Goal: Task Accomplishment & Management: Use online tool/utility

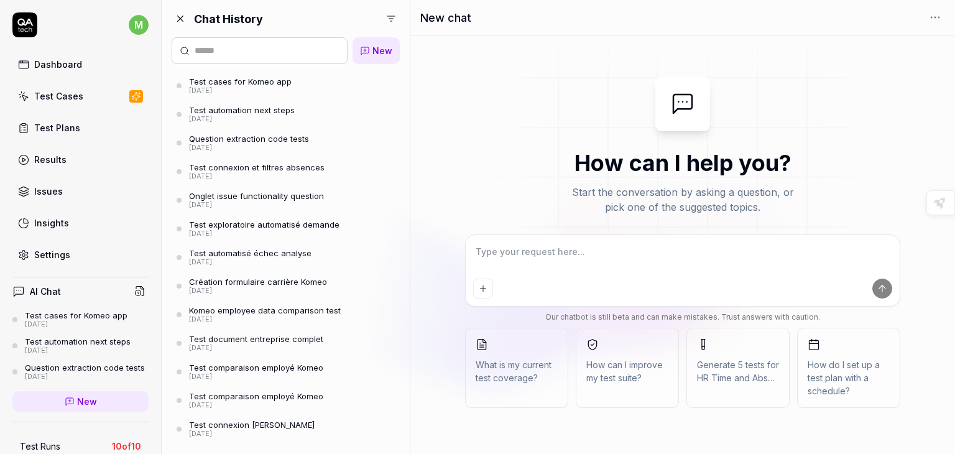
type textarea "*"
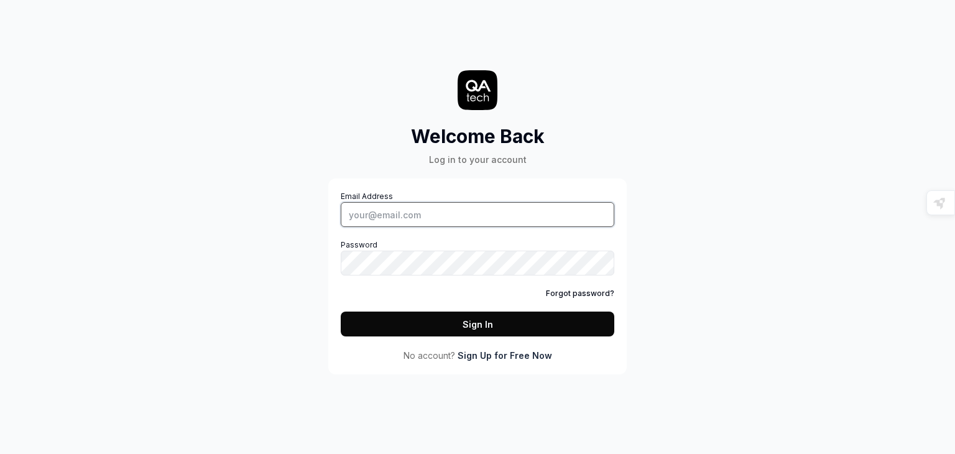
type input "mounamgh"
click at [452, 329] on button "Sign In" at bounding box center [477, 323] width 273 height 25
click at [427, 218] on input "mounamgh" at bounding box center [477, 214] width 273 height 25
click at [625, 249] on div "Email Address mounamgh Password Forgot password? Sign In No account? Sign Up fo…" at bounding box center [477, 276] width 298 height 196
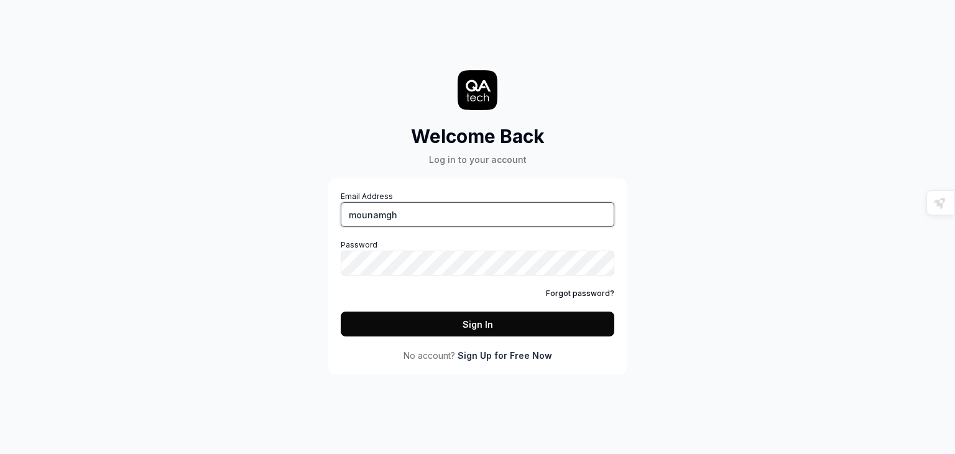
click at [432, 214] on input "mounamgh" at bounding box center [477, 214] width 273 height 25
paste input ".[EMAIL_ADDRESS][DOMAIN_NAME]"
type input "mouna.ghzel@visma.com"
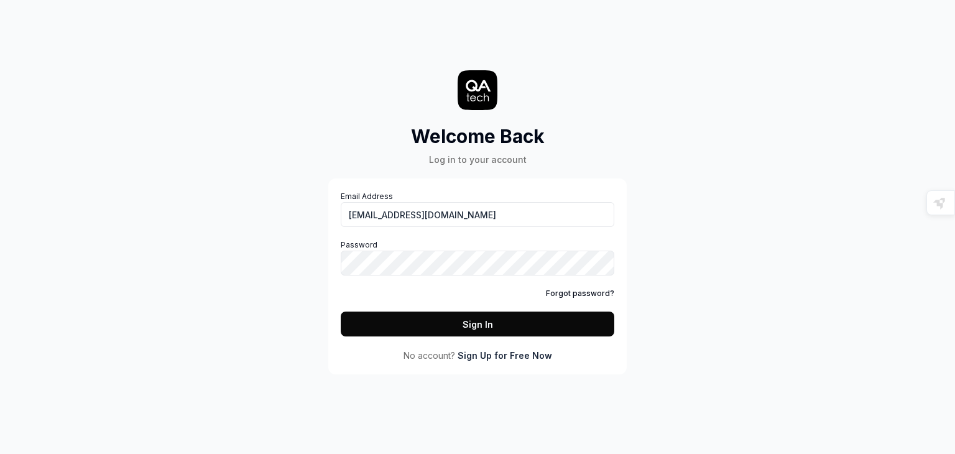
click at [435, 329] on button "Sign In" at bounding box center [477, 323] width 273 height 25
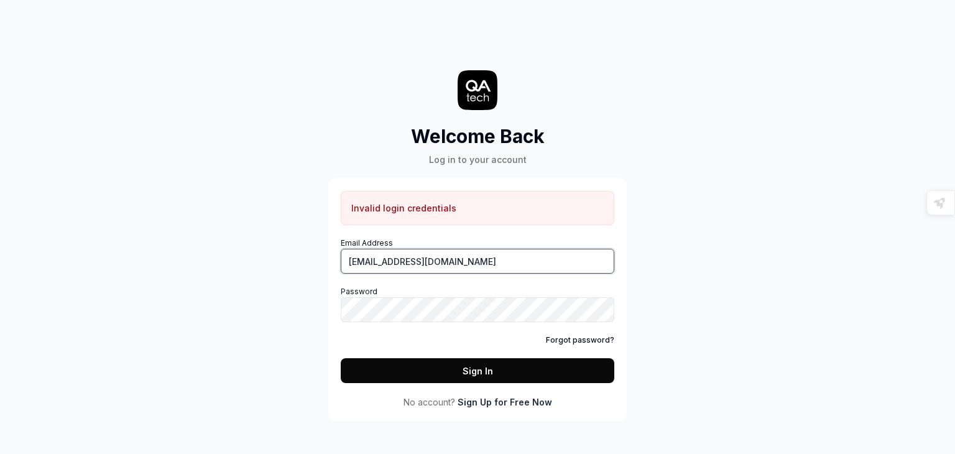
click at [349, 260] on input "mouna.ghzel@visma.com" at bounding box center [477, 261] width 273 height 25
click at [567, 340] on link "Forgot password?" at bounding box center [580, 339] width 68 height 11
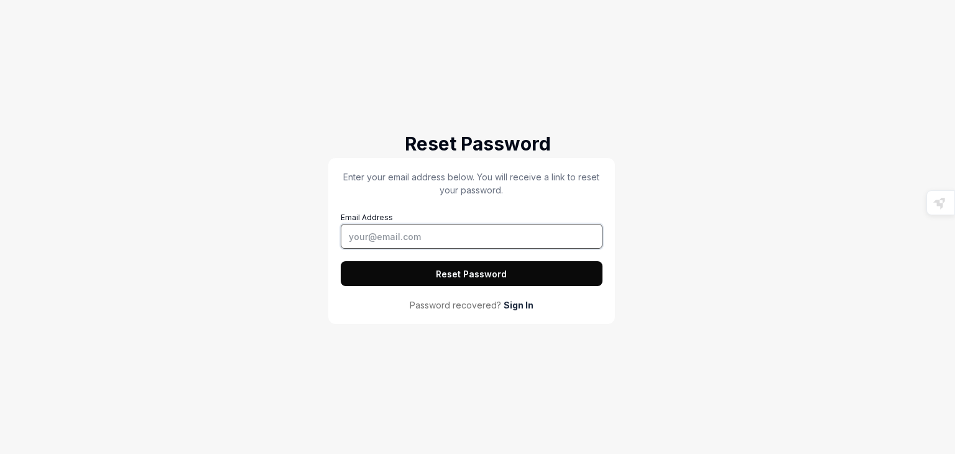
click at [447, 239] on input "Email Address" at bounding box center [472, 236] width 262 height 25
paste input "mouna.ghzel@visma.com"
type input "mouna.ghzel@visma.com"
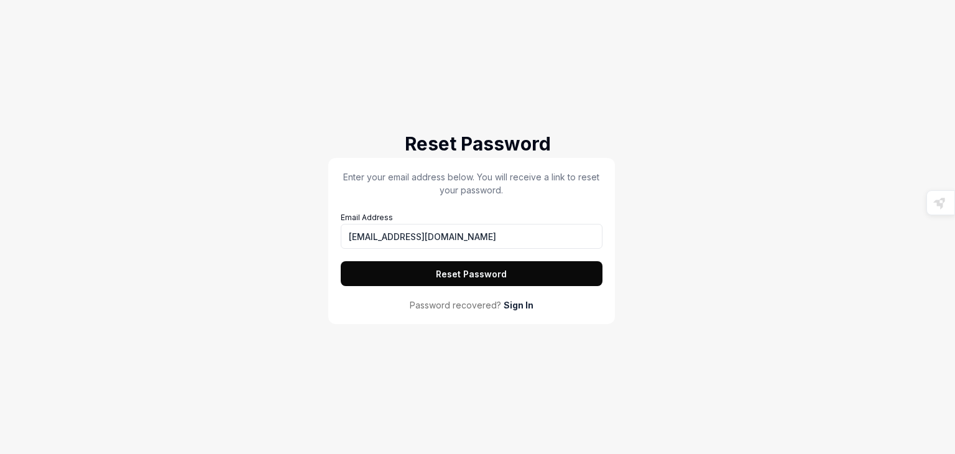
click at [447, 283] on button "Reset Password" at bounding box center [472, 273] width 262 height 25
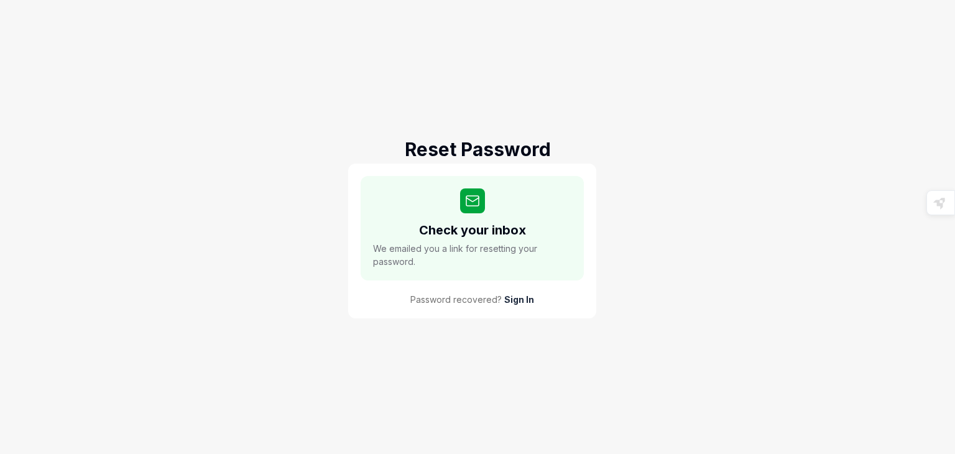
click at [520, 295] on link "Sign In" at bounding box center [519, 299] width 30 height 13
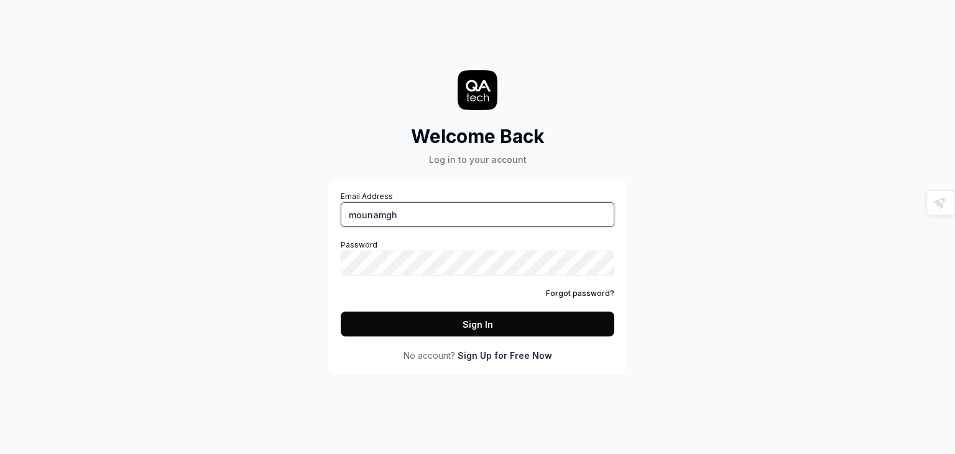
click at [413, 217] on input "mounamgh" at bounding box center [477, 214] width 273 height 25
paste input ".ghzel@visma.com"
click at [350, 214] on input "mouna.ghzel@visma.com" at bounding box center [477, 214] width 273 height 25
type input "mouna.ghzel@visma.com"
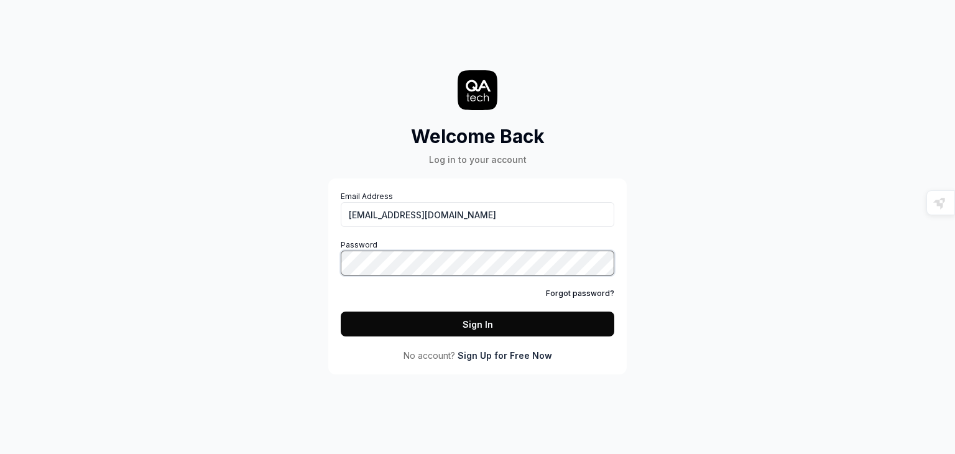
click at [335, 267] on div "Email Address mouna.ghzel@visma.com Password Forgot password? Sign In No accoun…" at bounding box center [477, 276] width 298 height 196
click at [358, 326] on button "Sign In" at bounding box center [477, 323] width 273 height 25
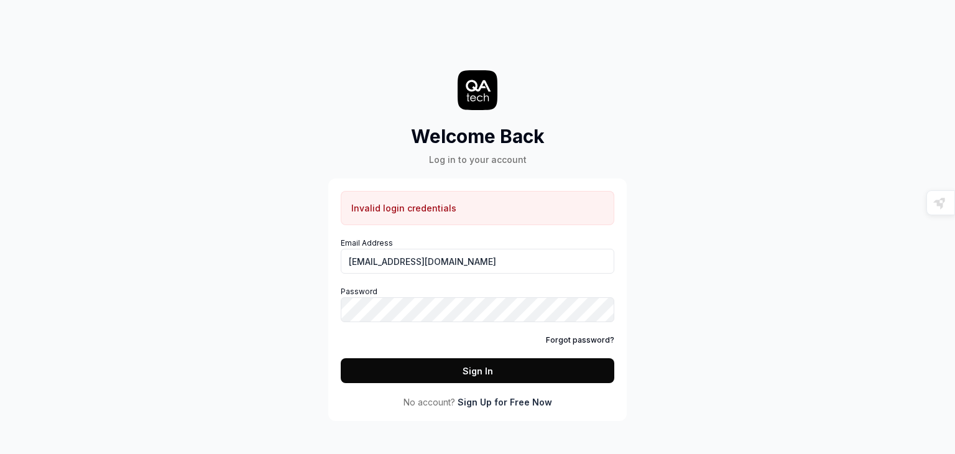
click at [617, 424] on div "Welcome Back Log in to your account Invalid login credentials Email Address mou…" at bounding box center [477, 227] width 955 height 454
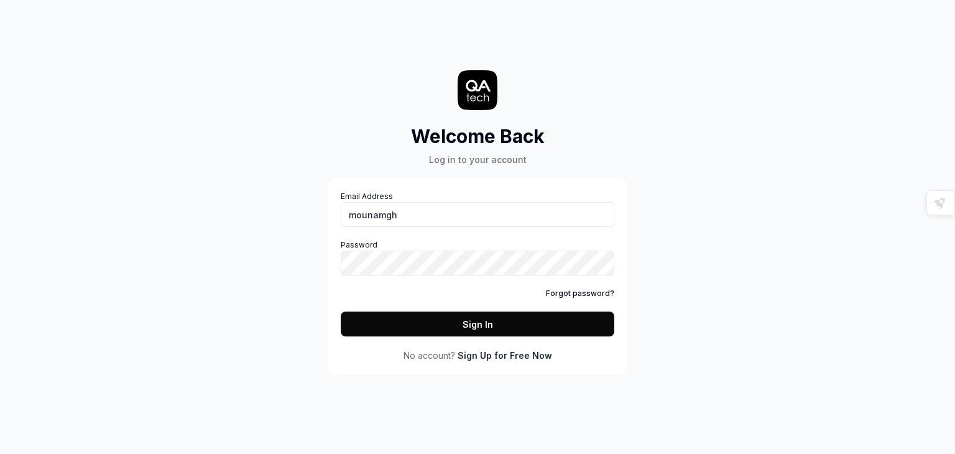
click at [502, 325] on button "Sign In" at bounding box center [477, 323] width 273 height 25
click at [712, 233] on div "Welcome Back Log in to your account Email Address mounamgh Password Forgot pass…" at bounding box center [477, 227] width 955 height 454
click at [380, 217] on input "mounamgh" at bounding box center [477, 214] width 273 height 25
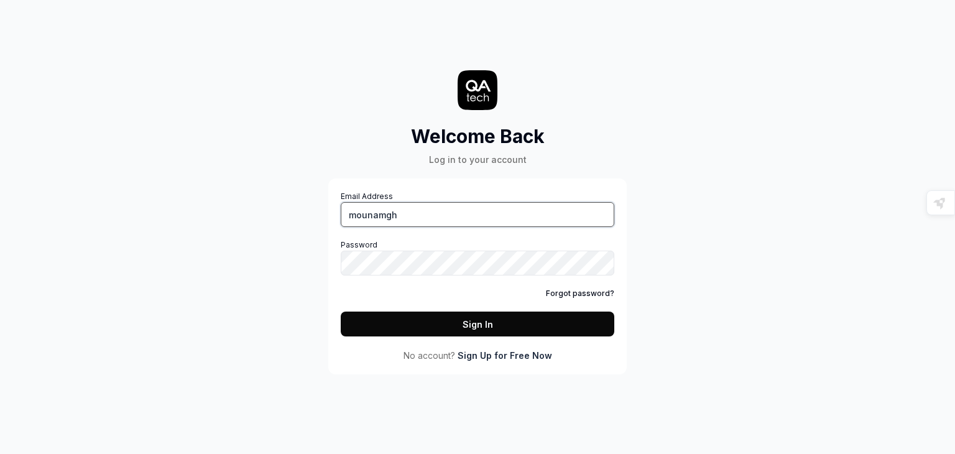
paste input ".ghzel@visma.com"
type input "mouna.ghzel@visma.com"
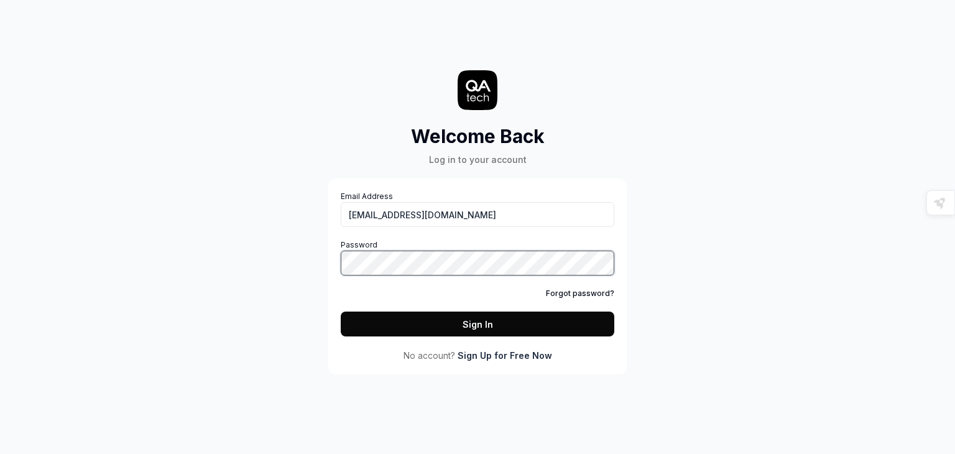
click at [341, 311] on button "Sign In" at bounding box center [477, 323] width 273 height 25
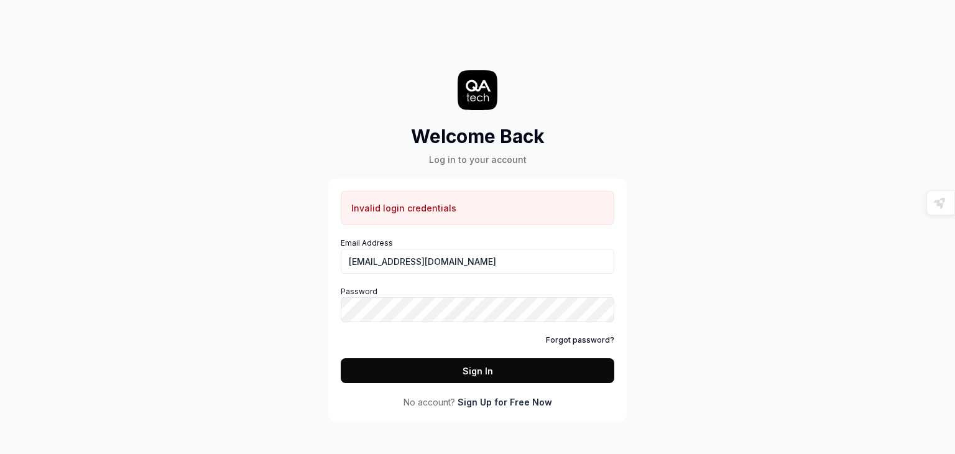
click at [559, 344] on link "Forgot password?" at bounding box center [580, 339] width 68 height 11
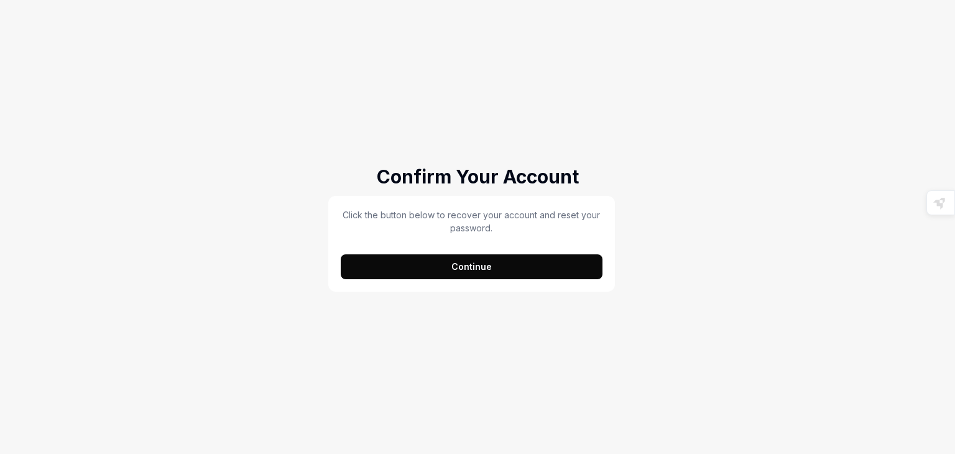
click at [458, 264] on button "Continue" at bounding box center [472, 266] width 262 height 25
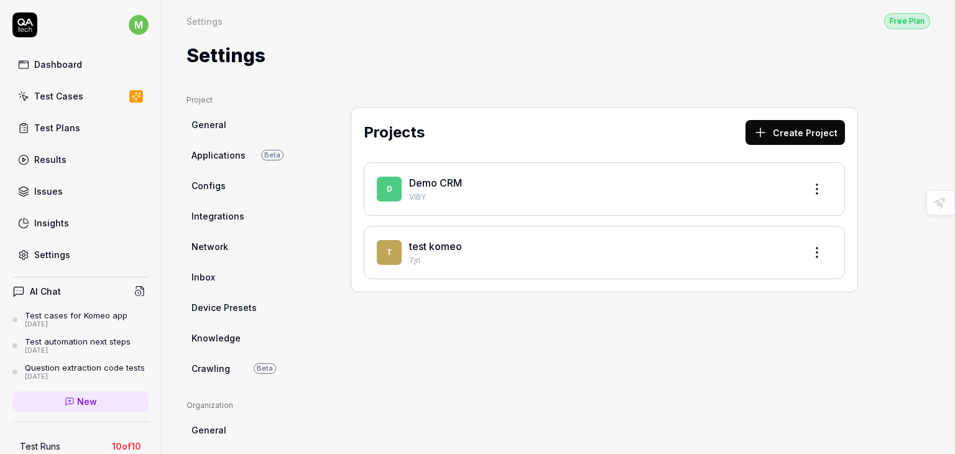
click at [455, 135] on div "Projects Create Project" at bounding box center [604, 135] width 481 height 30
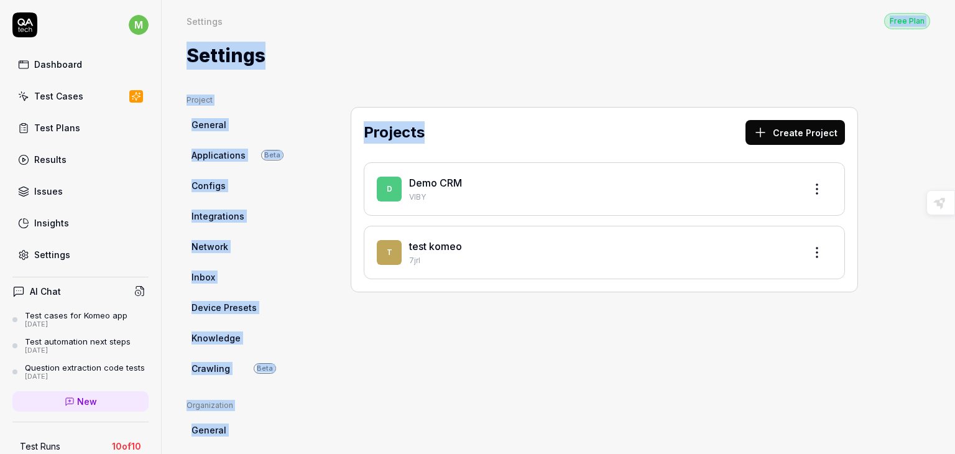
drag, startPoint x: 455, startPoint y: 135, endPoint x: 266, endPoint y: 16, distance: 223.5
click at [266, 16] on div "Settings Free Plan Settings Free Plan Settings Project General Applications Bet…" at bounding box center [558, 227] width 793 height 454
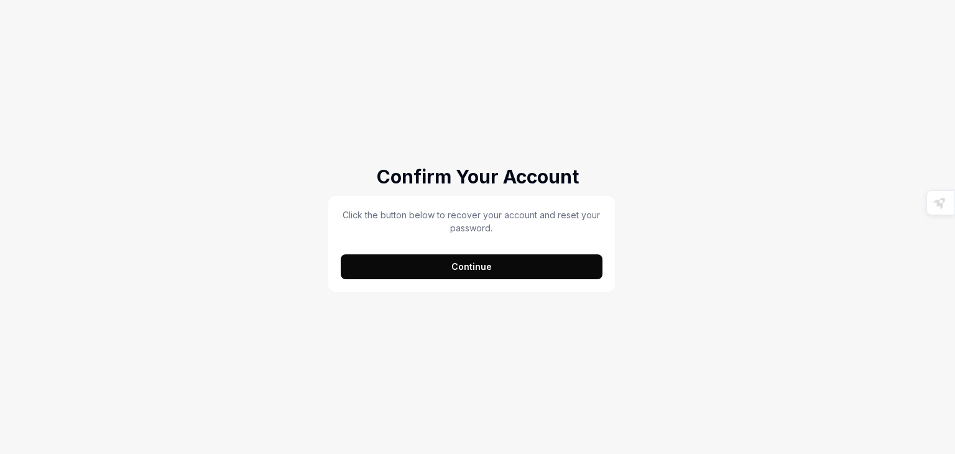
click at [470, 265] on button "Continue" at bounding box center [472, 266] width 262 height 25
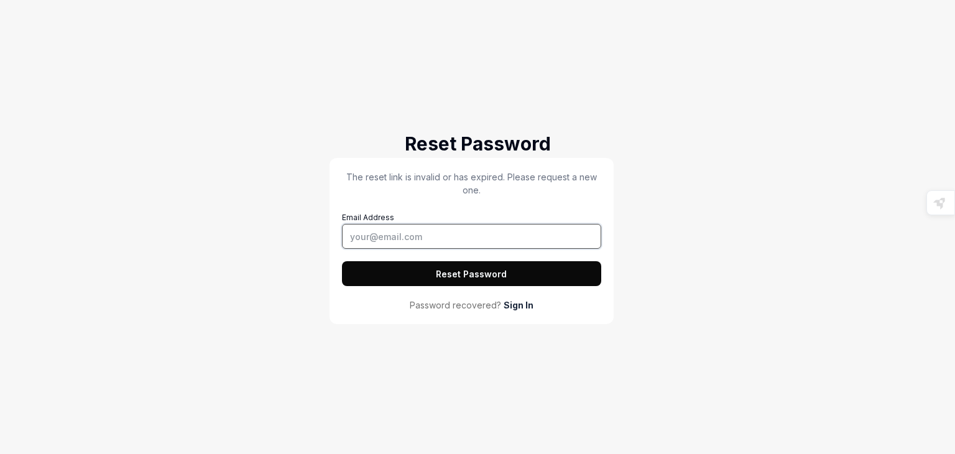
click at [447, 236] on input "Email Address" at bounding box center [471, 236] width 259 height 25
type input "[EMAIL_ADDRESS][DOMAIN_NAME]"
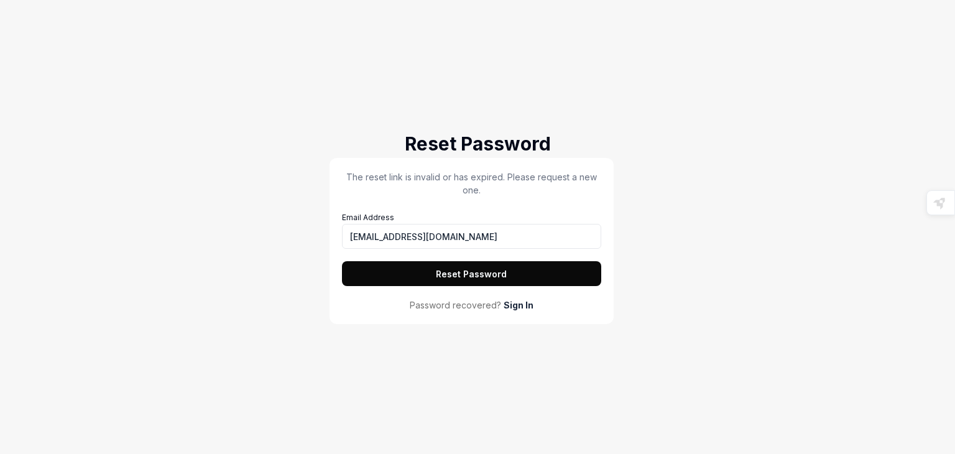
click at [445, 275] on button "Reset Password" at bounding box center [471, 273] width 259 height 25
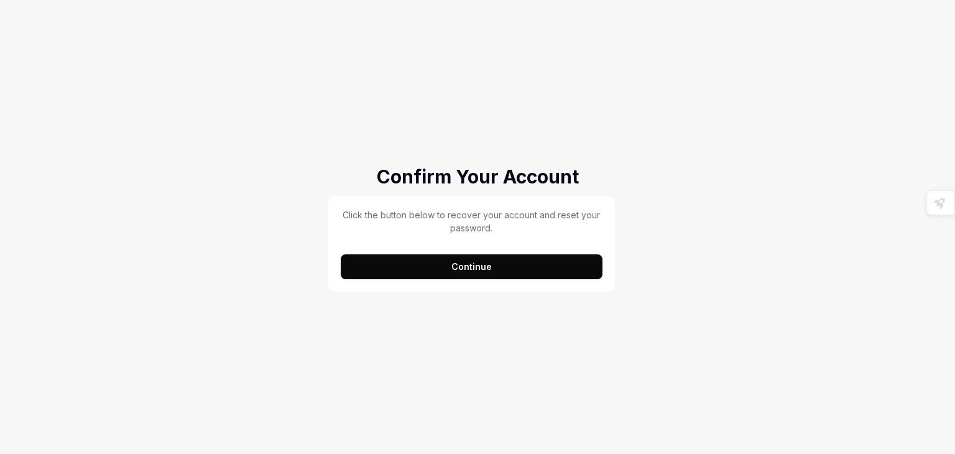
click at [413, 269] on button "Continue" at bounding box center [472, 266] width 262 height 25
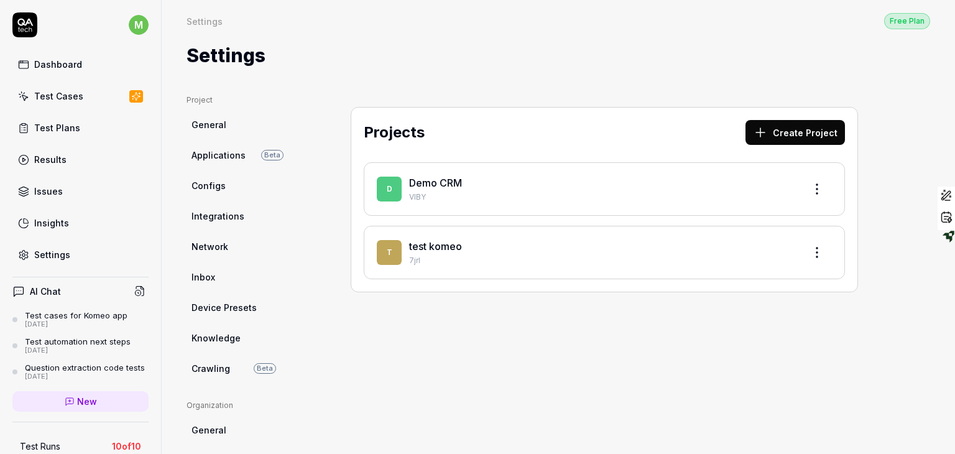
click at [50, 252] on div "Settings" at bounding box center [52, 254] width 36 height 13
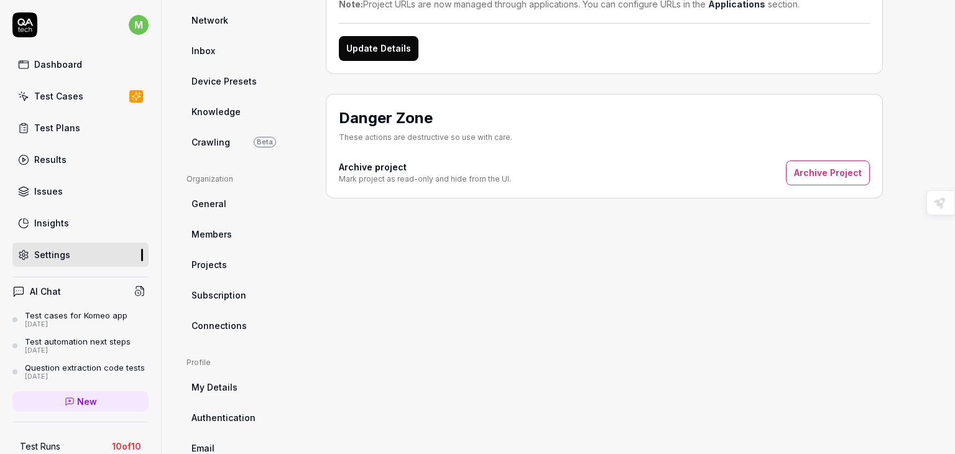
scroll to position [287, 0]
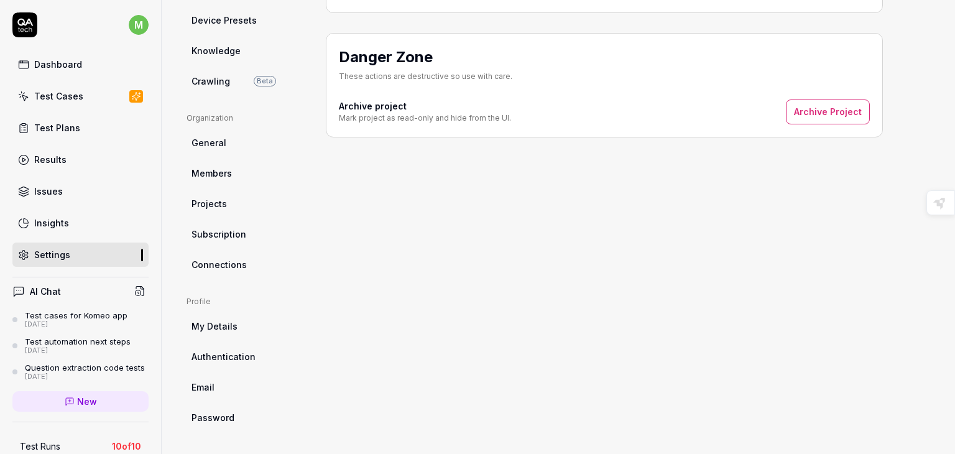
click at [211, 420] on span "Password" at bounding box center [212, 417] width 43 height 13
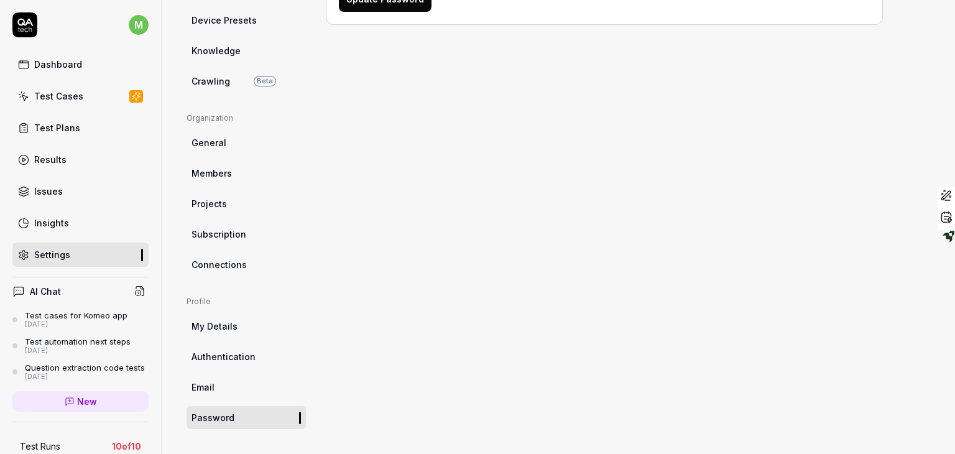
scroll to position [94, 0]
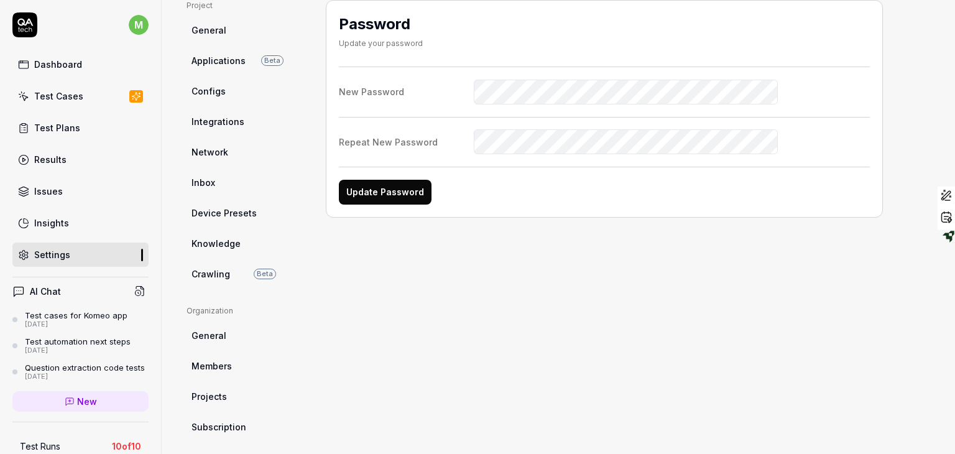
click at [395, 185] on button "Update Password" at bounding box center [385, 192] width 93 height 25
click at [465, 34] on div "Encountered an error. Please try again" at bounding box center [478, 30] width 218 height 41
click at [400, 191] on button "Update Password" at bounding box center [385, 192] width 93 height 25
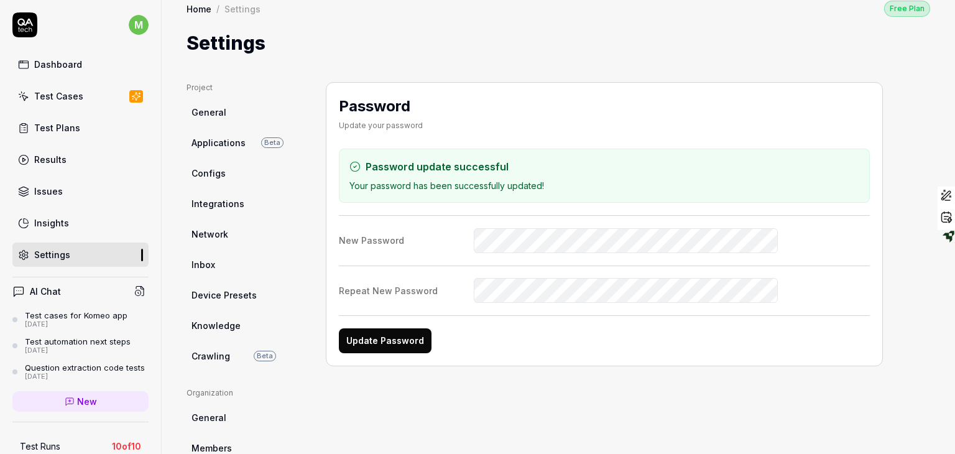
scroll to position [0, 0]
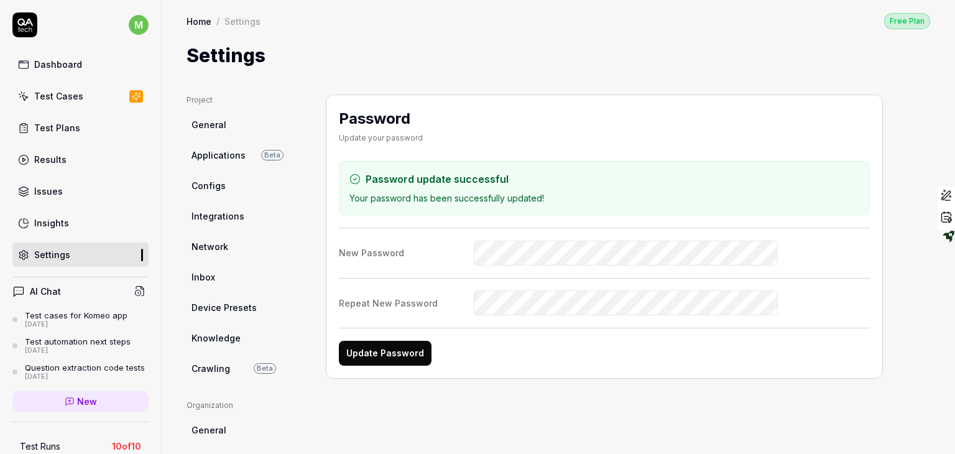
click at [67, 60] on div "Dashboard" at bounding box center [58, 64] width 48 height 13
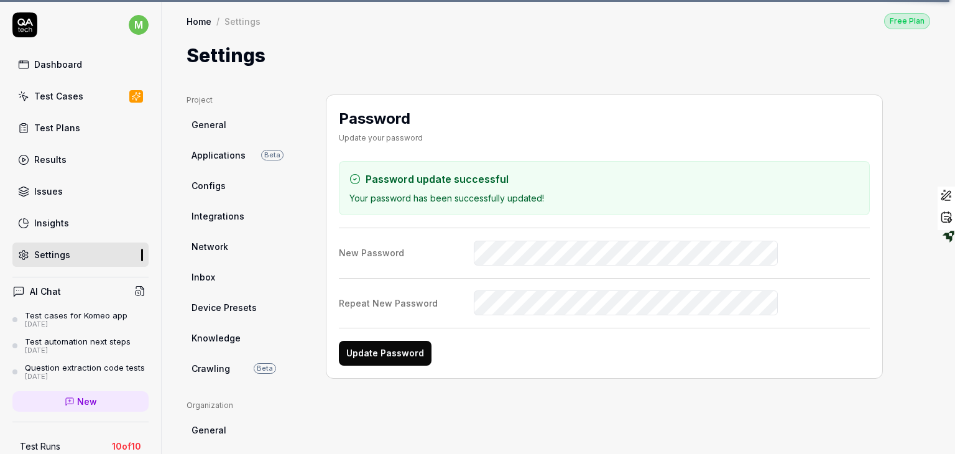
click at [129, 25] on html "m Dashboard Test Cases Test Plans Results Issues Insights Settings AI Chat Test…" at bounding box center [477, 227] width 955 height 454
click at [98, 10] on html "m Dashboard Test Cases Test Plans Results Issues Insights Settings AI Chat Test…" at bounding box center [477, 227] width 955 height 454
click at [45, 68] on div "Dashboard" at bounding box center [58, 64] width 48 height 13
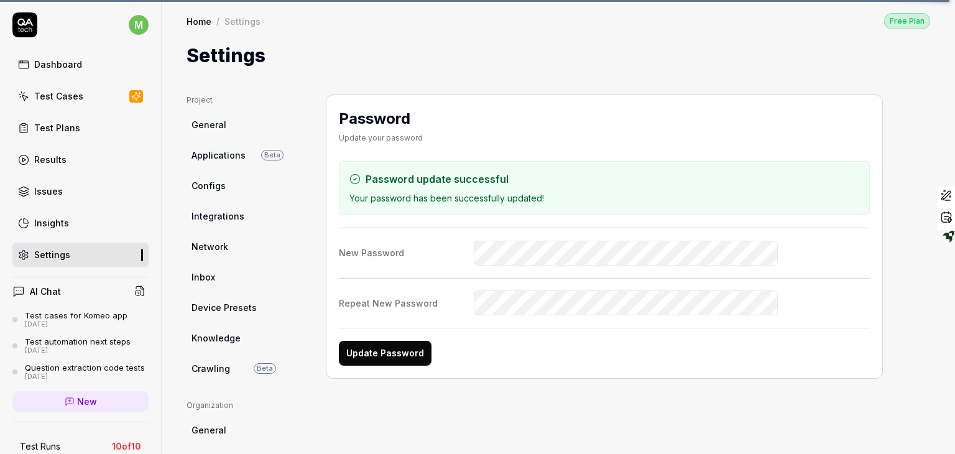
click at [45, 68] on div "Dashboard" at bounding box center [58, 64] width 48 height 13
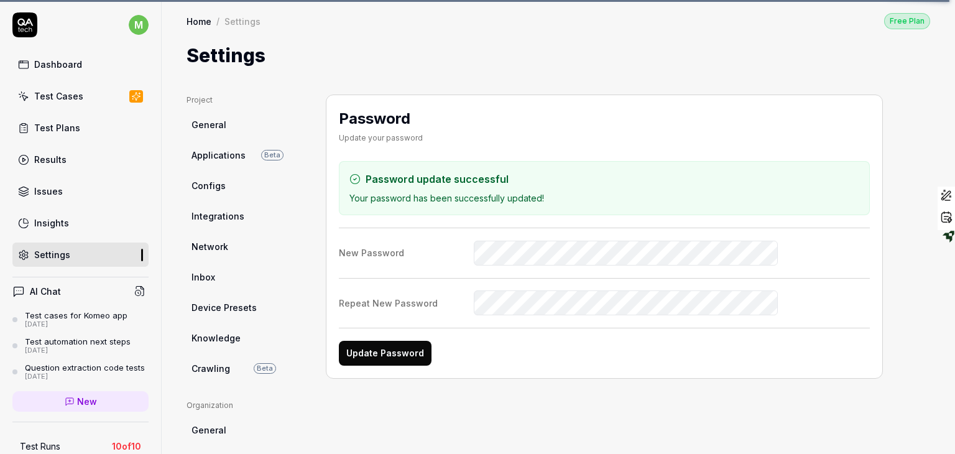
click at [45, 68] on div "Dashboard" at bounding box center [58, 64] width 48 height 13
drag, startPoint x: 45, startPoint y: 68, endPoint x: 41, endPoint y: 103, distance: 35.6
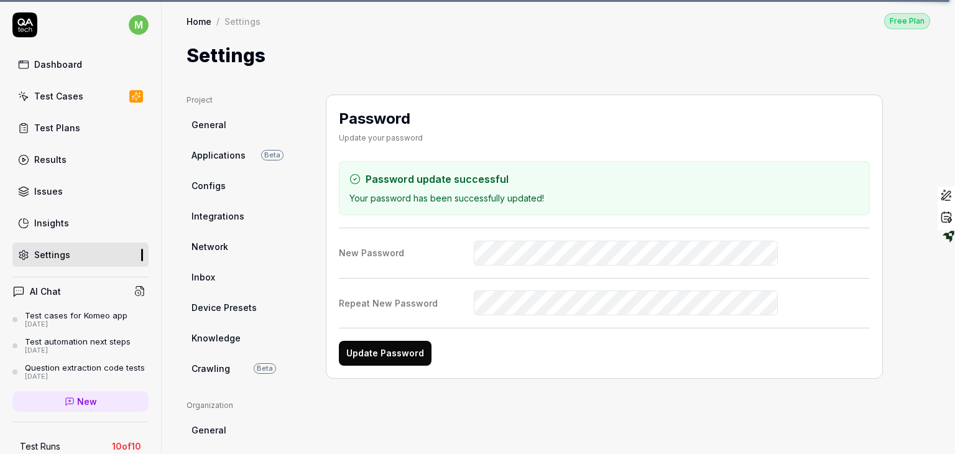
click at [41, 103] on div "Dashboard Test Cases Test Plans Results Issues Insights Settings" at bounding box center [80, 159] width 136 height 214
click at [41, 103] on link "Test Cases" at bounding box center [80, 96] width 136 height 24
click at [40, 61] on div "Dashboard" at bounding box center [58, 64] width 48 height 13
click at [39, 130] on div "Test Plans" at bounding box center [57, 127] width 46 height 13
click at [60, 91] on div "Test Cases" at bounding box center [58, 95] width 49 height 13
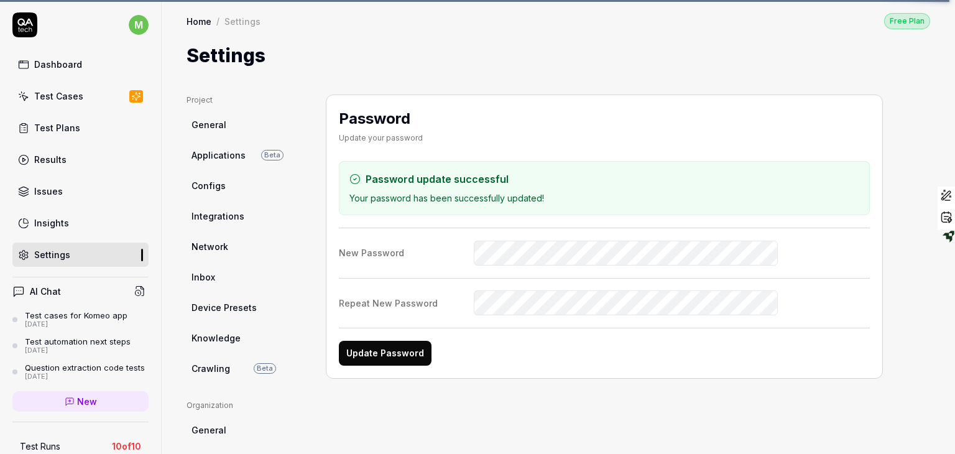
click at [48, 55] on link "Dashboard" at bounding box center [80, 64] width 136 height 24
click at [244, 17] on div "Settings" at bounding box center [242, 21] width 36 height 12
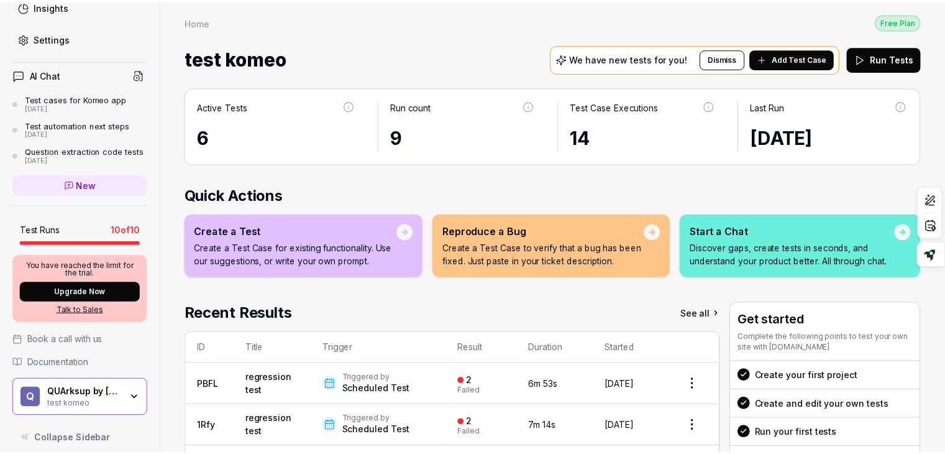
scroll to position [234, 0]
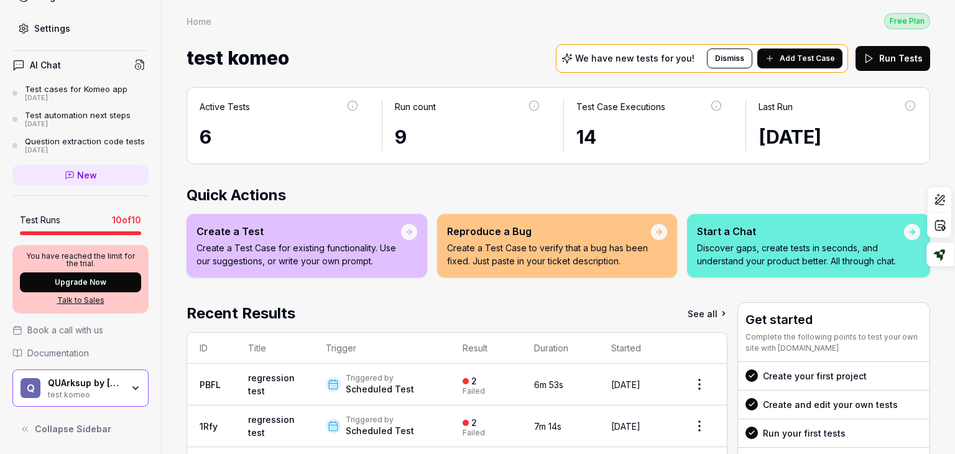
click at [113, 387] on div "QUArksup by [PERSON_NAME]" at bounding box center [85, 382] width 75 height 11
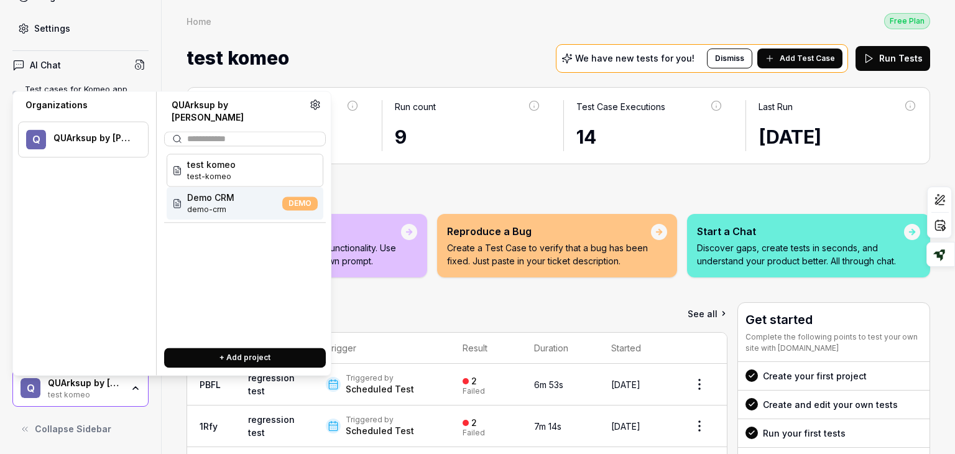
click at [209, 204] on span "demo-crm" at bounding box center [210, 209] width 47 height 11
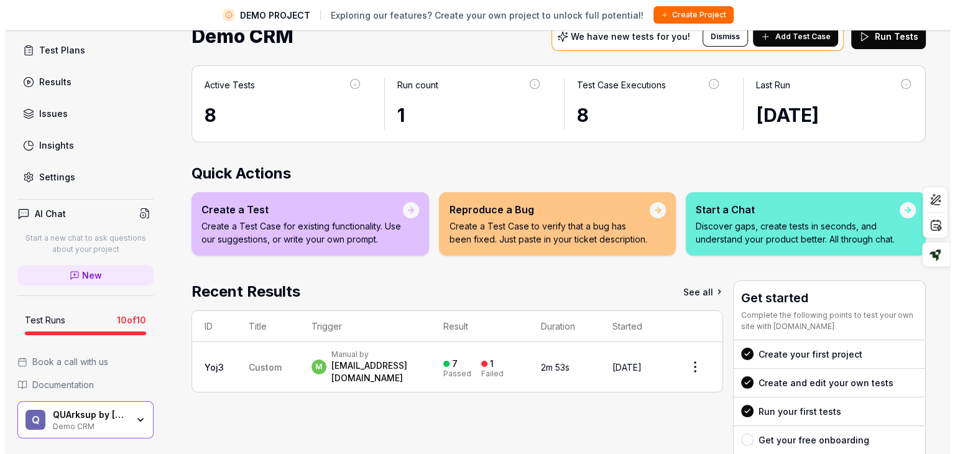
scroll to position [134, 0]
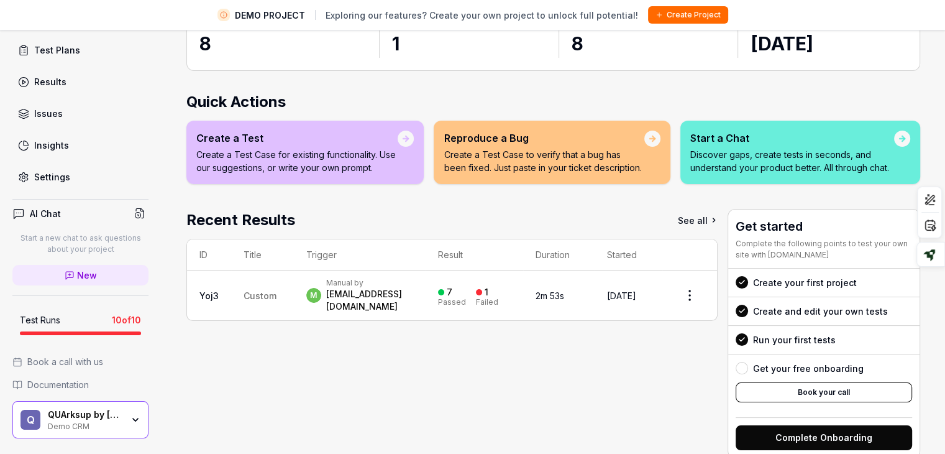
click at [120, 417] on div "QUArksup by visma Demo CRM" at bounding box center [89, 419] width 83 height 21
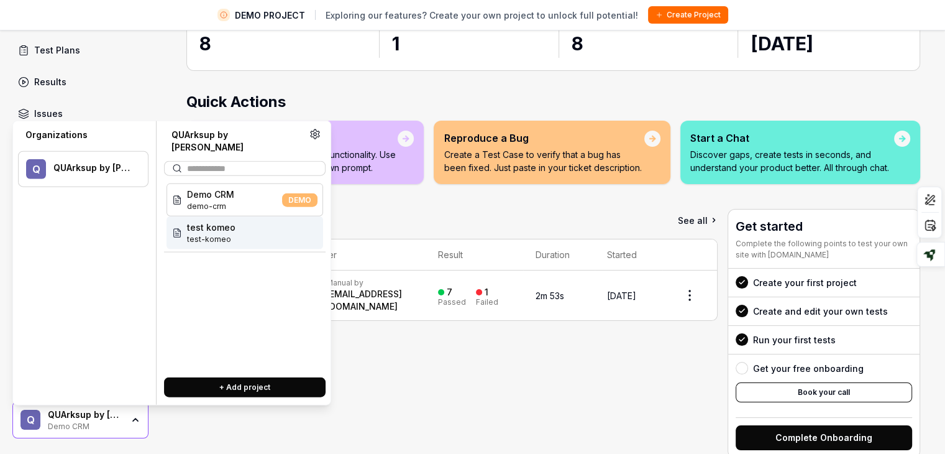
click at [189, 234] on span "test-komeo" at bounding box center [211, 239] width 48 height 11
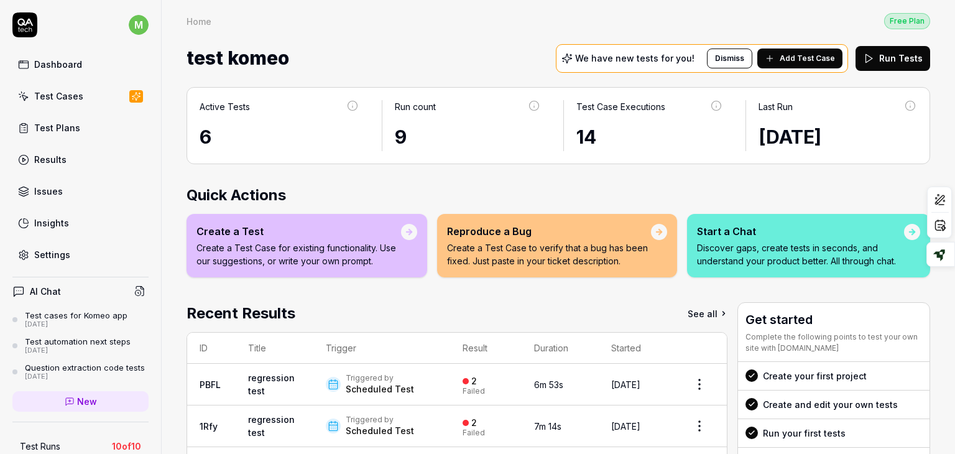
click at [45, 259] on div "Settings" at bounding box center [52, 254] width 36 height 13
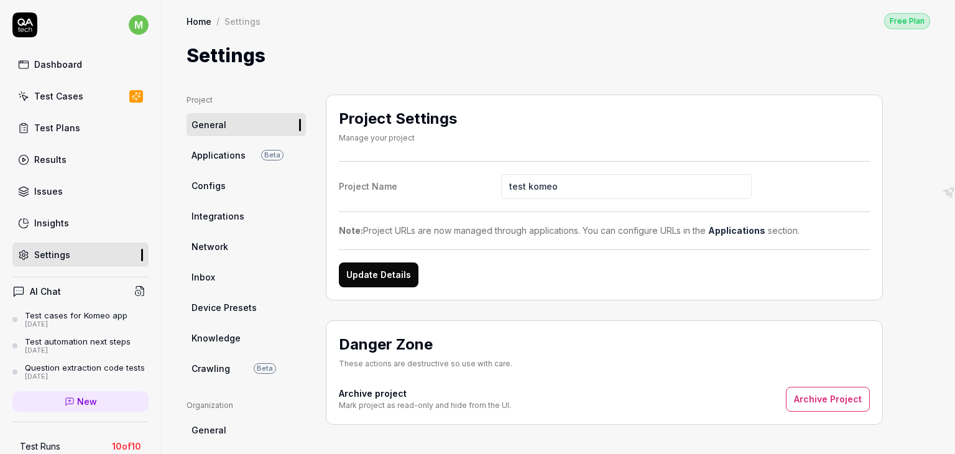
drag, startPoint x: 439, startPoint y: 195, endPoint x: 435, endPoint y: 182, distance: 13.2
click at [435, 182] on label "Project Name test komeo" at bounding box center [604, 186] width 531 height 25
click at [501, 182] on input "test komeo" at bounding box center [626, 186] width 250 height 25
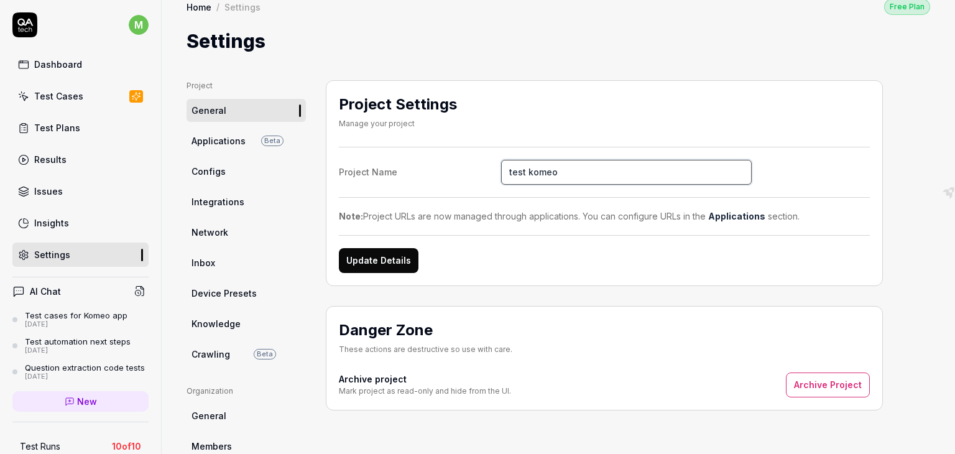
scroll to position [15, 0]
click at [373, 259] on button "Update Details" at bounding box center [379, 259] width 80 height 25
click at [727, 214] on link "Applications" at bounding box center [736, 215] width 57 height 11
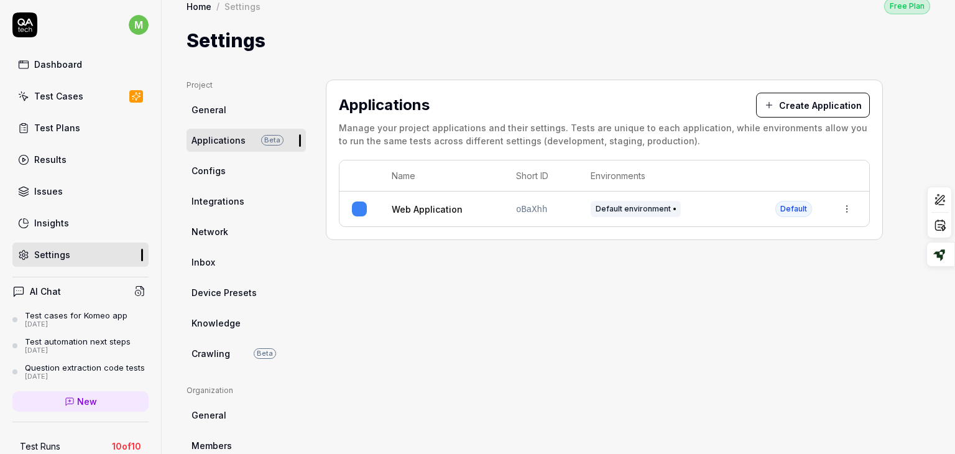
click at [203, 110] on span "General" at bounding box center [208, 109] width 35 height 13
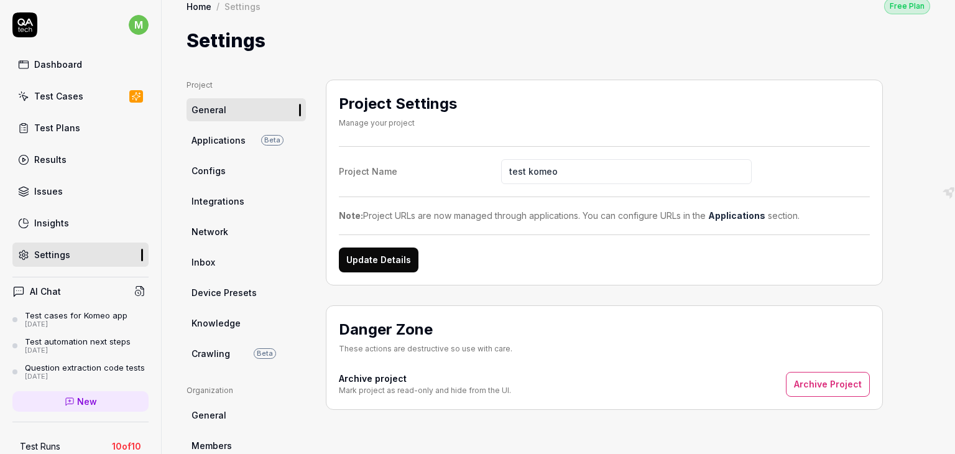
click at [335, 220] on div "Project Settings Manage your project Project Name test komeo Note: Project URLs…" at bounding box center [604, 183] width 557 height 206
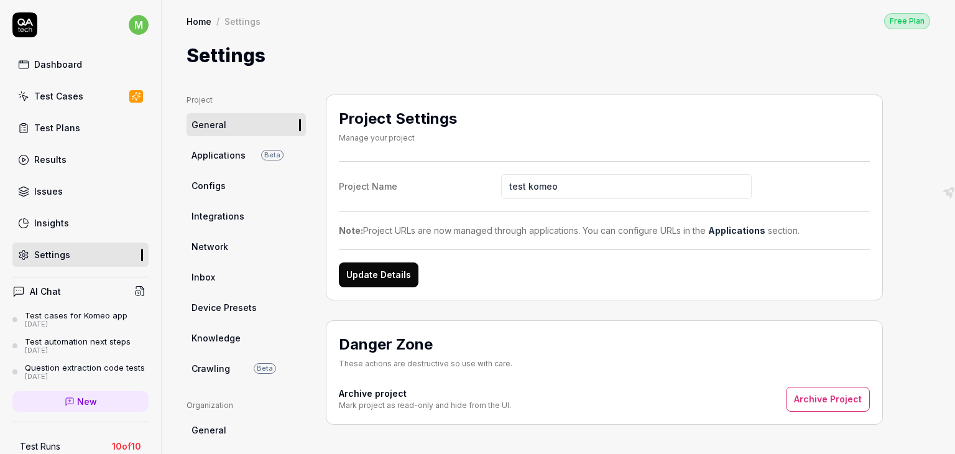
click at [214, 140] on ul "Project General Applications Beta Configs Integrations Network Inbox Device Pre…" at bounding box center [245, 236] width 119 height 285
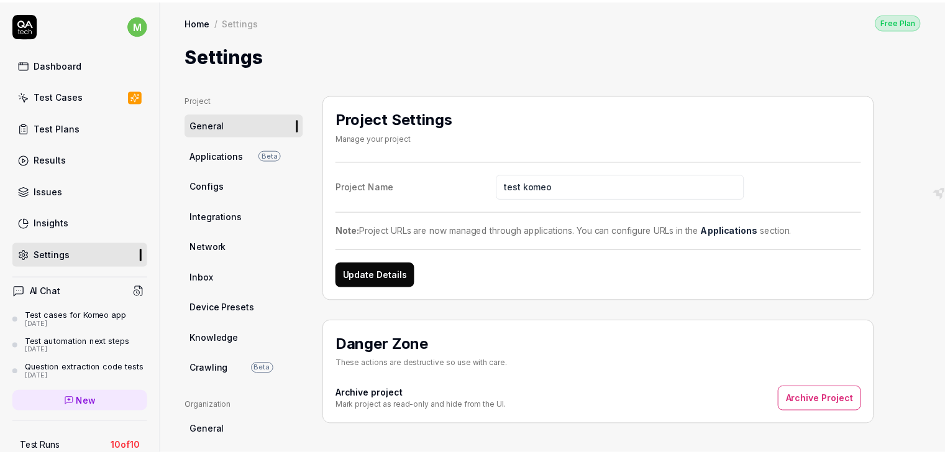
scroll to position [234, 0]
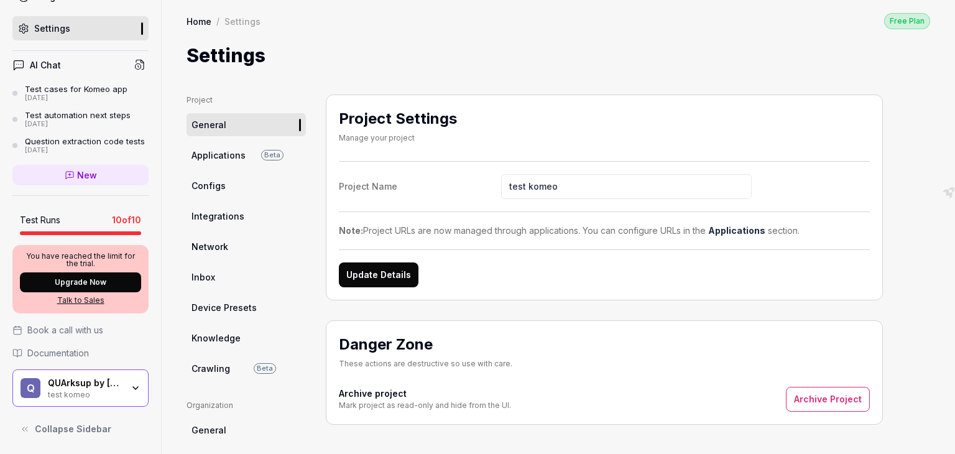
click at [104, 387] on div "QUArksup by [PERSON_NAME]" at bounding box center [85, 382] width 75 height 11
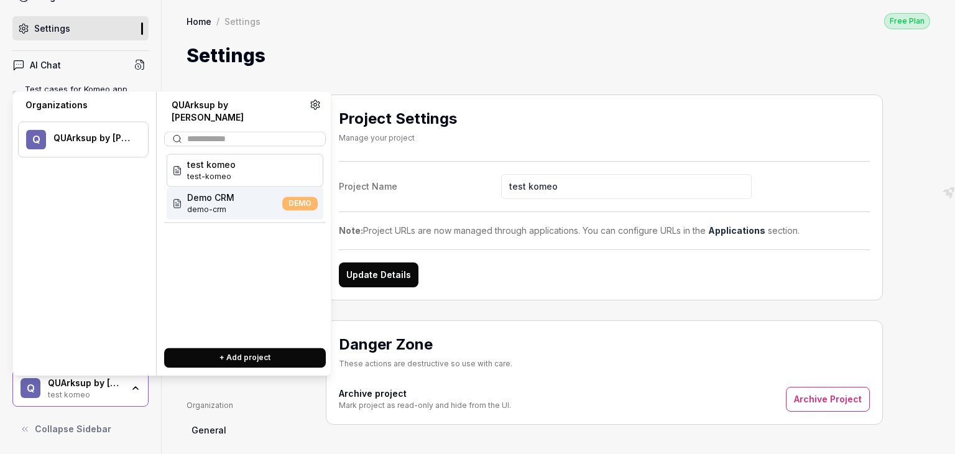
click at [190, 191] on span "Demo CRM" at bounding box center [210, 197] width 47 height 13
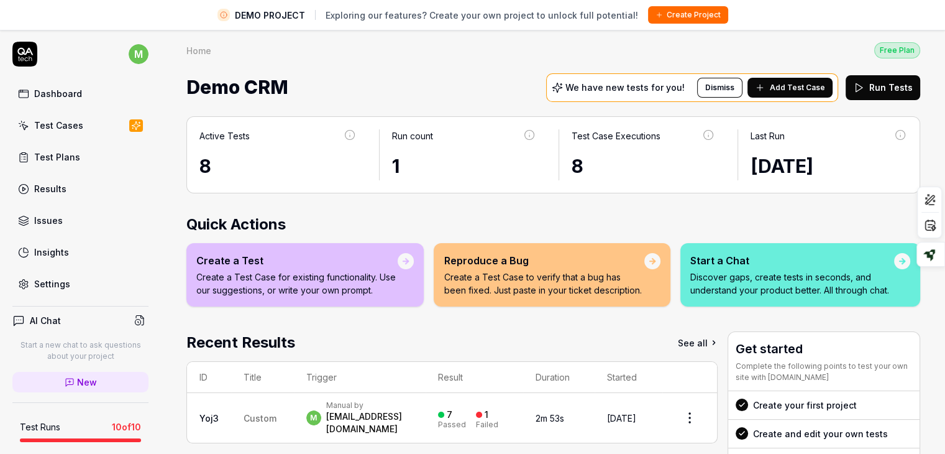
click at [52, 282] on div "Settings" at bounding box center [52, 283] width 36 height 13
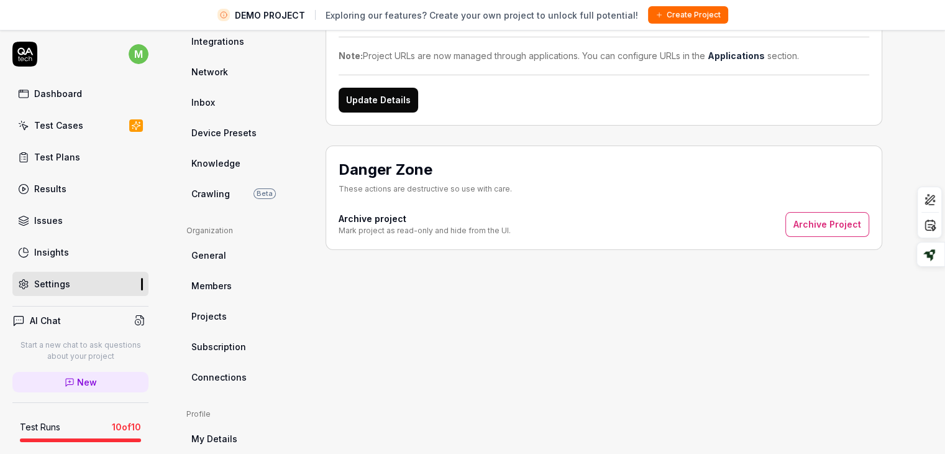
scroll to position [287, 0]
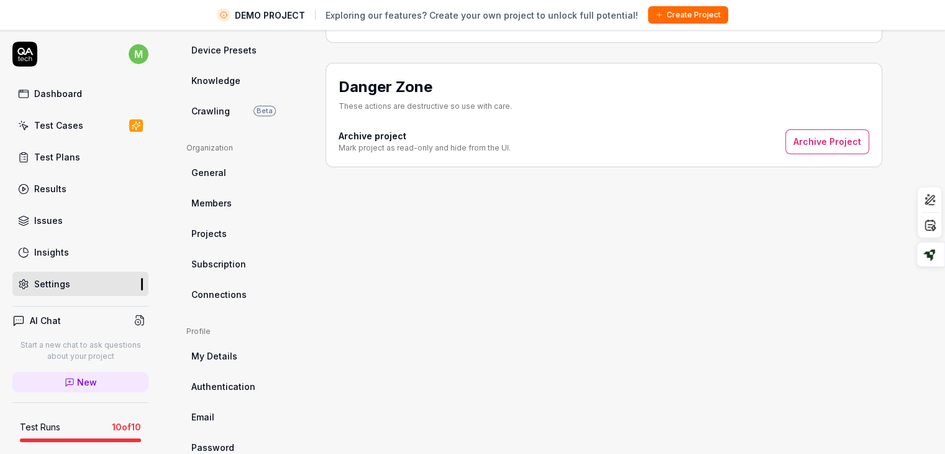
click at [212, 441] on span "Password" at bounding box center [212, 447] width 43 height 13
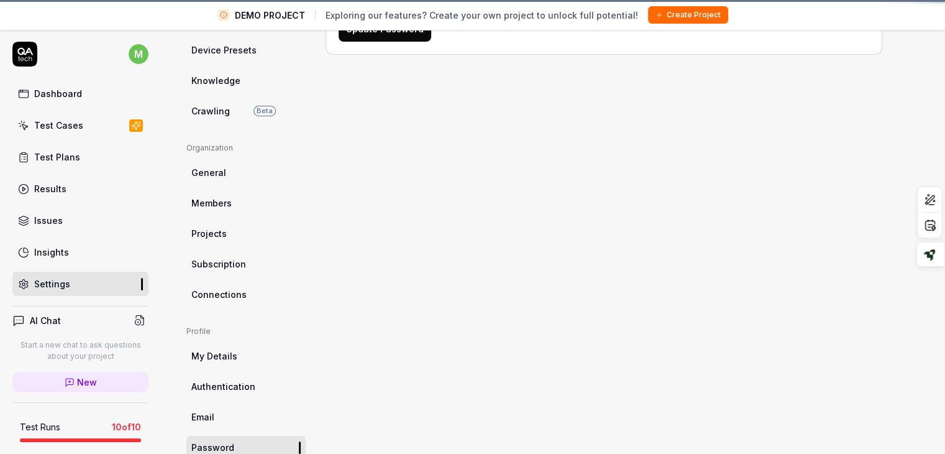
scroll to position [94, 0]
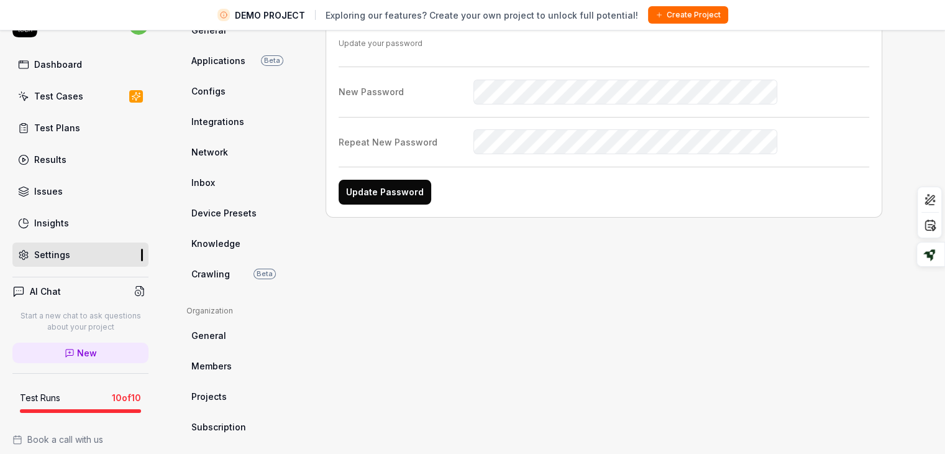
click at [201, 336] on span "General" at bounding box center [208, 335] width 35 height 13
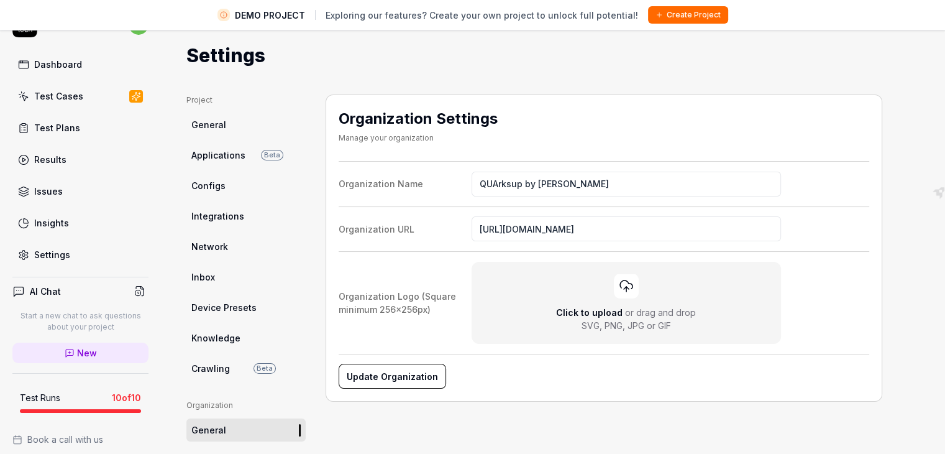
scroll to position [107, 0]
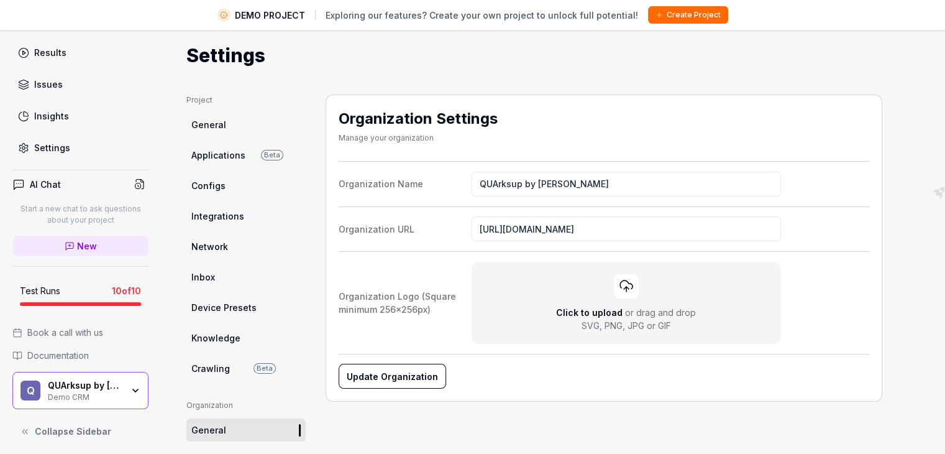
click at [109, 395] on div "Demo CRM" at bounding box center [85, 396] width 75 height 10
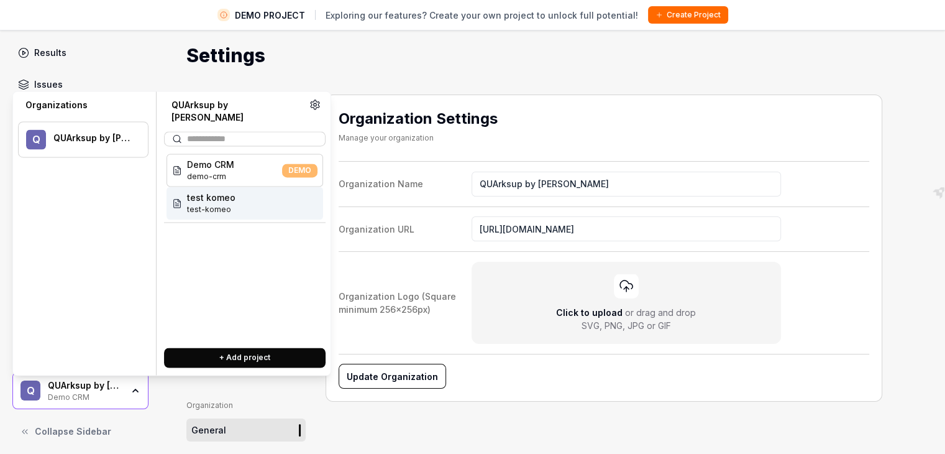
click at [185, 199] on div "test komeo test-komeo" at bounding box center [245, 202] width 157 height 33
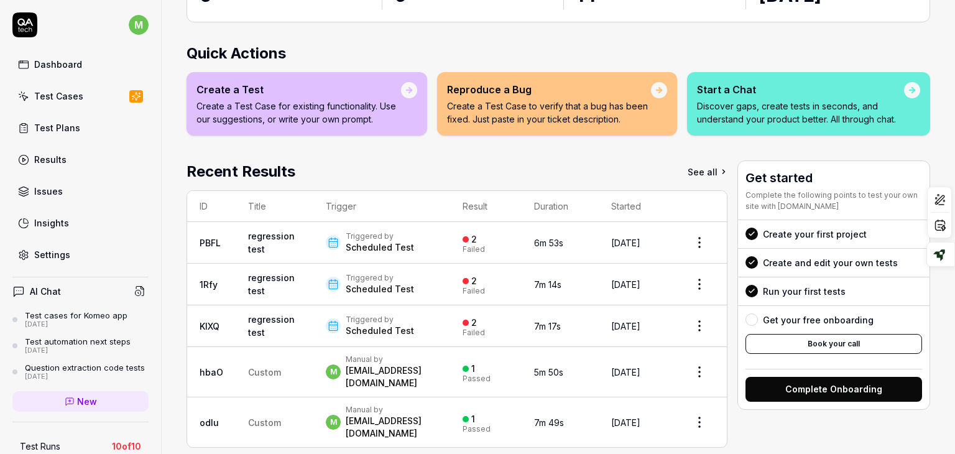
click at [42, 258] on div "Settings" at bounding box center [52, 254] width 36 height 13
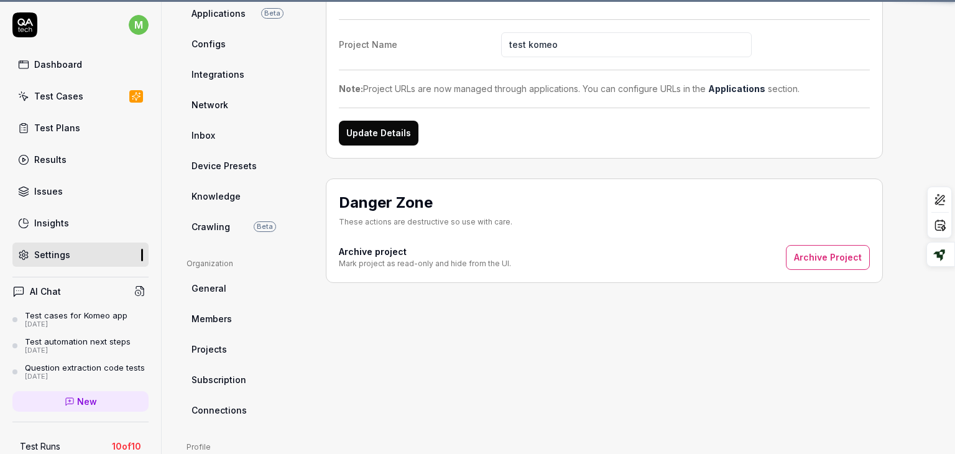
scroll to position [94, 0]
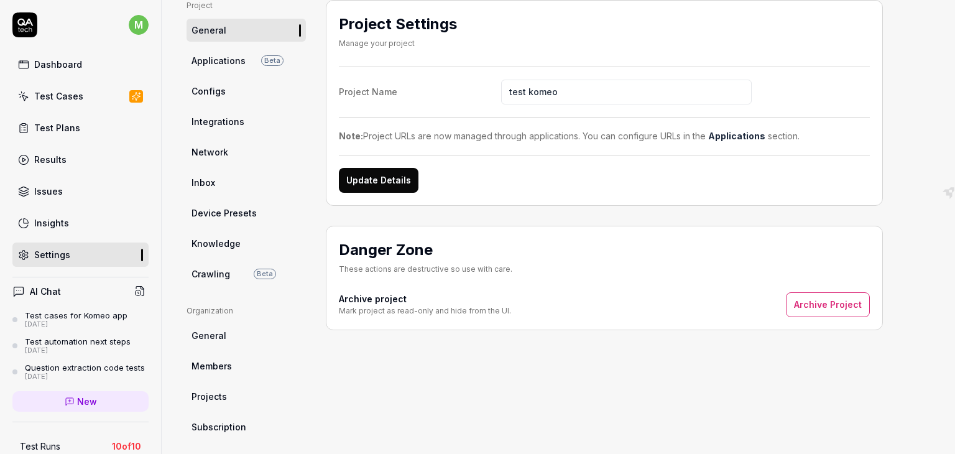
click at [219, 58] on span "Applications" at bounding box center [218, 60] width 54 height 13
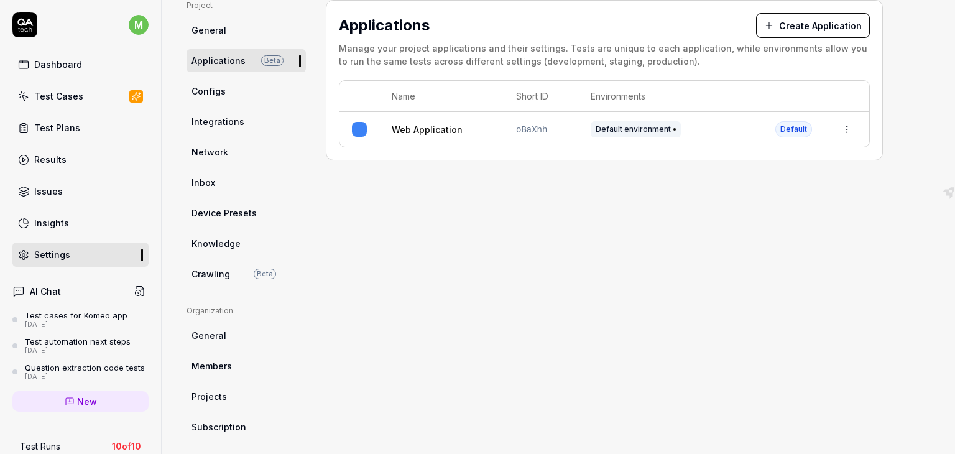
click at [815, 27] on button "Create Application" at bounding box center [813, 25] width 114 height 25
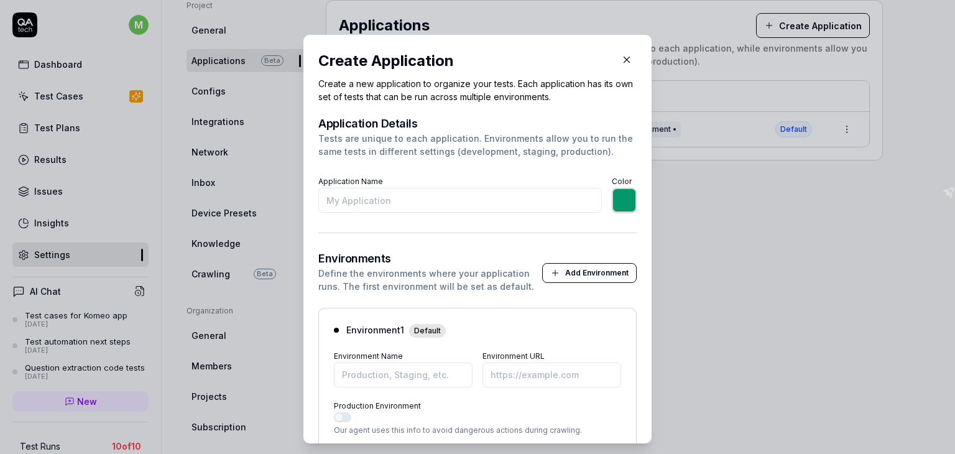
scroll to position [82, 0]
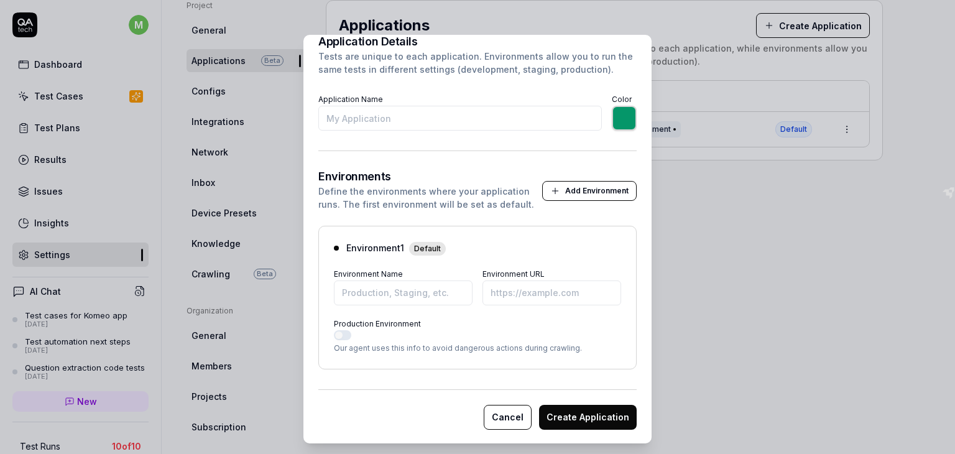
click at [500, 418] on button "Cancel" at bounding box center [508, 417] width 48 height 25
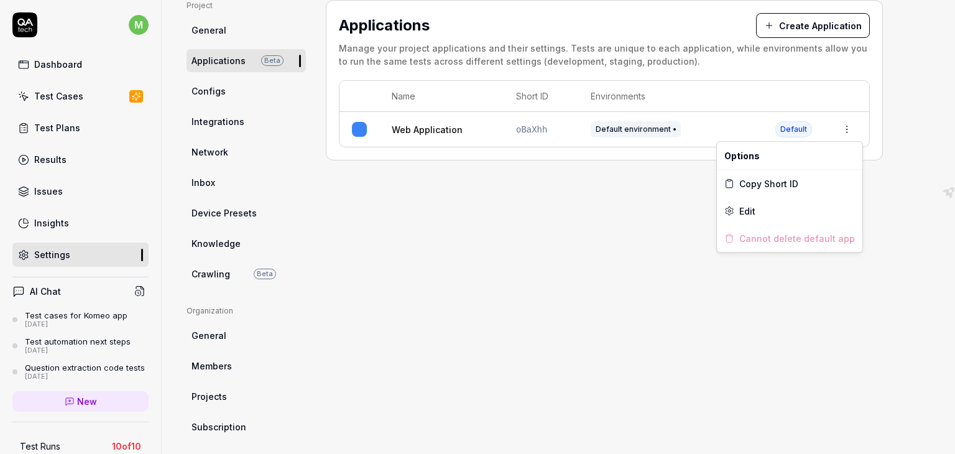
click at [848, 127] on html "m Dashboard Test Cases Test Plans Results Issues Insights Settings AI Chat Test…" at bounding box center [477, 227] width 955 height 454
click at [763, 209] on div "Edit" at bounding box center [789, 210] width 145 height 27
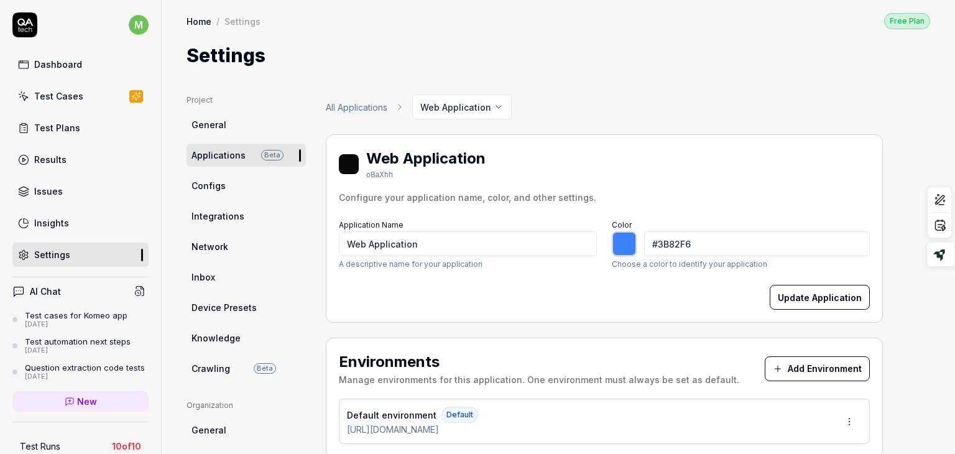
type input "*******"
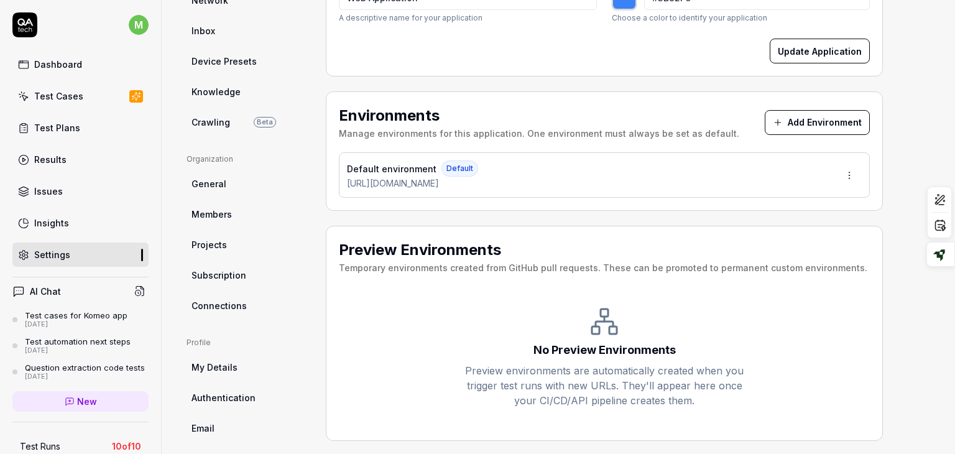
scroll to position [287, 0]
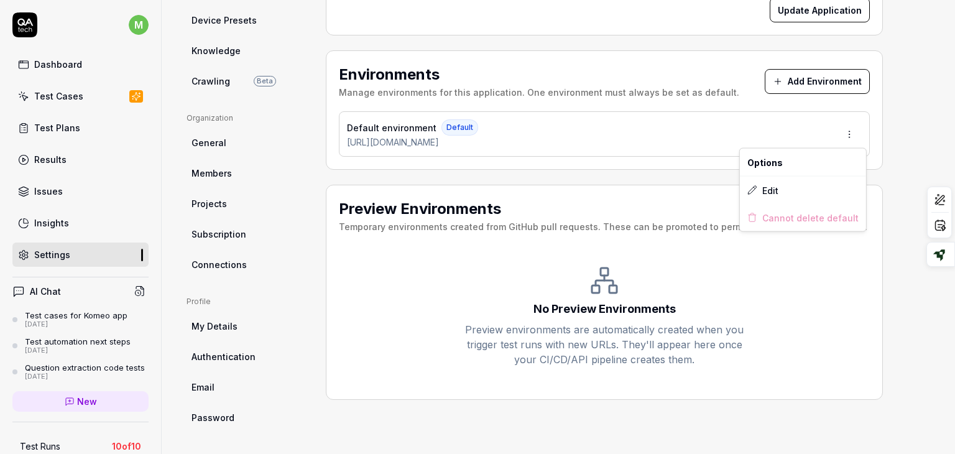
click at [850, 129] on html "m Dashboard Test Cases Test Plans Results Issues Insights Settings AI Chat Test…" at bounding box center [477, 227] width 955 height 454
click at [902, 112] on html "m Dashboard Test Cases Test Plans Results Issues Insights Settings AI Chat Test…" at bounding box center [477, 227] width 955 height 454
click at [671, 163] on div "Environments Manage environments for this application. One environment must alw…" at bounding box center [604, 109] width 557 height 119
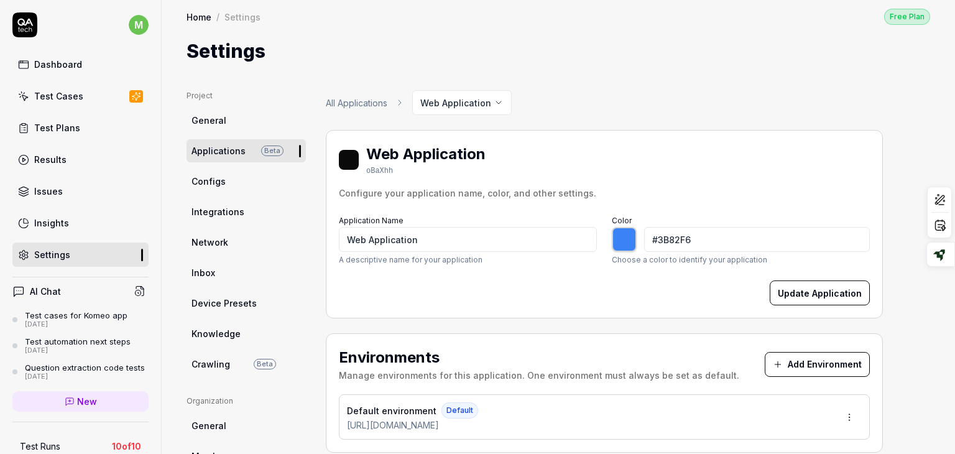
scroll to position [3, 0]
click at [200, 176] on span "Configs" at bounding box center [208, 182] width 34 height 13
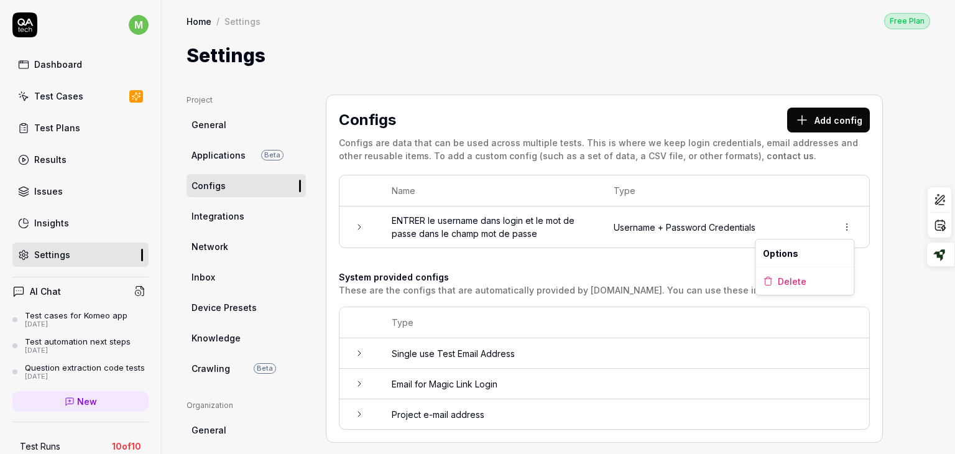
click at [845, 219] on html "m Dashboard Test Cases Test Plans Results Issues Insights Settings AI Chat Test…" at bounding box center [477, 227] width 955 height 454
click at [803, 251] on div "Options" at bounding box center [804, 252] width 98 height 27
click at [358, 227] on icon at bounding box center [359, 226] width 2 height 5
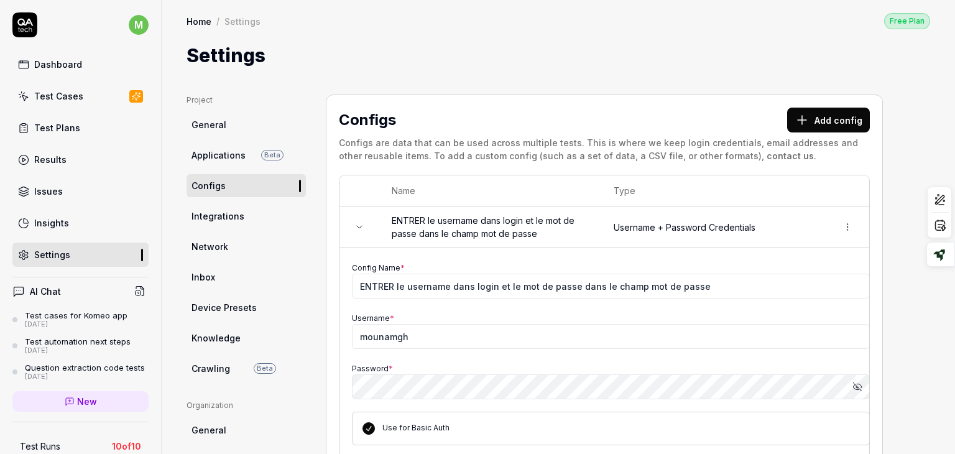
click at [858, 385] on icon "button" at bounding box center [857, 387] width 10 height 10
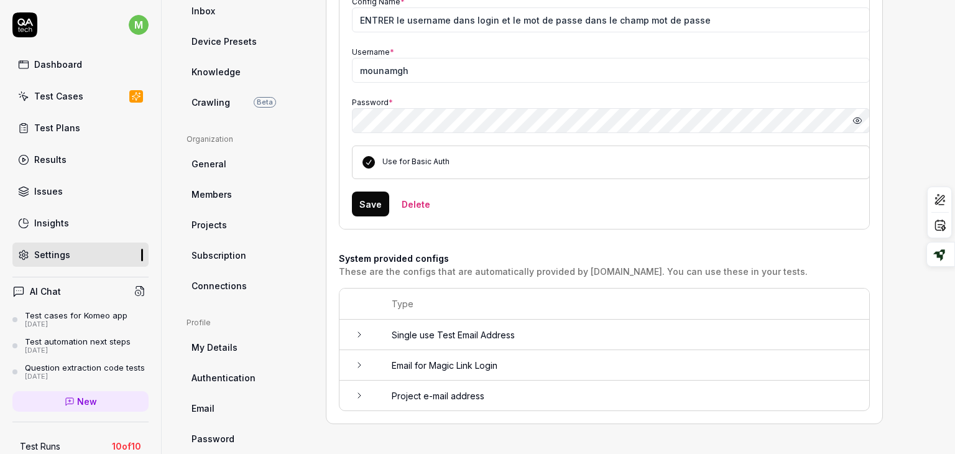
scroll to position [287, 0]
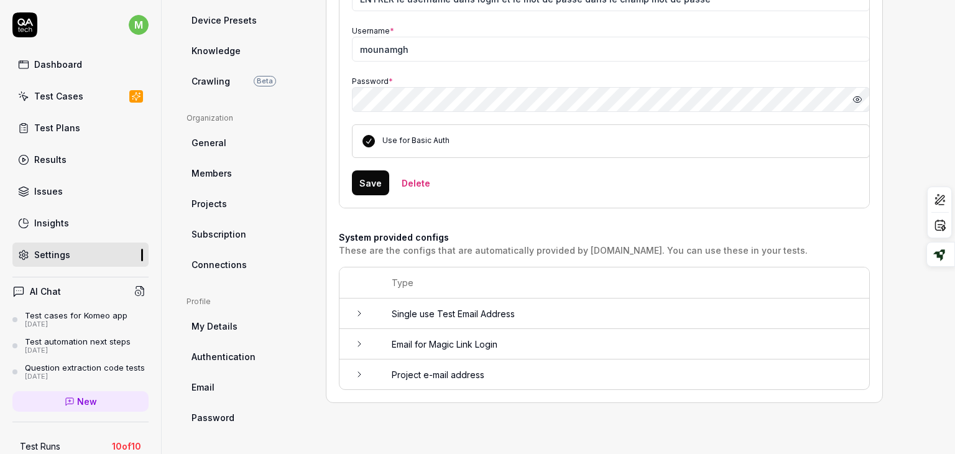
click at [356, 311] on icon at bounding box center [359, 313] width 10 height 10
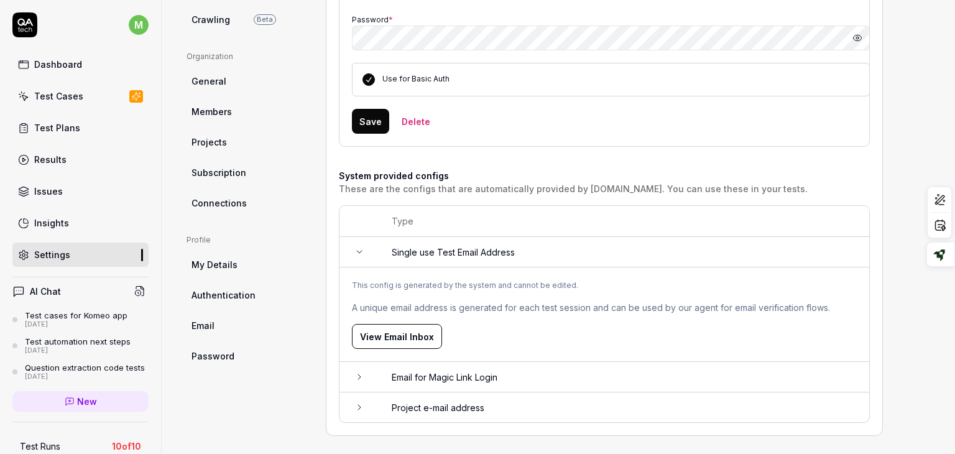
scroll to position [354, 0]
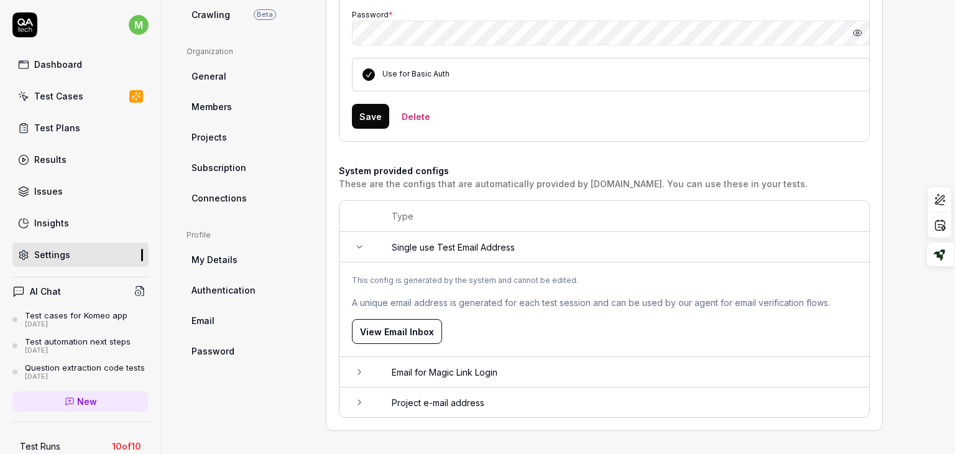
click at [353, 374] on td at bounding box center [359, 372] width 40 height 30
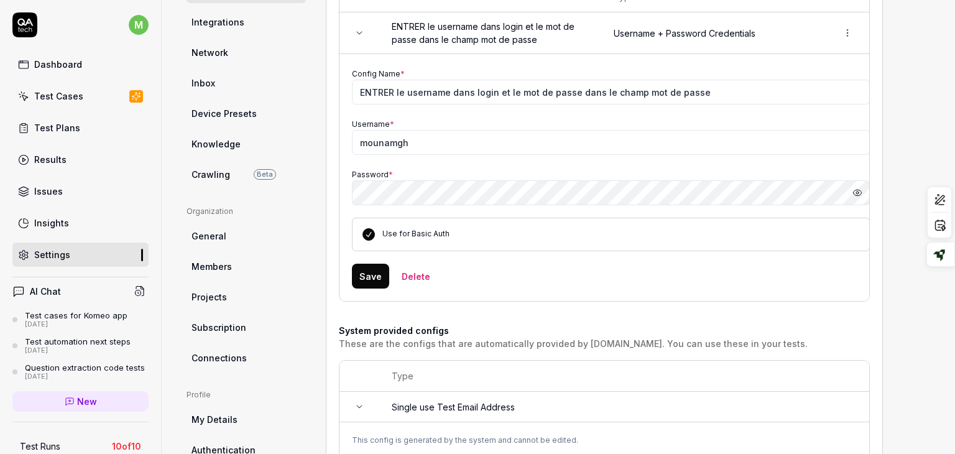
scroll to position [191, 0]
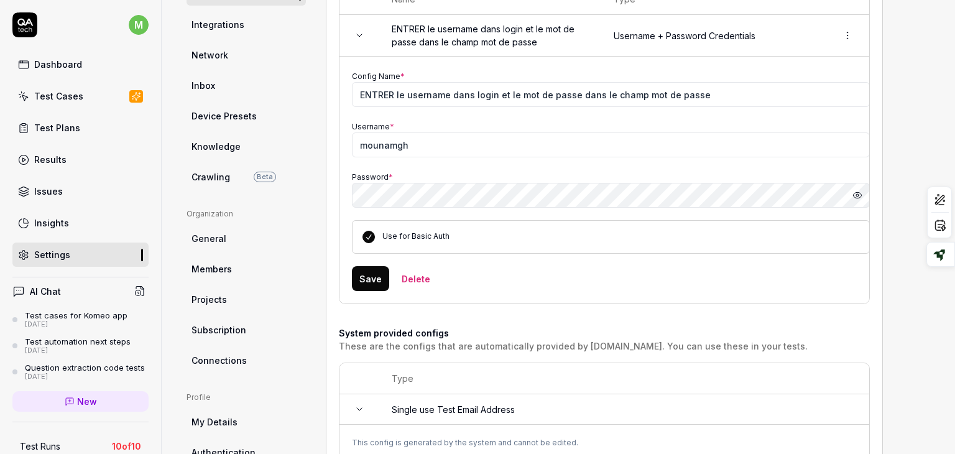
drag, startPoint x: 943, startPoint y: 120, endPoint x: 942, endPoint y: 105, distance: 15.0
click at [942, 105] on div "Project General Applications Beta Configs Integrations Network Inbox Device Pre…" at bounding box center [558, 308] width 793 height 861
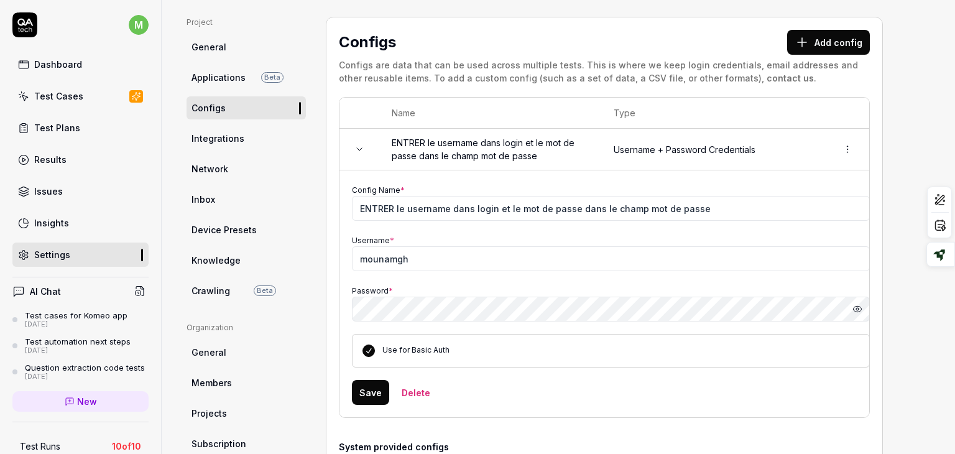
scroll to position [55, 0]
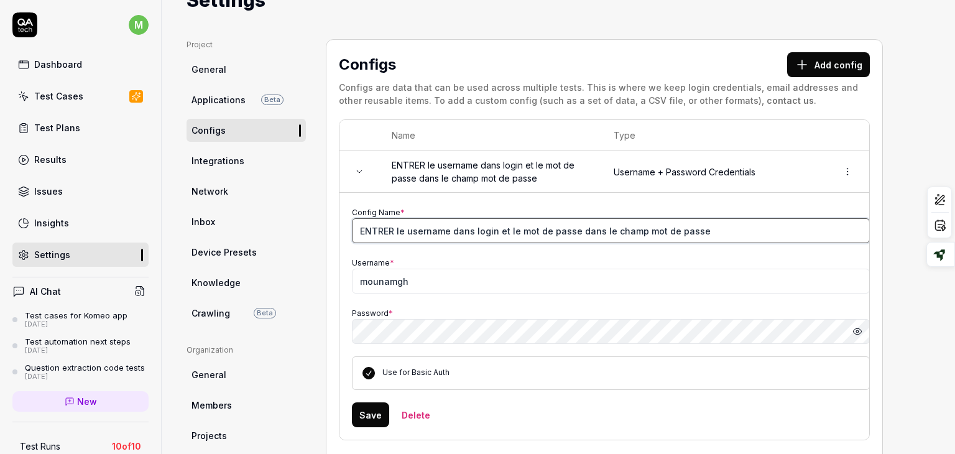
drag, startPoint x: 393, startPoint y: 229, endPoint x: 352, endPoint y: 230, distance: 41.0
click at [352, 230] on input "ENTRER le username dans login et le mot de passe dans le champ mot de passe" at bounding box center [611, 230] width 518 height 25
click at [475, 229] on input "introduire le username dans login et le mot de passe dans le champ mot de passe" at bounding box center [611, 230] width 518 height 25
type input "introduire le username dans le champ login et le mot de passe dans le champ mot…"
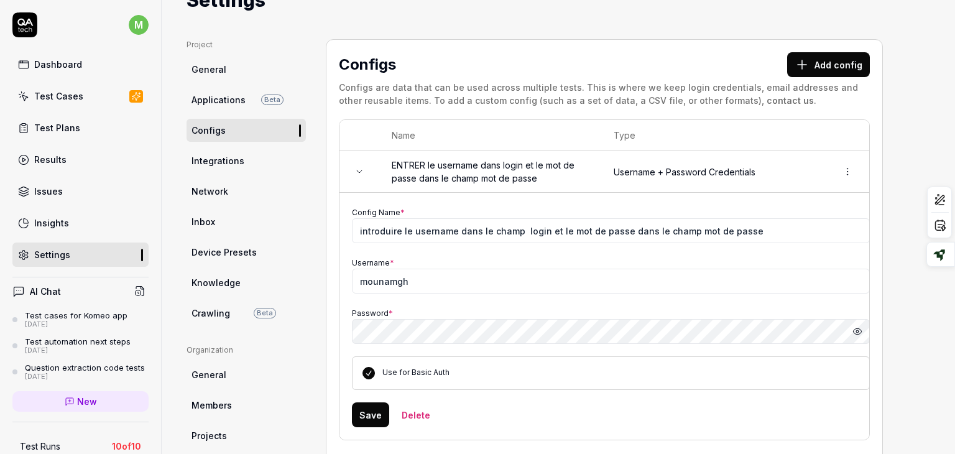
click at [361, 416] on button "Save" at bounding box center [370, 414] width 37 height 25
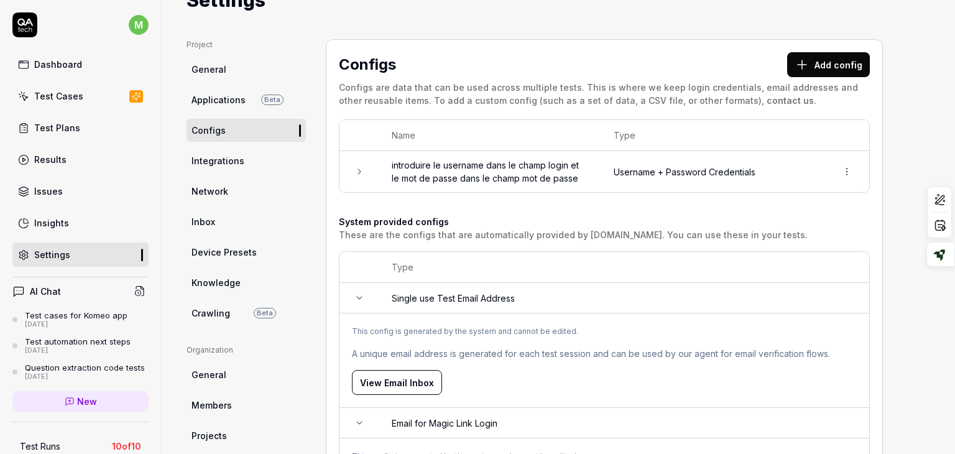
click at [902, 142] on div "Project General Applications Beta Configs Integrations Network Inbox Device Pre…" at bounding box center [557, 349] width 743 height 621
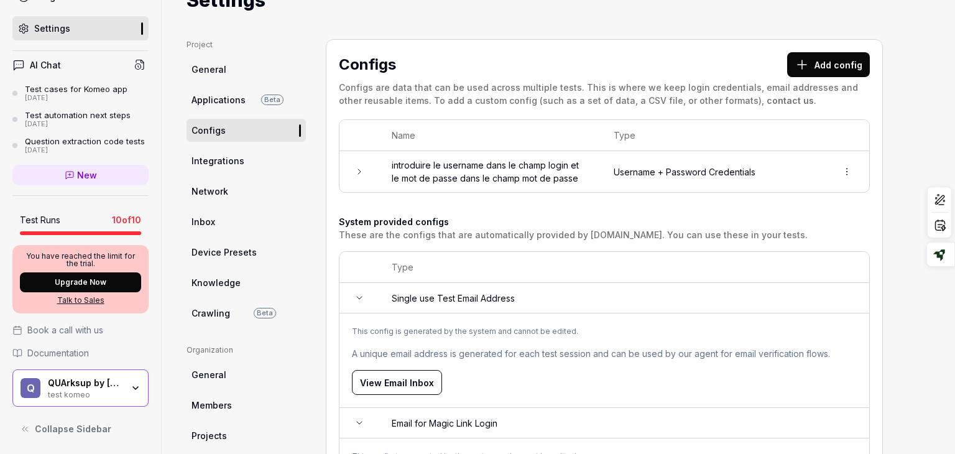
click at [485, 9] on div "Settings" at bounding box center [557, 0] width 743 height 28
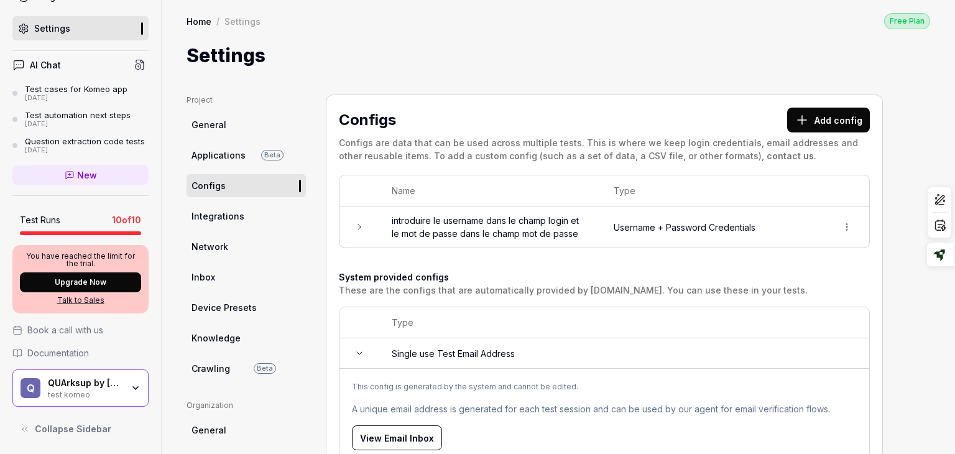
click at [254, 131] on link "General" at bounding box center [245, 124] width 119 height 23
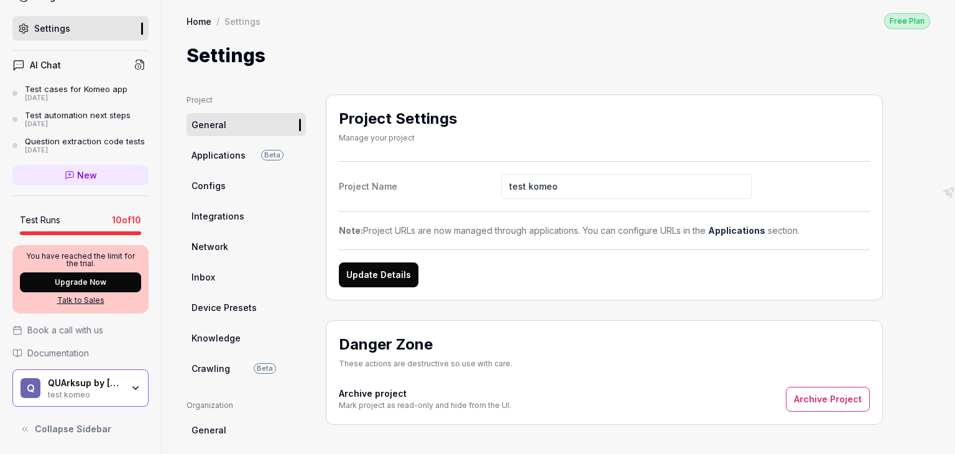
click at [216, 160] on span "Applications" at bounding box center [218, 155] width 54 height 13
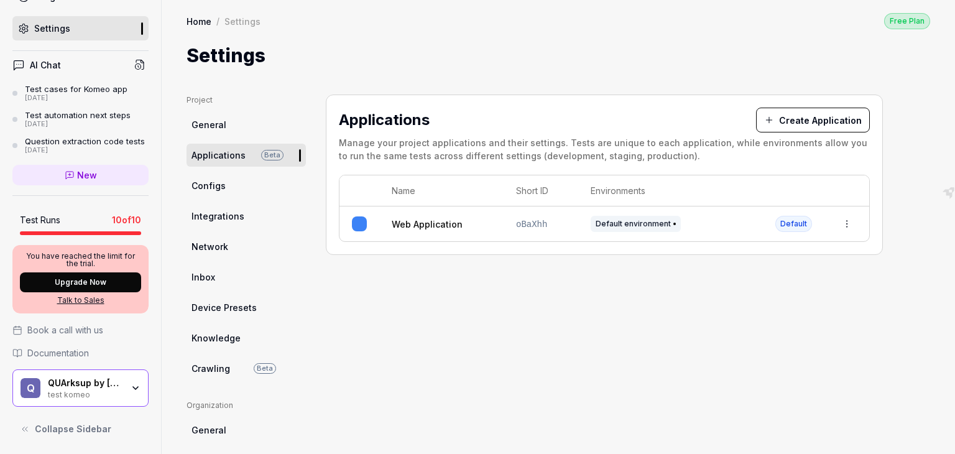
click at [208, 183] on span "Configs" at bounding box center [208, 185] width 34 height 13
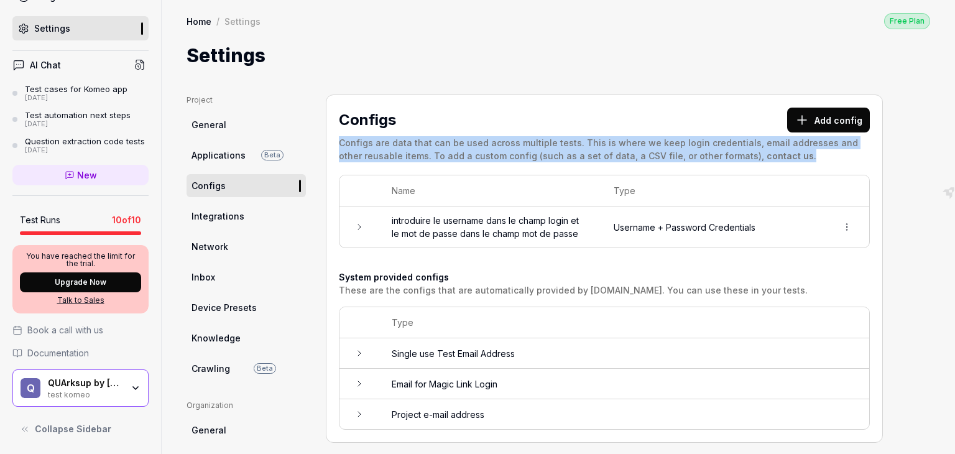
drag, startPoint x: 338, startPoint y: 142, endPoint x: 804, endPoint y: 157, distance: 466.3
click at [804, 157] on div "Configs Add config Configs are data that can be used across multiple tests. Thi…" at bounding box center [604, 268] width 557 height 348
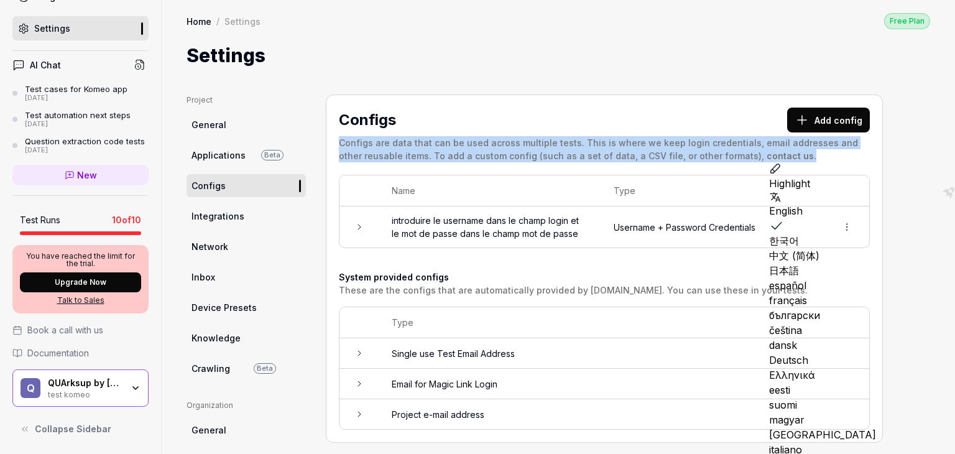
copy div "Configs are data that can be used across multiple tests. This is where we keep …"
click at [241, 207] on link "Integrations" at bounding box center [245, 215] width 119 height 23
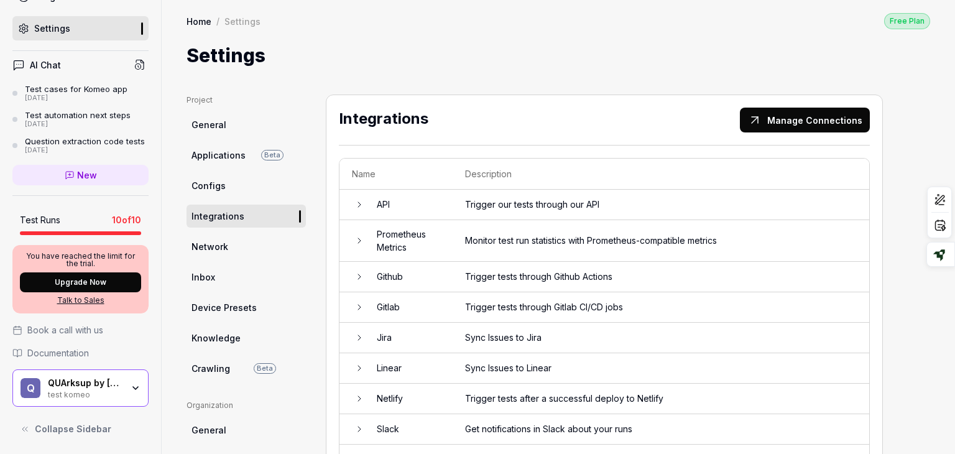
click at [359, 205] on icon at bounding box center [359, 204] width 10 height 10
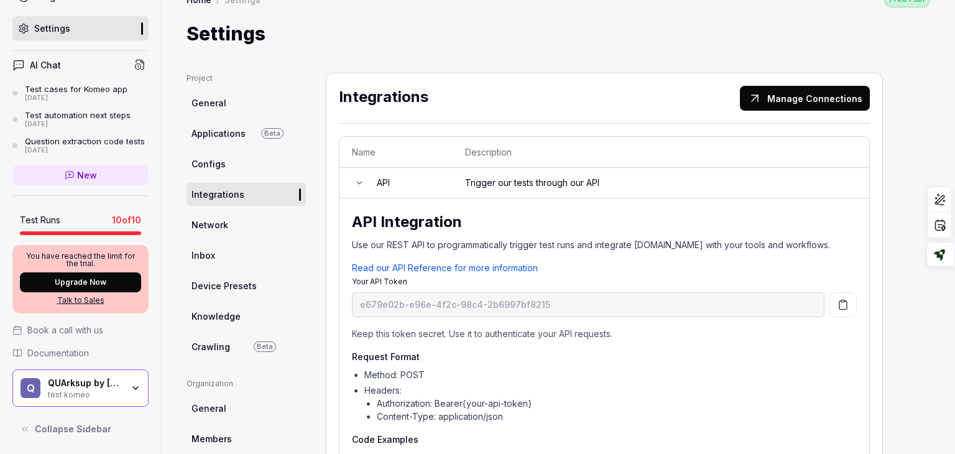
scroll to position [18, 0]
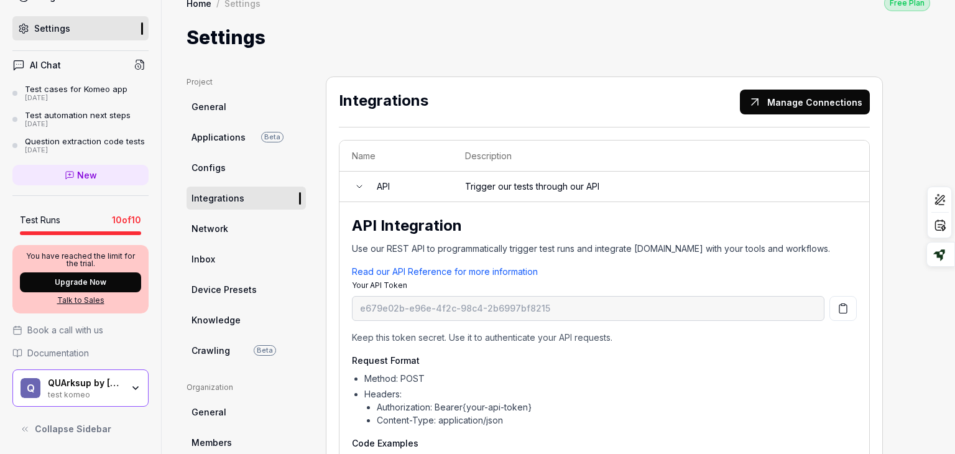
click at [355, 187] on icon at bounding box center [359, 186] width 10 height 10
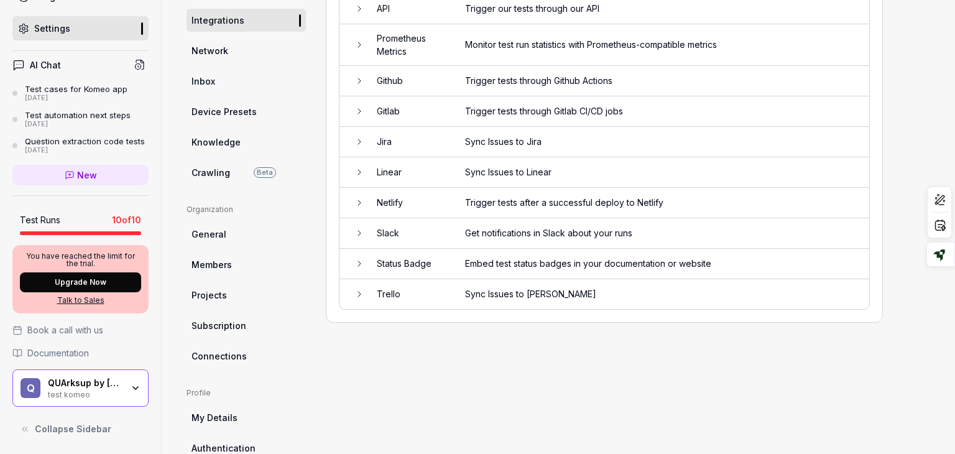
scroll to position [179, 0]
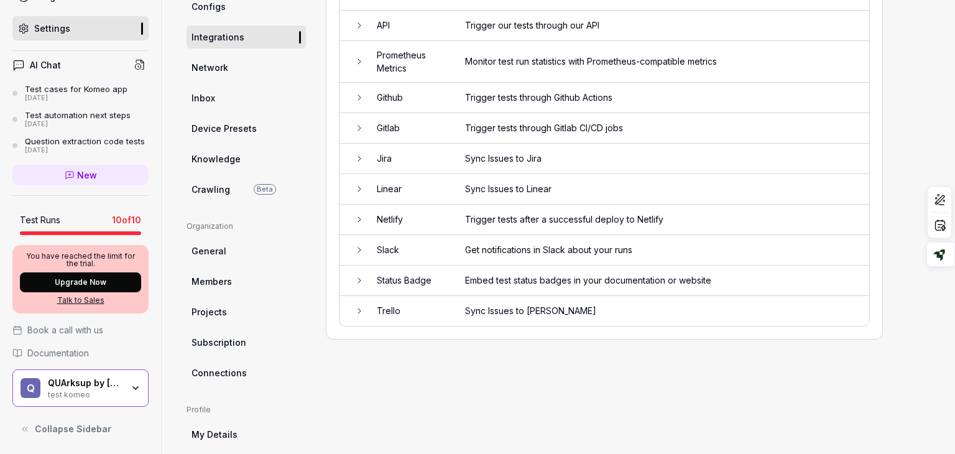
click at [359, 312] on icon at bounding box center [359, 311] width 10 height 10
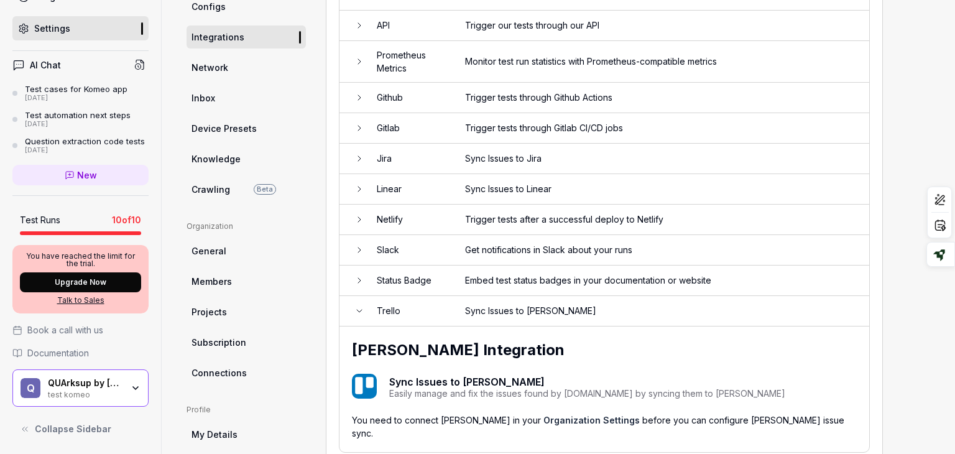
scroll to position [94, 0]
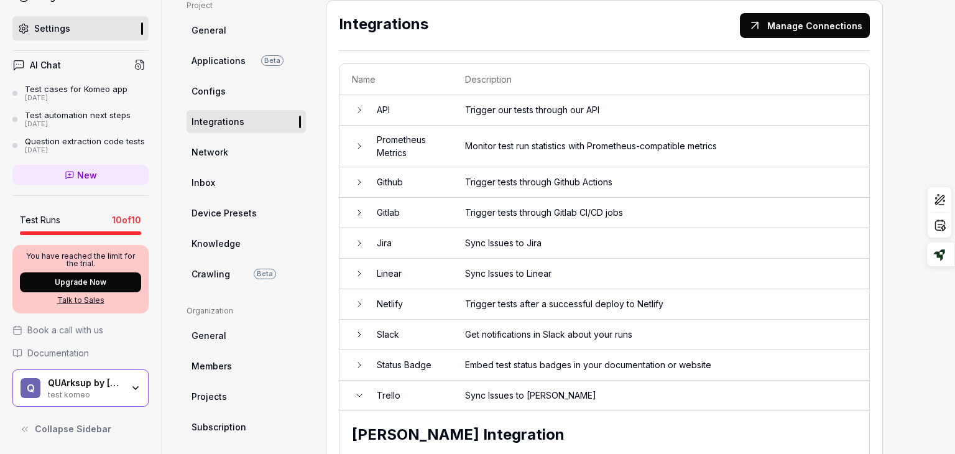
click at [351, 244] on td at bounding box center [351, 243] width 25 height 30
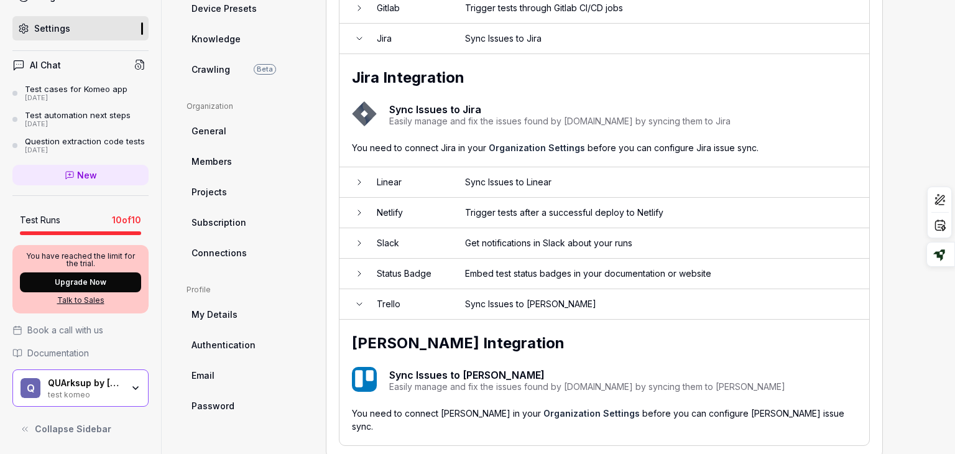
scroll to position [313, 0]
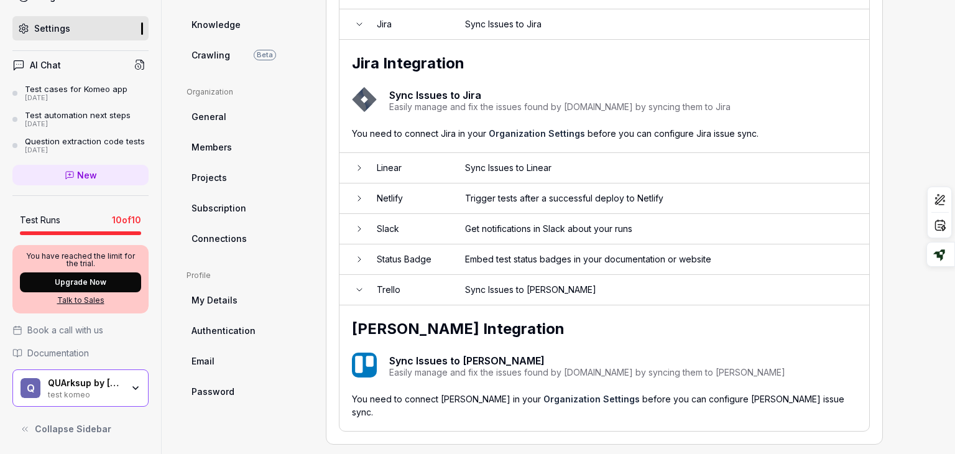
click at [226, 120] on link "General" at bounding box center [245, 116] width 119 height 23
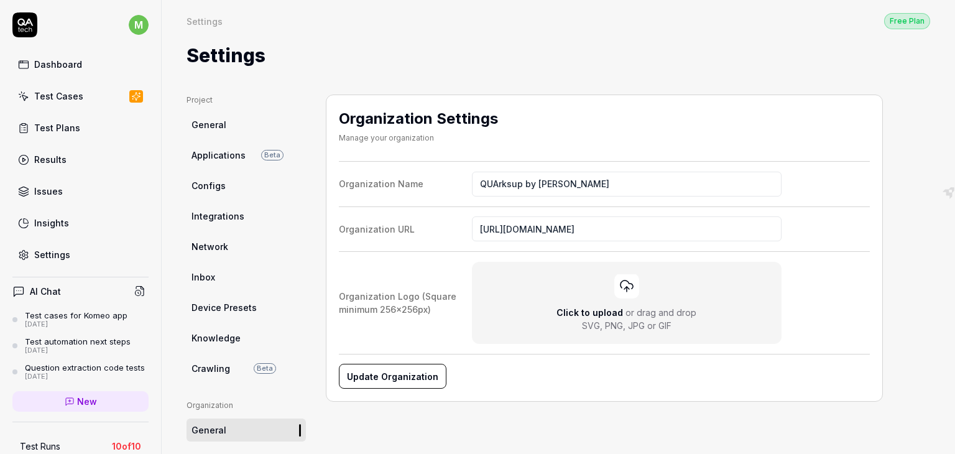
click at [203, 249] on span "Network" at bounding box center [209, 246] width 37 height 13
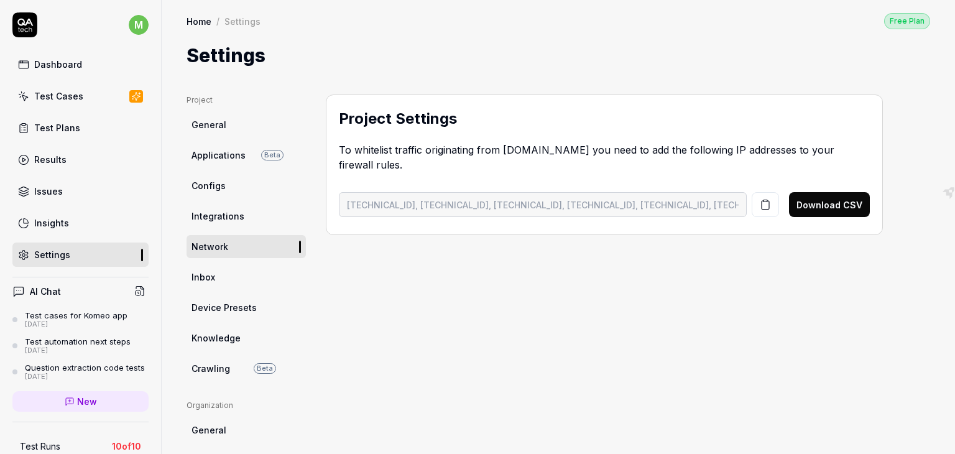
click at [206, 209] on span "Integrations" at bounding box center [217, 215] width 53 height 13
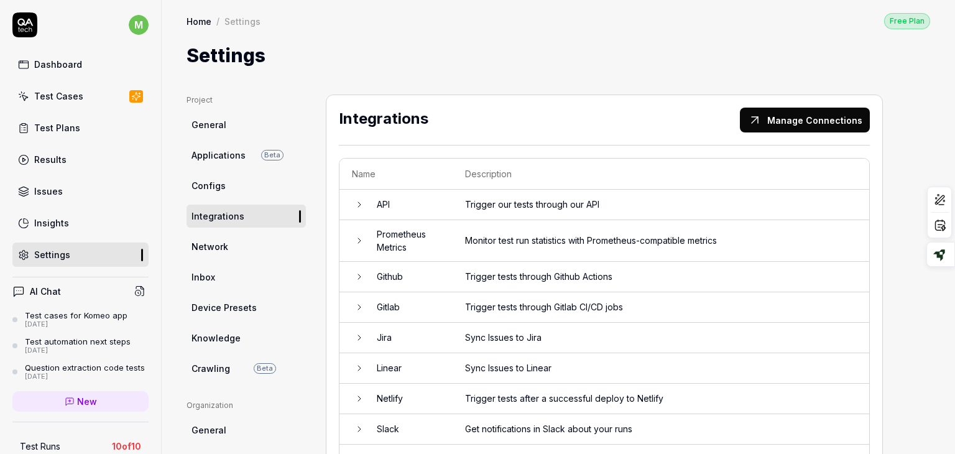
click at [206, 185] on span "Configs" at bounding box center [208, 185] width 34 height 13
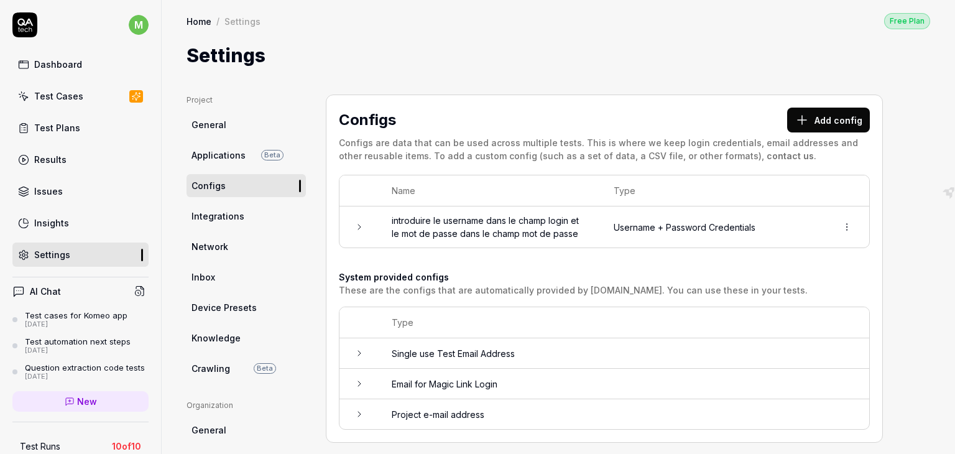
click at [204, 150] on span "Applications" at bounding box center [218, 155] width 54 height 13
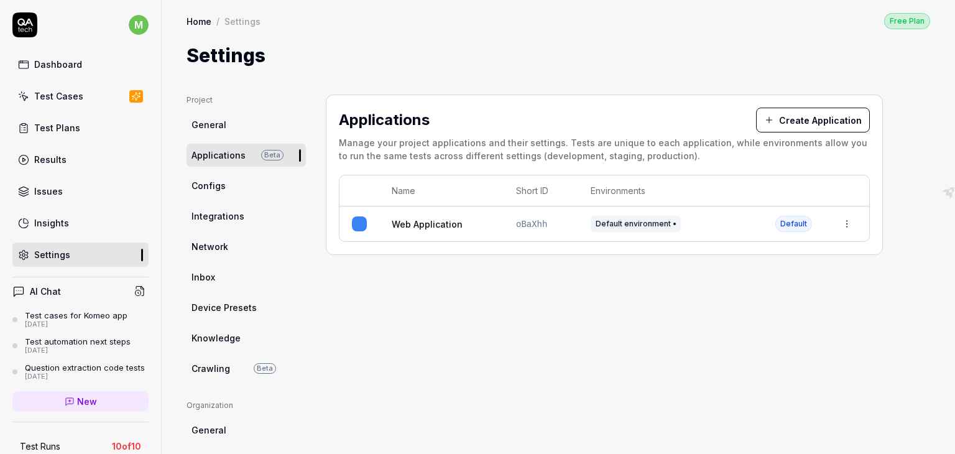
click at [209, 126] on span "General" at bounding box center [208, 124] width 35 height 13
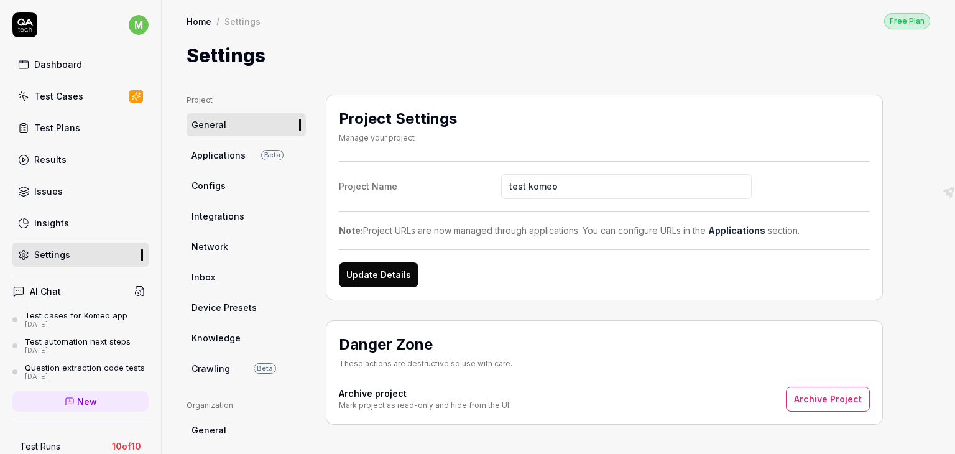
click at [221, 251] on span "Network" at bounding box center [209, 246] width 37 height 13
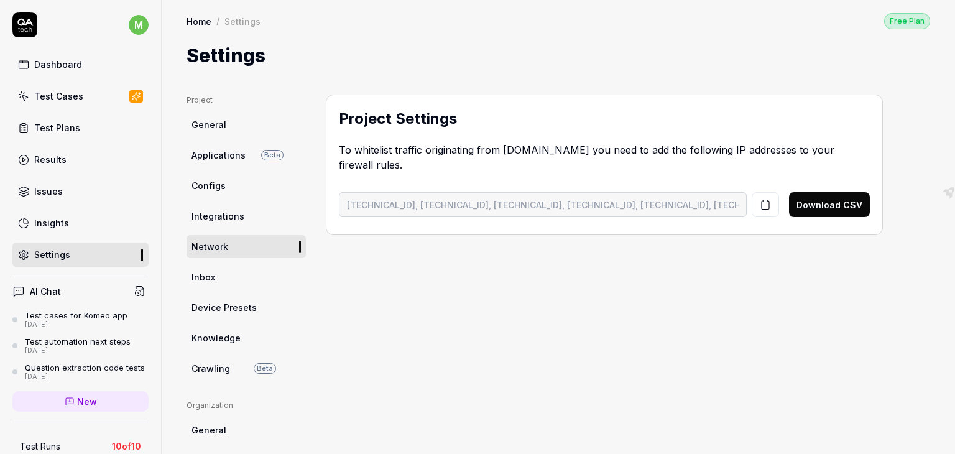
click at [239, 270] on link "Inbox" at bounding box center [245, 276] width 119 height 23
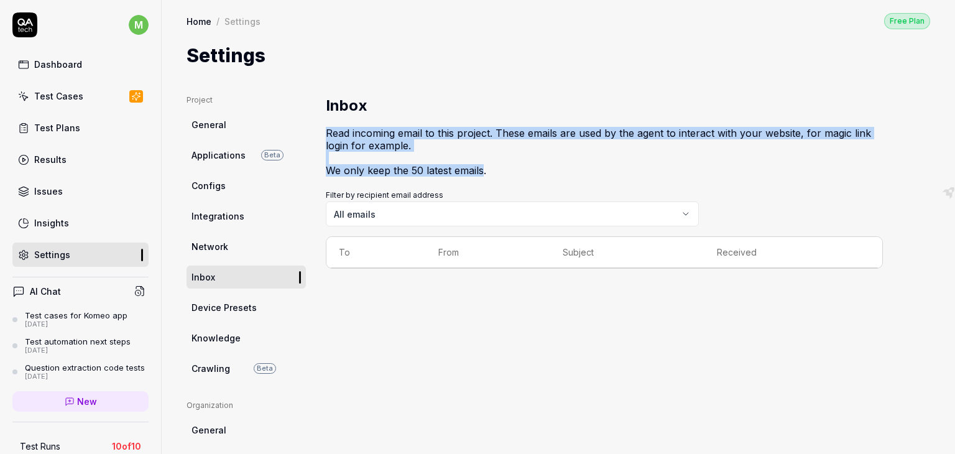
drag, startPoint x: 324, startPoint y: 133, endPoint x: 484, endPoint y: 172, distance: 164.4
click at [484, 172] on div "Project General Applications Beta Configs Integrations Network Inbox Device Pre…" at bounding box center [557, 404] width 743 height 621
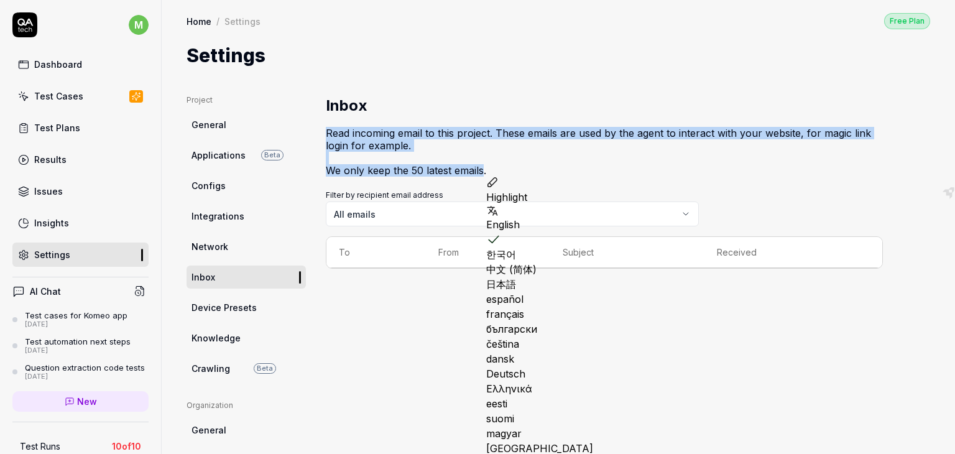
copy p "Read incoming email to this project. These emails are used by the agent to inte…"
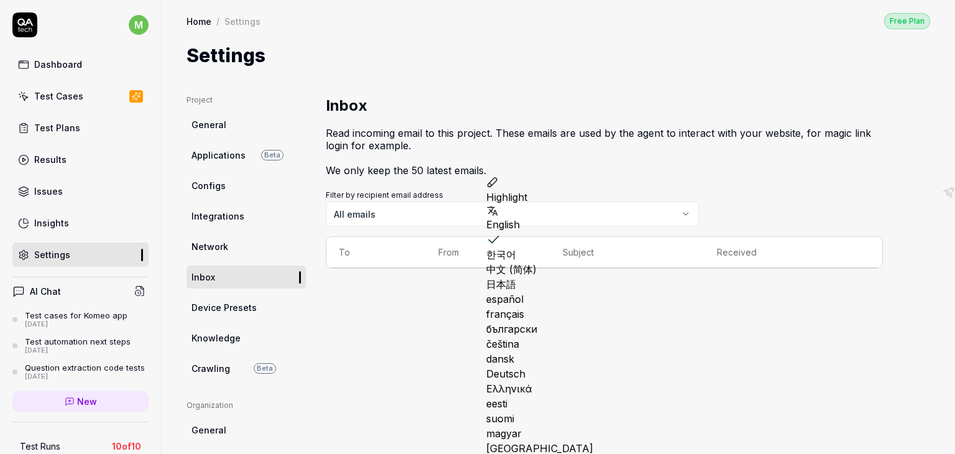
click at [219, 308] on span "Device Presets" at bounding box center [223, 307] width 65 height 13
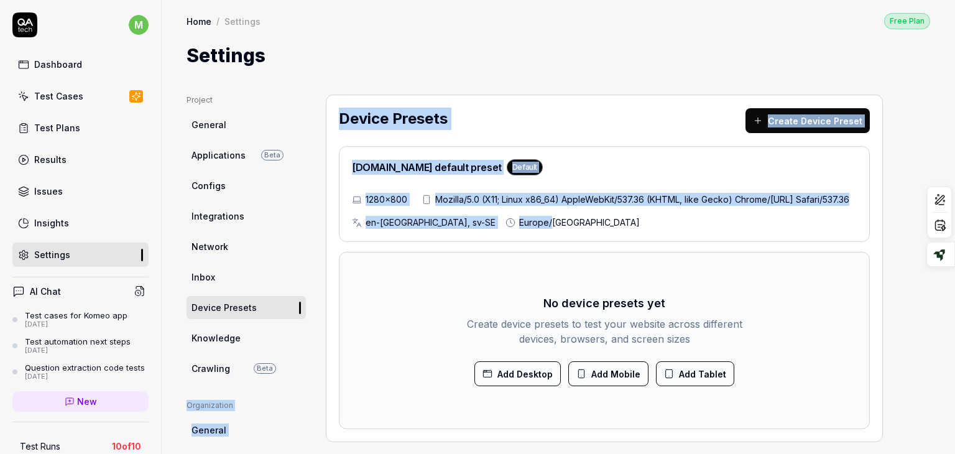
drag, startPoint x: 477, startPoint y: 237, endPoint x: 254, endPoint y: 393, distance: 272.2
click at [254, 393] on div "Project General Applications Beta Configs Integrations Network Inbox Device Pre…" at bounding box center [557, 404] width 743 height 621
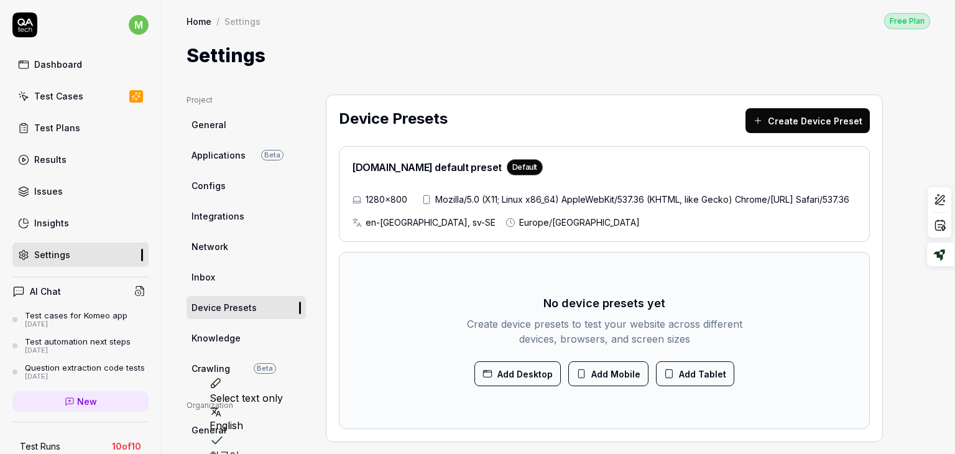
click at [221, 336] on span "Knowledge" at bounding box center [215, 337] width 49 height 13
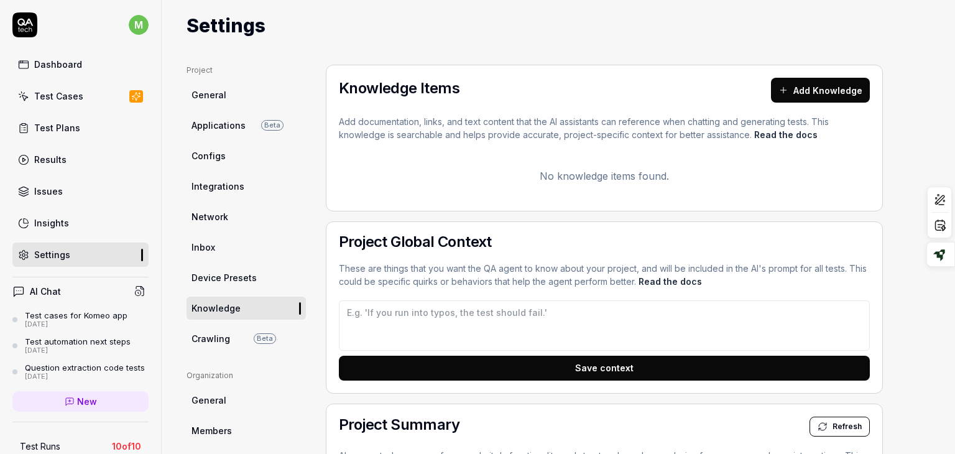
scroll to position [32, 0]
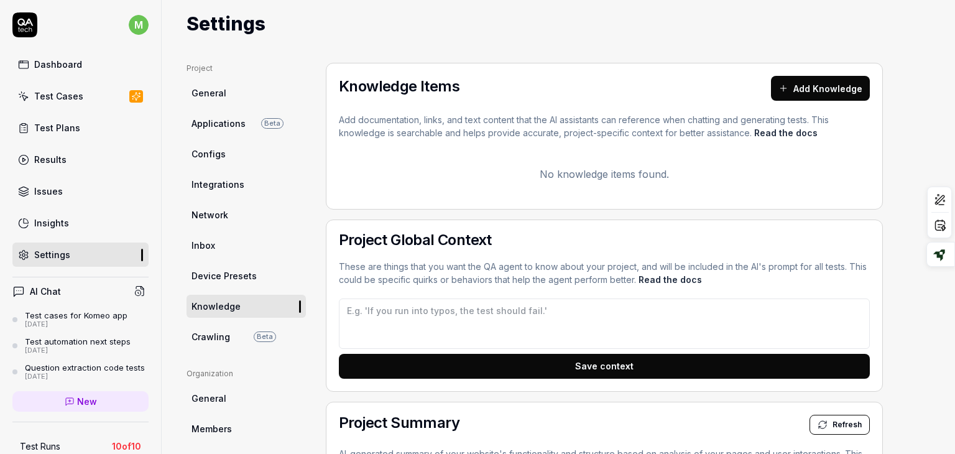
click at [809, 90] on button "Add Knowledge" at bounding box center [820, 88] width 99 height 25
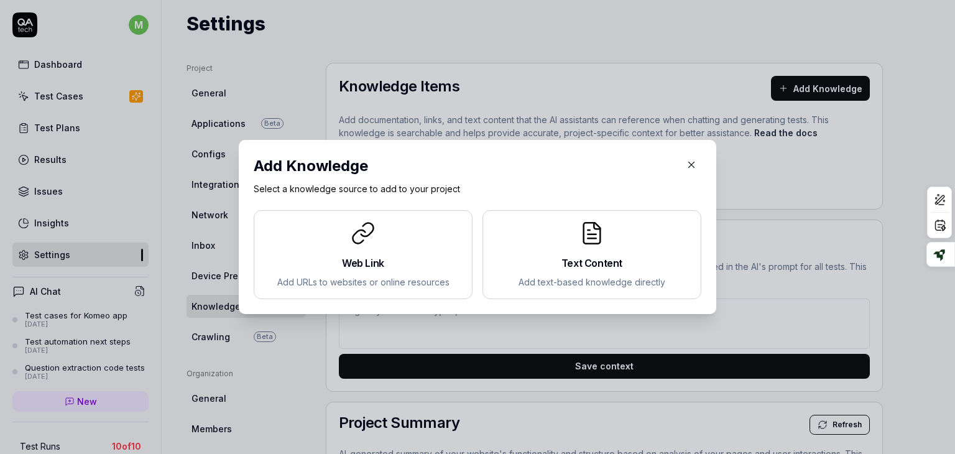
click at [566, 287] on p "Add text-based knowledge directly" at bounding box center [592, 281] width 198 height 13
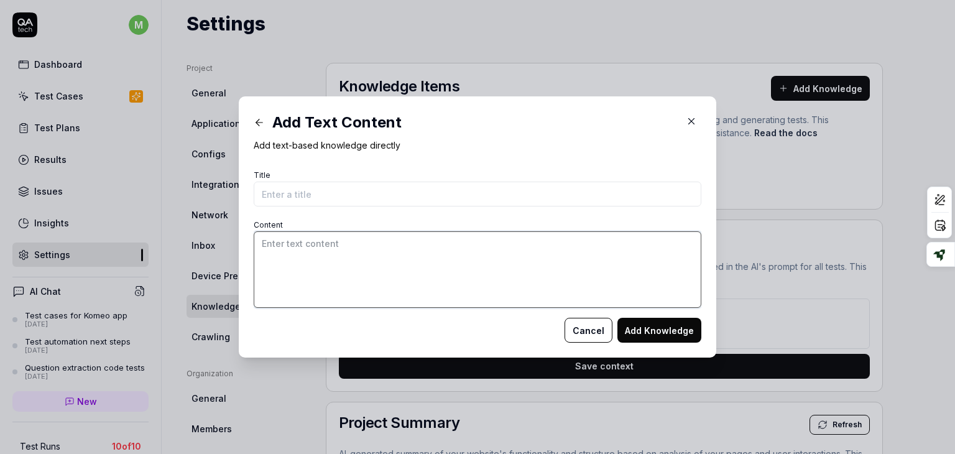
click at [554, 267] on textarea "Content" at bounding box center [477, 269] width 447 height 76
click at [687, 125] on icon "button" at bounding box center [690, 121] width 11 height 11
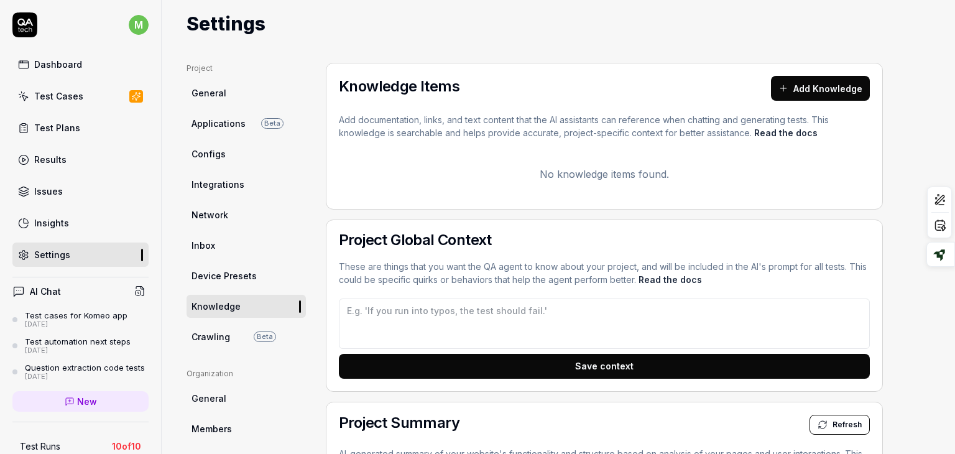
click at [664, 277] on link "Read the docs" at bounding box center [669, 279] width 63 height 11
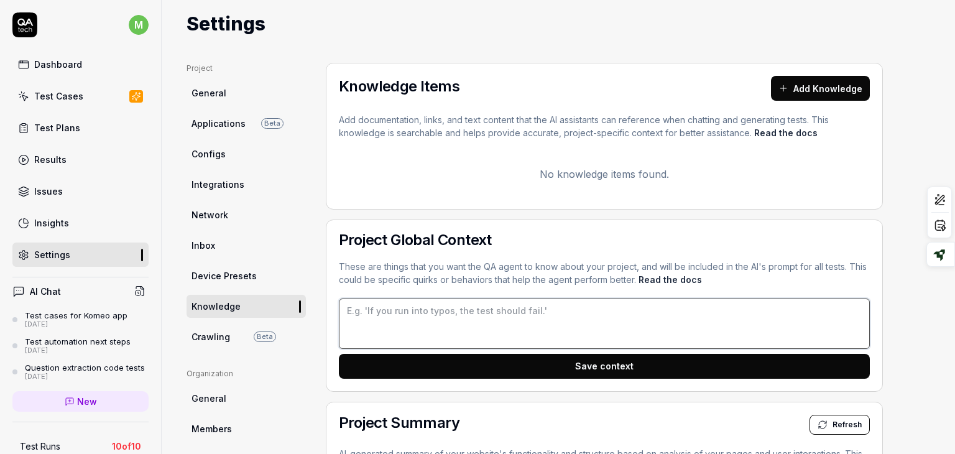
click at [440, 314] on textarea at bounding box center [604, 323] width 531 height 50
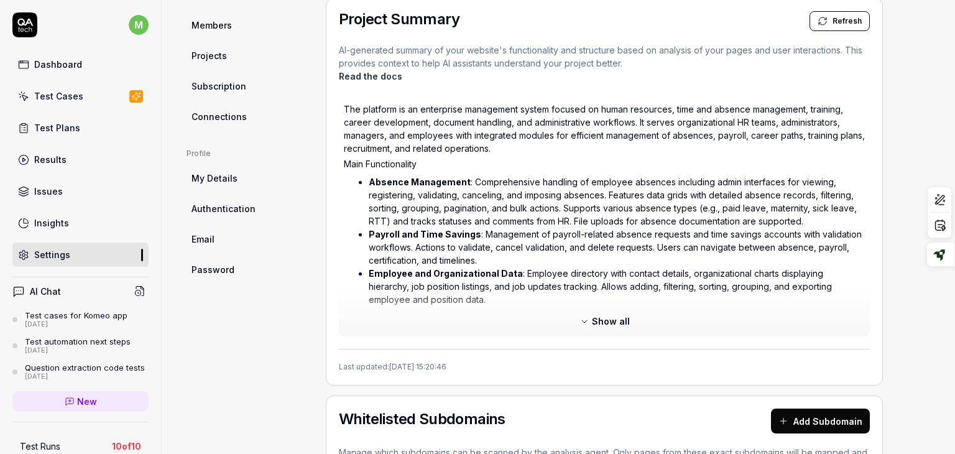
scroll to position [449, 0]
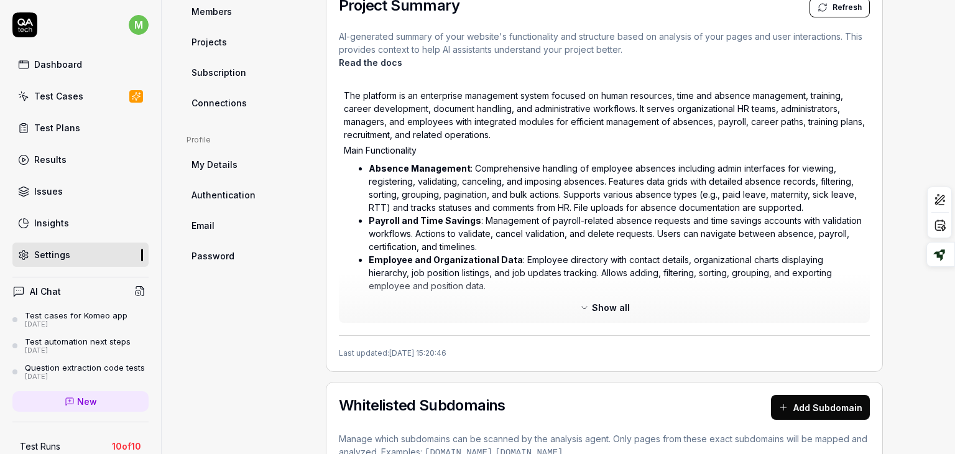
drag, startPoint x: 759, startPoint y: 264, endPoint x: 632, endPoint y: 197, distance: 144.0
click at [632, 197] on ul "Absence Management : Comprehensive handling of employee absences including admi…" at bounding box center [604, 357] width 521 height 397
click at [602, 306] on span "Show all" at bounding box center [611, 307] width 38 height 13
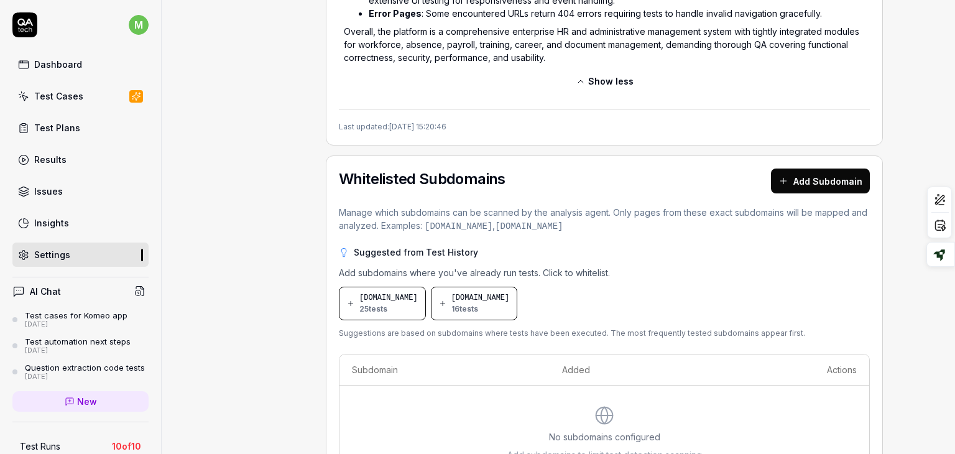
scroll to position [1420, 0]
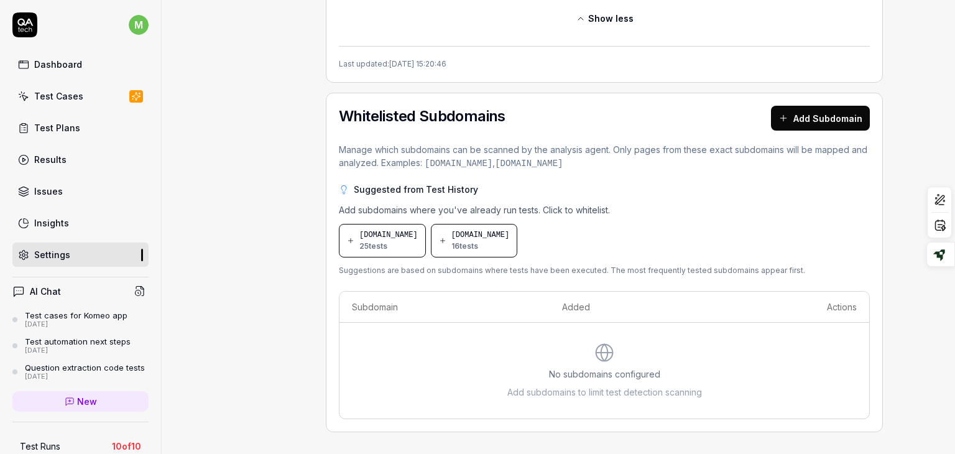
drag, startPoint x: 341, startPoint y: 147, endPoint x: 609, endPoint y: 166, distance: 268.5
click at [609, 166] on p "Manage which subdomains can be scanned by the analysis agent. Only pages from t…" at bounding box center [604, 156] width 531 height 27
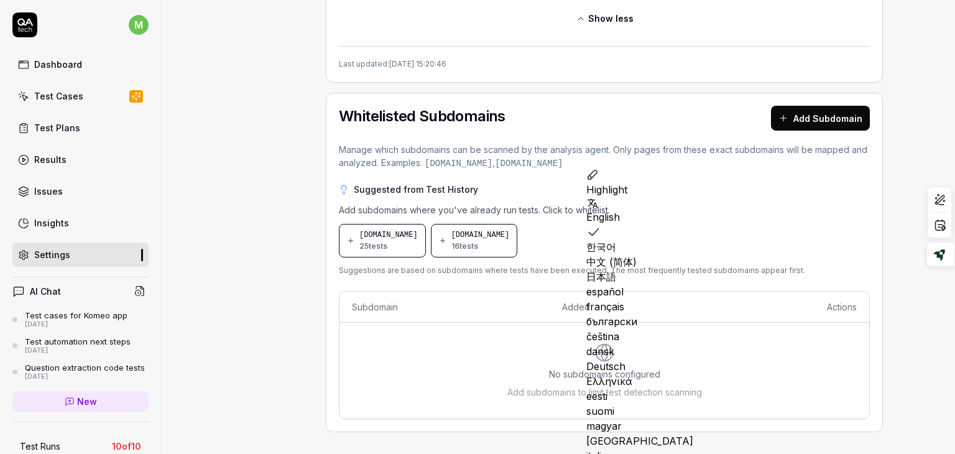
copy p "Manage which subdomains can be scanned by the analysis agent. Only pages from t…"
click at [375, 241] on span "25 tests" at bounding box center [373, 246] width 28 height 11
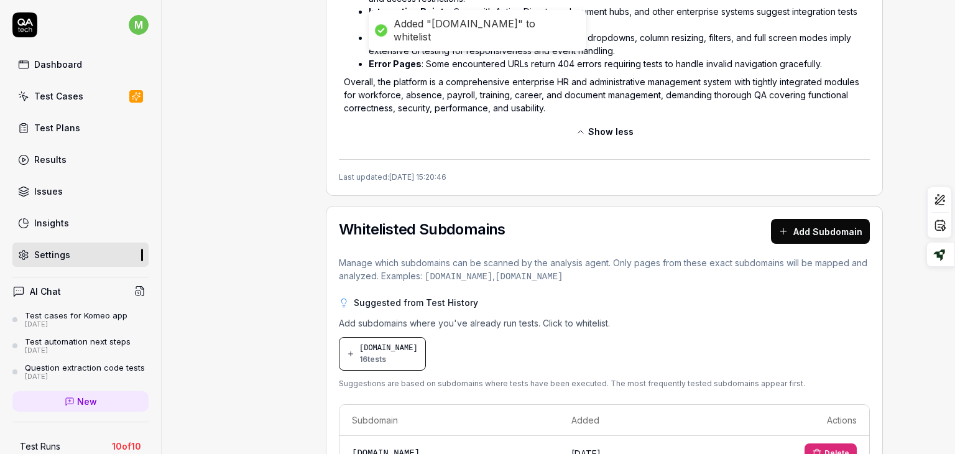
scroll to position [1359, 0]
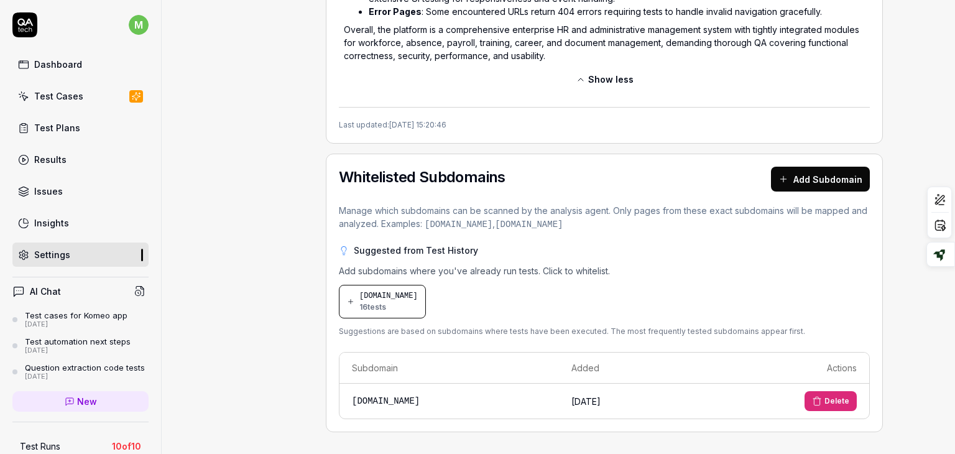
click at [378, 301] on span "16 tests" at bounding box center [372, 306] width 27 height 11
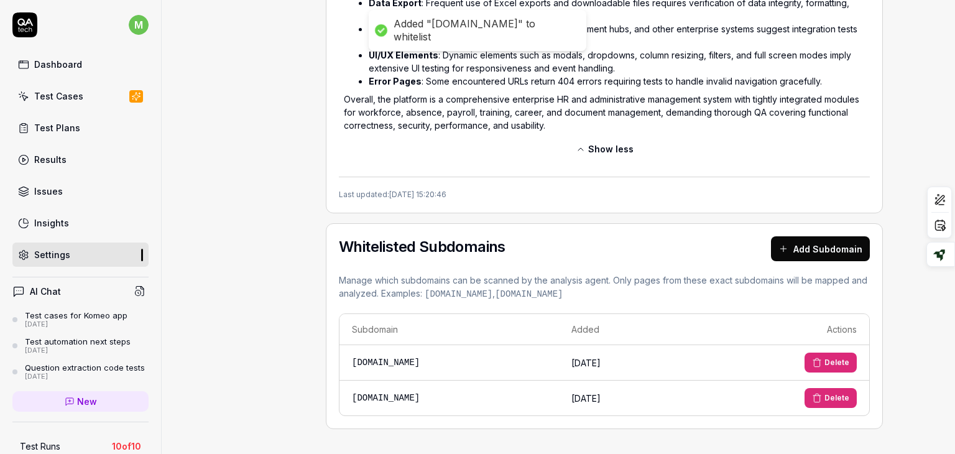
scroll to position [1286, 0]
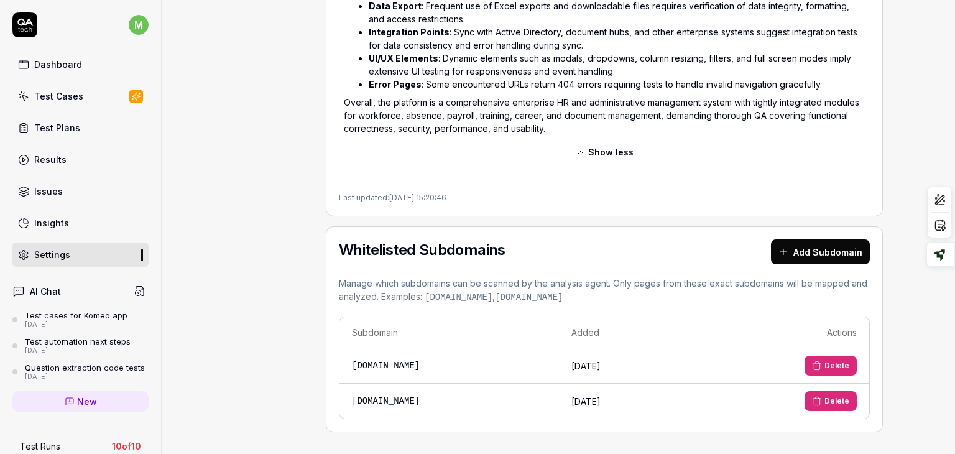
click at [803, 358] on td "Delete" at bounding box center [778, 365] width 182 height 35
click at [818, 360] on icon at bounding box center [817, 365] width 10 height 10
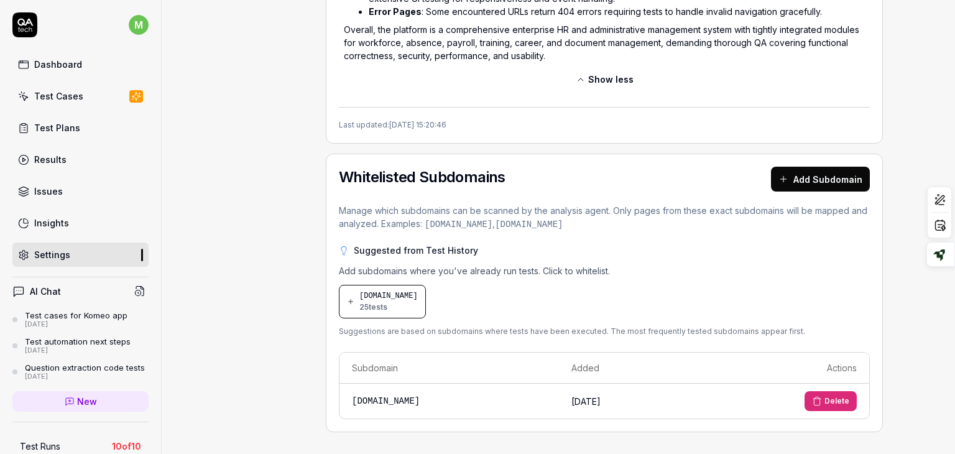
click at [830, 400] on button "Delete" at bounding box center [830, 401] width 52 height 20
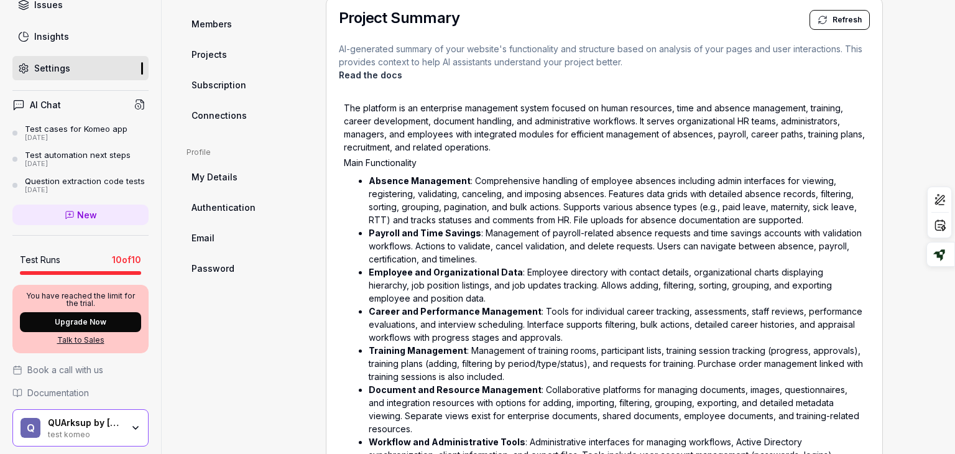
scroll to position [234, 0]
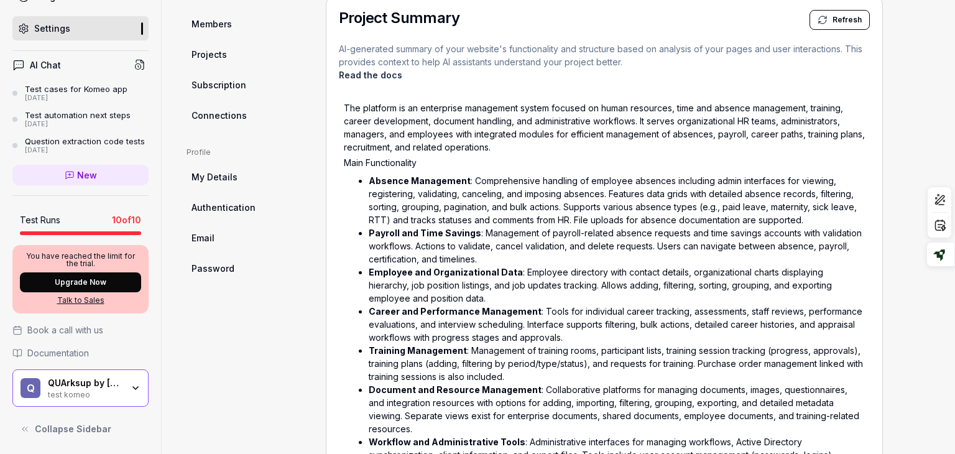
click at [80, 391] on div "test komeo" at bounding box center [85, 393] width 75 height 10
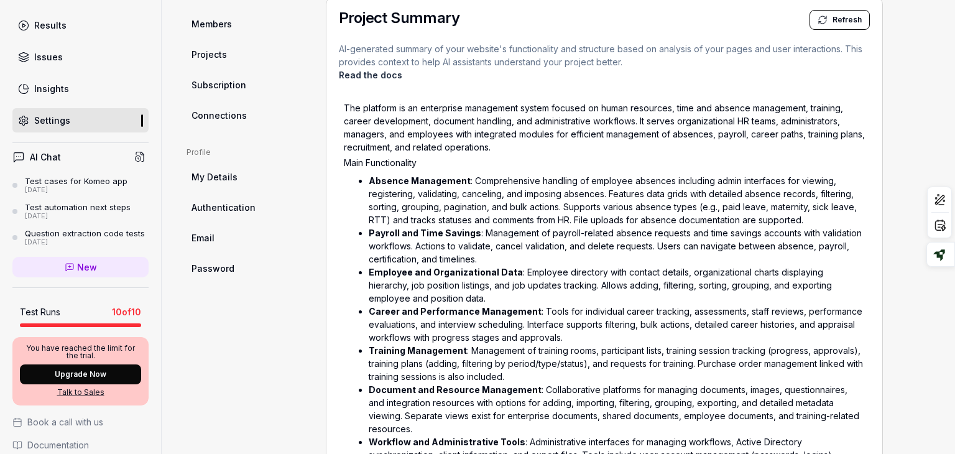
scroll to position [0, 0]
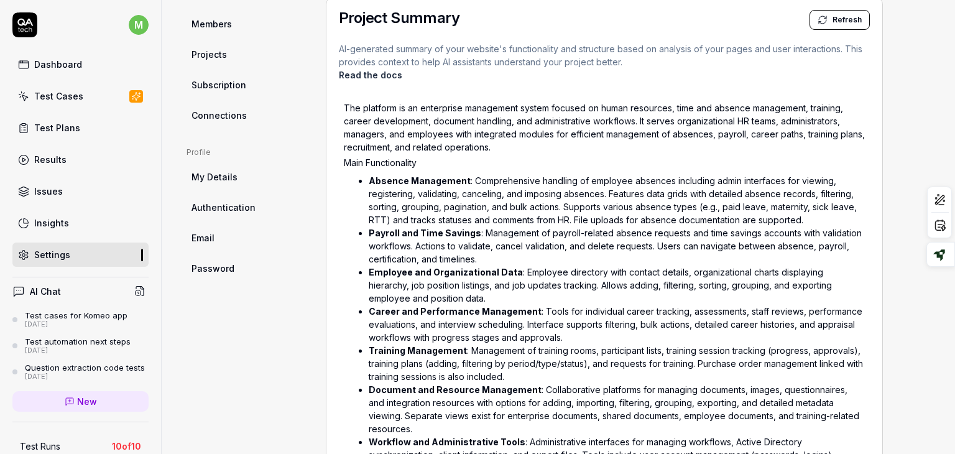
click at [52, 257] on div "Settings" at bounding box center [52, 254] width 36 height 13
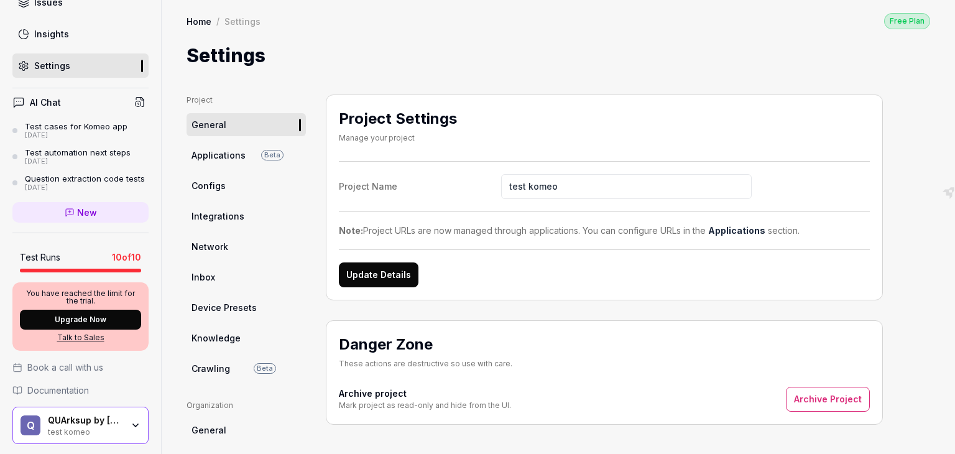
scroll to position [234, 0]
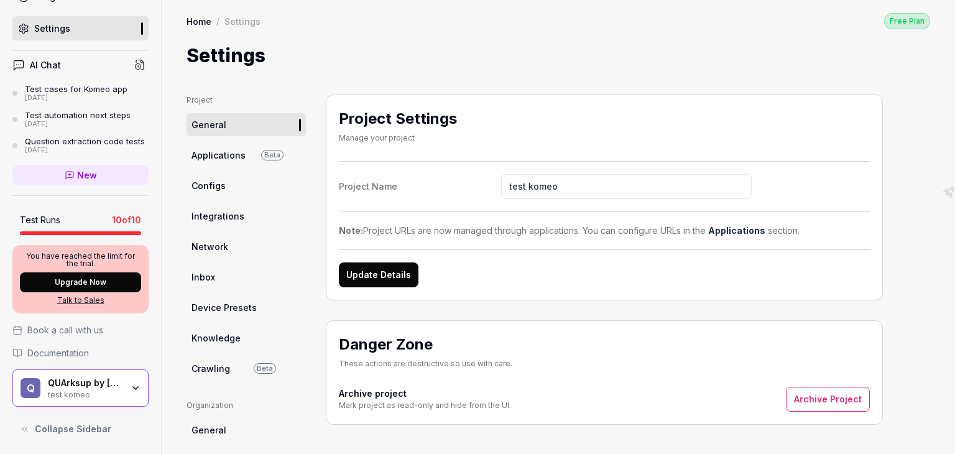
click at [89, 404] on div "Q QUArksup by visma test komeo" at bounding box center [80, 387] width 136 height 37
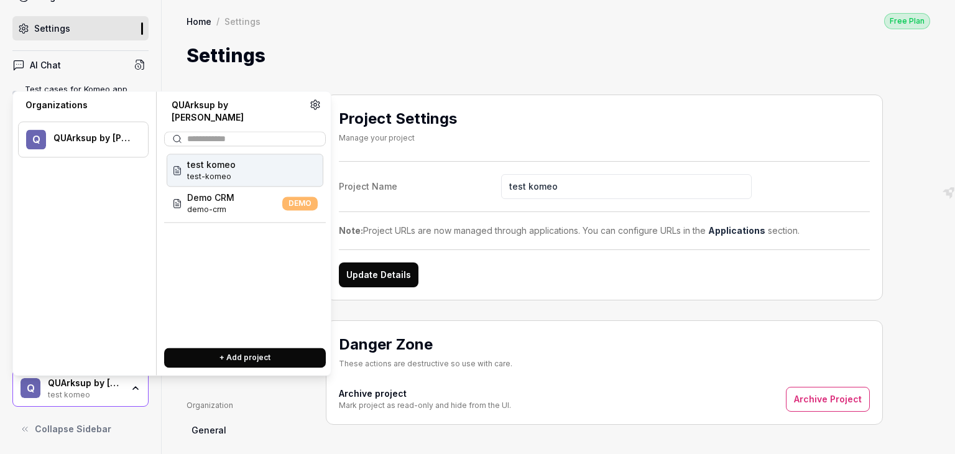
click at [207, 347] on button "+ Add project" at bounding box center [245, 357] width 162 height 20
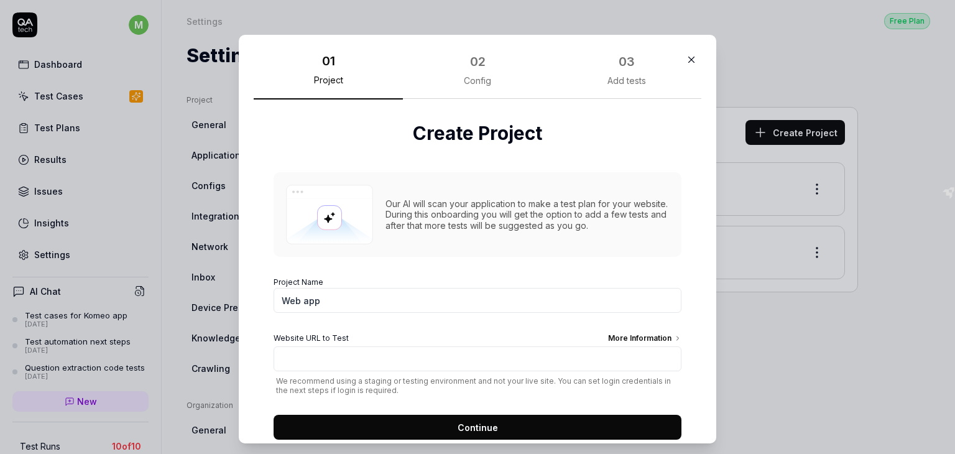
click at [689, 57] on icon "button" at bounding box center [692, 60] width 6 height 6
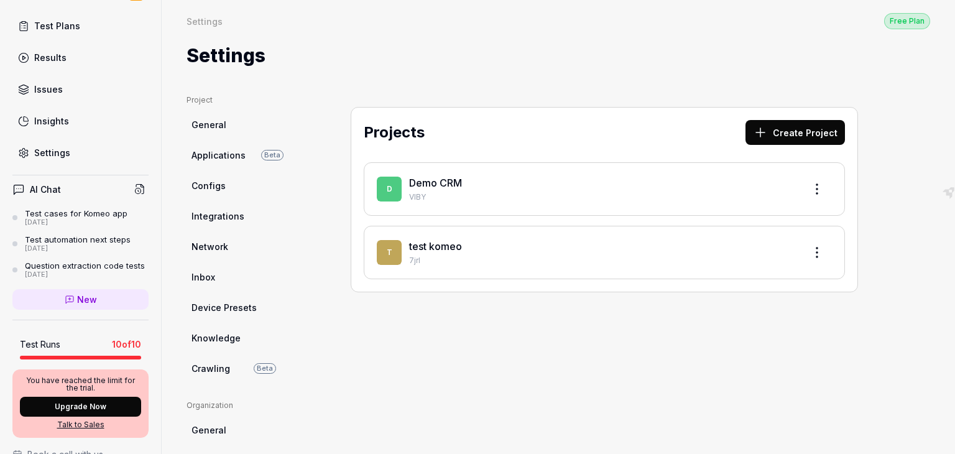
scroll to position [30, 0]
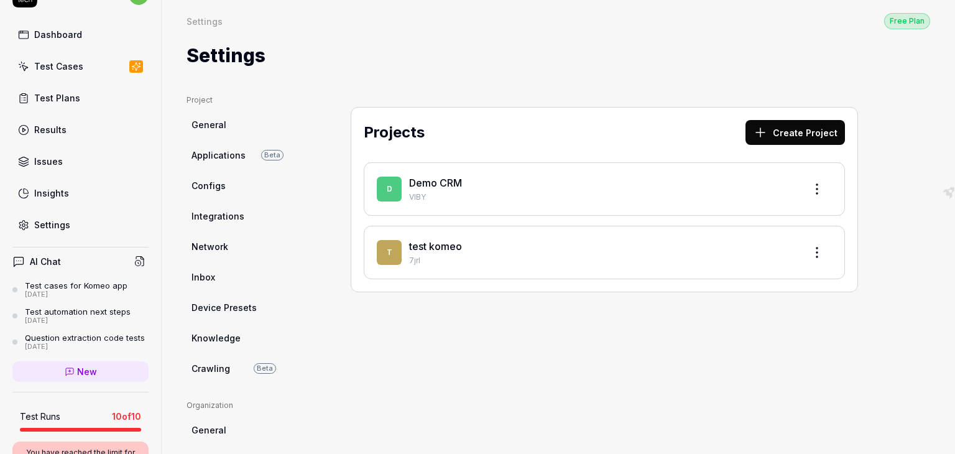
click at [60, 222] on div "Settings" at bounding box center [52, 224] width 36 height 13
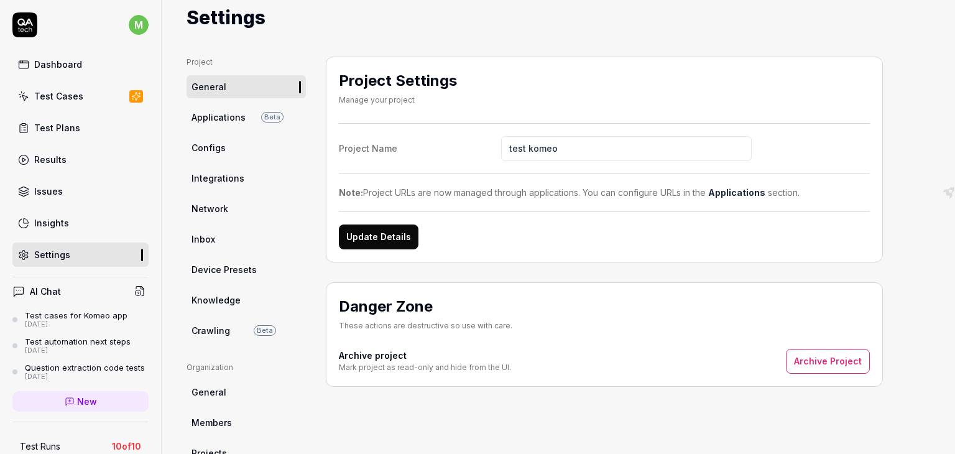
scroll to position [44, 0]
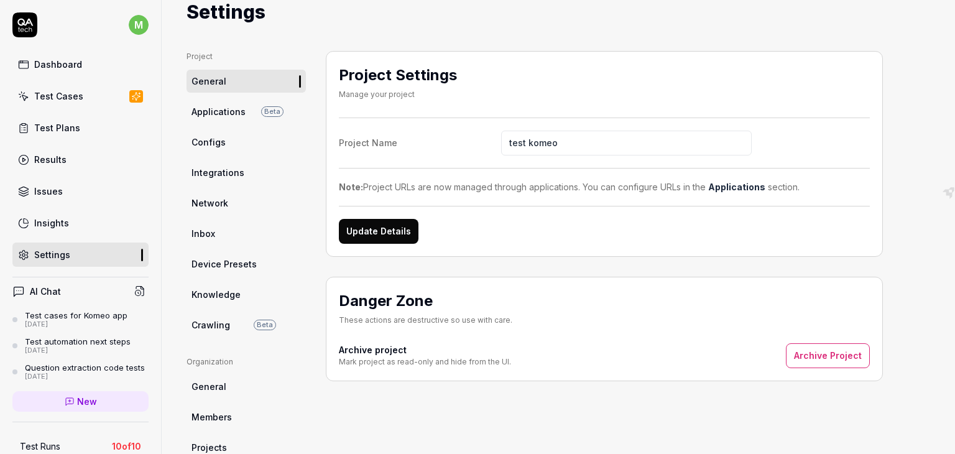
click at [213, 112] on span "Applications" at bounding box center [218, 111] width 54 height 13
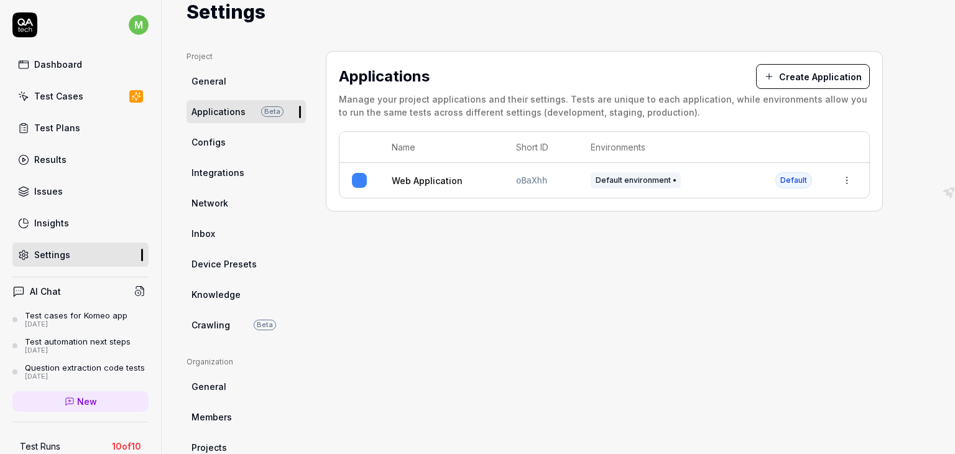
click at [204, 145] on span "Configs" at bounding box center [208, 141] width 34 height 13
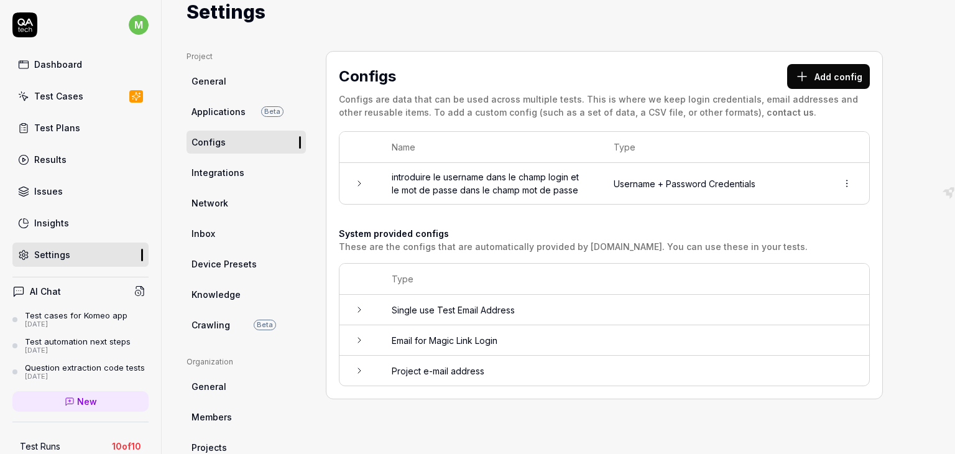
click at [222, 172] on span "Integrations" at bounding box center [217, 172] width 53 height 13
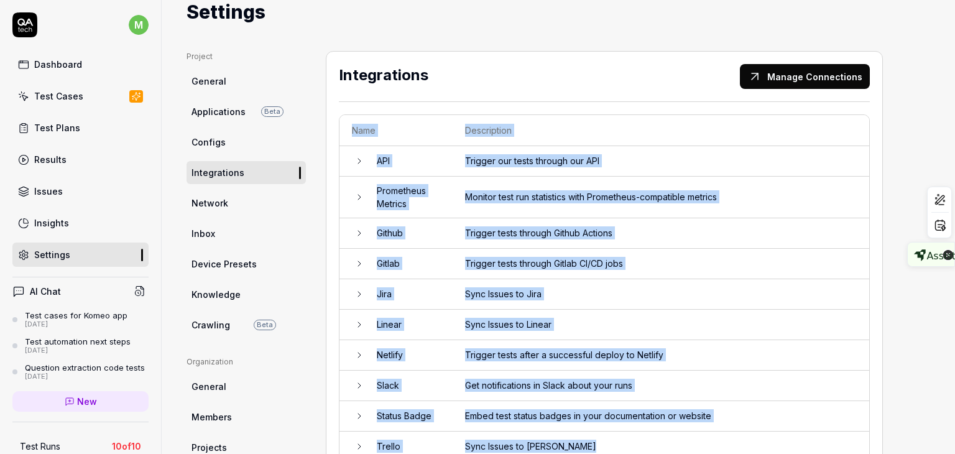
drag, startPoint x: 945, startPoint y: 108, endPoint x: 950, endPoint y: 250, distance: 143.0
click at [950, 250] on html "m Dashboard Test Cases Test Plans Results Issues Insights Settings AI Chat Test…" at bounding box center [477, 227] width 955 height 454
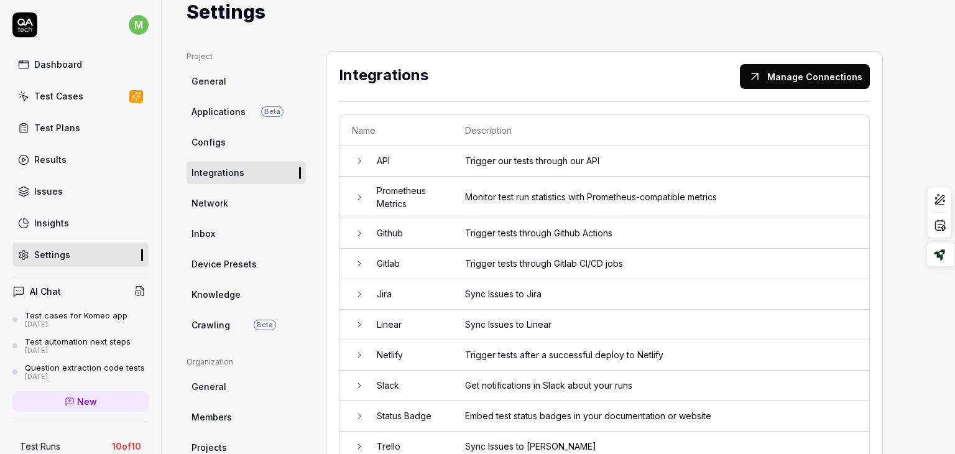
click at [199, 205] on span "Network" at bounding box center [209, 202] width 37 height 13
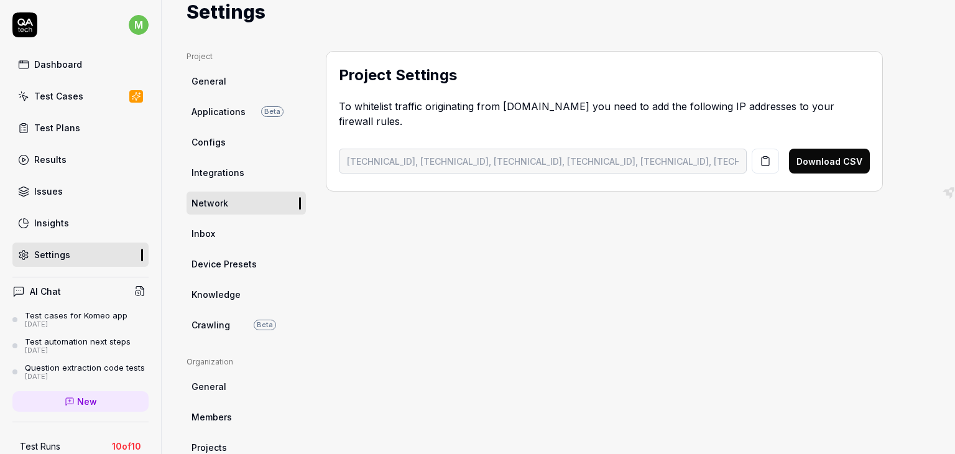
click at [208, 236] on span "Inbox" at bounding box center [203, 233] width 24 height 13
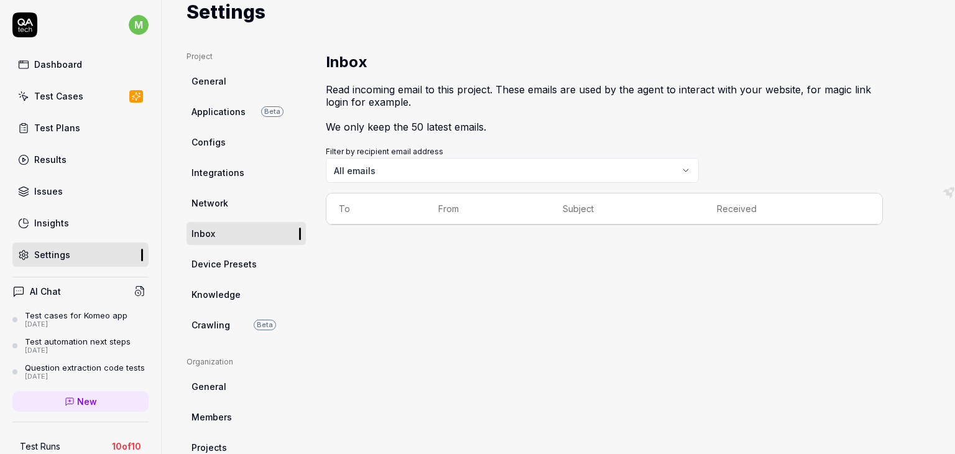
click at [210, 296] on span "Knowledge" at bounding box center [215, 294] width 49 height 13
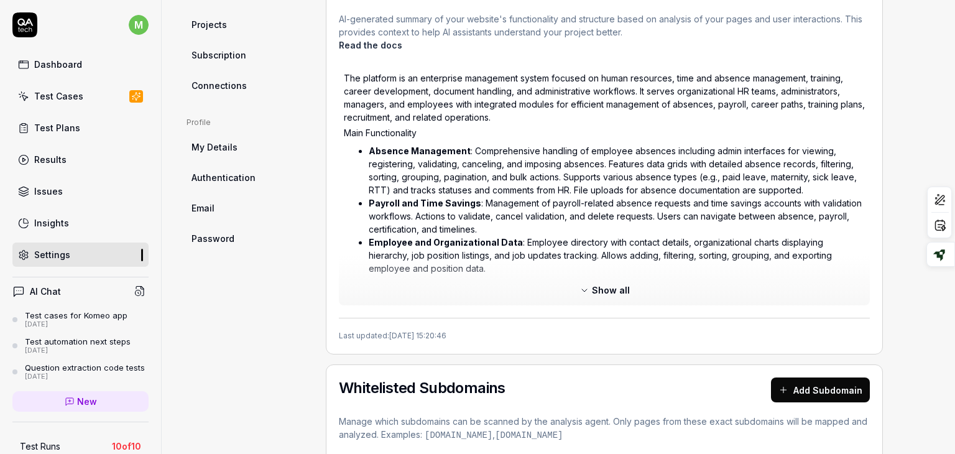
scroll to position [491, 0]
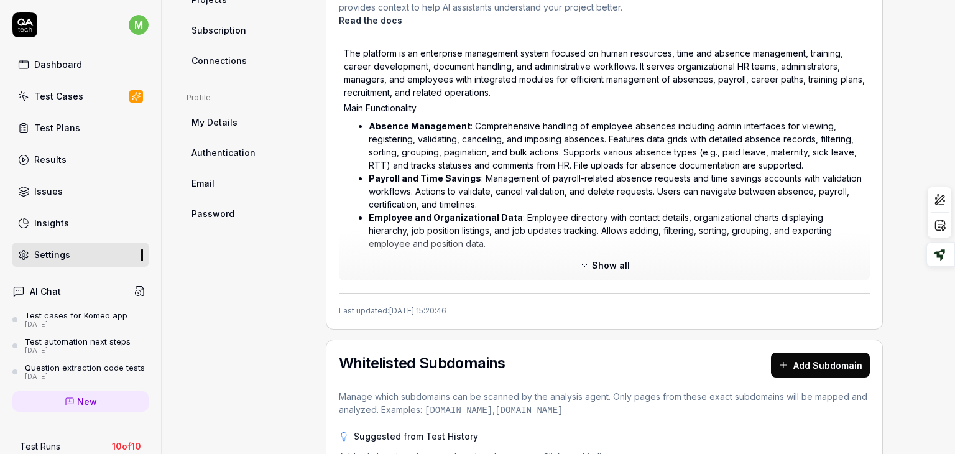
click at [593, 259] on span "Show all" at bounding box center [611, 265] width 38 height 13
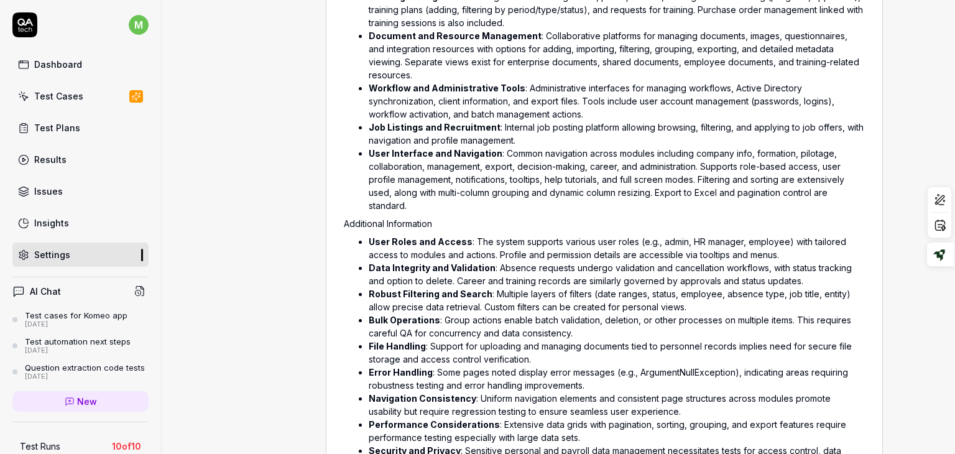
scroll to position [845, 0]
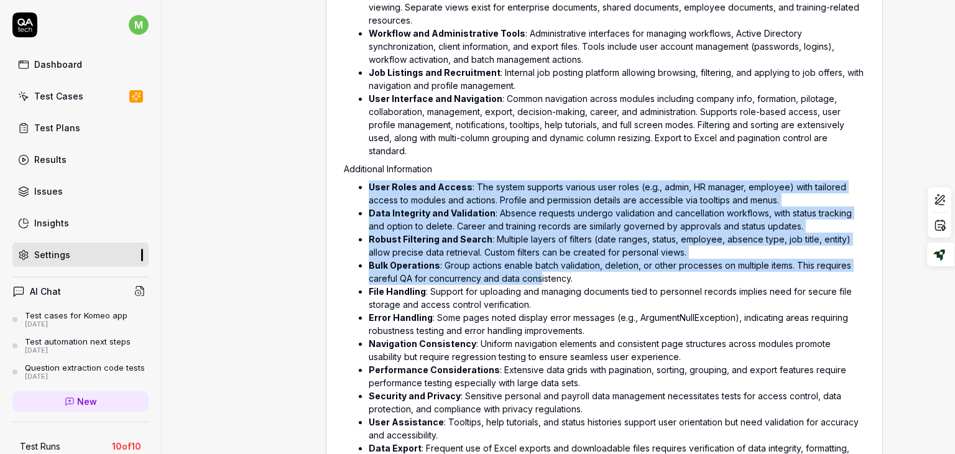
drag, startPoint x: 623, startPoint y: 158, endPoint x: 548, endPoint y: 224, distance: 99.1
click at [566, 277] on div "The platform is an enterprise management system focused on human resources, tim…" at bounding box center [604, 135] width 521 height 884
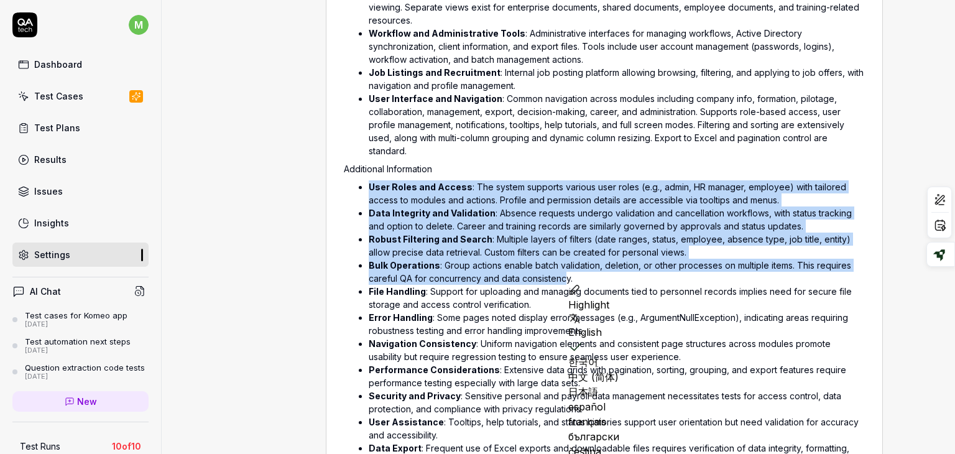
click at [520, 165] on p "Additional Information" at bounding box center [604, 168] width 521 height 13
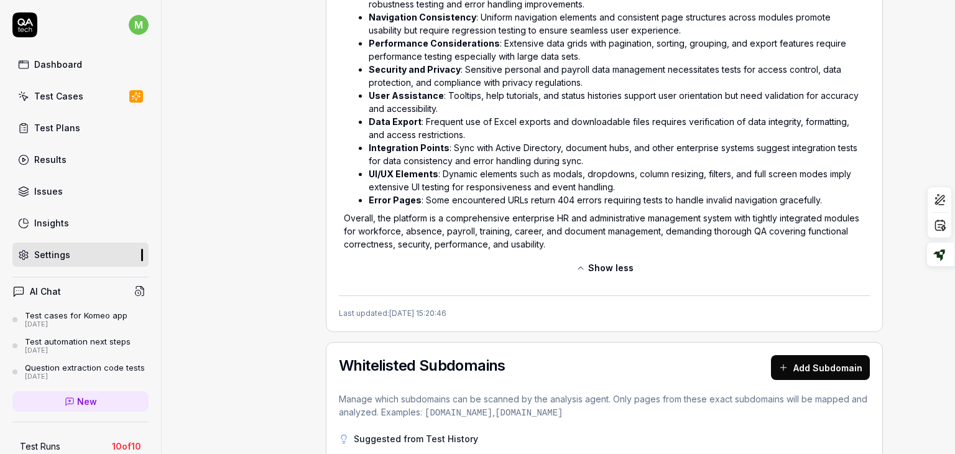
scroll to position [1150, 0]
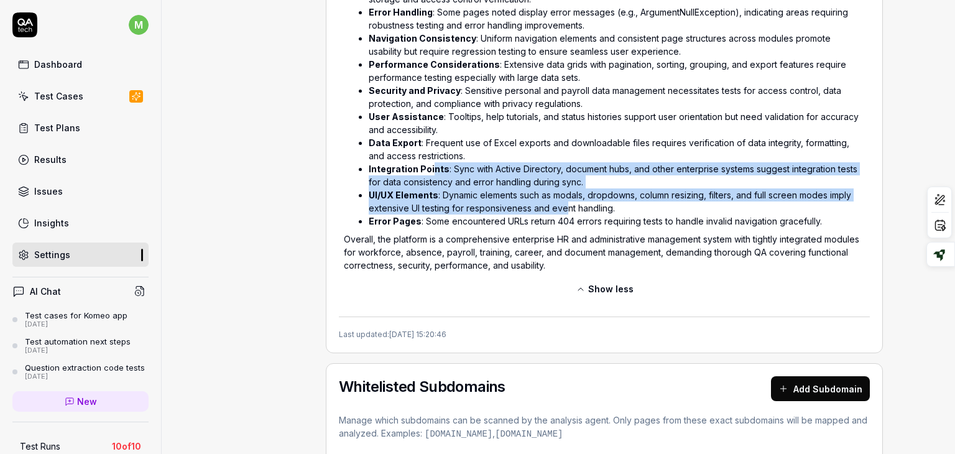
drag, startPoint x: 563, startPoint y: 202, endPoint x: 431, endPoint y: 173, distance: 135.6
click at [431, 173] on ul "User Roles and Access : The system supports various user roles (e.g., admin, HR…" at bounding box center [604, 51] width 521 height 357
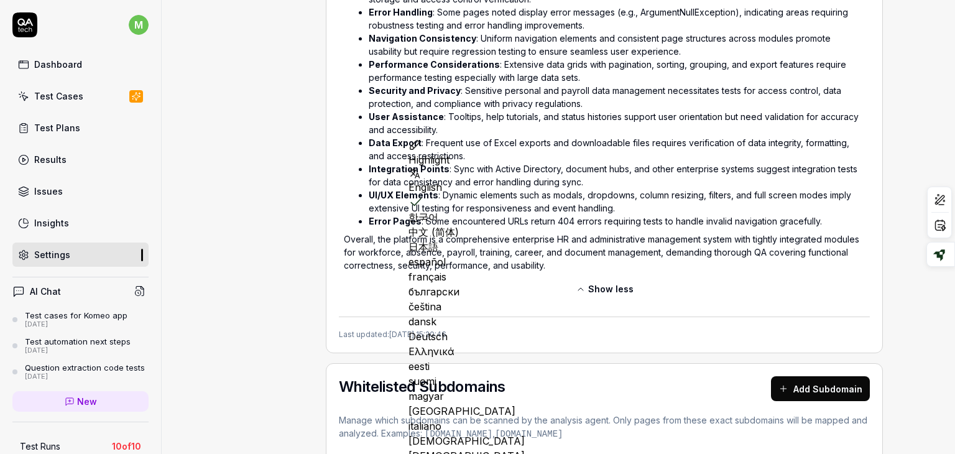
click at [441, 134] on li "User Assistance : Tooltips, help tutorials, and status histories support user o…" at bounding box center [617, 123] width 496 height 26
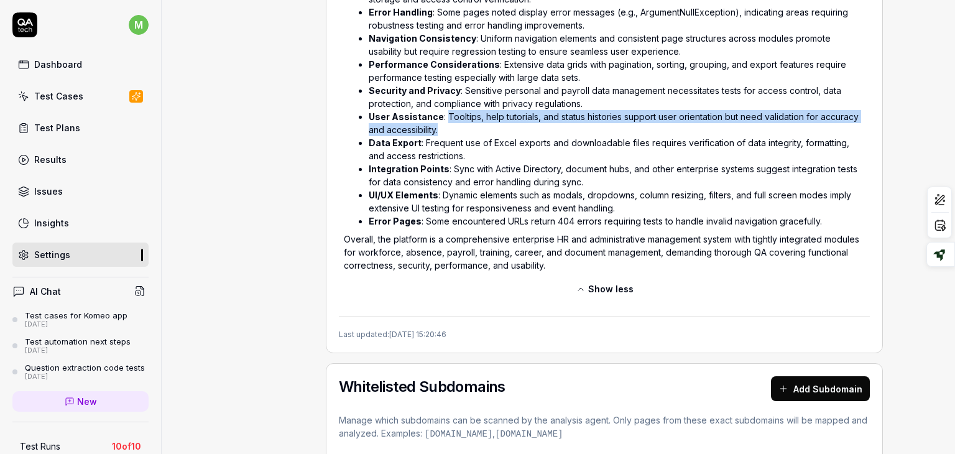
drag, startPoint x: 444, startPoint y: 112, endPoint x: 447, endPoint y: 126, distance: 14.0
click at [447, 126] on li "User Assistance : Tooltips, help tutorials, and status histories support user o…" at bounding box center [617, 123] width 496 height 26
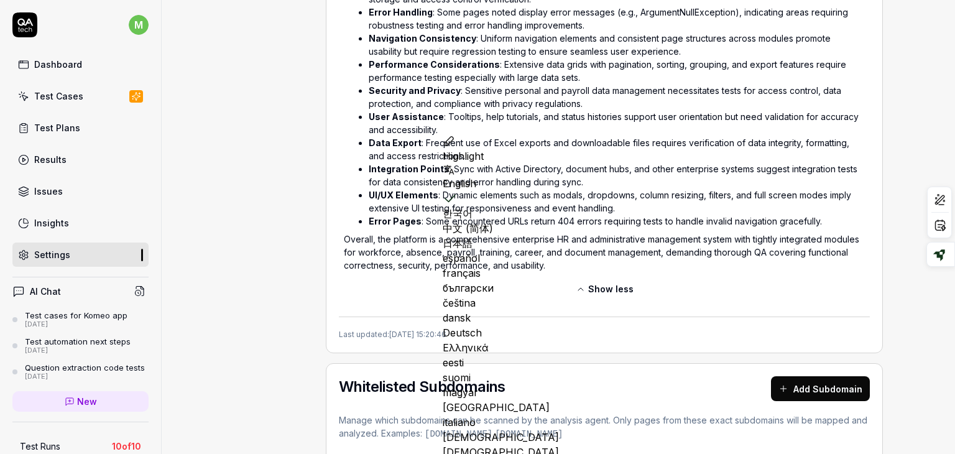
drag, startPoint x: 164, startPoint y: 209, endPoint x: 162, endPoint y: 272, distance: 63.4
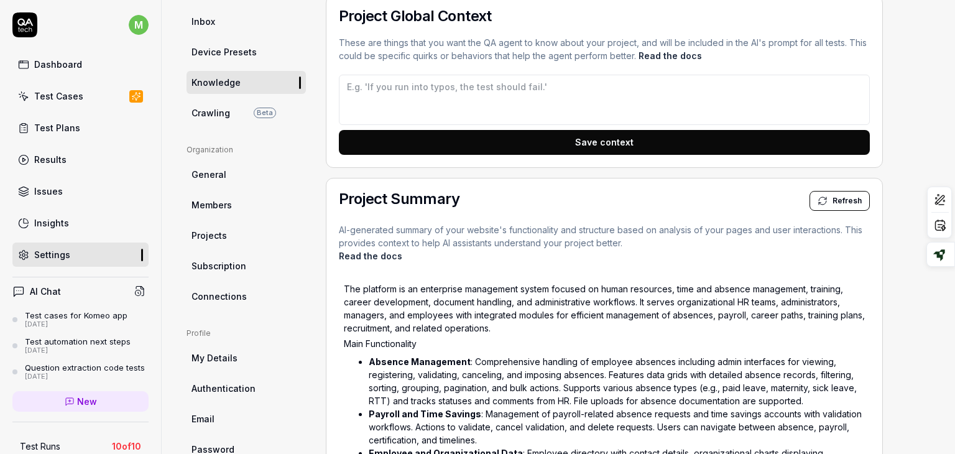
scroll to position [251, 0]
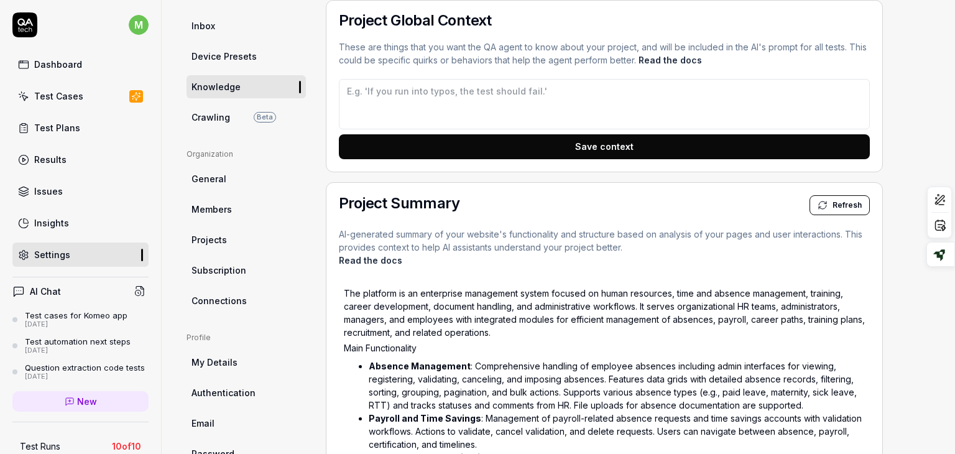
click at [208, 112] on span "Crawling" at bounding box center [210, 117] width 39 height 13
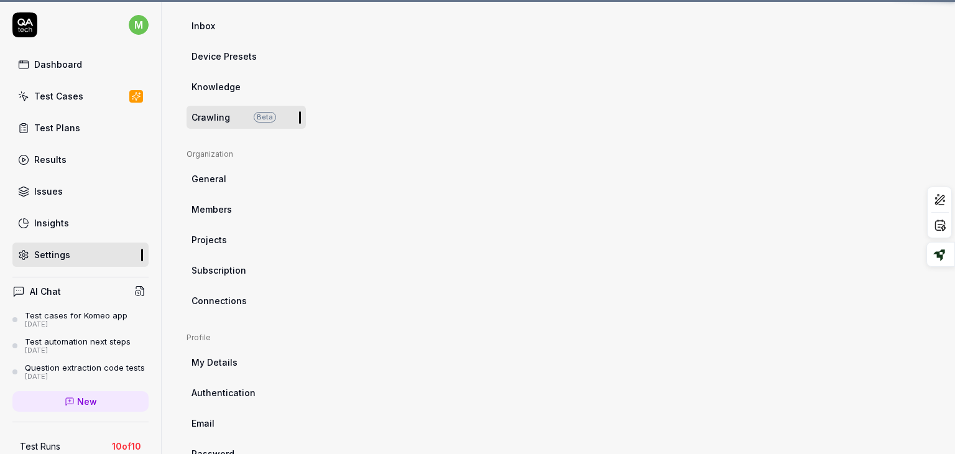
scroll to position [94, 0]
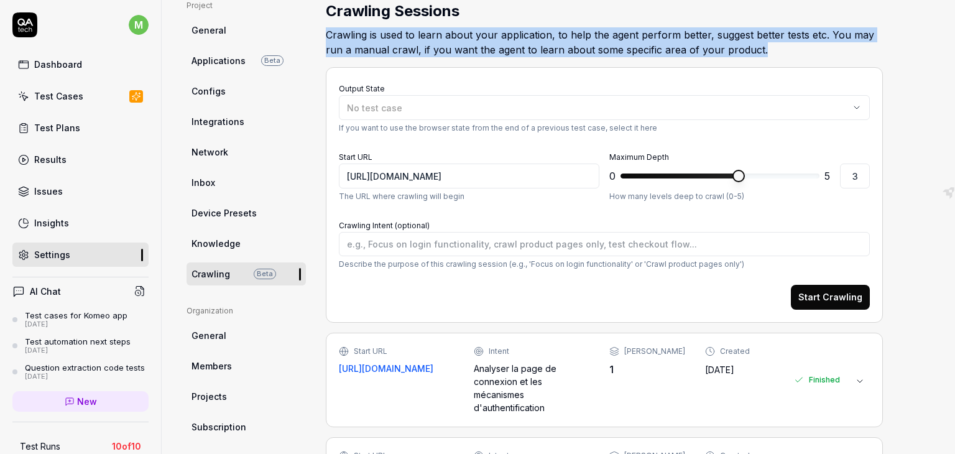
drag, startPoint x: 326, startPoint y: 30, endPoint x: 758, endPoint y: 56, distance: 432.7
click at [758, 56] on h2 "Crawling is used to learn about your application, to help the agent perform bet…" at bounding box center [604, 39] width 557 height 35
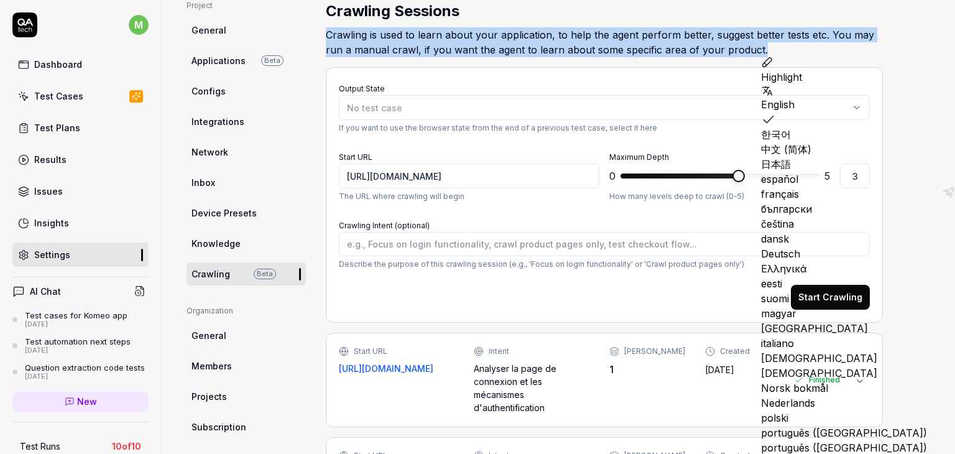
copy h2 "Crawling is used to learn about your application, to help the agent perform bet…"
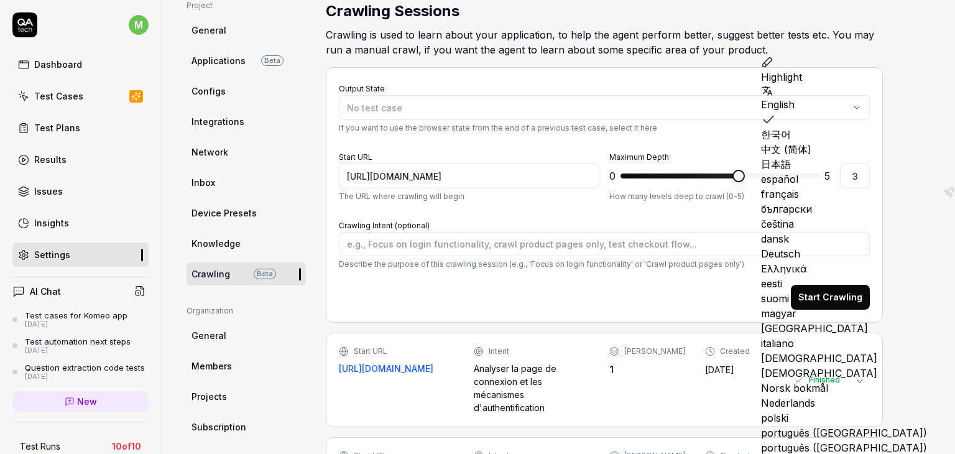
click at [496, 162] on div "Start URL https://komeo.qupdev.net/ The URL where crawling will begin" at bounding box center [469, 175] width 260 height 53
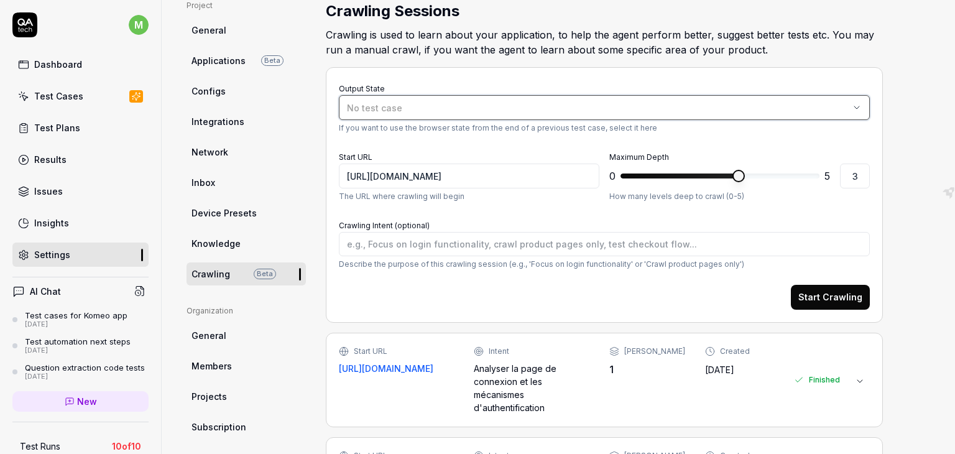
click at [461, 99] on button "No test case" at bounding box center [604, 107] width 531 height 25
click at [769, 129] on p "If you want to use the browser state from the end of a previous test case, sele…" at bounding box center [604, 127] width 531 height 11
click at [520, 111] on div "No test case" at bounding box center [598, 107] width 502 height 13
click at [781, 204] on form "Output State No test case If you want to use the browser state from the end of …" at bounding box center [604, 194] width 531 height 229
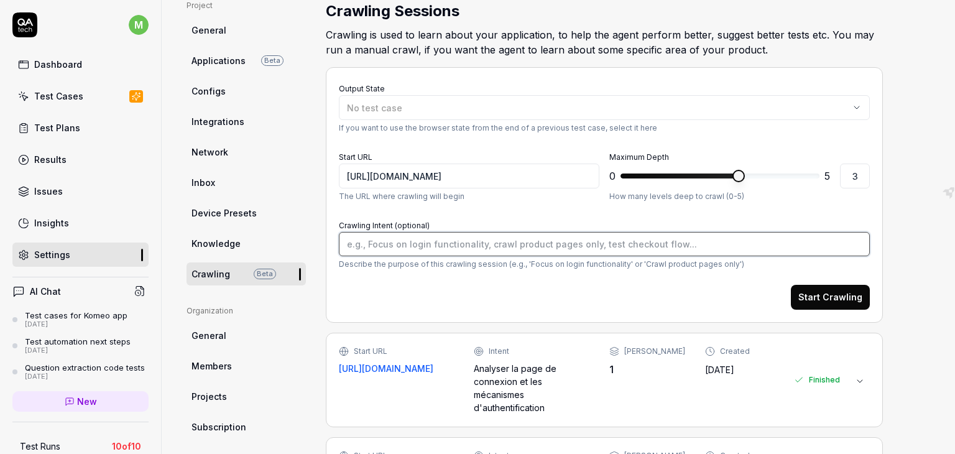
click at [685, 250] on textarea "Crawling Intent (optional)" at bounding box center [604, 244] width 531 height 24
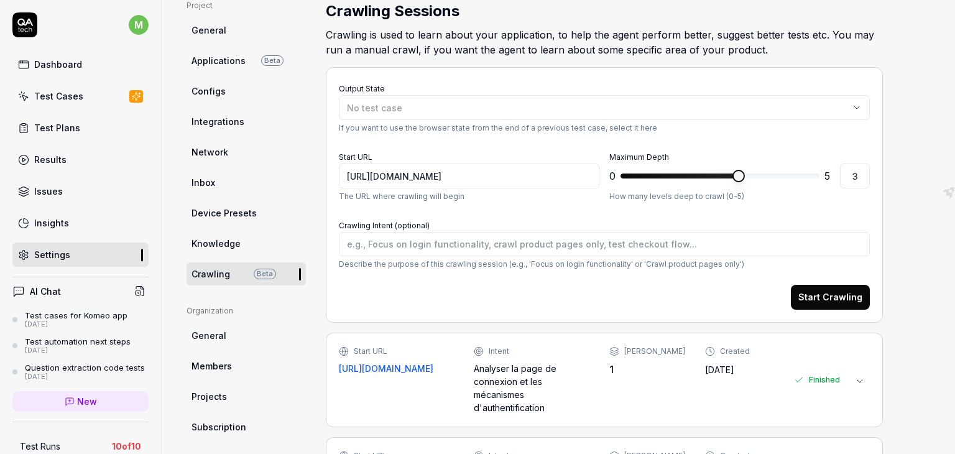
click at [820, 301] on button "Start Crawling" at bounding box center [830, 297] width 79 height 25
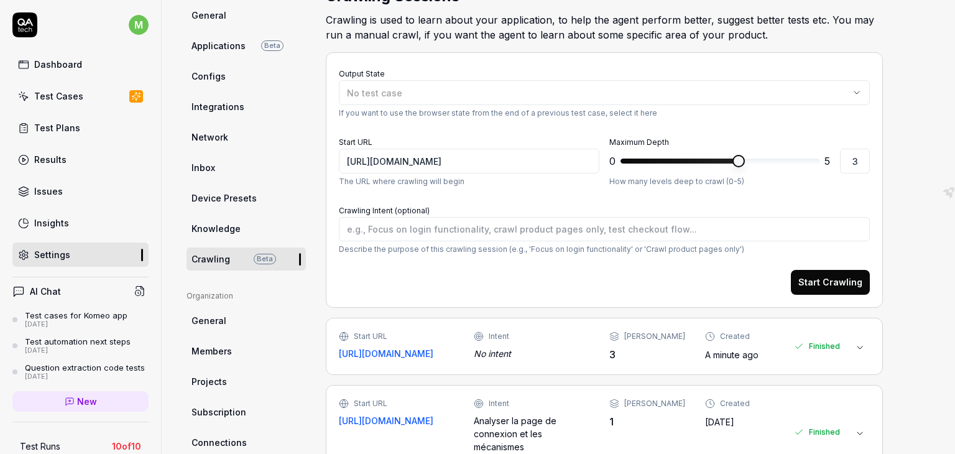
scroll to position [99, 0]
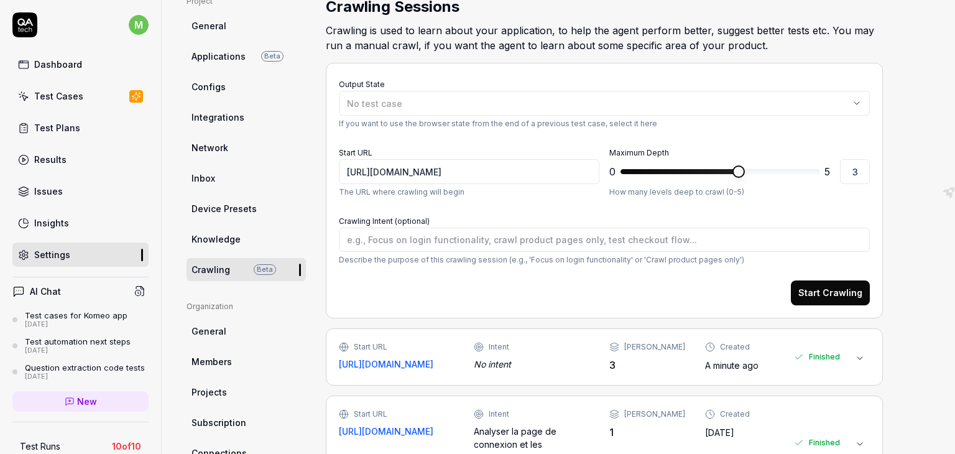
click at [854, 359] on button at bounding box center [860, 358] width 20 height 20
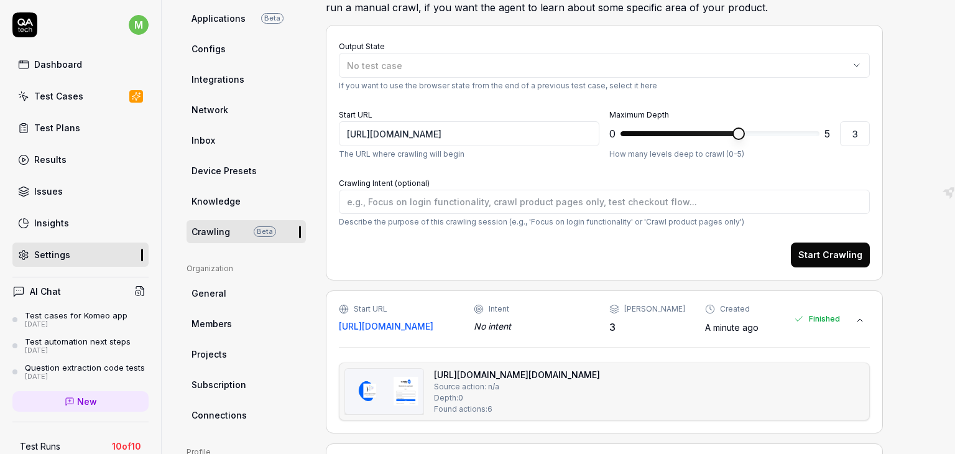
scroll to position [122, 0]
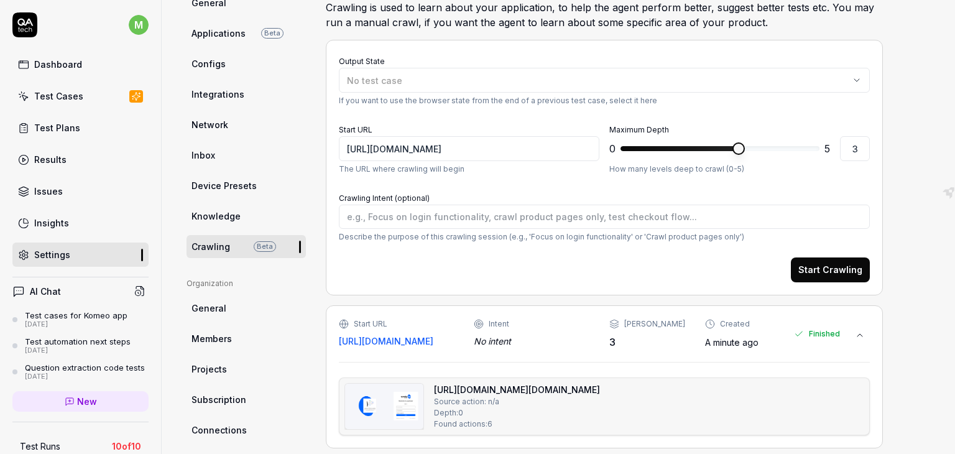
click at [818, 269] on button "Start Crawling" at bounding box center [830, 269] width 79 height 25
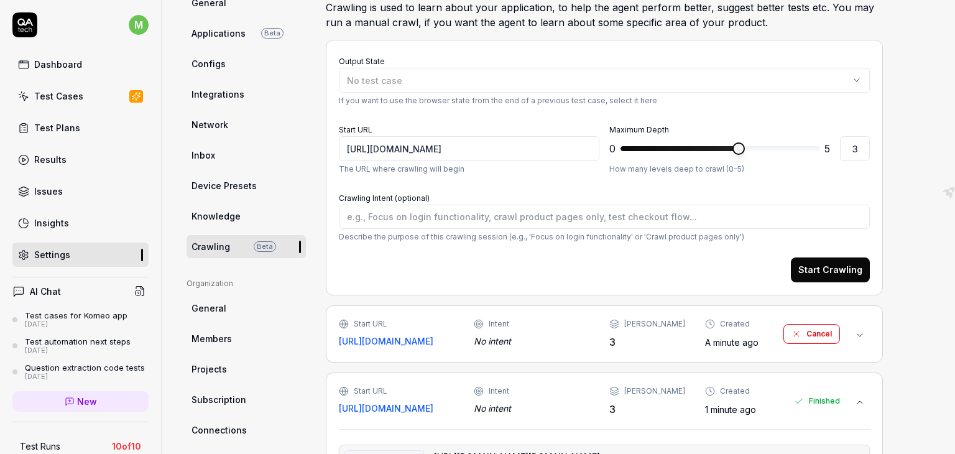
click at [820, 335] on button "Cancel" at bounding box center [811, 334] width 57 height 20
click at [820, 335] on div "Finished" at bounding box center [817, 333] width 46 height 31
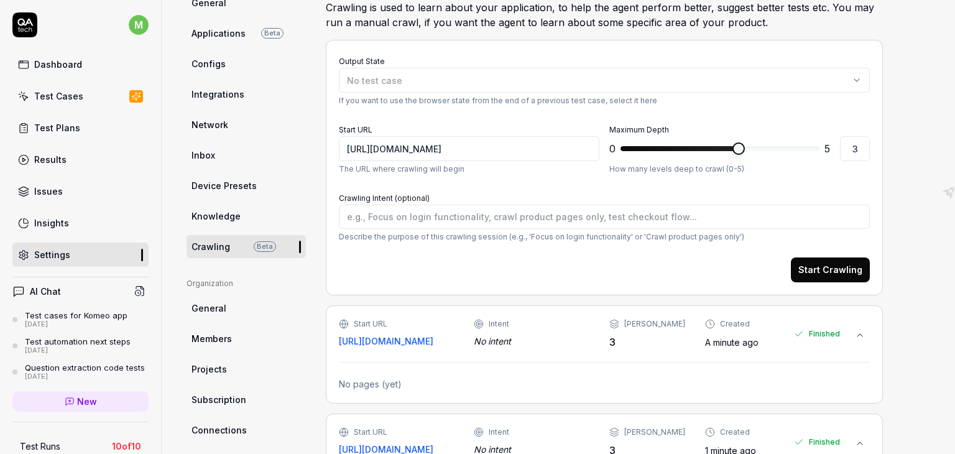
click at [820, 335] on div "Finished" at bounding box center [817, 333] width 46 height 31
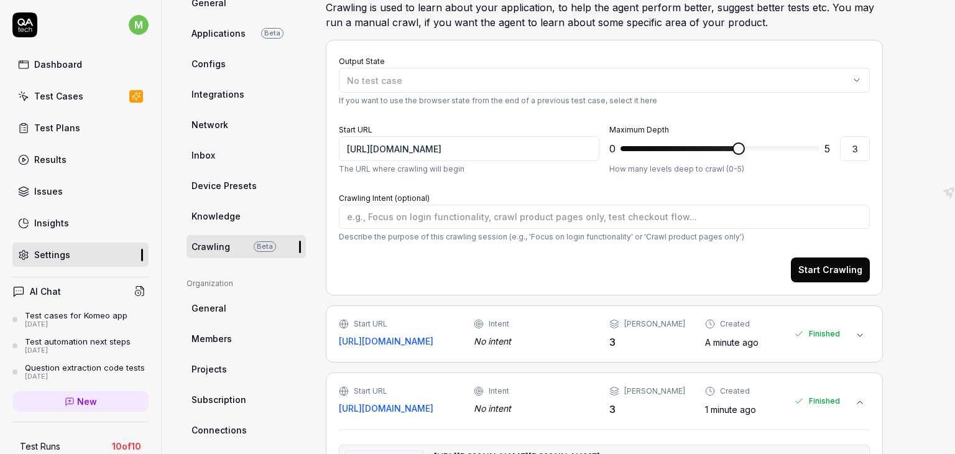
click at [820, 335] on div "Finished" at bounding box center [817, 333] width 46 height 31
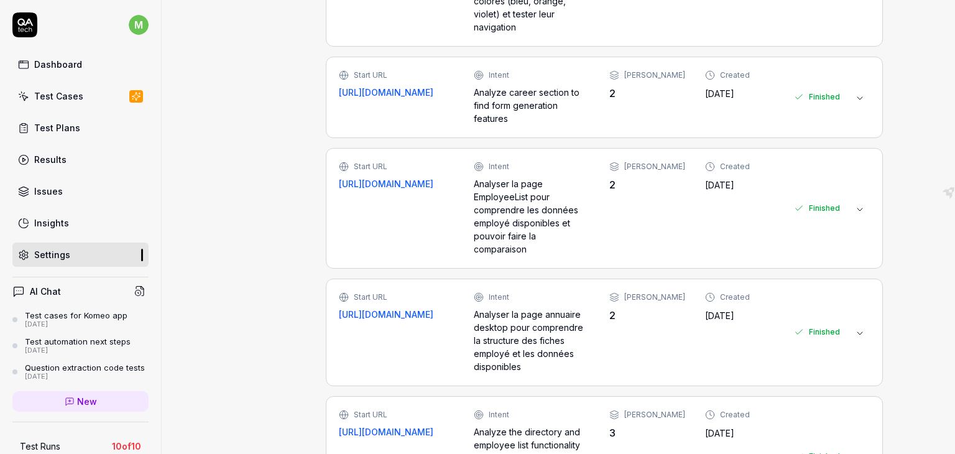
scroll to position [1373, 0]
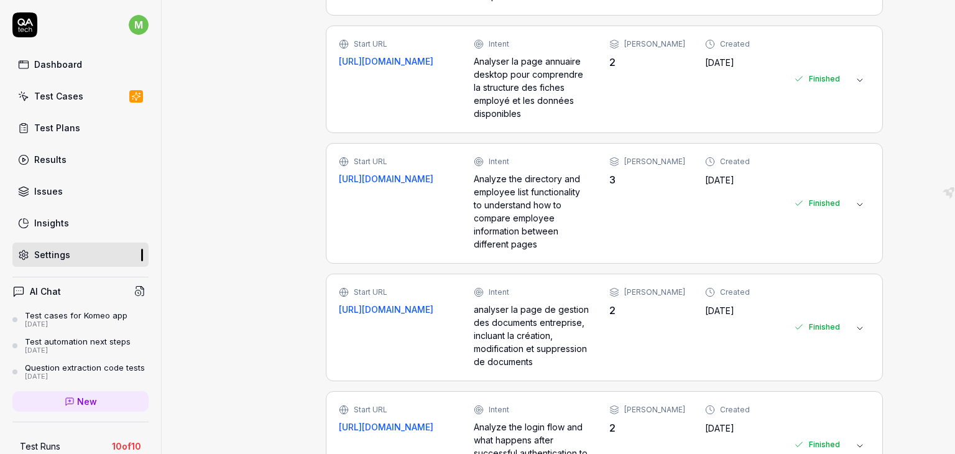
type textarea "*"
click at [863, 318] on button at bounding box center [860, 328] width 20 height 20
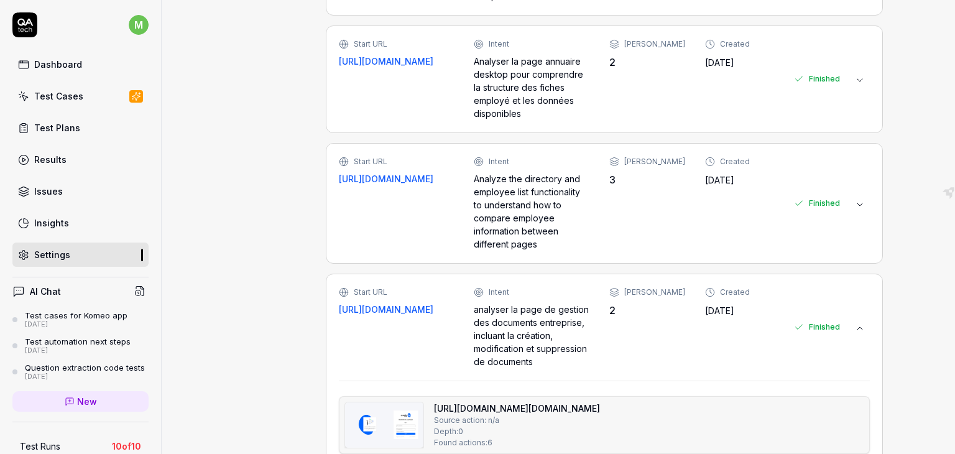
drag, startPoint x: 843, startPoint y: 265, endPoint x: 852, endPoint y: 291, distance: 27.7
click at [852, 291] on div "Start URL https://komeo.qupdev.net/document-hub/desktop/companies-documents Int…" at bounding box center [604, 327] width 531 height 81
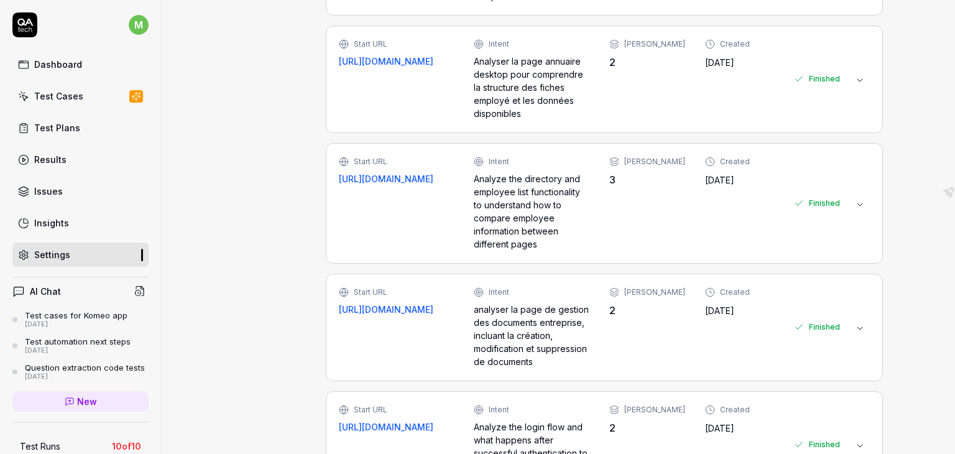
click at [807, 287] on div "Finished" at bounding box center [817, 327] width 46 height 81
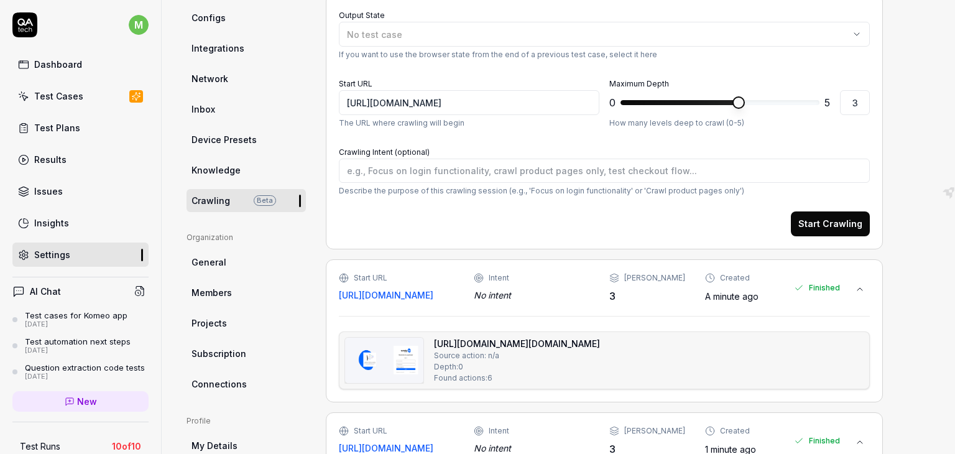
scroll to position [165, 0]
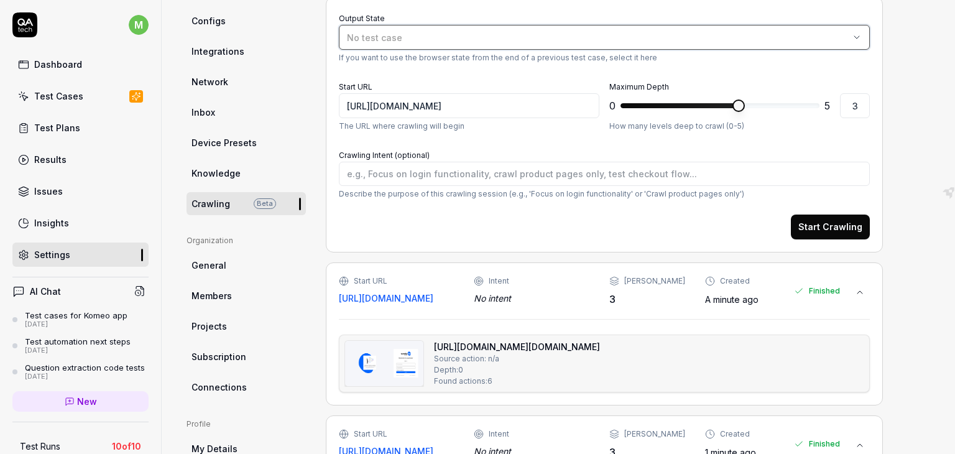
click at [812, 39] on div "No test case" at bounding box center [598, 37] width 502 height 13
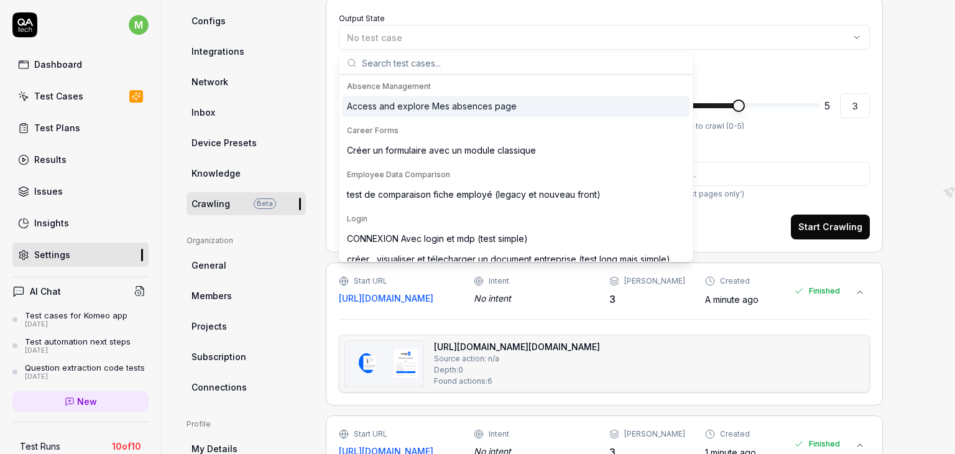
scroll to position [55, 0]
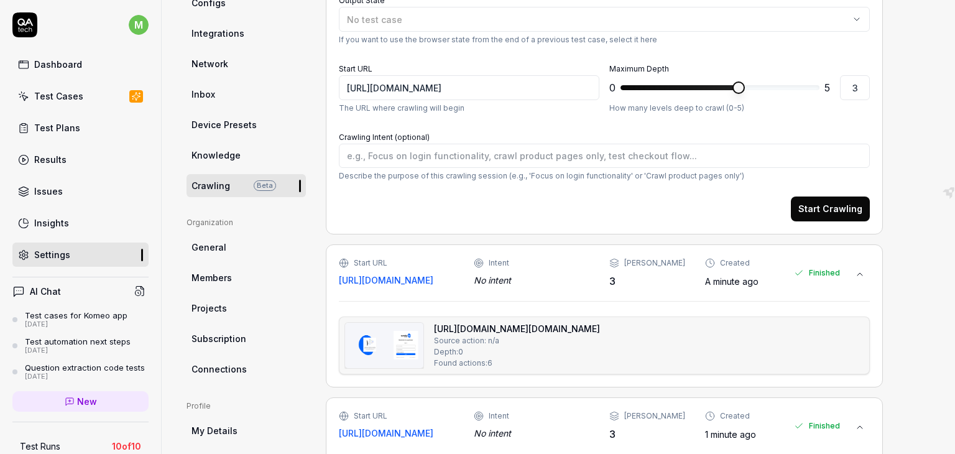
scroll to position [203, 0]
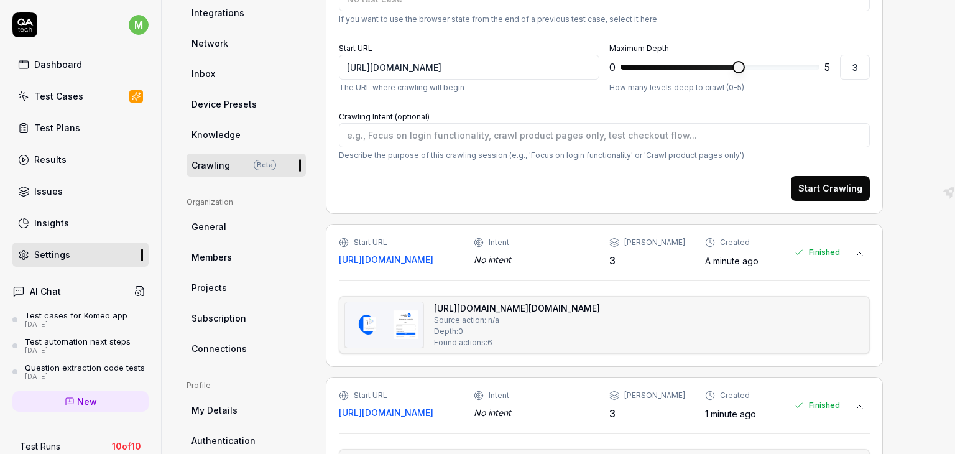
click at [196, 222] on span "General" at bounding box center [208, 226] width 35 height 13
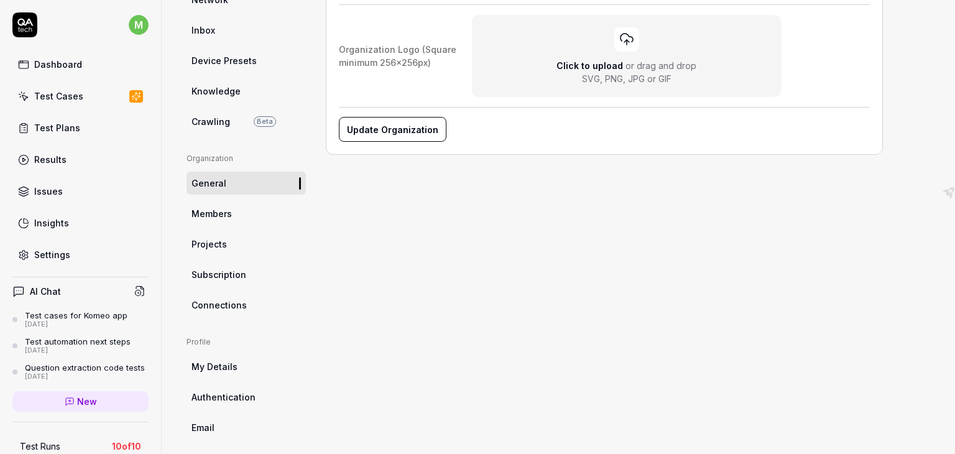
scroll to position [287, 0]
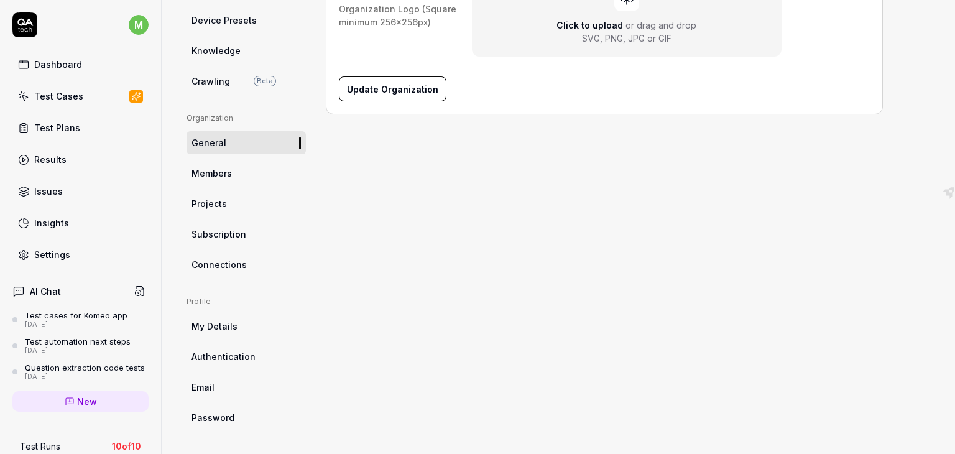
click at [220, 170] on span "Members" at bounding box center [211, 173] width 40 height 13
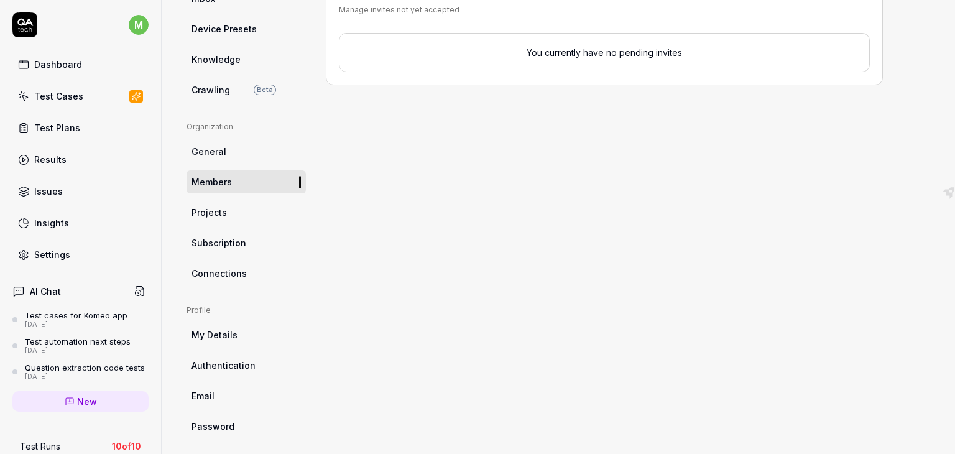
scroll to position [270, 0]
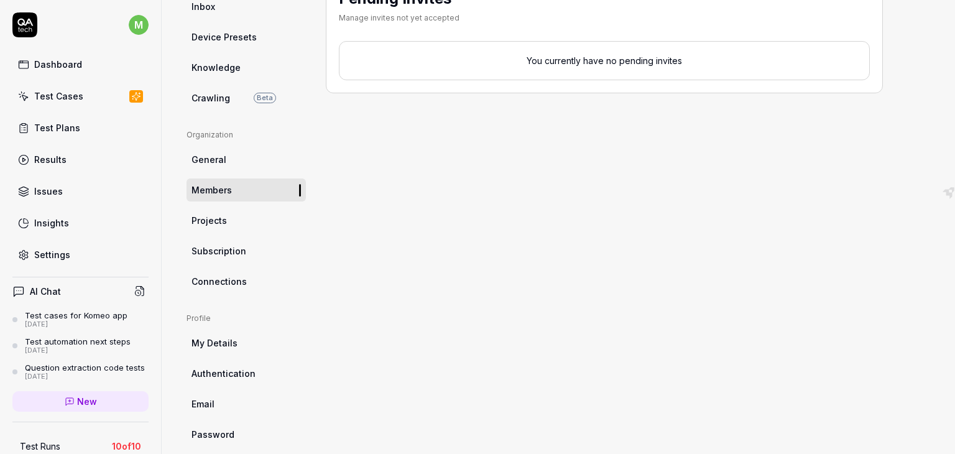
click at [222, 226] on span "Projects" at bounding box center [208, 220] width 35 height 13
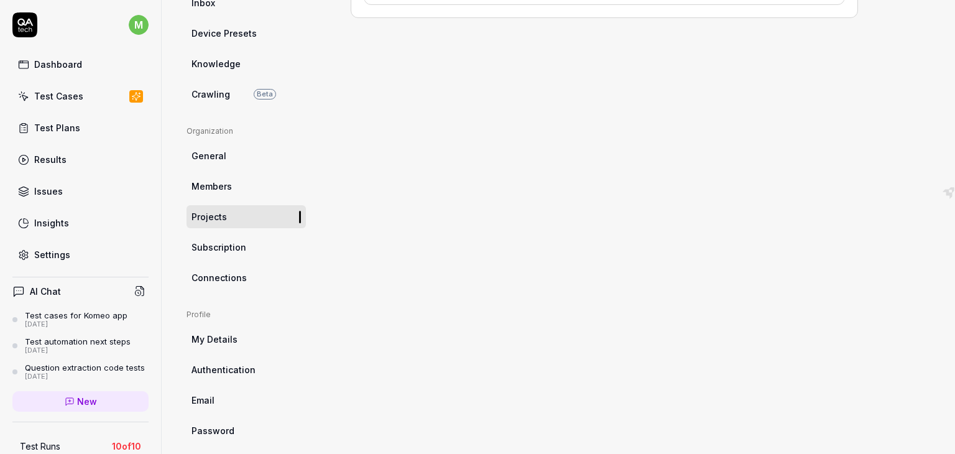
scroll to position [287, 0]
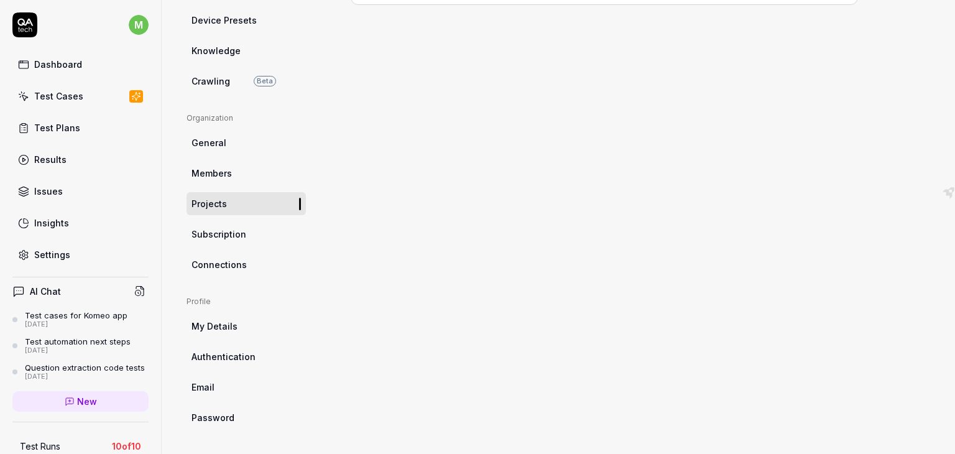
click at [250, 238] on link "Subscription" at bounding box center [245, 233] width 119 height 23
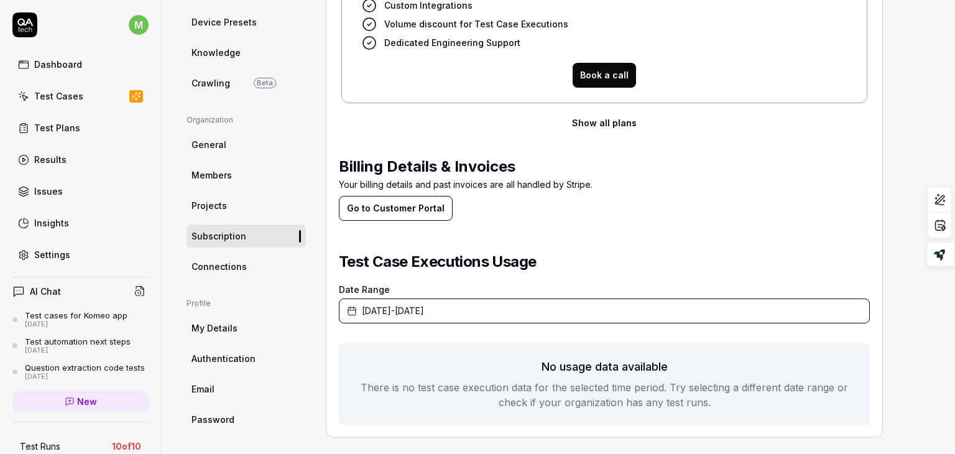
scroll to position [293, 0]
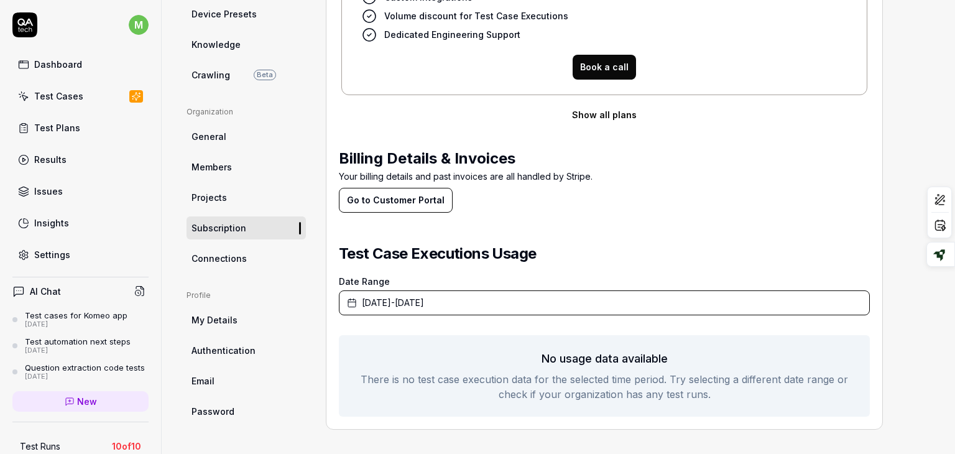
click at [208, 259] on span "Connections" at bounding box center [218, 258] width 55 height 13
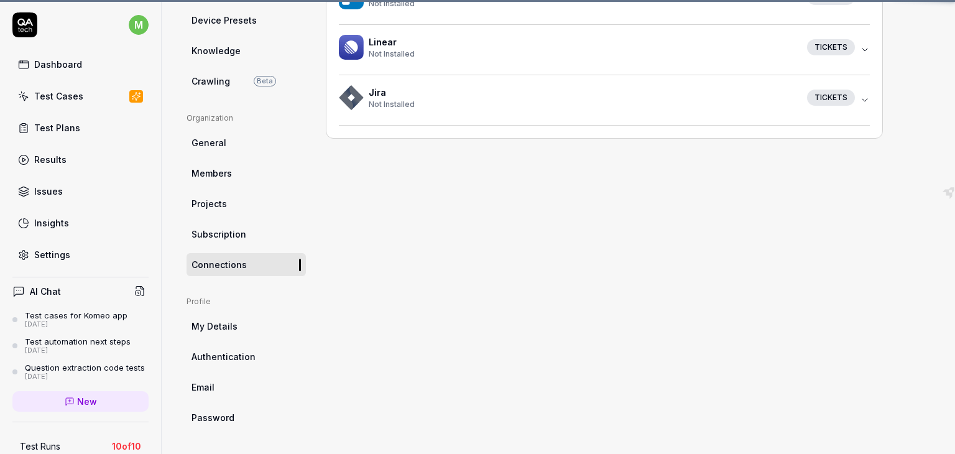
scroll to position [94, 0]
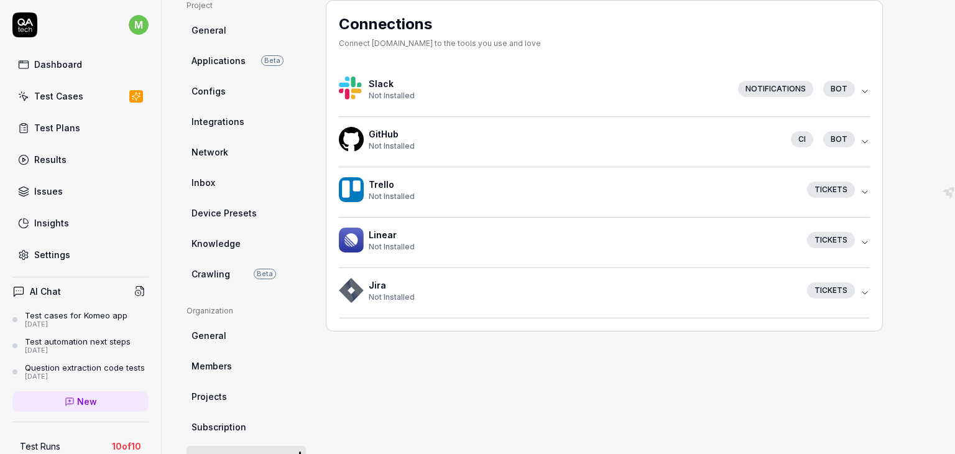
click at [866, 294] on icon "button" at bounding box center [865, 293] width 10 height 10
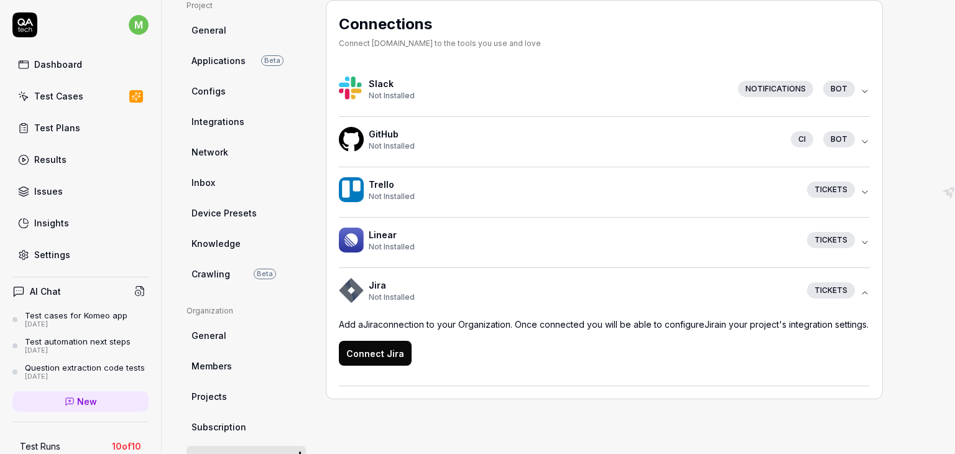
click at [858, 241] on div "Tickets" at bounding box center [828, 240] width 63 height 16
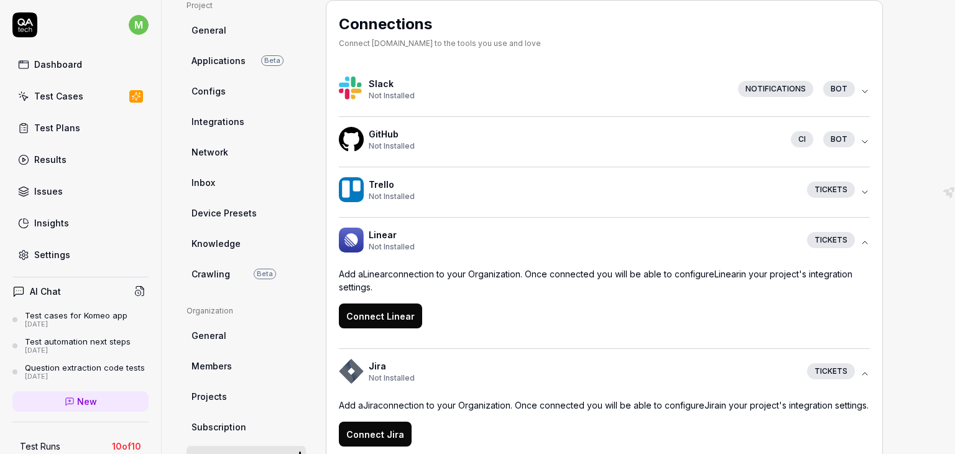
click at [855, 192] on div "Tickets" at bounding box center [828, 189] width 63 height 16
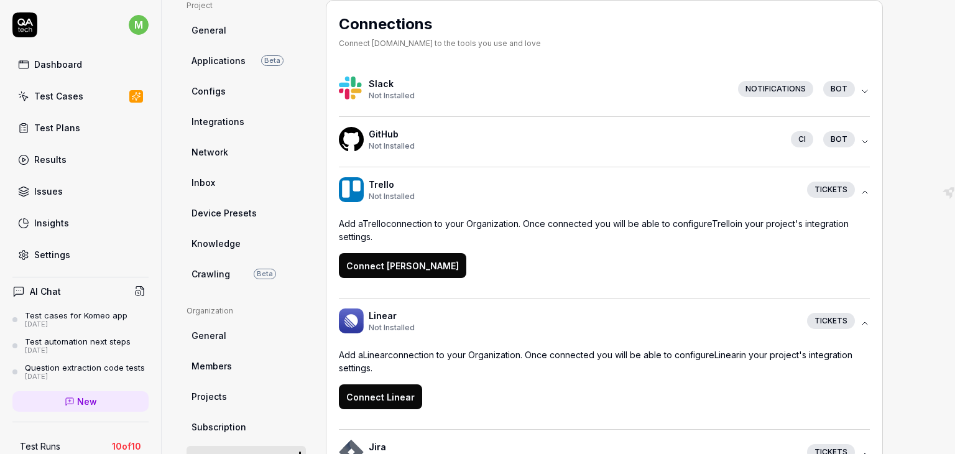
click at [869, 141] on icon "button" at bounding box center [865, 142] width 10 height 10
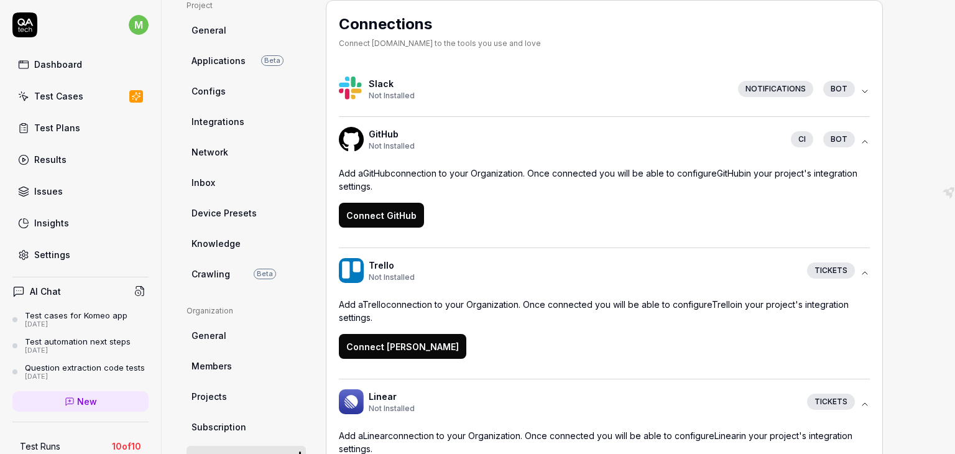
click at [856, 89] on div "Notifications bot" at bounding box center [794, 89] width 132 height 16
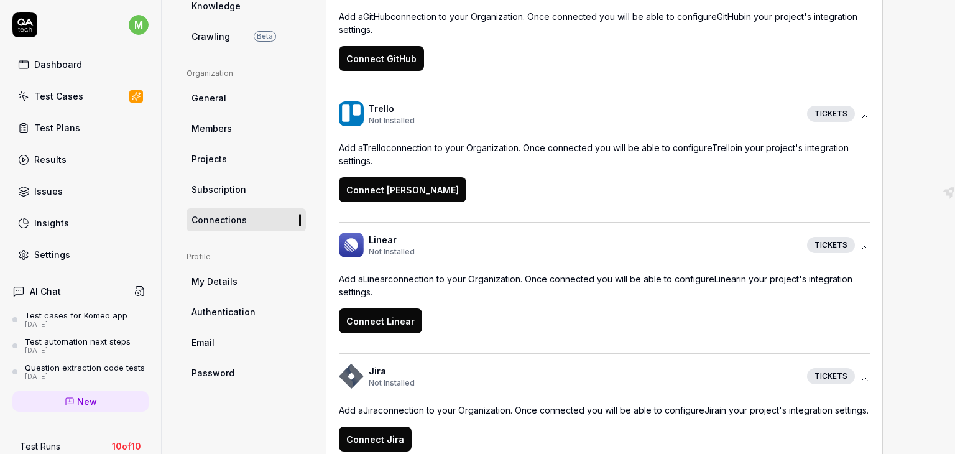
scroll to position [341, 0]
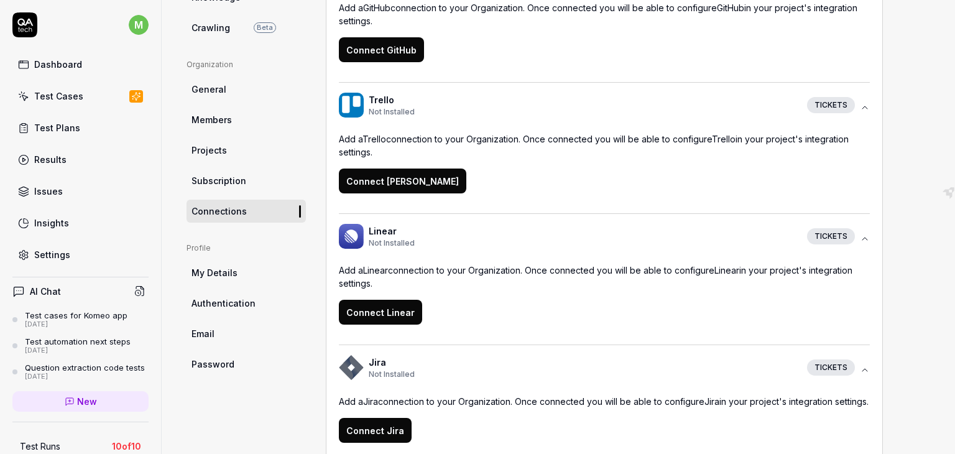
click at [199, 270] on span "My Details" at bounding box center [214, 272] width 46 height 13
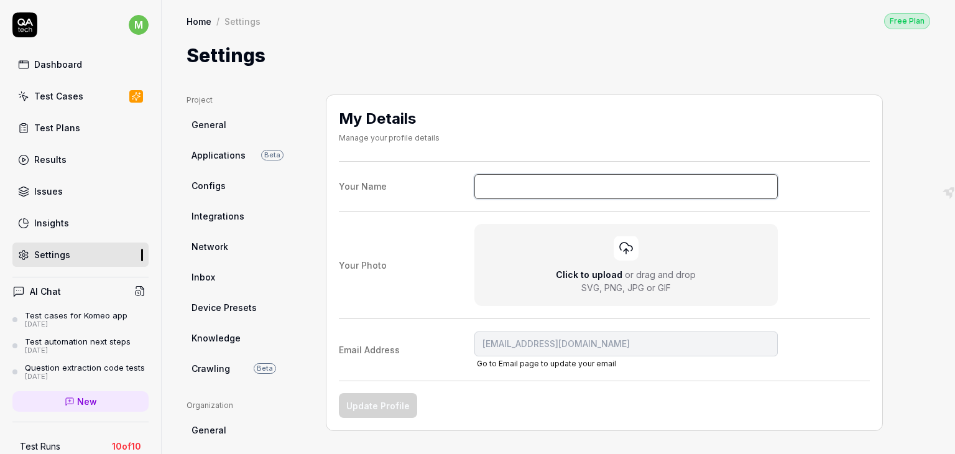
click at [497, 185] on input "Your Name" at bounding box center [626, 186] width 304 height 25
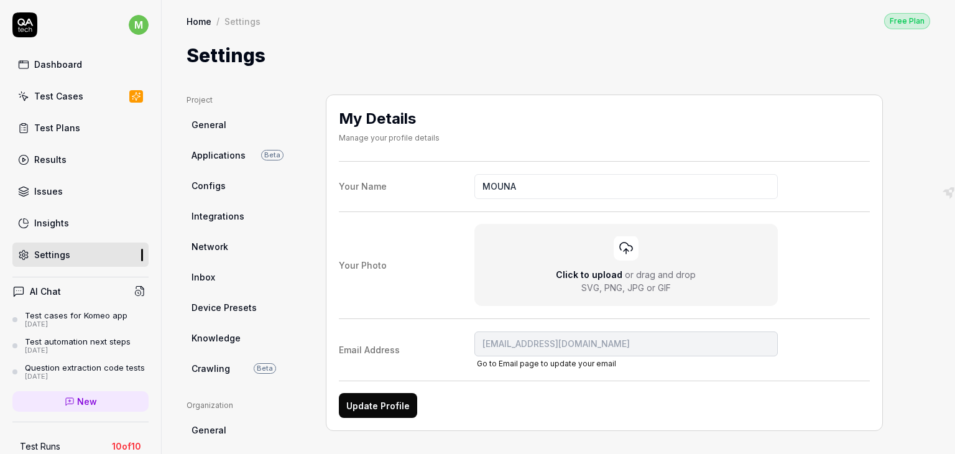
click at [372, 408] on button "Update Profile" at bounding box center [378, 405] width 78 height 25
type input "MOUNA"
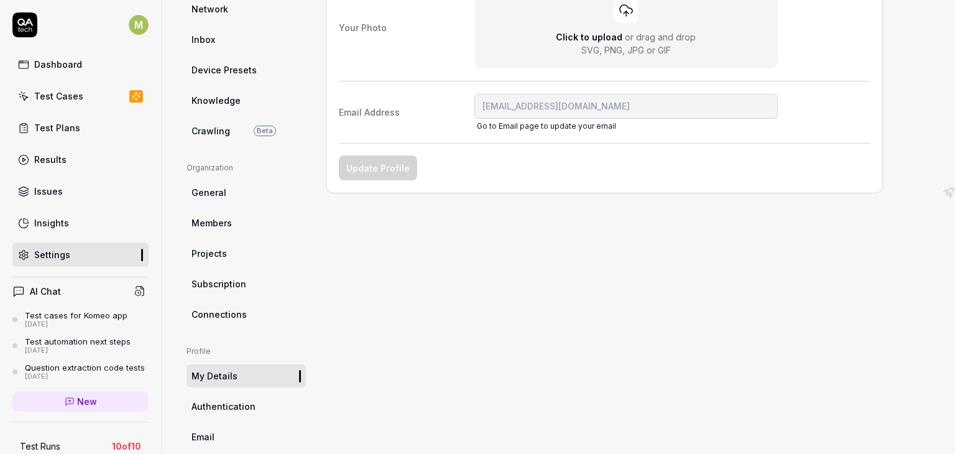
scroll to position [245, 0]
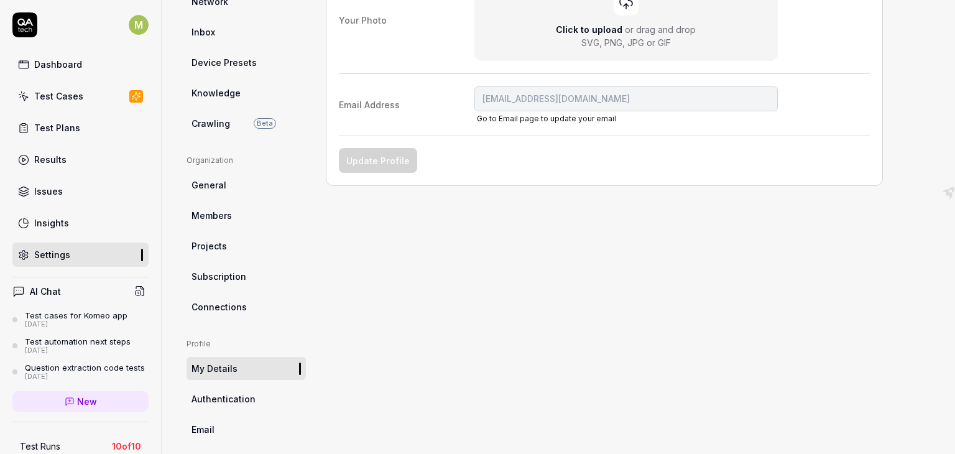
click at [204, 398] on span "Authentication" at bounding box center [223, 398] width 64 height 13
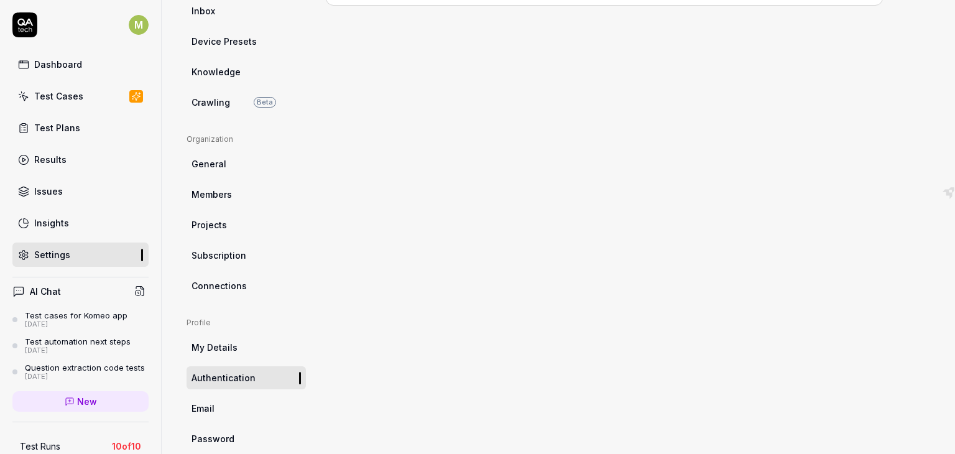
scroll to position [287, 0]
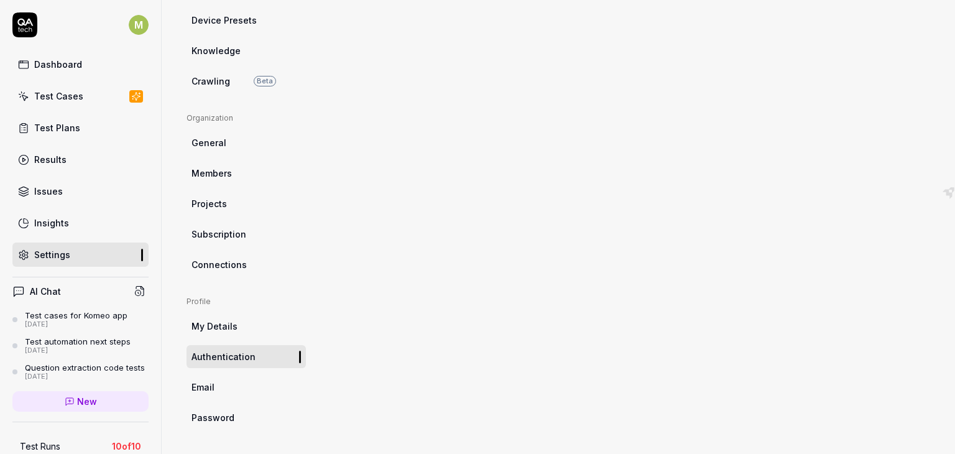
click at [238, 388] on link "Email" at bounding box center [245, 386] width 119 height 23
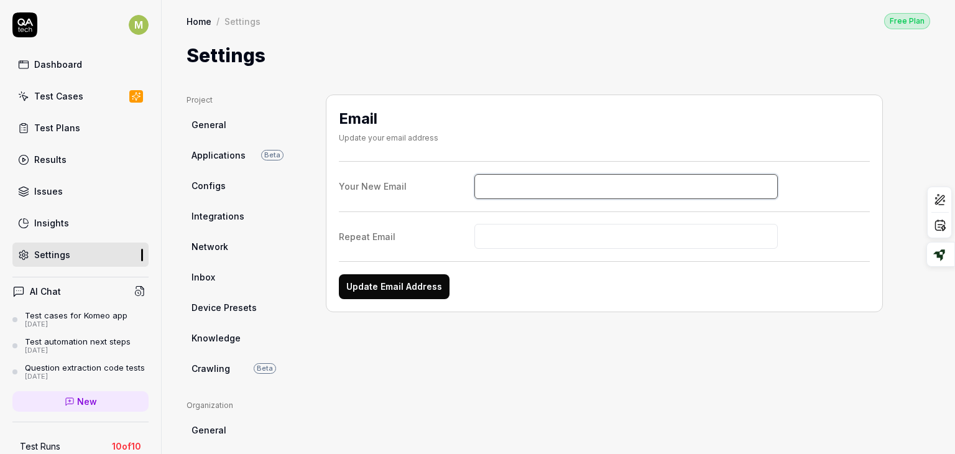
click at [507, 182] on input "Your New Email" at bounding box center [626, 186] width 304 height 25
type input "mouna.ghzel@visma.com"
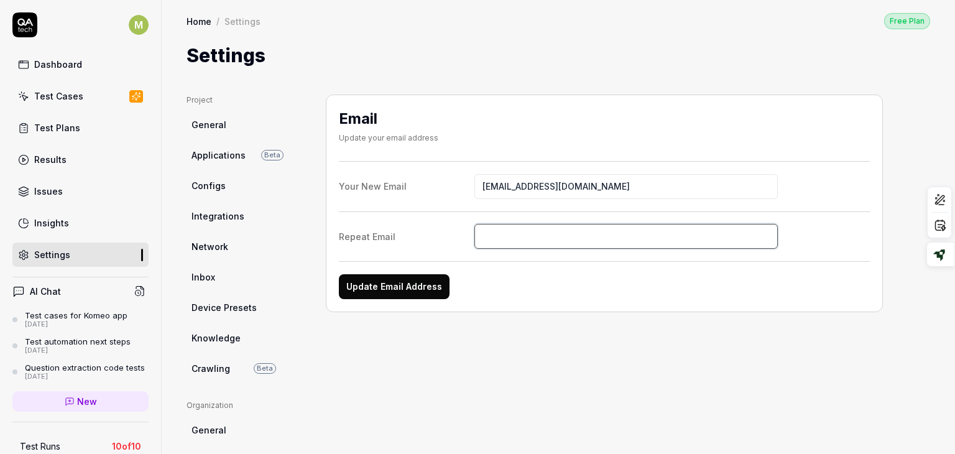
click at [500, 230] on input "Repeat Email" at bounding box center [626, 236] width 304 height 25
paste input "Crawling is used to learn about your application, to help the agent perform bet…"
type input "Crawling is used to learn about your application, to help the agent perform bet…"
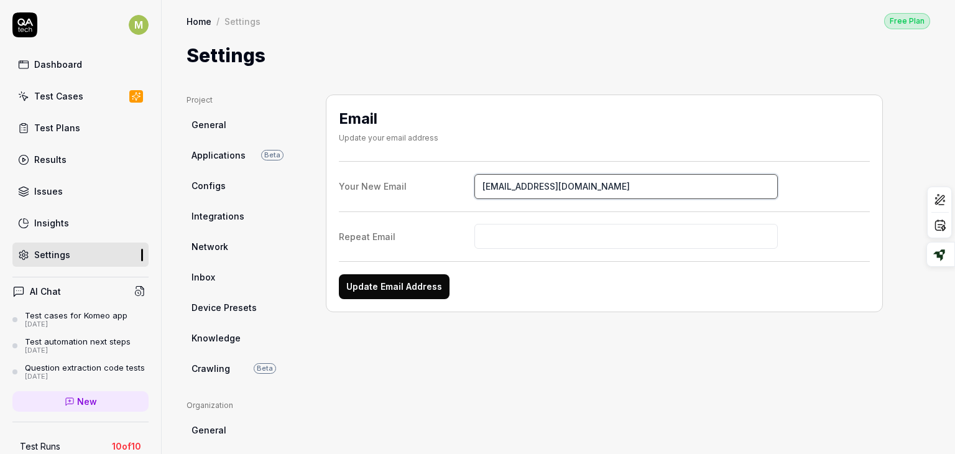
click at [531, 186] on input "mouna.ghzel@visma.com" at bounding box center [626, 186] width 304 height 25
click at [529, 252] on form "Your New Email mouna.ghzel@visma.com Repeat Email Update Email Address" at bounding box center [604, 230] width 531 height 138
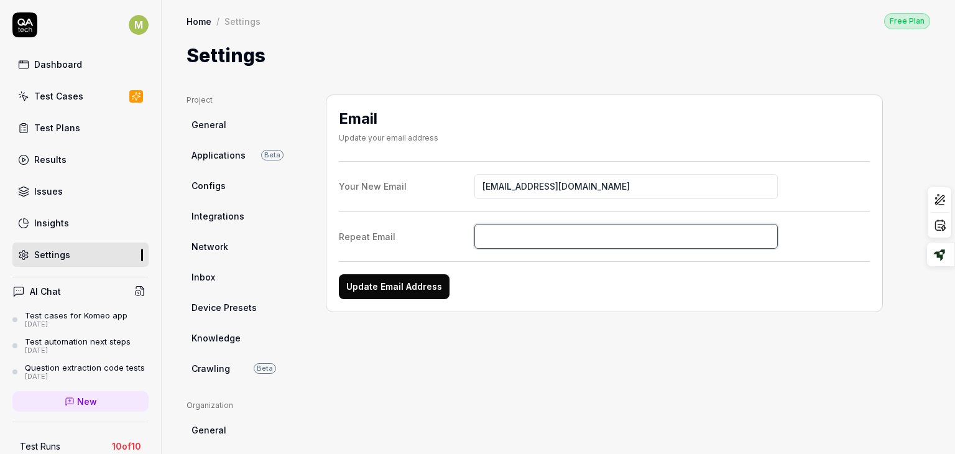
click at [525, 239] on input "Repeat Email" at bounding box center [626, 236] width 304 height 25
paste input "mouna.ghzel@visma.com"
type input "mouna.ghzel@visma.com"
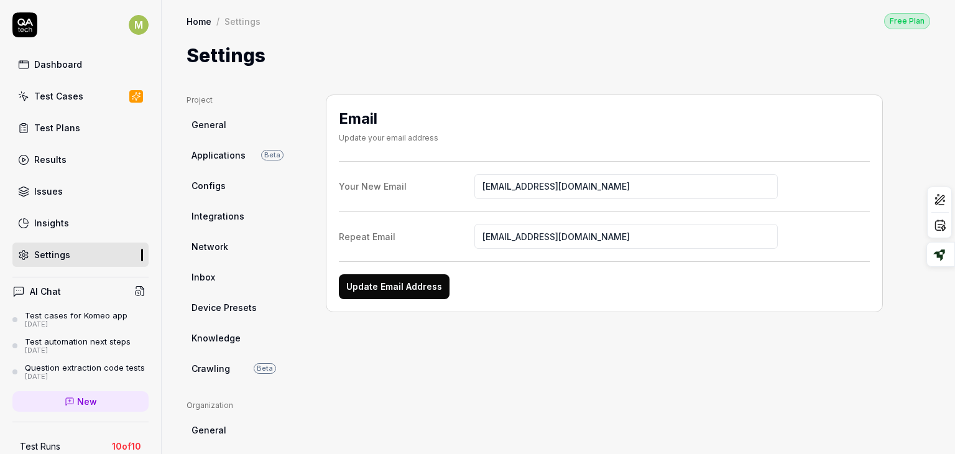
click at [377, 283] on button "Update Email Address" at bounding box center [394, 286] width 111 height 25
click at [479, 188] on input "mouna.ghzel@visma.com" at bounding box center [626, 186] width 304 height 25
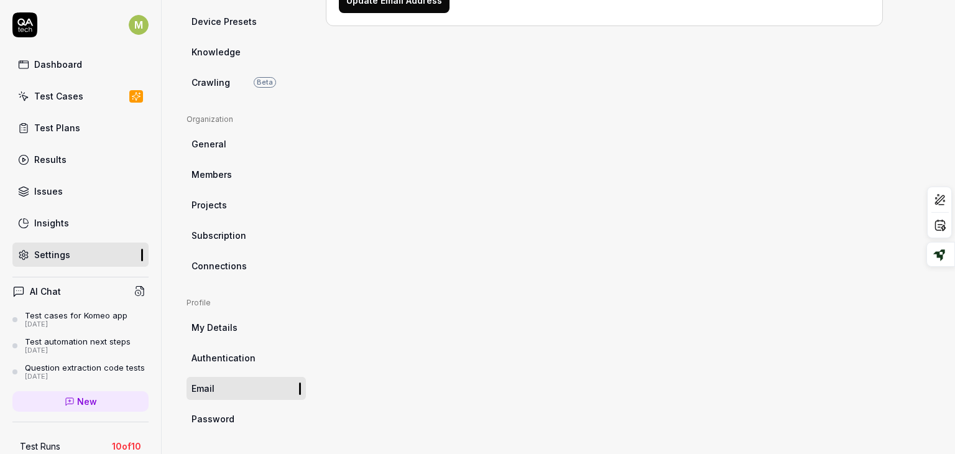
scroll to position [287, 0]
click at [229, 418] on span "Password" at bounding box center [212, 417] width 43 height 13
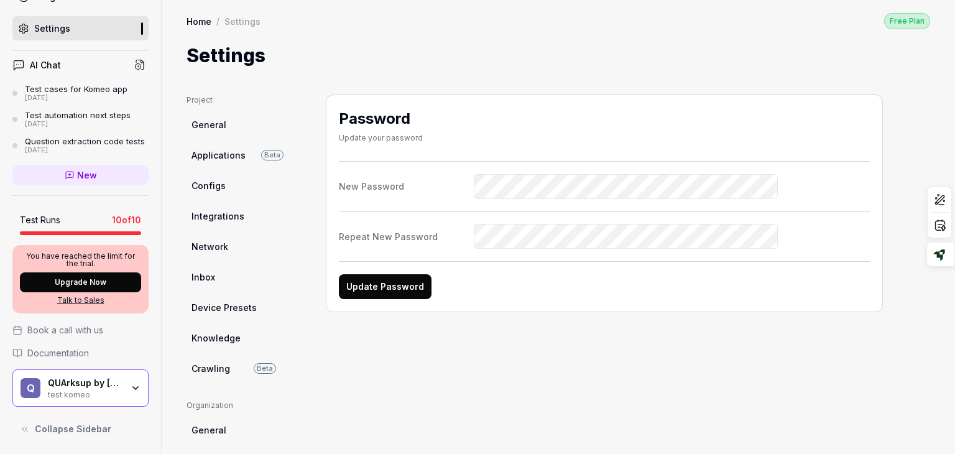
scroll to position [234, 0]
click at [131, 390] on icon "button" at bounding box center [136, 388] width 10 height 10
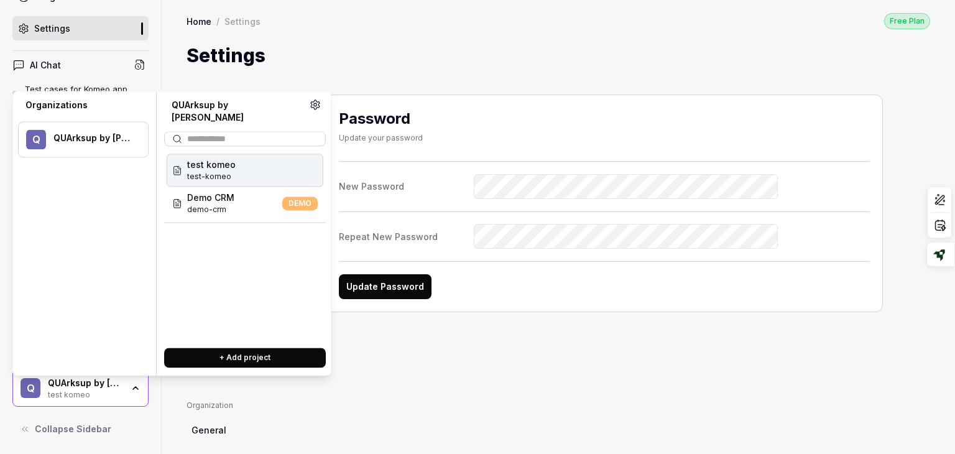
click at [213, 351] on button "+ Add project" at bounding box center [245, 357] width 162 height 20
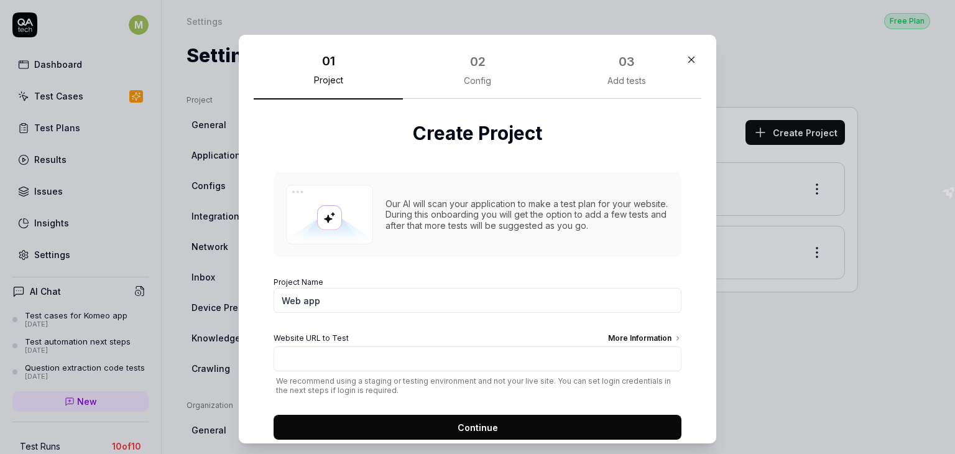
click at [685, 54] on icon "button" at bounding box center [690, 59] width 11 height 11
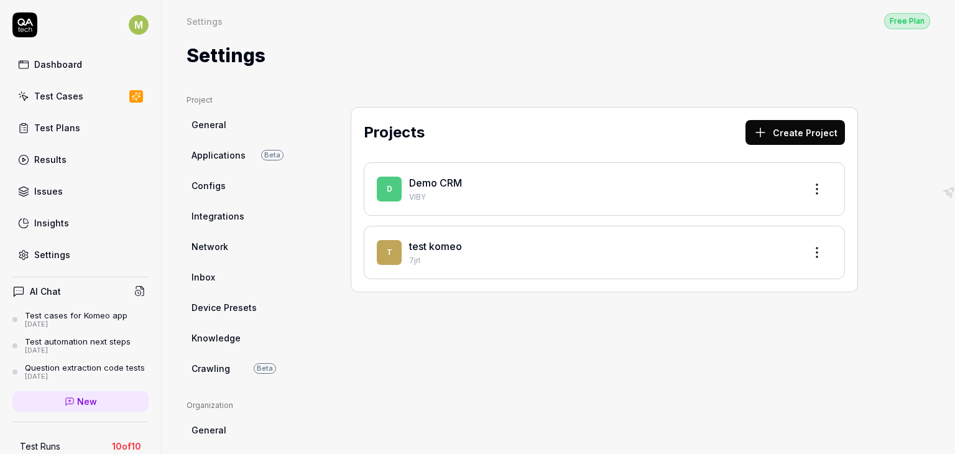
click at [79, 247] on link "Settings" at bounding box center [80, 254] width 136 height 24
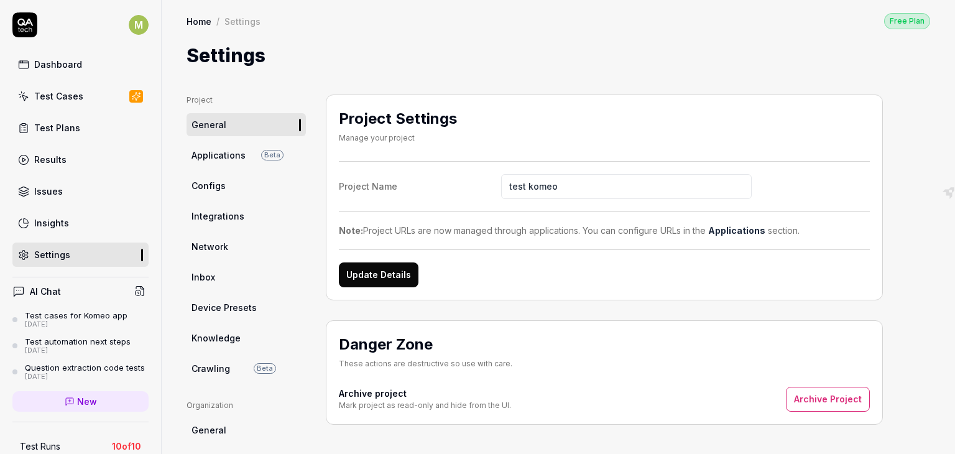
click at [226, 167] on ul "Project General Applications Beta Configs Integrations Network Inbox Device Pre…" at bounding box center [245, 236] width 119 height 285
click at [219, 162] on link "Applications Beta" at bounding box center [245, 155] width 119 height 23
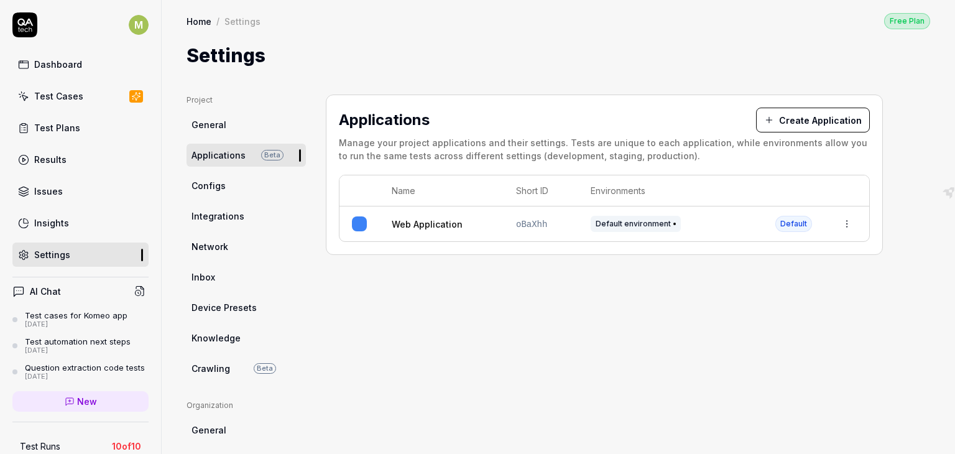
click at [211, 181] on span "Configs" at bounding box center [208, 185] width 34 height 13
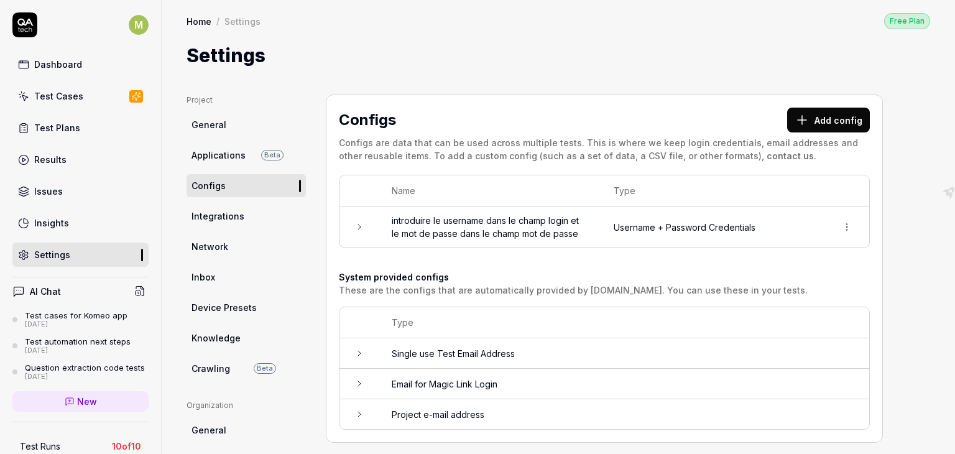
click at [252, 213] on link "Integrations" at bounding box center [245, 215] width 119 height 23
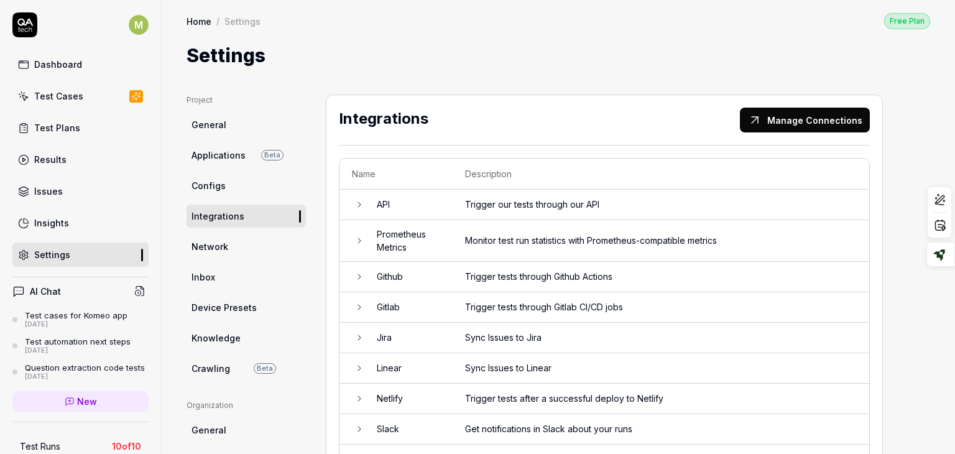
click at [809, 117] on button "Manage Connections" at bounding box center [805, 120] width 130 height 25
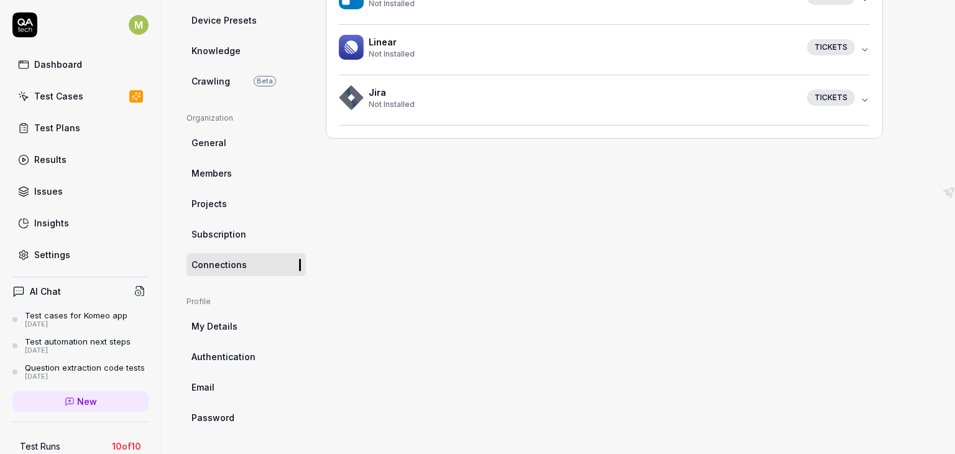
scroll to position [39, 0]
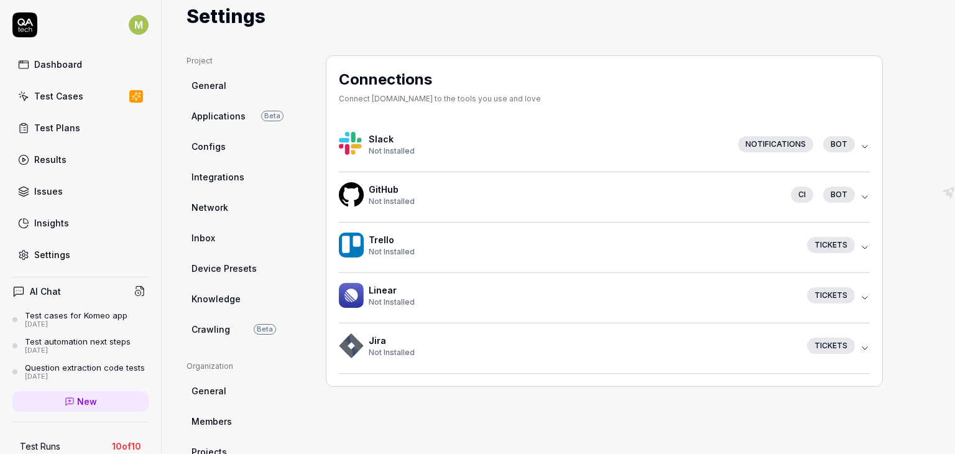
click at [241, 174] on span "Integrations" at bounding box center [217, 176] width 53 height 13
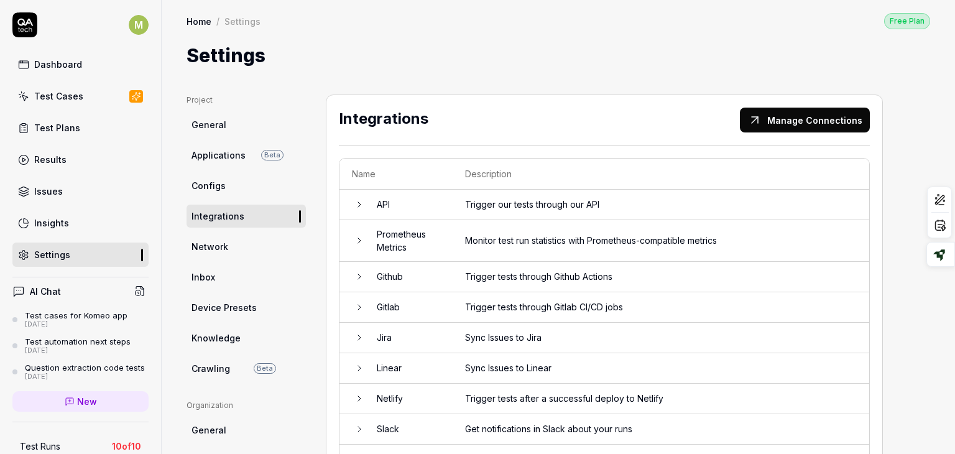
click at [227, 245] on link "Network" at bounding box center [245, 246] width 119 height 23
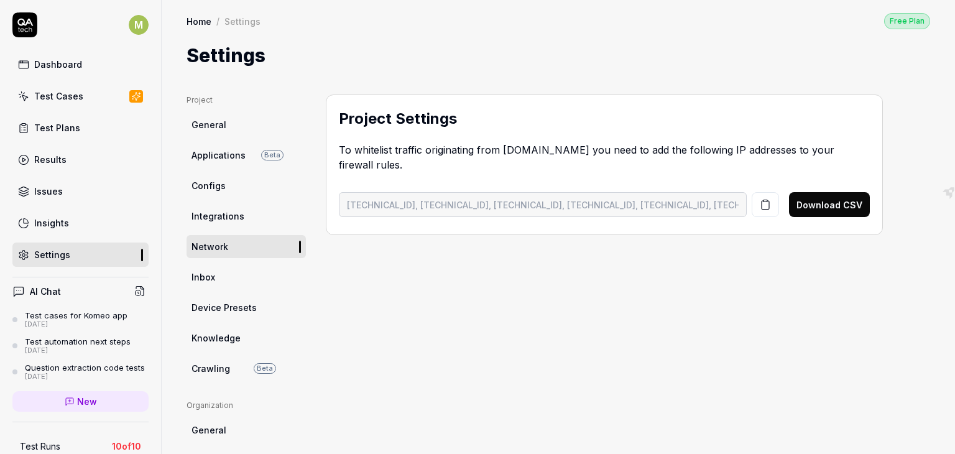
click at [207, 334] on span "Knowledge" at bounding box center [215, 337] width 49 height 13
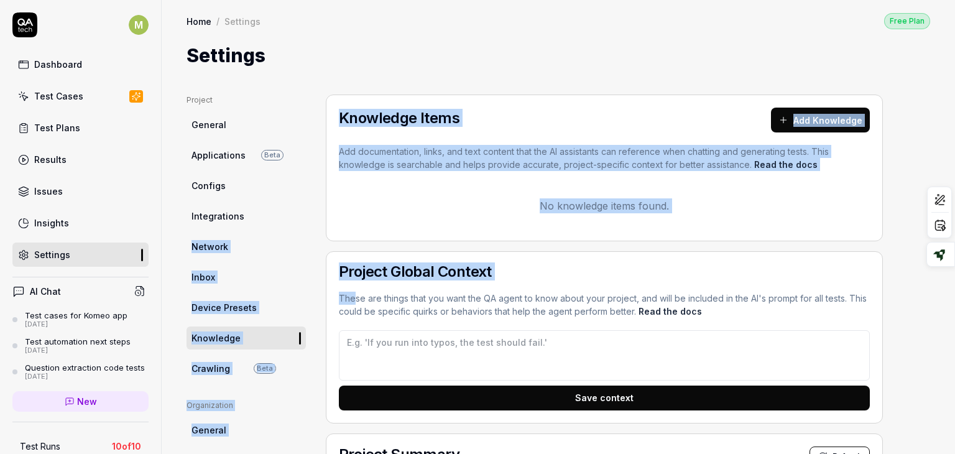
drag, startPoint x: 352, startPoint y: 293, endPoint x: 178, endPoint y: 221, distance: 188.6
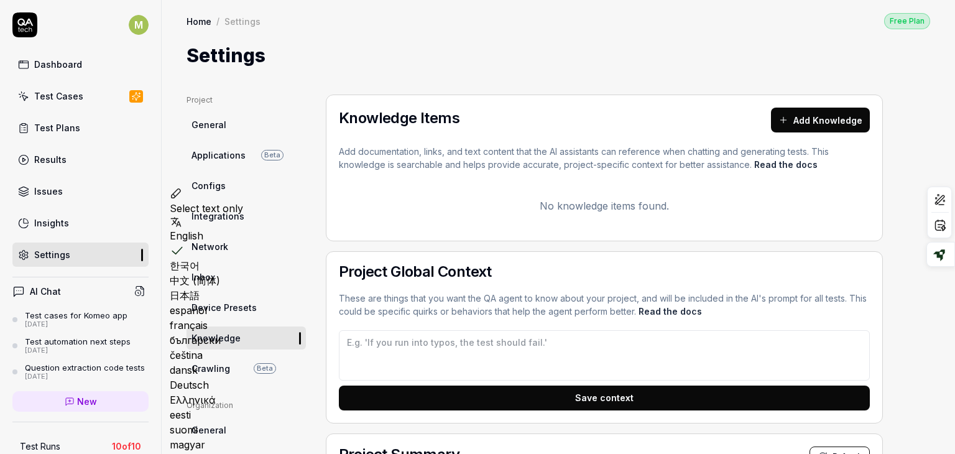
click at [356, 47] on div "Settings" at bounding box center [557, 56] width 743 height 28
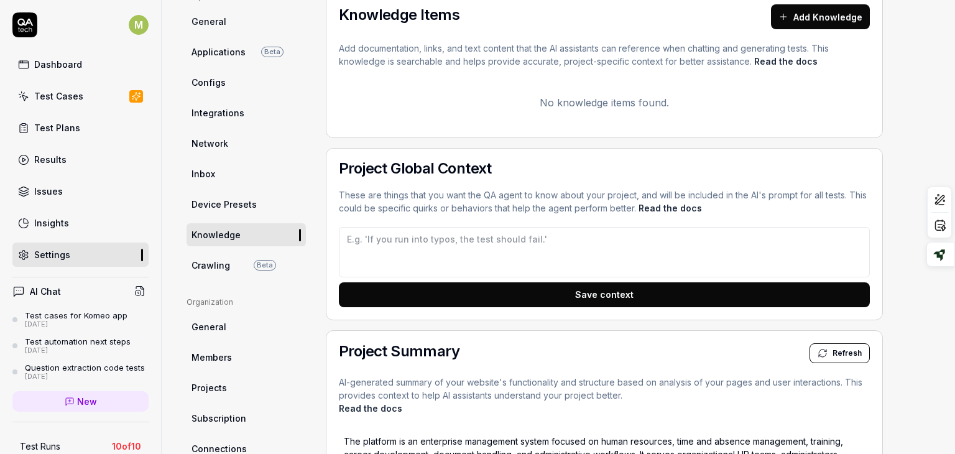
scroll to position [111, 0]
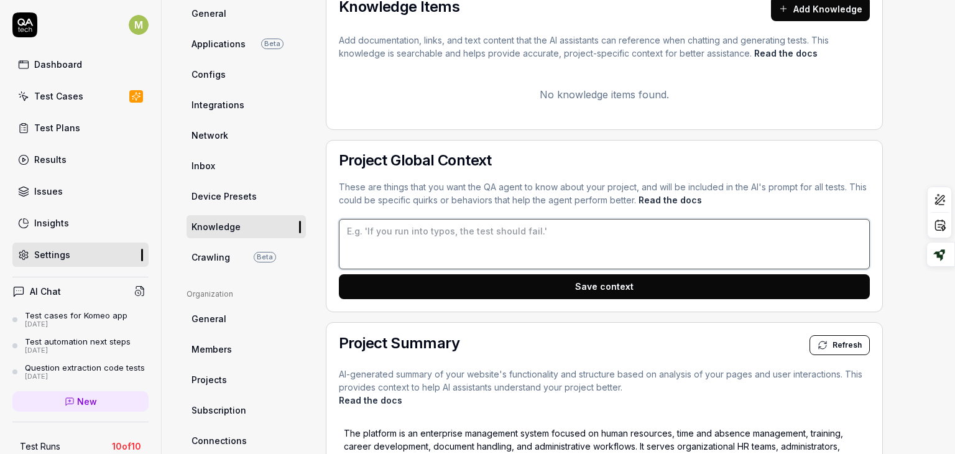
click at [390, 227] on textarea at bounding box center [604, 244] width 531 height 50
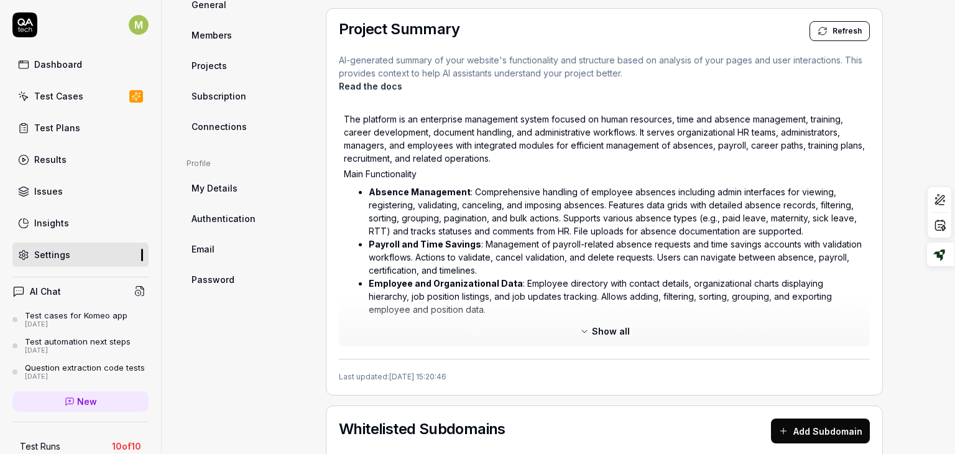
scroll to position [426, 0]
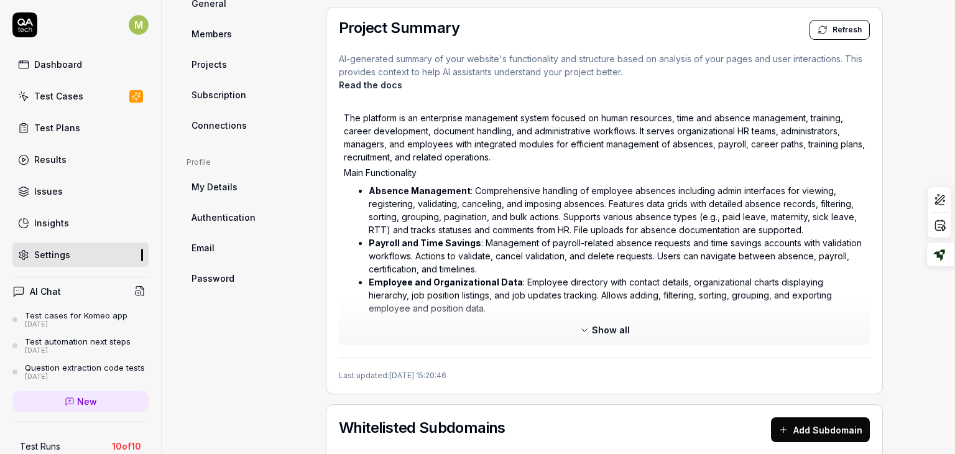
click at [597, 329] on span "Show all" at bounding box center [611, 329] width 38 height 13
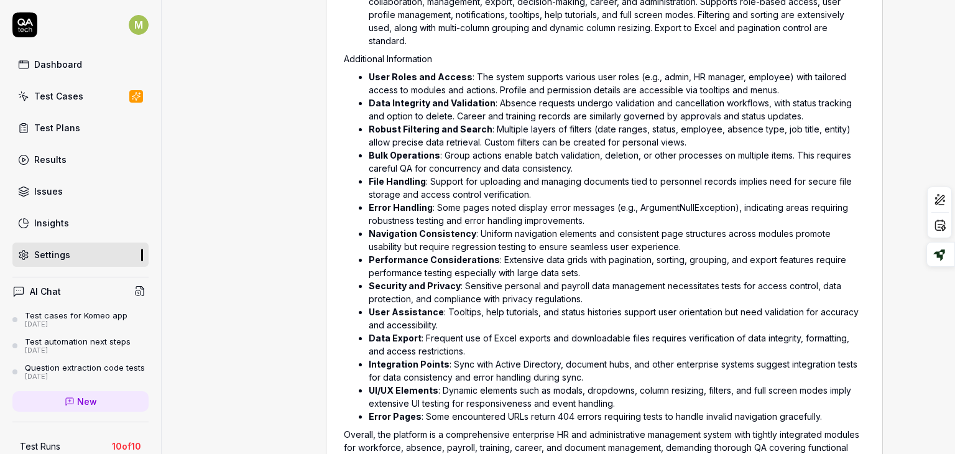
scroll to position [960, 0]
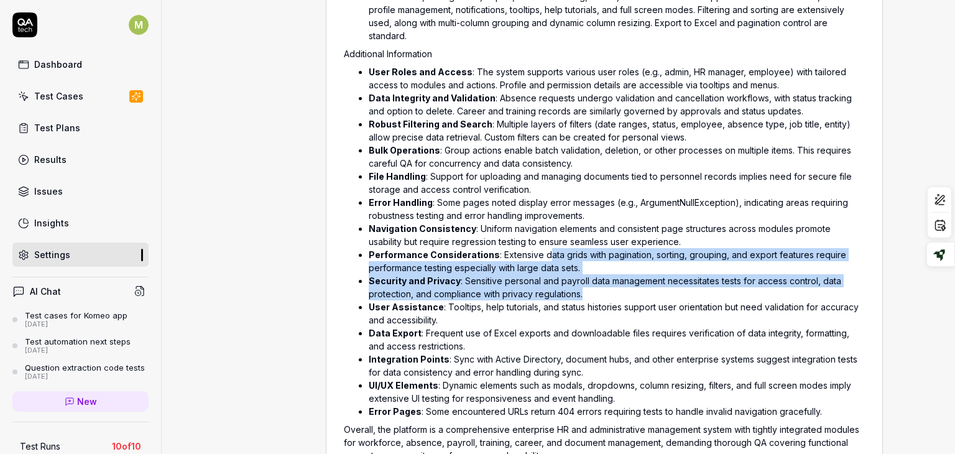
drag, startPoint x: 674, startPoint y: 287, endPoint x: 534, endPoint y: 254, distance: 143.1
click at [534, 254] on ul "User Roles and Access : The system supports various user roles (e.g., admin, HR…" at bounding box center [604, 241] width 521 height 357
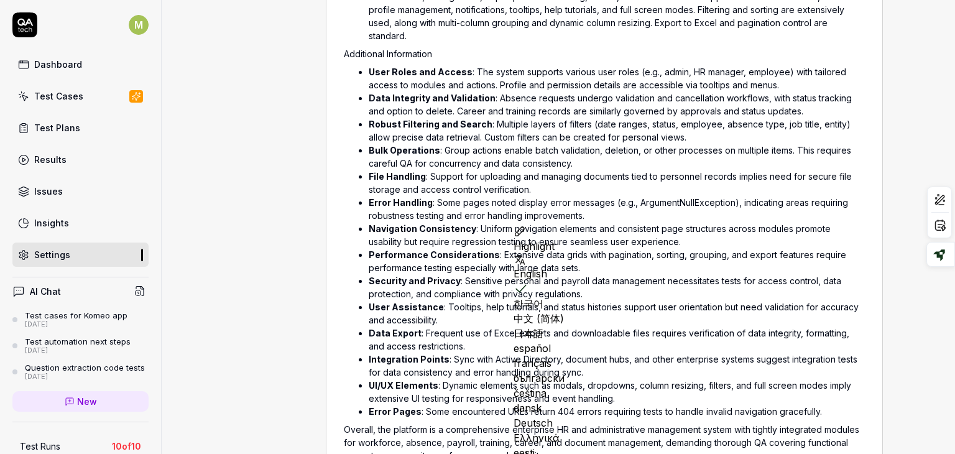
click at [549, 304] on li "User Assistance : Tooltips, help tutorials, and status histories support user o…" at bounding box center [617, 313] width 496 height 26
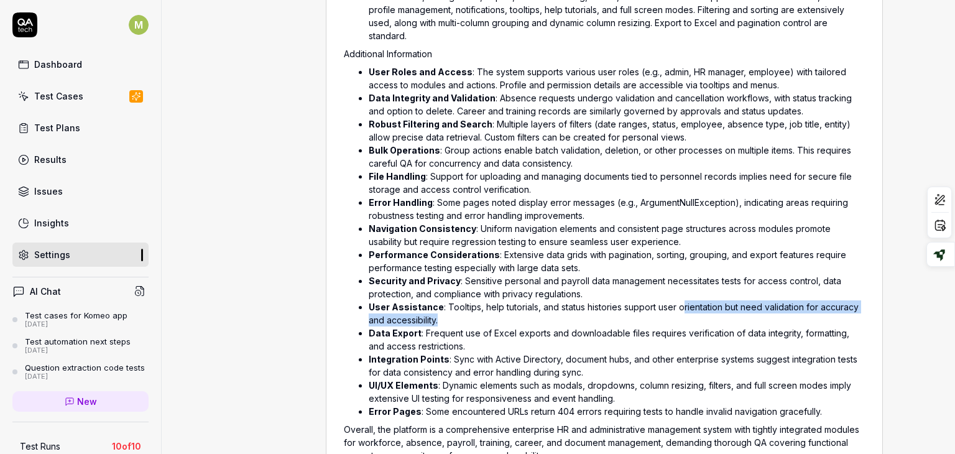
drag, startPoint x: 679, startPoint y: 310, endPoint x: 477, endPoint y: 316, distance: 201.5
click at [477, 316] on li "User Assistance : Tooltips, help tutorials, and status histories support user o…" at bounding box center [617, 313] width 496 height 26
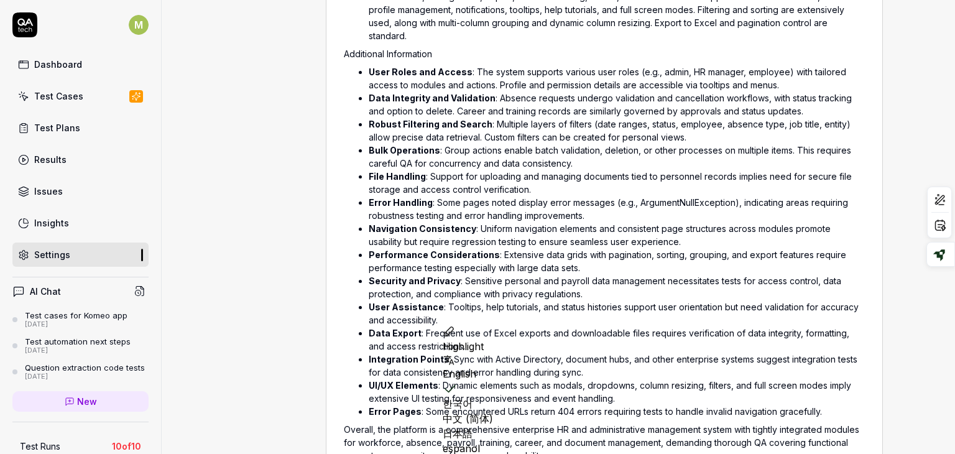
click at [611, 295] on li "Security and Privacy : Sensitive personal and payroll data management necessita…" at bounding box center [617, 287] width 496 height 26
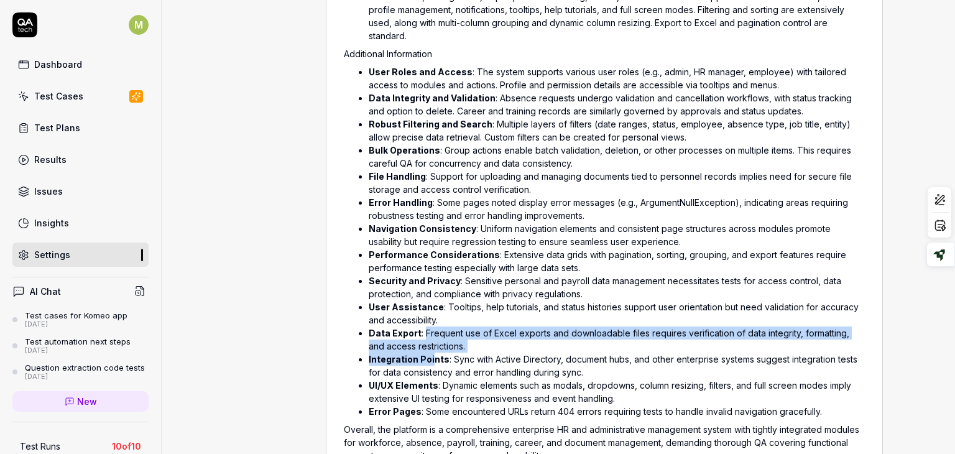
drag, startPoint x: 423, startPoint y: 335, endPoint x: 430, endPoint y: 358, distance: 24.0
click at [430, 358] on ul "User Roles and Access : The system supports various user roles (e.g., admin, HR…" at bounding box center [604, 241] width 521 height 357
click at [430, 358] on strong "Integration Points" at bounding box center [409, 359] width 81 height 11
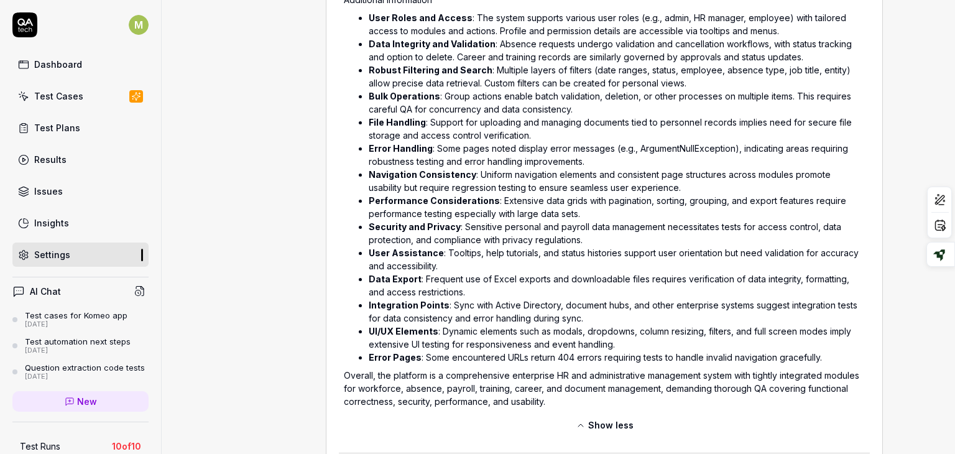
scroll to position [1048, 0]
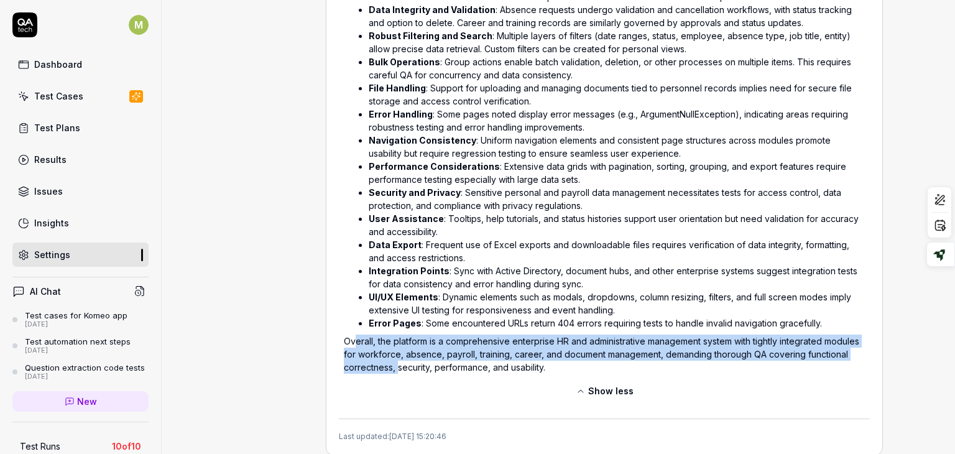
drag, startPoint x: 353, startPoint y: 336, endPoint x: 400, endPoint y: 359, distance: 52.0
click at [400, 359] on p "Overall, the platform is a comprehensive enterprise HR and administrative manag…" at bounding box center [604, 353] width 521 height 39
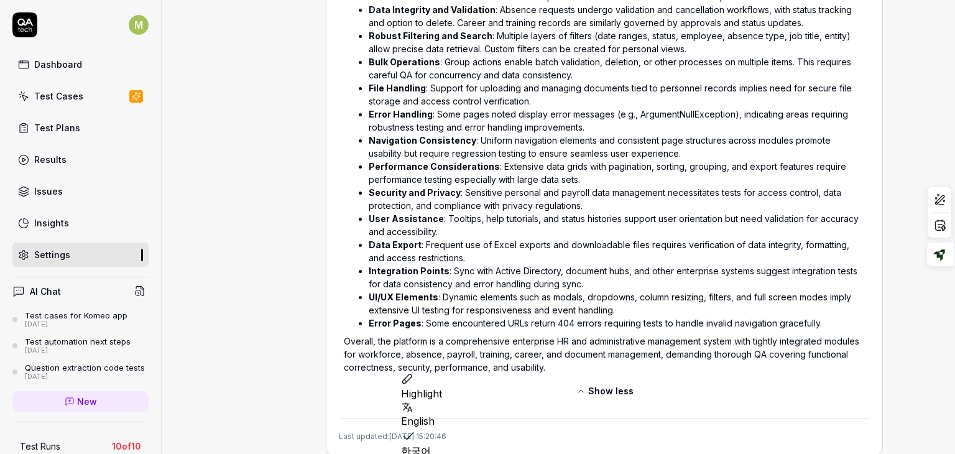
click at [662, 385] on div "Show less" at bounding box center [604, 393] width 531 height 25
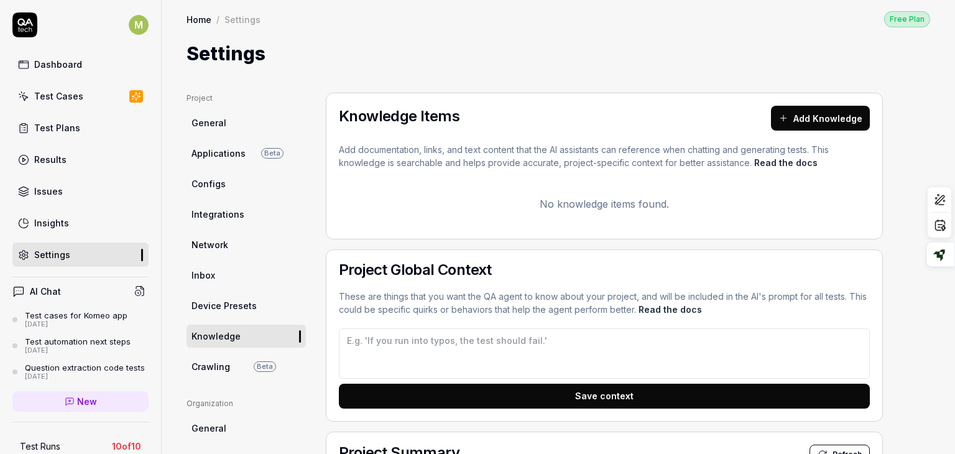
scroll to position [0, 0]
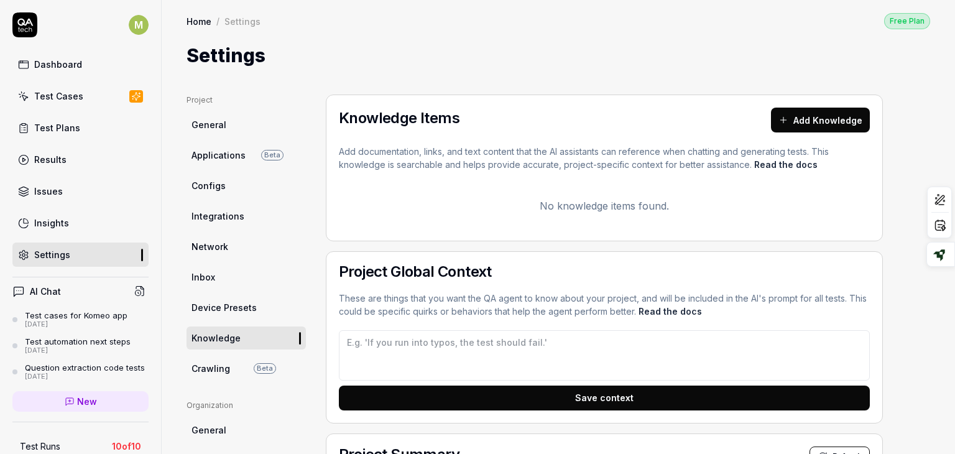
click at [216, 371] on span "Crawling" at bounding box center [210, 368] width 39 height 13
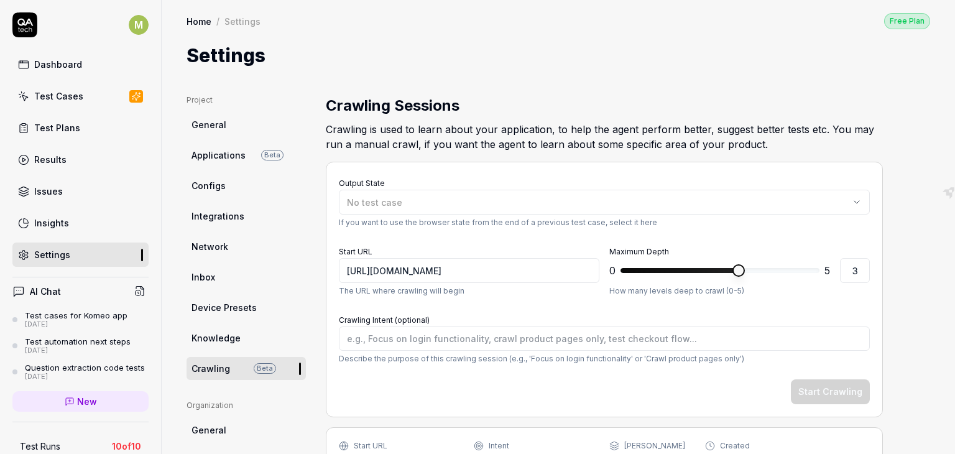
type textarea "*"
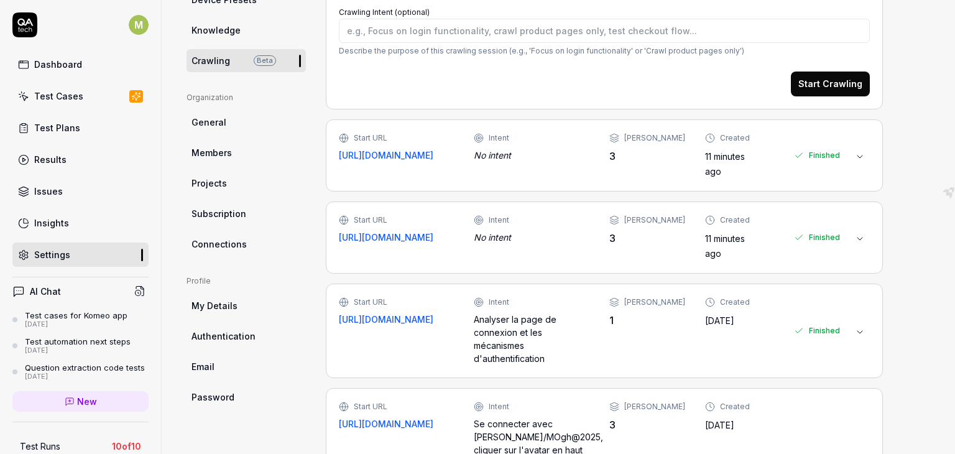
scroll to position [309, 0]
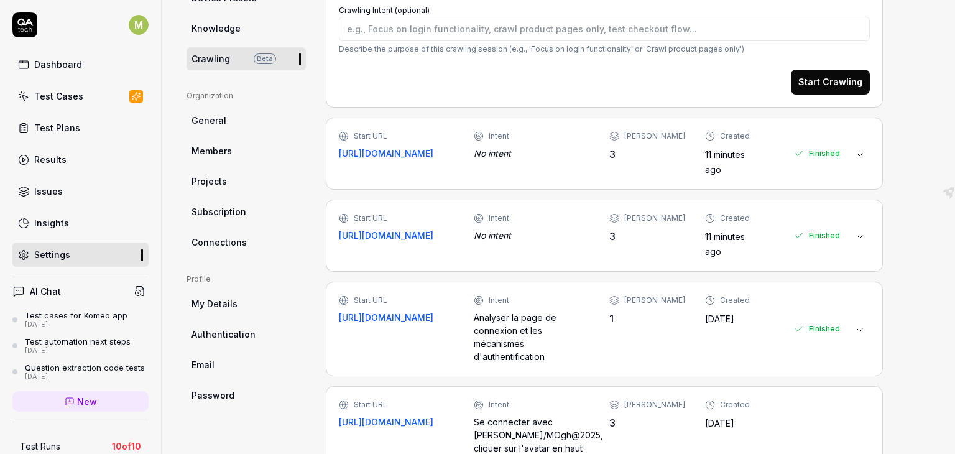
click at [211, 120] on span "General" at bounding box center [208, 120] width 35 height 13
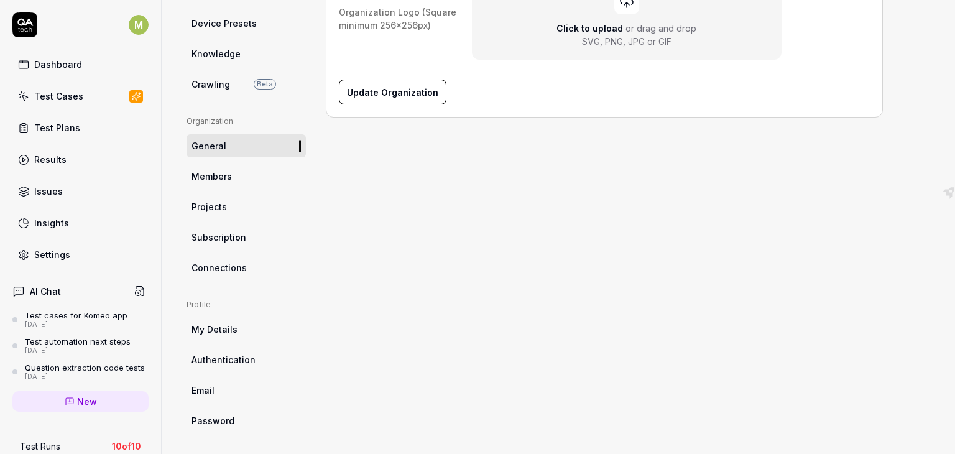
scroll to position [285, 0]
click at [218, 179] on span "Members" at bounding box center [211, 174] width 40 height 13
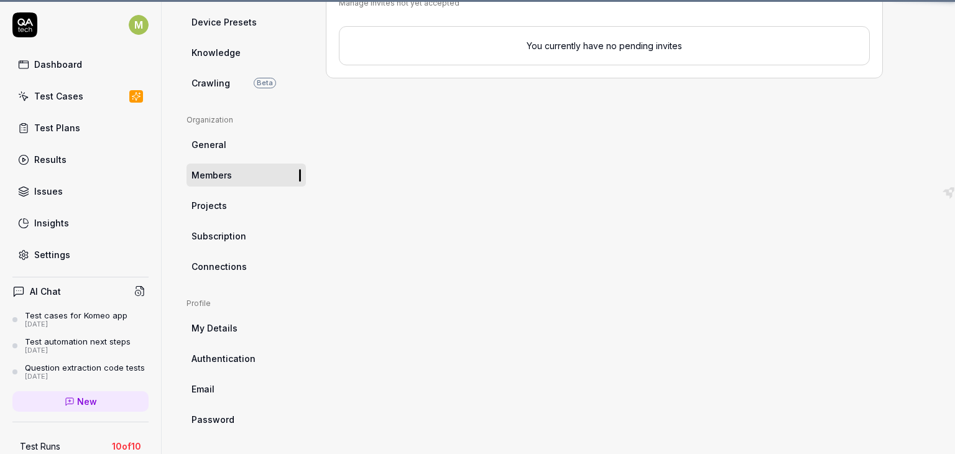
scroll to position [94, 0]
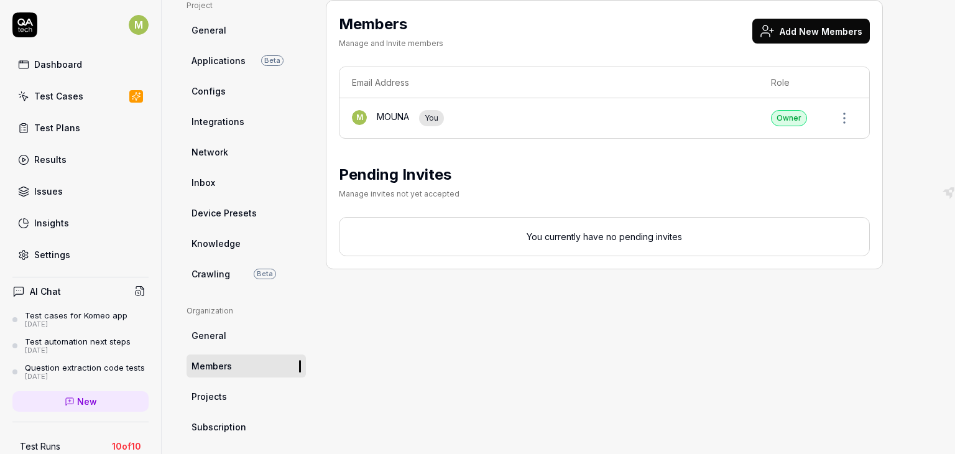
drag, startPoint x: 942, startPoint y: 88, endPoint x: 950, endPoint y: 87, distance: 7.5
click at [950, 87] on div "Settings Free Plan Settings Free Plan Settings Project General Applications Bet…" at bounding box center [558, 227] width 793 height 454
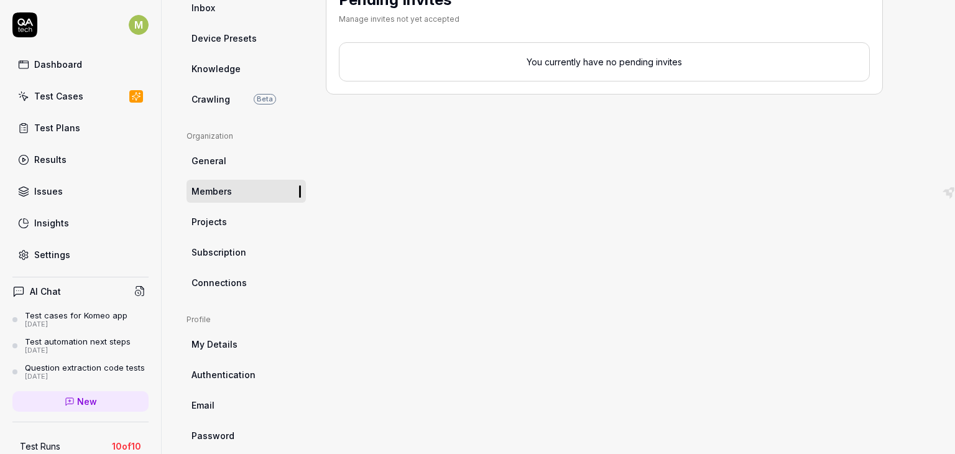
scroll to position [287, 0]
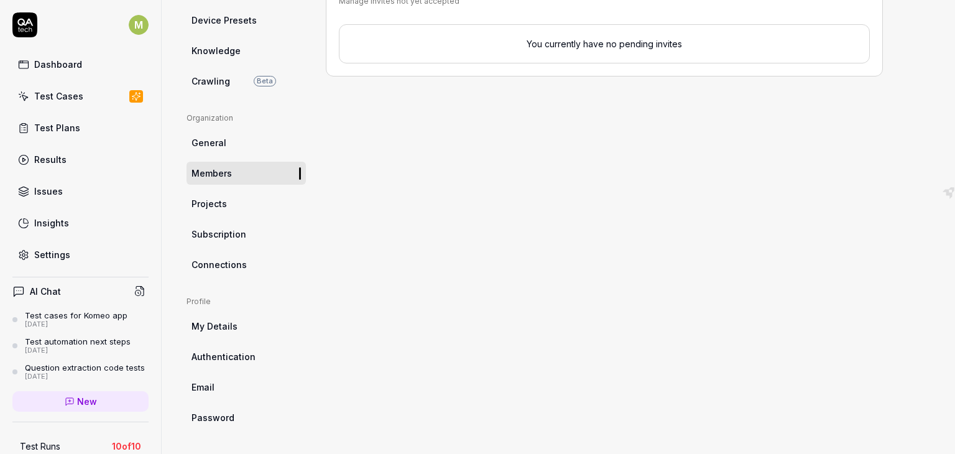
click at [227, 336] on link "My Details" at bounding box center [245, 325] width 119 height 23
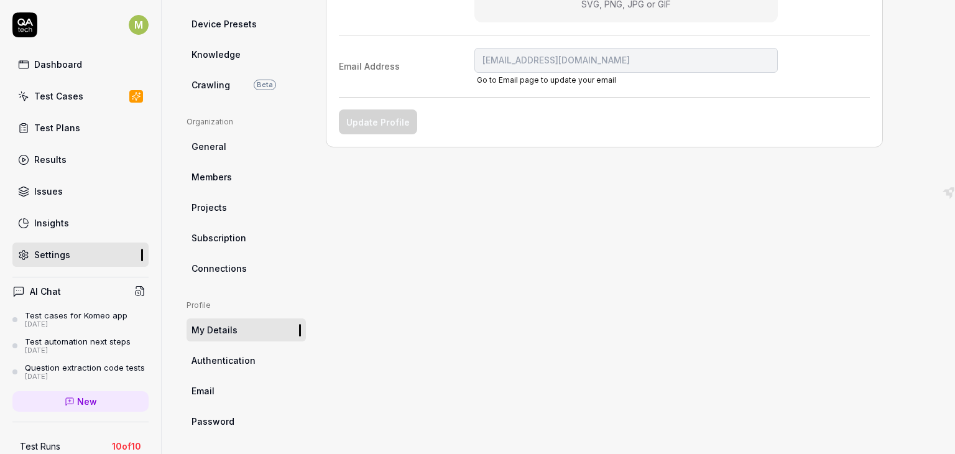
scroll to position [287, 0]
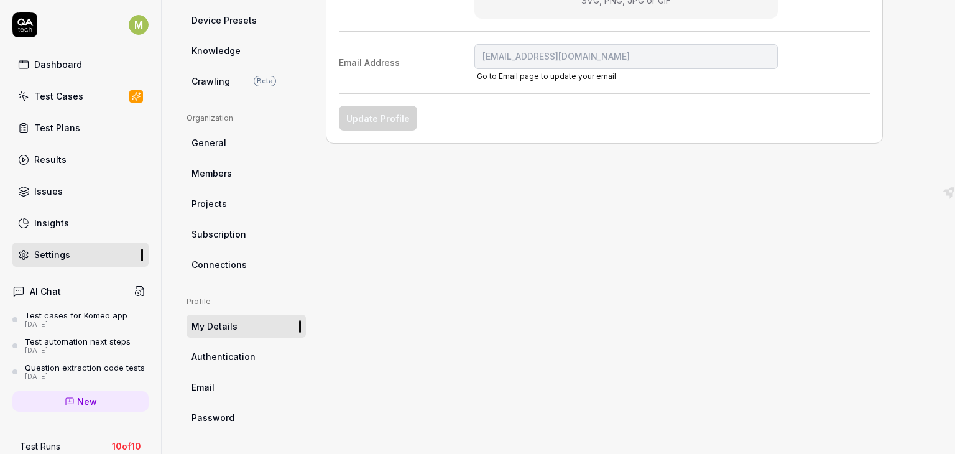
click at [246, 360] on span "Authentication" at bounding box center [223, 356] width 64 height 13
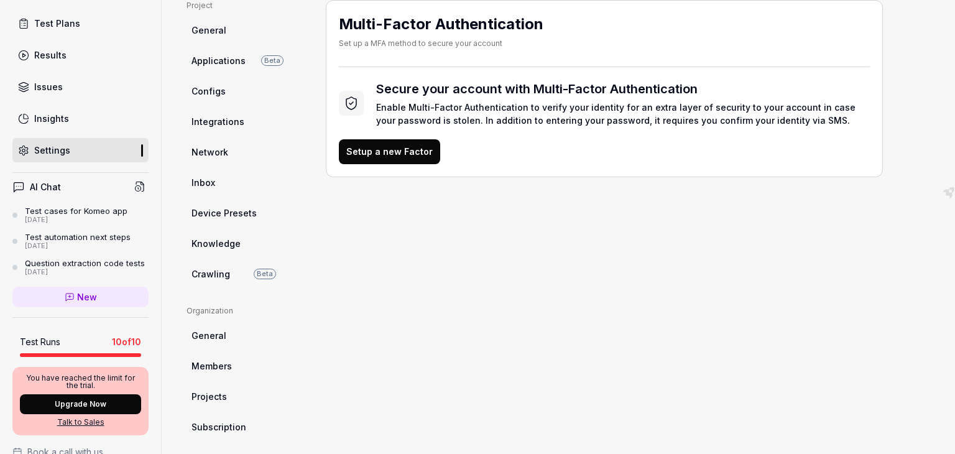
scroll to position [104, 0]
click at [48, 308] on link "New" at bounding box center [80, 297] width 136 height 21
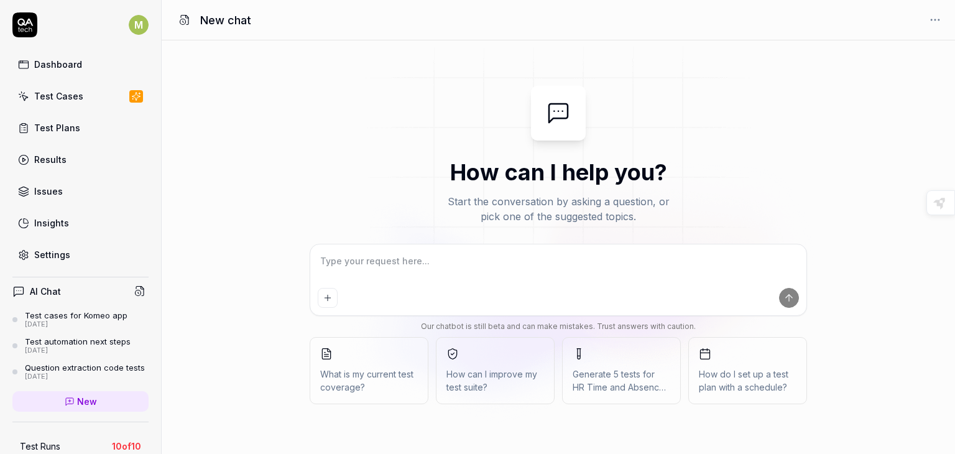
click at [344, 260] on textarea at bounding box center [558, 267] width 481 height 31
click at [559, 117] on icon at bounding box center [558, 113] width 19 height 19
type textarea "*"
click at [88, 408] on span "New" at bounding box center [87, 401] width 20 height 13
click at [346, 262] on div "Add attachment" at bounding box center [326, 271] width 79 height 28
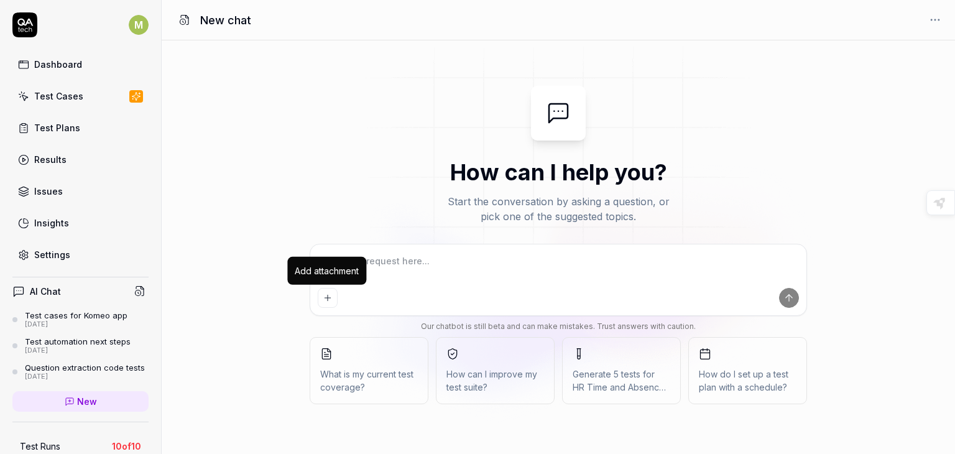
type textarea "*"
click at [441, 278] on textarea at bounding box center [558, 267] width 481 height 31
type textarea "T"
type textarea "*"
type textarea "TU"
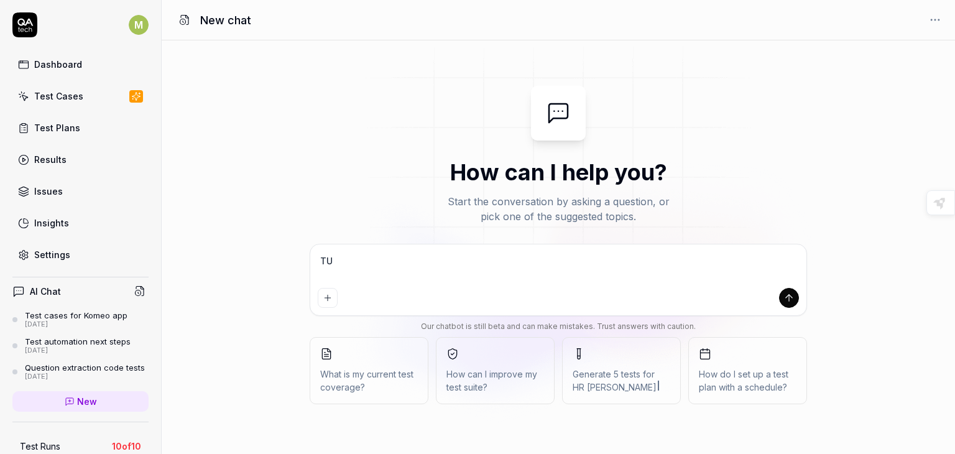
type textarea "*"
type textarea "TU"
type textarea "*"
type textarea "TU P"
type textarea "*"
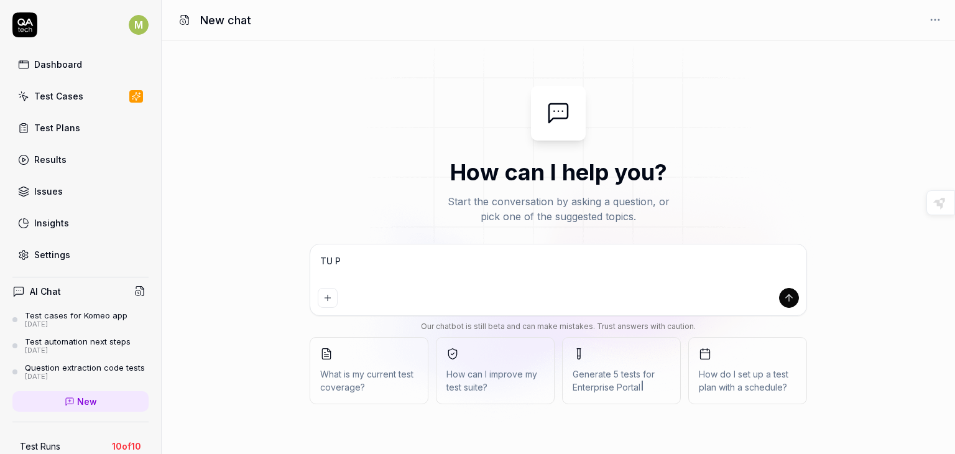
type textarea "TU PE"
type textarea "*"
type textarea "TU PEU"
type textarea "*"
type textarea "TU PEUX"
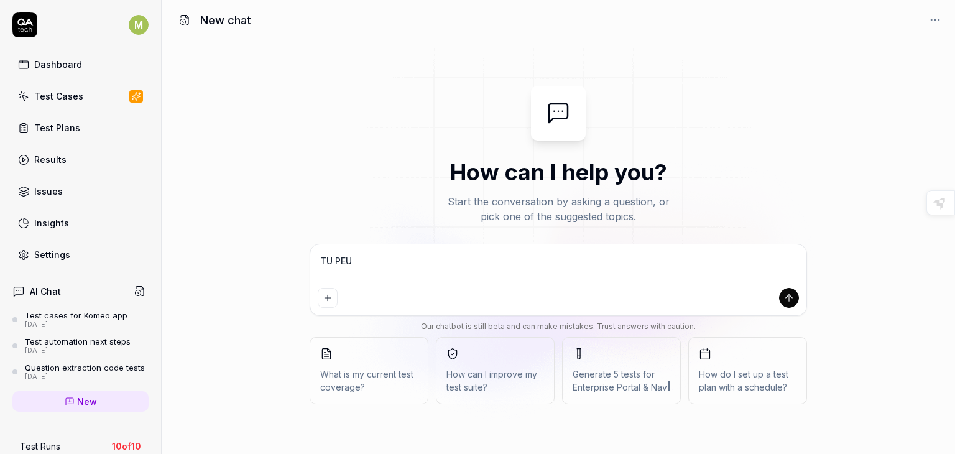
type textarea "*"
type textarea "TU PEUX"
type textarea "*"
type textarea "TU PEUX M"
type textarea "*"
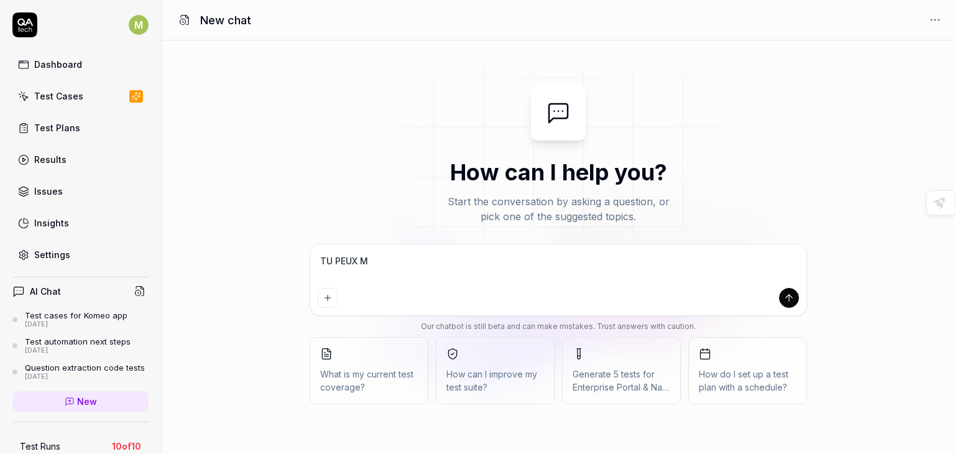
type textarea "TU PEUX ME"
type textarea "*"
type textarea "TU PEUX ME"
type textarea "*"
type textarea "TU PEUX ME R"
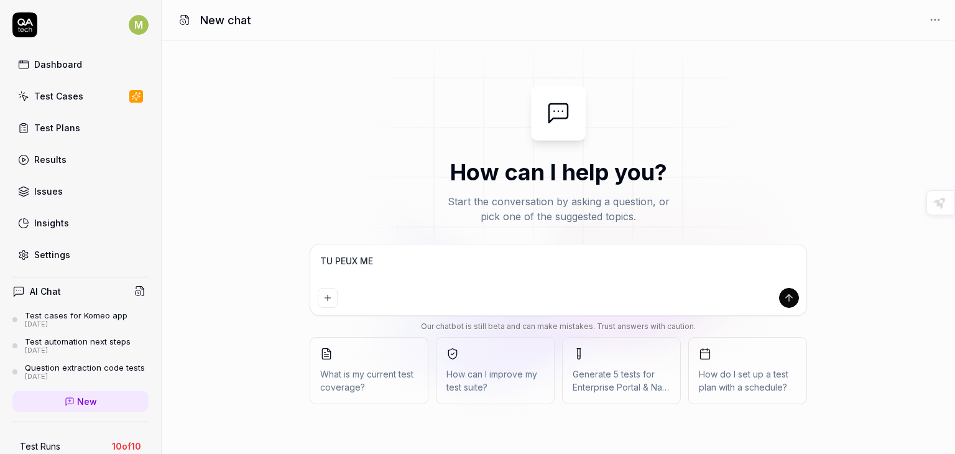
type textarea "*"
type textarea "TU PEUX ME RE"
type textarea "*"
type textarea "TU PEUX ME REC"
type textarea "*"
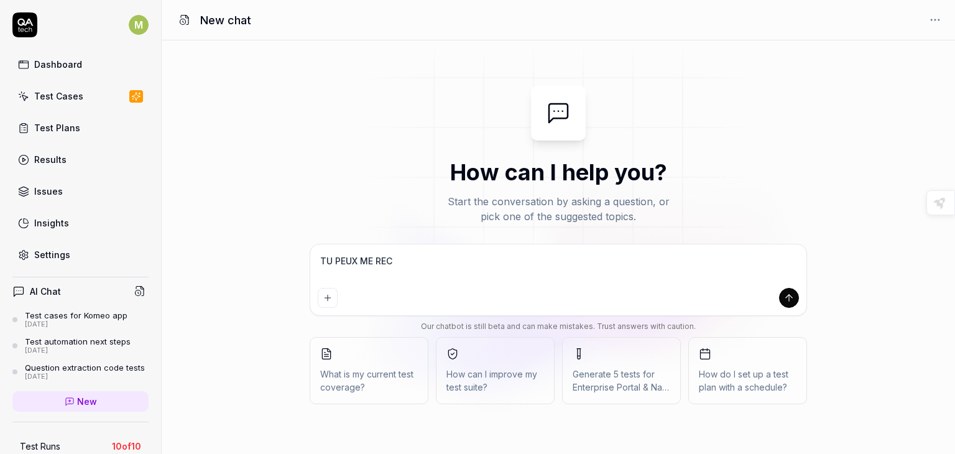
type textarea "TU PEUX ME RECO"
type textarea "*"
type textarea "TU PEUX ME RECON"
type textarea "*"
type textarea "TU PEUX ME RECONN"
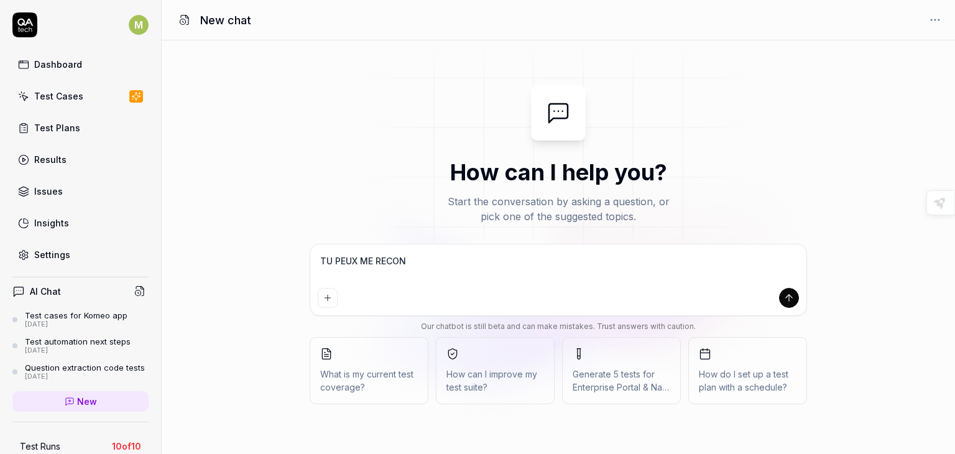
type textarea "*"
type textarea "TU PEUX ME RECONNE"
type textarea "*"
type textarea "TU PEUX ME RECONNEC"
type textarea "*"
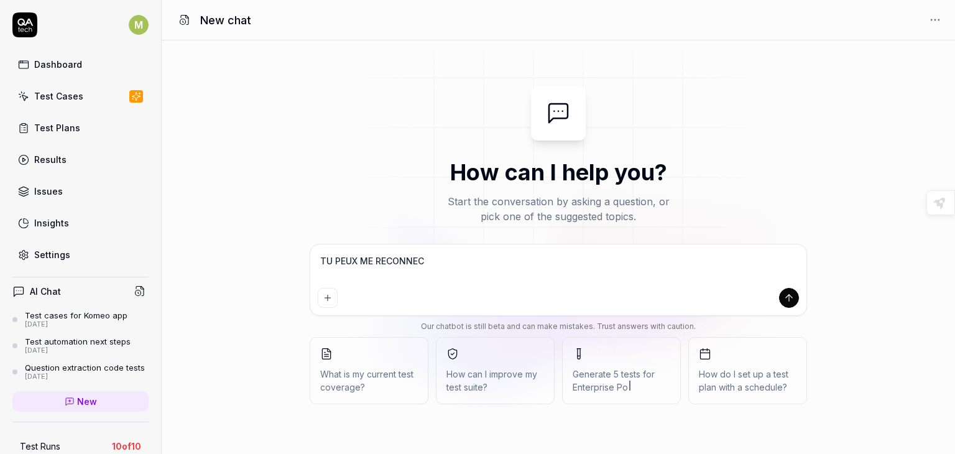
type textarea "TU PEUX ME RECONNECT"
type textarea "*"
type textarea "TU PEUX ME RECONNECTE"
type textarea "*"
type textarea "TU PEUX ME RECONNECTER"
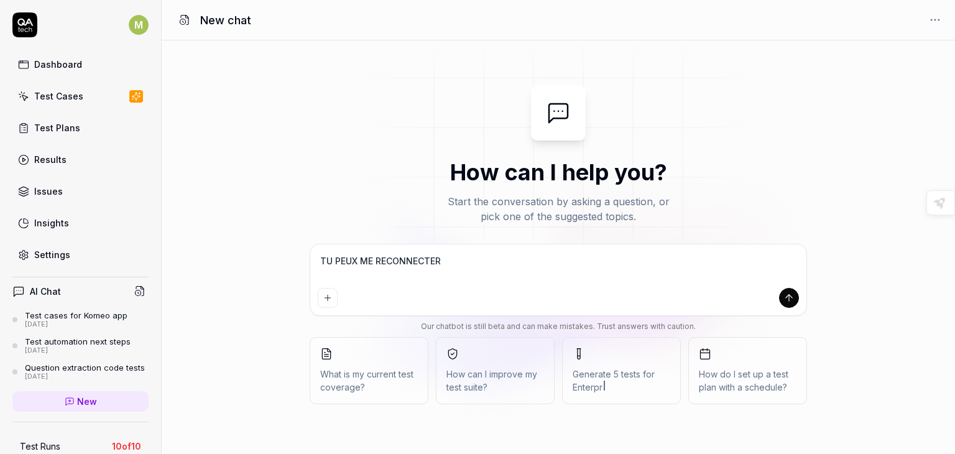
type textarea "*"
type textarea "TU PEUX ME RECONNECTER"
type textarea "*"
type textarea "TU PEUX ME RECONNECTER 0"
type textarea "*"
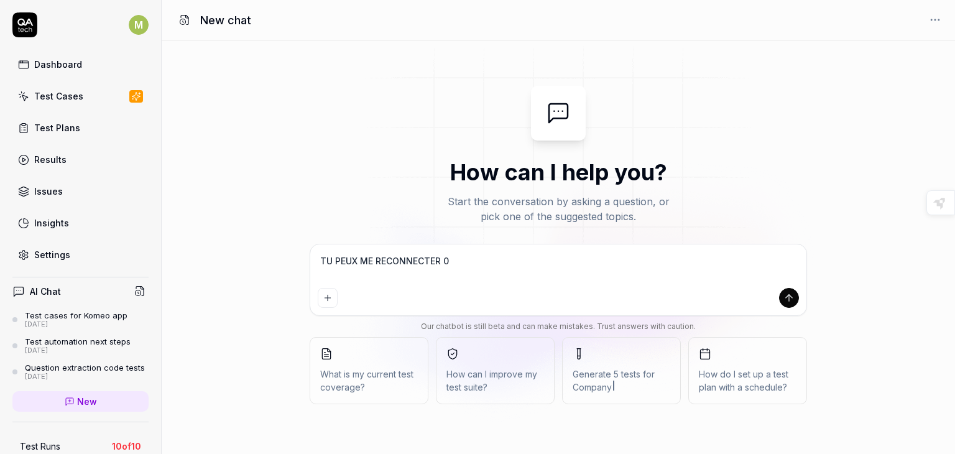
type textarea "TU PEUX ME RECONNECTER 0"
type textarea "*"
type textarea "TU PEUX ME RECONNECTER 0 Q"
type textarea "*"
type textarea "TU PEUX ME RECONNECTER 0 QU"
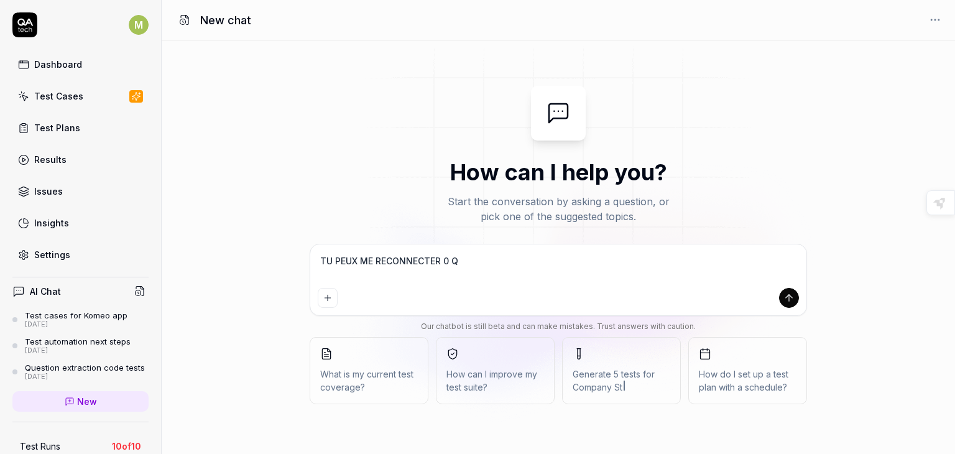
type textarea "*"
type textarea "TU PEUX ME RECONNECTER 0 QUA"
type textarea "*"
type textarea "TU PEUX ME RECONNECTER 0 QUAR"
type textarea "*"
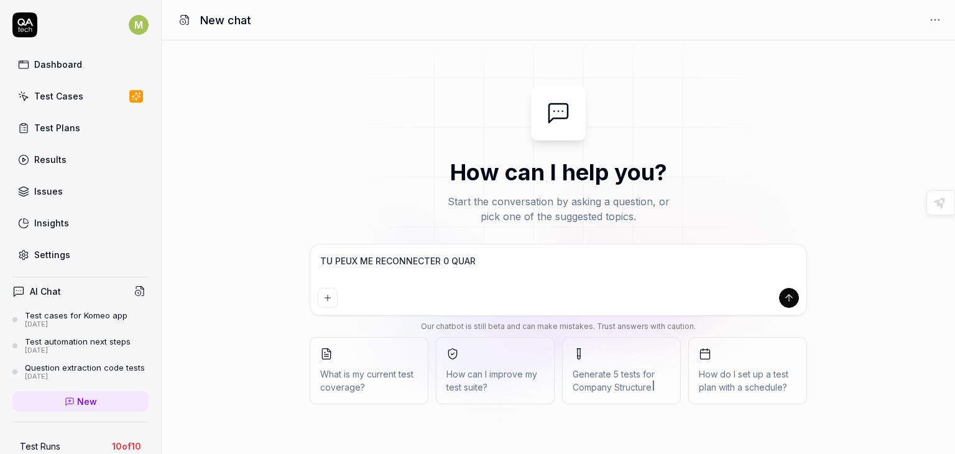
type textarea "TU PEUX ME RECONNECTER 0 QUARK"
type textarea "*"
type textarea "TU PEUX ME RECONNECTER 0 QUARKS"
type textarea "*"
type textarea "TU PEUX ME RECONNECTER 0 QUARKS"
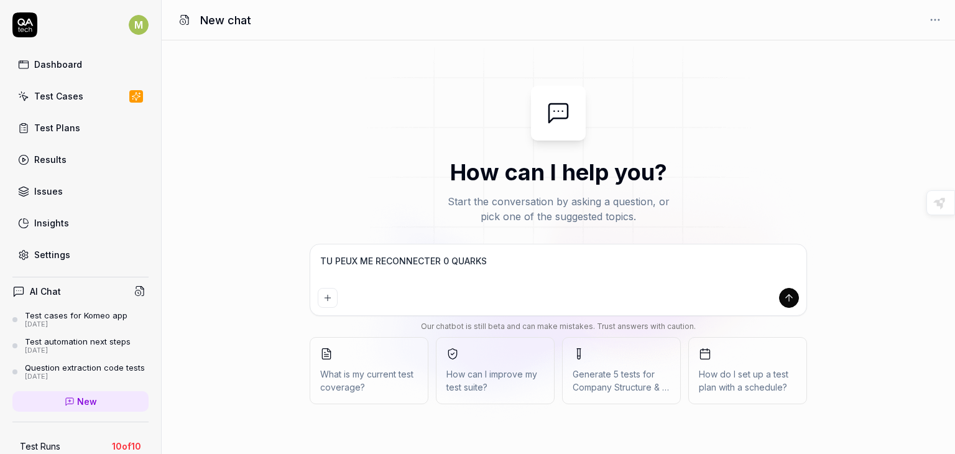
type textarea "*"
type textarea "TU PEUX ME RECONNECTER 0 QUARKS u"
type textarea "*"
type textarea "TU PEUX ME RECONNECTER 0 QUARKS up"
type textarea "*"
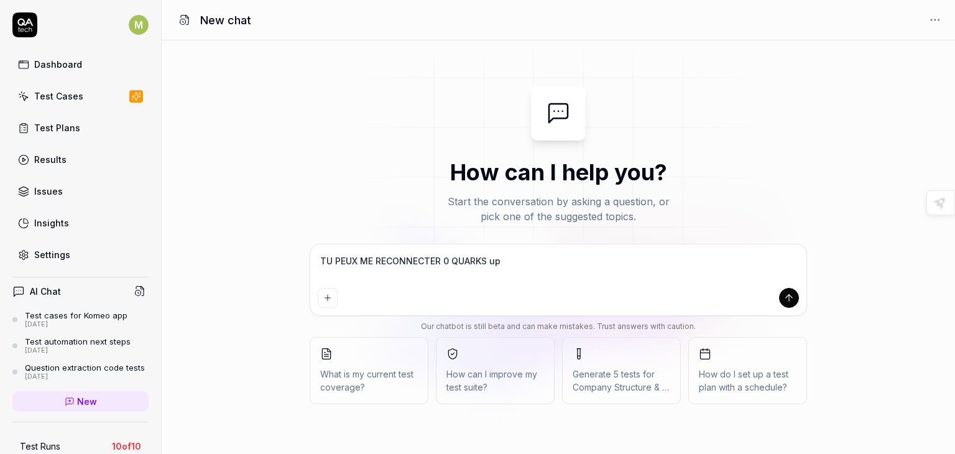
type textarea "TU PEUX ME RECONNECTER 0 QUARKS up"
type textarea "*"
type textarea "TU PEUX ME RECONNECTER 0 QUARKS up ?"
type textarea "*"
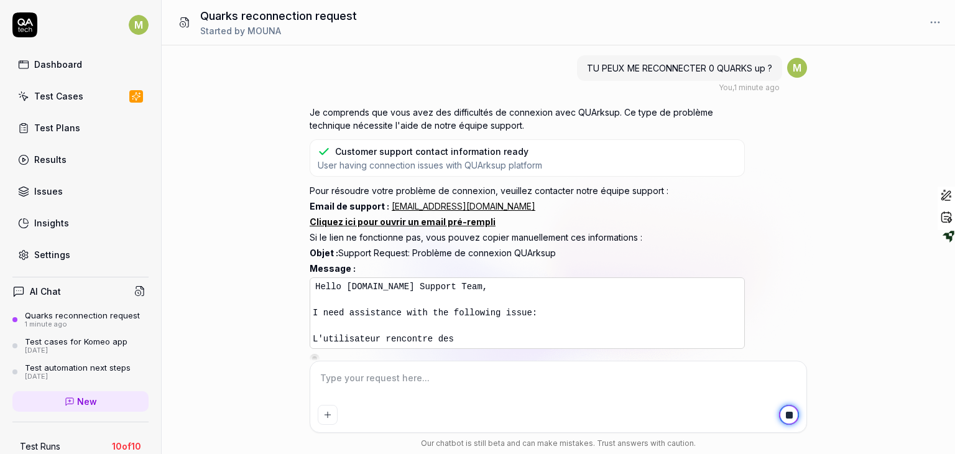
type textarea "*"
type textarea "n"
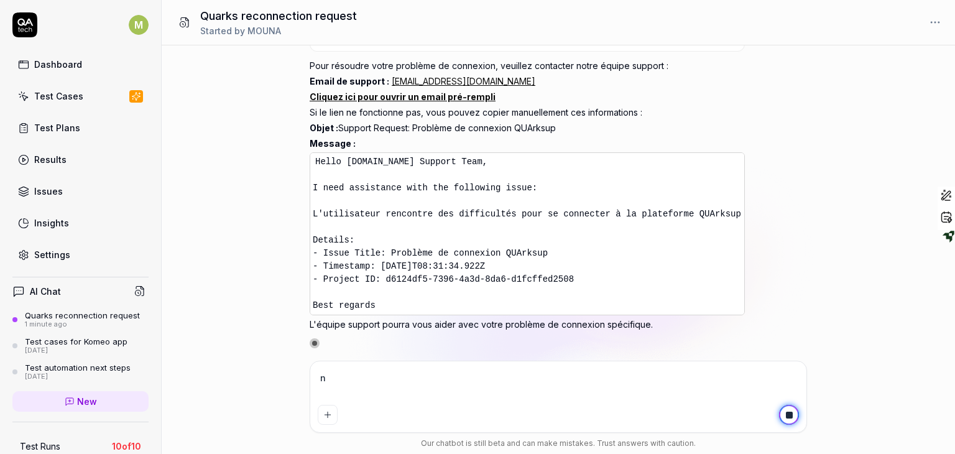
type textarea "*"
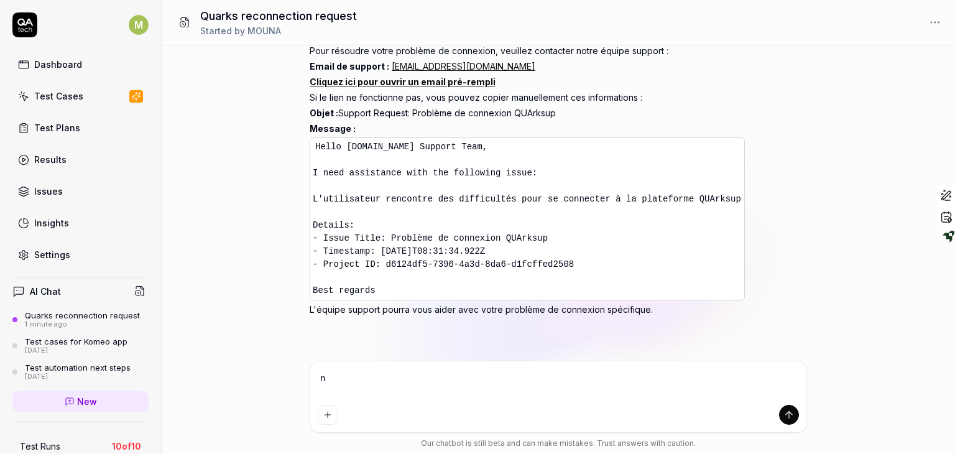
type textarea "no"
type textarea "*"
type textarea "non"
type textarea "*"
type textarea "non"
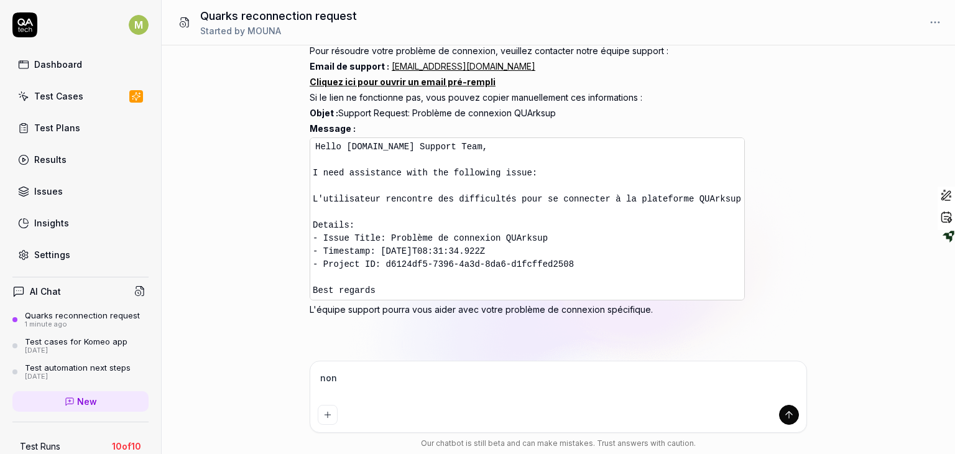
type textarea "*"
type textarea "non j"
type textarea "*"
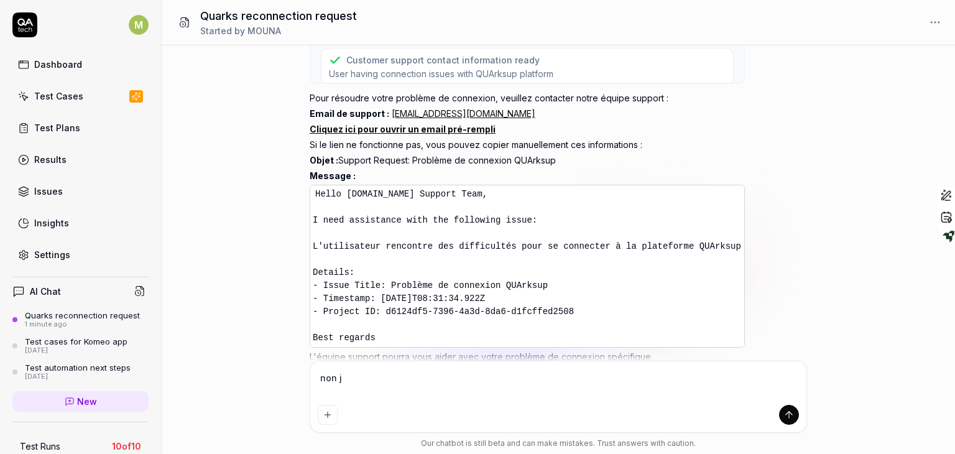
type textarea "non j'"
type textarea "*"
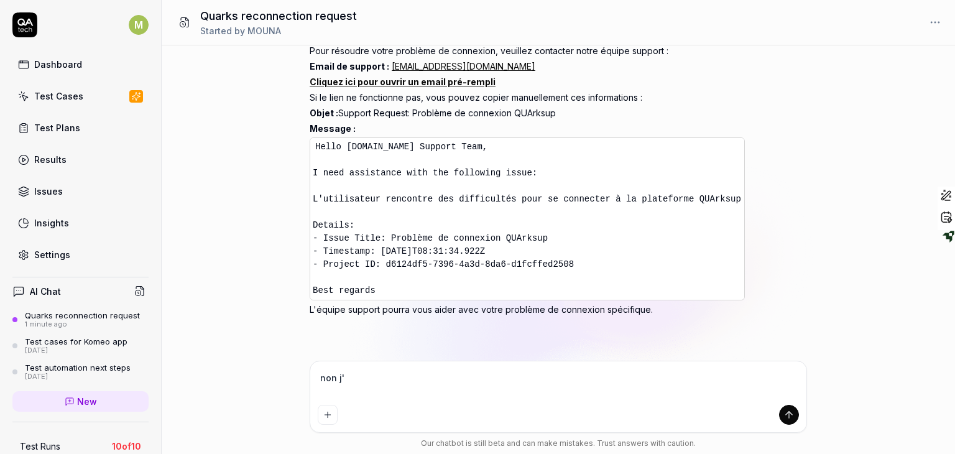
scroll to position [102, 0]
type textarea "non j'a"
type textarea "*"
type textarea "non j'ai"
type textarea "*"
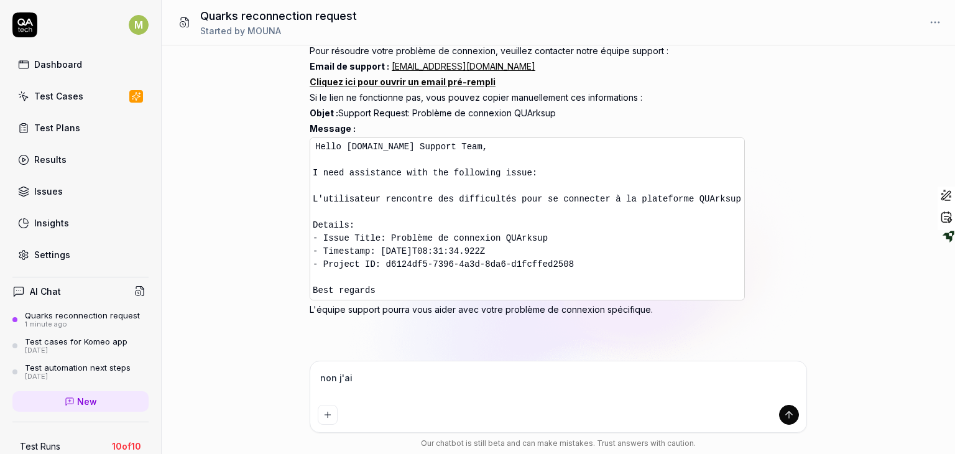
type textarea "non j'ai"
type textarea "*"
type textarea "non j'ai p"
type textarea "*"
type textarea "non j'ai pa"
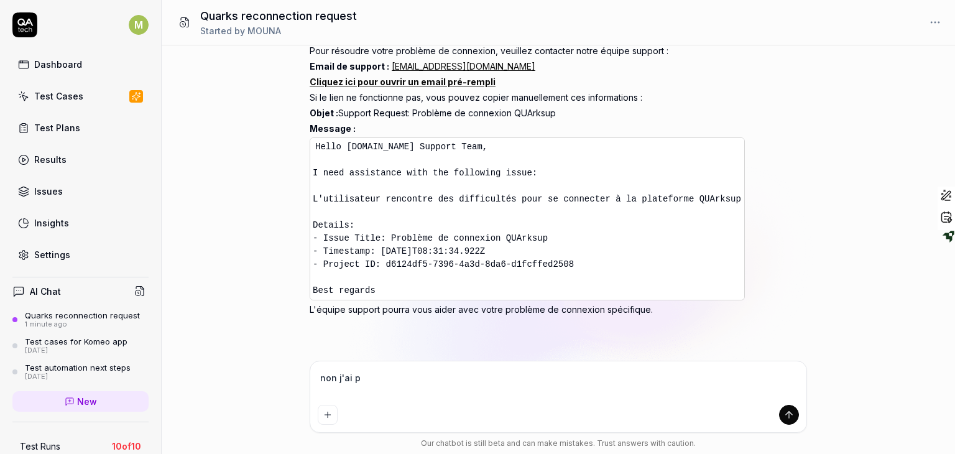
type textarea "*"
type textarea "non j'ai pas"
type textarea "*"
type textarea "non j'ai pas"
type textarea "*"
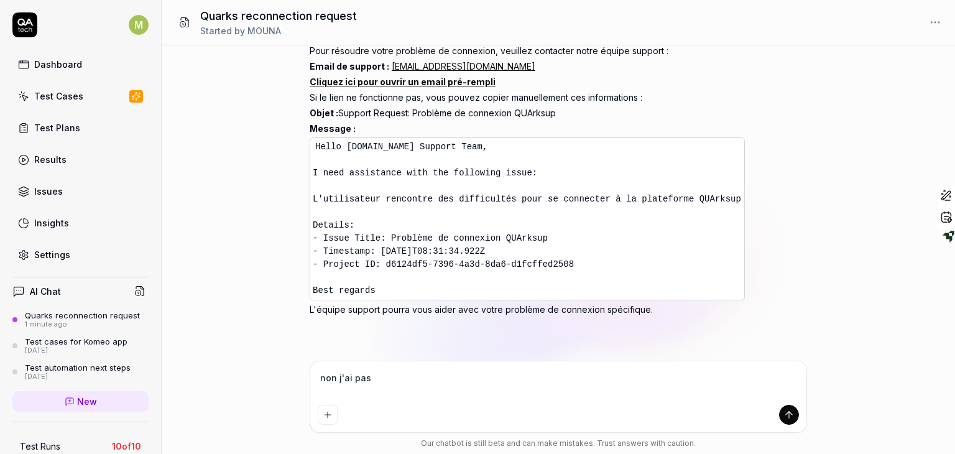
type textarea "non j'ai pas d"
type textarea "*"
type textarea "non j'ai pas de"
type textarea "*"
type textarea "non j'ai pas de"
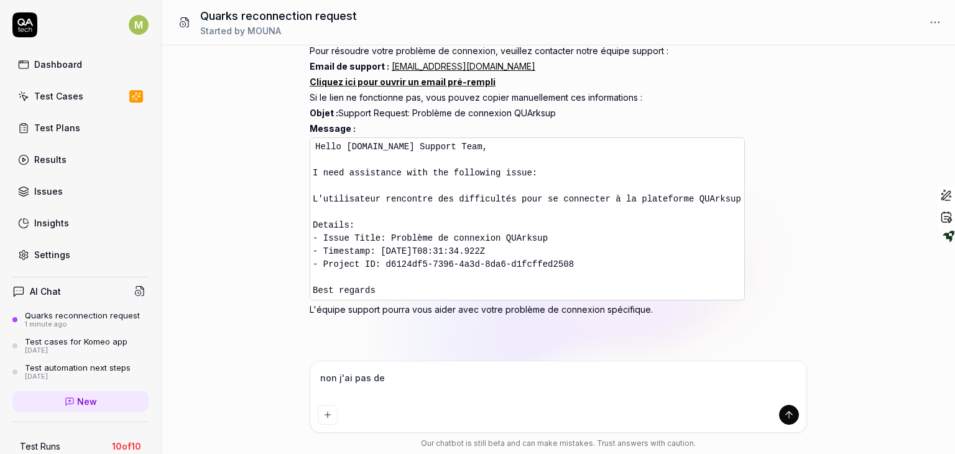
type textarea "*"
type textarea "non j'ai pas de s"
type textarea "*"
type textarea "non j'ai pas de so"
type textarea "*"
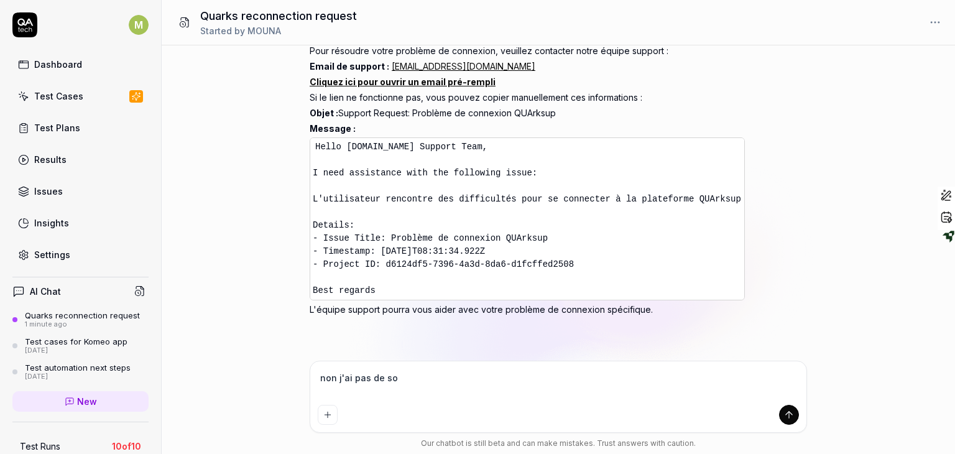
type textarea "non j'ai pas de sou"
type textarea "*"
type textarea "non j'ai pas de souc"
type textarea "*"
type textarea "non j'ai pas de souci"
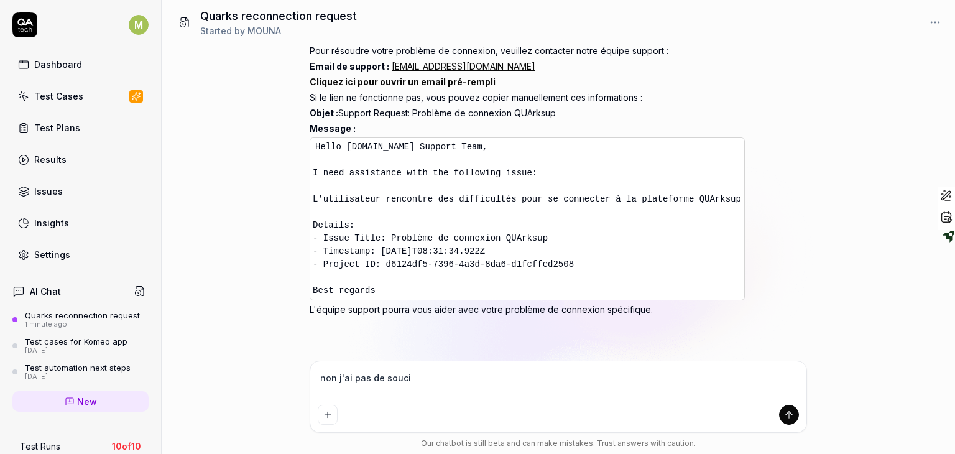
type textarea "*"
type textarea "non j'ai pas de soucis"
type textarea "*"
type textarea "non j'ai pas de soucis"
type textarea "*"
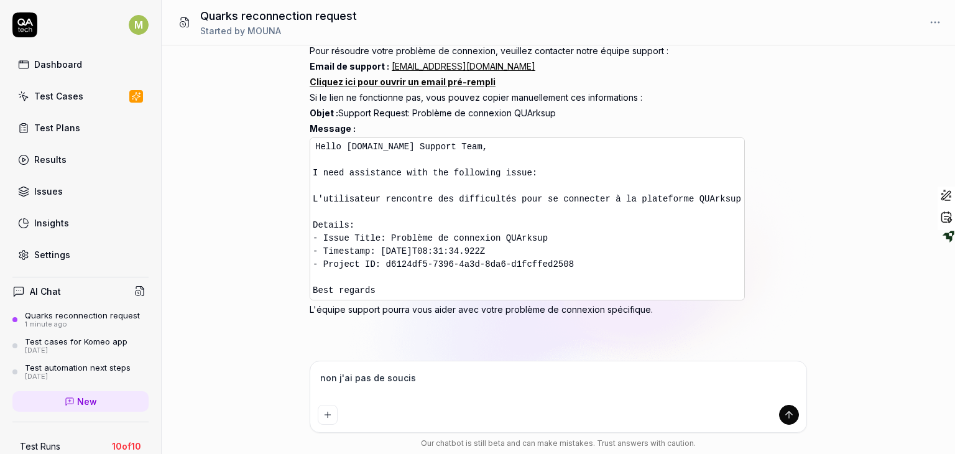
type textarea "non j'ai pas de soucis d"
type textarea "*"
type textarea "non j'ai pas de soucis de"
type textarea "*"
type textarea "non j'ai pas de soucis de"
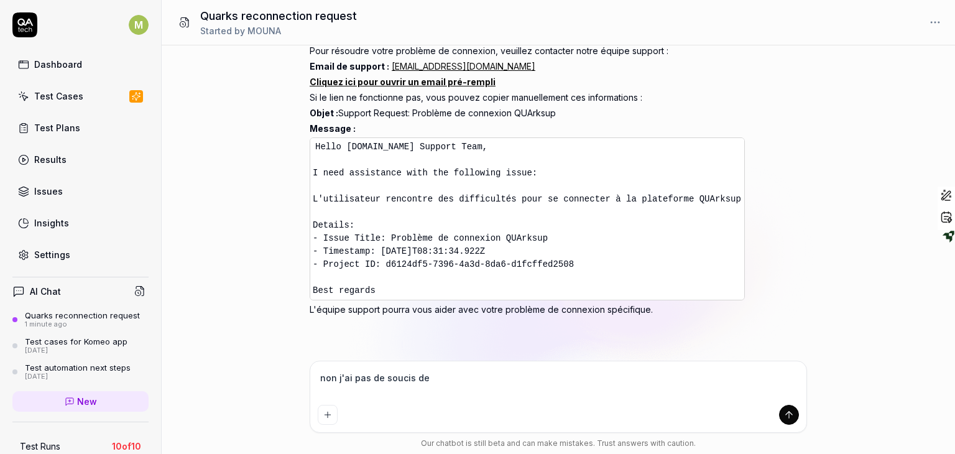
type textarea "*"
type textarea "non j'ai pas de soucis de c"
type textarea "*"
type textarea "non j'ai pas de soucis de co"
type textarea "*"
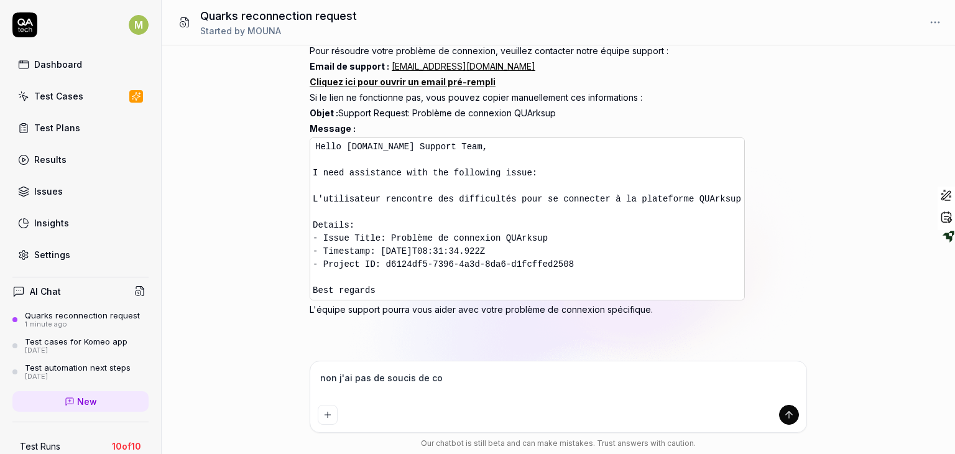
type textarea "non j'ai pas de soucis de con"
type textarea "*"
type textarea "non j'ai pas de soucis de conn"
type textarea "*"
type textarea "non j'ai pas de soucis de conne"
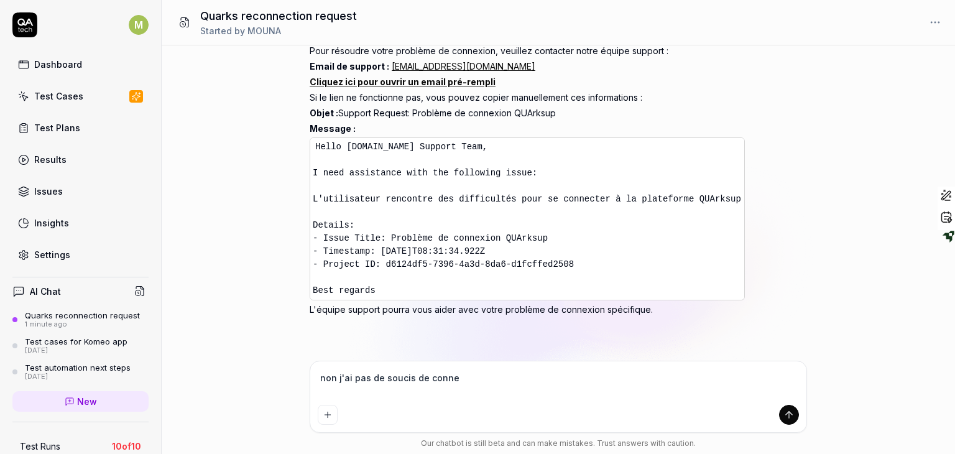
type textarea "*"
type textarea "non j'ai pas de soucis de connec"
type textarea "*"
type textarea "non j'ai pas de soucis de conne"
type textarea "*"
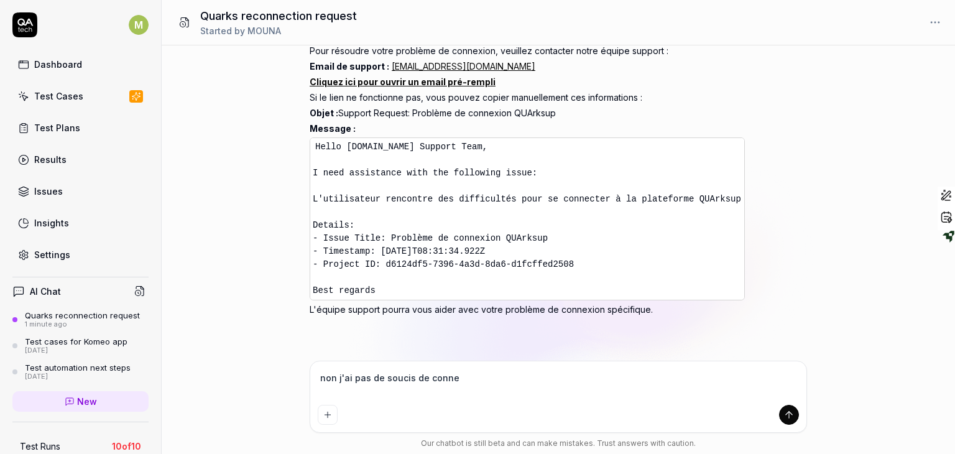
type textarea "non j'ai pas de soucis de connex"
type textarea "*"
type textarea "non j'ai pas de soucis de connexi"
type textarea "*"
type textarea "non j'ai pas de soucis de connexio"
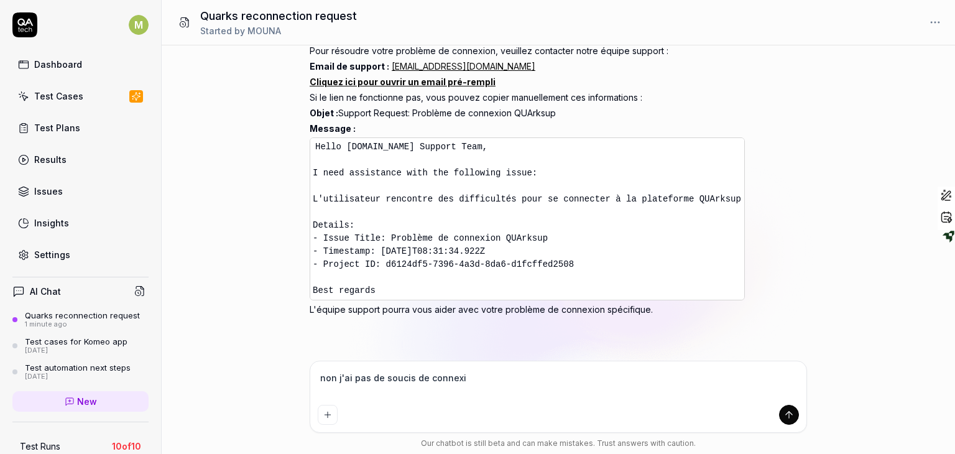
type textarea "*"
type textarea "non j'ai pas de soucis de connexio"
type textarea "*"
type textarea "non j'ai pas de soucis de connexio"
type textarea "*"
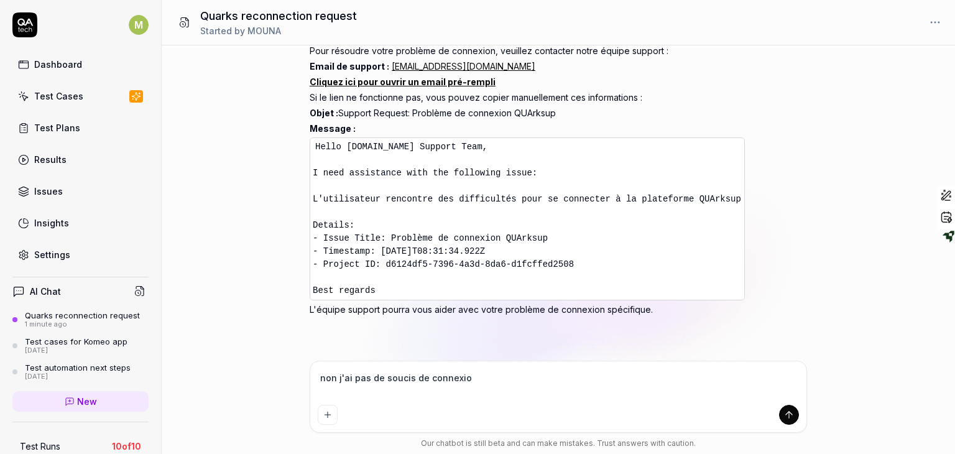
type textarea "non j'ai pas de soucis de connexion"
type textarea "*"
type textarea "non j'ai pas de soucis de connexion"
type textarea "*"
type textarea "non j'ai pas de soucis de connexion ,"
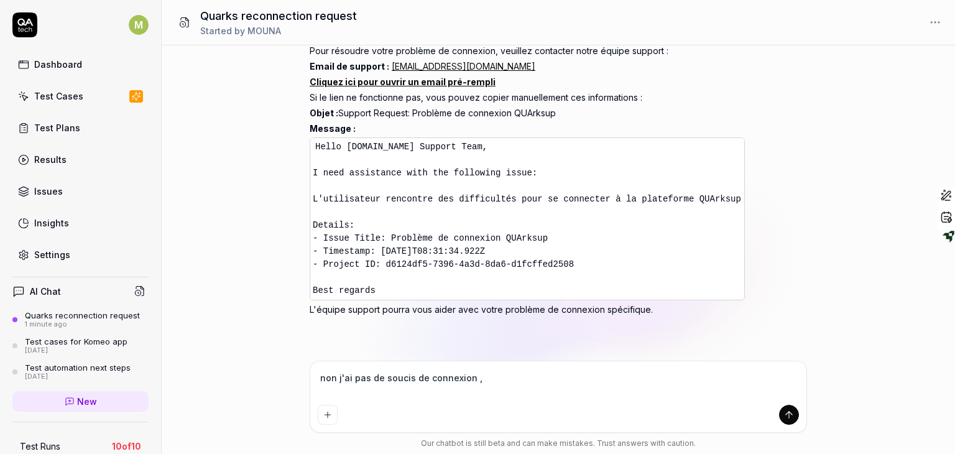
type textarea "*"
type textarea "non j'ai pas de soucis de connexion ,"
type textarea "*"
type textarea "non j'ai pas de soucis de connexion , j"
type textarea "*"
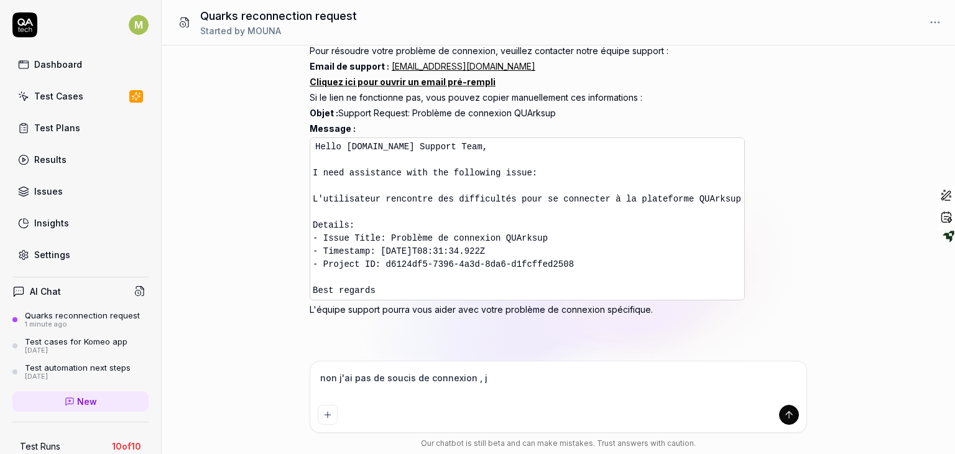
type textarea "non j'ai pas de soucis de connexion , je"
type textarea "*"
type textarea "non j'ai pas de soucis de connexion , je"
type textarea "*"
type textarea "non j'ai pas de soucis de connexion , je v"
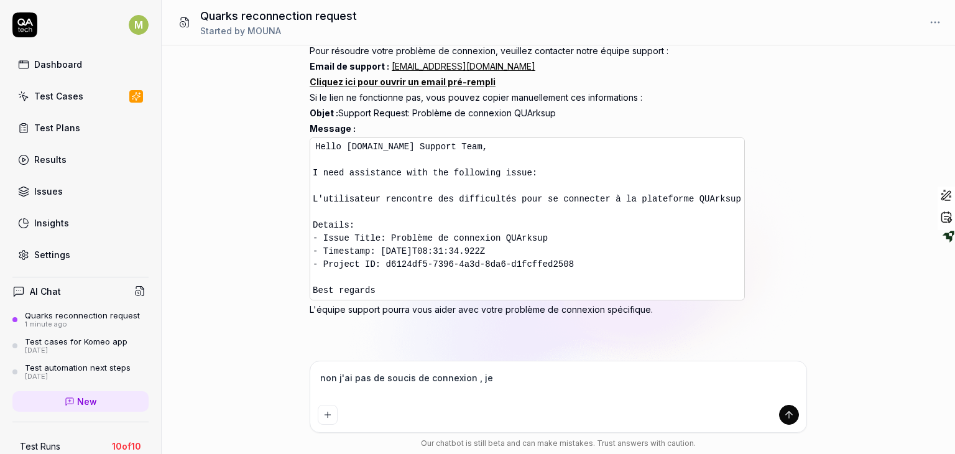
type textarea "*"
type textarea "non j'ai pas de soucis de connexion , je ve"
type textarea "*"
type textarea "non j'ai pas de soucis de connexion , je veu"
type textarea "*"
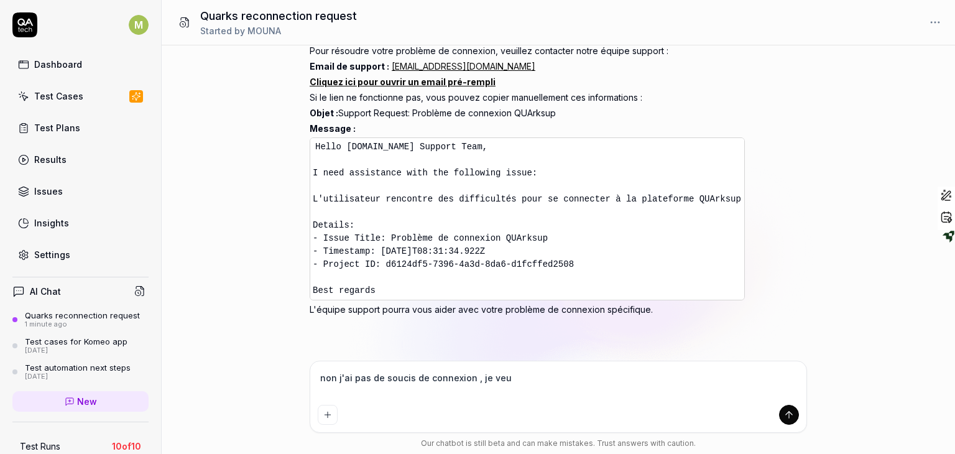
type textarea "non j'ai pas de soucis de connexion , je veux"
type textarea "*"
type textarea "non j'ai pas de soucis de connexion , je veux"
type textarea "*"
type textarea "non j'ai pas de soucis de connexion , je veux q"
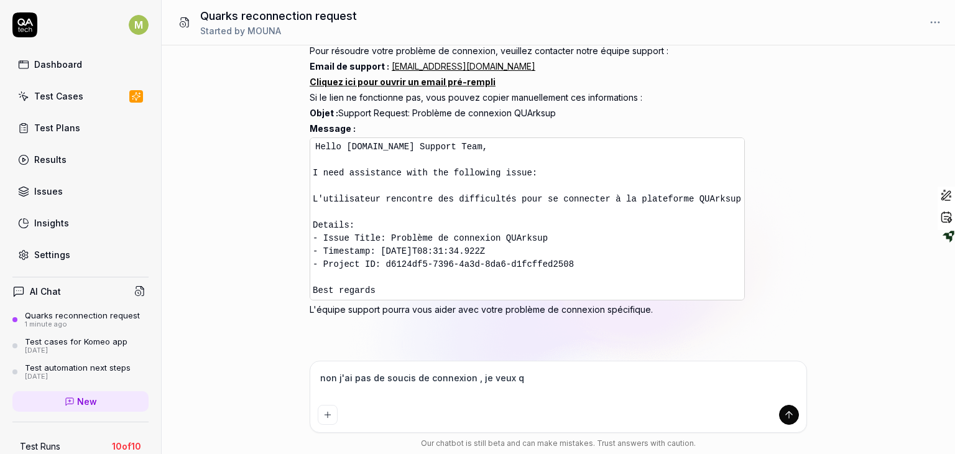
type textarea "*"
type textarea "non j'ai pas de soucis de connexion , je veux qu"
type textarea "*"
type textarea "non j'ai pas de soucis de connexion , je veux que"
type textarea "*"
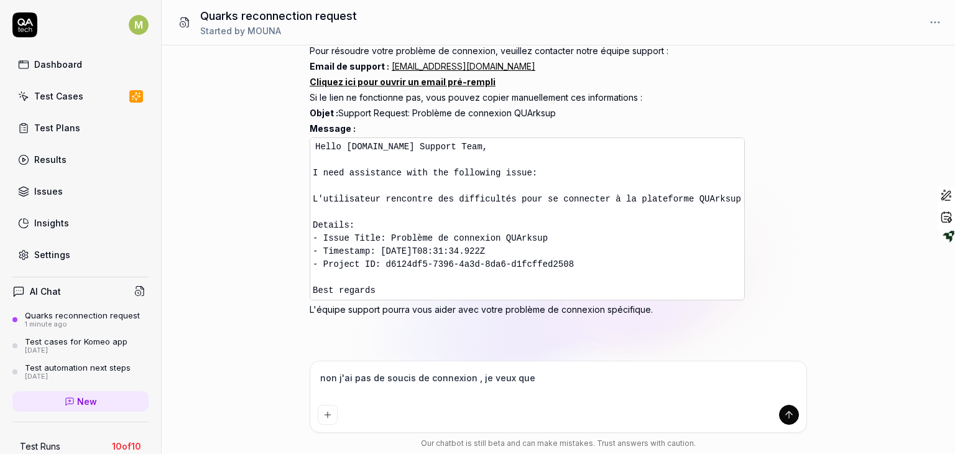
type textarea "non j'ai pas de soucis de connexion , je veux que"
type textarea "*"
type textarea "non j'ai pas de soucis de connexion , je veux que t"
type textarea "*"
type textarea "non j'ai pas de soucis de connexion , je veux que tu"
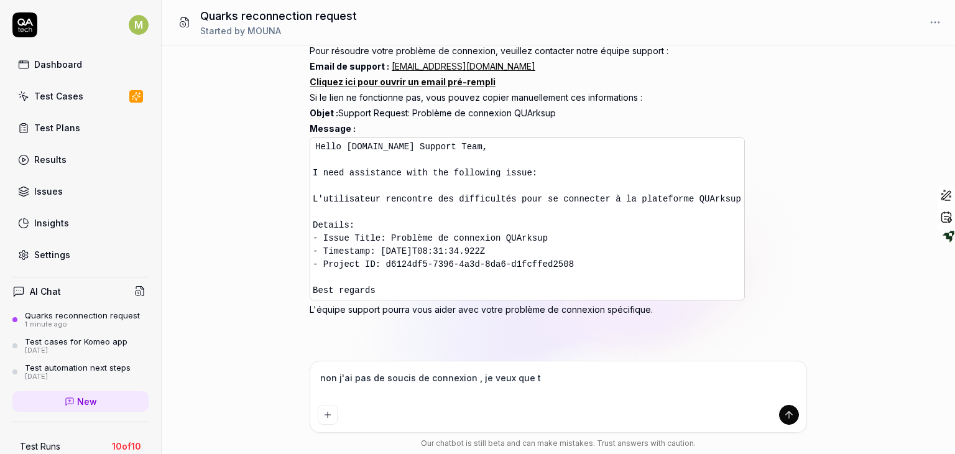
type textarea "*"
type textarea "non j'ai pas de soucis de connexion , je veux que tu"
type textarea "*"
type textarea "non j'ai pas de soucis de connexion , je veux que tu m"
type textarea "*"
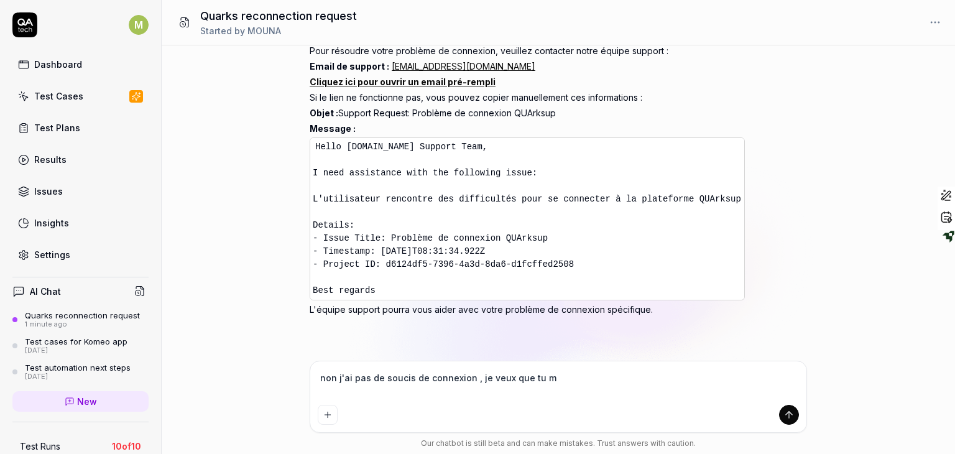
type textarea "non j'ai pas de soucis de connexion , je veux que tu me"
type textarea "*"
type textarea "non j'ai pas de soucis de connexion , je veux que tu me"
type textarea "*"
type textarea "non j'ai pas de soucis de connexion , je veux que tu me c"
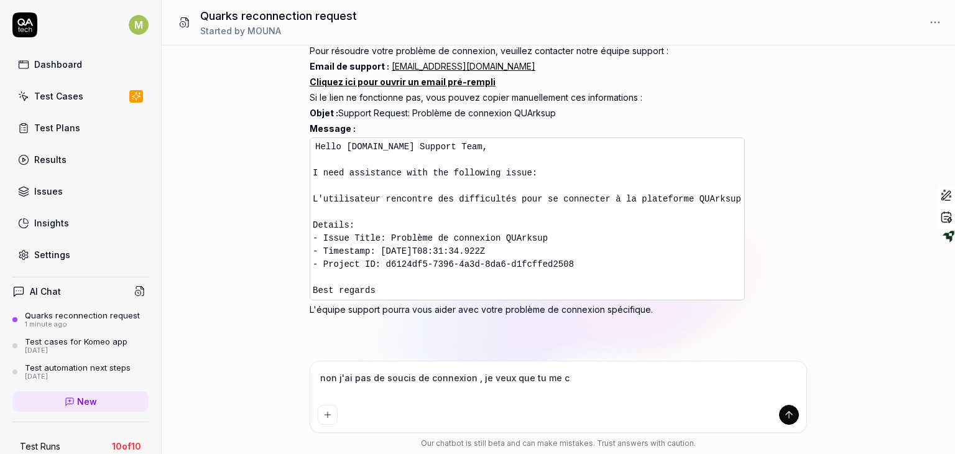
type textarea "*"
type textarea "non j'ai pas de soucis de connexion , je veux que tu me cr"
type textarea "*"
type textarea "non j'ai pas de soucis de connexion , je veux que tu me cré"
click at [735, 369] on textarea at bounding box center [558, 384] width 481 height 31
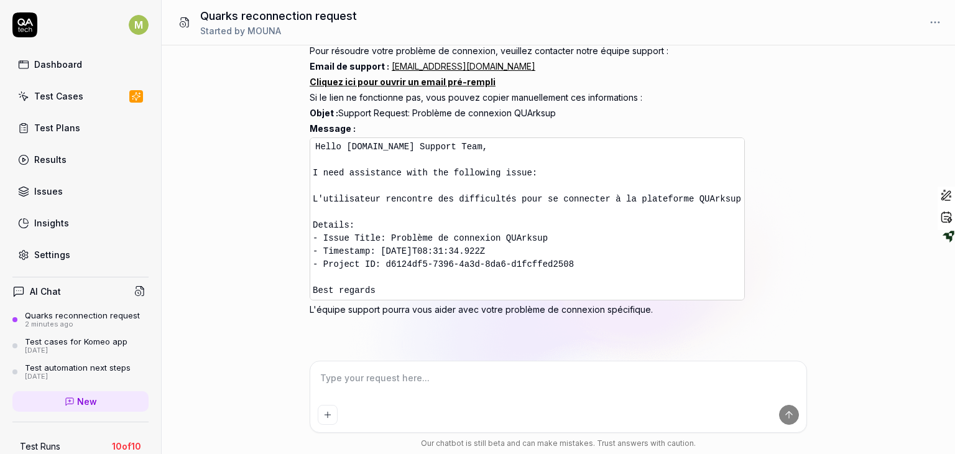
click at [687, 399] on textarea at bounding box center [558, 384] width 481 height 31
click at [127, 313] on div "Quarks reconnection request" at bounding box center [82, 315] width 115 height 10
click at [933, 24] on html "M Dashboard Test Cases Test Plans Results Issues Insights Settings AI Chat Quar…" at bounding box center [477, 227] width 955 height 454
click at [878, 82] on div "Archive" at bounding box center [892, 76] width 98 height 27
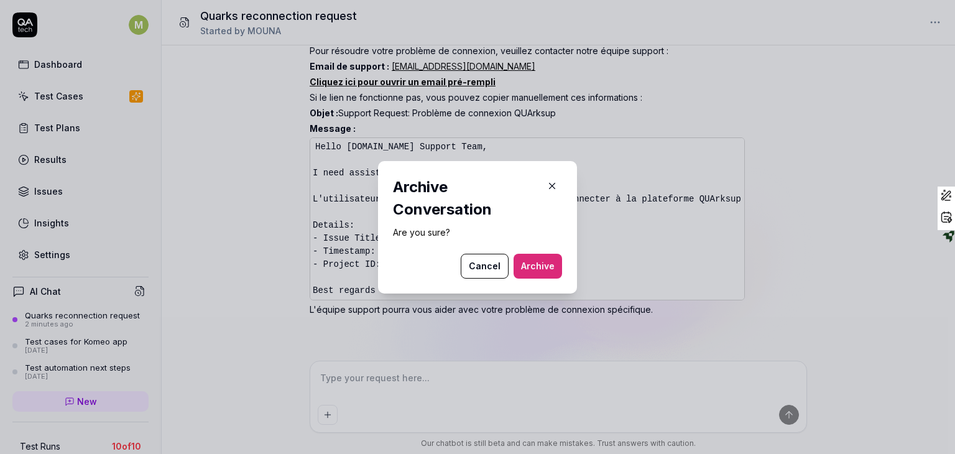
click at [474, 271] on button "Cancel" at bounding box center [485, 266] width 48 height 25
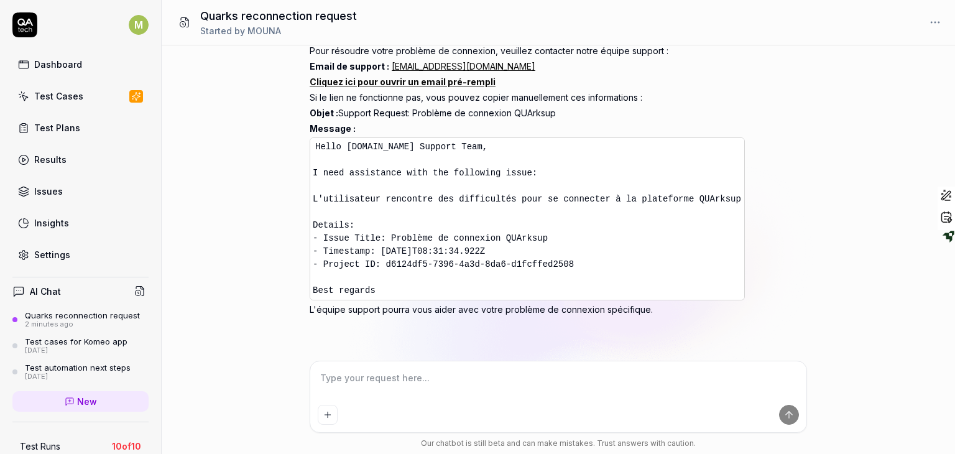
click at [92, 396] on link "New" at bounding box center [80, 401] width 136 height 21
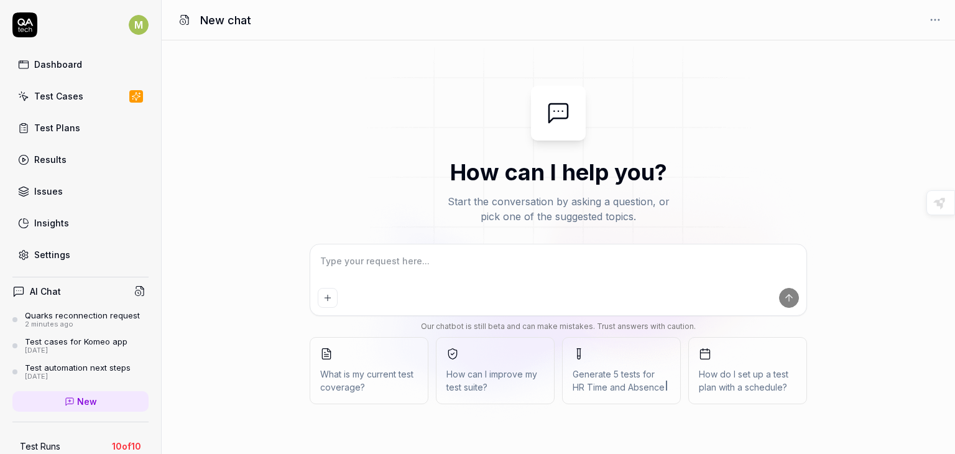
click at [134, 287] on icon at bounding box center [139, 290] width 11 height 11
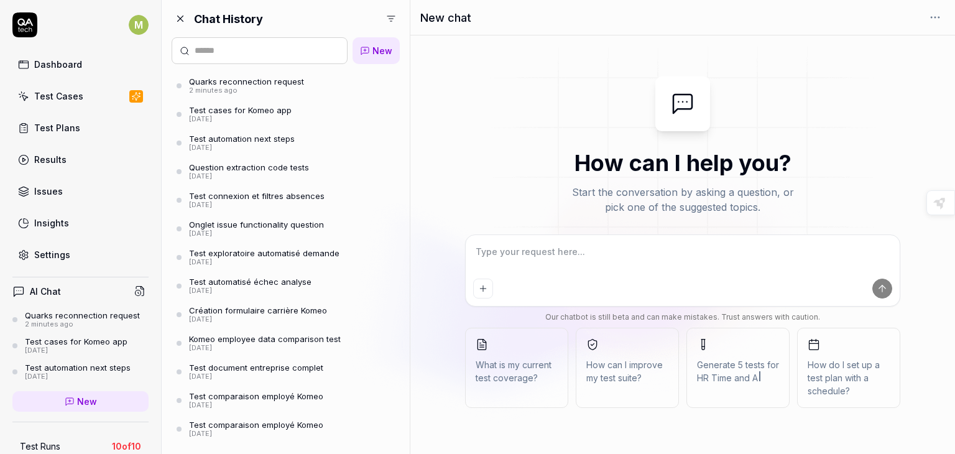
scroll to position [25, 0]
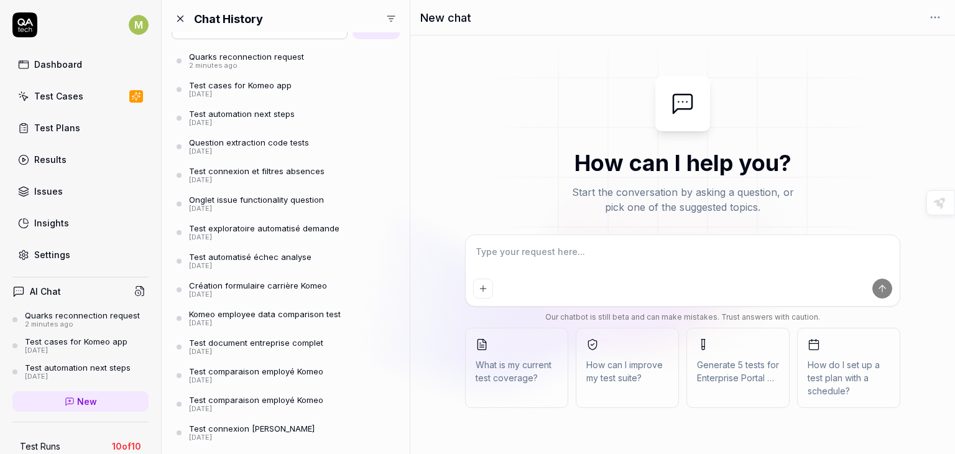
click at [278, 434] on div "[DATE]" at bounding box center [252, 437] width 126 height 9
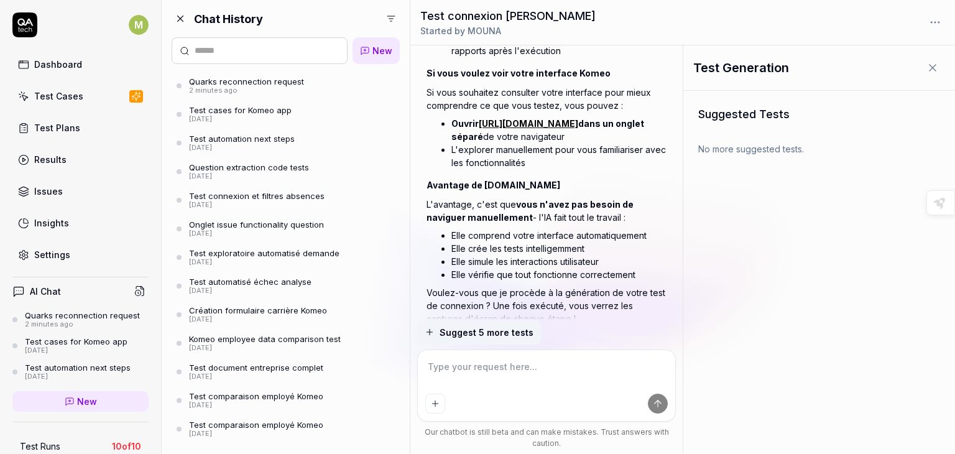
scroll to position [814, 0]
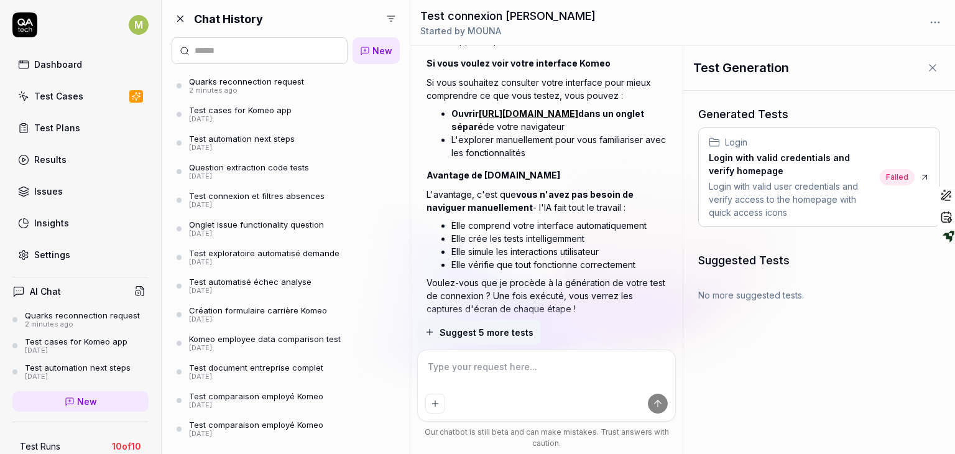
click at [467, 133] on li "L'explorer manuellement pour vous familiariser avec les fonctionnalités" at bounding box center [558, 146] width 215 height 26
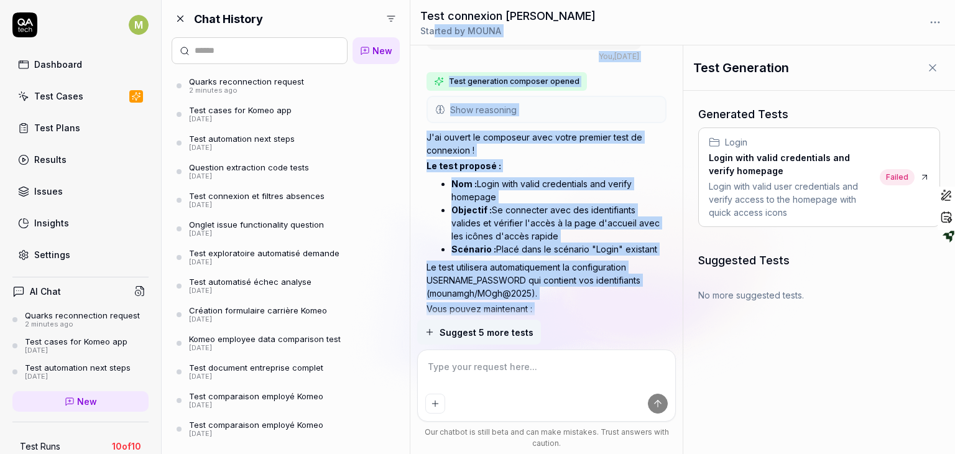
scroll to position [0, 0]
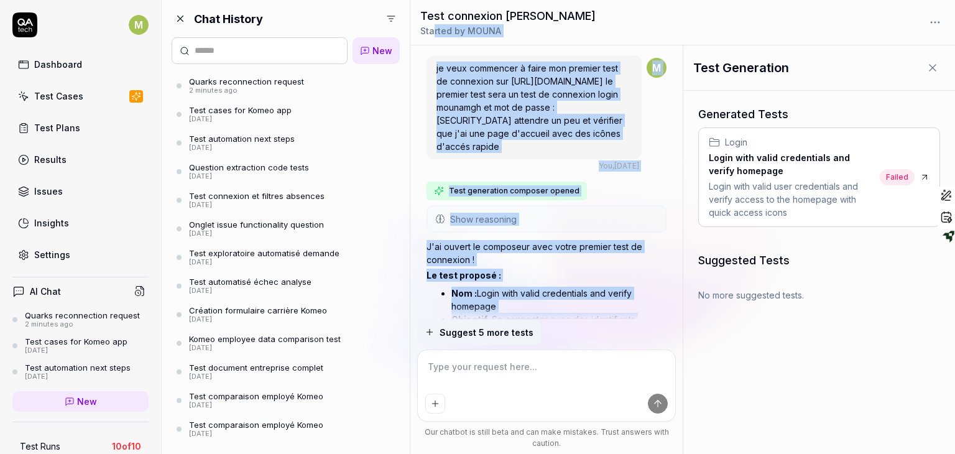
drag, startPoint x: 447, startPoint y: 90, endPoint x: 435, endPoint y: 30, distance: 61.6
click at [435, 30] on div "Test connexion [PERSON_NAME] Started by [PERSON_NAME] je veux commencer à faire…" at bounding box center [682, 227] width 544 height 454
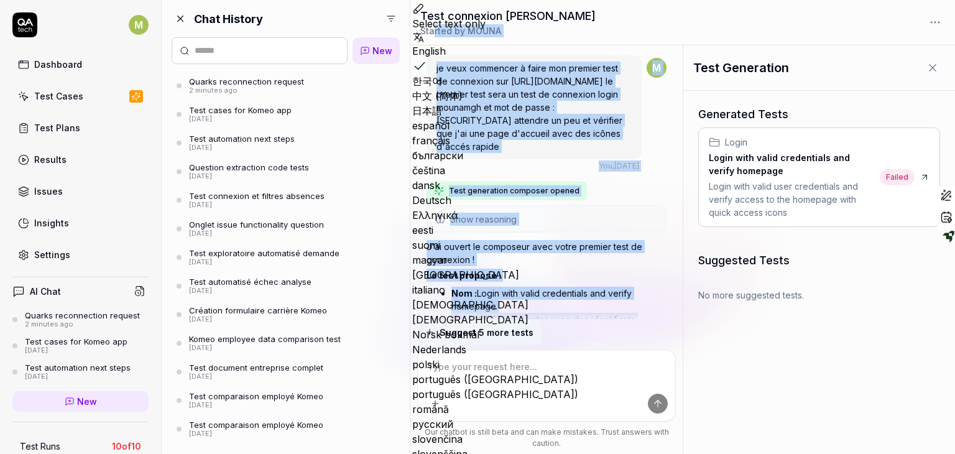
click at [540, 79] on span "je veux commencer à faire mon premier test de connexion sur [URL][DOMAIN_NAME] …" at bounding box center [529, 107] width 186 height 89
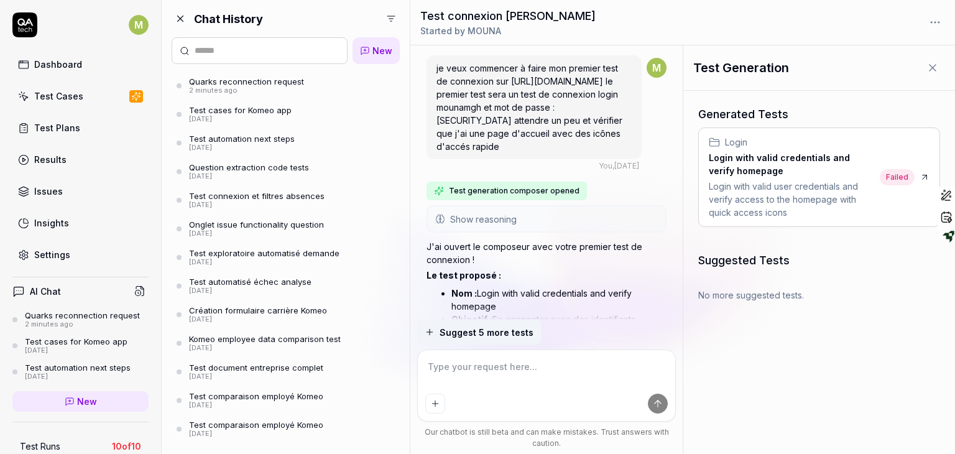
drag, startPoint x: 436, startPoint y: 66, endPoint x: 613, endPoint y: 133, distance: 189.2
click at [613, 133] on div "je veux commencer à faire mon premier test de connexion sur [URL][DOMAIN_NAME] …" at bounding box center [533, 107] width 215 height 104
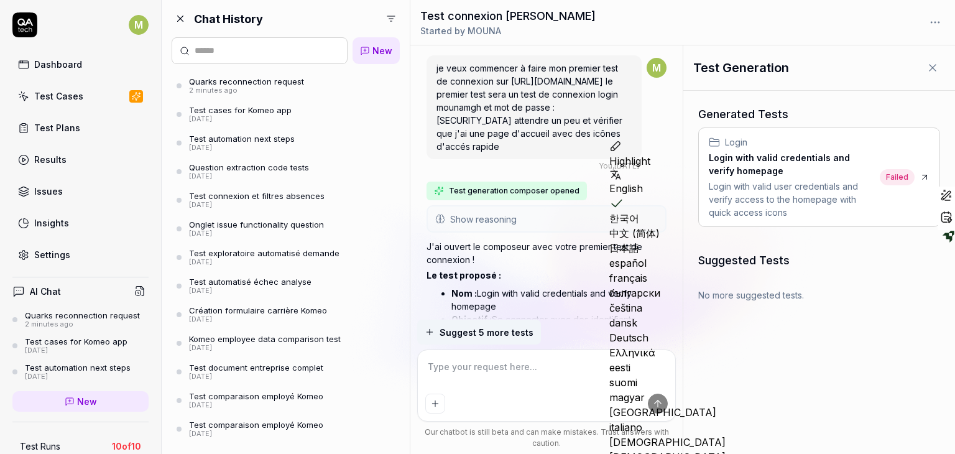
copy span "je veux commencer à faire mon premier test de connexion sur [URL][DOMAIN_NAME] …"
click at [236, 80] on div "Quarks reconnection request" at bounding box center [246, 81] width 115 height 10
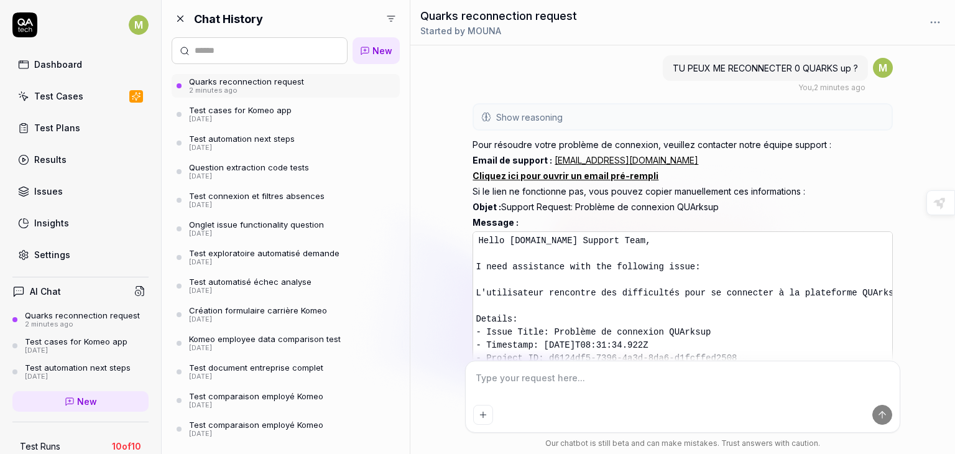
scroll to position [102, 0]
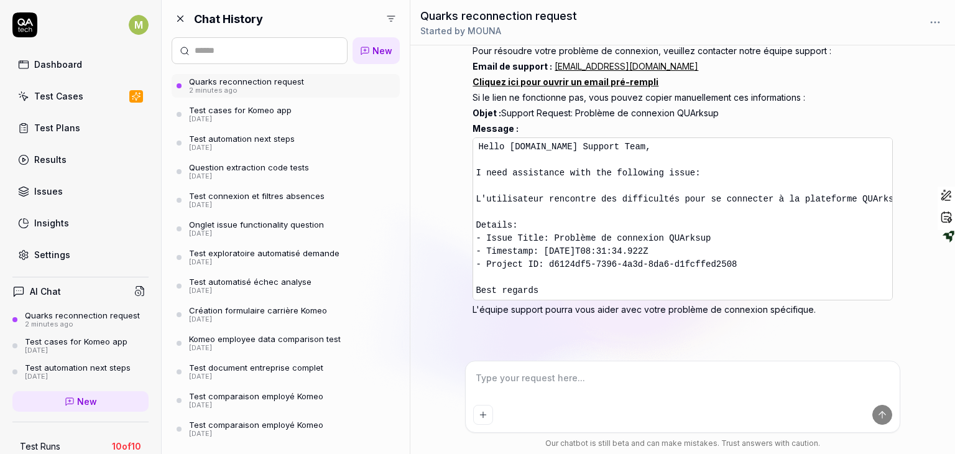
type textarea "*"
type textarea "je veux commencer à faire mon premier test de connexion sur [URL][DOMAIN_NAME] …"
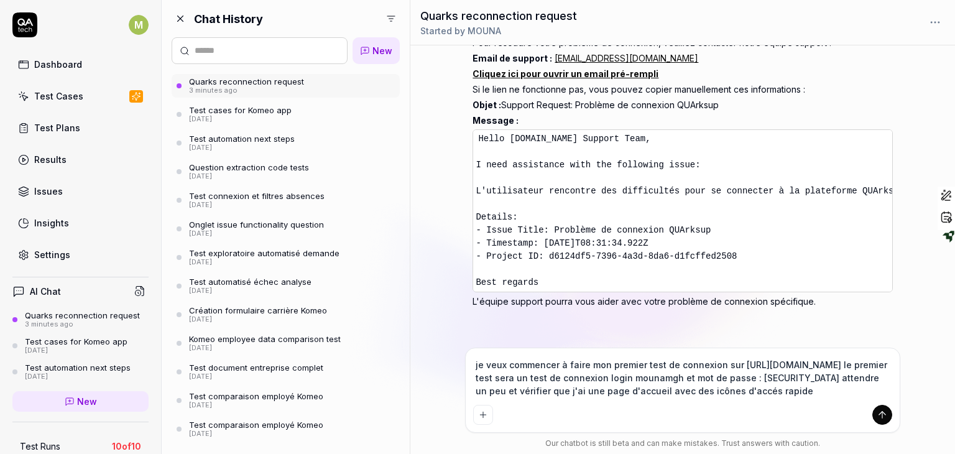
scroll to position [115, 0]
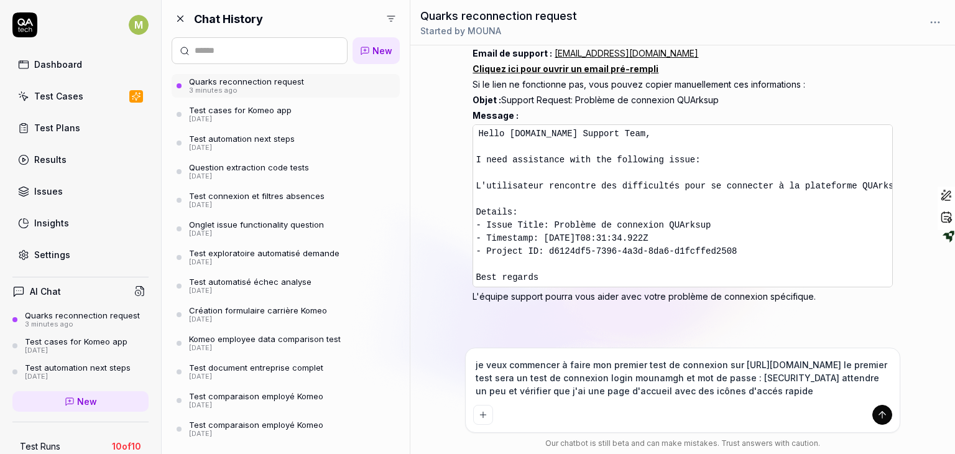
drag, startPoint x: 589, startPoint y: 364, endPoint x: 644, endPoint y: 365, distance: 54.7
click at [644, 365] on textarea "je veux commencer à faire mon premier test de connexion sur [URL][DOMAIN_NAME] …" at bounding box center [682, 377] width 419 height 44
type textarea "*"
type textarea "je veux commencer à faire est de connexion sur [URL][DOMAIN_NAME] le premier te…"
type textarea "*"
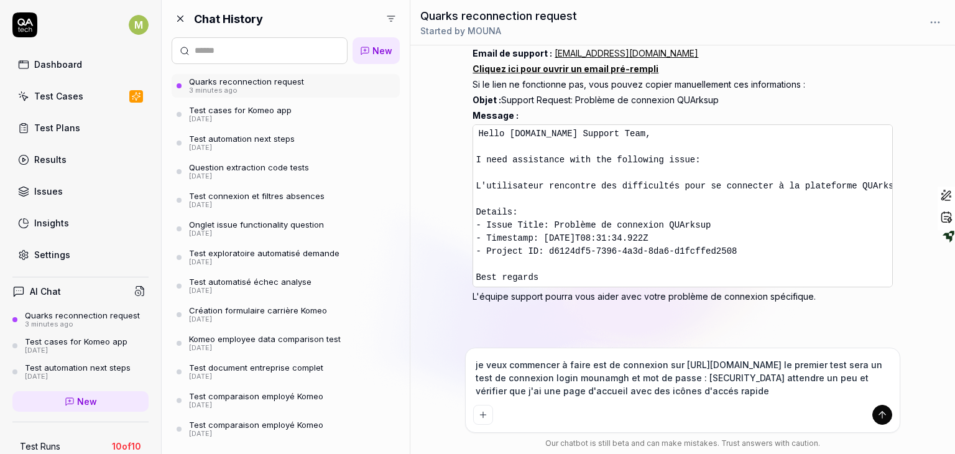
type textarea "je veux commencer à faire test de connexion sur [URL][DOMAIN_NAME] le premier t…"
type textarea "*"
type textarea "je veux commencer à faire t est de connexion sur [URL][DOMAIN_NAME] le premier …"
type textarea "*"
type textarea "je veux commencer à faire test de connexion sur [URL][DOMAIN_NAME] le premier t…"
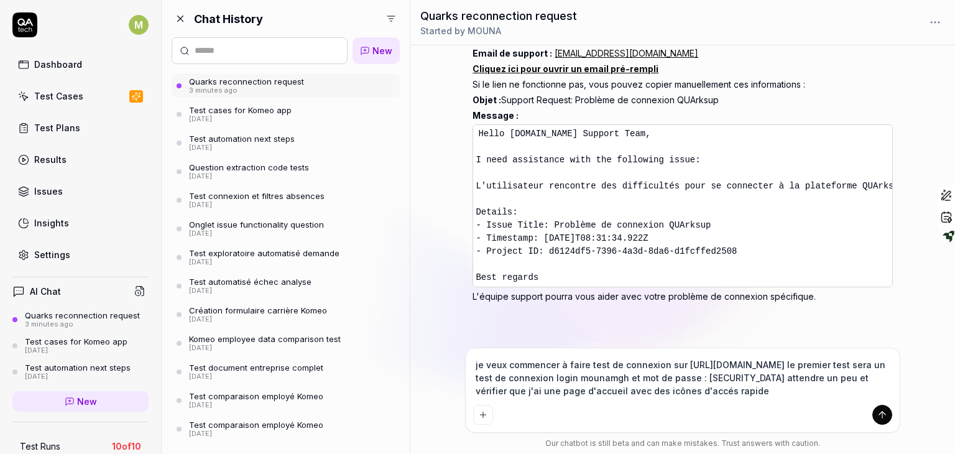
type textarea "*"
type textarea "je veux commencer à faire test de connexion sur [URL][DOMAIN_NAME] le premier t…"
type textarea "*"
type textarea "je veux commencer à faire utest de connexion sur [URL][DOMAIN_NAME] le premier …"
type textarea "*"
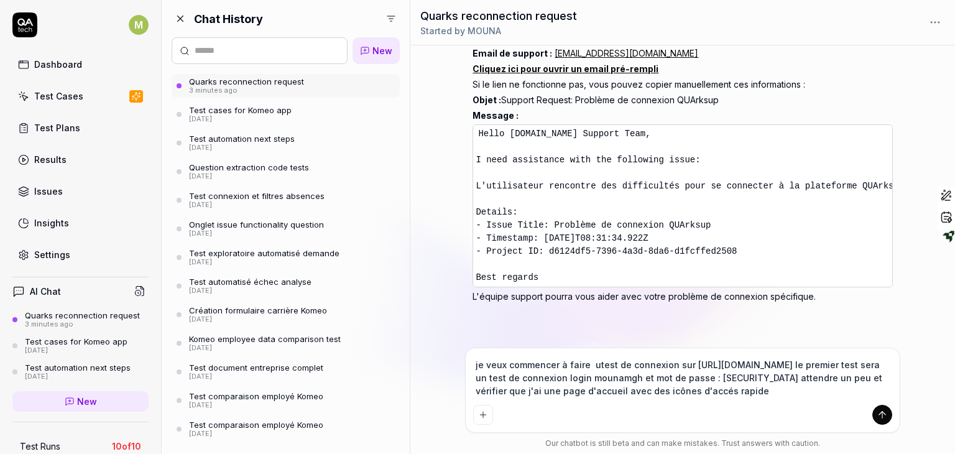
type textarea "je veux commencer à faire untest de connexion sur [URL][DOMAIN_NAME] le premier…"
type textarea "*"
type textarea "je veux commencer à faire un test de connexion sur [URL][DOMAIN_NAME] le premie…"
click at [882, 413] on icon "submit" at bounding box center [881, 414] width 11 height 11
type textarea "*"
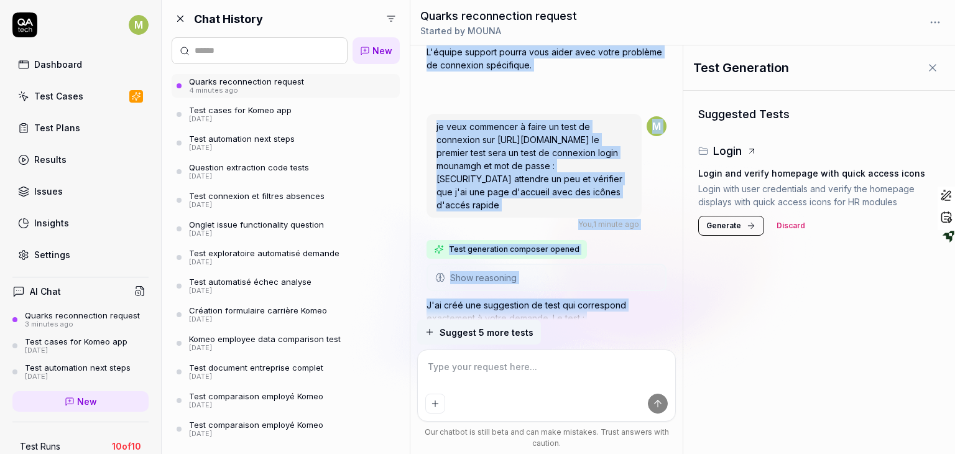
scroll to position [351, 0]
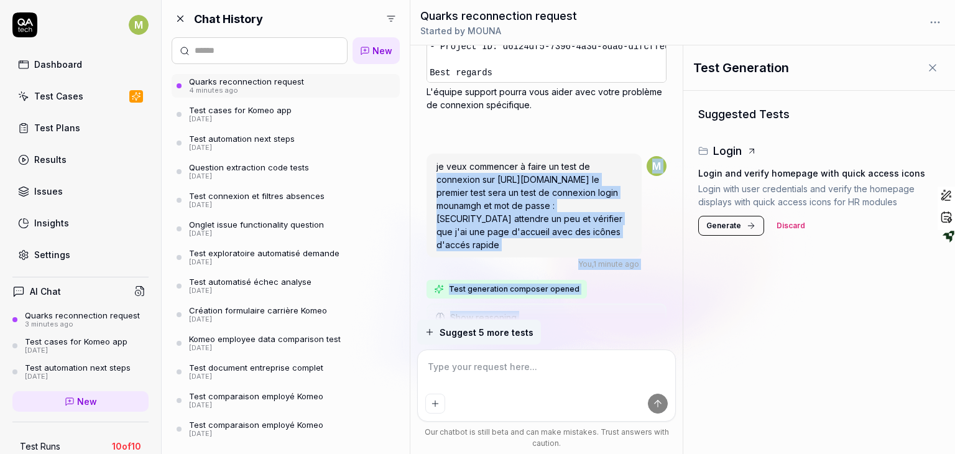
drag, startPoint x: 597, startPoint y: 191, endPoint x: 587, endPoint y: 172, distance: 22.2
click at [587, 172] on div "TU PEUX ME RECONNECTER 0 QUARKS up ? You , 4 minutes ago M Show reasoning Je co…" at bounding box center [546, 127] width 240 height 845
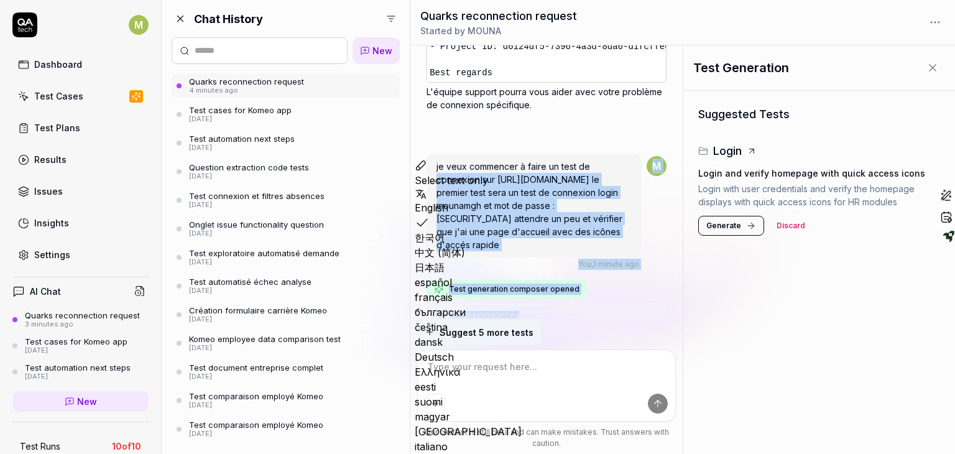
click at [653, 303] on div "Show reasoning Je vais vous aider à créer un test de connexion. Laissez-moi d'a…" at bounding box center [546, 316] width 240 height 27
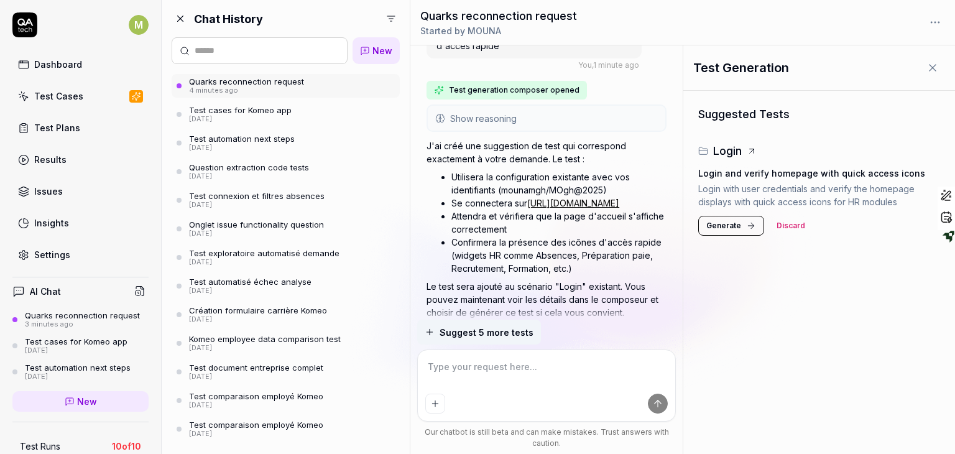
scroll to position [588, 0]
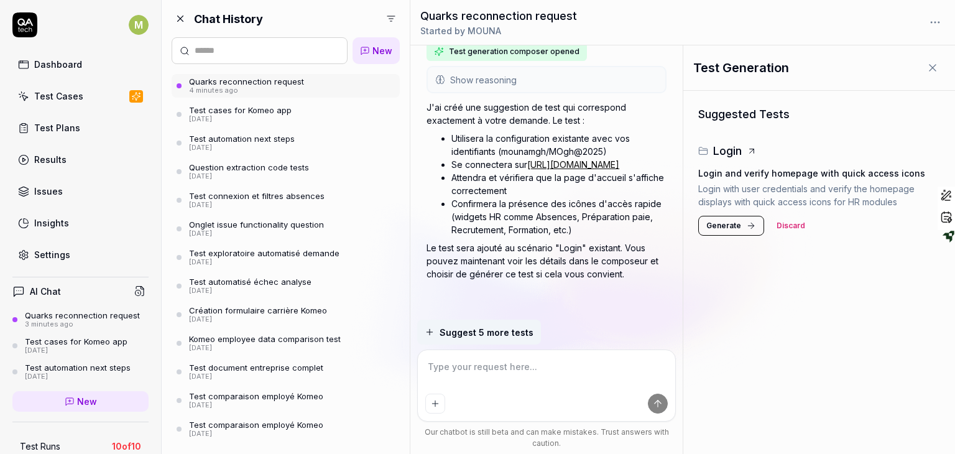
click at [727, 229] on span "Generate" at bounding box center [723, 225] width 35 height 11
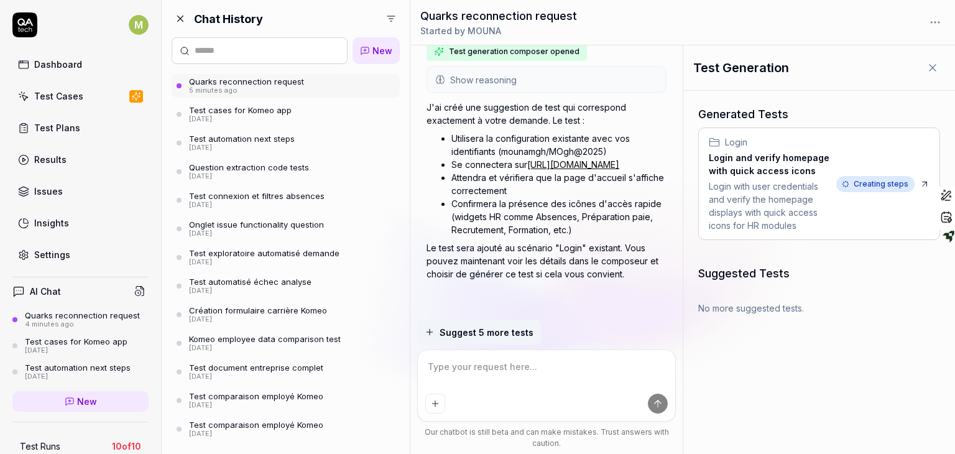
click at [902, 181] on span "Creating steps" at bounding box center [875, 184] width 78 height 16
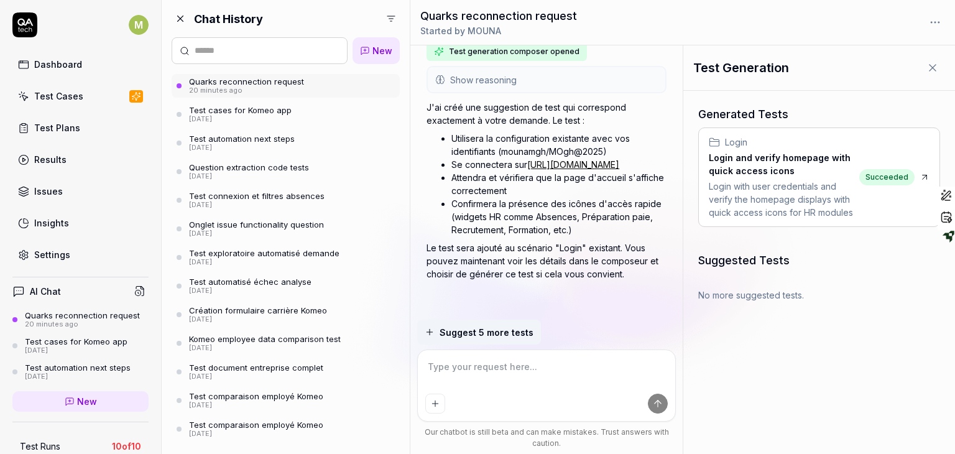
click at [40, 127] on div "Test Plans" at bounding box center [57, 127] width 46 height 13
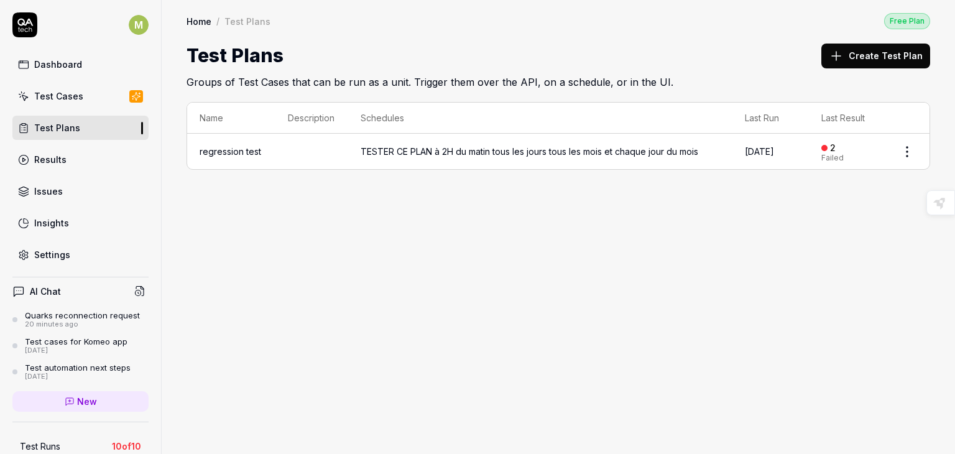
click at [50, 94] on div "Test Cases" at bounding box center [58, 95] width 49 height 13
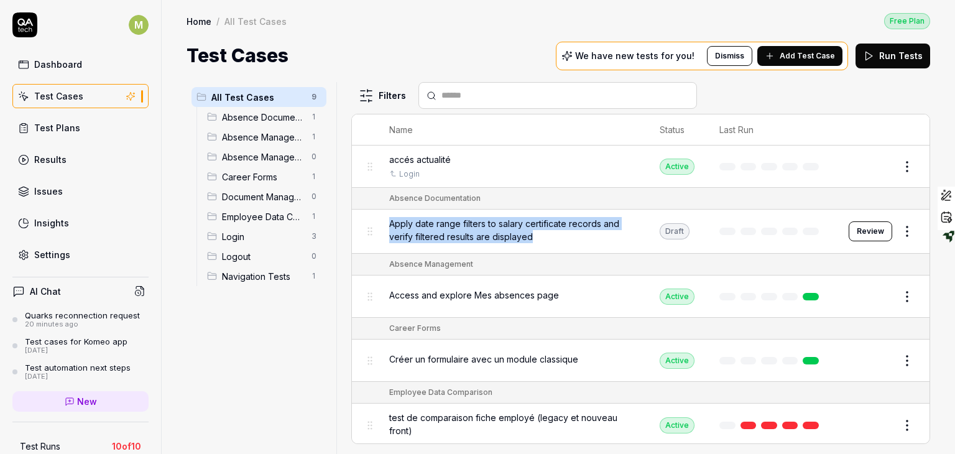
drag, startPoint x: 540, startPoint y: 239, endPoint x: 387, endPoint y: 223, distance: 153.7
click at [387, 223] on td "Apply date range filters to salary certificate records and verify filtered resu…" at bounding box center [512, 231] width 270 height 44
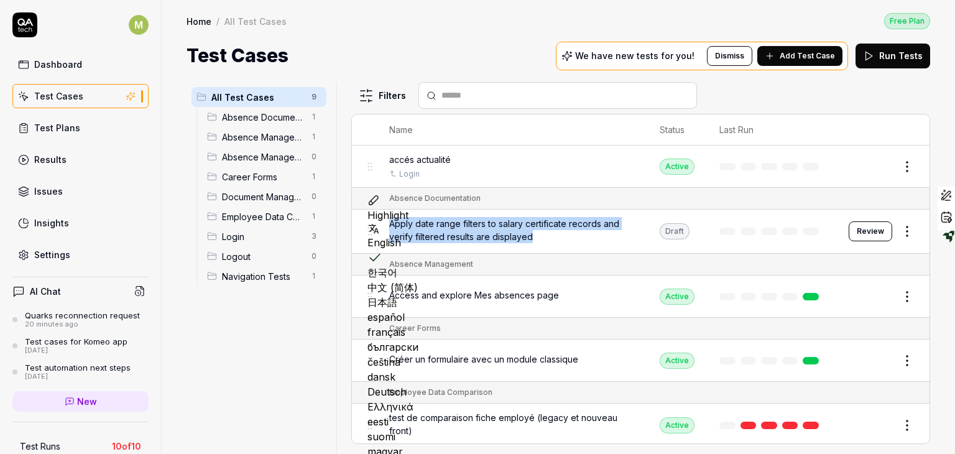
copy span "Apply date range filters to salary certificate records and verify filtered resu…"
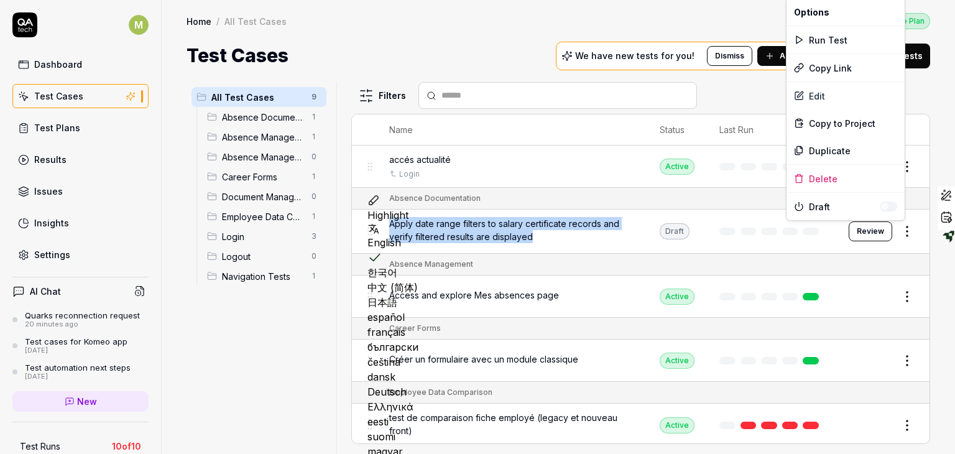
click at [899, 227] on html "M Dashboard Test Cases Test Plans Results Issues Insights Settings AI Chat Quar…" at bounding box center [477, 227] width 955 height 454
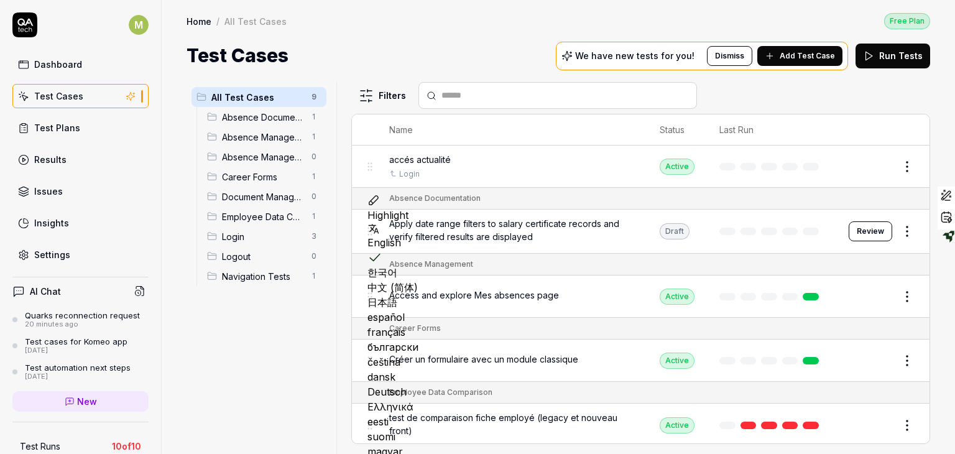
click at [853, 235] on html "M Dashboard Test Cases Test Plans Results Issues Insights Settings AI Chat Quar…" at bounding box center [477, 227] width 955 height 454
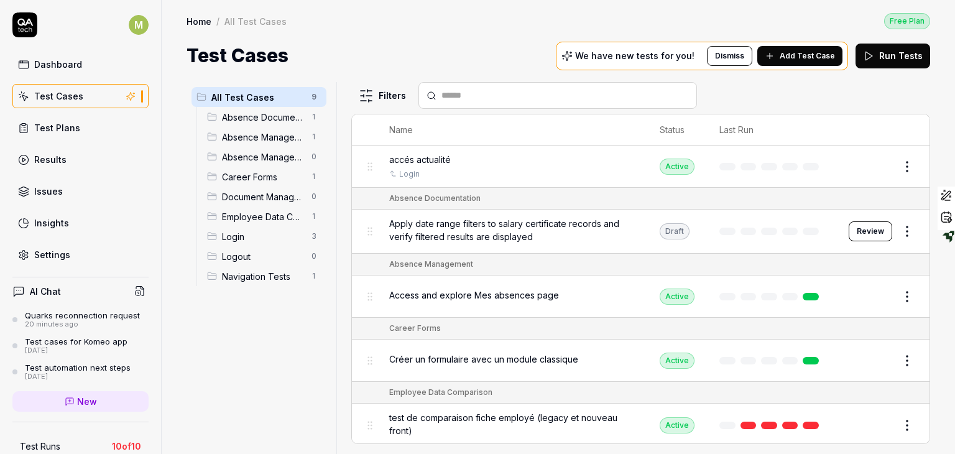
click at [853, 235] on button "Review" at bounding box center [870, 231] width 44 height 20
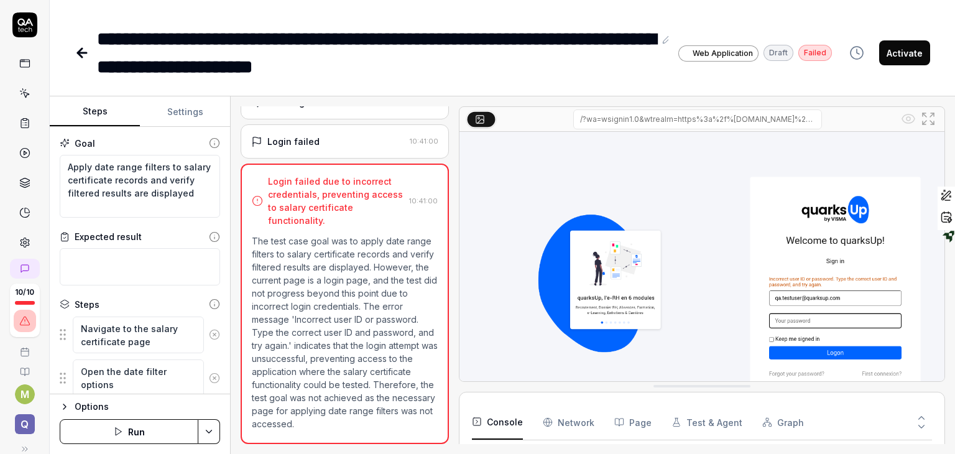
scroll to position [179, 0]
type textarea "*"
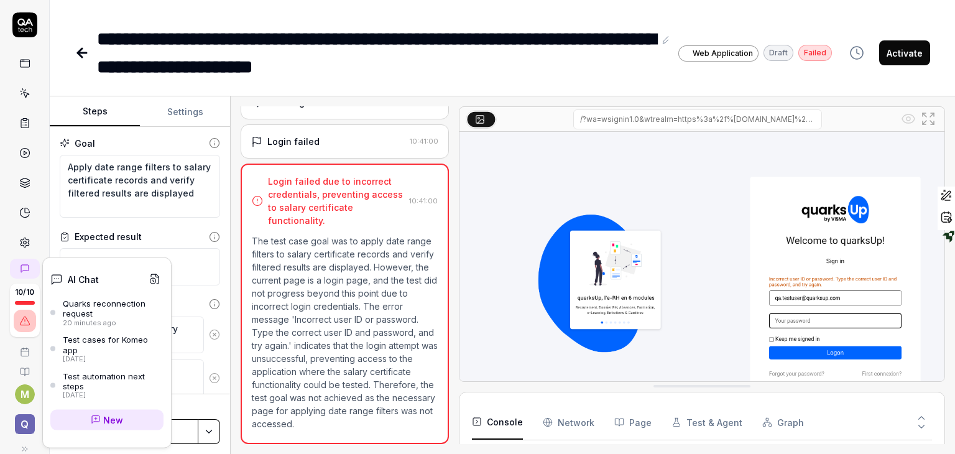
click at [22, 271] on icon at bounding box center [25, 269] width 10 height 10
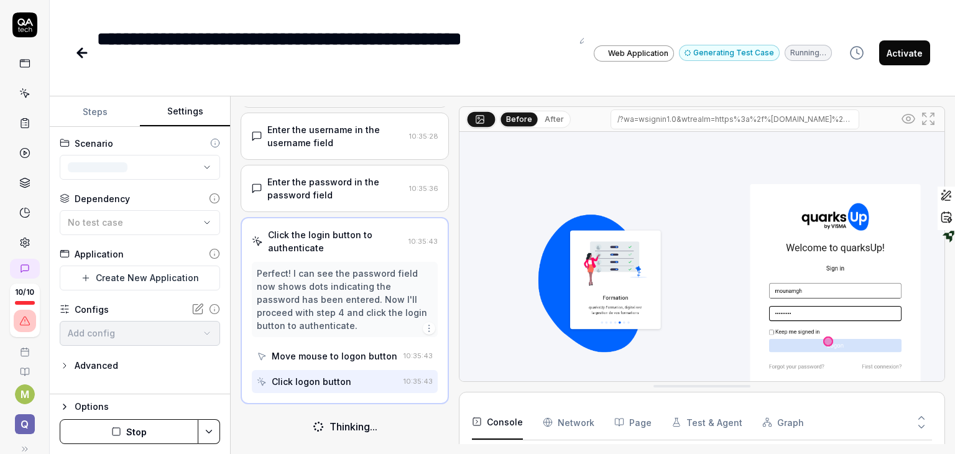
click at [184, 112] on button "Settings" at bounding box center [185, 112] width 90 height 30
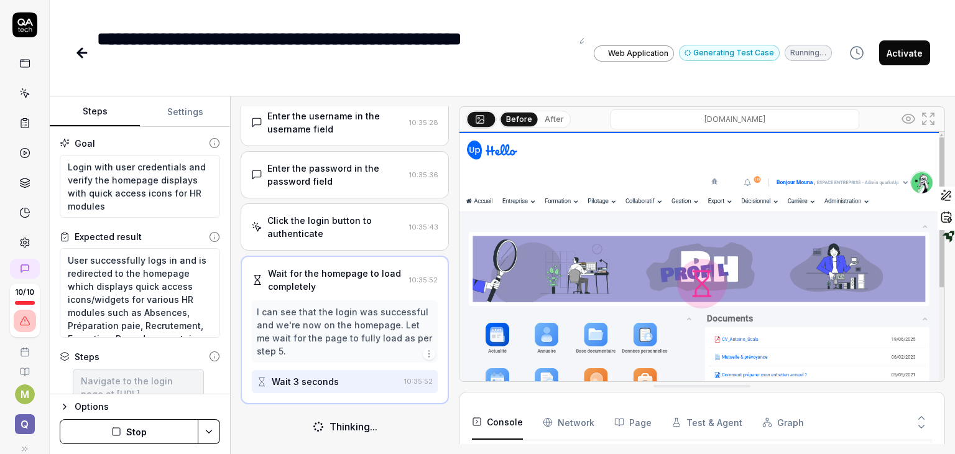
click at [98, 113] on button "Steps" at bounding box center [95, 112] width 90 height 30
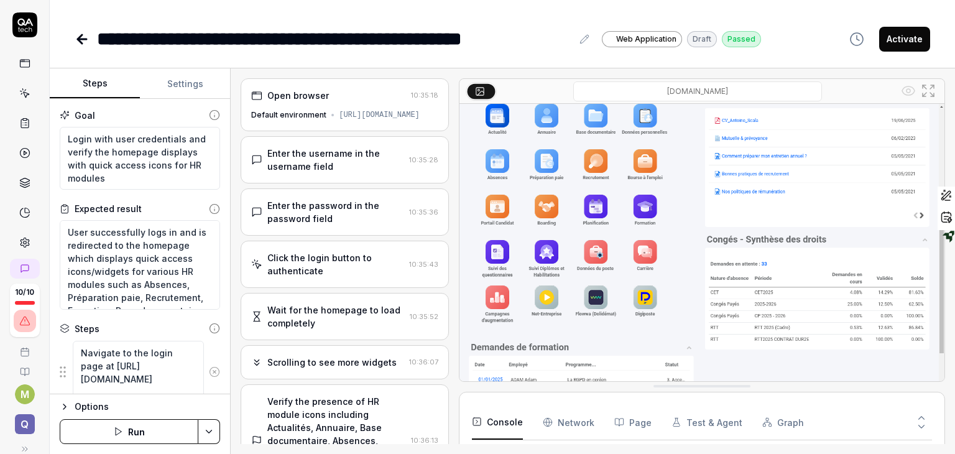
click at [902, 40] on button "Activate" at bounding box center [904, 39] width 51 height 25
click at [824, 39] on icon "button" at bounding box center [821, 39] width 15 height 15
click at [627, 38] on span "Web Application" at bounding box center [646, 39] width 60 height 11
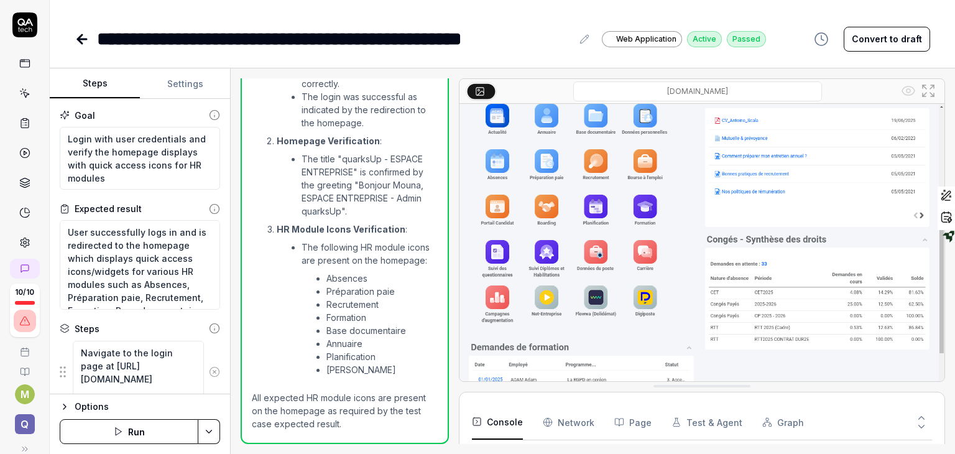
scroll to position [55, 0]
click at [912, 426] on button at bounding box center [920, 429] width 21 height 16
click at [502, 424] on button "Console" at bounding box center [497, 422] width 51 height 35
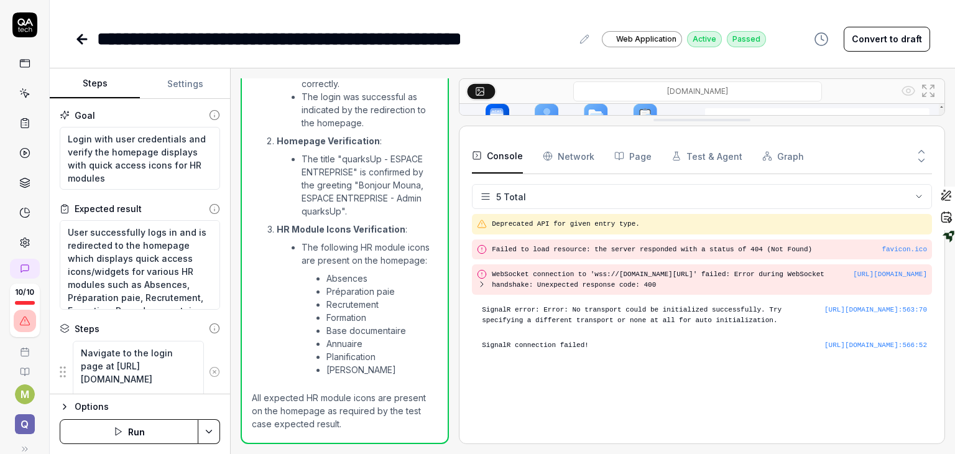
scroll to position [0, 0]
drag, startPoint x: 699, startPoint y: 387, endPoint x: 655, endPoint y: 120, distance: 270.8
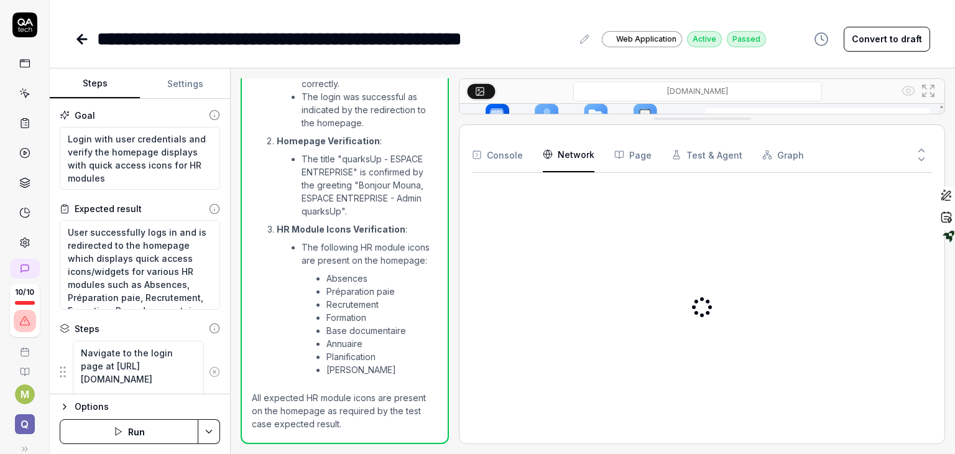
click at [574, 155] on Requests "Network" at bounding box center [569, 154] width 52 height 35
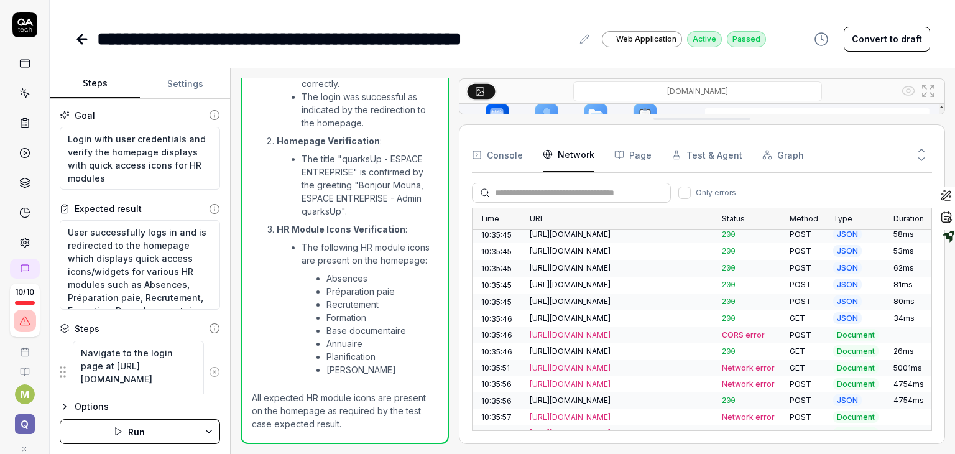
scroll to position [139, 0]
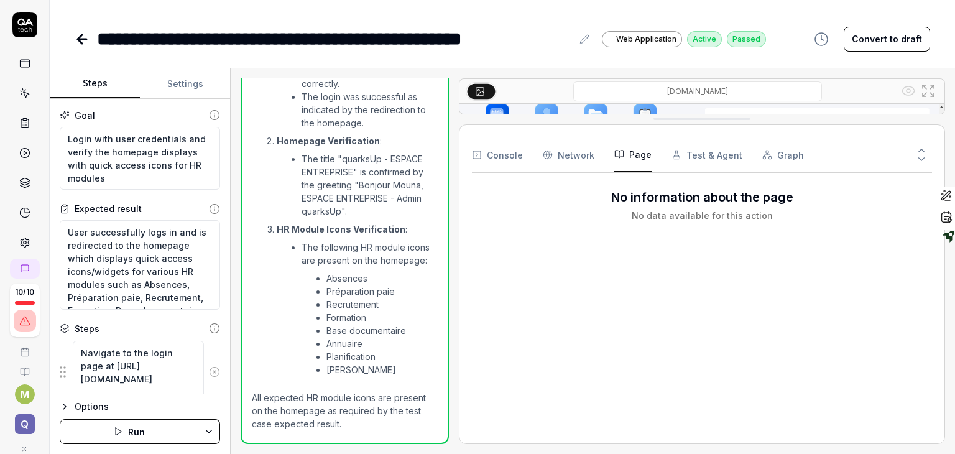
click at [638, 164] on button "Page" at bounding box center [632, 154] width 37 height 35
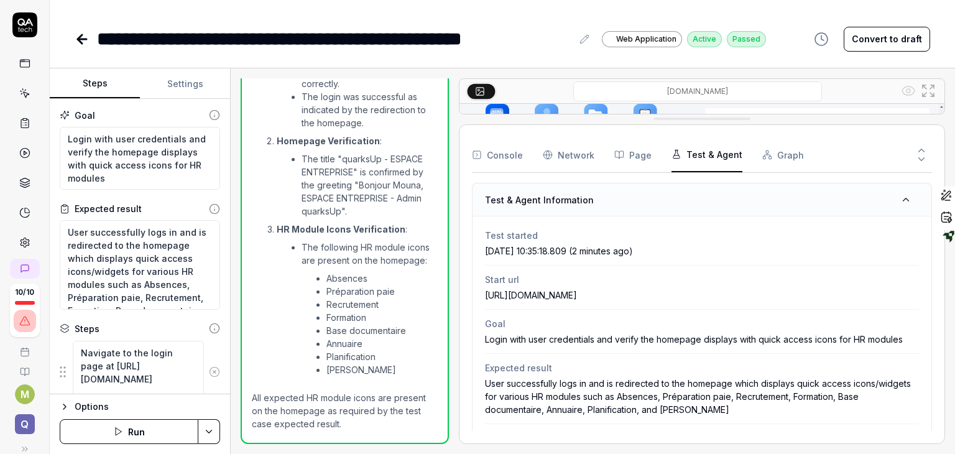
click at [723, 150] on button "Test & Agent" at bounding box center [706, 154] width 71 height 35
click at [779, 157] on button "Graph" at bounding box center [783, 154] width 42 height 35
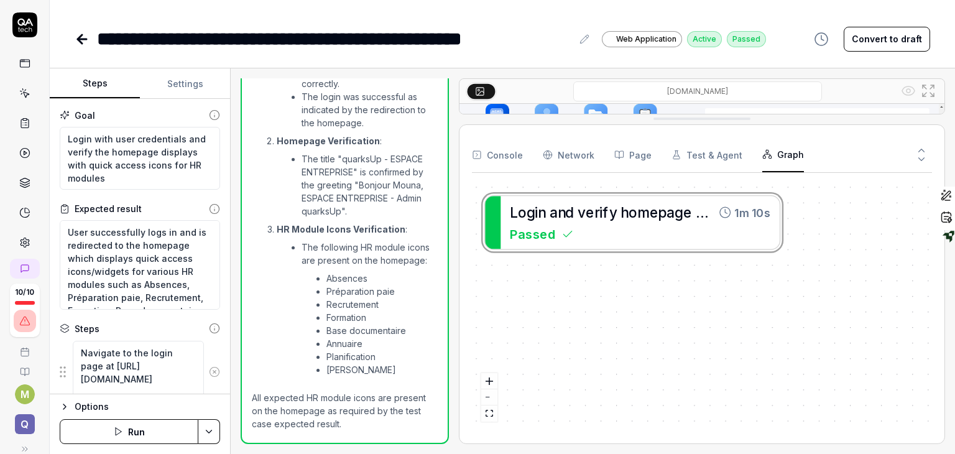
drag, startPoint x: 698, startPoint y: 288, endPoint x: 384, endPoint y: 279, distance: 314.0
click at [384, 279] on div "Open browser 10:35:18 Default environment https://komeo.qupdev.net/ Enter the u…" at bounding box center [593, 260] width 704 height 365
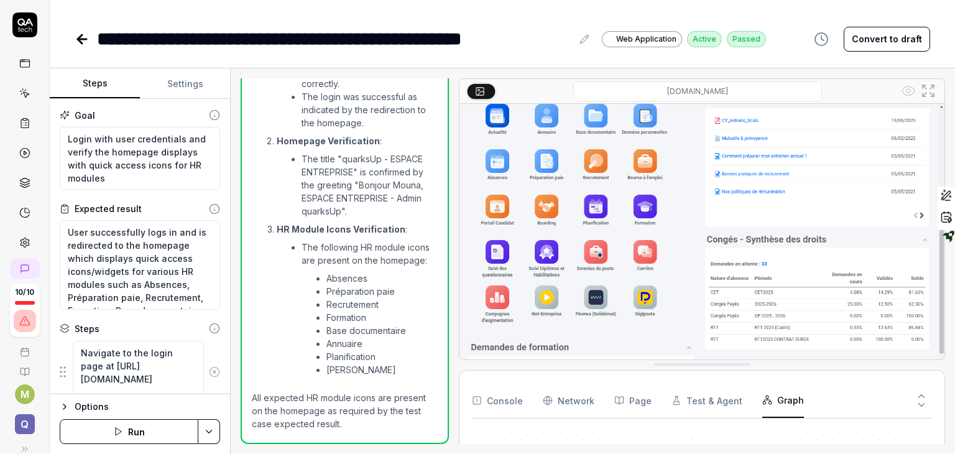
drag, startPoint x: 694, startPoint y: 118, endPoint x: 716, endPoint y: 372, distance: 254.5
click at [124, 433] on button "Run" at bounding box center [129, 431] width 139 height 25
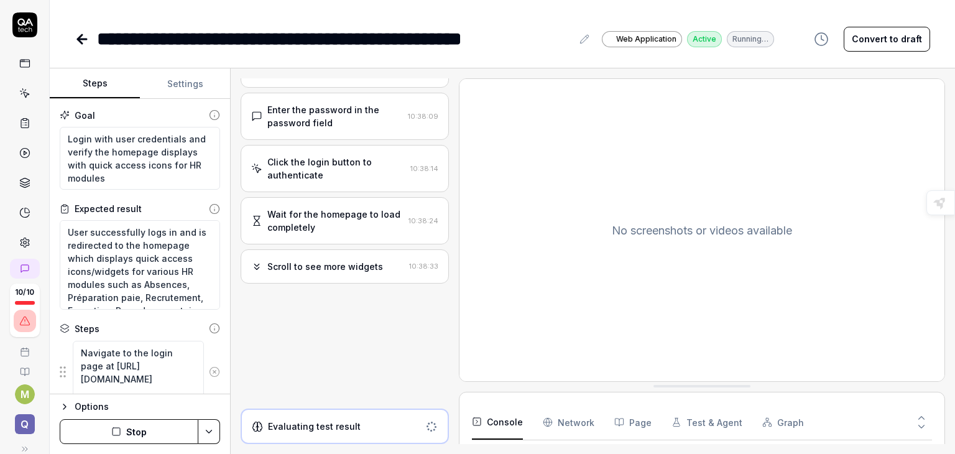
scroll to position [115, 0]
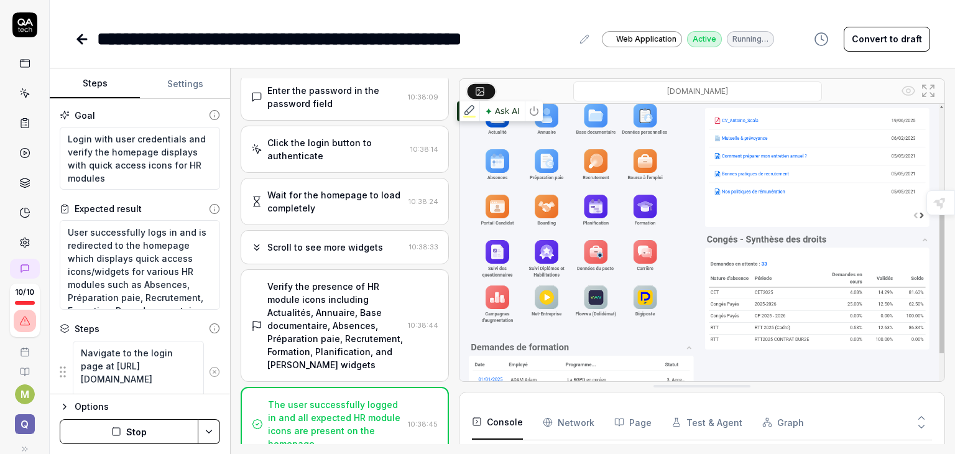
type textarea "*"
click at [20, 65] on icon at bounding box center [24, 63] width 11 height 11
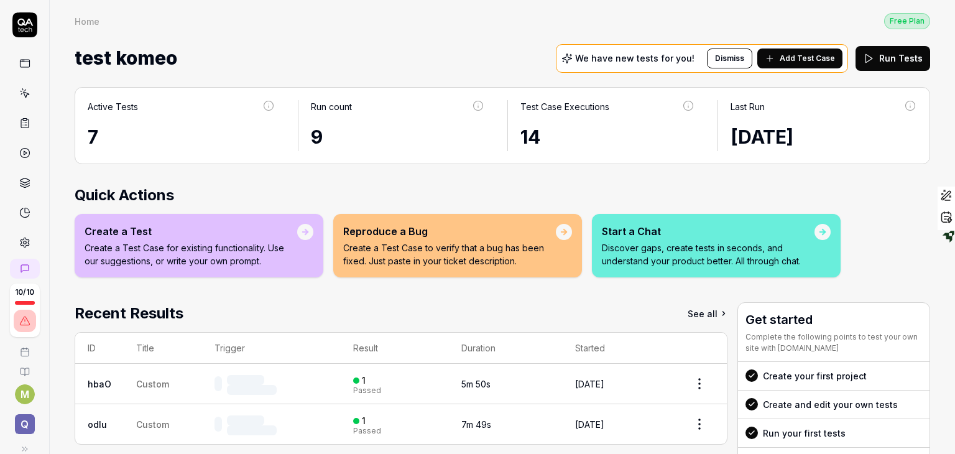
click at [20, 93] on icon at bounding box center [24, 93] width 11 height 11
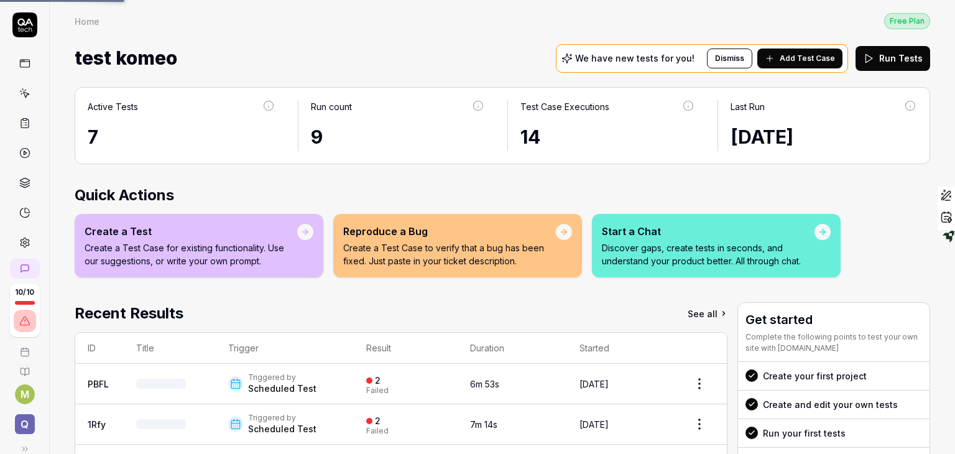
click at [20, 93] on icon at bounding box center [24, 93] width 11 height 11
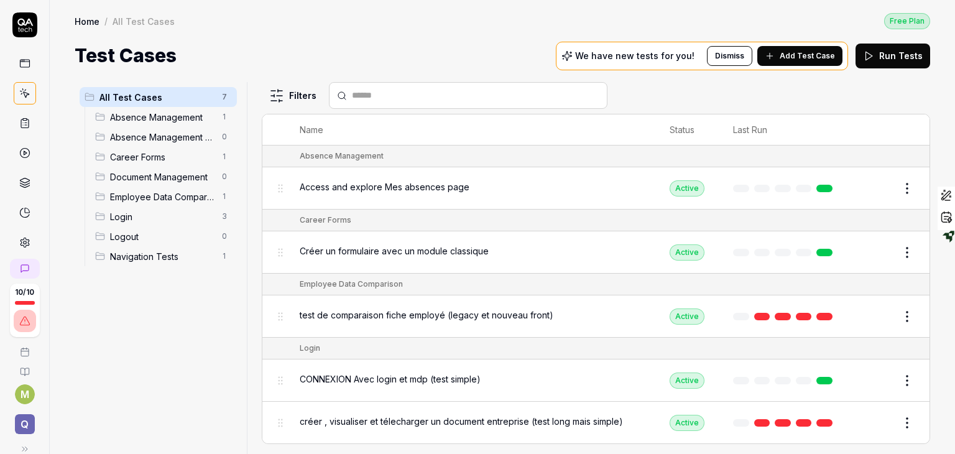
click at [818, 53] on span "Add Test Case" at bounding box center [806, 55] width 55 height 11
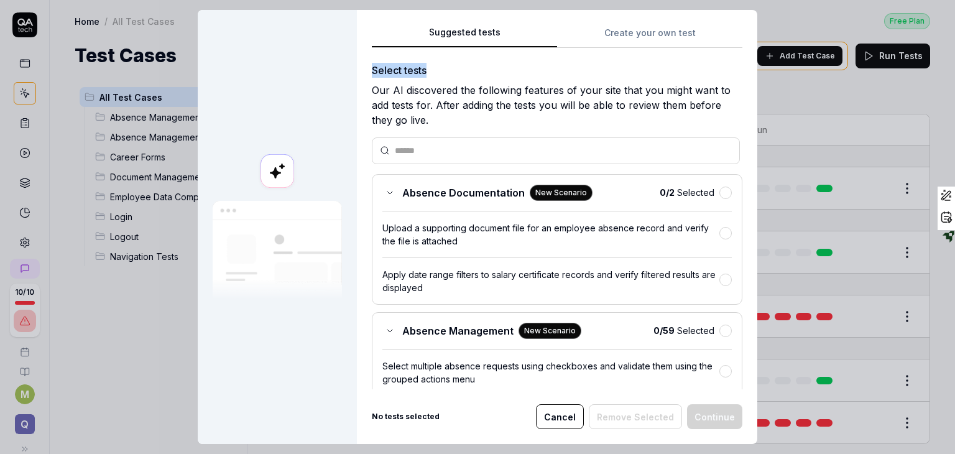
drag, startPoint x: 725, startPoint y: 49, endPoint x: 720, endPoint y: 65, distance: 16.9
click at [720, 65] on div "Suggested tests Create your own test Select tests Our AI discovered the followi…" at bounding box center [557, 207] width 370 height 364
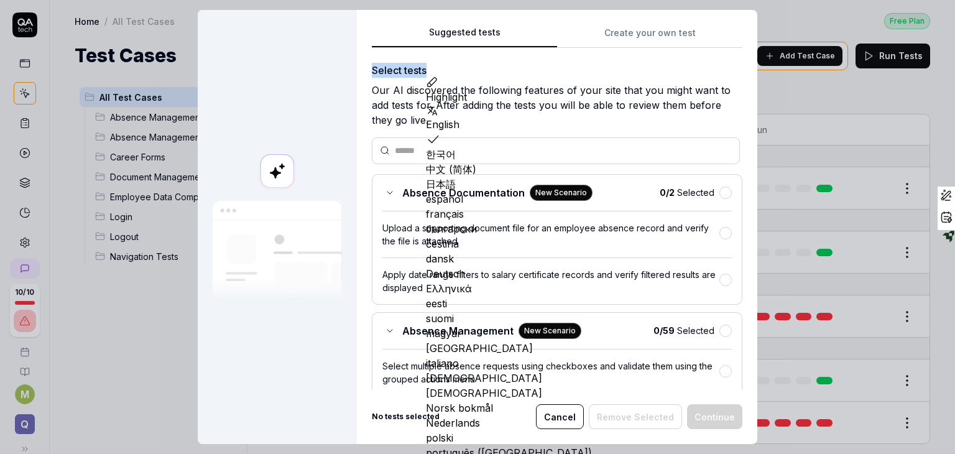
click at [585, 75] on div "Select tests" at bounding box center [557, 70] width 370 height 15
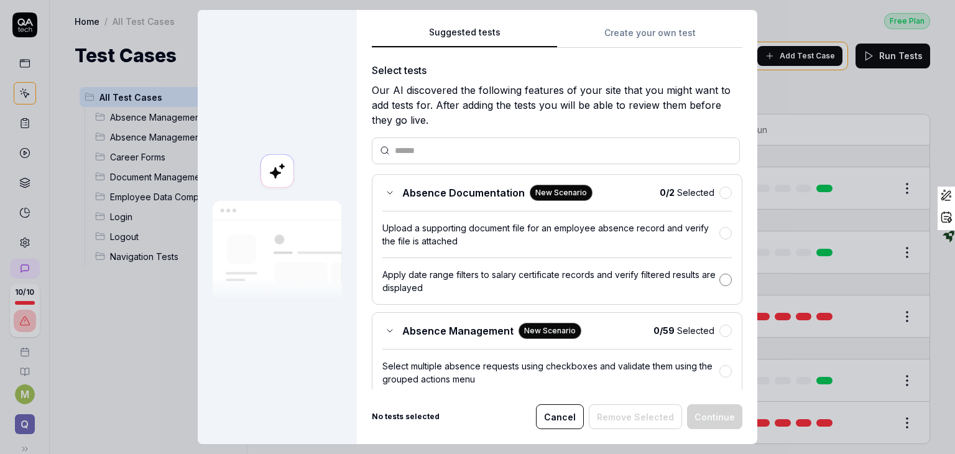
click at [719, 279] on button "button" at bounding box center [725, 279] width 12 height 12
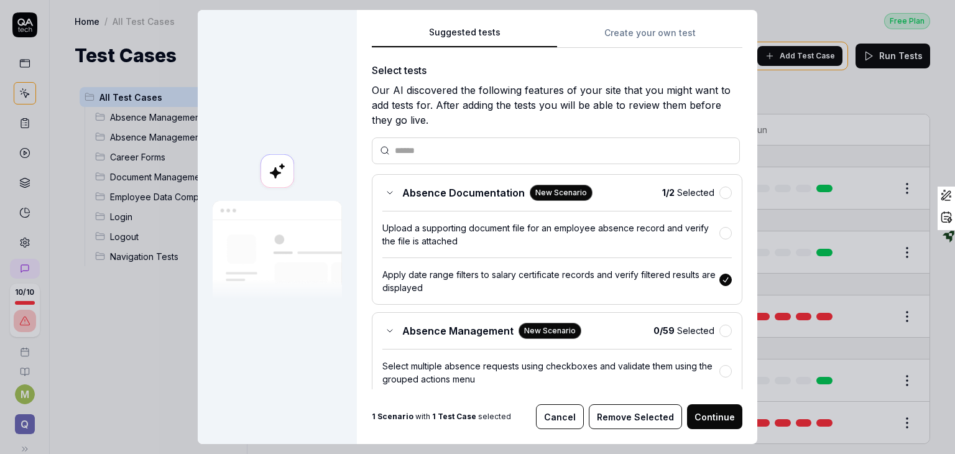
click at [700, 416] on button "Continue" at bounding box center [714, 416] width 55 height 25
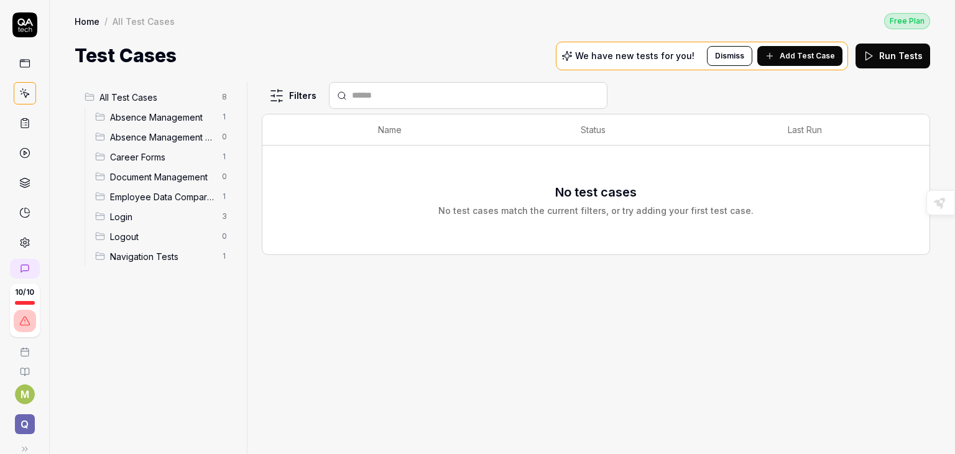
drag, startPoint x: 700, startPoint y: 416, endPoint x: 690, endPoint y: 365, distance: 51.4
click at [690, 365] on div "Filters Name Status Last Run No test cases No test cases match the current filt…" at bounding box center [596, 268] width 668 height 372
drag, startPoint x: 690, startPoint y: 365, endPoint x: 678, endPoint y: 285, distance: 81.0
click at [678, 285] on div "Filters Name Status Last Run No test cases No test cases match the current filt…" at bounding box center [596, 268] width 668 height 372
click at [669, 190] on div "No test cases No test cases match the current filters, or try adding your first…" at bounding box center [595, 200] width 315 height 34
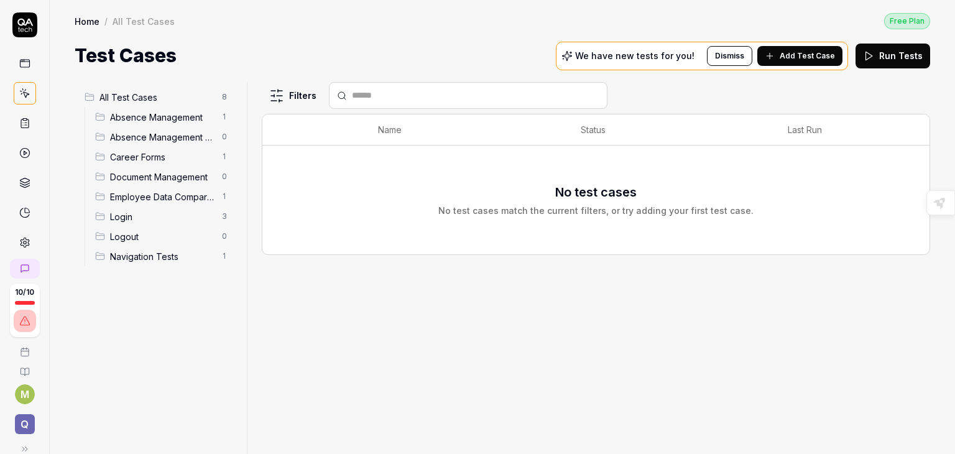
click at [699, 213] on div "No test cases match the current filters, or try adding your first test case." at bounding box center [595, 210] width 315 height 13
drag, startPoint x: 610, startPoint y: 232, endPoint x: 477, endPoint y: 186, distance: 141.1
click at [477, 186] on div "No test cases No test cases match the current filters, or try adding your first…" at bounding box center [596, 200] width 642 height 94
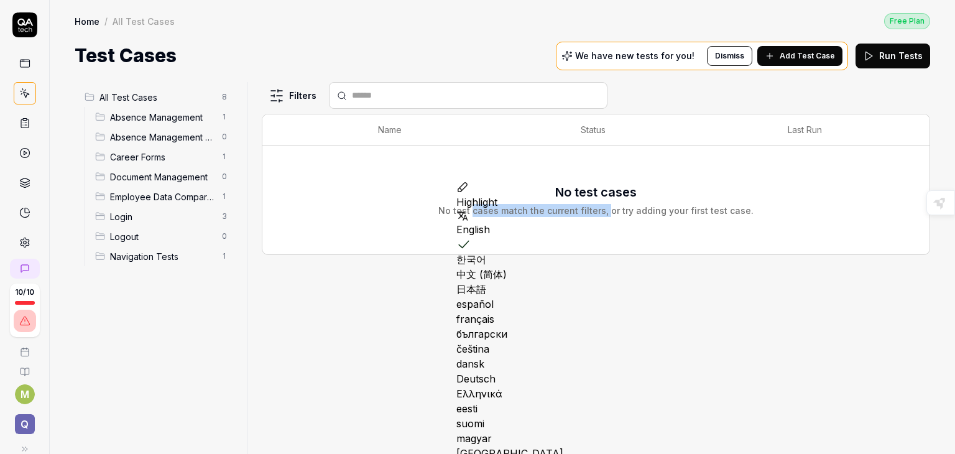
click at [19, 91] on icon at bounding box center [24, 93] width 11 height 11
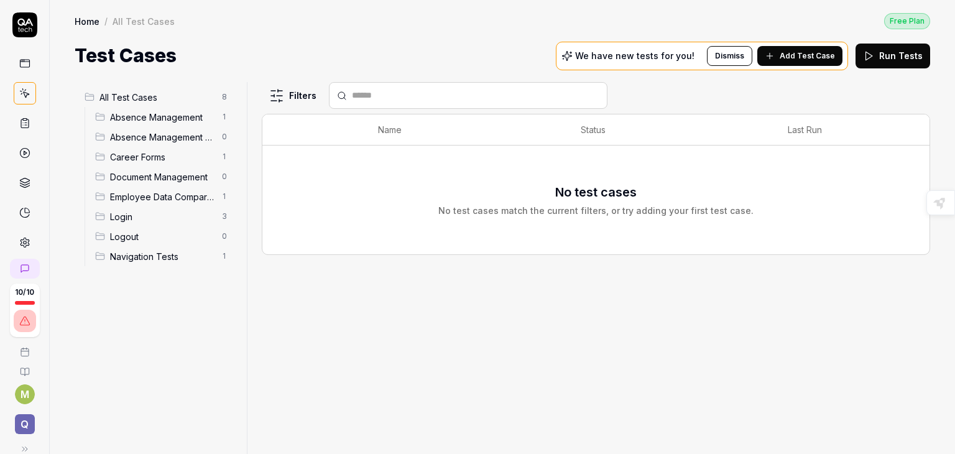
click at [806, 56] on span "Add Test Case" at bounding box center [806, 55] width 55 height 11
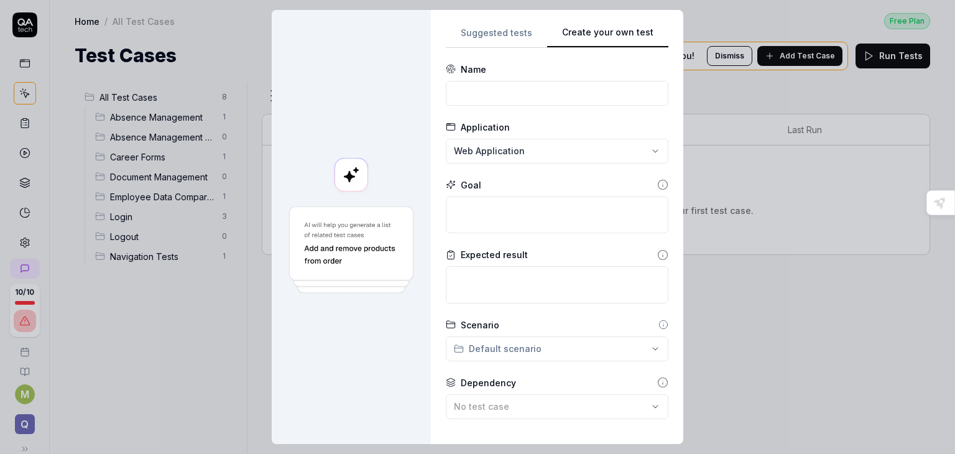
click at [669, 25] on div "**********" at bounding box center [557, 227] width 252 height 434
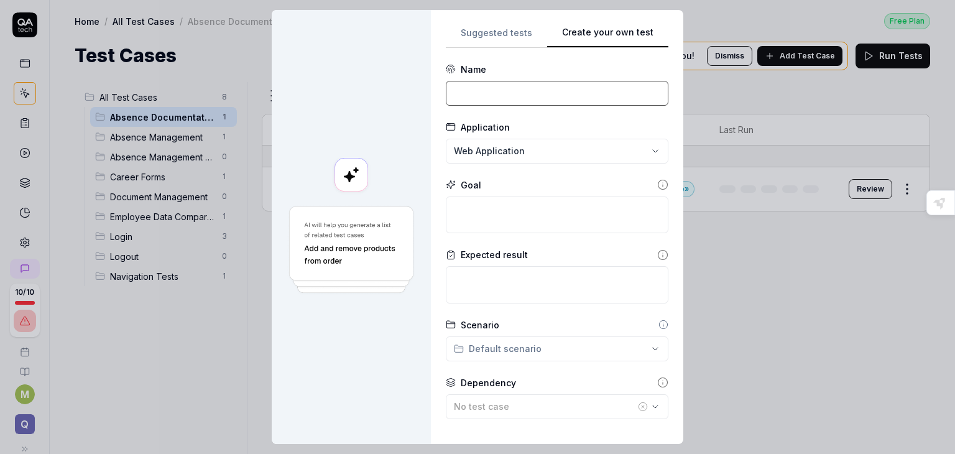
click at [597, 87] on input at bounding box center [557, 93] width 222 height 25
type input "accés actualité"
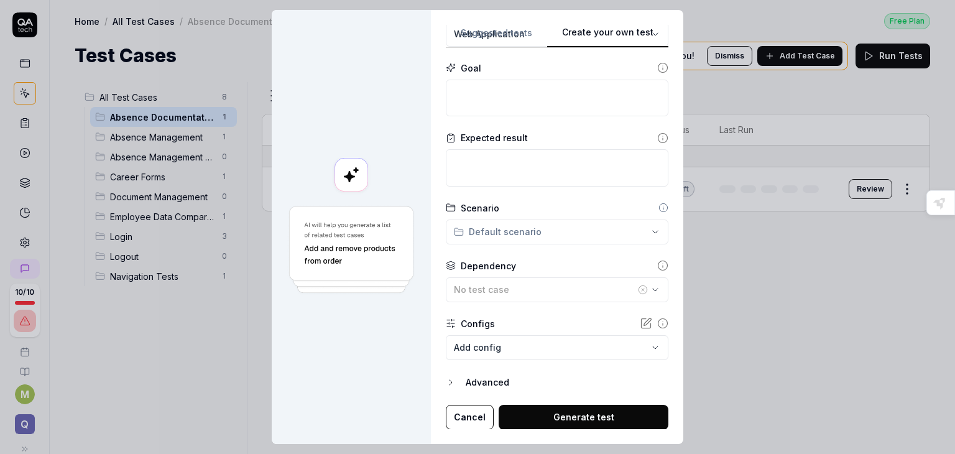
click at [551, 419] on button "Generate test" at bounding box center [583, 417] width 170 height 25
click at [497, 89] on textarea at bounding box center [557, 98] width 222 height 37
type textarea "*"
type textarea "i"
type textarea "*"
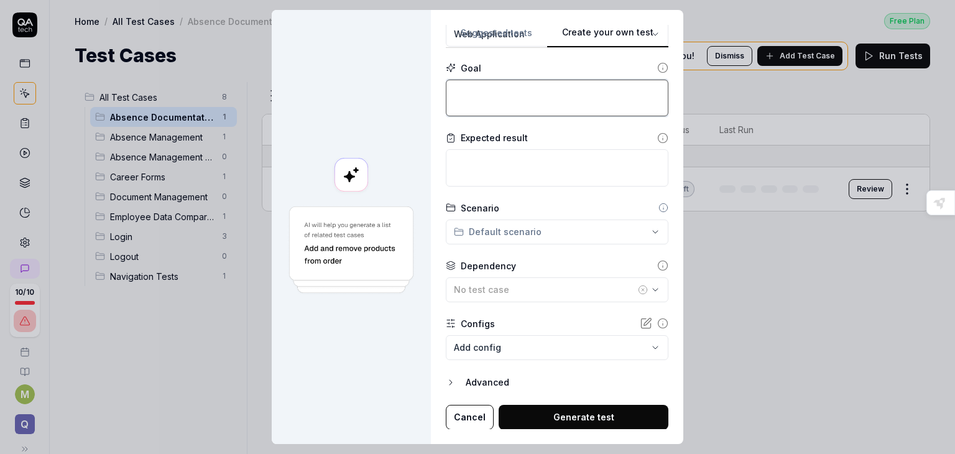
type textarea "c"
type textarea "*"
type textarea "cr"
type textarea "*"
type textarea "cré"
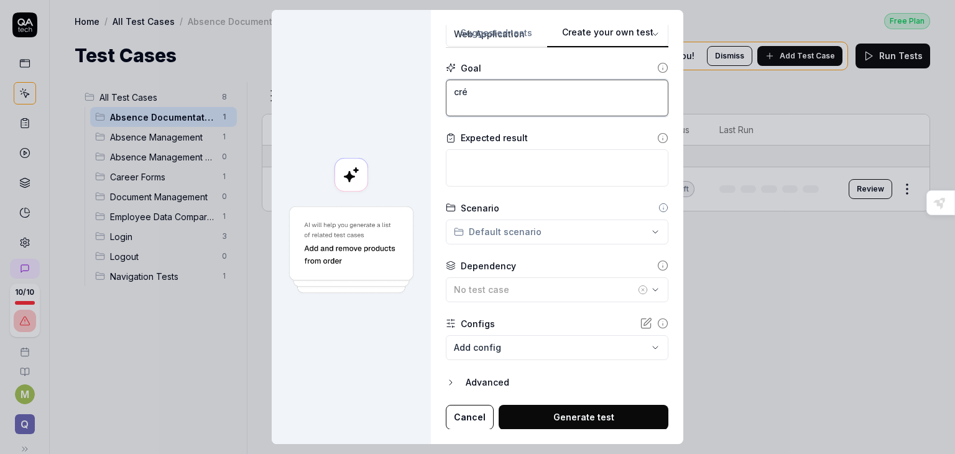
type textarea "*"
type textarea "crée"
type textarea "*"
type textarea "créer"
type textarea "*"
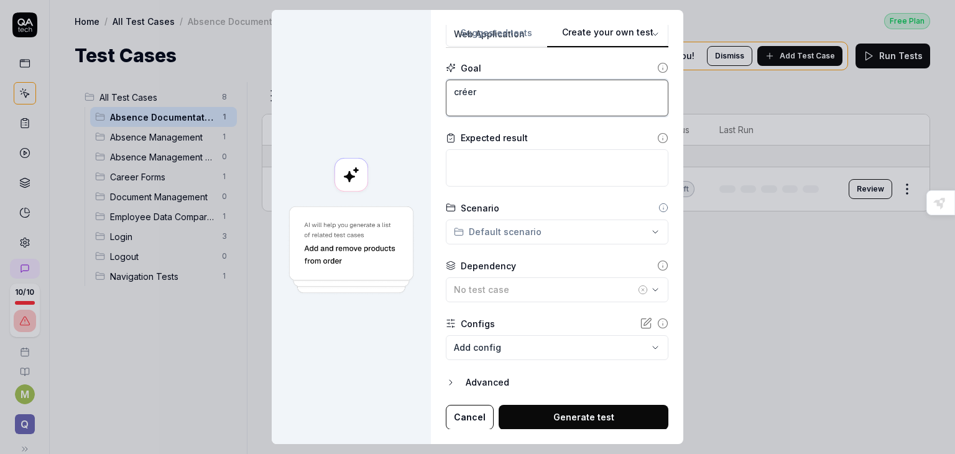
type textarea "créer"
type textarea "*"
type textarea "créer u"
type textarea "*"
type textarea "créer un"
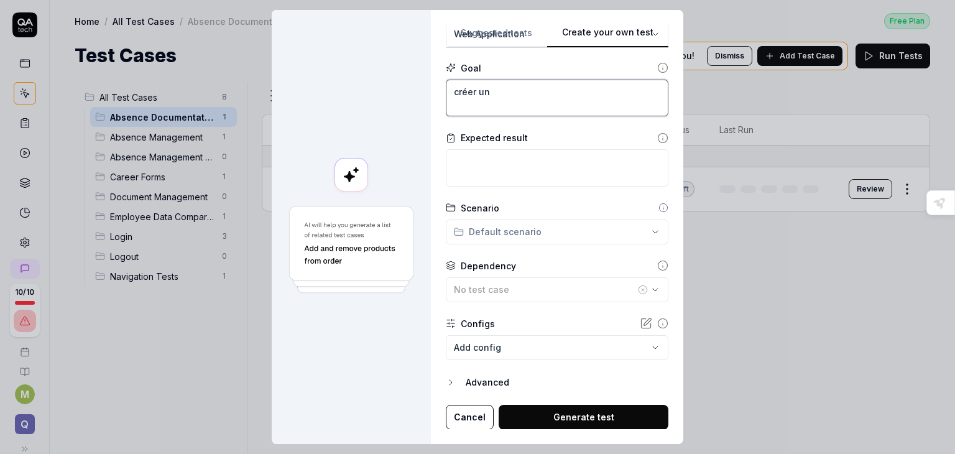
type textarea "*"
type textarea "créer un"
type textarea "*"
type textarea "créer un a"
type textarea "*"
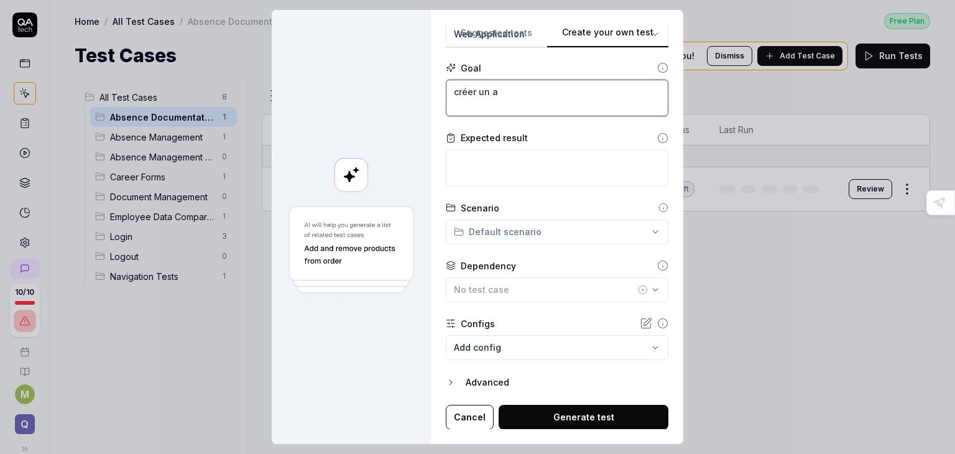
type textarea "créer un ar"
type textarea "*"
type textarea "créer un art"
type textarea "*"
type textarea "créer un arti"
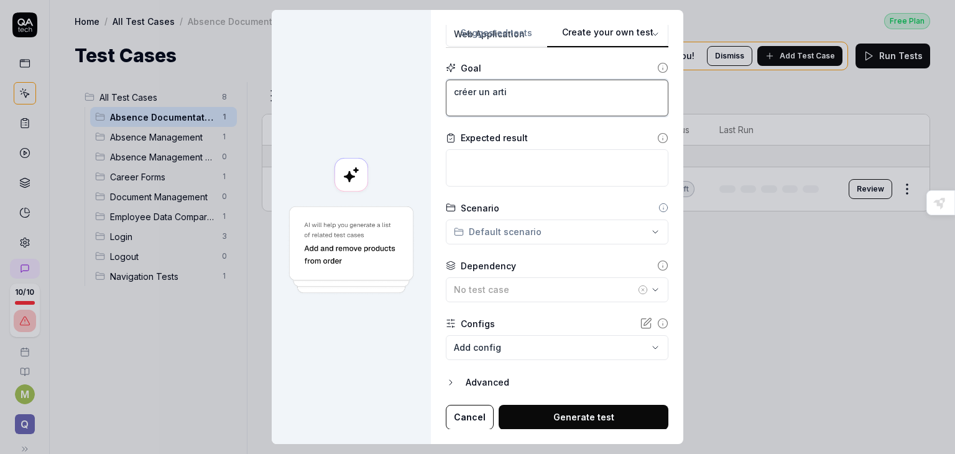
type textarea "*"
type textarea "créer un artic"
type textarea "*"
type textarea "créer un articl"
type textarea "*"
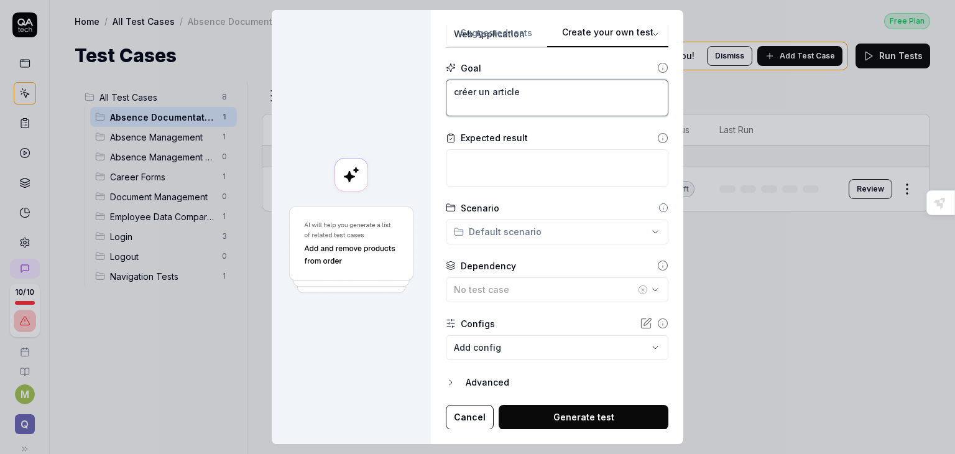
type textarea "créer un article"
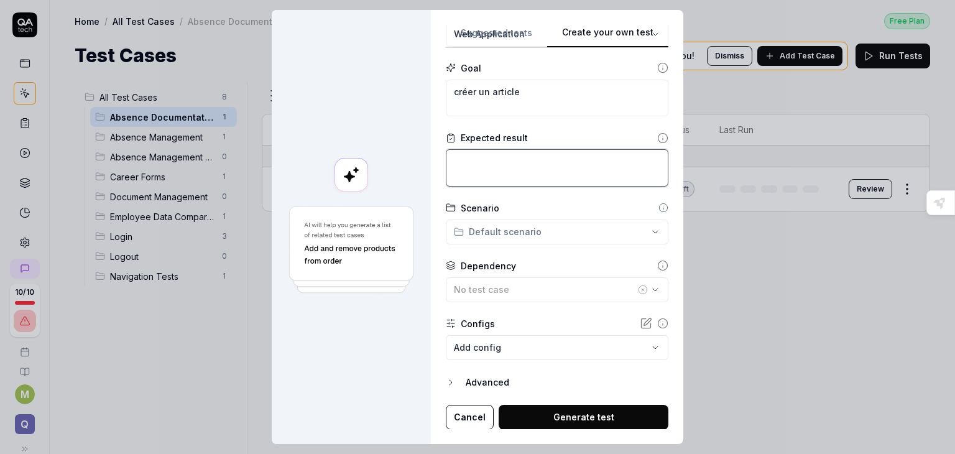
click at [570, 165] on textarea at bounding box center [557, 167] width 222 height 37
type textarea "*"
type textarea "a"
type textarea "*"
type textarea "ar"
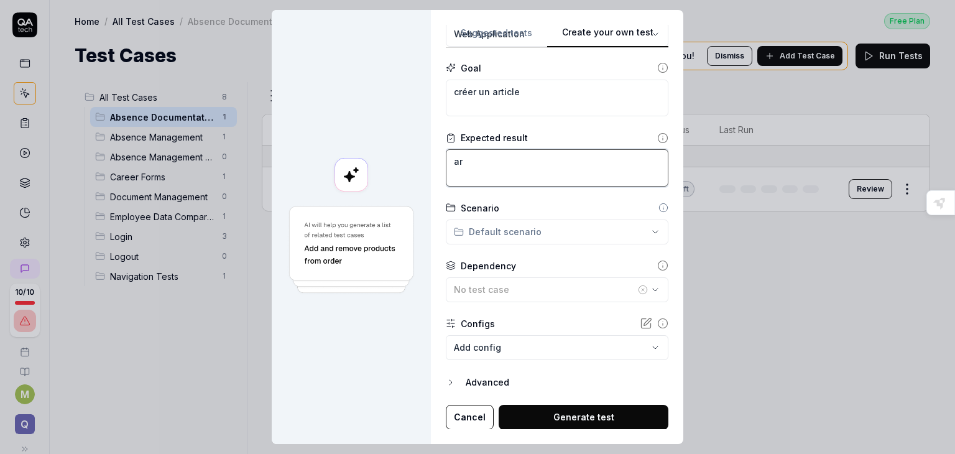
type textarea "*"
type textarea "art"
type textarea "*"
type textarea "arti"
type textarea "*"
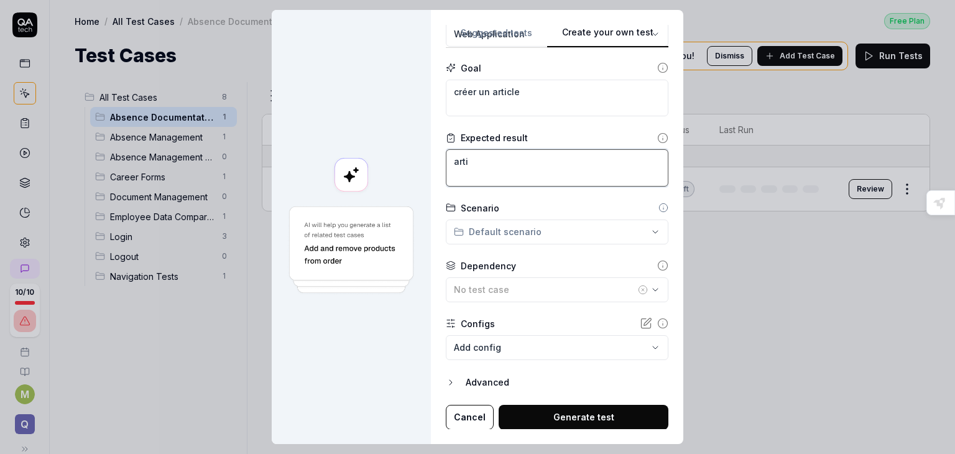
type textarea "artic"
type textarea "*"
type textarea "articl"
type textarea "*"
type textarea "article"
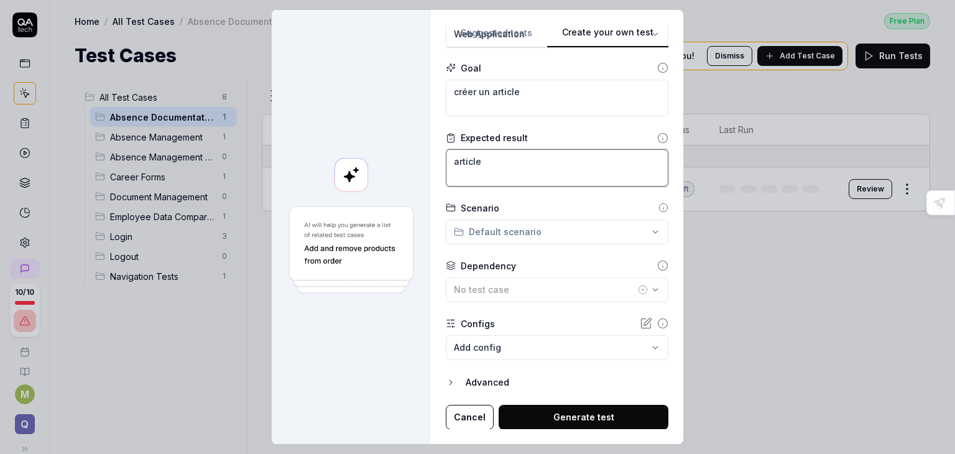
type textarea "*"
type textarea "article r"
type textarea "*"
type textarea "article ra"
type textarea "*"
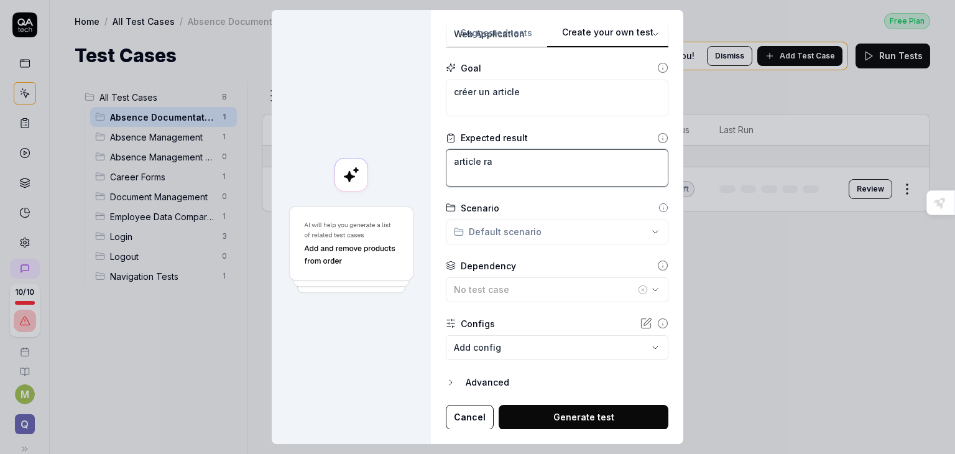
type textarea "article raj"
type textarea "*"
type textarea "article rajo"
type textarea "*"
type textarea "article rajou"
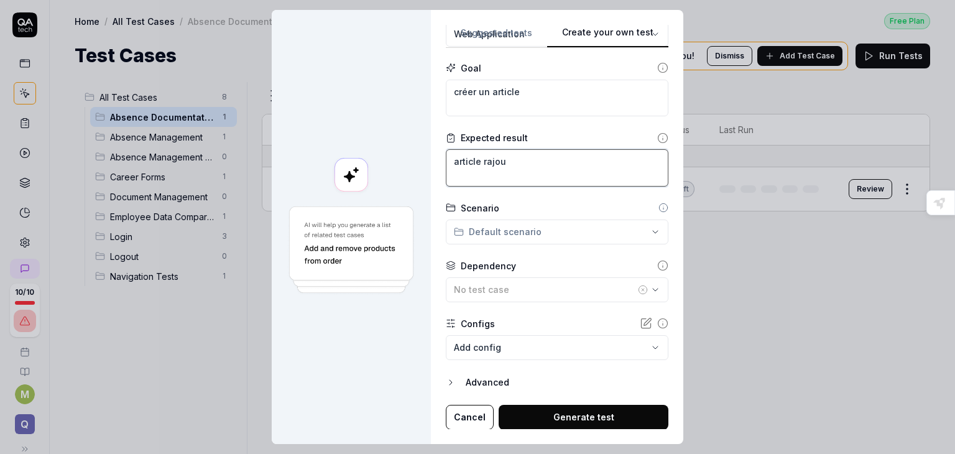
type textarea "*"
type textarea "article rajout"
type textarea "*"
type textarea "article rajoute"
type textarea "*"
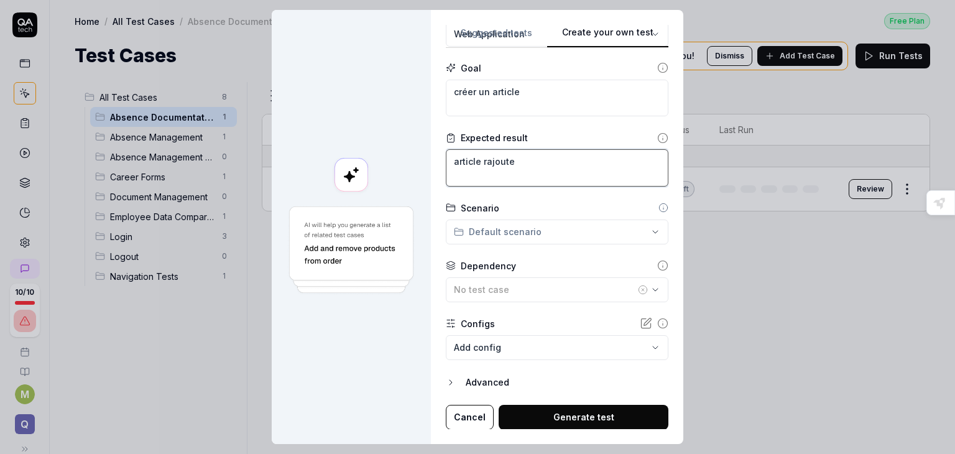
type textarea "article rajout"
type textarea "*"
type textarea "article rajouté"
click at [571, 414] on button "Generate test" at bounding box center [583, 417] width 170 height 25
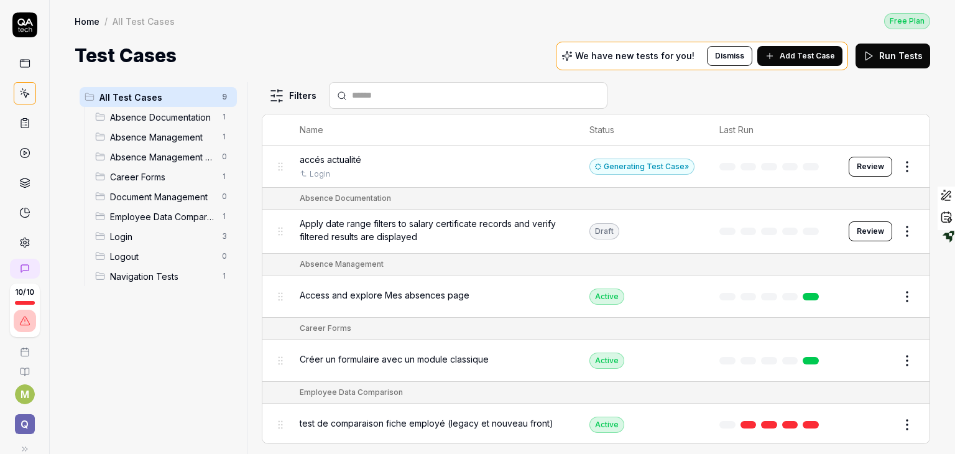
click at [449, 160] on div "accés actualité" at bounding box center [432, 159] width 265 height 13
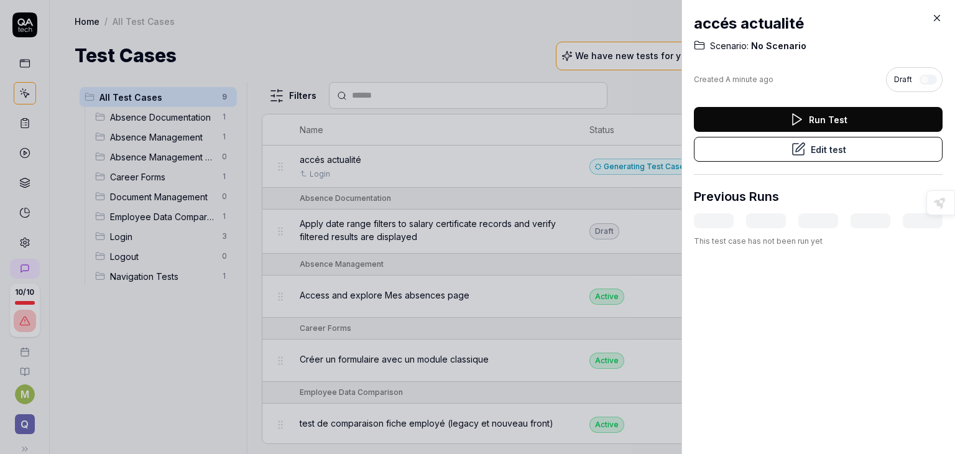
click at [849, 116] on div "Run Test" at bounding box center [818, 119] width 249 height 25
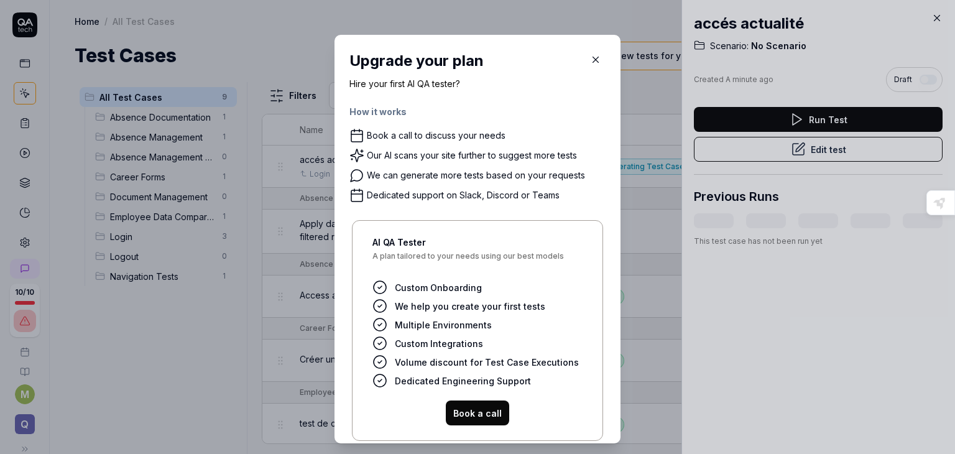
click at [590, 61] on icon "button" at bounding box center [595, 59] width 11 height 11
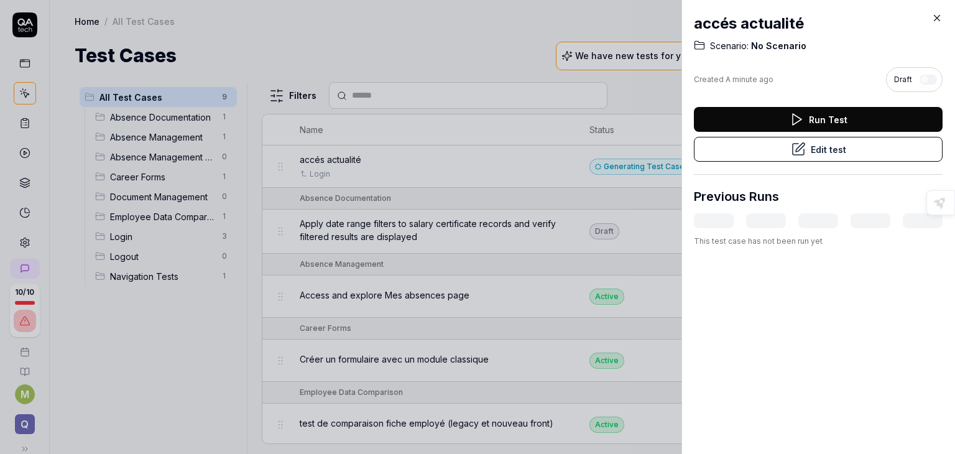
click button "Edit test"
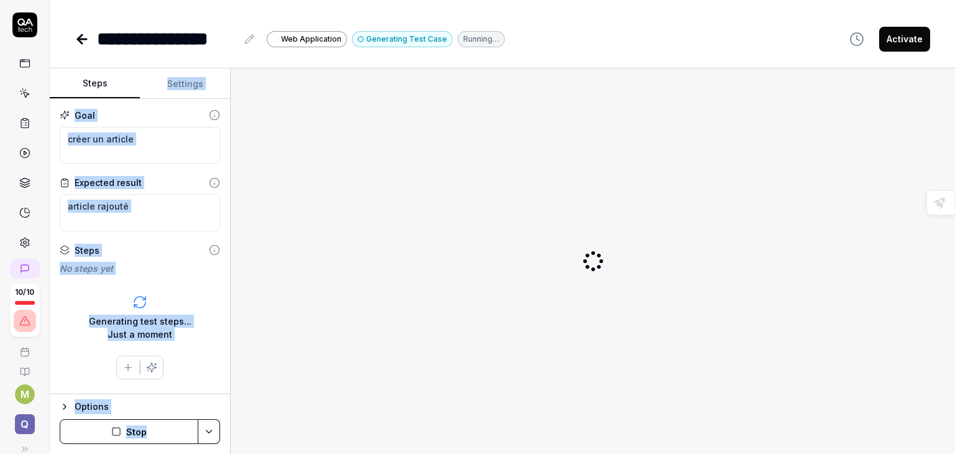
drag, startPoint x: 387, startPoint y: 219, endPoint x: 182, endPoint y: 89, distance: 242.8
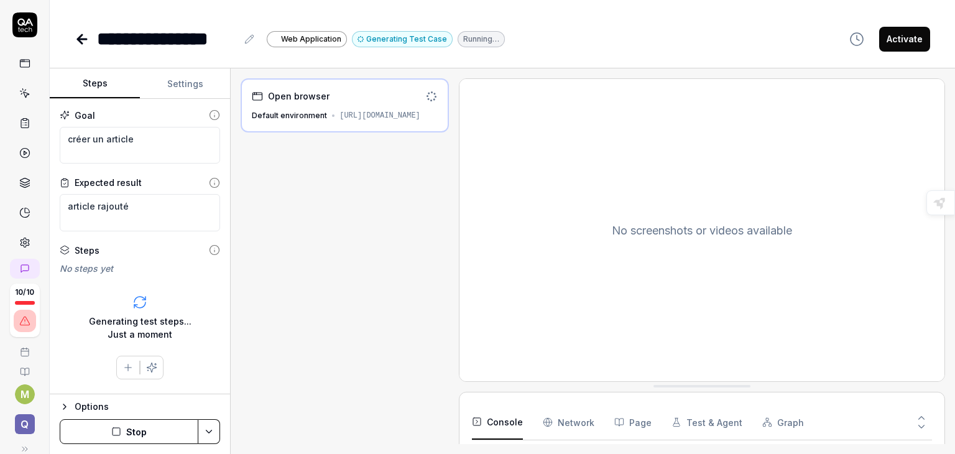
click div "Open browser Default environment https://komeo.qupdev.net/"
click div "[URL][DOMAIN_NAME]"
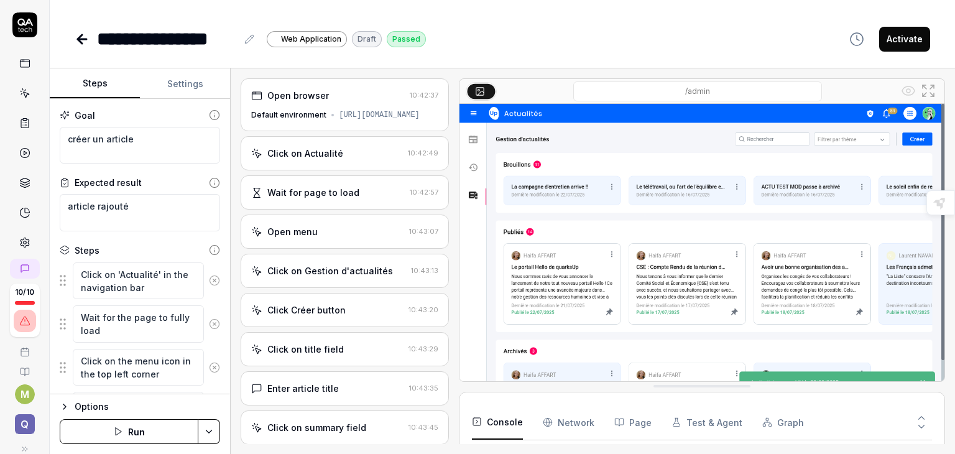
click button "Activate"
click div "Options Run"
click button "Run"
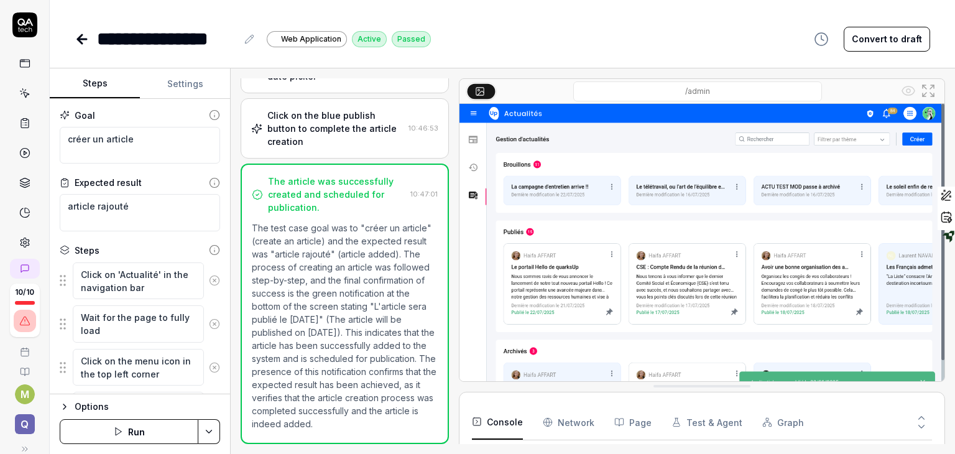
scroll to position [400, 0]
click icon
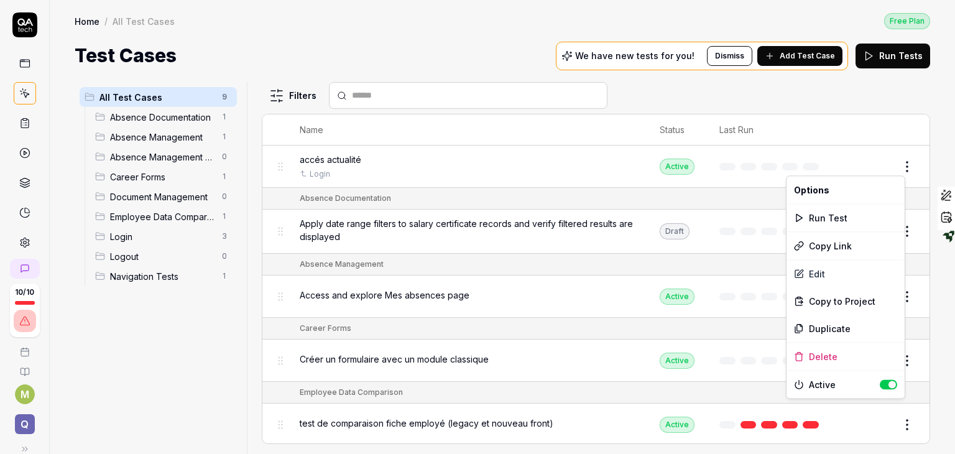
click html "10 / 10 M Q Home / All Test Cases Free Plan Home / All Test Cases Free Plan Tes…"
click div "Run Test"
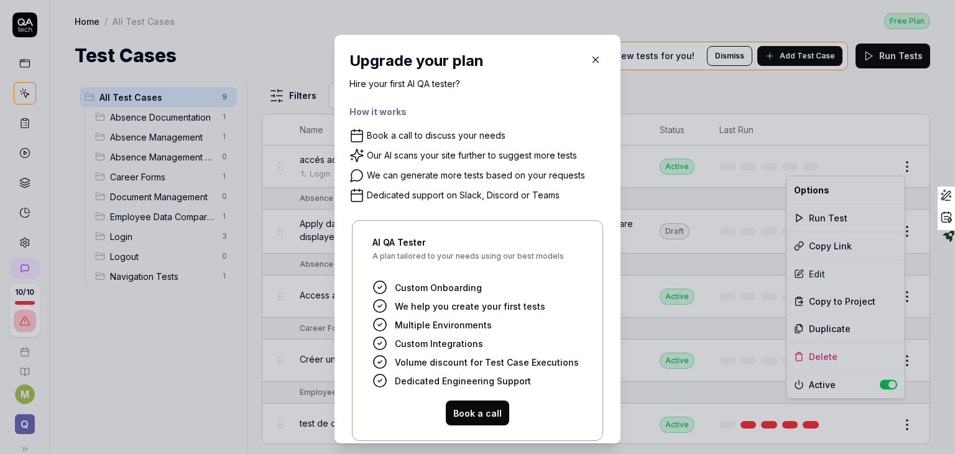
click button "button"
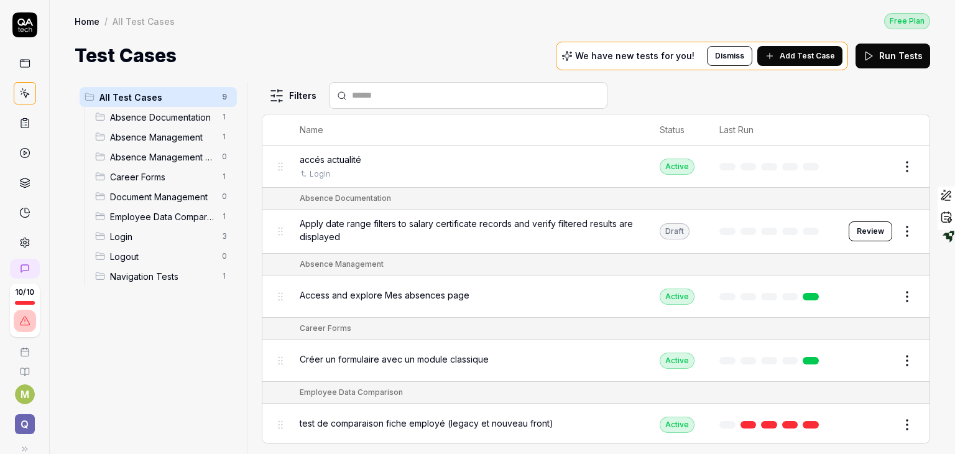
click html "10 / 10 M Q Home / All Test Cases Free Plan Home / All Test Cases Free Plan Tes…"
click div "Run Tests"
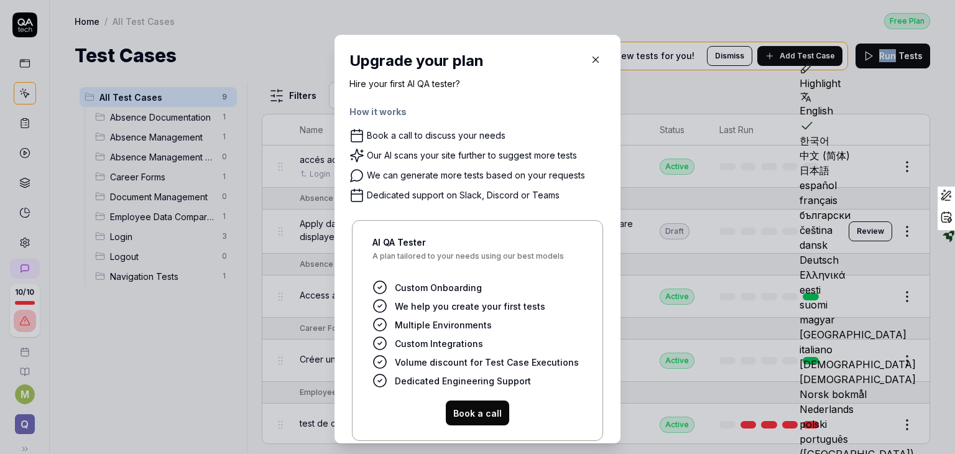
click button "button"
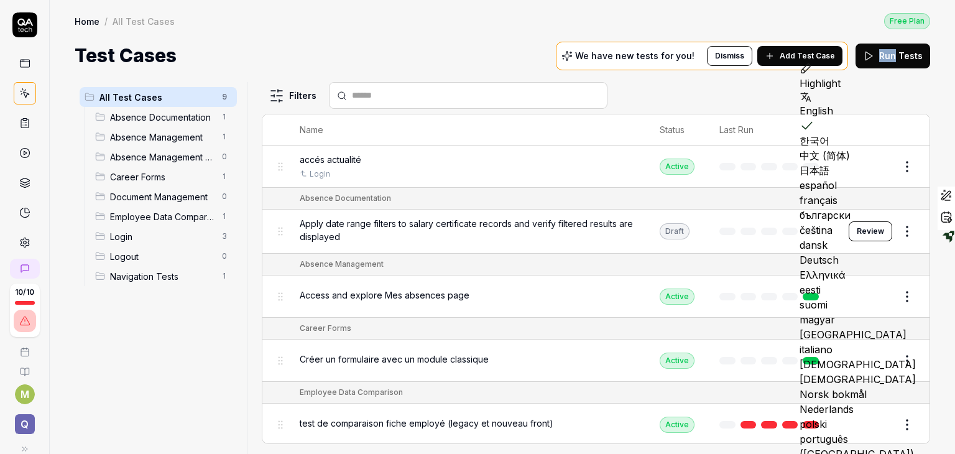
click button "Review"
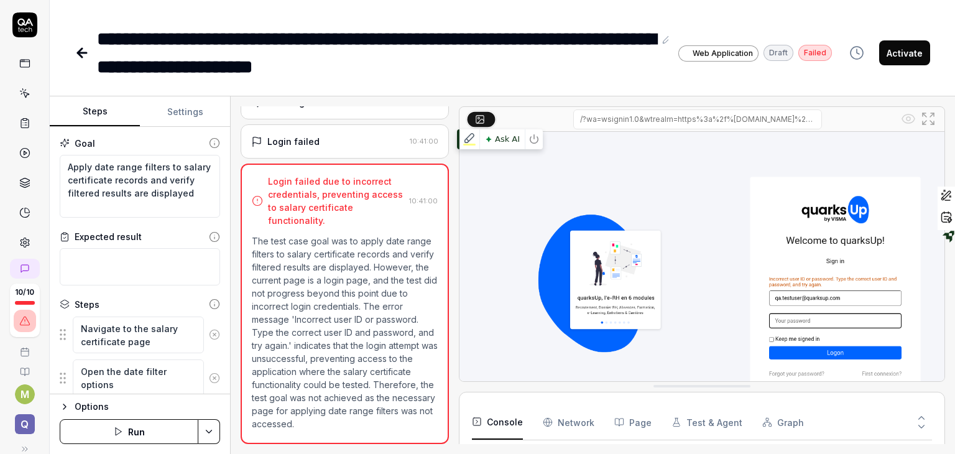
scroll to position [179, 0]
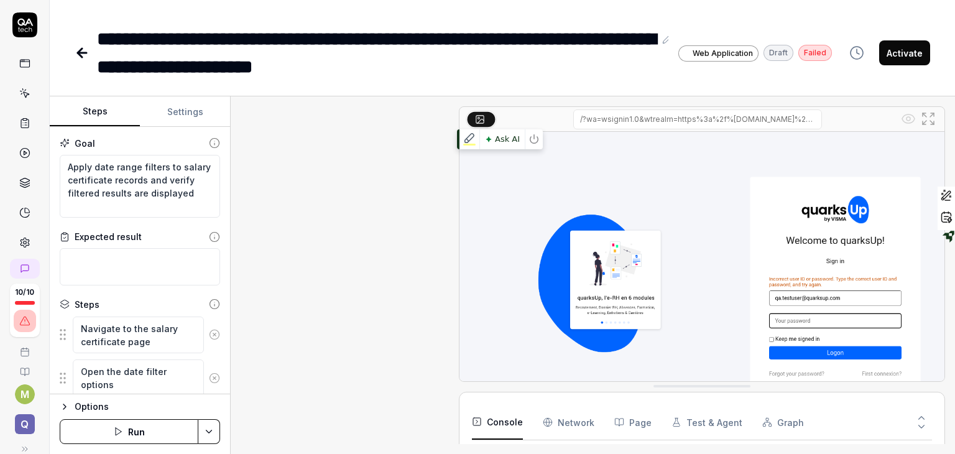
type textarea "*"
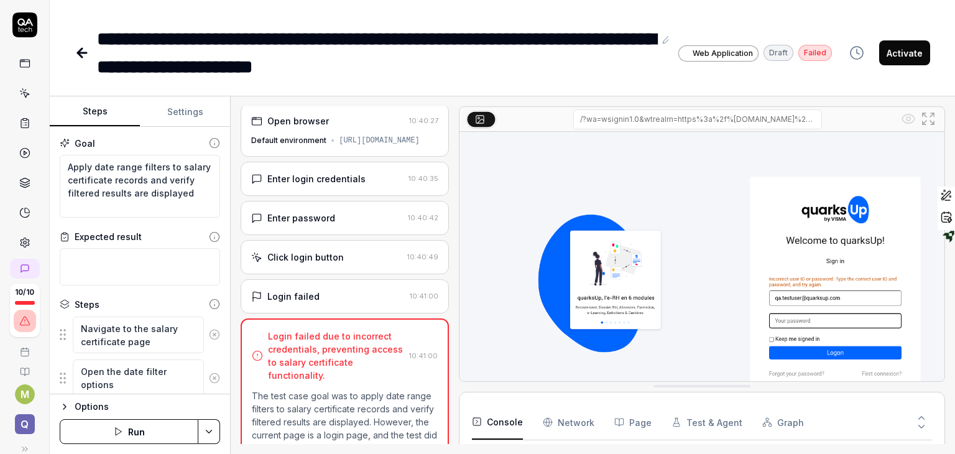
scroll to position [3, 0]
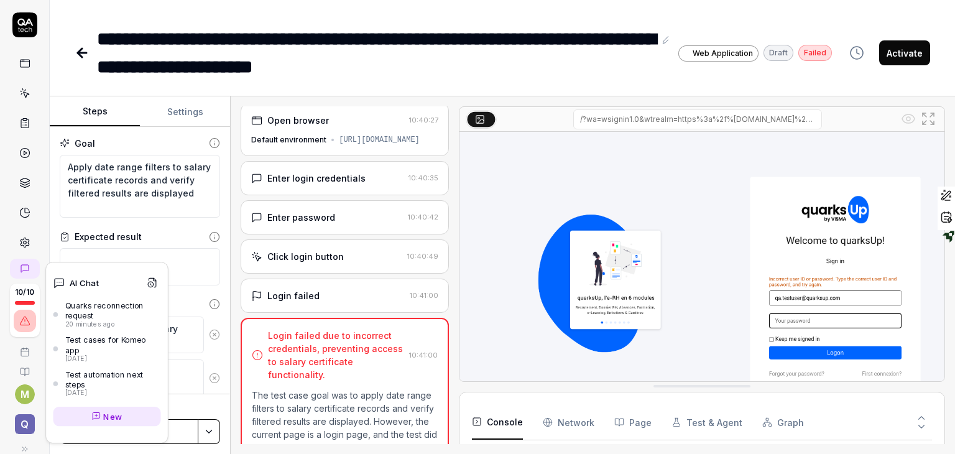
click icon
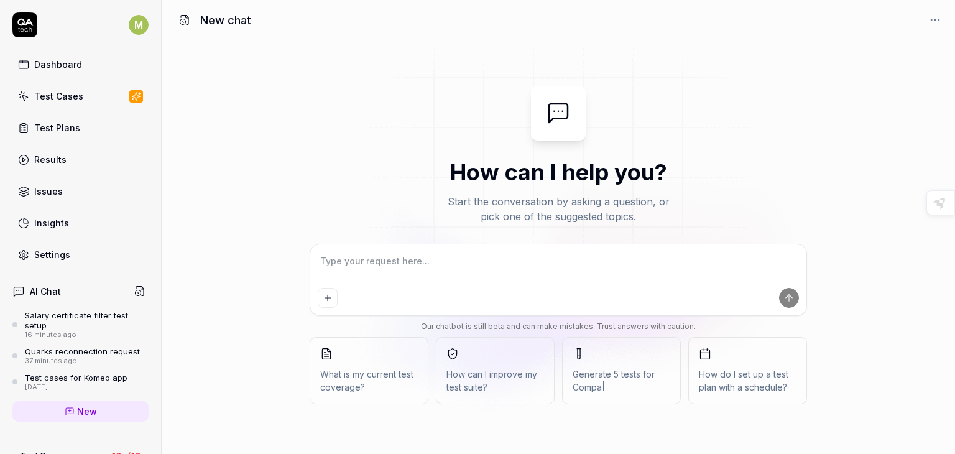
type textarea "*"
click at [385, 269] on textarea at bounding box center [558, 267] width 481 height 31
type textarea "e"
type textarea "*"
type textarea "es"
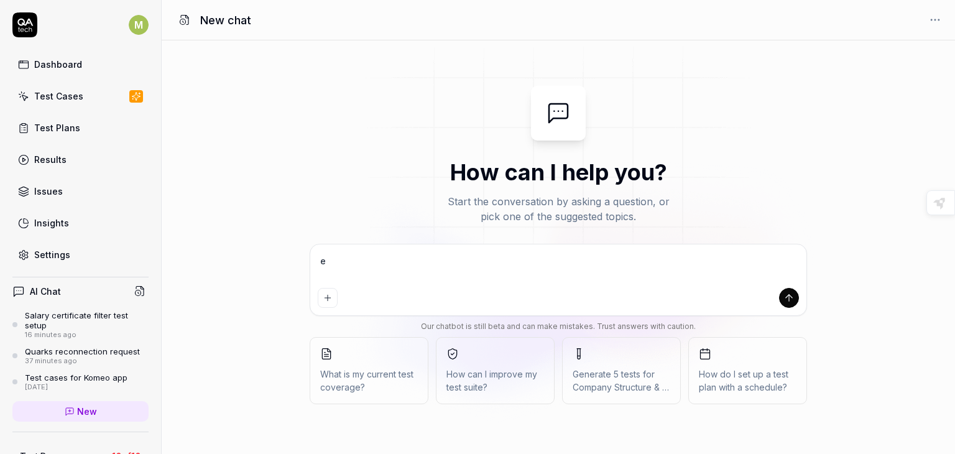
type textarea "*"
type textarea "est"
type textarea "*"
type textarea "estc"
type textarea "*"
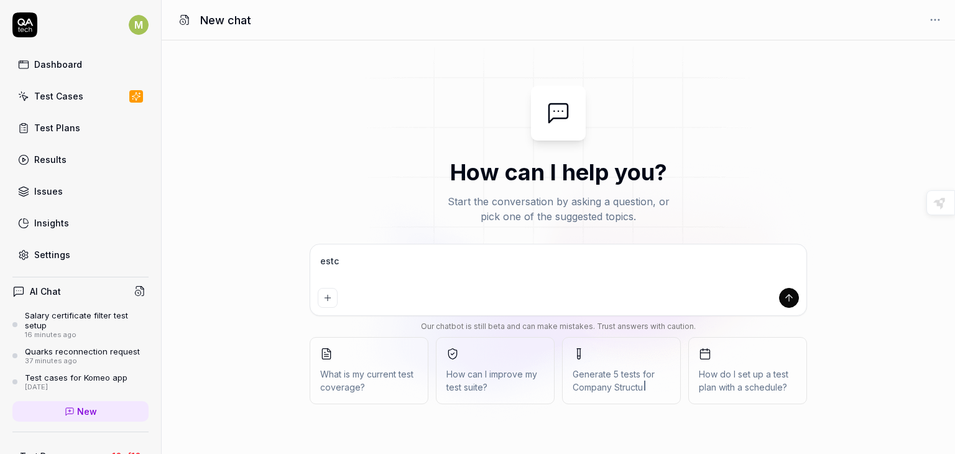
type textarea "estc"
type textarea "*"
type textarea "estc"
type textarea "*"
type textarea "est"
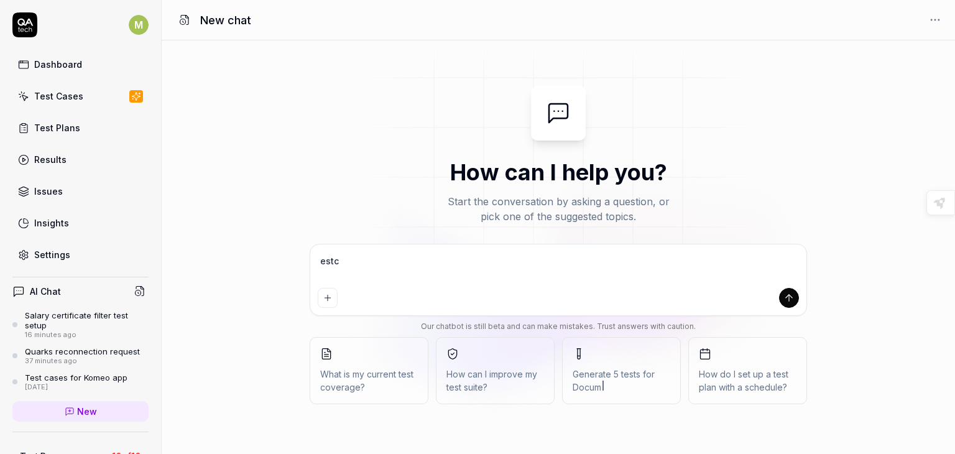
type textarea "*"
type textarea "est"
type textarea "*"
type textarea "est c"
type textarea "*"
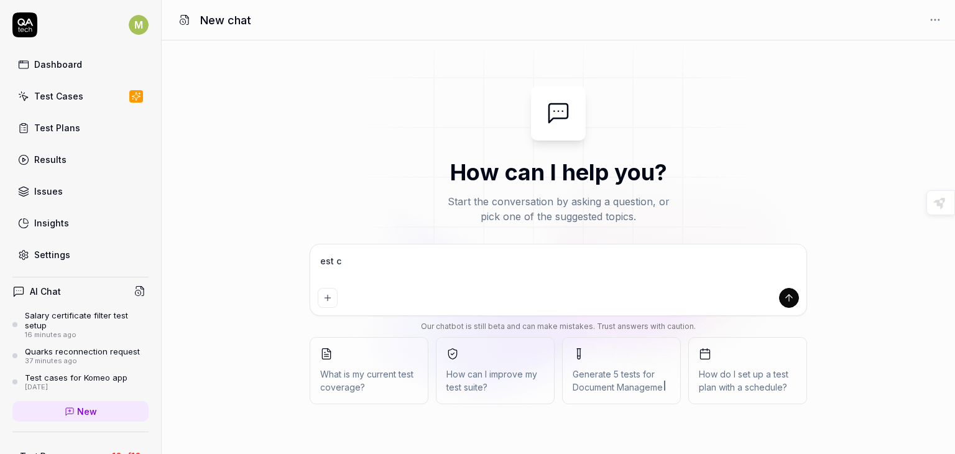
type textarea "est ce"
type textarea "*"
type textarea "est ce"
type textarea "*"
type textarea "est ce q"
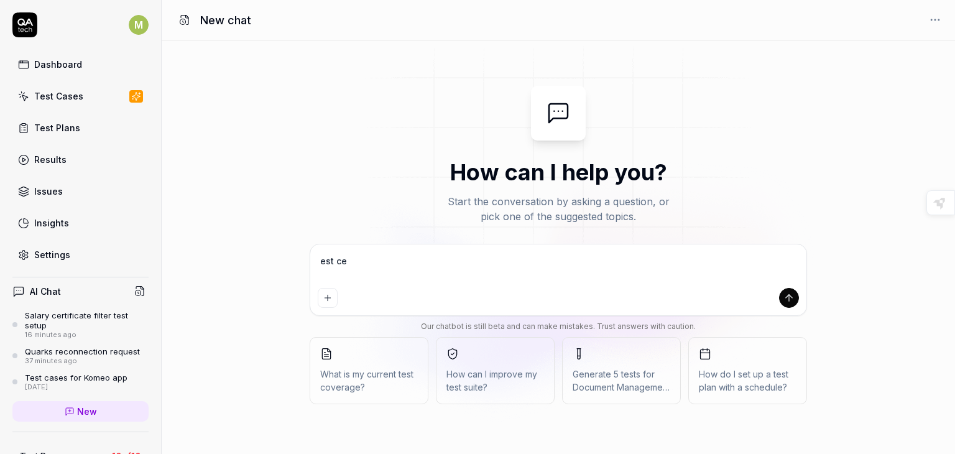
type textarea "*"
type textarea "est ce qu"
type textarea "*"
type textarea "est ce que"
type textarea "*"
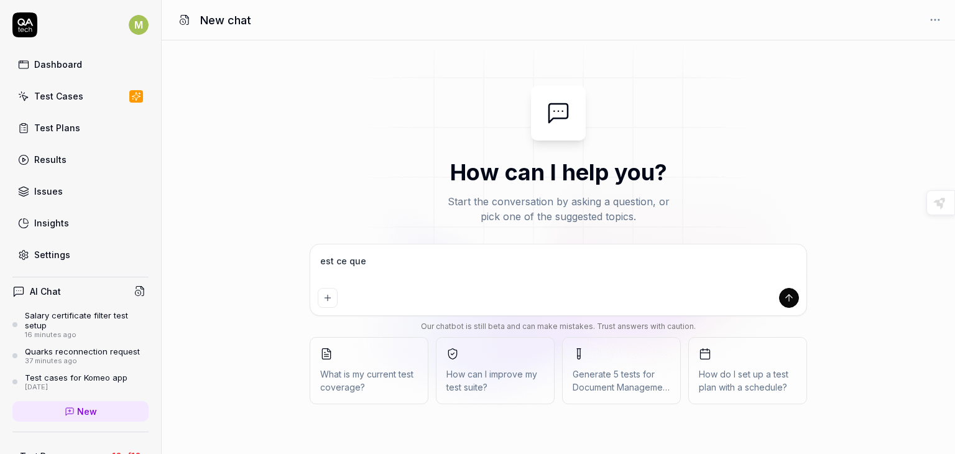
type textarea "est ce que"
type textarea "*"
type textarea "est ce que t"
type textarea "*"
type textarea "est ce que tu"
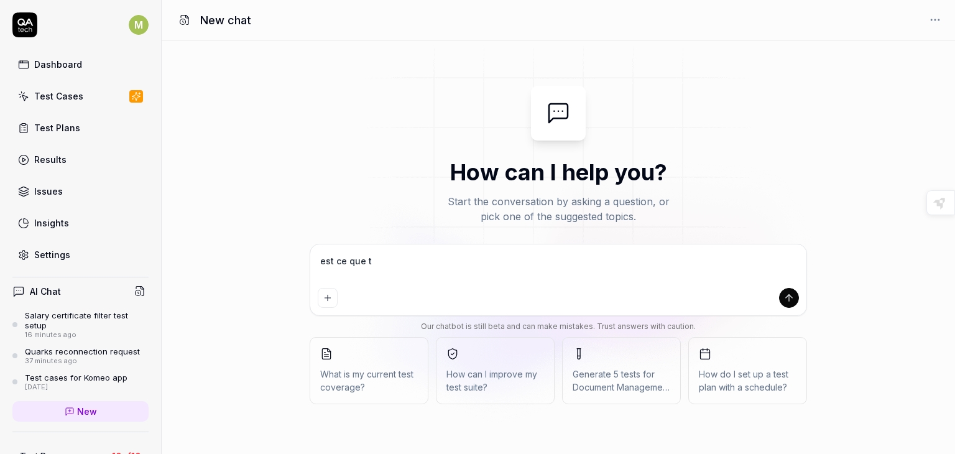
type textarea "*"
type textarea "est ce que tu"
type textarea "*"
type textarea "est ce que tu p"
type textarea "*"
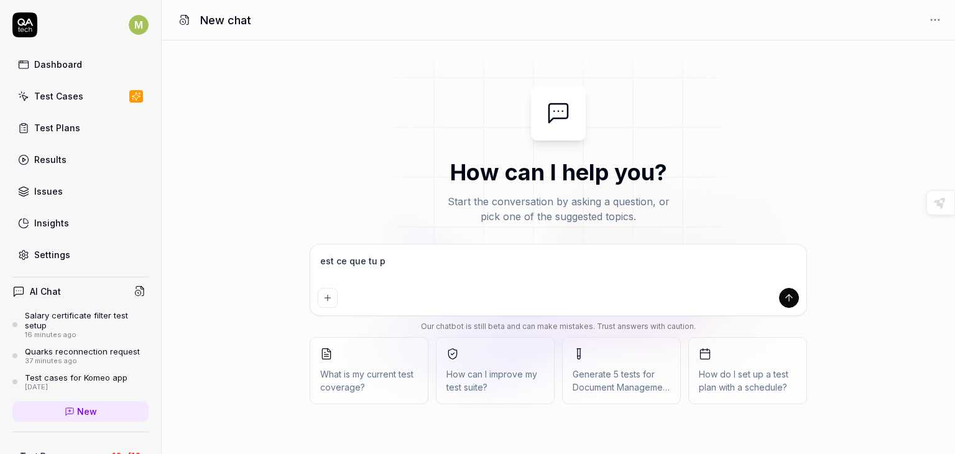
type textarea "est ce que tu pe"
type textarea "*"
type textarea "est ce que tu peu"
type textarea "*"
type textarea "est ce que tu peux"
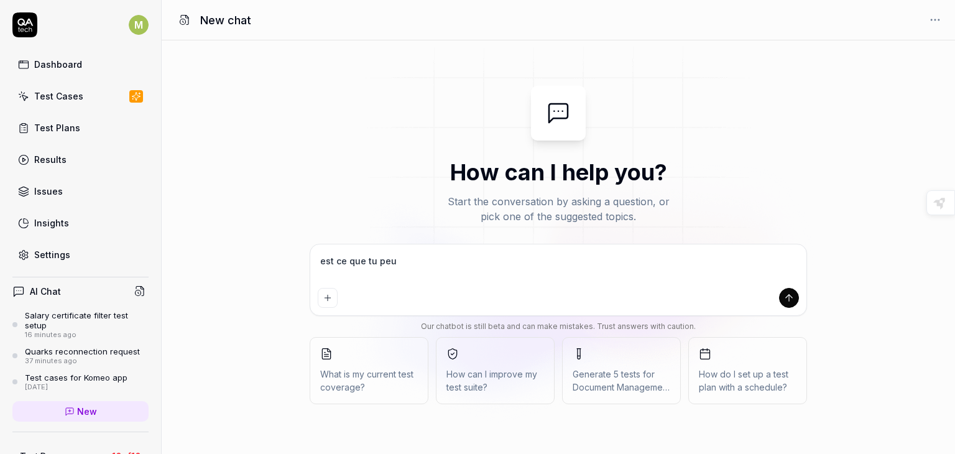
type textarea "*"
type textarea "est ce que tu peux"
type textarea "*"
type textarea "est ce que tu peux c"
type textarea "*"
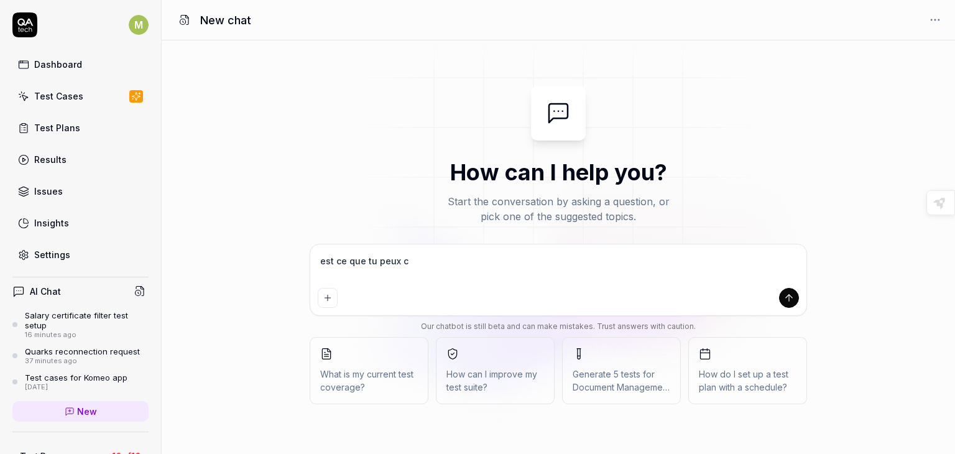
type textarea "est ce que tu peux cr"
type textarea "*"
type textarea "est ce que tu peux cré"
type textarea "*"
type textarea "est ce que tu peux crée"
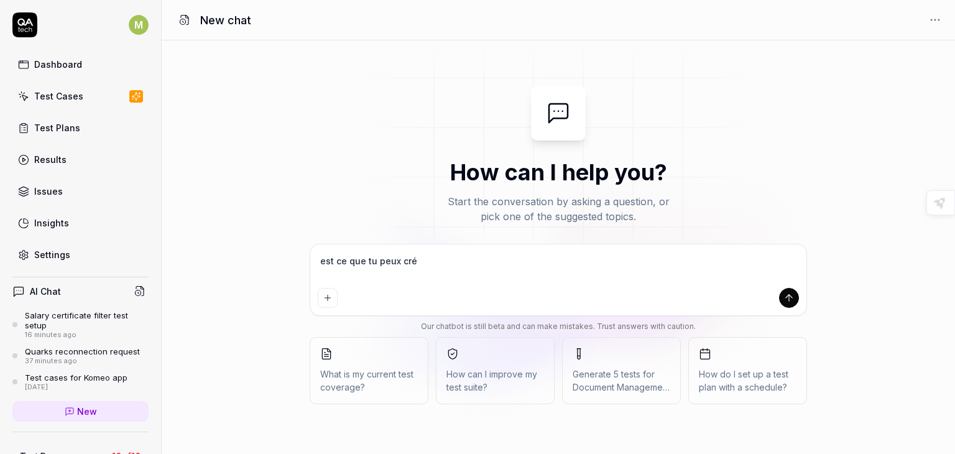
type textarea "*"
type textarea "est ce que tu peux créer"
type textarea "*"
type textarea "est ce que tu peux créer"
type textarea "*"
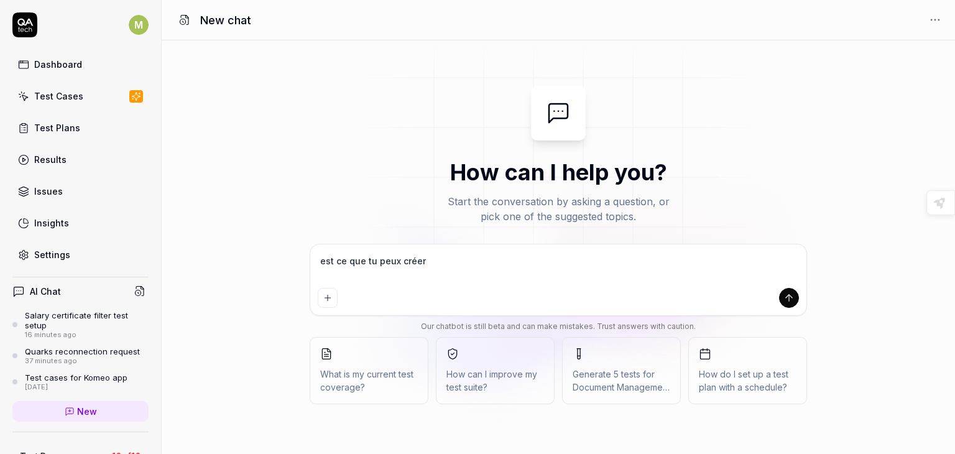
type textarea "est ce que tu peux créer u"
type textarea "*"
type textarea "est ce que tu peux créer un"
type textarea "*"
type textarea "est ce que tu peux créer un"
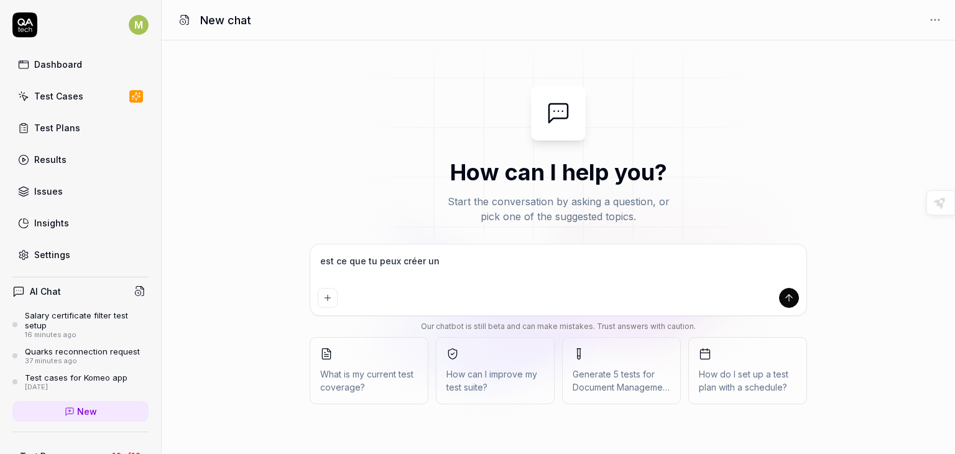
type textarea "*"
type textarea "est ce que tu peux créer un r"
type textarea "*"
type textarea "est ce que tu peux créer un ra"
type textarea "*"
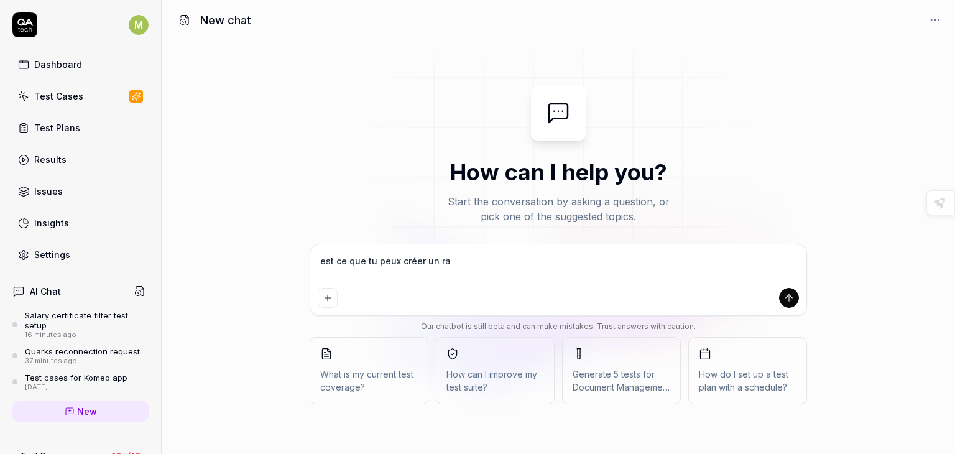
type textarea "est ce que tu peux créer un rap"
type textarea "*"
type textarea "est ce que tu peux créer un rapp"
type textarea "*"
type textarea "est ce que tu peux créer un rappo"
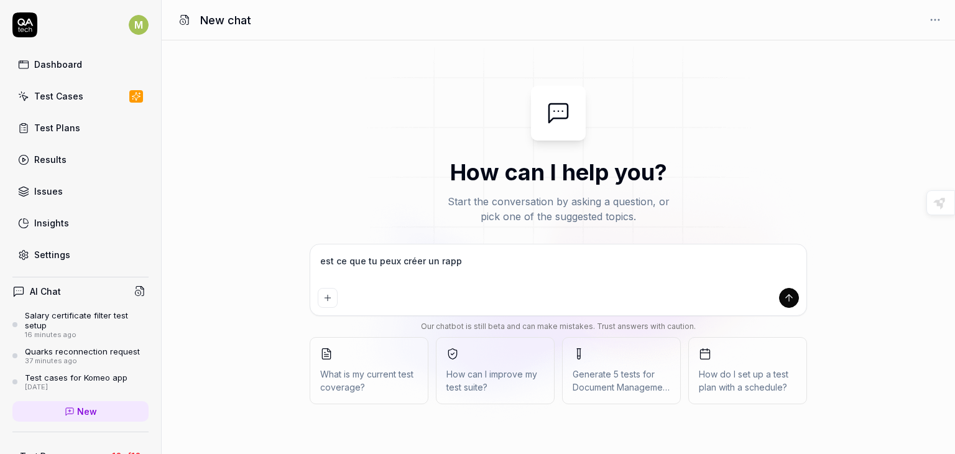
type textarea "*"
type textarea "est ce que tu peux créer un rappor"
type textarea "*"
type textarea "est ce que tu peux créer un rapport"
type textarea "*"
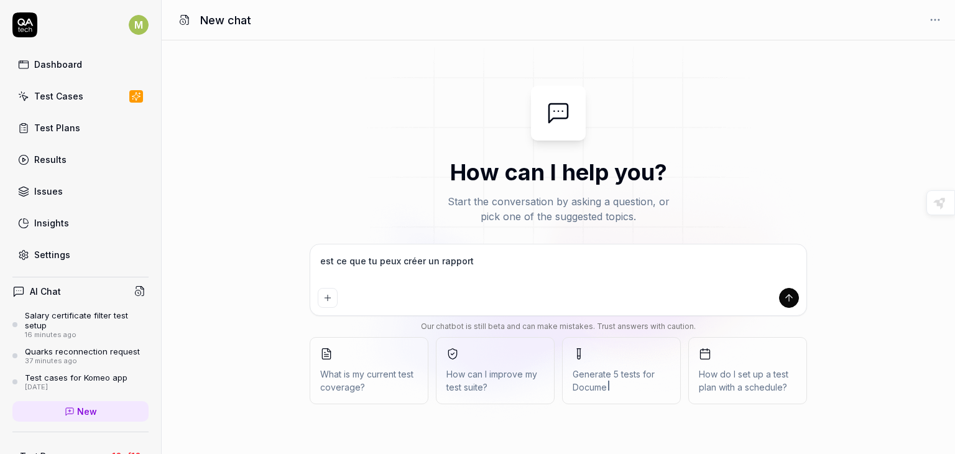
type textarea "est ce que tu peux créer un rapport"
type textarea "*"
type textarea "est ce que tu peux créer un rapport d"
type textarea "*"
type textarea "est ce que tu peux créer un rapport de"
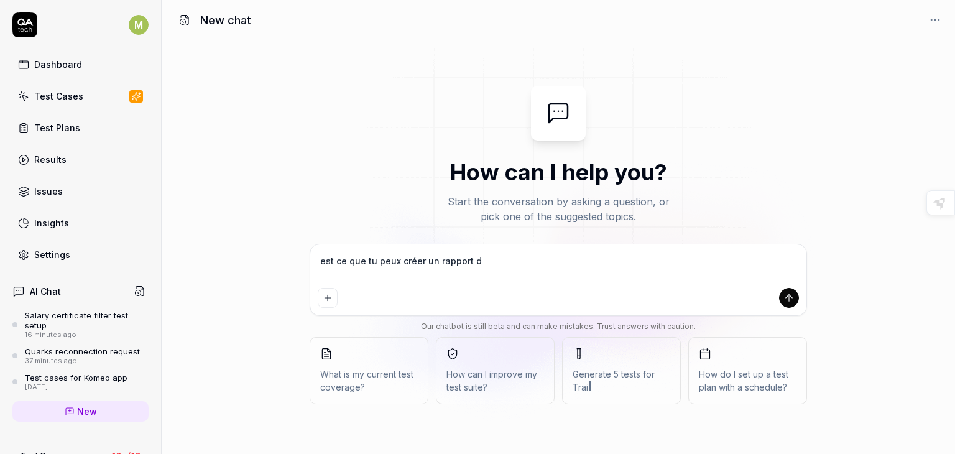
type textarea "*"
type textarea "est ce que tu peux créer un rapport de"
type textarea "*"
type textarea "est ce que tu peux créer un rapport de b"
type textarea "*"
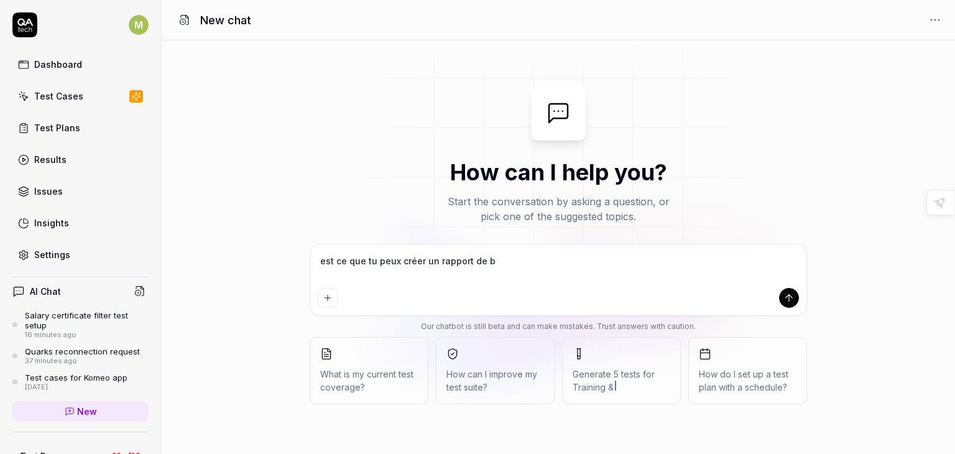
type textarea "est ce que tu peux créer un rapport de bu"
type textarea "*"
type textarea "est ce que tu peux créer un rapport de bug"
type textarea "*"
type textarea "est ce que tu peux créer un rapport de bug"
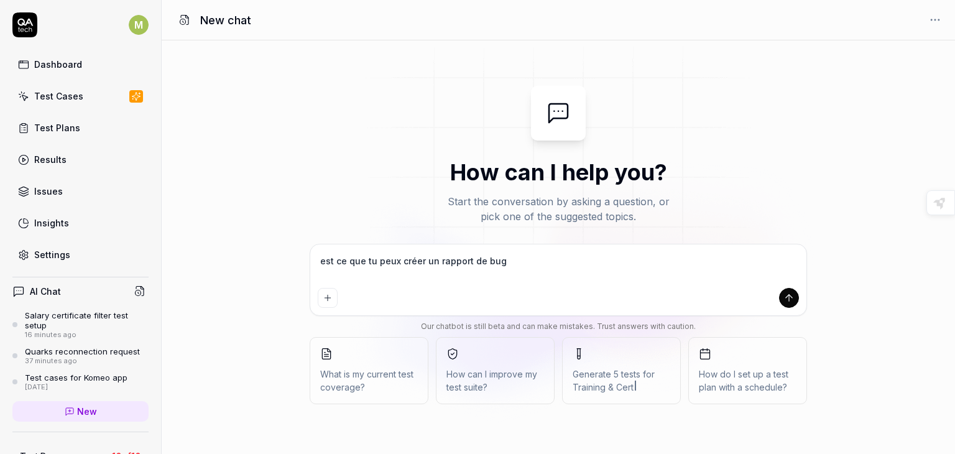
type textarea "*"
type textarea "est ce que tu peux créer un rapport de bug ?"
type textarea "*"
type textarea "est ce que tu peux créer un rapport de bug ?"
type textarea "*"
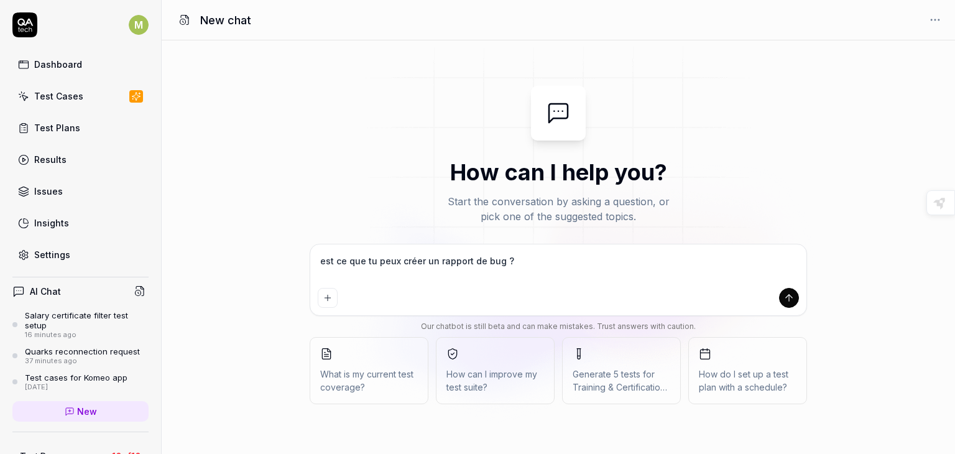
type textarea "est ce que tu peux créer un rapport de bug ? q"
type textarea "*"
type textarea "est ce que tu peux créer un rapport de bug ? qu"
type textarea "*"
type textarea "est ce que tu peux créer un rapport de bug ? qua"
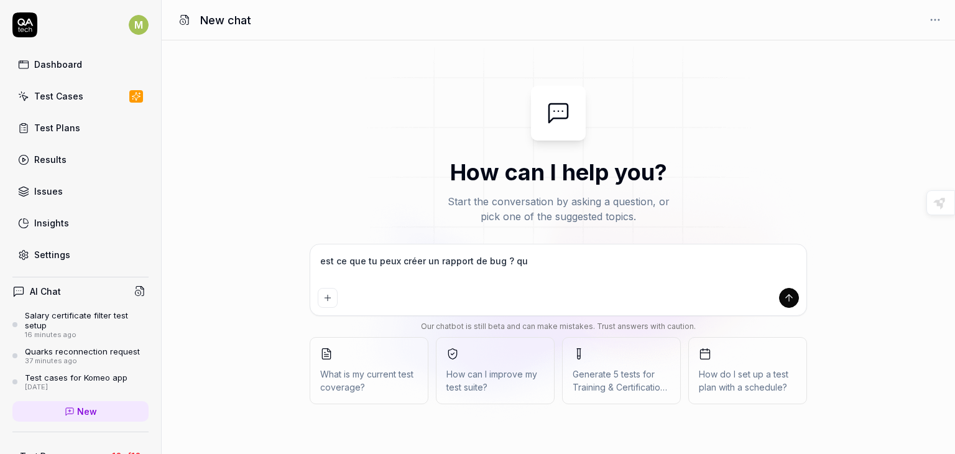
type textarea "*"
type textarea "est ce que tu peux créer un rapport de bug ? quan"
type textarea "*"
type textarea "est ce que tu peux créer un rapport de bug ? quand"
type textarea "*"
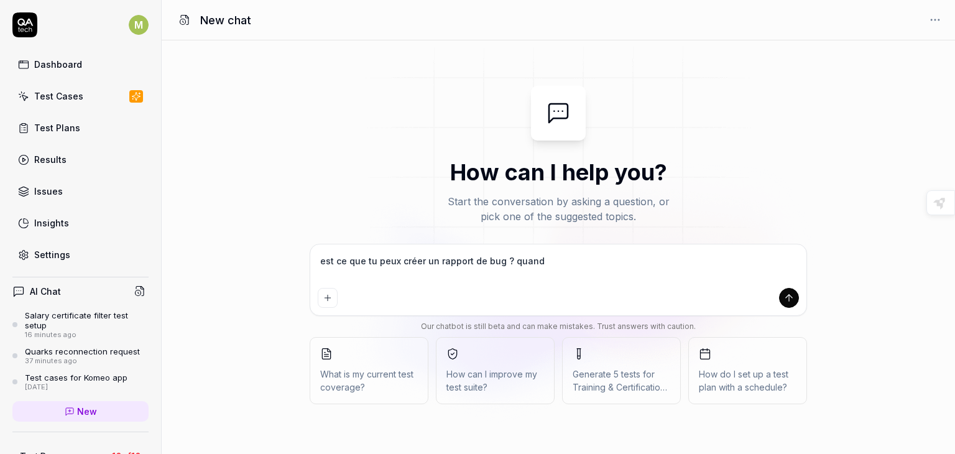
type textarea "est ce que tu peux créer un rapport de bug ? quand"
type textarea "*"
type textarea "est ce que tu peux créer un rapport de bug ? quand t"
type textarea "*"
type textarea "est ce que tu peux créer un rapport de bug ? quand tu"
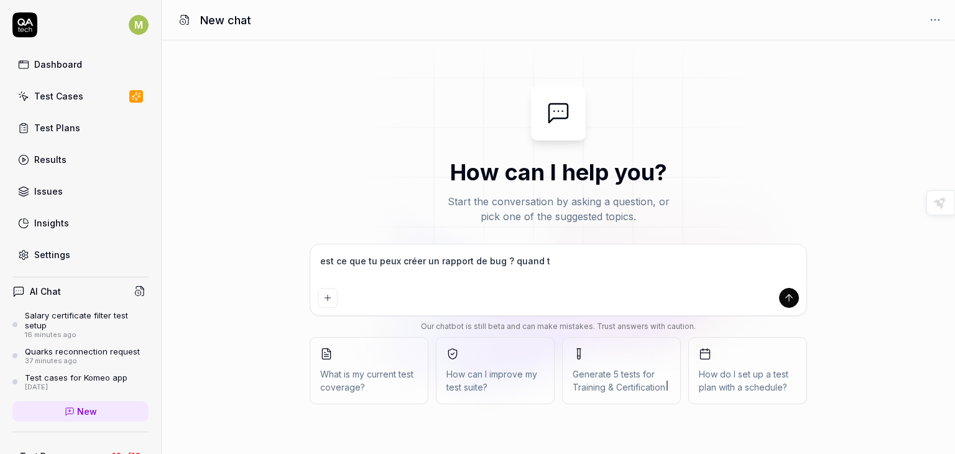
type textarea "*"
type textarea "est ce que tu peux créer un rapport de bug ? quand tu"
type textarea "*"
type textarea "est ce que tu peux créer un rapport de bug ? quand tu e"
type textarea "*"
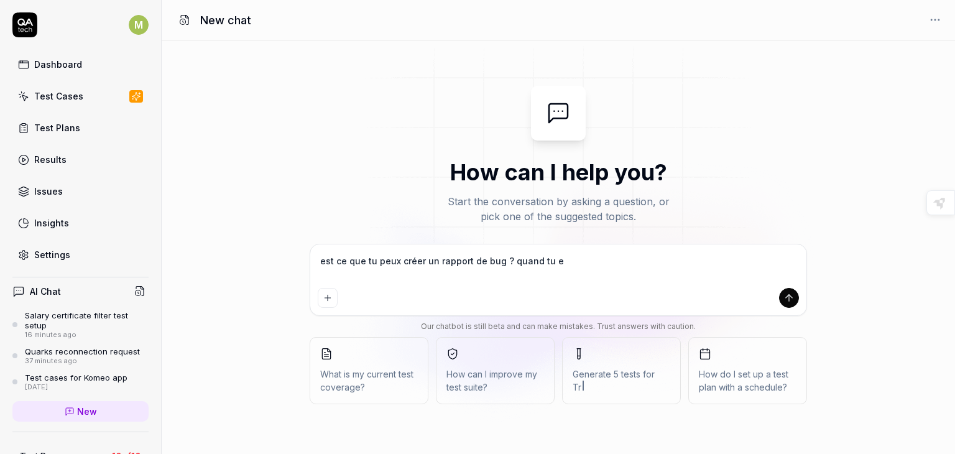
type textarea "est ce que tu peux créer un rapport de bug ? quand tu ex"
type textarea "*"
type textarea "est ce que tu peux créer un rapport de bug ? quand tu exé"
type textarea "*"
type textarea "est ce que tu peux créer un rapport de bug ? quand tu exéc"
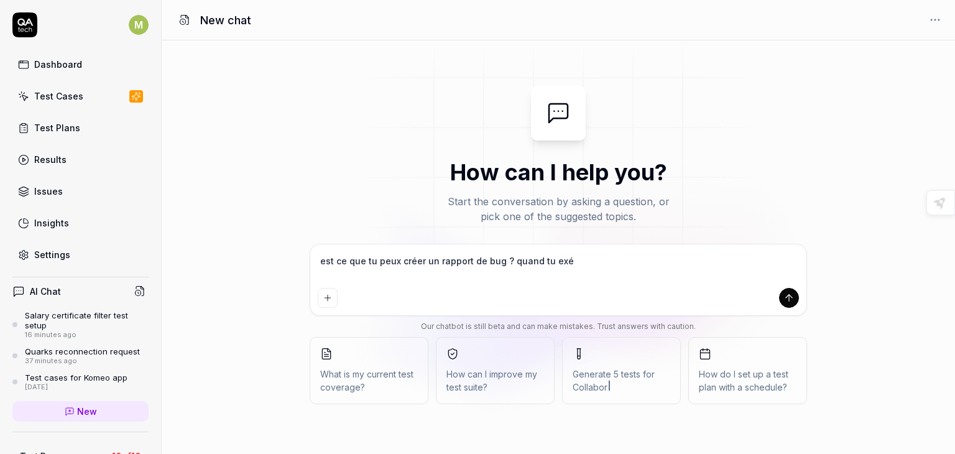
type textarea "*"
type textarea "est ce que tu peux créer un rapport de bug ? quand tu exécu"
type textarea "*"
type textarea "est ce que tu peux créer un rapport de bug ? quand tu exécut"
type textarea "*"
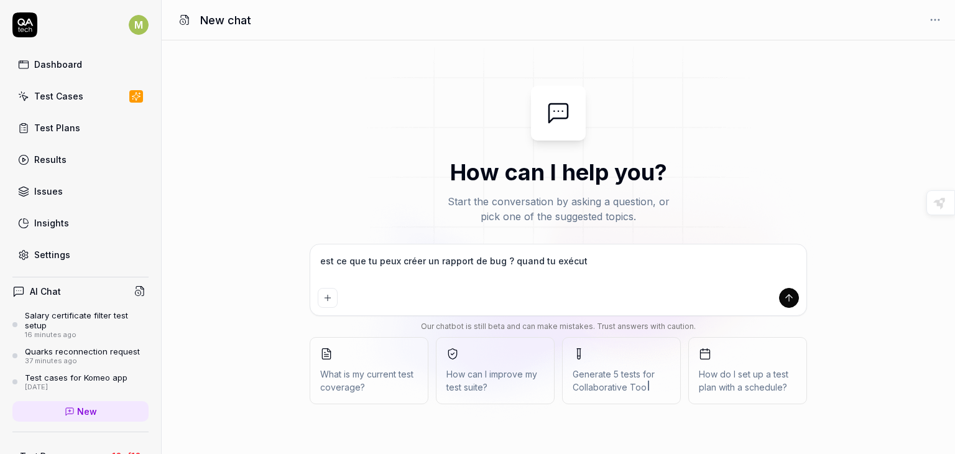
type textarea "est ce que tu peux créer un rapport de bug ? quand tu exécute"
type textarea "*"
type textarea "est ce que tu peux créer un rapport de bug ? quand tu exécute"
type textarea "*"
type textarea "est ce que tu peux créer un rapport de bug ? quand tu exécute u"
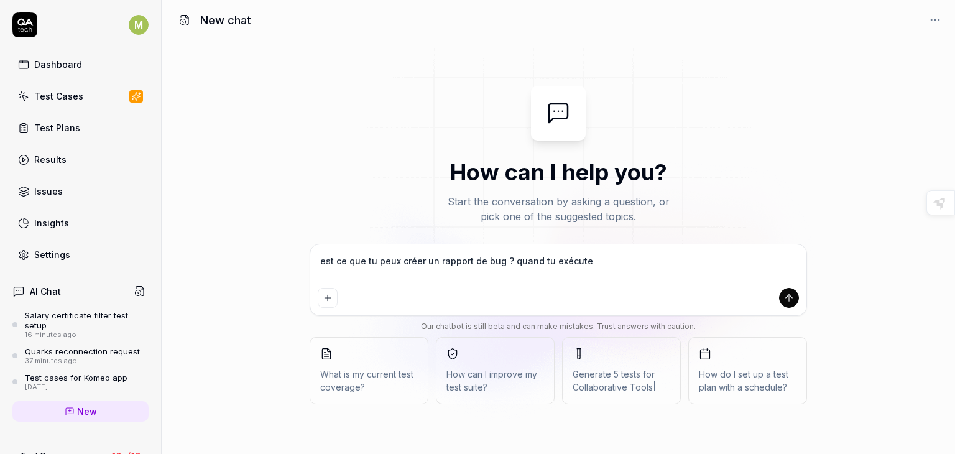
type textarea "*"
type textarea "est ce que tu peux créer un rapport de bug ? quand tu exécute u"
type textarea "*"
type textarea "est ce que tu peux créer un rapport de bug ? quand tu exécute u"
type textarea "*"
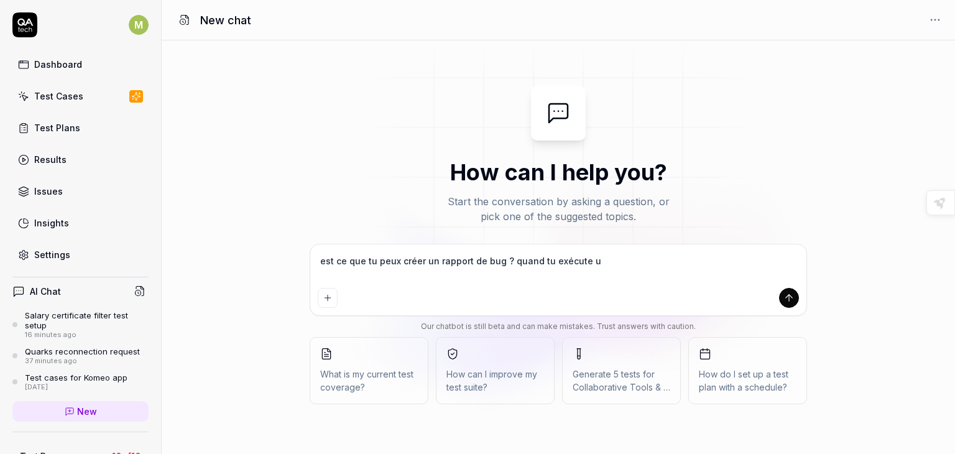
type textarea "est ce que tu peux créer un rapport de bug ? quand tu exécute un"
type textarea "*"
type textarea "est ce que tu peux créer un rapport de bug ? quand tu exécute un"
type textarea "*"
type textarea "est ce que tu peux créer un rapport de bug ? quand tu exécute un t"
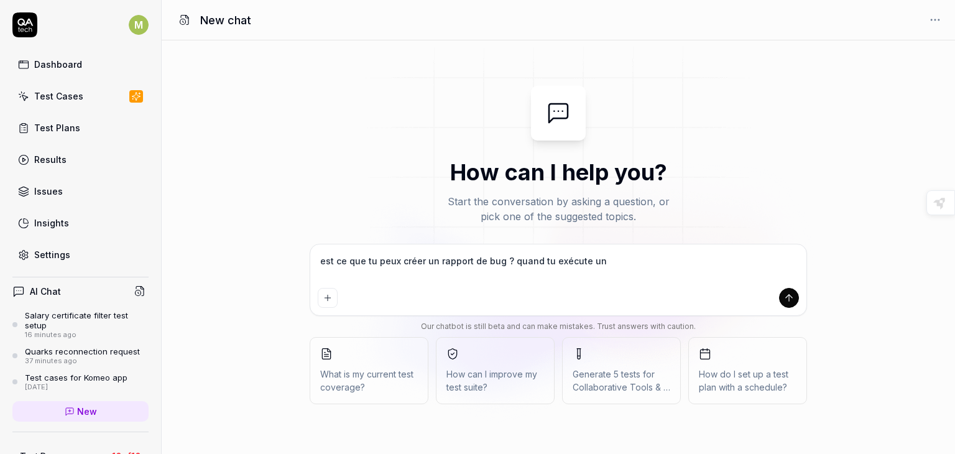
type textarea "*"
type textarea "est ce que tu peux créer un rapport de bug ? quand tu exécute un te"
type textarea "*"
type textarea "est ce que tu peux créer un rapport de bug ? quand tu exécute un tes"
type textarea "*"
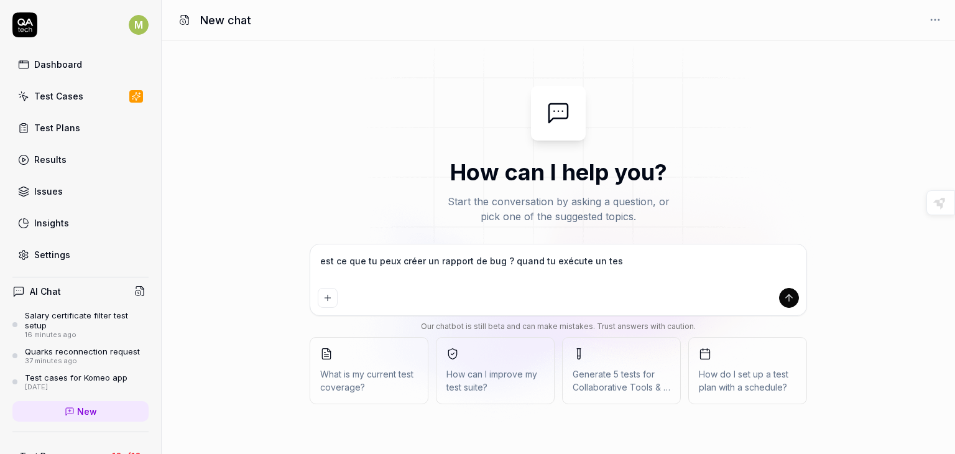
type textarea "est ce que tu peux créer un rapport de bug ? quand tu exécute un test"
type textarea "*"
type textarea "est ce que tu peux créer un rapport de bug ? quand tu exécute un test"
type textarea "*"
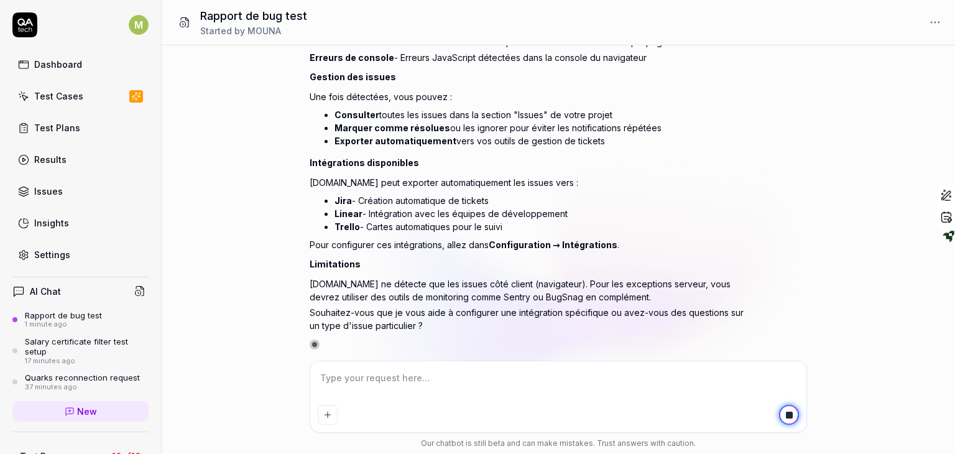
type textarea "*"
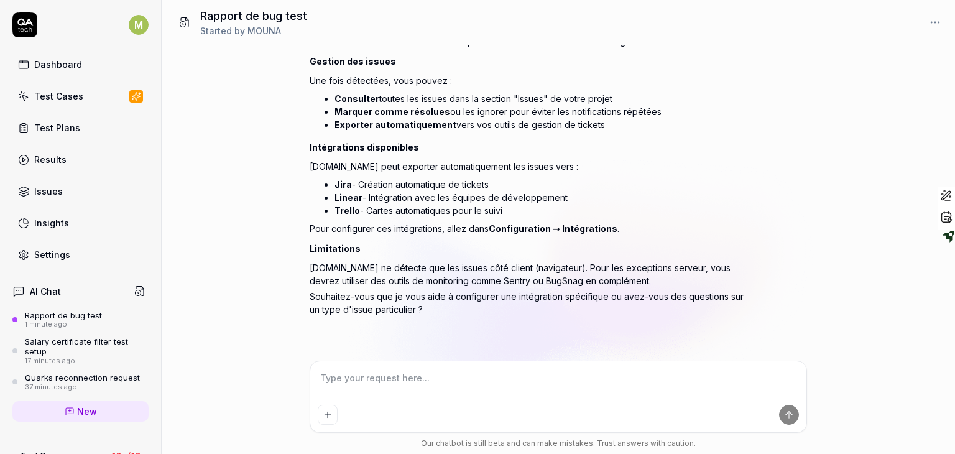
scroll to position [214, 0]
type textarea "t"
type textarea "*"
type textarea "tu"
type textarea "*"
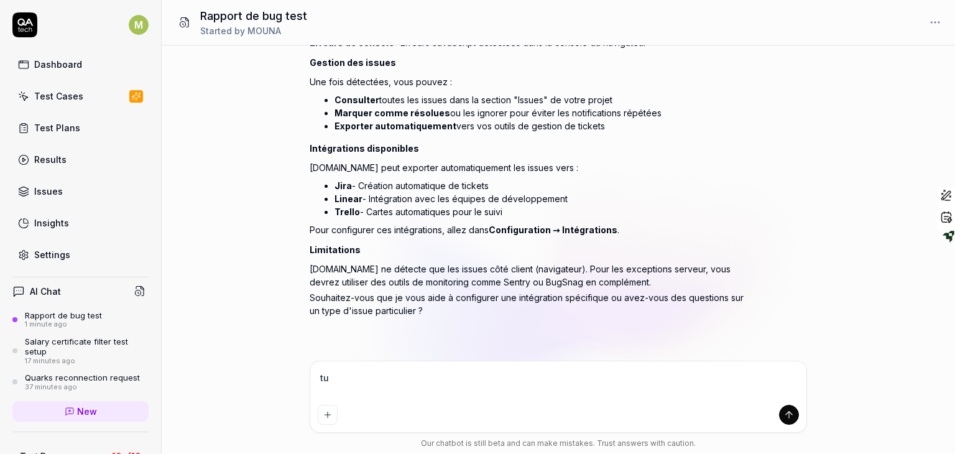
type textarea "tu"
type textarea "*"
type textarea "tu p"
type textarea "*"
type textarea "tu pe"
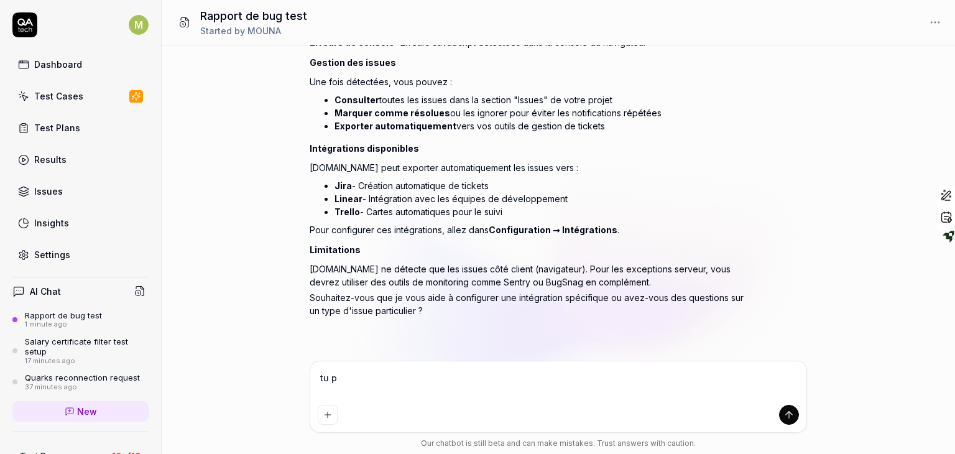
type textarea "*"
type textarea "tu peu"
type textarea "*"
type textarea "tu peux"
type textarea "*"
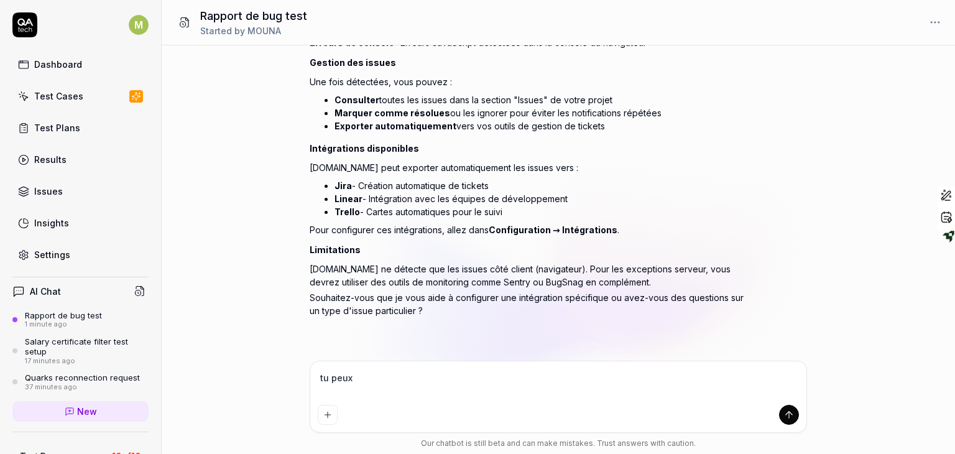
type textarea "tu peux"
type textarea "*"
type textarea "tu peux i"
type textarea "*"
type textarea "tu peux in"
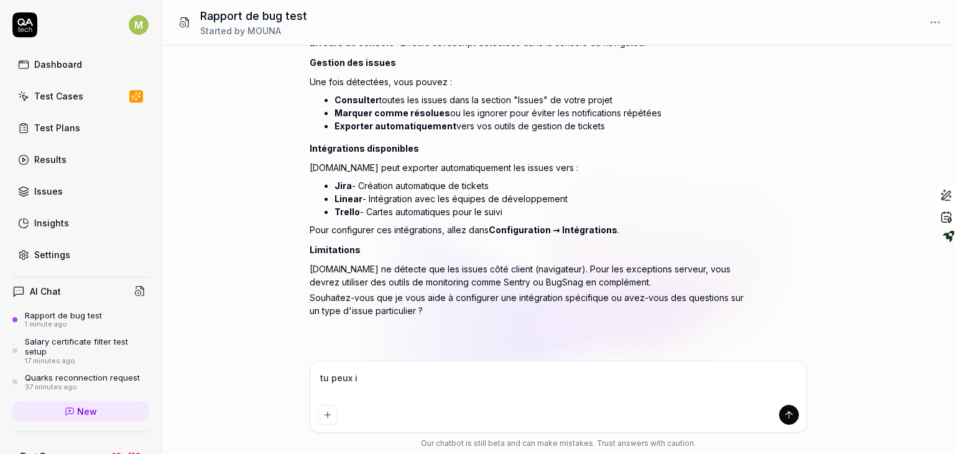
type textarea "*"
type textarea "tu peux int"
type textarea "*"
type textarea "tu peux inte"
type textarea "*"
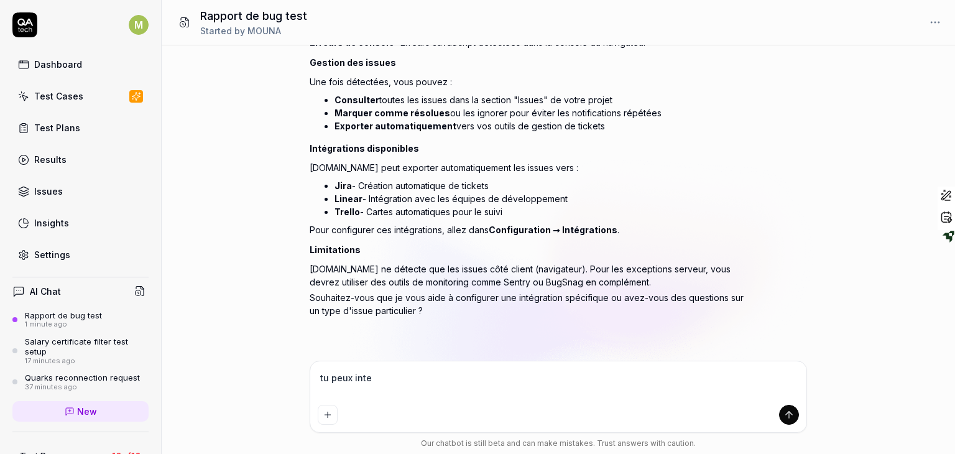
type textarea "tu peux integ"
type textarea "*"
type textarea "tu peux integr"
type textarea "*"
type textarea "tu peux integre"
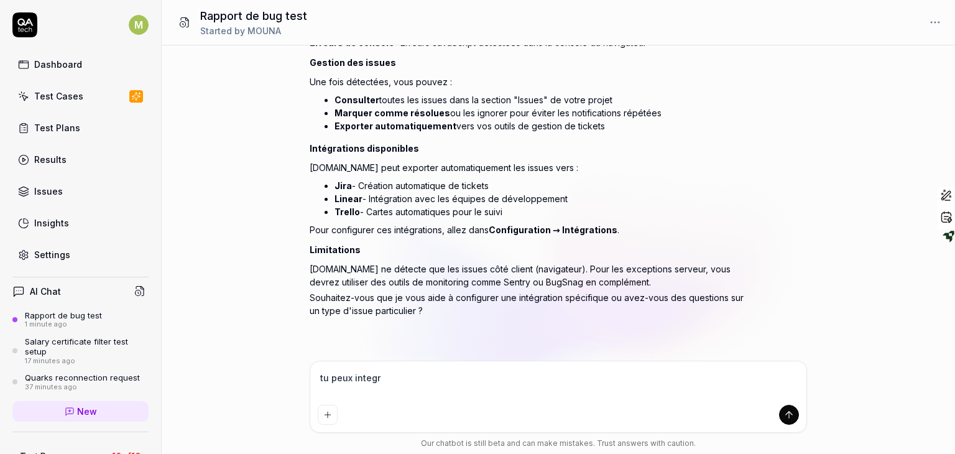
type textarea "*"
type textarea "tu peux integrer"
type textarea "*"
type textarea "tu peux integrer"
type textarea "*"
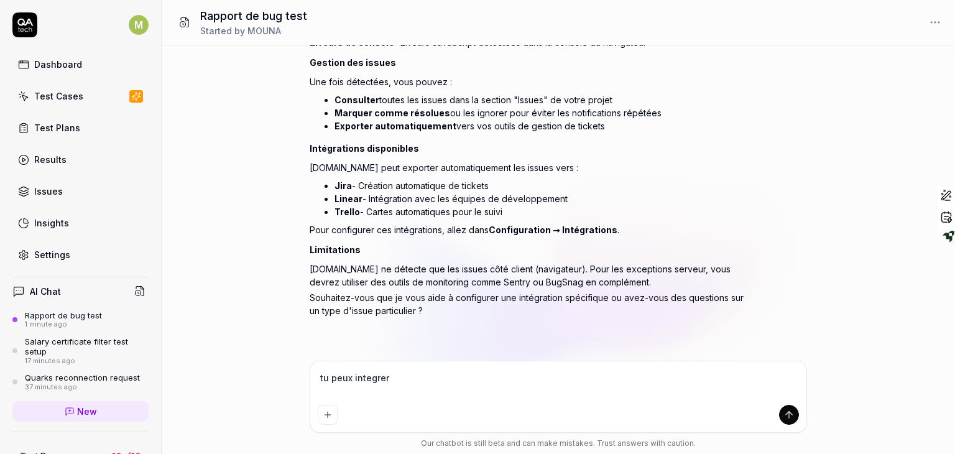
type textarea "tu peux integrer l"
type textarea "*"
type textarea "tu peux integrer le"
type textarea "*"
type textarea "tu peux integrer le"
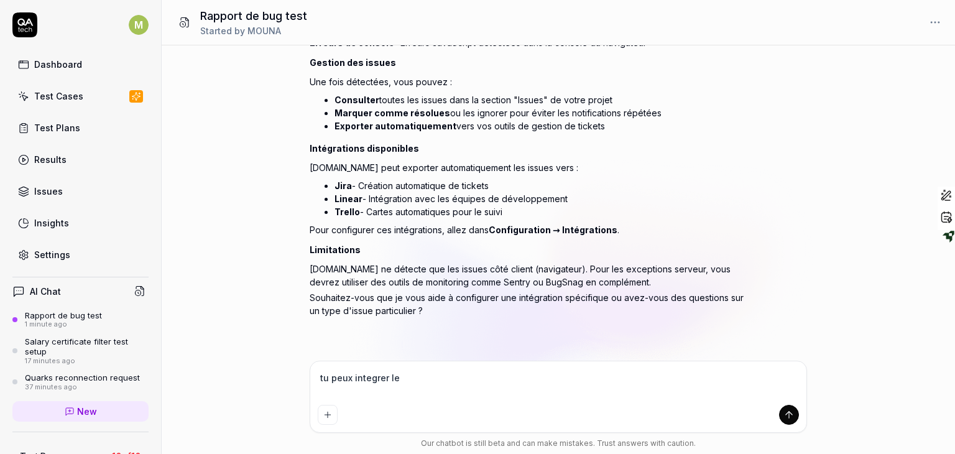
type textarea "*"
type textarea "tu peux integrer le r"
type textarea "*"
type textarea "tu peux integrer le ra"
type textarea "*"
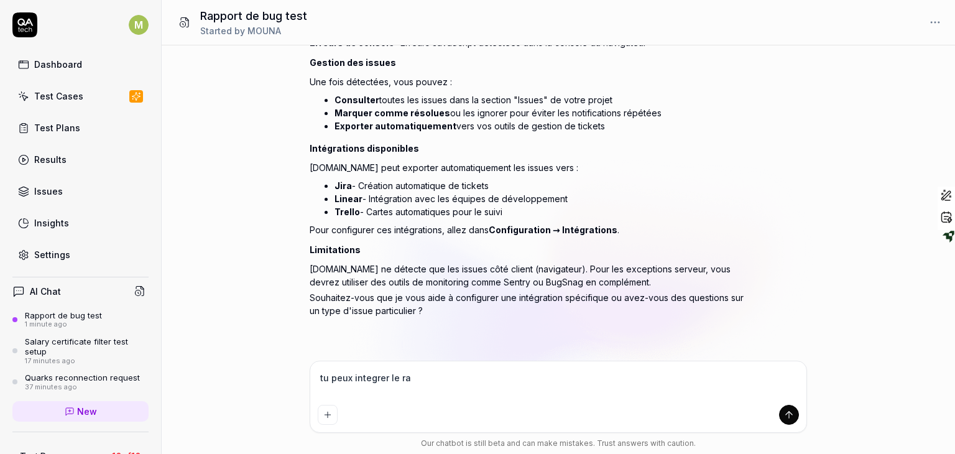
type textarea "tu peux integrer le rap"
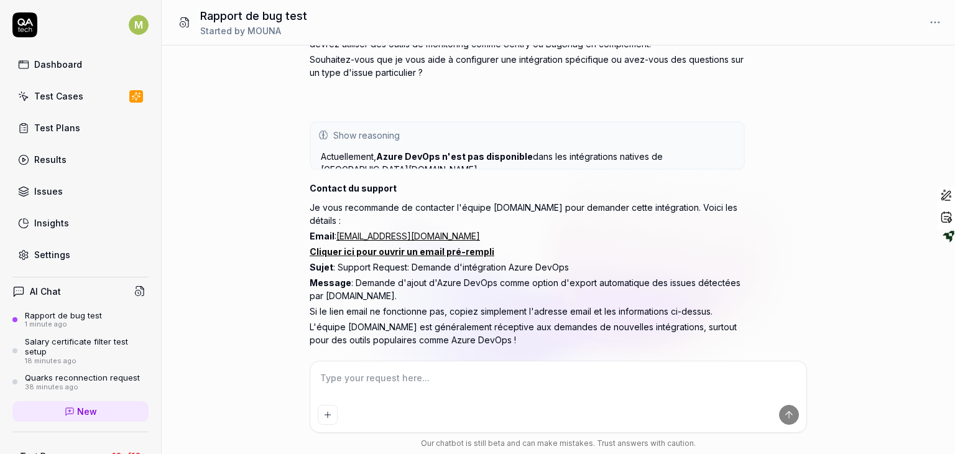
scroll to position [447, 0]
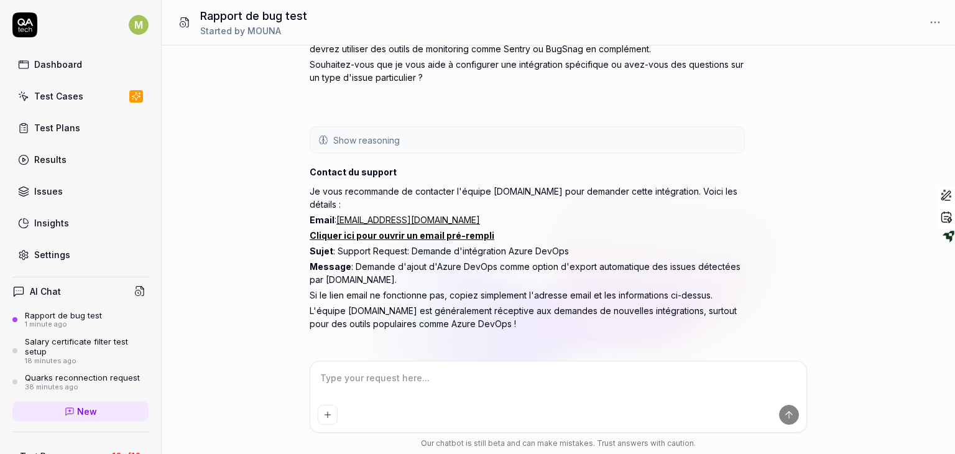
click at [376, 230] on link "Cliquer ici pour ouvrir un email pré-rempli" at bounding box center [401, 235] width 185 height 11
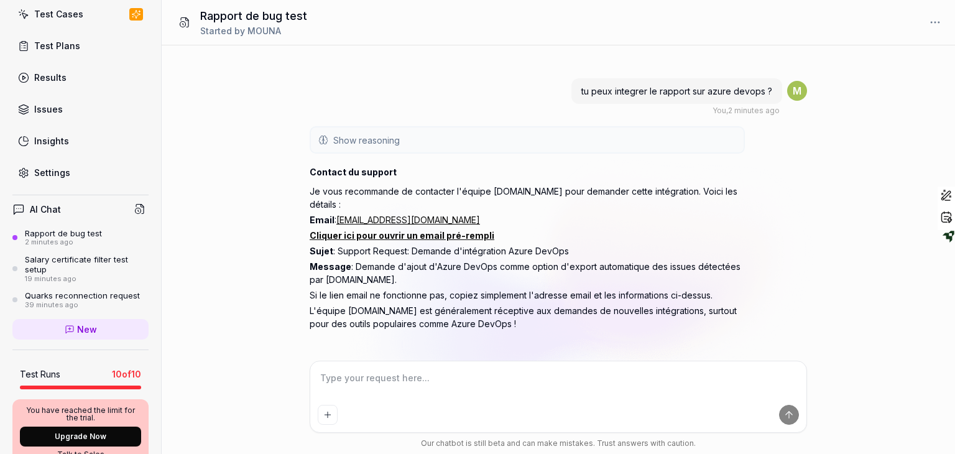
scroll to position [81, 0]
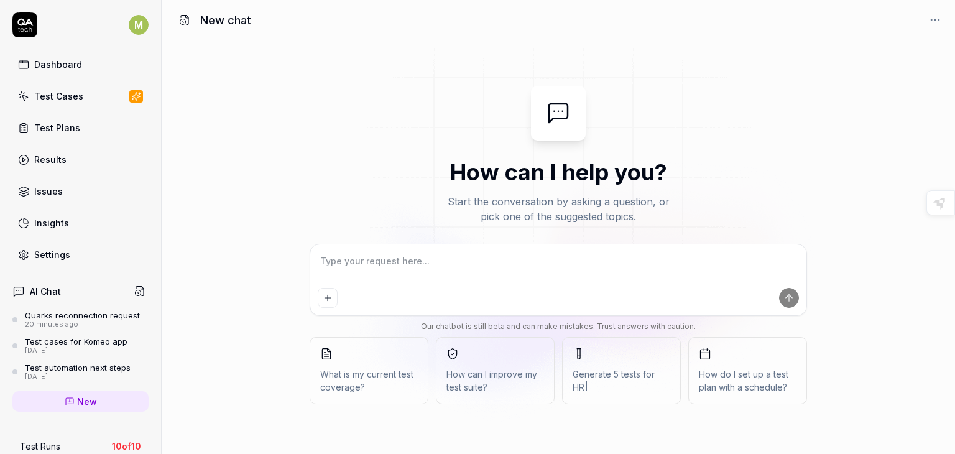
click at [335, 265] on textarea at bounding box center [558, 267] width 481 height 31
type textarea "*"
type textarea "t"
type textarea "*"
type textarea "tu"
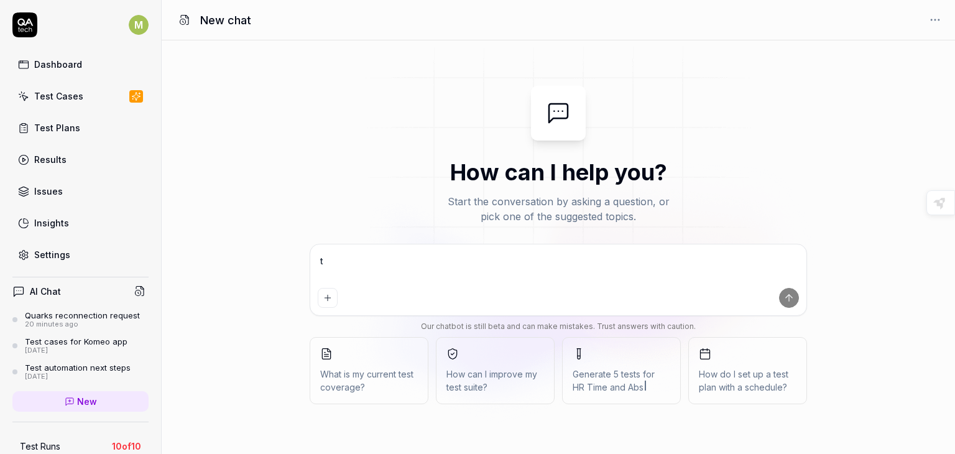
type textarea "*"
type textarea "tu"
type textarea "*"
type textarea "tu v"
type textarea "*"
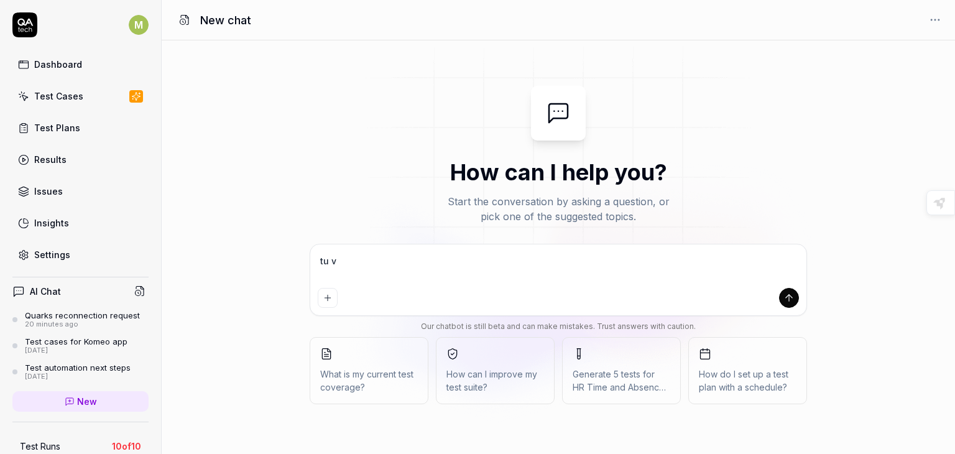
type textarea "tu vo"
type textarea "*"
type textarea "tu voi"
type textarea "*"
type textarea "tu vois"
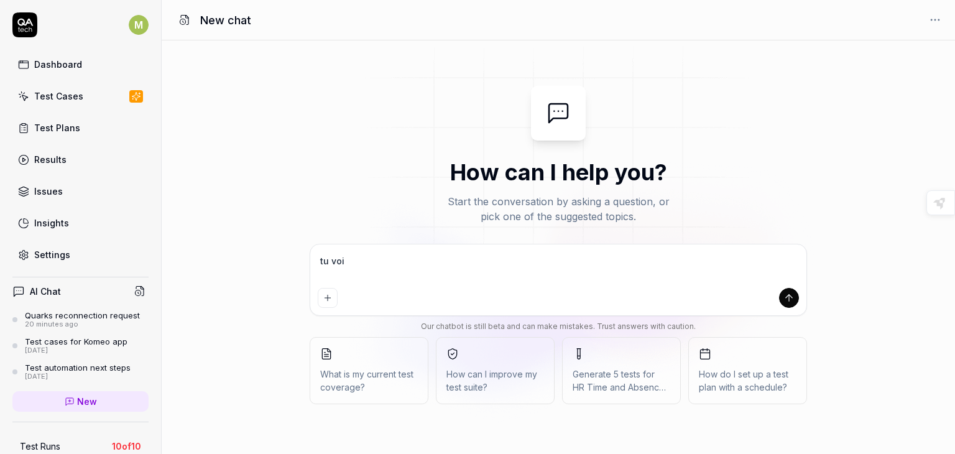
type textarea "*"
type textarea "tu vois"
type textarea "*"
type textarea "tu vois l"
type textarea "*"
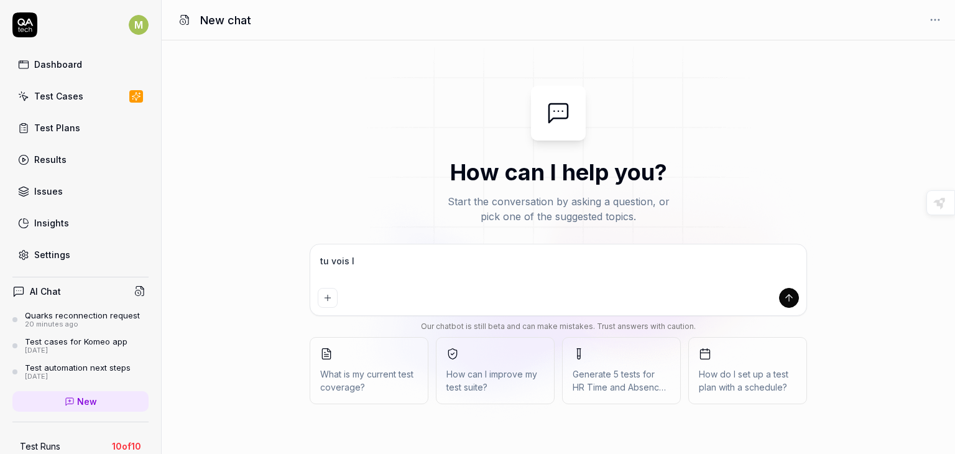
type textarea "tu vois le"
type textarea "*"
type textarea "tu vois le"
type textarea "*"
type textarea "tu vois le t"
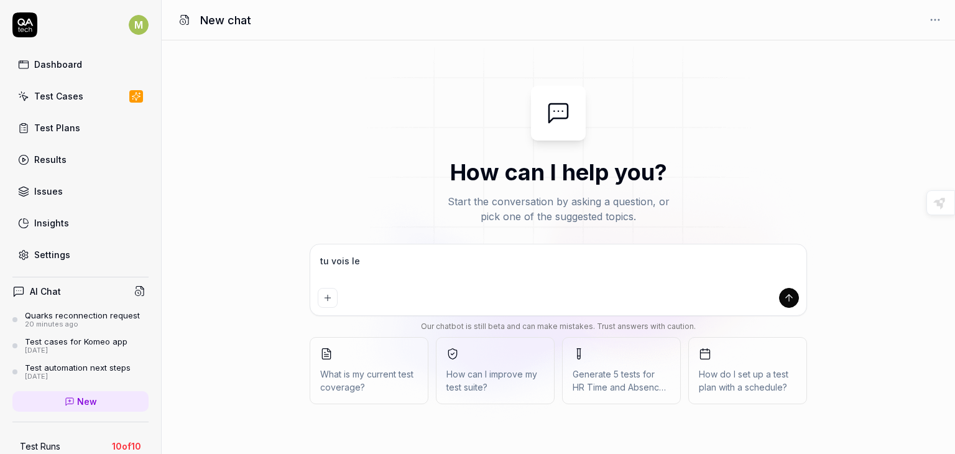
type textarea "*"
type textarea "tu vois le te"
type textarea "*"
type textarea "tu vois le tes"
type textarea "*"
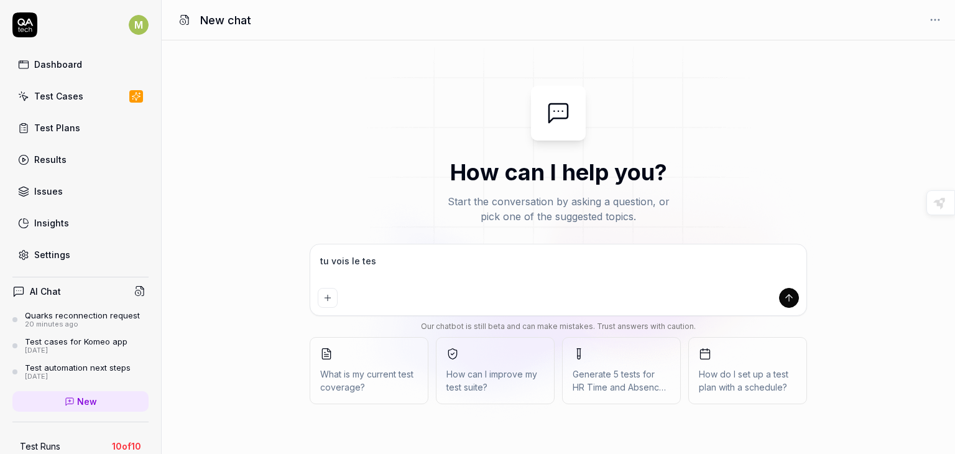
type textarea "tu vois le test"
type textarea "*"
type textarea "tu vois le test"
type textarea "*"
type textarea "tu vois le test q"
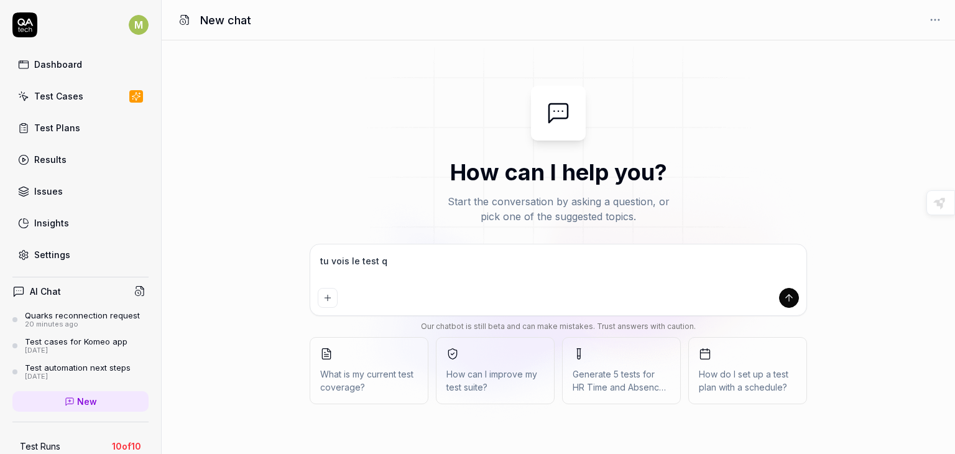
type textarea "*"
type textarea "tu vois le test qu"
type textarea "*"
type textarea "tu vois le test que"
type textarea "*"
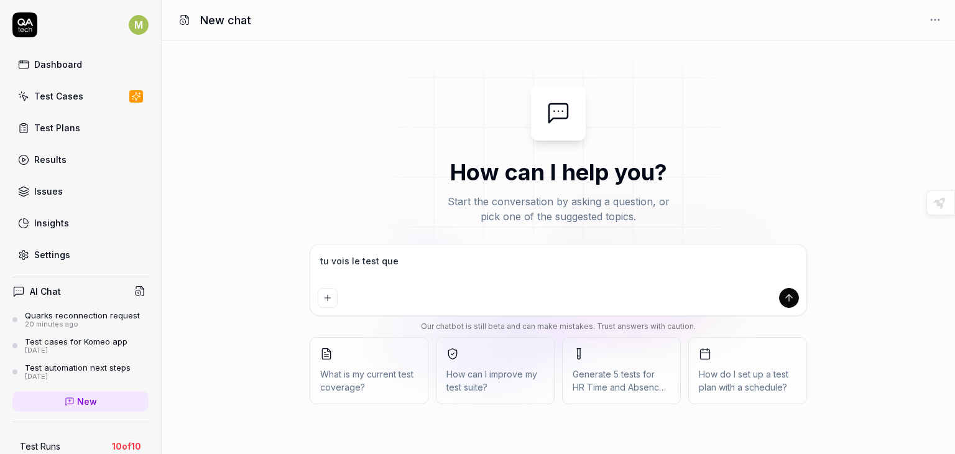
type textarea "tu vois le test que"
type textarea "*"
type textarea "tu vois le test que j"
type textarea "*"
type textarea "tu vois le test que j'"
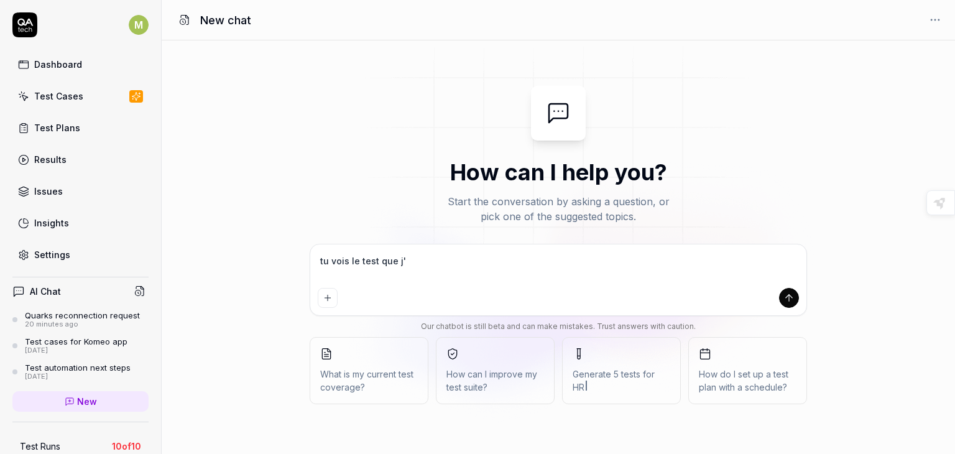
type textarea "*"
type textarea "tu vois le test que j'a"
type textarea "*"
type textarea "tu vois le test que j'ai"
type textarea "*"
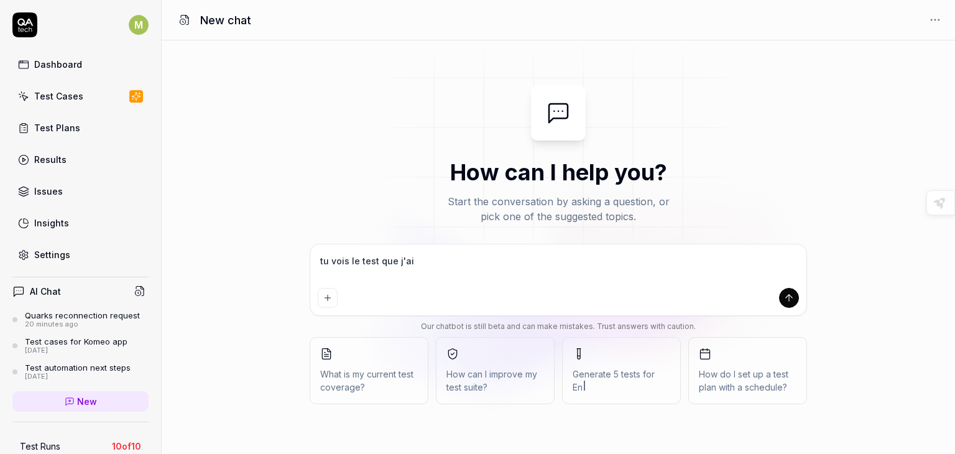
type textarea "tu vois le test que j'ai"
type textarea "*"
type textarea "tu vois le test que j'ai a"
type textarea "*"
type textarea "tu vois le test que j'ai aj"
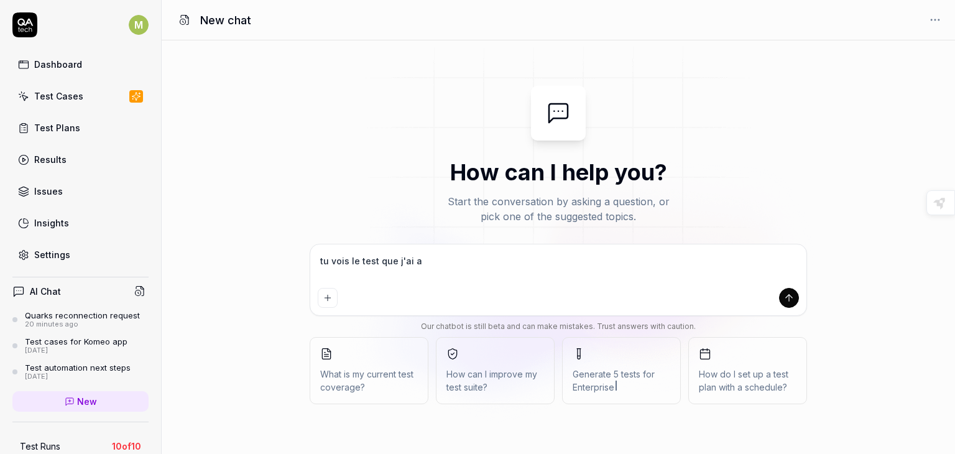
type textarea "*"
type textarea "tu vois le test que j'ai ajo"
type textarea "*"
type textarea "tu vois le test que j'ai ajou"
type textarea "*"
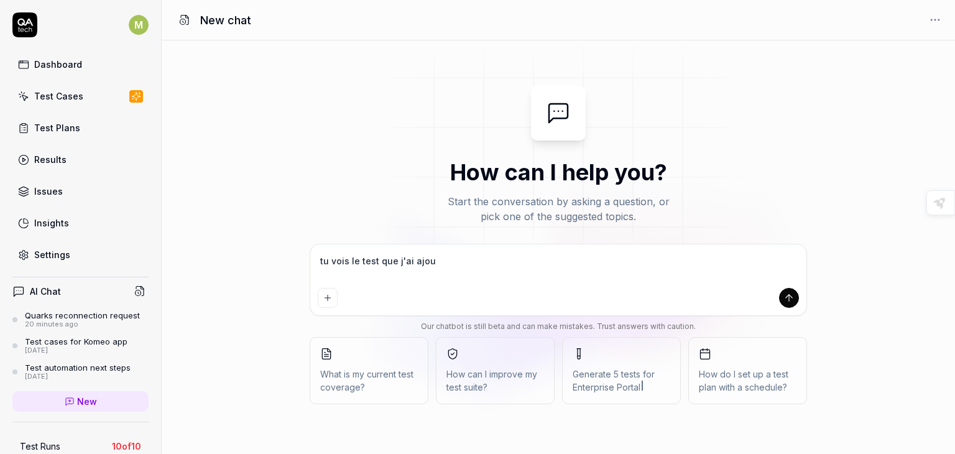
type textarea "tu vois le test que j'ai ajout"
type textarea "*"
type textarea "tu vois le test que j'ai ajouté"
type textarea "*"
type textarea "tu vois le test que j'ai ajouté"
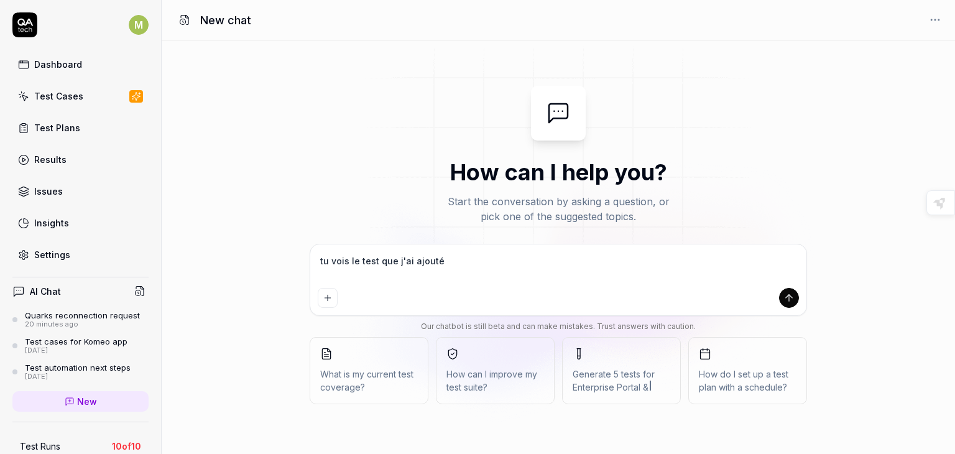
type textarea "*"
type textarea "tu vois le test que j'ai ajouté e"
type textarea "*"
type textarea "tu vois le test que j'ai ajouté et"
type textarea "*"
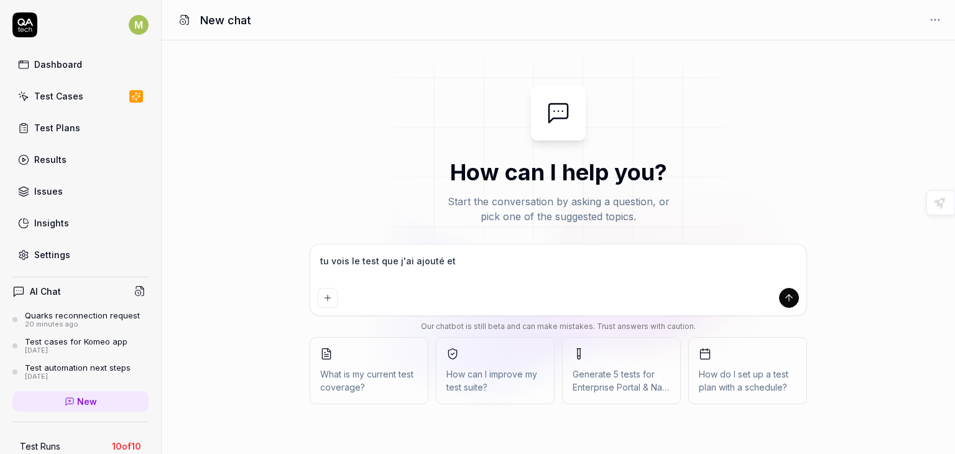
type textarea "tu vois le test que j'ai ajouté et"
type textarea "*"
type textarea "tu vois le test que j'ai ajouté et q"
type textarea "*"
type textarea "tu vois le test que j'ai ajouté et qu"
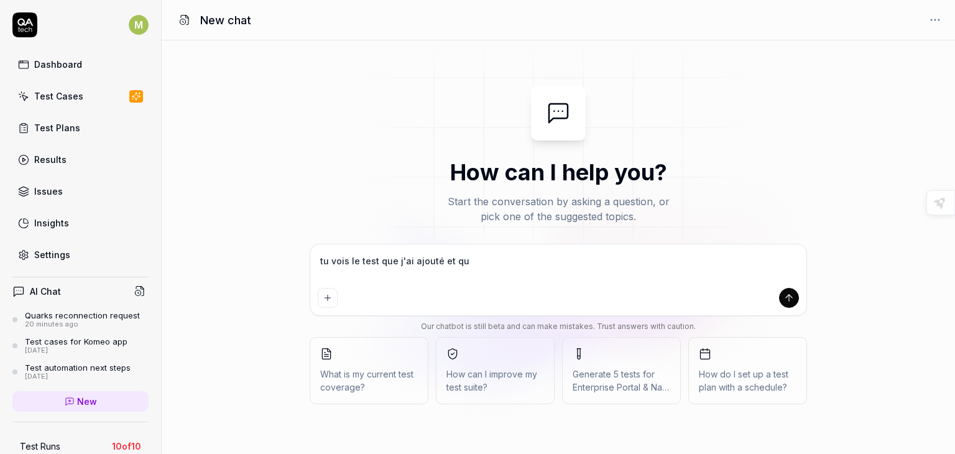
type textarea "*"
type textarea "tu vois le test que j'ai ajouté et que"
type textarea "*"
type textarea "tu vois le test que j'ai ajouté et que"
type textarea "*"
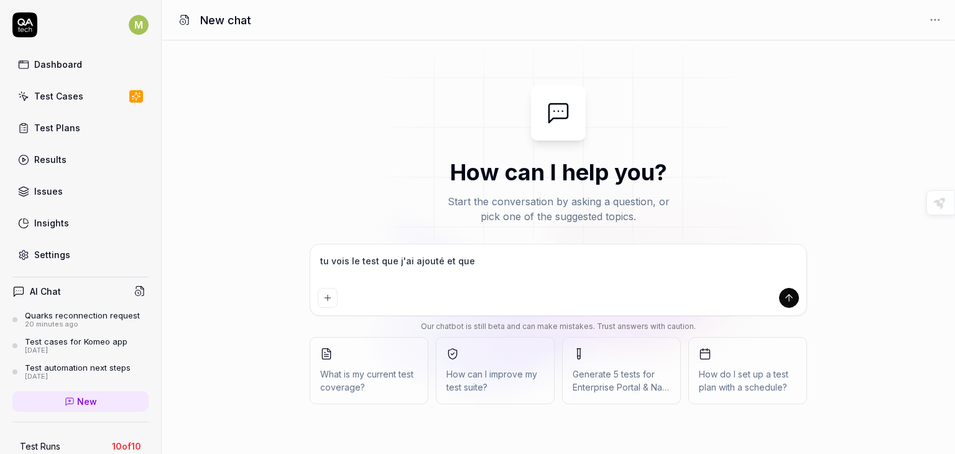
type textarea "tu vois le test que j'ai ajouté et que t"
type textarea "*"
type textarea "tu vois le test que j'ai ajouté et que t'"
type textarea "*"
type textarea "tu vois le test que j'ai ajouté et que t'a"
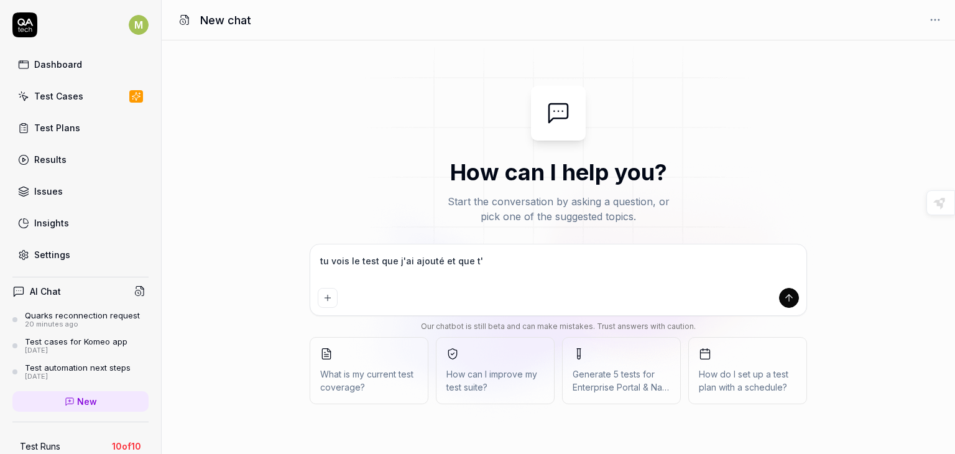
type textarea "*"
type textarea "tu vois le test que j'ai ajouté et que t'a"
type textarea "*"
type textarea "tu vois le test que j'ai ajouté et que t'a p"
type textarea "*"
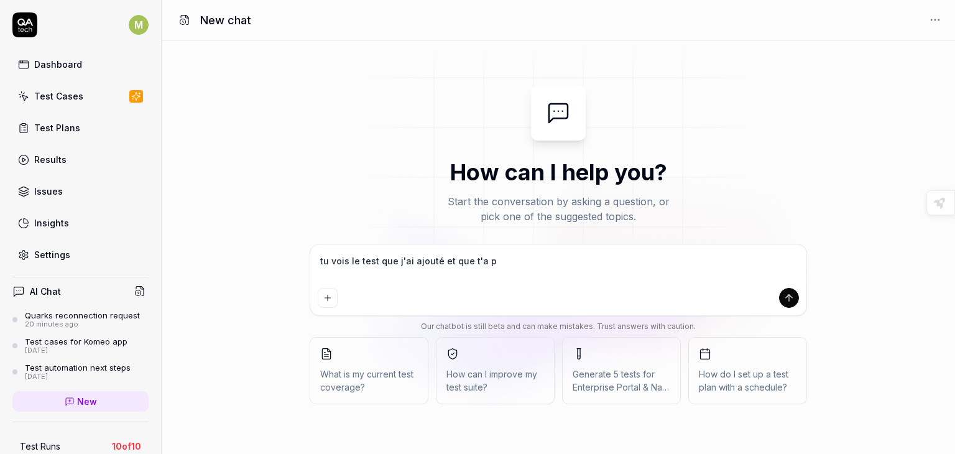
type textarea "tu vois le test que j'ai ajouté et que t'a po"
type textarea "*"
type textarea "tu vois le test que j'ai ajouté et que t'a p"
type textarea "*"
type textarea "tu vois le test que j'ai ajouté et que t'a pr"
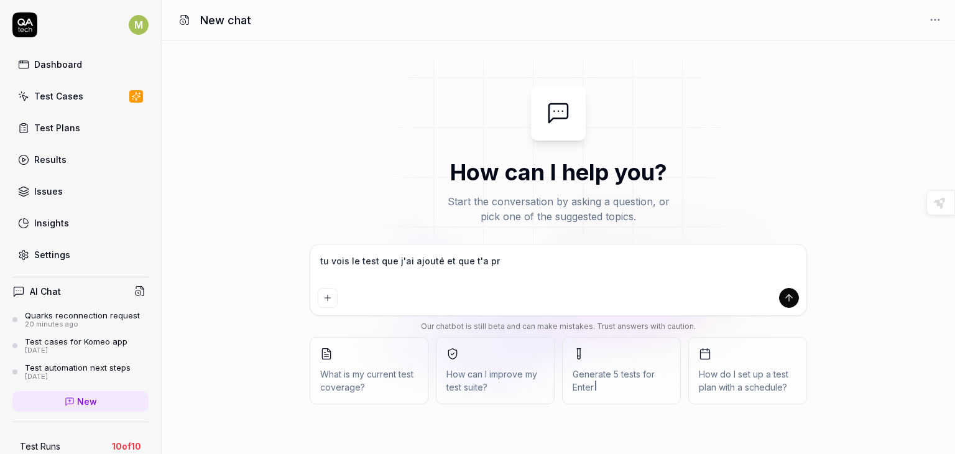
type textarea "*"
type textarea "tu vois le test que j'ai ajouté et que t'a pro"
type textarea "*"
type textarea "tu vois le test que j'ai ajouté et que t'a prop"
type textarea "*"
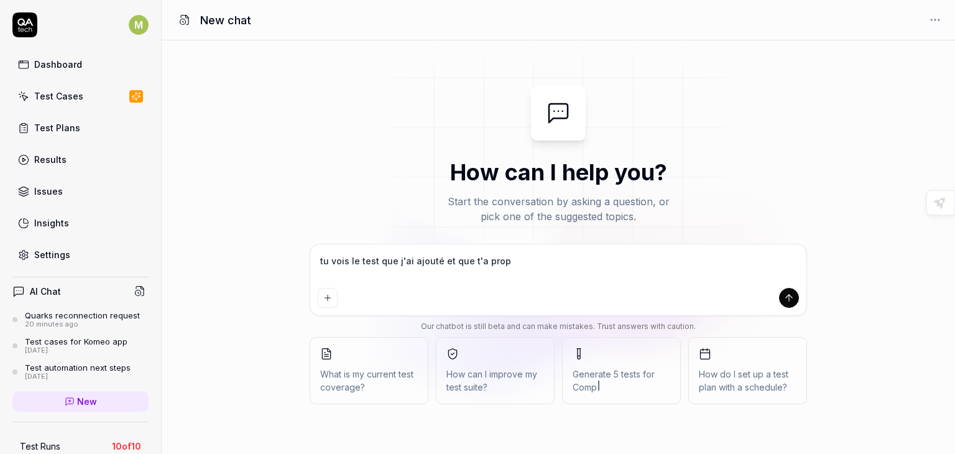
type textarea "tu vois le test que j'ai ajouté et que t'a propo"
type textarea "*"
type textarea "tu vois le test que j'ai ajouté et que t'a propos"
type textarea "*"
type textarea "tu vois le test que j'ai ajouté et que t'a proposé"
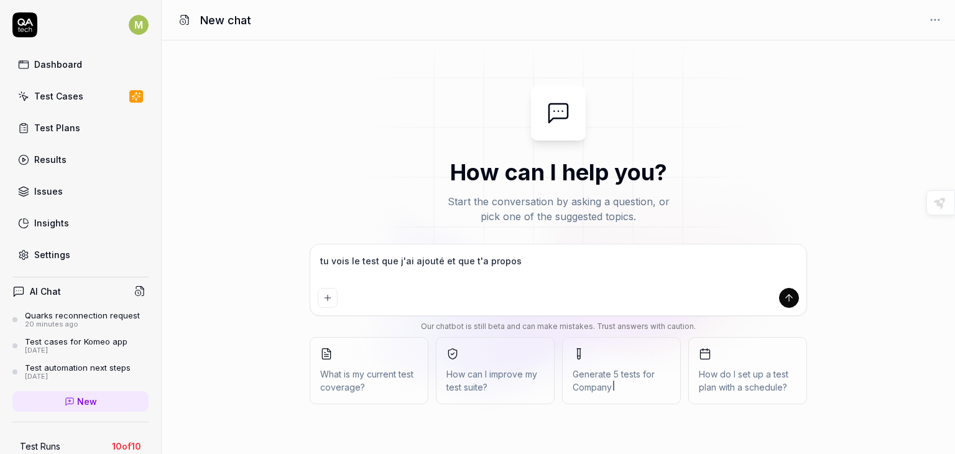
type textarea "*"
type textarea "tu vois le test que j'ai ajouté et que t'a proposé"
type textarea "*"
type textarea "tu vois le test que j'ai ajouté et que t'a proposé ?"
type textarea "*"
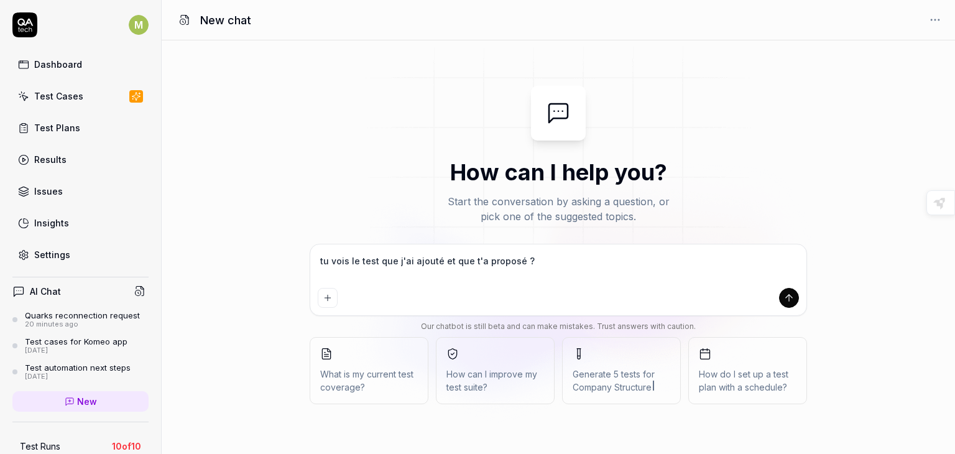
type textarea "tu vois le test que j'ai ajouté et que t'a proposé ?"
type textarea "*"
type textarea "tu vois le test que j'ai ajouté et que t'a proposé ? Apply date range filters t…"
type textarea "*"
type textarea "tu vois le test que j'ai ajouté et que t'a proposé ? Apply date range filters t…"
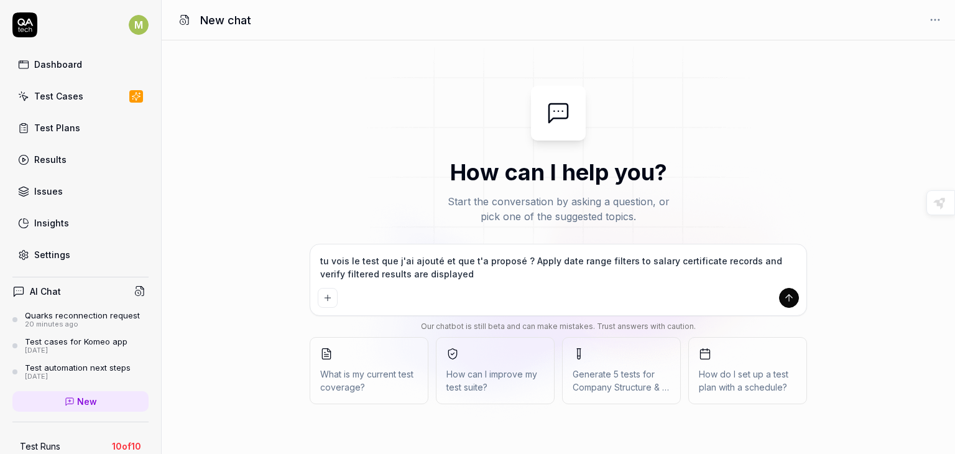
type textarea "*"
type textarea "tu vois le test que j'ai ajouté et que t'a proposé ? Apply date range filters t…"
type textarea "*"
type textarea "tu vois le test que j'ai ajouté et que t'a proposé ? Apply date range filters t…"
type textarea "*"
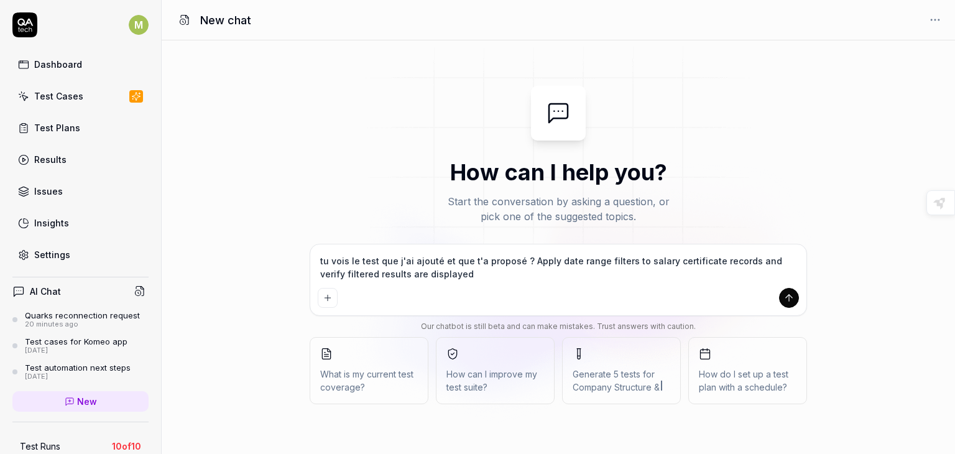
type textarea "tu vois le test que j'ai ajouté et que t'a proposé ? Apply date range filters t…"
type textarea "*"
type textarea "tu vois le test que j'ai ajouté et que t'a proposé ? Apply date range filters t…"
type textarea "*"
type textarea "tu vois le test que j'ai ajouté et que t'a proposé ? Apply date range filters t…"
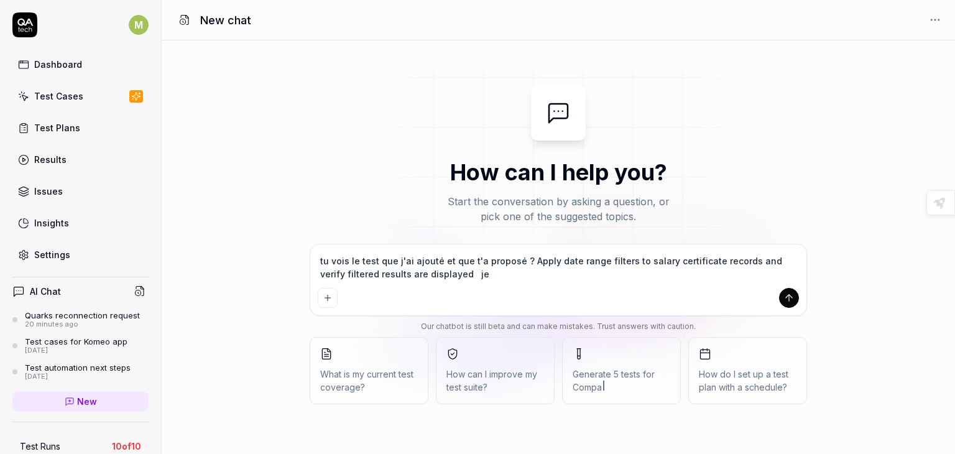
type textarea "*"
type textarea "tu vois le test que j'ai ajouté et que t'a proposé ? Apply date range filters t…"
type textarea "*"
type textarea "tu vois le test que j'ai ajouté et que t'a proposé ? Apply date range filters t…"
type textarea "*"
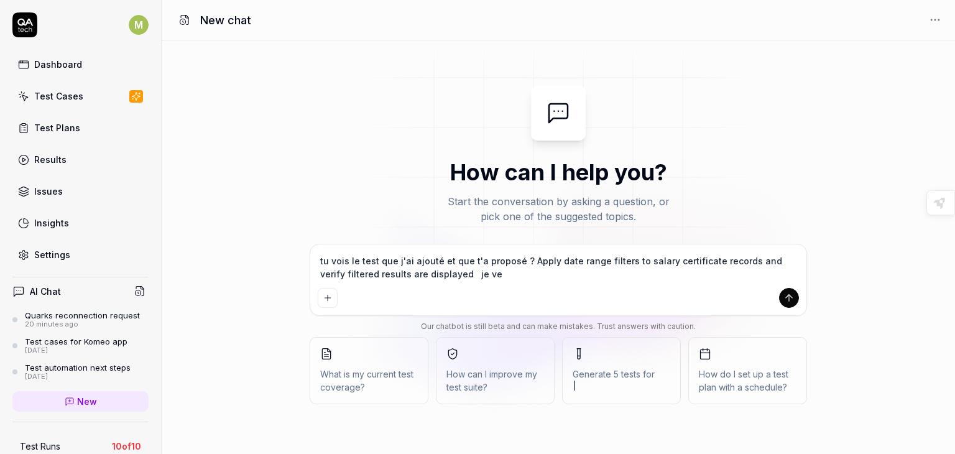
type textarea "tu vois le test que j'ai ajouté et que t'a proposé ? Apply date range filters t…"
type textarea "*"
type textarea "tu vois le test que j'ai ajouté et que t'a proposé ? Apply date range filters t…"
type textarea "*"
type textarea "tu vois le test que j'ai ajouté et que t'a proposé ? Apply date range filters t…"
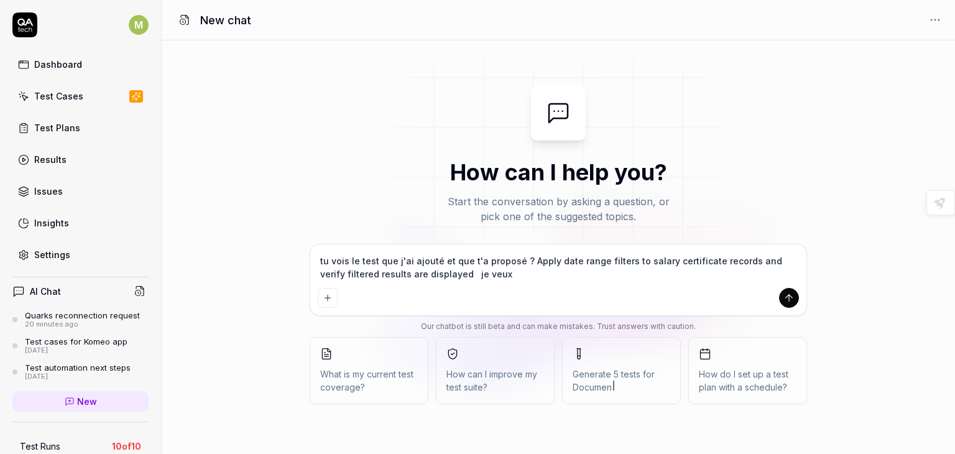
type textarea "*"
type textarea "tu vois le test que j'ai ajouté et que t'a proposé ? Apply date range filters t…"
type textarea "*"
type textarea "tu vois le test que j'ai ajouté et que t'a proposé ? Apply date range filters t…"
type textarea "*"
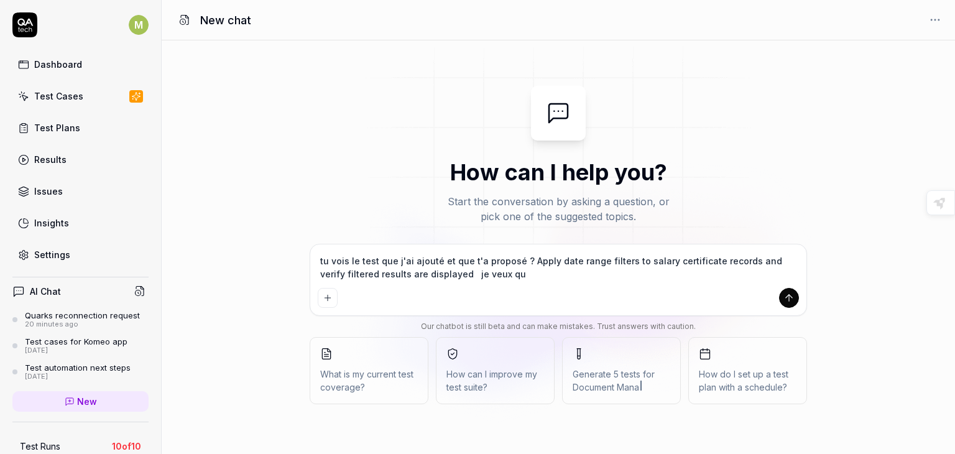
type textarea "tu vois le test que j'ai ajouté et que t'a proposé ? Apply date range filters t…"
type textarea "*"
type textarea "tu vois le test que j'ai ajouté et que t'a proposé ? Apply date range filters t…"
type textarea "*"
type textarea "tu vois le test que j'ai ajouté et que t'a proposé ? Apply date range filters t…"
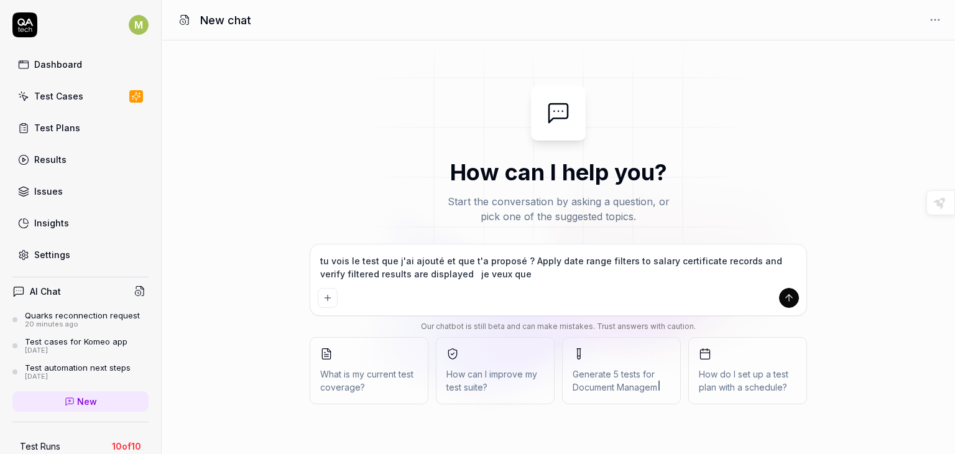
type textarea "*"
type textarea "tu vois le test que j'ai ajouté et que t'a proposé ? Apply date range filters t…"
type textarea "*"
type textarea "tu vois le test que j'ai ajouté et que t'a proposé ? Apply date range filters t…"
type textarea "*"
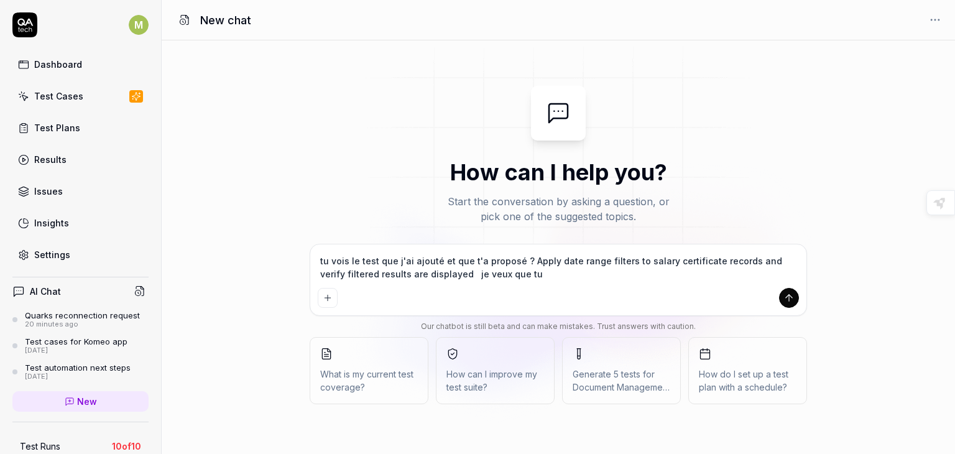
type textarea "tu vois le test que j'ai ajouté et que t'a proposé ? Apply date range filters t…"
type textarea "*"
type textarea "tu vois le test que j'ai ajouté et que t'a proposé ? Apply date range filters t…"
type textarea "*"
type textarea "tu vois le test que j'ai ajouté et que t'a proposé ? Apply date range filters t…"
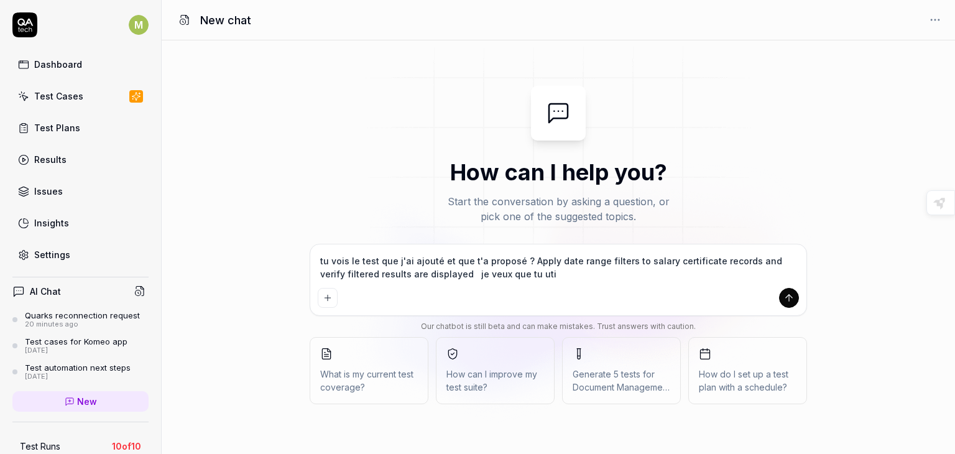
type textarea "*"
type textarea "tu vois le test que j'ai ajouté et que t'a proposé ? Apply date range filters t…"
type textarea "*"
type textarea "tu vois le test que j'ai ajouté et que t'a proposé ? Apply date range filters t…"
type textarea "*"
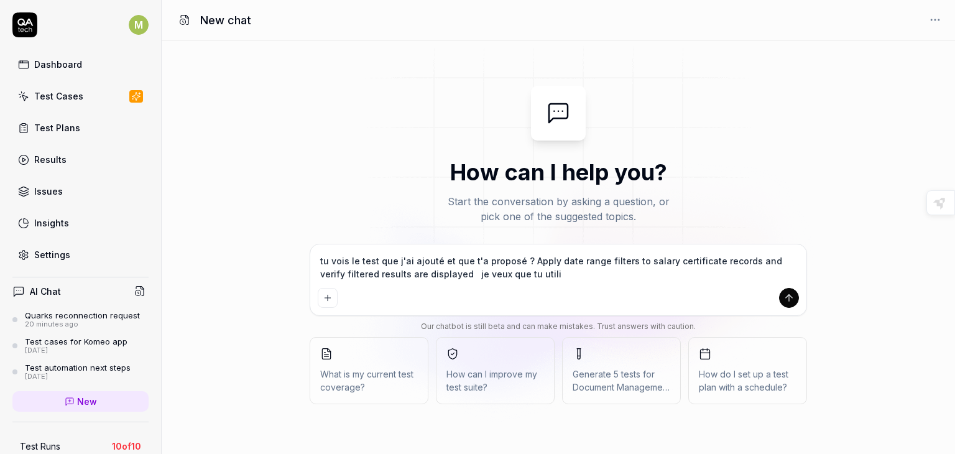
type textarea "tu vois le test que j'ai ajouté et que t'a proposé ? Apply date range filters t…"
type textarea "*"
type textarea "tu vois le test que j'ai ajouté et que t'a proposé ? Apply date range filters t…"
type textarea "*"
type textarea "tu vois le test que j'ai ajouté et que t'a proposé ? Apply date range filters t…"
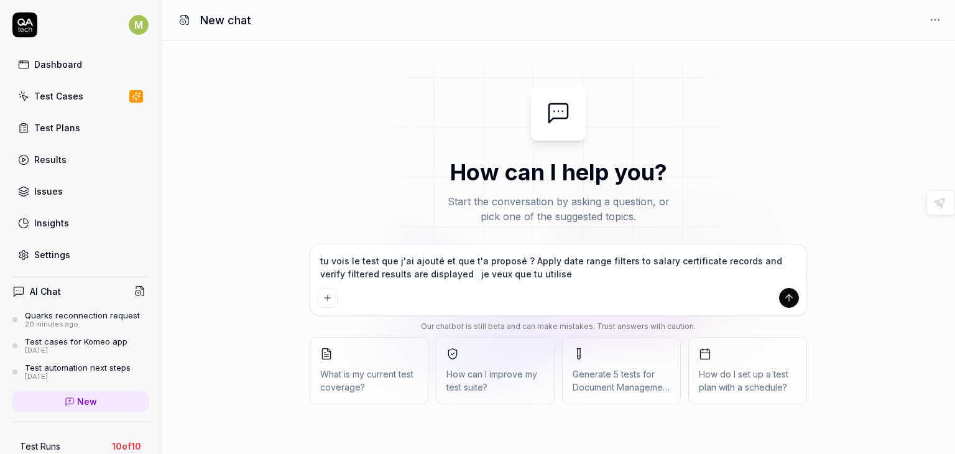
type textarea "*"
type textarea "tu vois le test que j'ai ajouté et que t'a proposé ? Apply date range filters t…"
type textarea "*"
type textarea "tu vois le test que j'ai ajouté et que t'a proposé ? Apply date range filters t…"
type textarea "*"
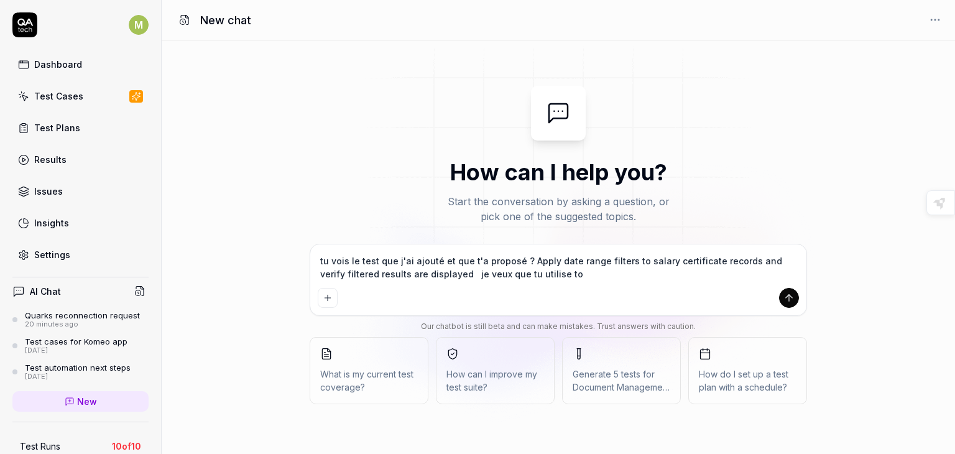
type textarea "tu vois le test que j'ai ajouté et que t'a proposé ? Apply date range filters t…"
type textarea "*"
type textarea "tu vois le test que j'ai ajouté et que t'a proposé ? Apply date range filters t…"
type textarea "*"
type textarea "tu vois le test que j'ai ajouté et que t'a proposé ? Apply date range filters t…"
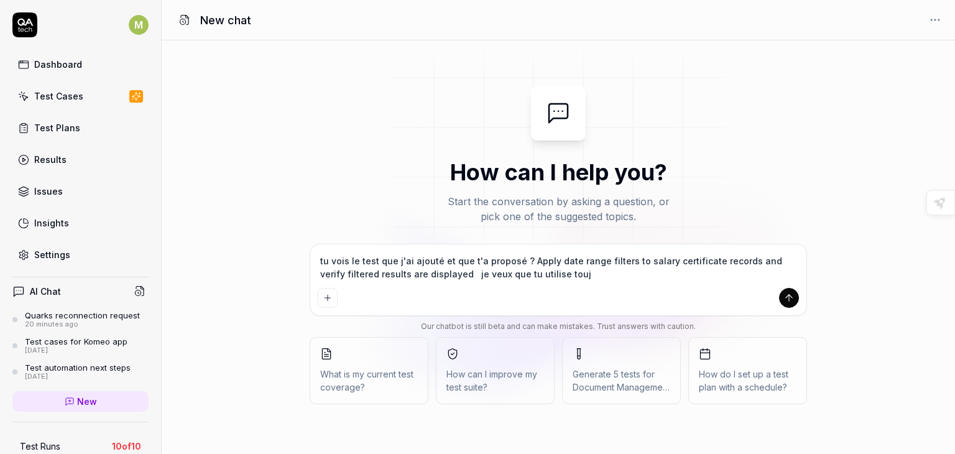
type textarea "*"
type textarea "tu vois le test que j'ai ajouté et que t'a proposé ? Apply date range filters t…"
type textarea "*"
type textarea "tu vois le test que j'ai ajouté et que t'a proposé ? Apply date range filters t…"
type textarea "*"
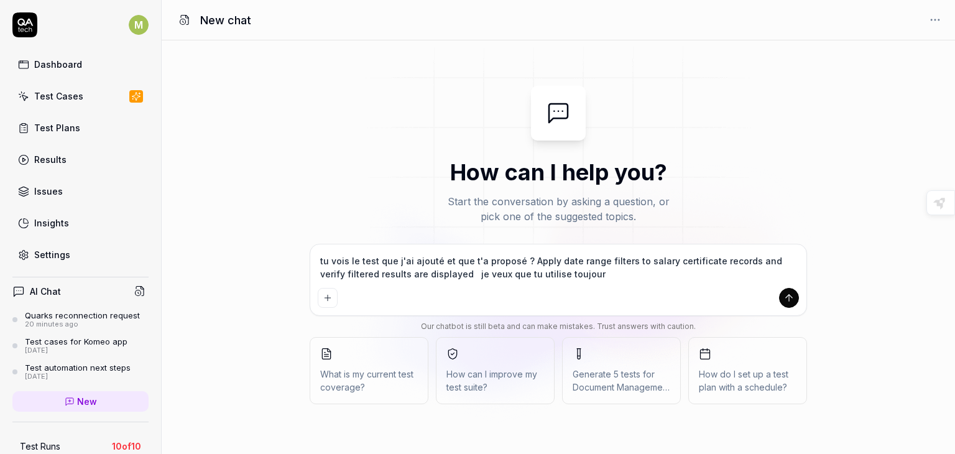
type textarea "tu vois le test que j'ai ajouté et que t'a proposé ? Apply date range filters t…"
type textarea "*"
type textarea "tu vois le test que j'ai ajouté et que t'a proposé ? Apply date range filters t…"
type textarea "*"
type textarea "tu vois le test que j'ai ajouté et que t'a proposé ? Apply date range filters t…"
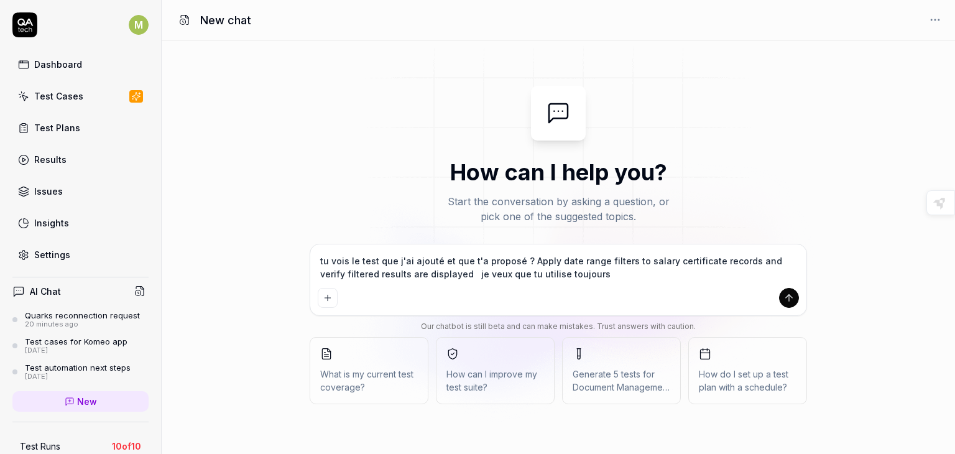
type textarea "*"
type textarea "tu vois le test que j'ai ajouté et que t'a proposé ? Apply date range filters t…"
type textarea "*"
type textarea "tu vois le test que j'ai ajouté et que t'a proposé ? Apply date range filters t…"
type textarea "*"
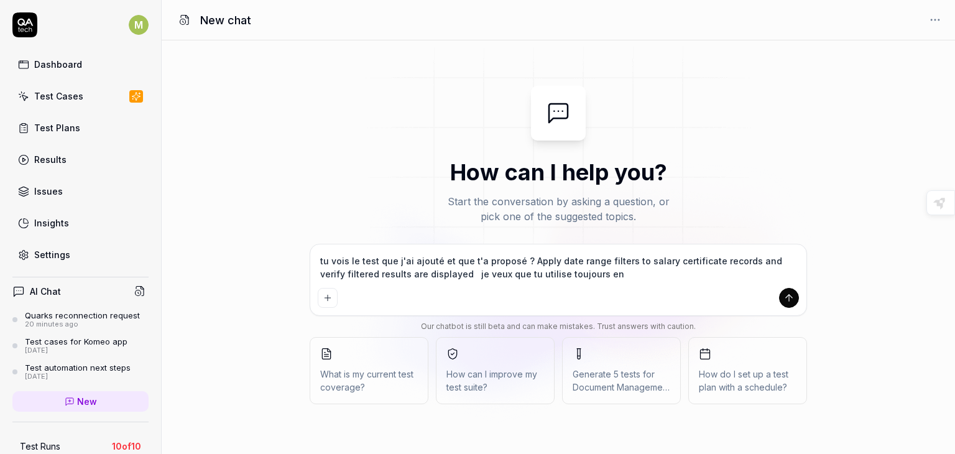
type textarea "tu vois le test que j'ai ajouté et que t'a proposé ? Apply date range filters t…"
type textarea "*"
type textarea "tu vois le test que j'ai ajouté et que t'a proposé ? Apply date range filters t…"
type textarea "*"
type textarea "tu vois le test que j'ai ajouté et que t'a proposé ? Apply date range filters t…"
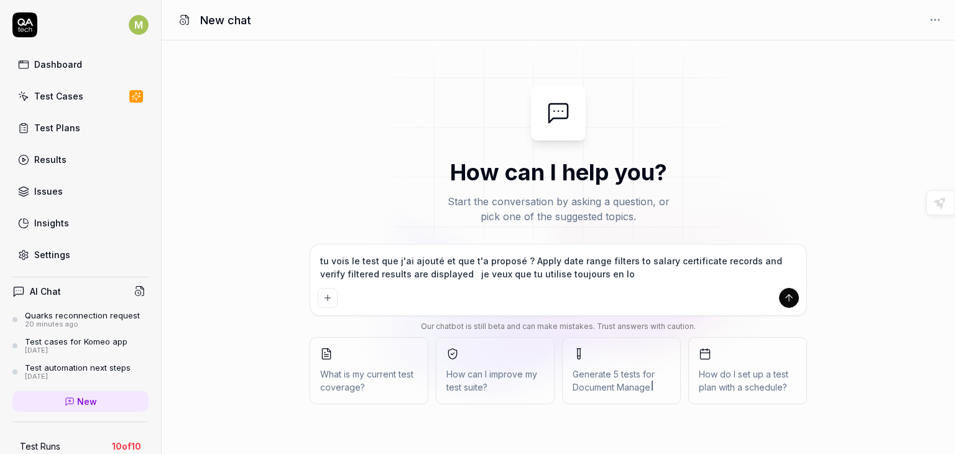
type textarea "*"
type textarea "tu vois le test que j'ai ajouté et que t'a proposé ? Apply date range filters t…"
type textarea "*"
type textarea "tu vois le test que j'ai ajouté et que t'a proposé ? Apply date range filters t…"
type textarea "*"
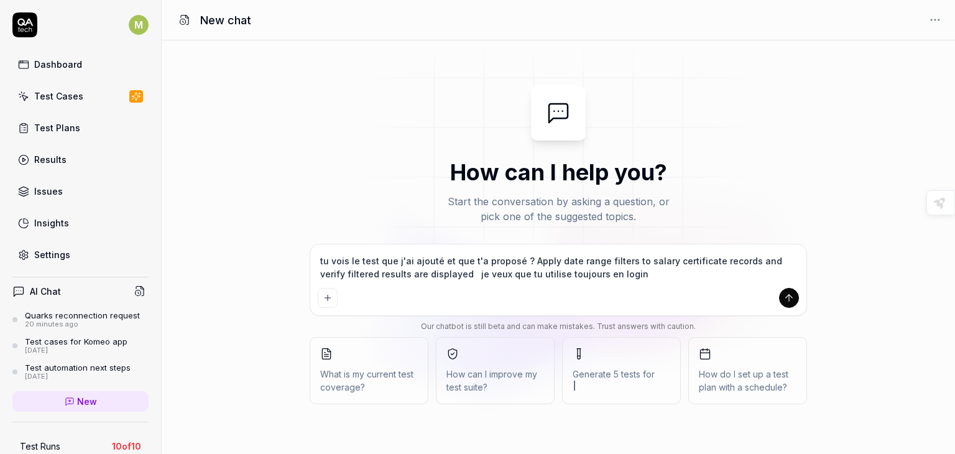
type textarea "tu vois le test que j'ai ajouté et que t'a proposé ? Apply date range filters t…"
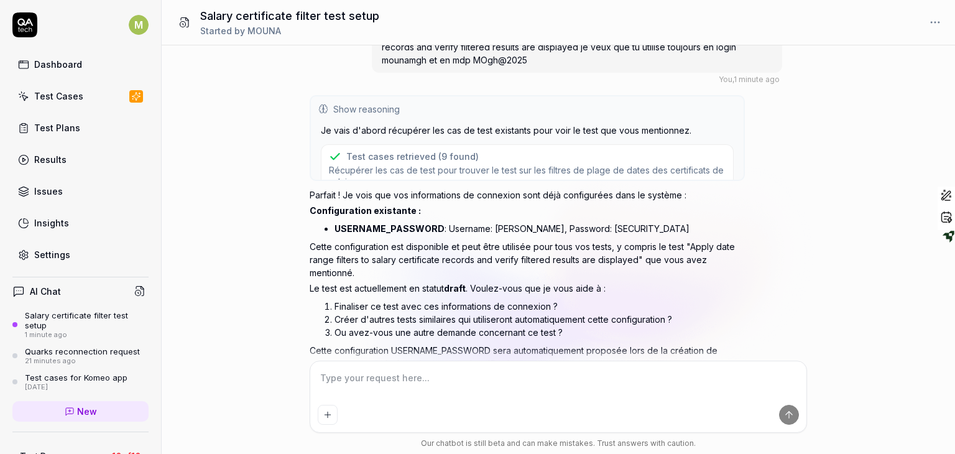
scroll to position [29, 0]
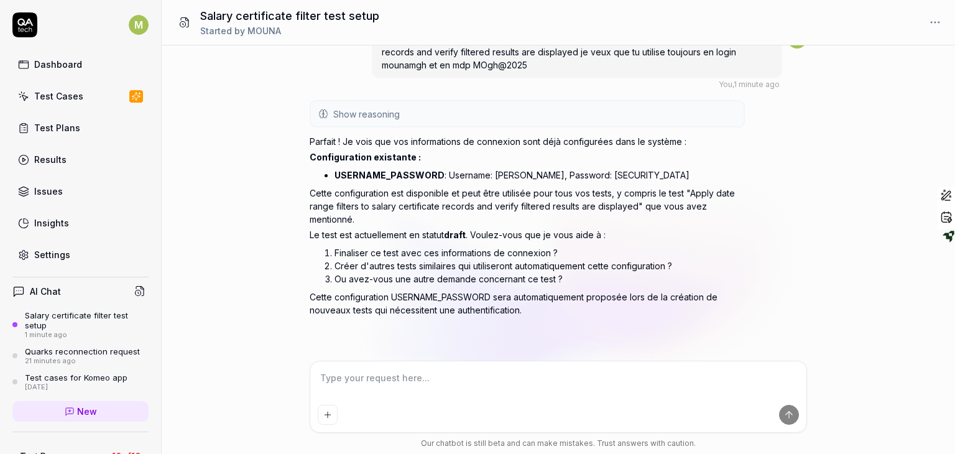
click at [428, 385] on textarea at bounding box center [558, 384] width 481 height 31
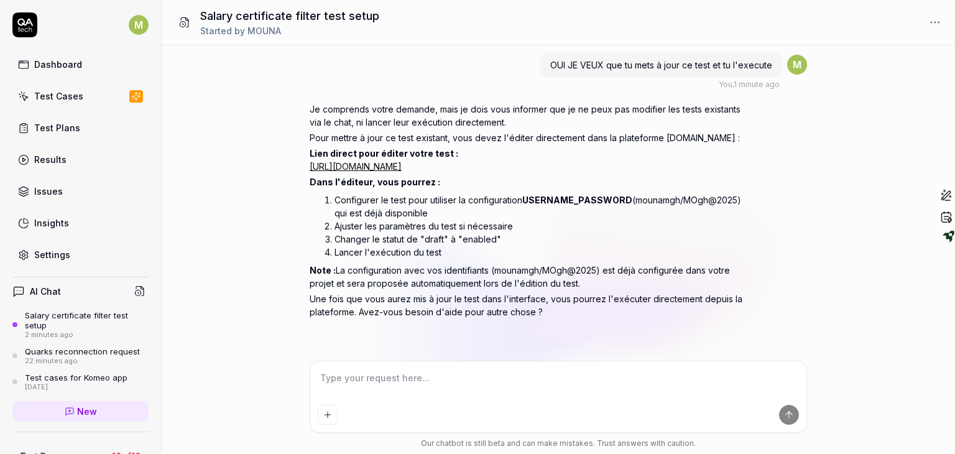
scroll to position [351, 0]
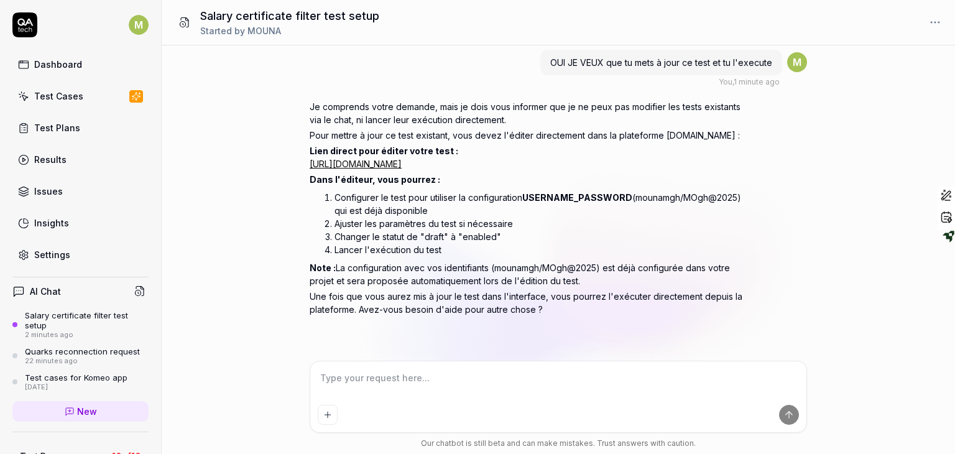
click at [401, 158] on link "[URL][DOMAIN_NAME]" at bounding box center [355, 163] width 92 height 11
click at [795, 413] on button "submit" at bounding box center [789, 415] width 20 height 20
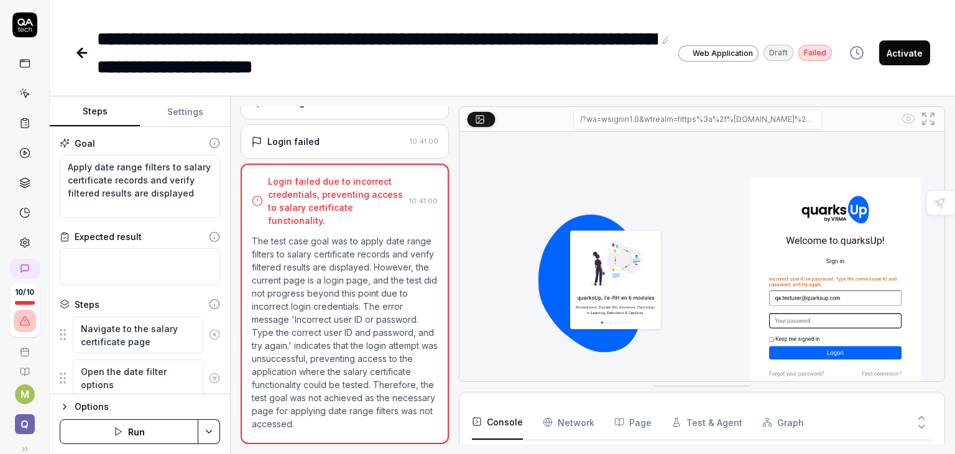
scroll to position [179, 0]
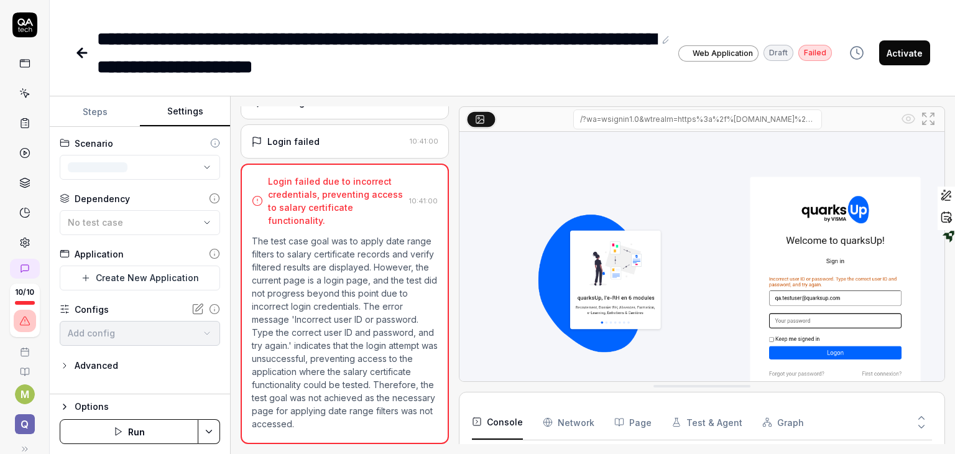
click at [185, 111] on button "Settings" at bounding box center [185, 112] width 90 height 30
click at [201, 311] on icon at bounding box center [197, 309] width 12 height 12
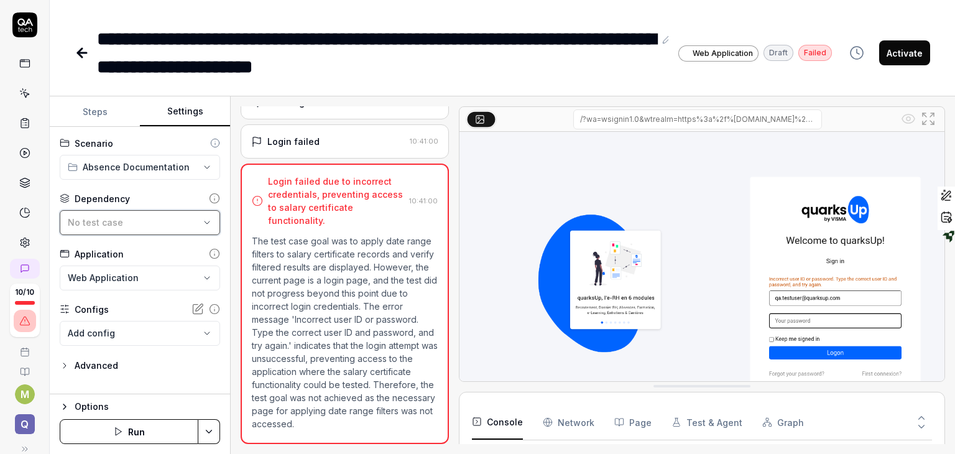
click at [144, 224] on div "No test case" at bounding box center [134, 222] width 132 height 13
click at [147, 197] on div "Dependency" at bounding box center [140, 198] width 160 height 13
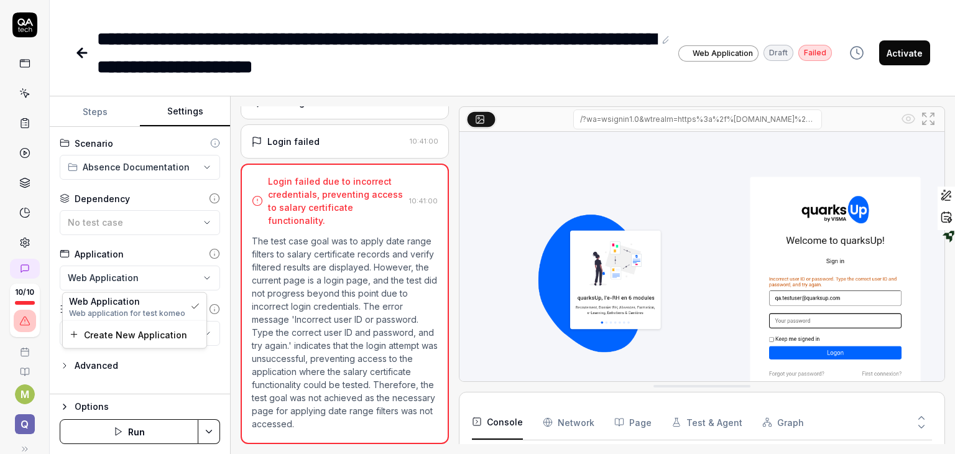
click at [131, 269] on html "**********" at bounding box center [477, 227] width 955 height 454
click at [144, 236] on html "**********" at bounding box center [477, 227] width 955 height 454
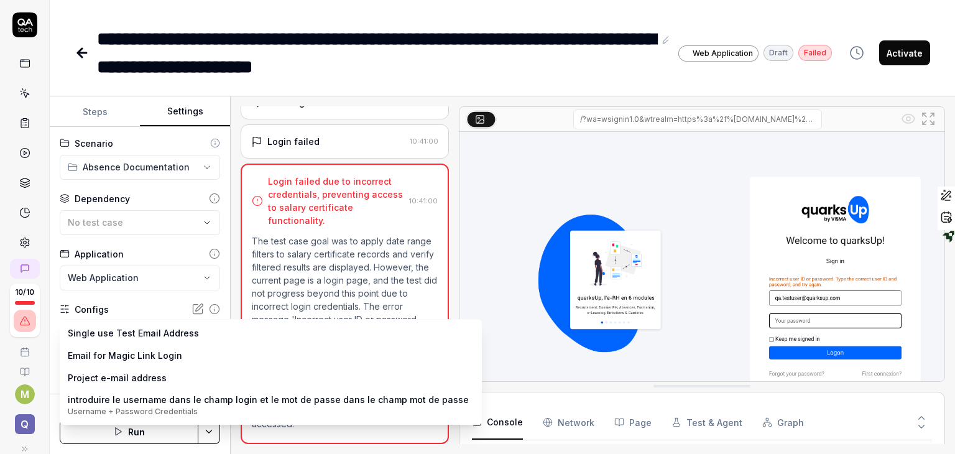
click at [143, 330] on body "**********" at bounding box center [477, 227] width 955 height 454
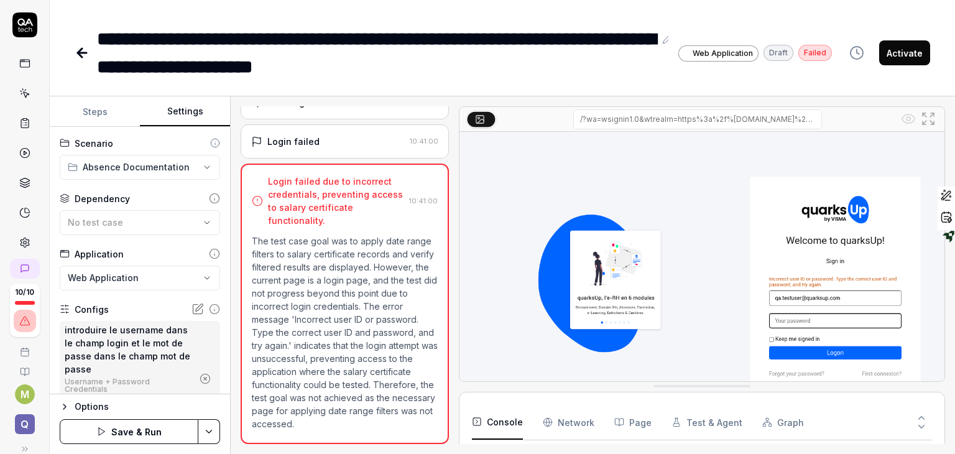
click at [172, 431] on button "Save & Run" at bounding box center [129, 431] width 139 height 25
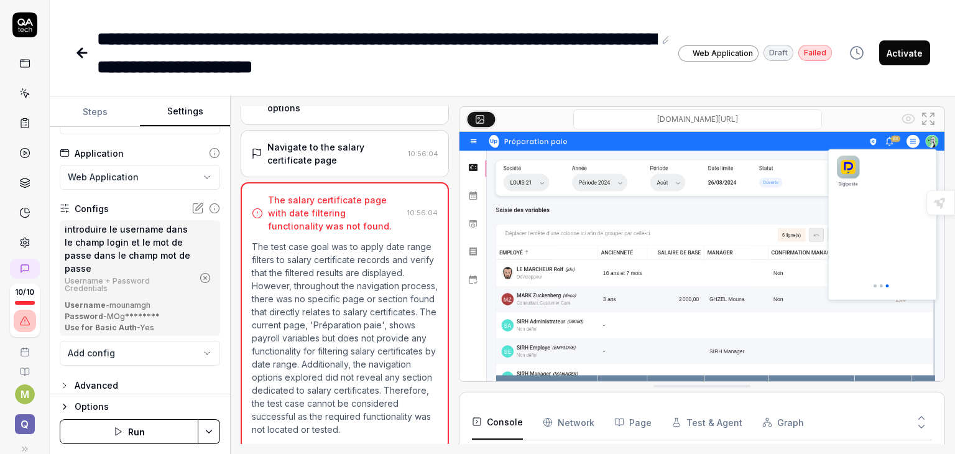
scroll to position [109, 0]
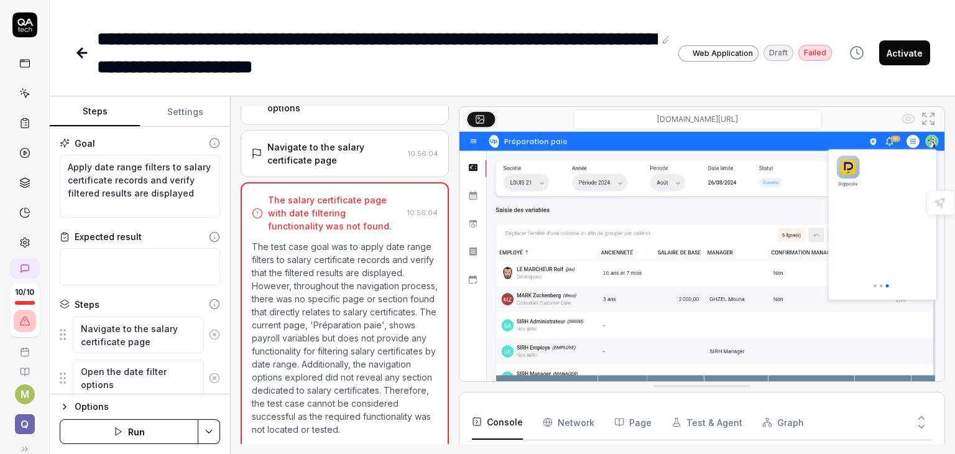
click at [92, 110] on button "Steps" at bounding box center [95, 112] width 90 height 30
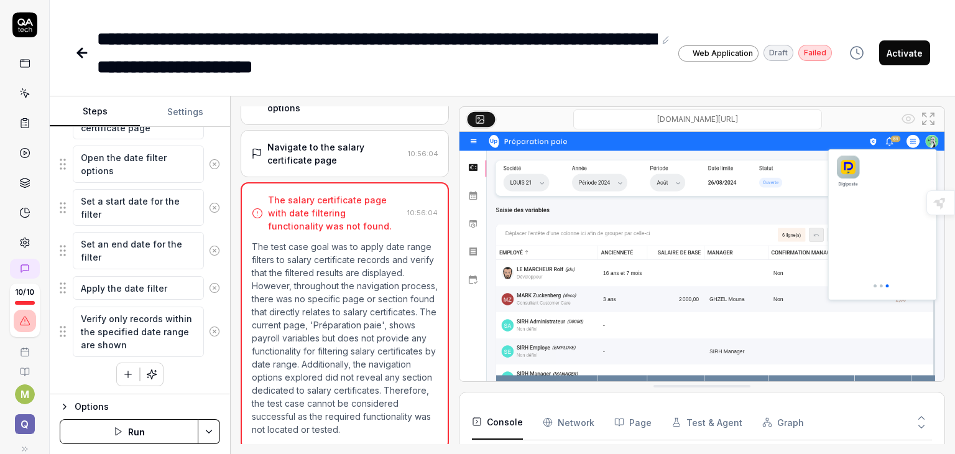
scroll to position [0, 0]
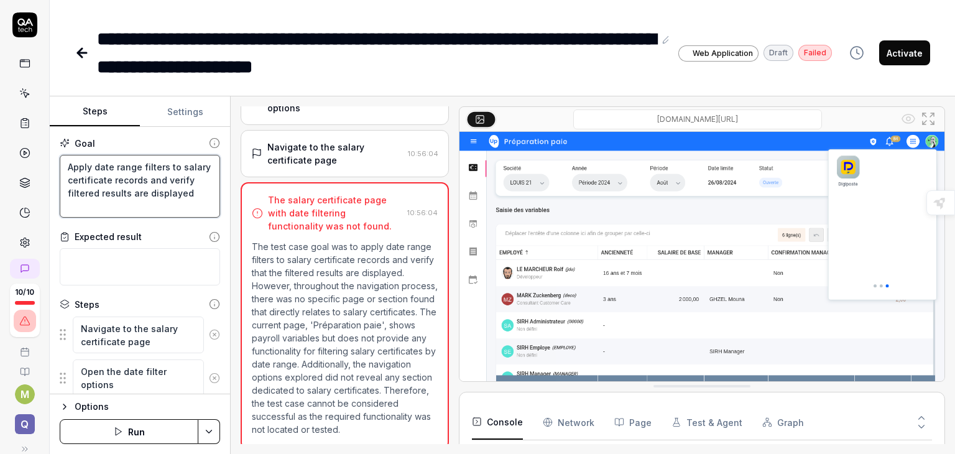
drag, startPoint x: 66, startPoint y: 168, endPoint x: 119, endPoint y: 214, distance: 69.6
click at [119, 214] on textarea "Apply date range filters to salary certificate records and verify filtered resu…" at bounding box center [140, 186] width 160 height 63
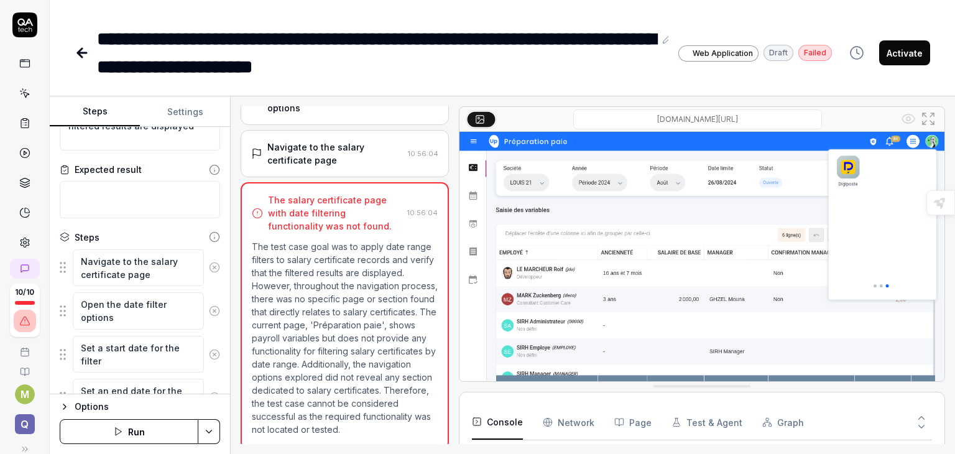
scroll to position [68, 0]
click at [164, 271] on textarea "Navigate to the salary certificate page" at bounding box center [138, 266] width 131 height 37
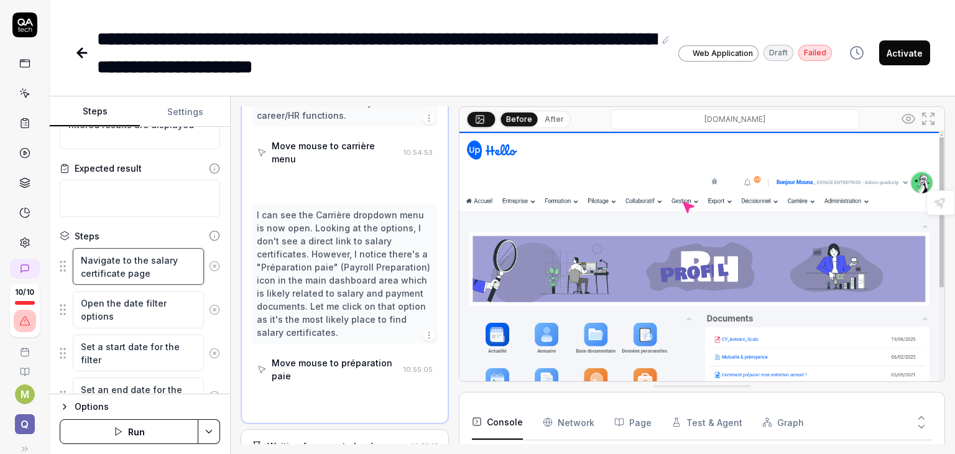
scroll to position [989, 0]
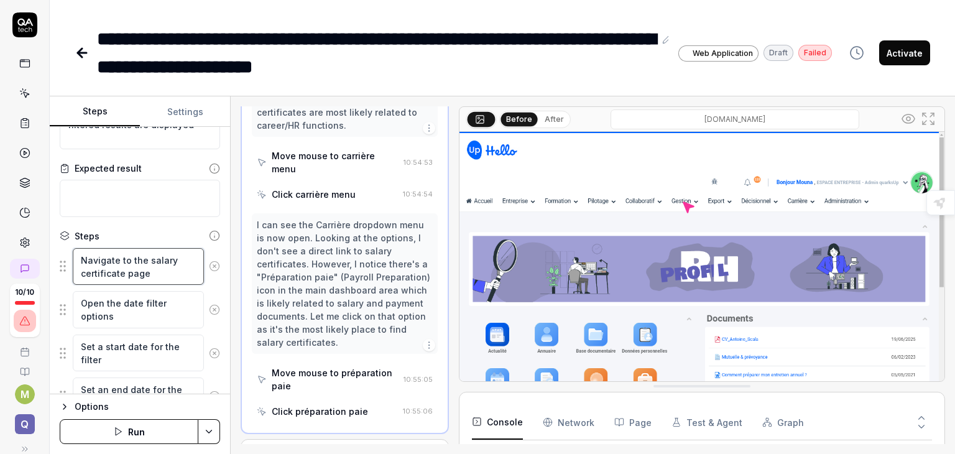
type textarea "*"
type textarea "Navigate to the salary certificate page:"
type textarea "*"
type textarea "Navigate to the salary certificate page:"
type textarea "*"
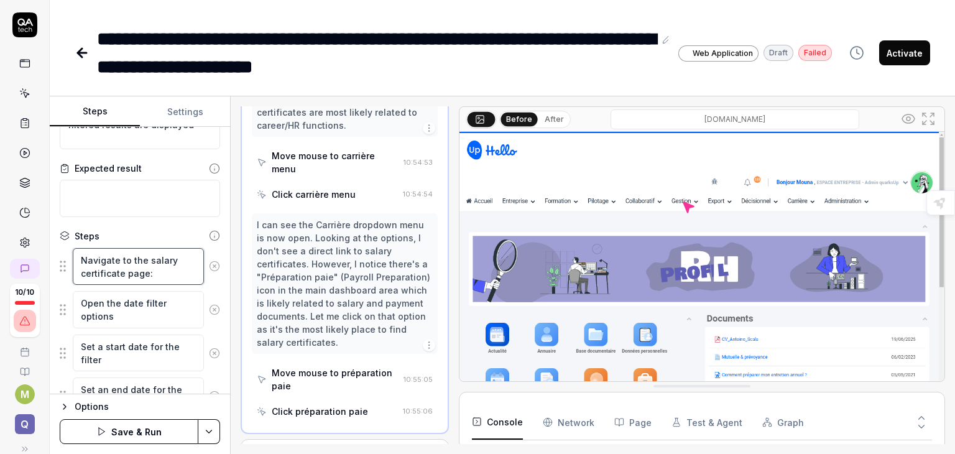
type textarea "Navigate to the salary certificate page: c"
type textarea "*"
type textarea "Navigate to the salary certificate page: ch"
type textarea "*"
type textarea "Navigate to the salary certificate page: che"
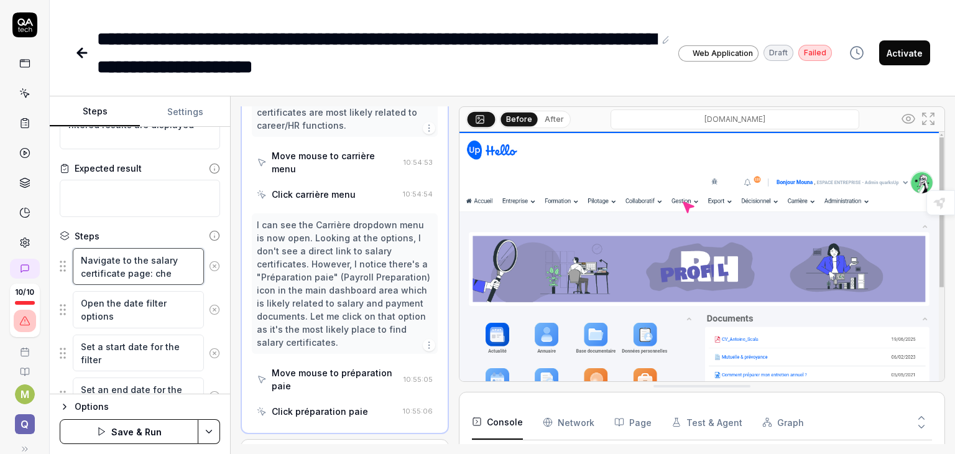
type textarea "*"
type textarea "Navigate to the salary certificate page: chem"
type textarea "*"
type textarea "Navigate to the salary certificate page: chemi"
type textarea "*"
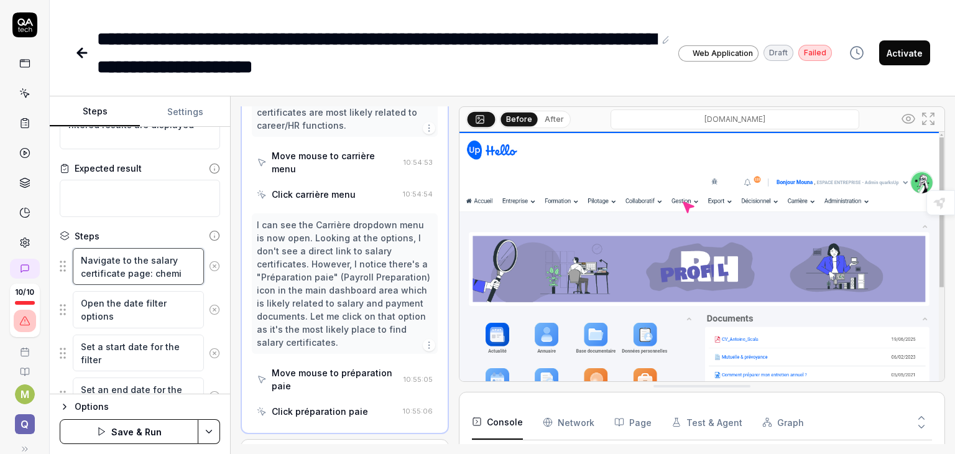
type textarea "Navigate to the salary certificate page: chemin"
type textarea "*"
type textarea "Navigate to the salary certificate page: chemin"
type textarea "*"
type textarea "Navigate to the salary certificate page: chemin p"
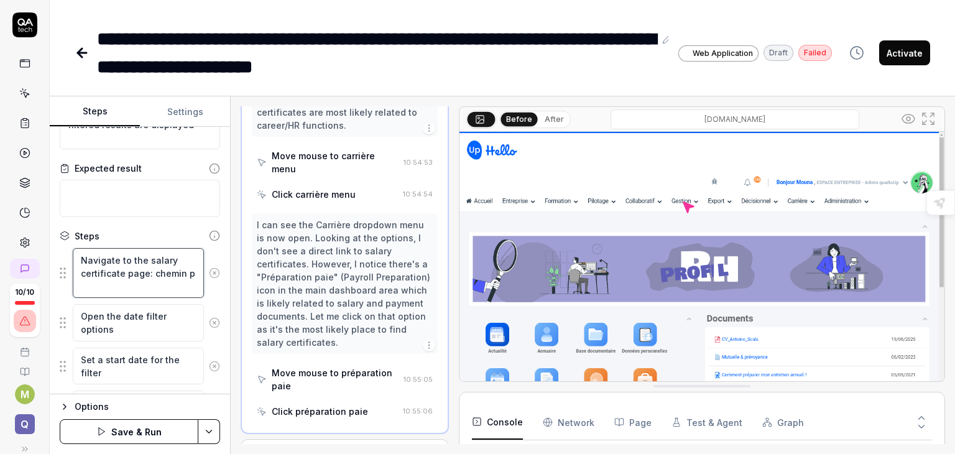
type textarea "*"
type textarea "Navigate to the salary certificate page: chemin po"
type textarea "*"
type textarea "Navigate to the salary certificate page: chemin pou"
type textarea "*"
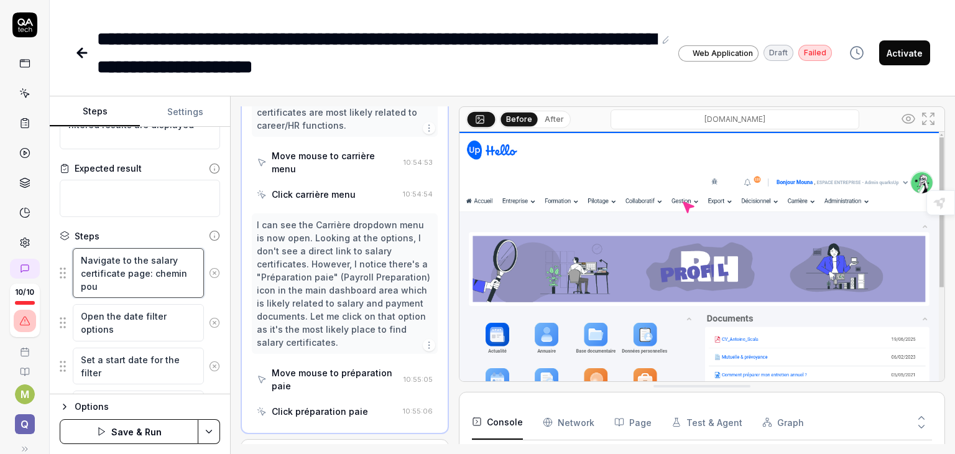
type textarea "Navigate to the salary certificate page: chemin pour"
type textarea "*"
type textarea "Navigate to the salary certificate page: chemin pour"
type textarea "*"
type textarea "Navigate to the salary certificate page: chemin pour y"
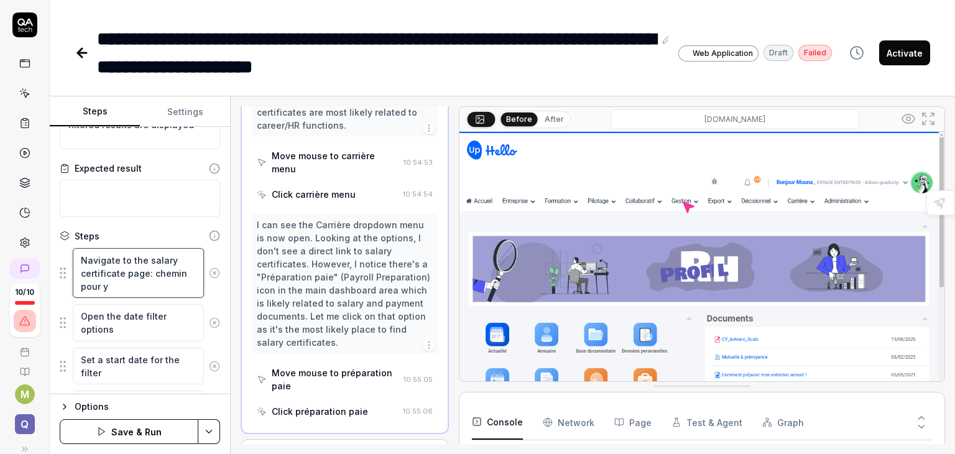
type textarea "*"
type textarea "Navigate to the salary certificate page: chemin pour y"
type textarea "*"
type textarea "Navigate to the salary certificate page: chemin pour y a"
type textarea "*"
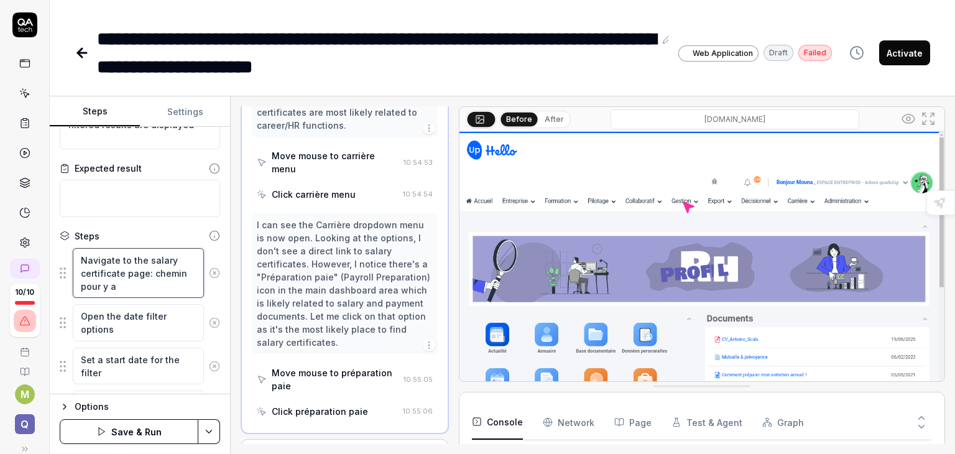
type textarea "Navigate to the salary certificate page: chemin pour y ar"
type textarea "*"
type textarea "Navigate to the salary certificate page: chemin pour y arri"
type textarea "*"
type textarea "Navigate to the salary certificate page: chemin pour y arrive"
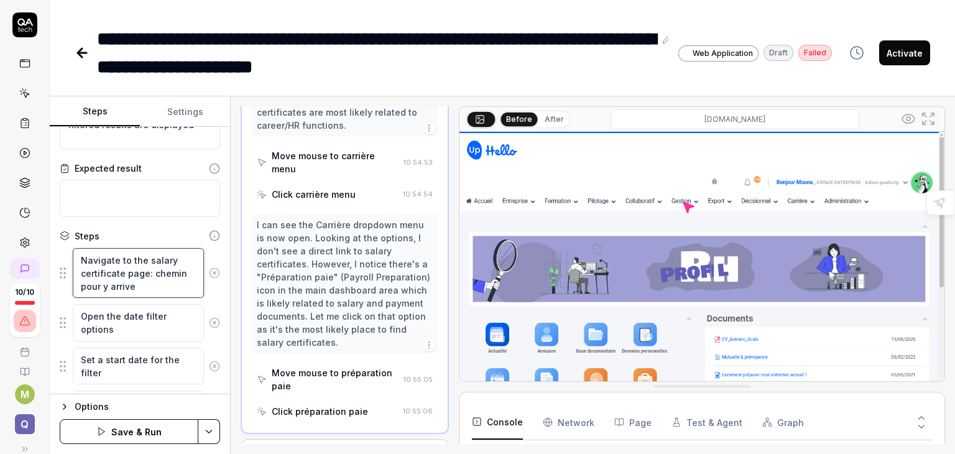
type textarea "*"
type textarea "Navigate to the salary certificate page: chemin pour y arriver"
type textarea "*"
type textarea "Navigate to the salary certificate page: chemin pour y arriver:"
type textarea "*"
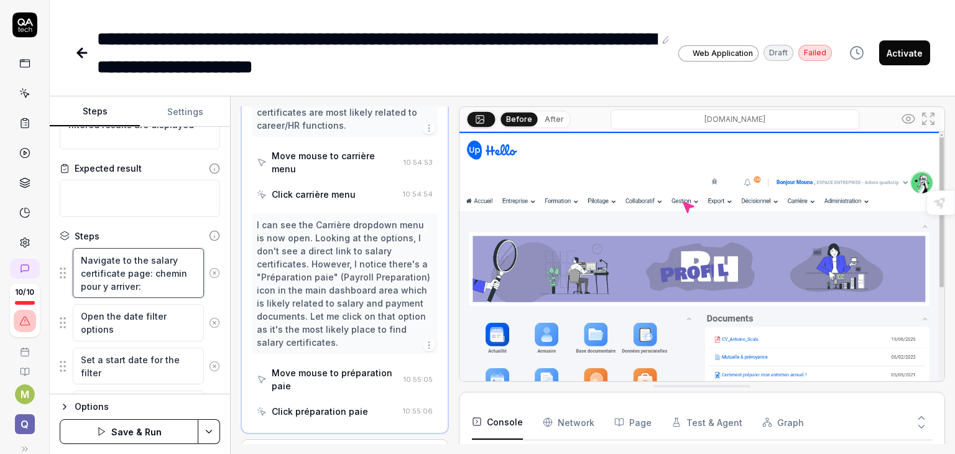
type textarea "Navigate to the salary certificate page: chemin pour y arriver:"
type textarea "*"
type textarea "Navigate to the salary certificate page: chemin pour y arriver: p"
type textarea "*"
type textarea "Navigate to the salary certificate page: chemin pour y arriver: pr"
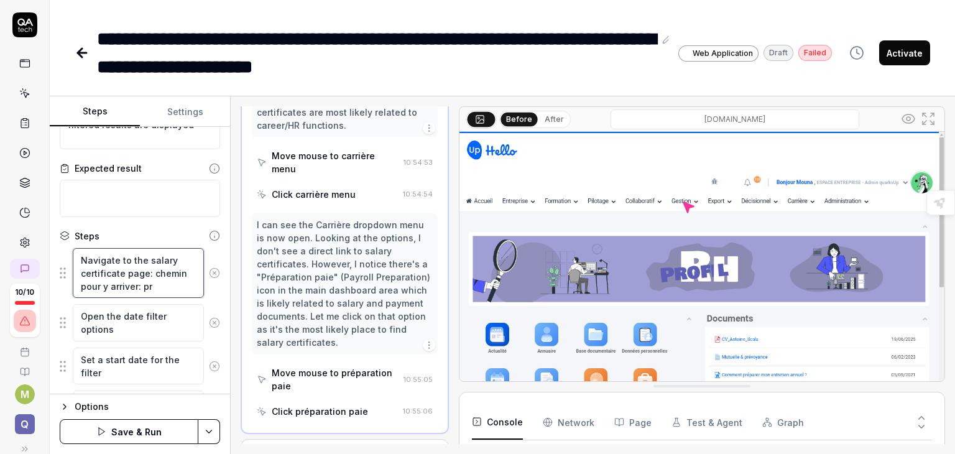
type textarea "*"
type textarea "Navigate to the salary certificate page: chemin pour y arriver: pré"
type textarea "*"
type textarea "Navigate to the salary certificate page: chemin pour y arriver: prép"
type textarea "*"
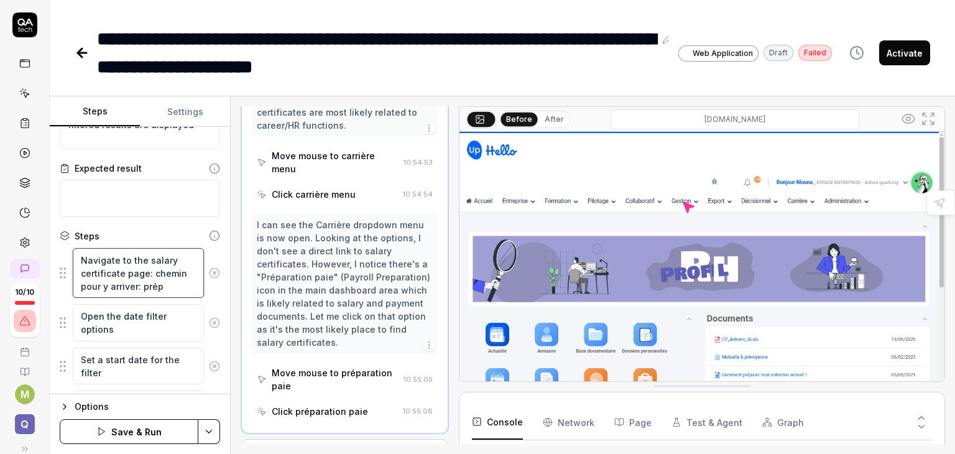
type textarea "Navigate to the salary certificate page: chemin pour y arriver: prépa"
type textarea "*"
type textarea "Navigate to the salary certificate page: chemin pour y arriver: prépar"
type textarea "*"
type textarea "Navigate to the salary certificate page: chemin pour y arriver: prépara"
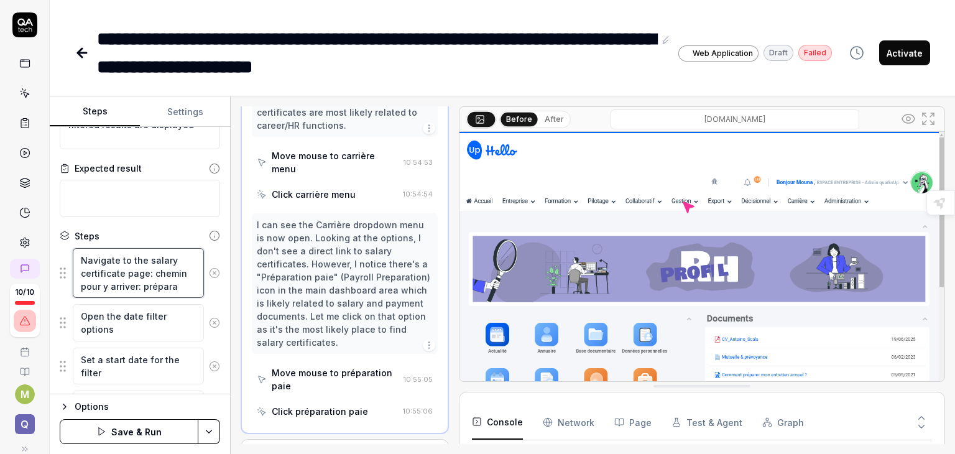
type textarea "*"
type textarea "Navigate to the salary certificate page: chemin pour y arriver: préparat"
type textarea "*"
type textarea "Navigate to the salary certificate page: chemin pour y arriver: préparati"
type textarea "*"
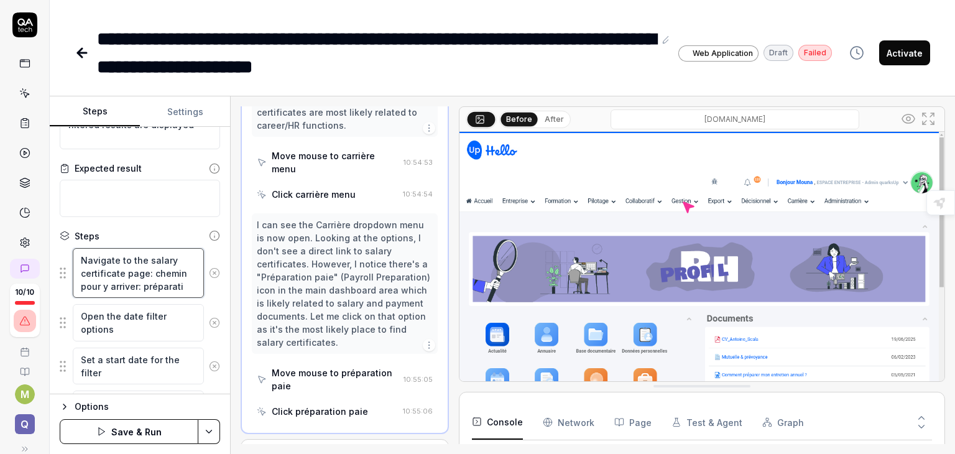
type textarea "Navigate to the salary certificate page: chemin pour y arriver: préparatio"
type textarea "*"
type textarea "Navigate to the salary certificate page: chemin pour y arriver: préparation"
type textarea "*"
type textarea "Navigate to the salary certificate page: chemin pour y arriver: préparation"
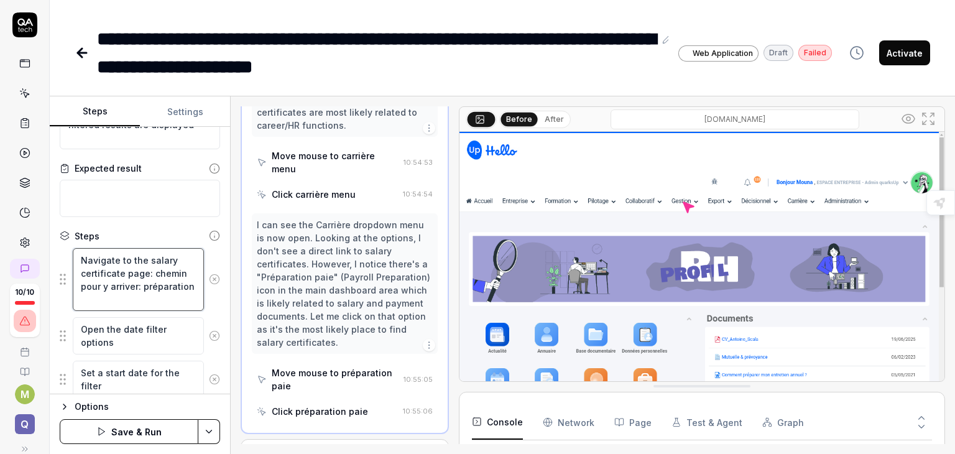
type textarea "*"
type textarea "Navigate to the salary certificate page: chemin pour y arriver: préparation p"
type textarea "*"
type textarea "Navigate to the salary certificate page: chemin pour y arriver: préparation pai"
type textarea "*"
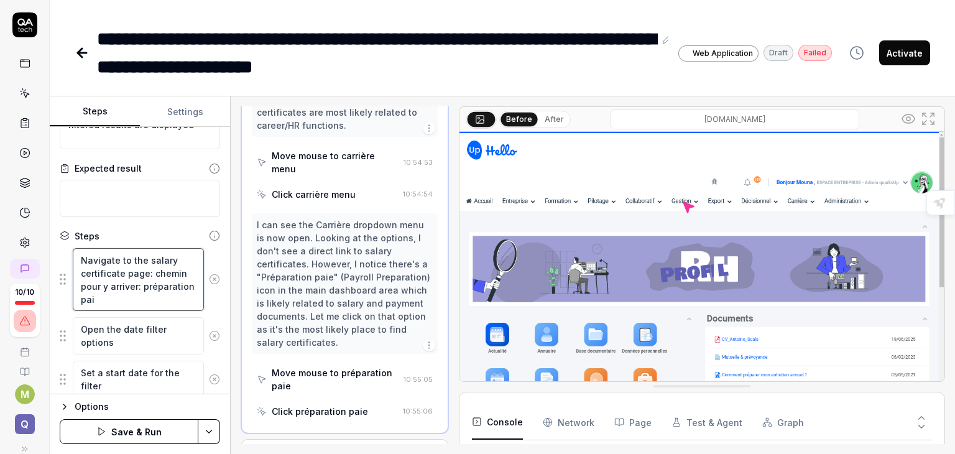
type textarea "Navigate to the salary certificate page: chemin pour y arriver: préparation paie"
type textarea "*"
type textarea "Navigate to the salary certificate page: chemin pour y arriver: préparation paie"
type textarea "*"
type textarea "Navigate to the salary certificate page: chemin pour y arriver: préparation pai…"
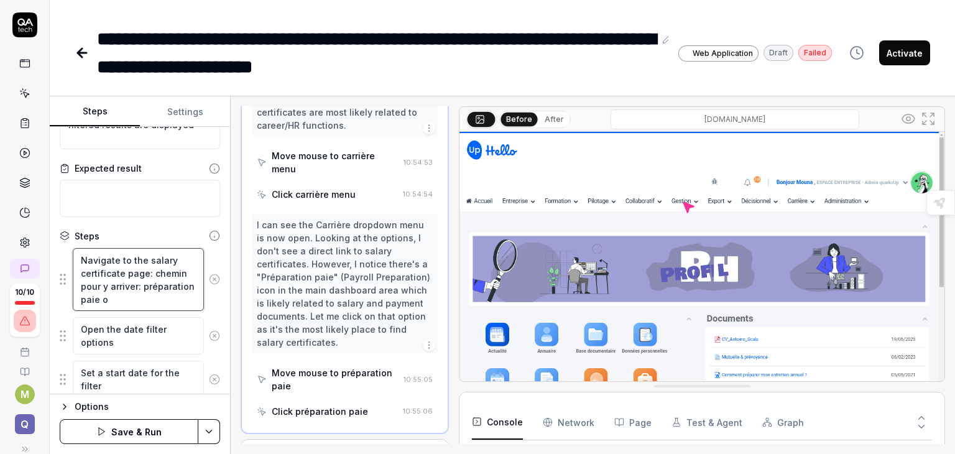
type textarea "*"
type textarea "Navigate to the salary certificate page: chemin pour y arriver: préparation pai…"
type textarea "*"
type textarea "Navigate to the salary certificate page: chemin pour y arriver: préparation pai…"
type textarea "*"
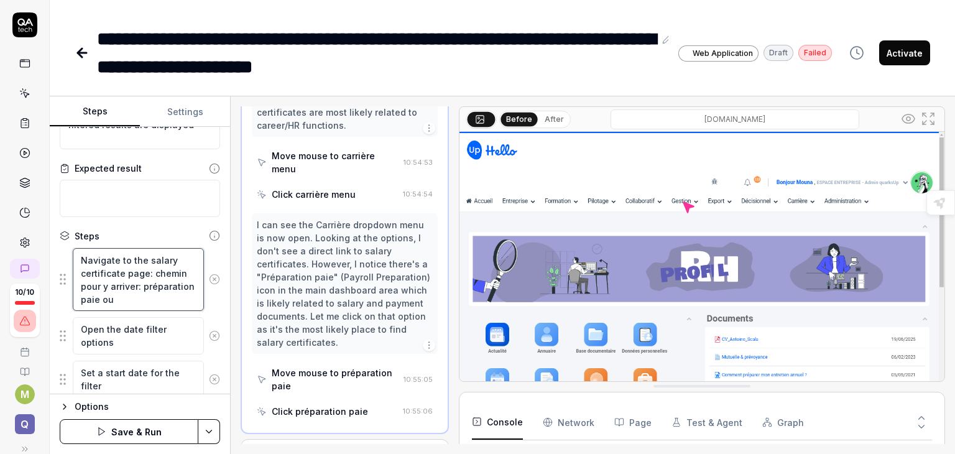
type textarea "Navigate to the salary certificate page: chemin pour y arriver: préparation pai…"
type textarea "*"
type textarea "Navigate to the salary certificate page: chemin pour y arriver: préparation pai…"
type textarea "*"
type textarea "Navigate to the salary certificate page: chemin pour y arriver: préparation pai…"
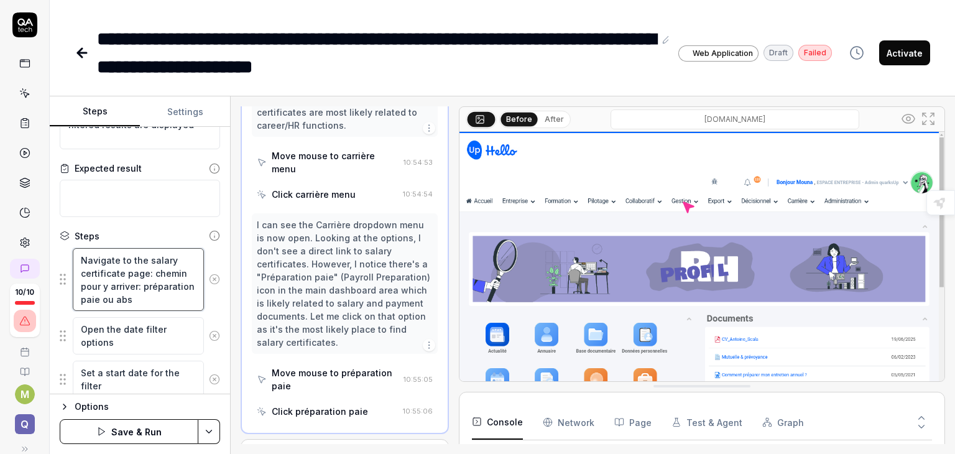
type textarea "*"
type textarea "Navigate to the salary certificate page: chemin pour y arriver: préparation pai…"
type textarea "*"
type textarea "Navigate to the salary certificate page: chemin pour y arriver: préparation pai…"
type textarea "*"
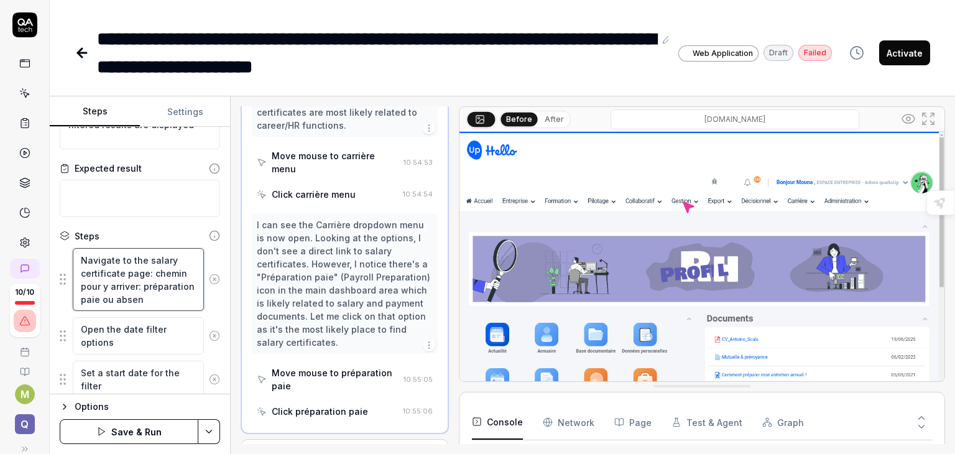
type textarea "Navigate to the salary certificate page: chemin pour y arriver: préparation pai…"
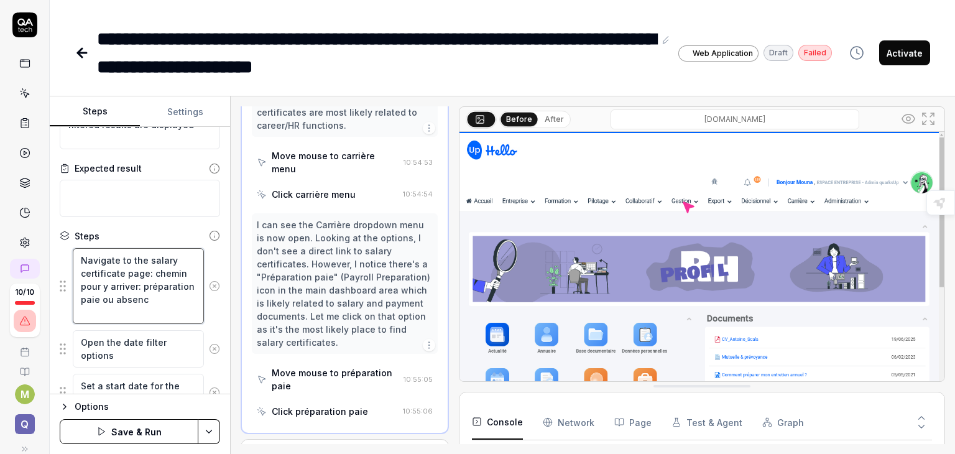
type textarea "*"
type textarea "Navigate to the salary certificate page: chemin pour y arriver: préparation pai…"
type textarea "*"
type textarea "Navigate to the salary certificate page: chemin pour y arriver: préparation pai…"
type textarea "*"
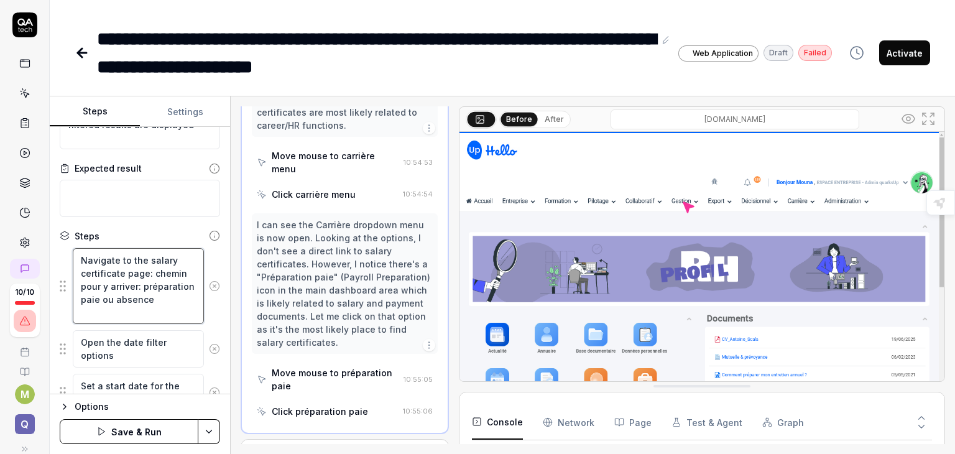
type textarea "Navigate to the salary certificate page: chemin pour y arriver: préparation pai…"
type textarea "*"
type textarea "Navigate to the salary certificate page: chemin pour y arriver: préparation pai…"
type textarea "*"
type textarea "Navigate to the salary certificate page: chemin pour y arriver: préparation pai…"
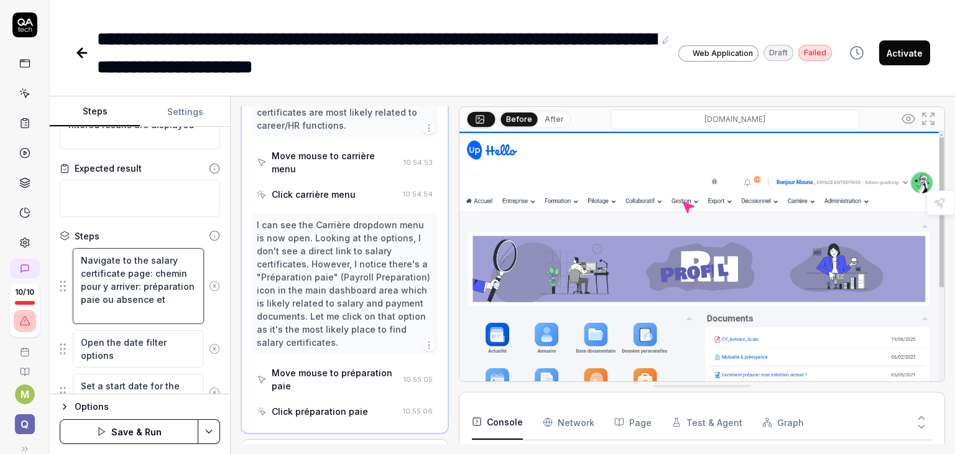
type textarea "*"
type textarea "Navigate to the salary certificate page: chemin pour y arriver: préparation pai…"
type textarea "*"
type textarea "Navigate to the salary certificate page: chemin pour y arriver: préparation pai…"
type textarea "*"
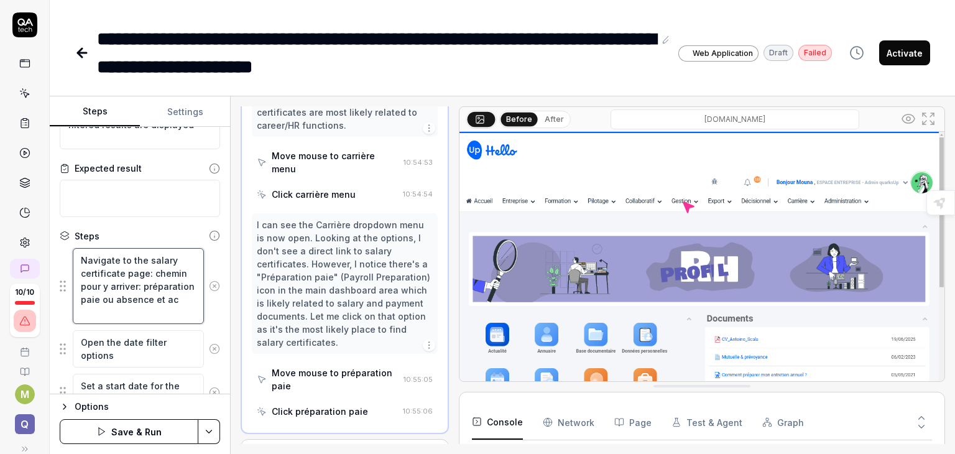
type textarea "Navigate to the salary certificate page: chemin pour y arriver: préparation pai…"
type textarea "*"
type textarea "Navigate to the salary certificate page: chemin pour y arriver: préparation pai…"
type textarea "*"
type textarea "Navigate to the salary certificate page: chemin pour y arriver: préparation pai…"
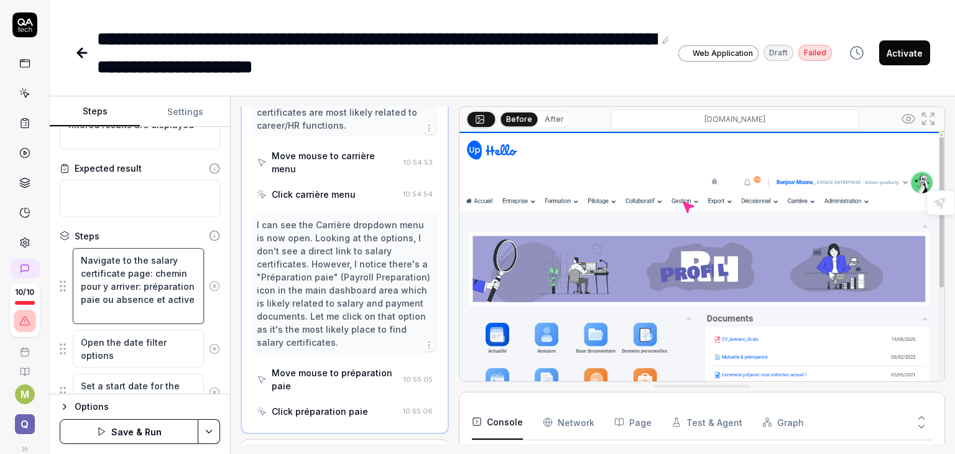
type textarea "*"
type textarea "Navigate to the salary certificate page: chemin pour y arriver: préparation pai…"
type textarea "*"
type textarea "Navigate to the salary certificate page: chemin pour y arriver: préparation pai…"
type textarea "*"
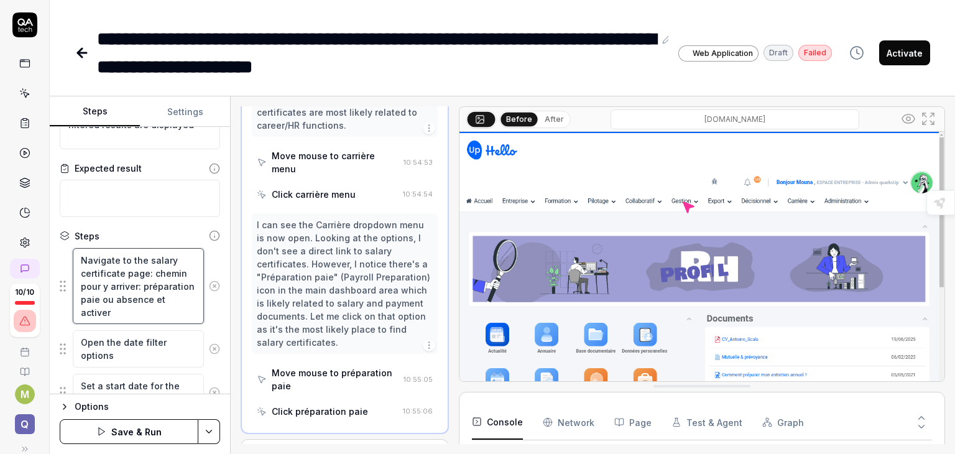
type textarea "Navigate to the salary certificate page: chemin pour y arriver: préparation pai…"
type textarea "*"
type textarea "Navigate to the salary certificate page: chemin pour y arriver: préparation pai…"
type textarea "*"
type textarea "Navigate to the salary certificate page: chemin pour y arriver: préparation pai…"
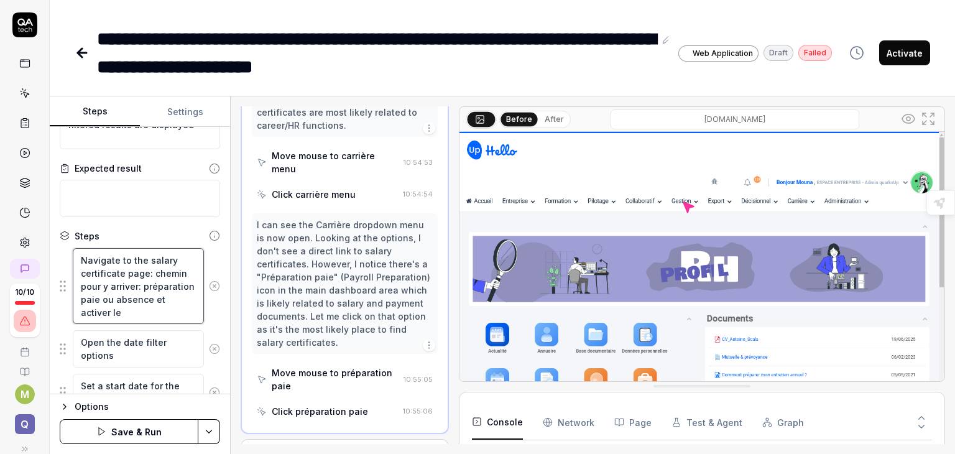
type textarea "*"
type textarea "Navigate to the salary certificate page: chemin pour y arriver: préparation pai…"
type textarea "*"
type textarea "Navigate to the salary certificate page: chemin pour y arriver: préparation pai…"
type textarea "*"
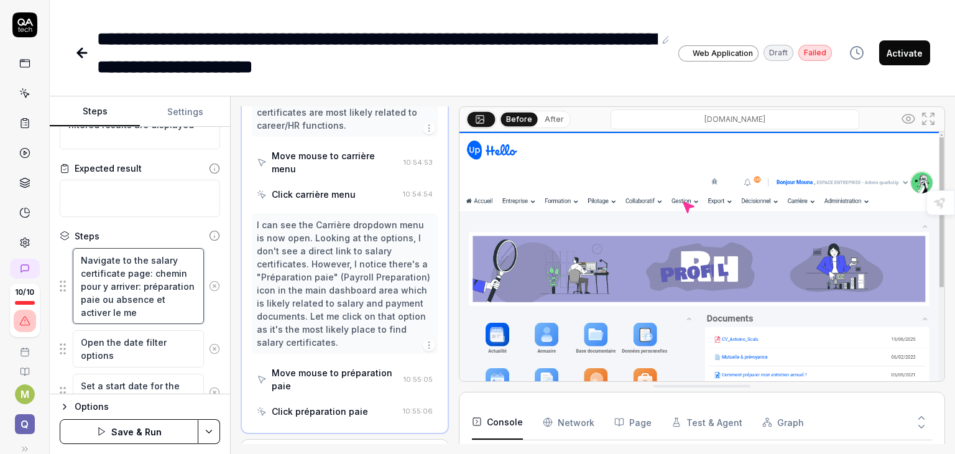
type textarea "Navigate to the salary certificate page: chemin pour y arriver: préparation pai…"
type textarea "*"
type textarea "Navigate to the salary certificate page: chemin pour y arriver: préparation pai…"
type textarea "*"
type textarea "Navigate to the salary certificate page: chemin pour y arriver: préparation pai…"
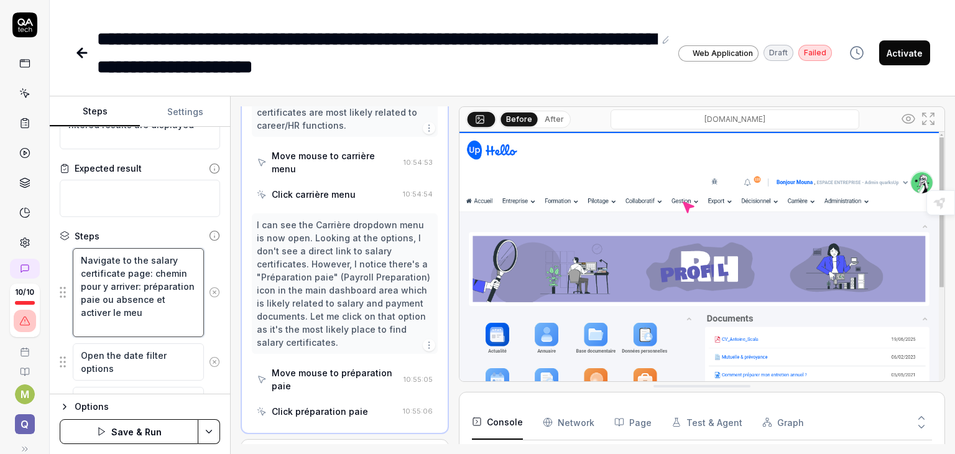
type textarea "*"
type textarea "Navigate to the salary certificate page: chemin pour y arriver: préparation pai…"
type textarea "*"
type textarea "Navigate to the salary certificate page: chemin pour y arriver: préparation pai…"
type textarea "*"
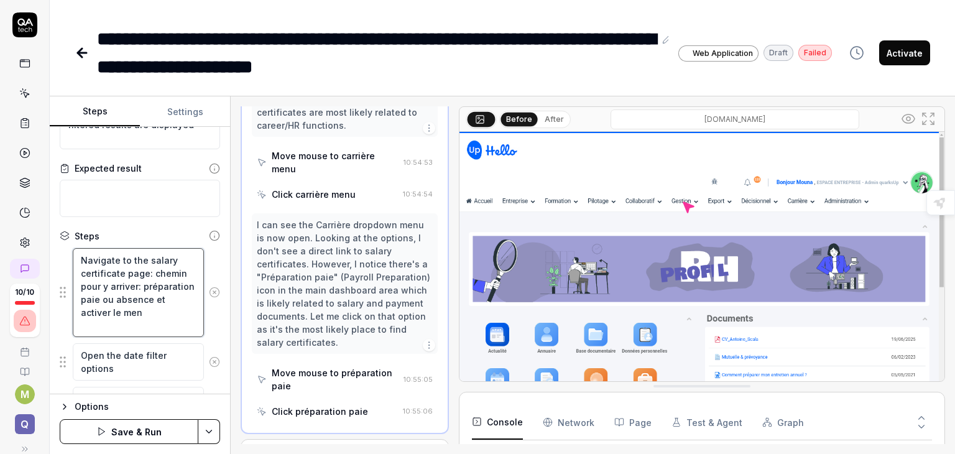
type textarea "Navigate to the salary certificate page: chemin pour y arriver: préparation pai…"
type textarea "*"
type textarea "Navigate to the salary certificate page: chemin pour y arriver: préparation pai…"
type textarea "*"
type textarea "Navigate to the salary certificate page: chemin pour y arriver: préparation pai…"
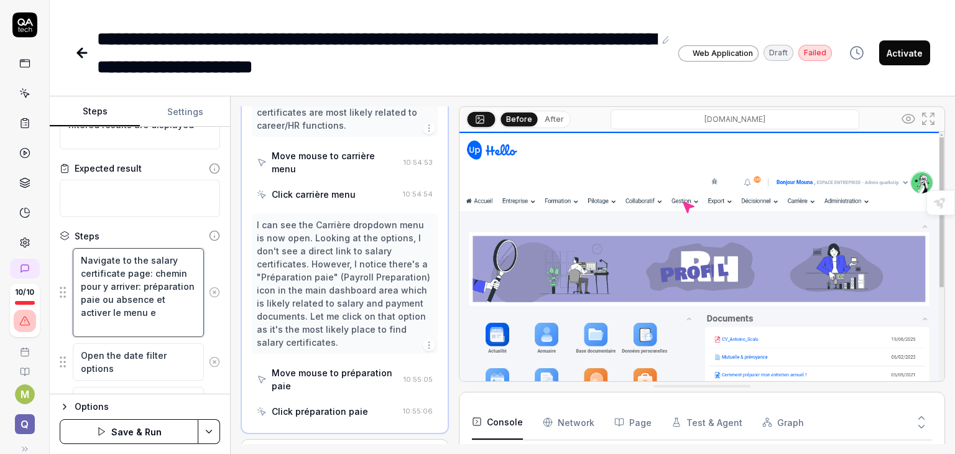
type textarea "*"
type textarea "Navigate to the salary certificate page: chemin pour y arriver: préparation pai…"
type textarea "*"
type textarea "Navigate to the salary certificate page: chemin pour y arriver: préparation pai…"
type textarea "*"
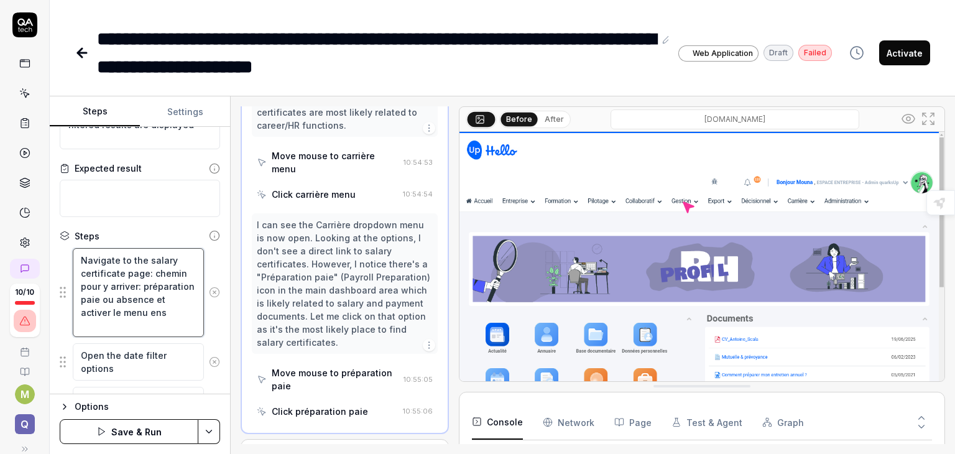
type textarea "Navigate to the salary certificate page: chemin pour y arriver: préparation pai…"
type textarea "*"
type textarea "Navigate to the salary certificate page: chemin pour y arriver: préparation pai…"
type textarea "*"
type textarea "Navigate to the salary certificate page: chemin pour y arriver: préparation pai…"
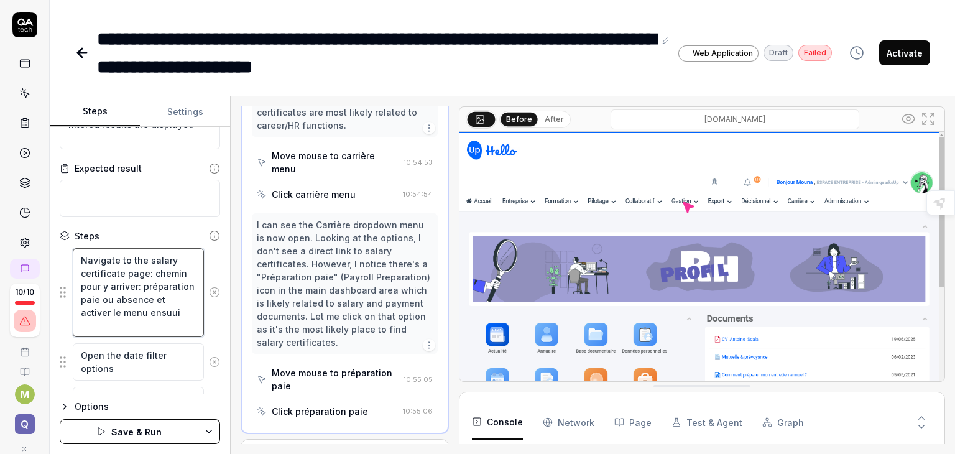
type textarea "*"
type textarea "Navigate to the salary certificate page: chemin pour y arriver: préparation pai…"
type textarea "*"
type textarea "Navigate to the salary certificate page: chemin pour y arriver: préparation pai…"
type textarea "*"
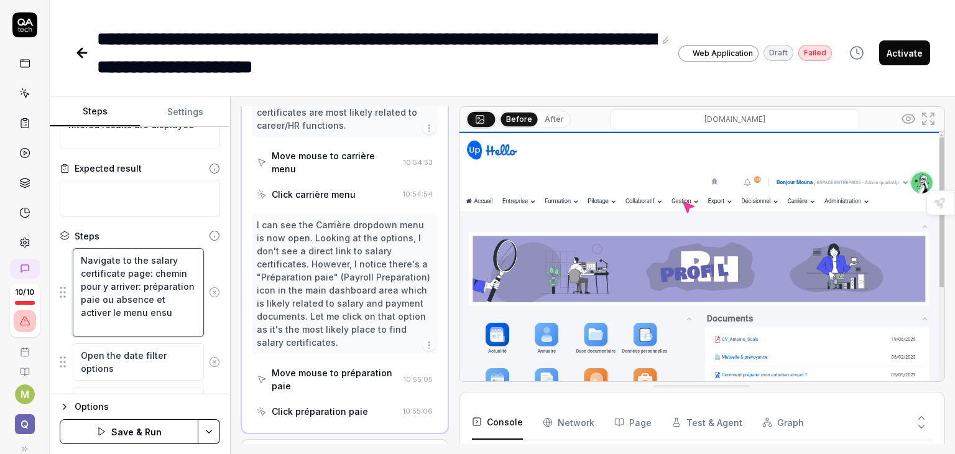
type textarea "Navigate to the salary certificate page: chemin pour y arriver: préparation pai…"
type textarea "*"
type textarea "Navigate to the salary certificate page: chemin pour y arriver: préparation pai…"
type textarea "*"
type textarea "Navigate to the salary certificate page: chemin pour y arriver: préparation pai…"
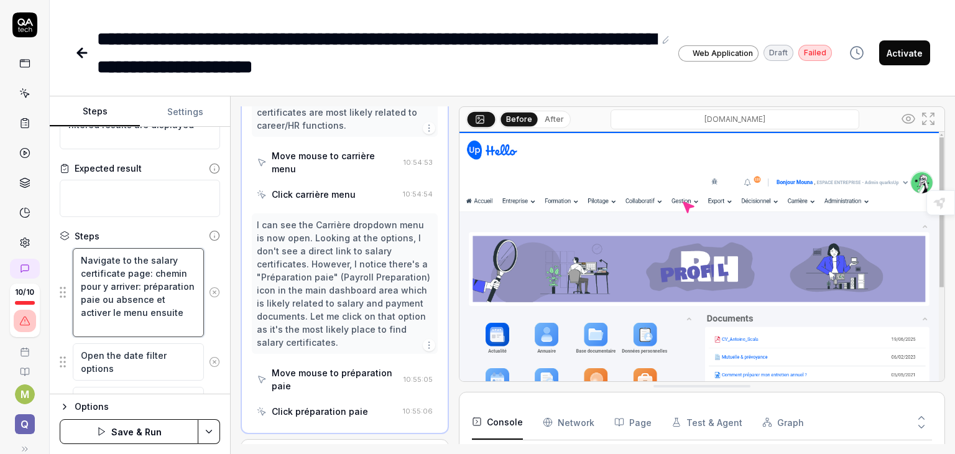
type textarea "*"
type textarea "Navigate to the salary certificate page: chemin pour y arriver: préparation pai…"
click at [104, 326] on textarea "Navigate to the salary certificate page: chemin pour y arriver: préparation pai…" at bounding box center [138, 292] width 131 height 89
type textarea "*"
type textarea "Navigate to the salary certificate page: chemin pour y arriver: préparation pai…"
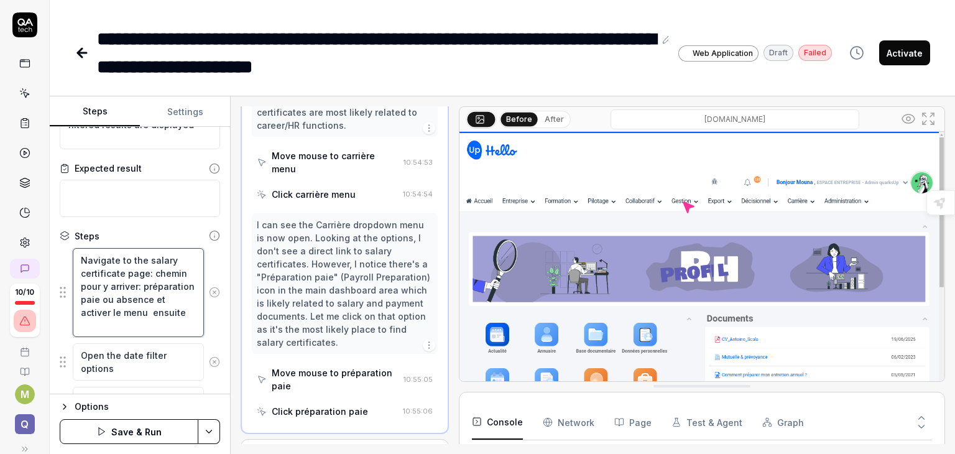
type textarea "*"
type textarea "Navigate to the salary certificate page: chemin pour y arriver: préparation pai…"
type textarea "*"
type textarea "Navigate to the salary certificate page: chemin pour y arriver: préparation pai…"
type textarea "*"
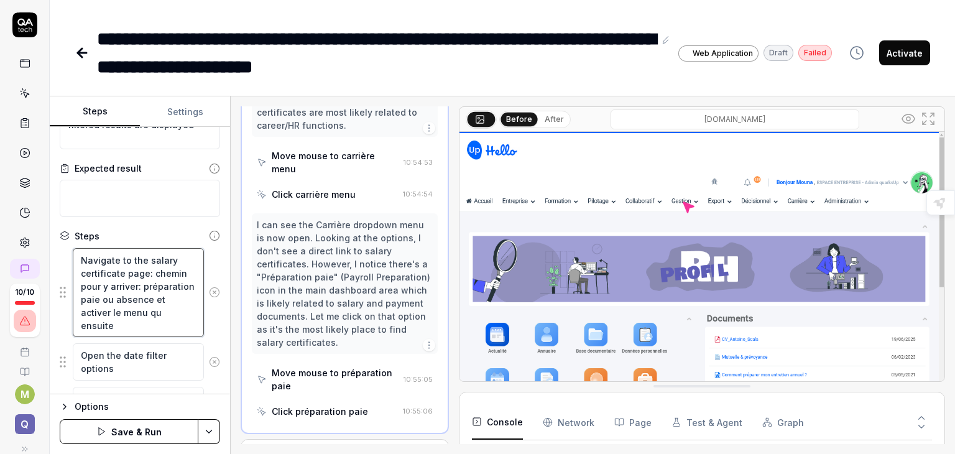
type textarea "Navigate to the salary certificate page: chemin pour y arriver: préparation pai…"
type textarea "*"
type textarea "Navigate to the salary certificate page: chemin pour y arriver: préparation pai…"
type textarea "*"
type textarea "Navigate to the salary certificate page: chemin pour y arriver: préparation pai…"
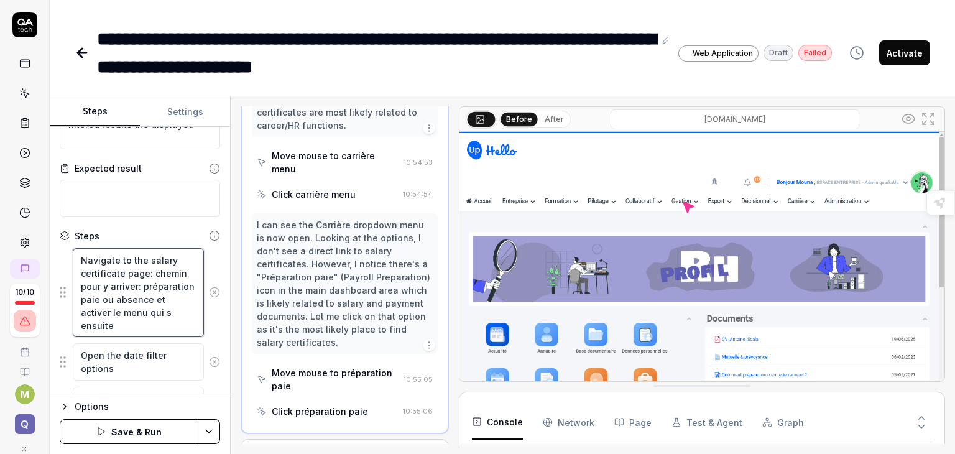
type textarea "*"
type textarea "Navigate to the salary certificate page: chemin pour y arriver: préparation pai…"
type textarea "*"
type textarea "Navigate to the salary certificate page: chemin pour y arriver: préparation pai…"
type textarea "*"
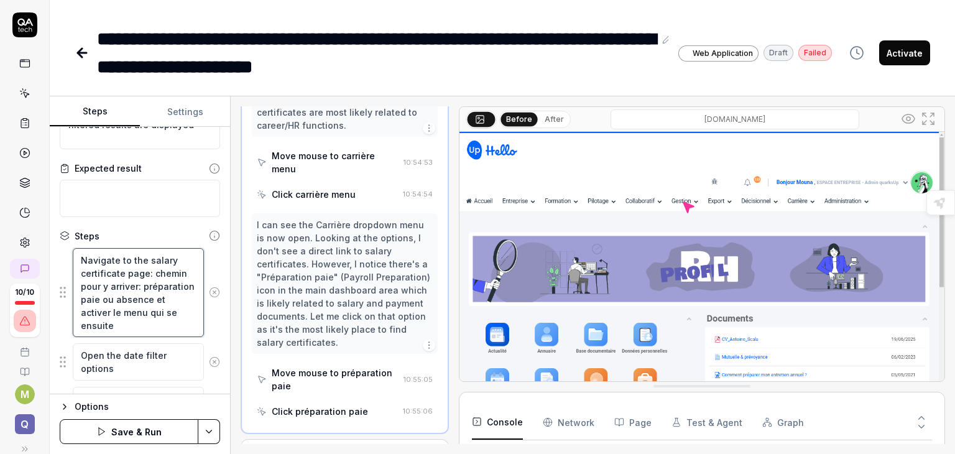
type textarea "Navigate to the salary certificate page: chemin pour y arriver: préparation pai…"
type textarea "*"
type textarea "Navigate to the salary certificate page: chemin pour y arriver: préparation pai…"
type textarea "*"
type textarea "Navigate to the salary certificate page: chemin pour y arriver: préparation pai…"
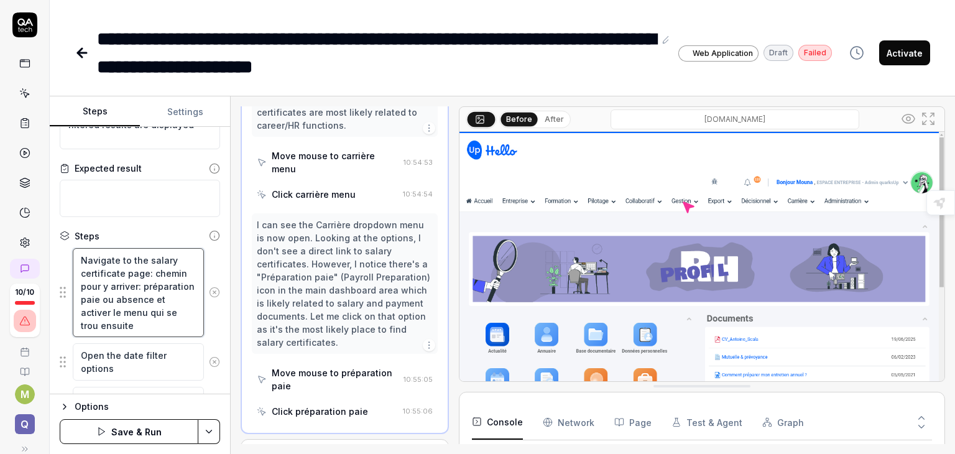
type textarea "*"
type textarea "Navigate to the salary certificate page: chemin pour y arriver: préparation pai…"
type textarea "*"
type textarea "Navigate to the salary certificate page: chemin pour y arriver: préparation pai…"
type textarea "*"
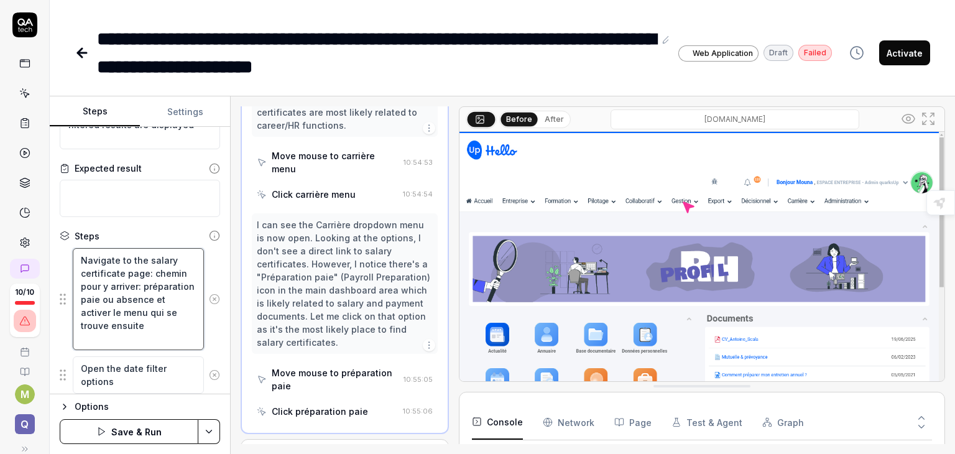
type textarea "Navigate to the salary certificate page: chemin pour y arriver: préparation pai…"
type textarea "*"
type textarea "Navigate to the salary certificate page: chemin pour y arriver: préparation pai…"
type textarea "*"
type textarea "Navigate to the salary certificate page: chemin pour y arriver: préparation pai…"
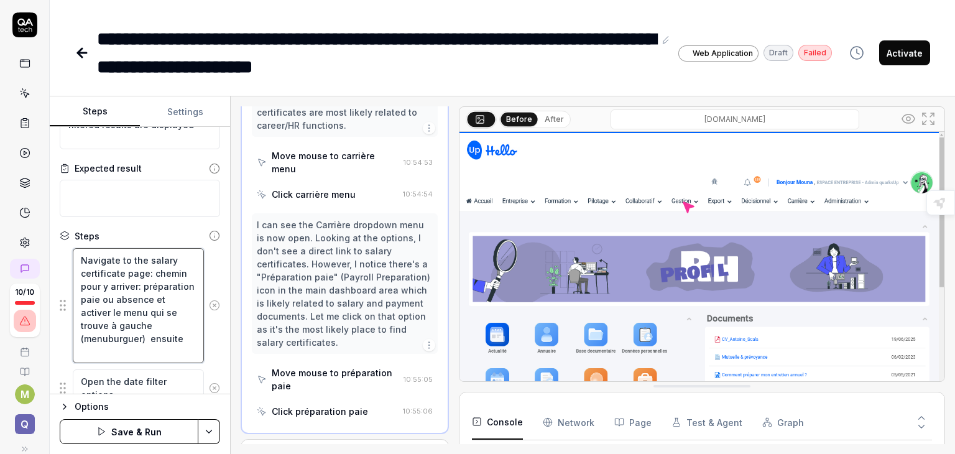
click at [129, 350] on textarea "Navigate to the salary certificate page: chemin pour y arriver: préparation pai…" at bounding box center [138, 306] width 131 height 116
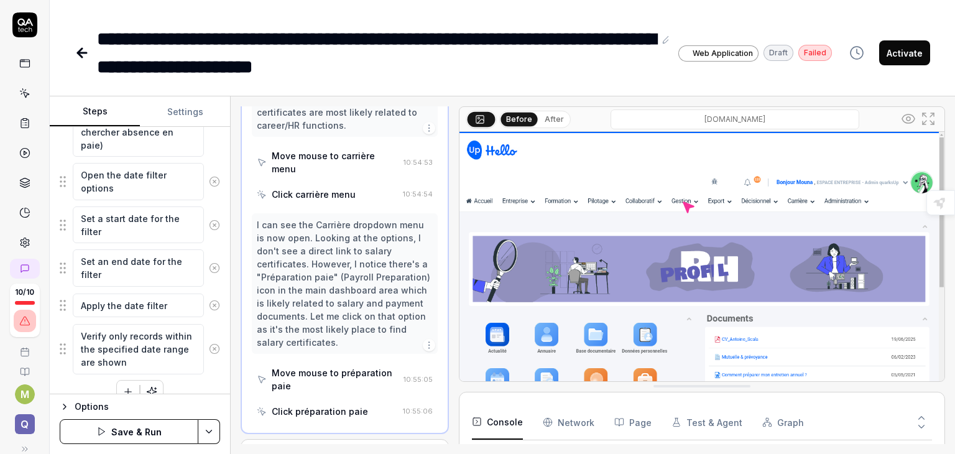
scroll to position [305, 0]
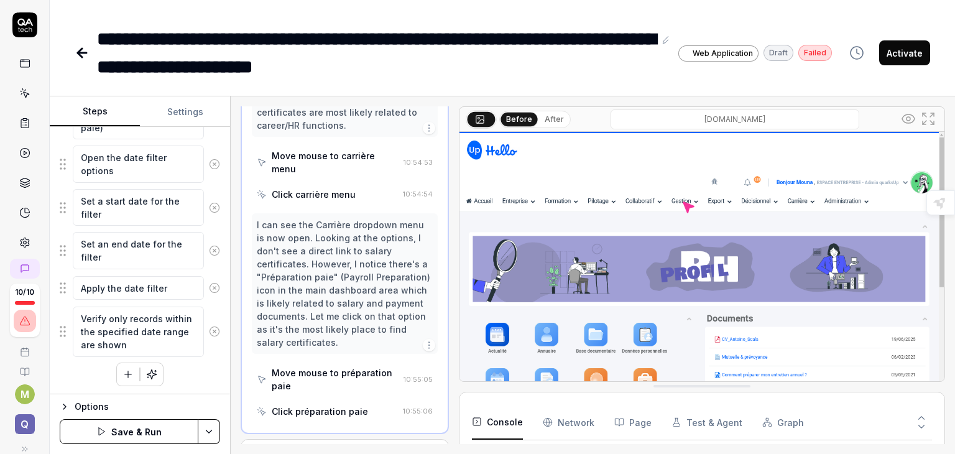
click at [141, 431] on button "Save & Run" at bounding box center [129, 431] width 139 height 25
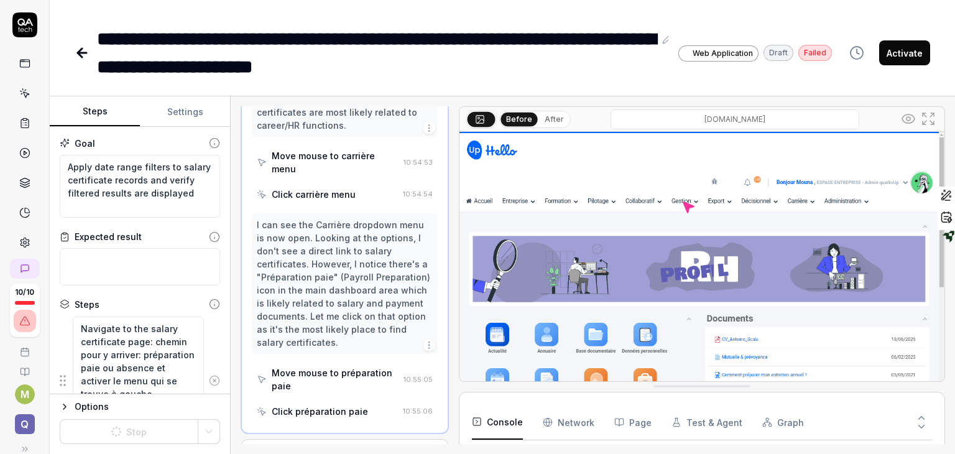
scroll to position [305, 0]
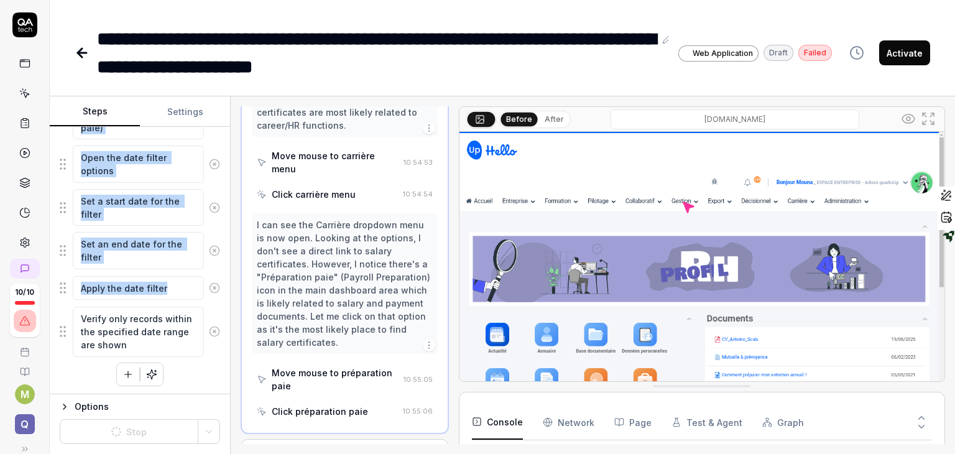
drag, startPoint x: 219, startPoint y: 296, endPoint x: 229, endPoint y: 136, distance: 160.6
click at [229, 136] on div "Goal Apply date range filters to salary certificate records and verify filtered…" at bounding box center [140, 260] width 180 height 267
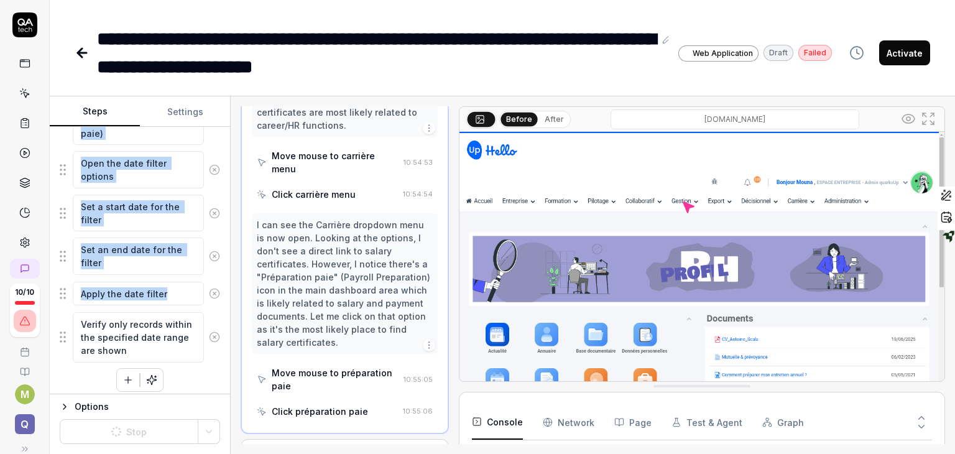
scroll to position [300, 0]
click at [64, 408] on icon "button" at bounding box center [65, 406] width 10 height 10
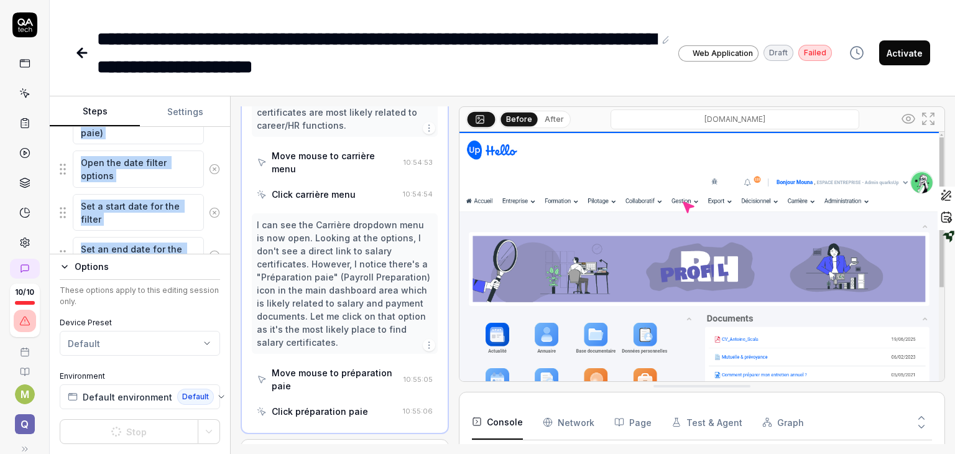
scroll to position [445, 0]
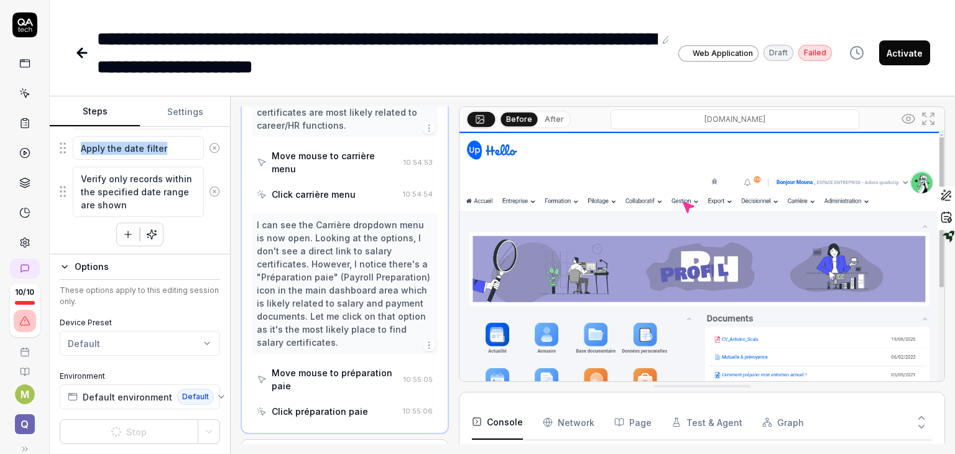
click at [231, 288] on div "Steps Settings Goal Apply date range filters to salary certificate records and …" at bounding box center [502, 274] width 905 height 357
click at [863, 47] on icon "button" at bounding box center [856, 52] width 15 height 15
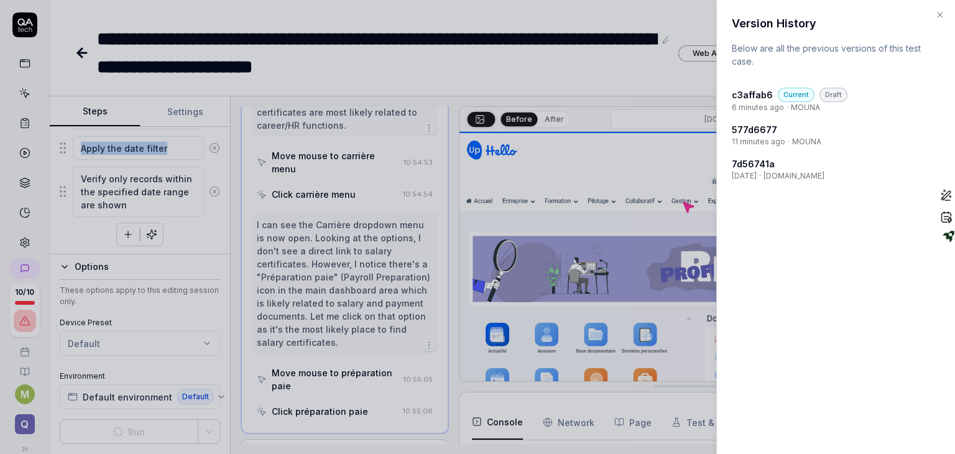
click at [943, 12] on icon "button" at bounding box center [940, 15] width 10 height 10
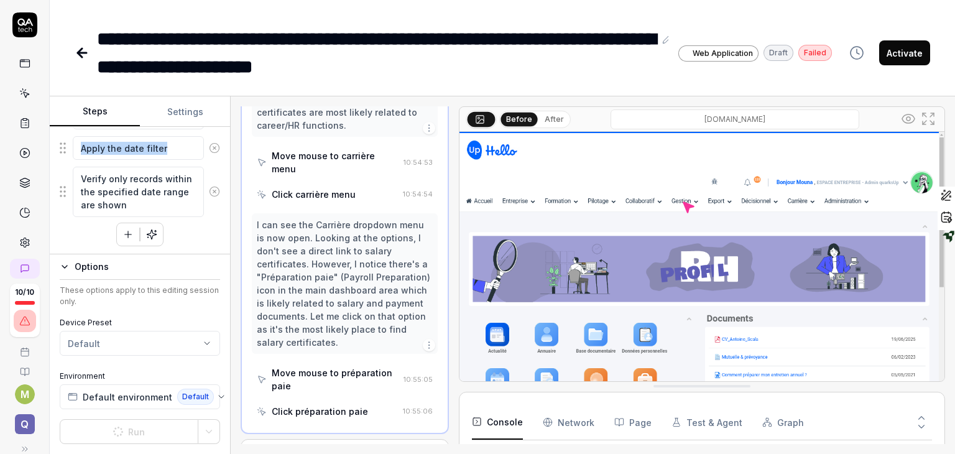
click at [902, 52] on button "Activate" at bounding box center [904, 52] width 51 height 25
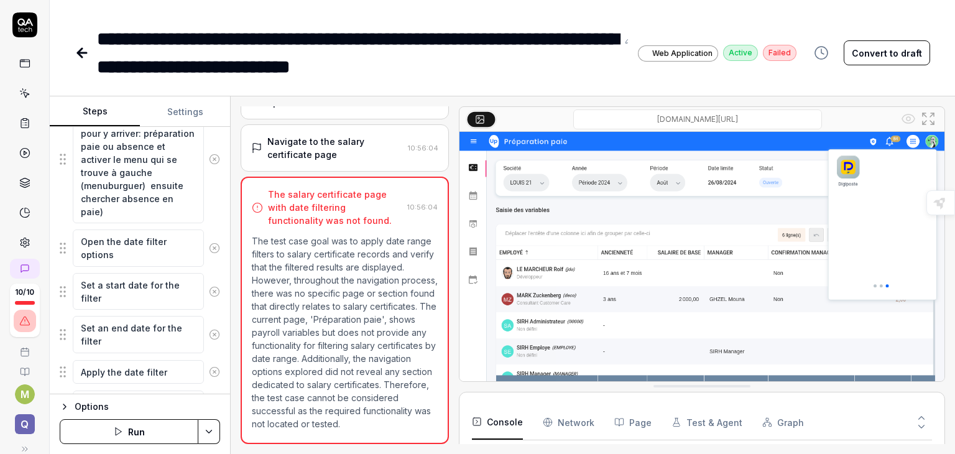
scroll to position [305, 0]
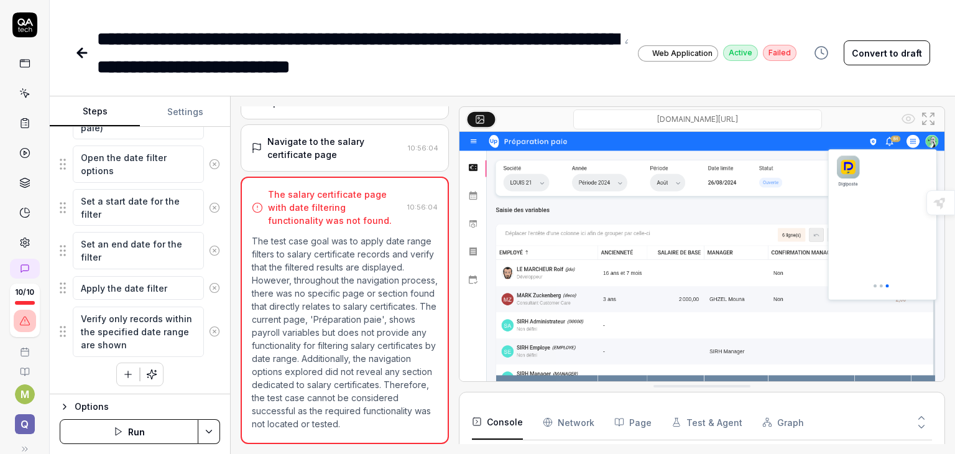
click at [134, 431] on button "Run" at bounding box center [129, 431] width 139 height 25
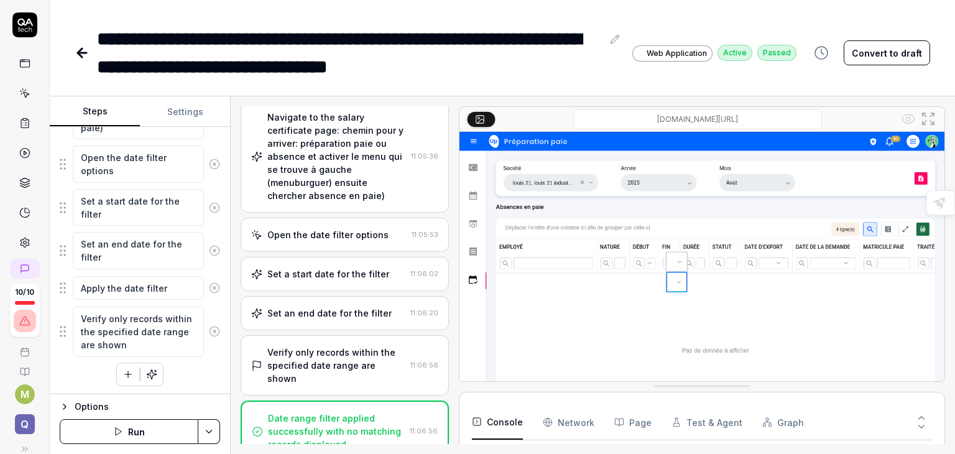
scroll to position [351, 0]
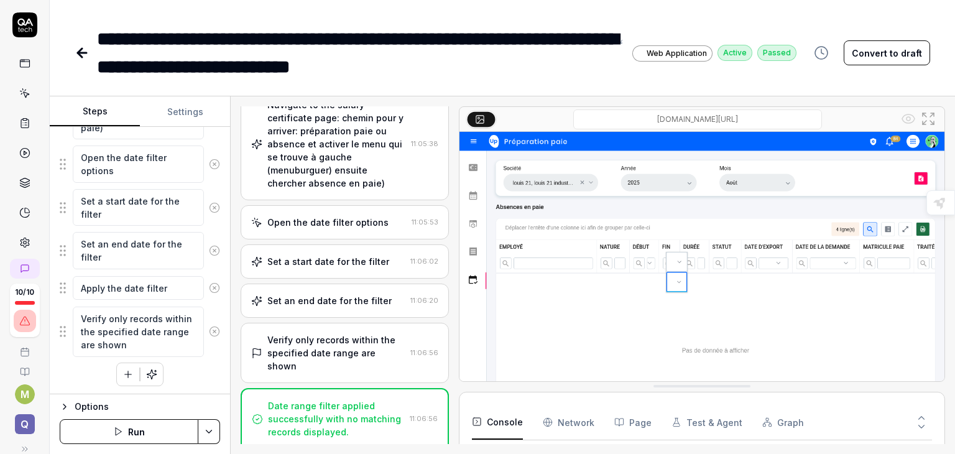
type textarea "*"
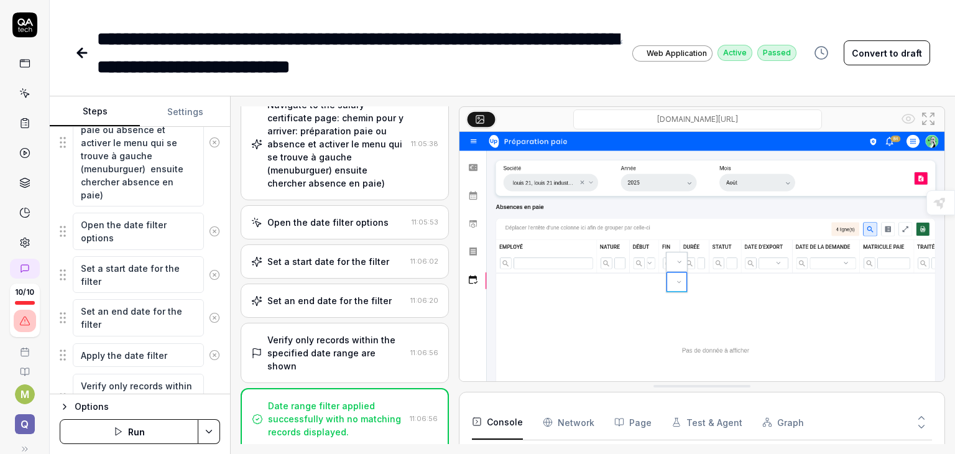
scroll to position [305, 0]
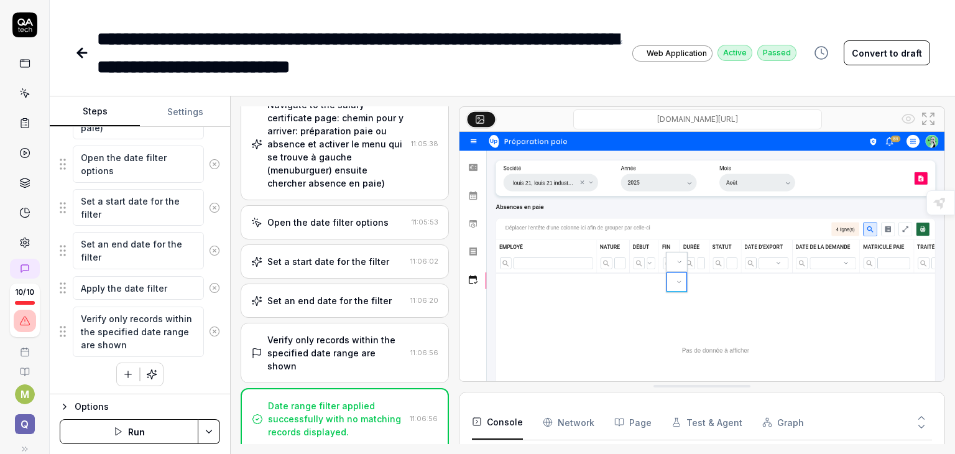
click at [17, 102] on link at bounding box center [25, 93] width 22 height 22
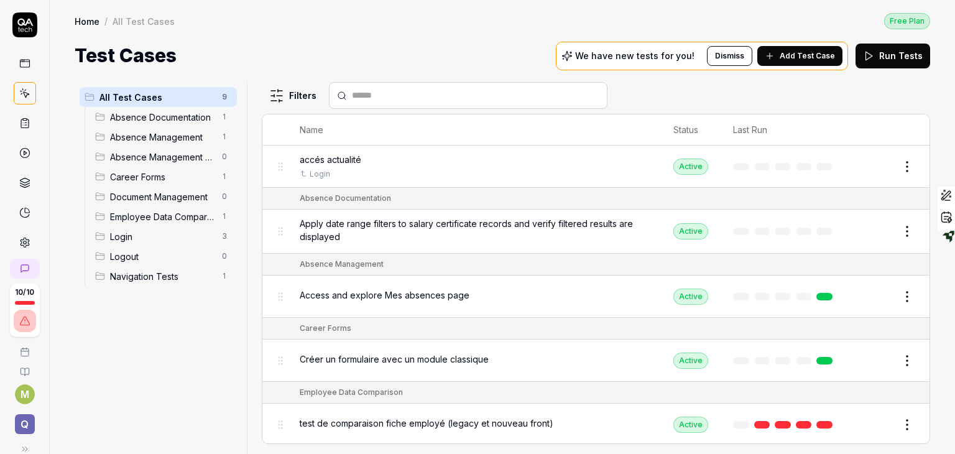
click at [404, 48] on div "Test Cases We have new tests for you! Dismiss Add Test Case Run Tests" at bounding box center [502, 56] width 855 height 28
click at [907, 55] on div "Run Tests" at bounding box center [892, 56] width 75 height 25
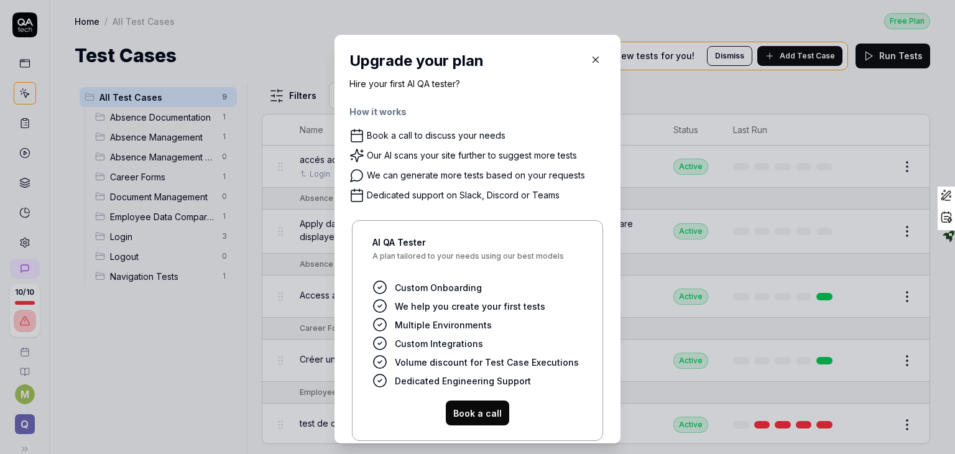
click at [593, 60] on icon "button" at bounding box center [596, 60] width 6 height 6
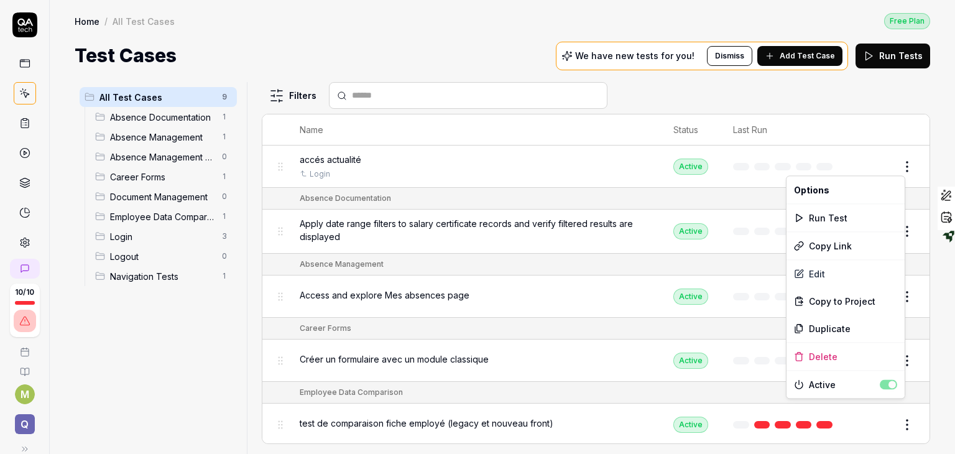
click at [892, 168] on html "10 / 10 M Q Home / All Test Cases Free Plan Home / All Test Cases Free Plan Tes…" at bounding box center [477, 227] width 955 height 454
click at [825, 217] on div "Run Test" at bounding box center [845, 217] width 118 height 27
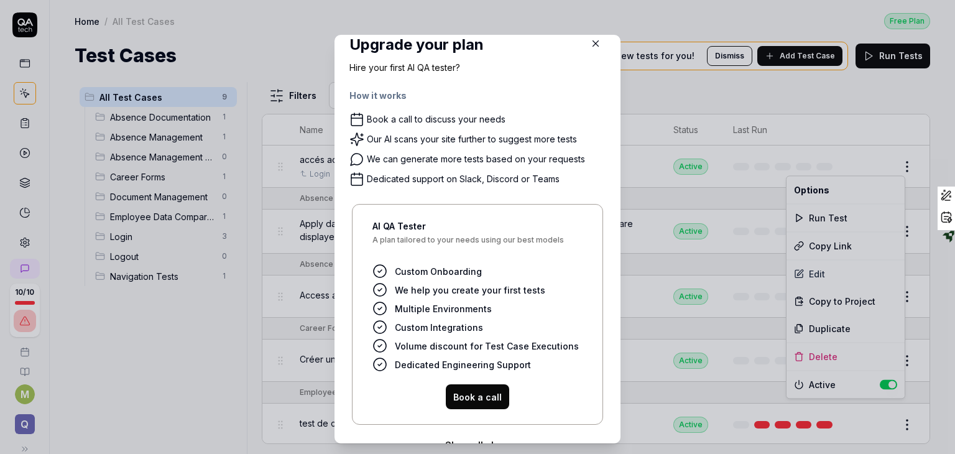
scroll to position [45, 0]
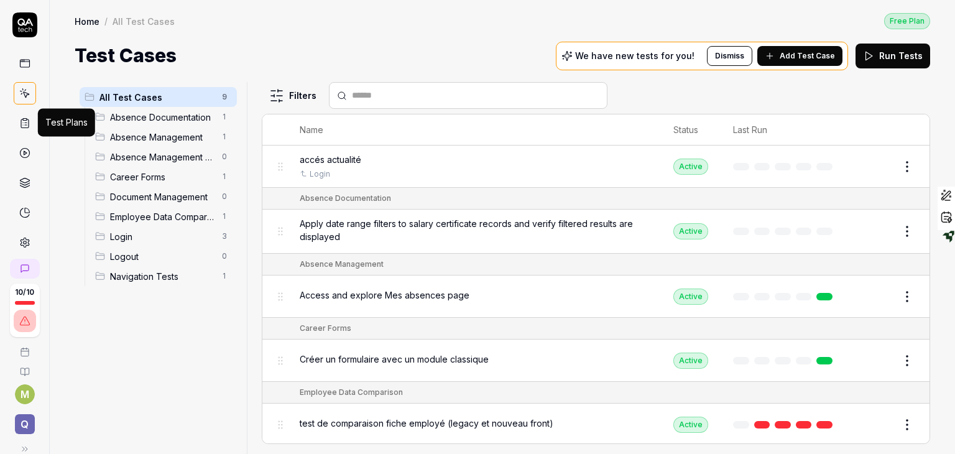
click at [20, 121] on html "10 / 10 M Q Home / All Test Cases Free Plan Home / All Test Cases Free Plan Tes…" at bounding box center [477, 227] width 955 height 454
click at [20, 121] on icon at bounding box center [24, 122] width 11 height 11
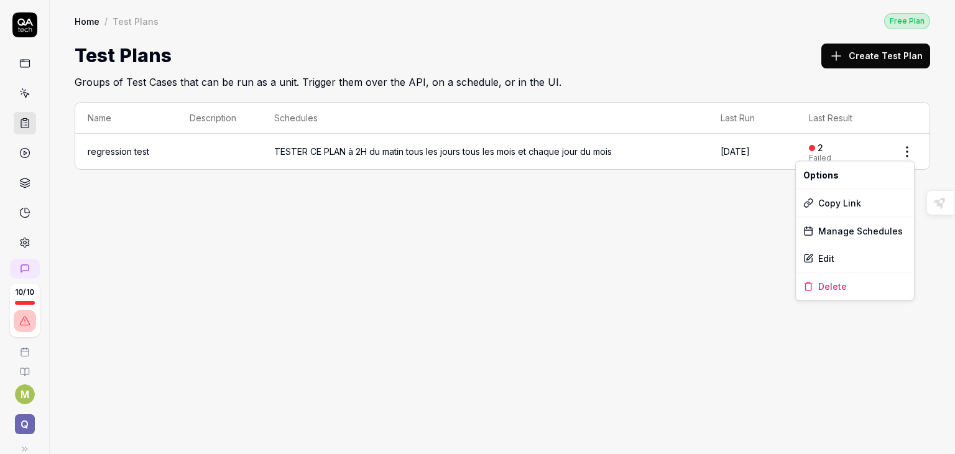
click at [905, 152] on html "10 / 10 M Q Home / Test Plans Free Plan Home / Test Plans Free Plan Test Plans …" at bounding box center [477, 227] width 955 height 454
click at [855, 58] on html "10 / 10 M Q Home / Test Plans Free Plan Home / Test Plans Free Plan Test Plans …" at bounding box center [477, 227] width 955 height 454
click at [865, 57] on button "Create Test Plan" at bounding box center [875, 56] width 109 height 25
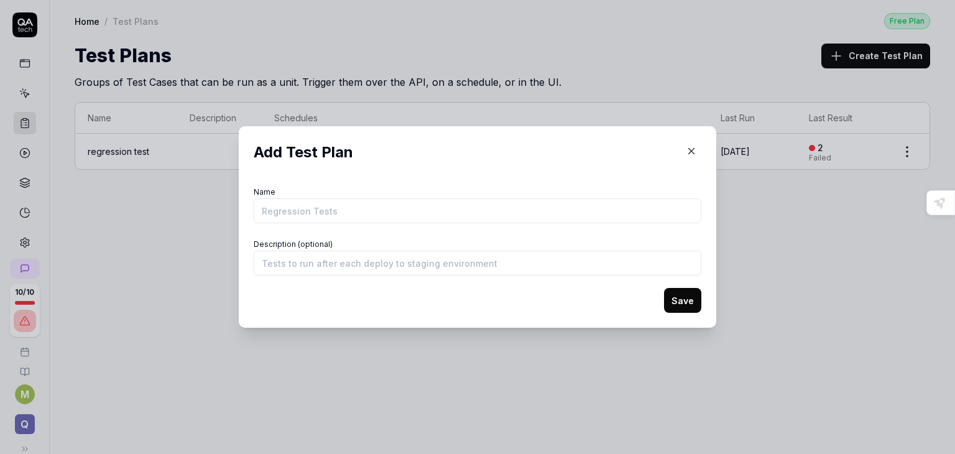
click at [686, 147] on icon "button" at bounding box center [690, 150] width 11 height 11
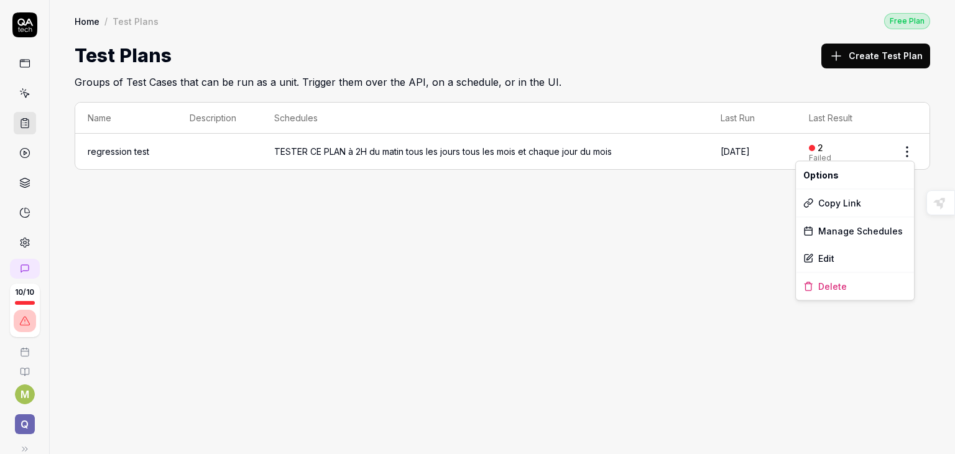
click at [907, 152] on html "10 / 10 M Q Home / Test Plans Free Plan Home / Test Plans Free Plan Test Plans …" at bounding box center [477, 227] width 955 height 454
click at [825, 258] on div "Edit" at bounding box center [854, 257] width 118 height 27
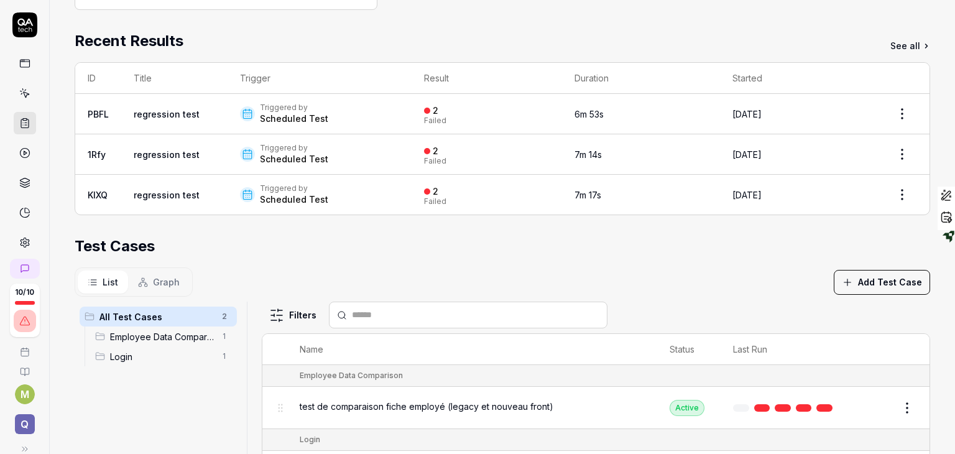
scroll to position [208, 0]
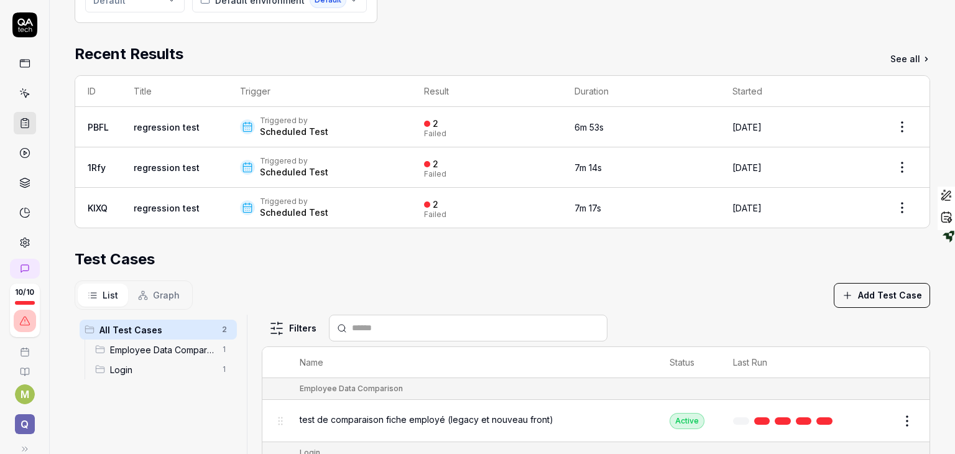
click at [147, 299] on button "Graph" at bounding box center [159, 294] width 62 height 23
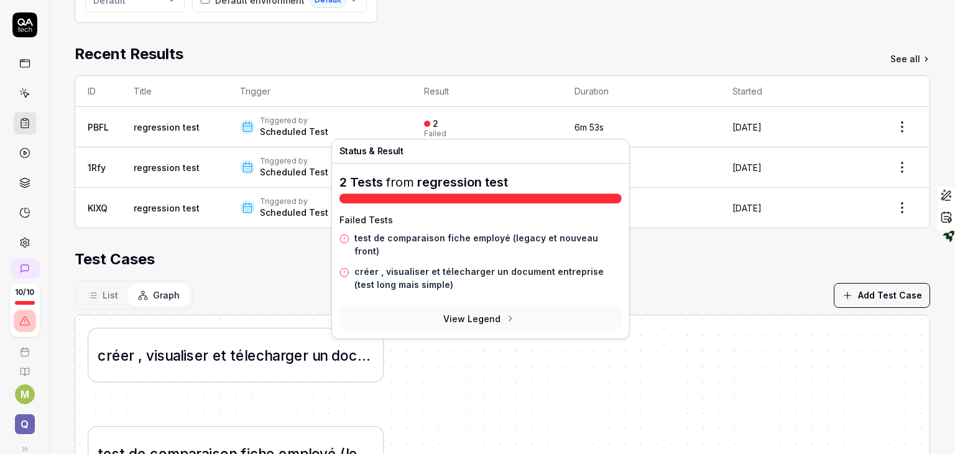
click at [427, 131] on div "Failed" at bounding box center [435, 133] width 22 height 7
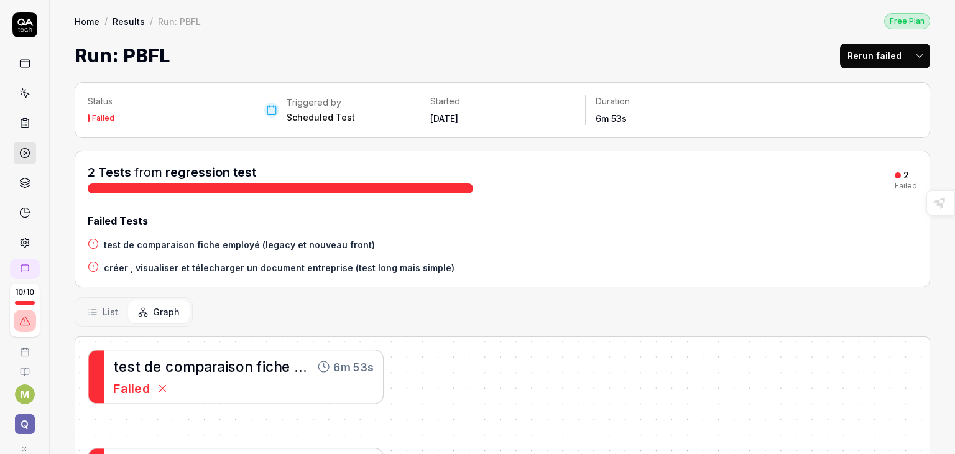
click at [425, 115] on div "Started Aug 10 2025" at bounding box center [502, 110] width 165 height 30
click at [194, 243] on h4 "test de comparaison fiche employé (legacy et nouveau front)" at bounding box center [239, 244] width 271 height 13
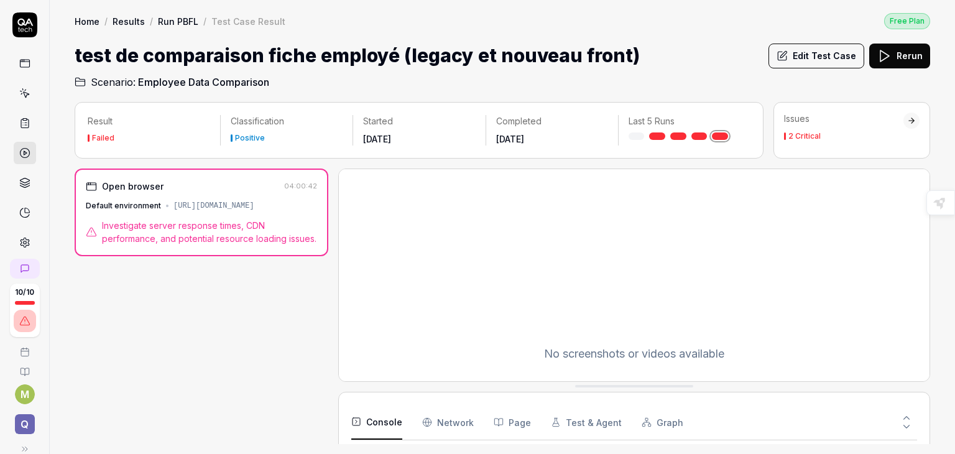
click at [249, 135] on div "Positive" at bounding box center [250, 137] width 30 height 7
click at [171, 226] on span "Investigate server response times, CDN performance, and potential resource load…" at bounding box center [209, 232] width 215 height 26
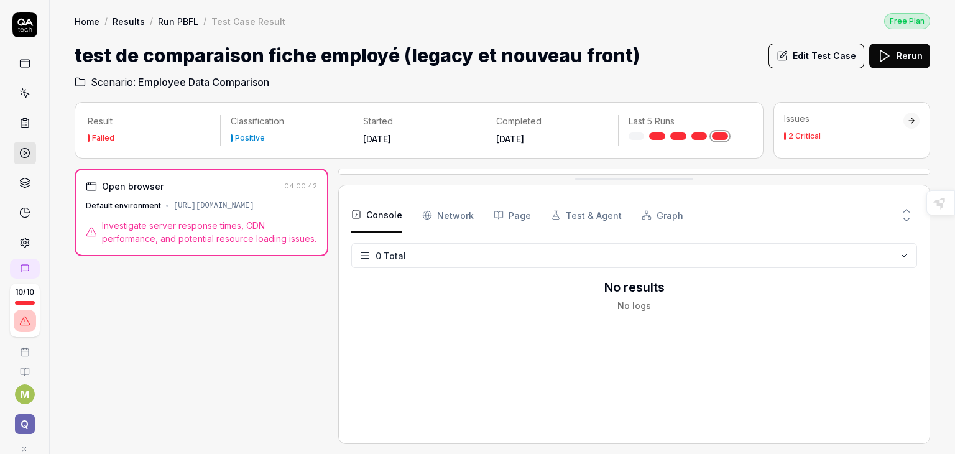
drag, startPoint x: 634, startPoint y: 388, endPoint x: 638, endPoint y: 177, distance: 210.7
click at [451, 221] on Requests "Network" at bounding box center [448, 215] width 52 height 35
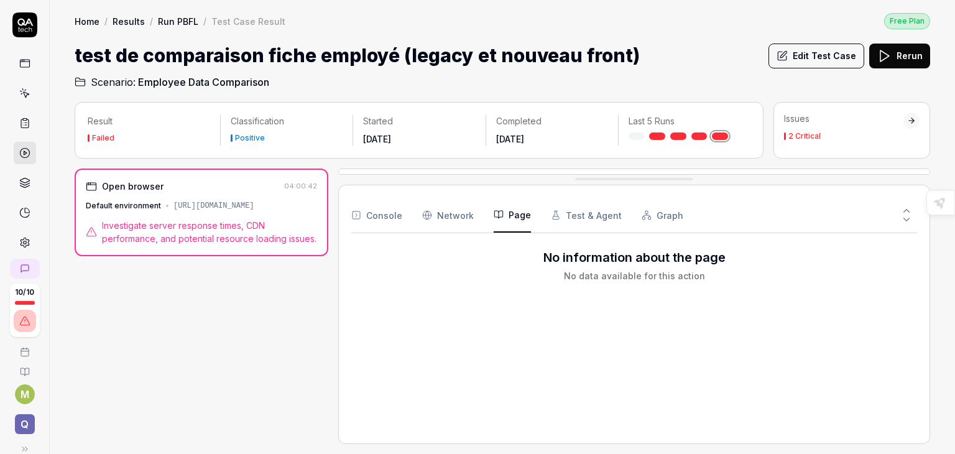
click at [512, 217] on button "Page" at bounding box center [511, 215] width 37 height 35
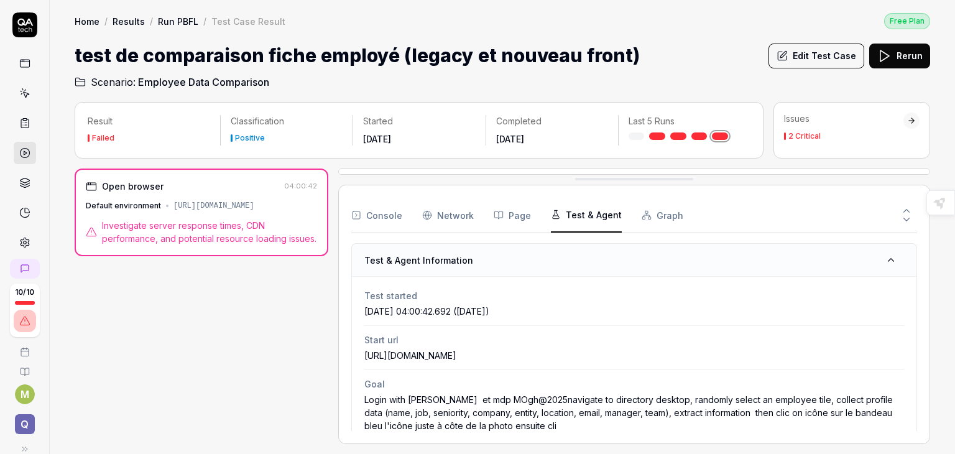
click at [589, 214] on button "Test & Agent" at bounding box center [586, 215] width 71 height 35
click at [816, 132] on div "2 Critical" at bounding box center [804, 135] width 32 height 7
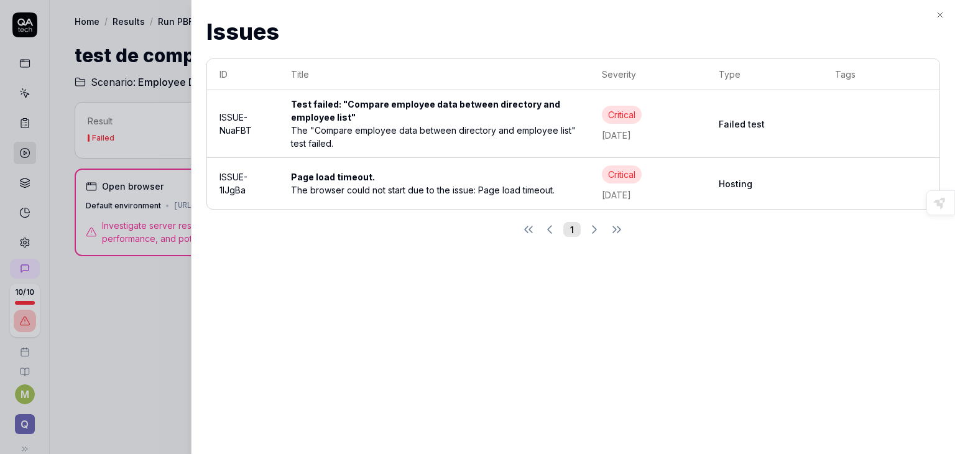
click at [331, 185] on div "The browser could not start due to the issue: Page load timeout." at bounding box center [434, 189] width 286 height 13
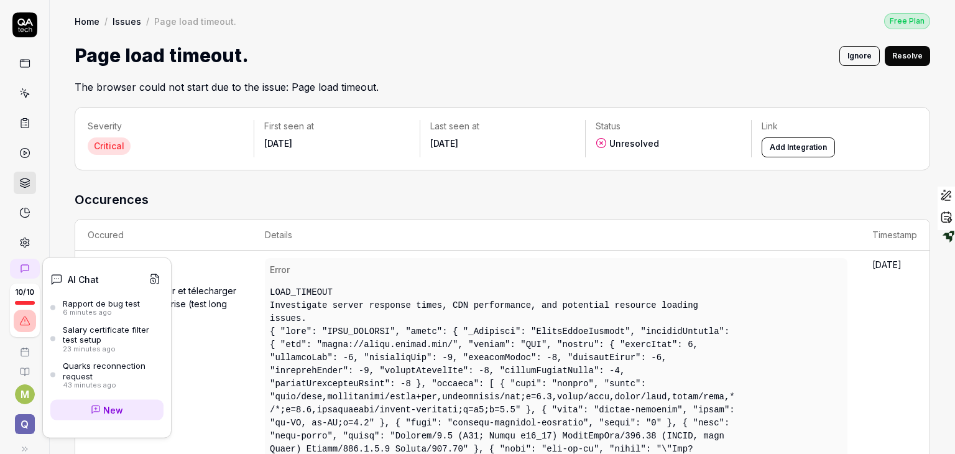
click at [24, 266] on icon at bounding box center [25, 269] width 10 height 10
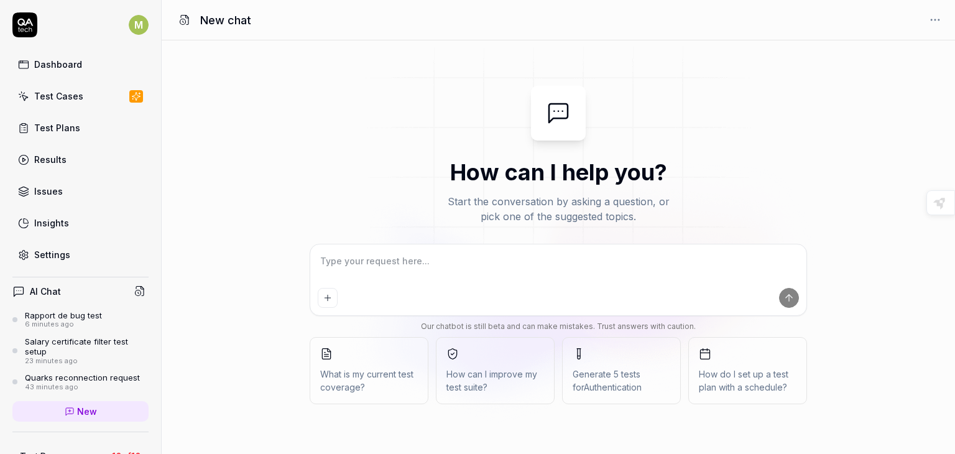
type textarea "*"
click at [377, 252] on textarea at bounding box center [558, 267] width 481 height 31
type textarea "t"
type textarea "*"
type textarea "tu"
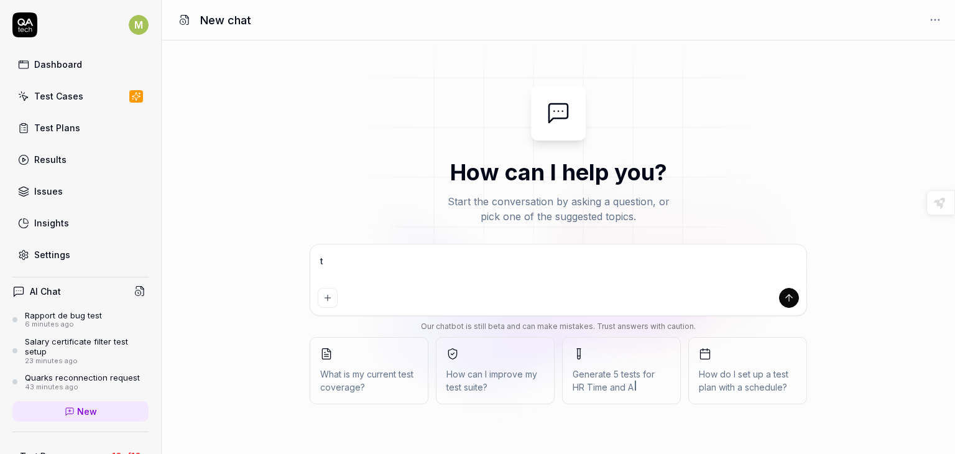
type textarea "*"
type textarea "tu"
type textarea "*"
type textarea "tu p"
type textarea "*"
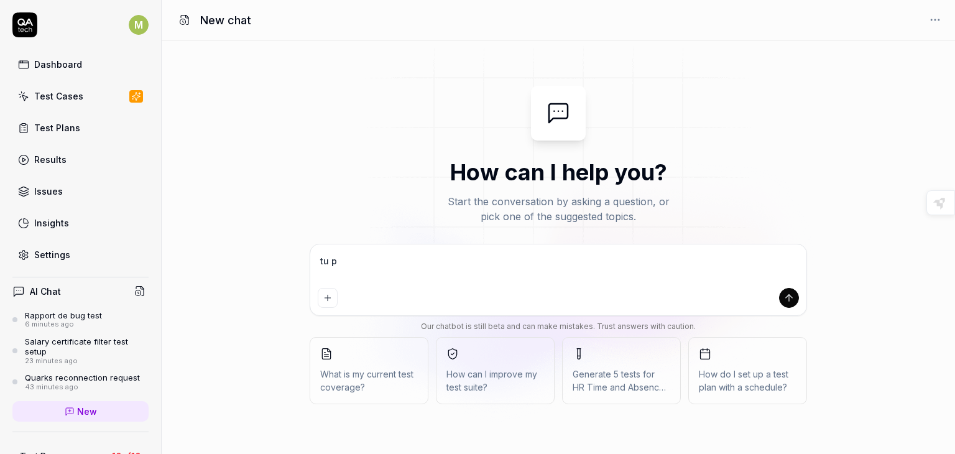
type textarea "tu pe"
type textarea "*"
type textarea "tu peu"
type textarea "*"
type textarea "tu peux"
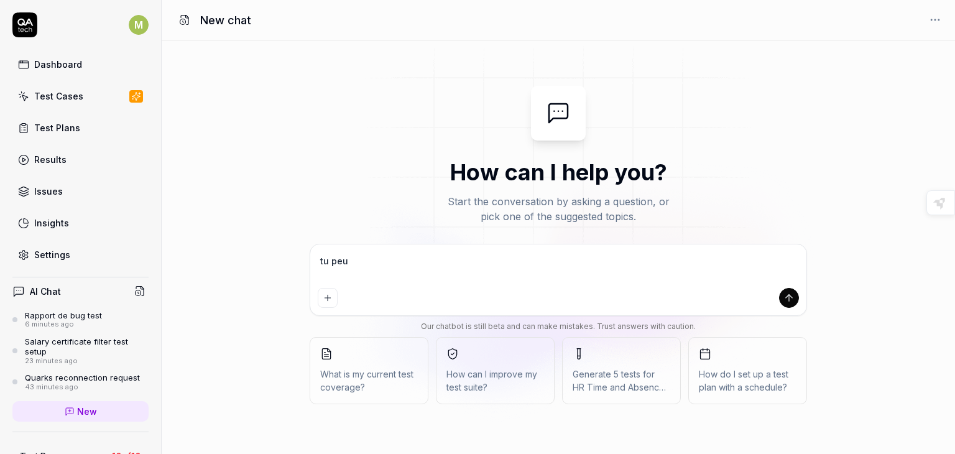
type textarea "*"
type textarea "tu peux"
type textarea "*"
type textarea "tu peux m"
type textarea "*"
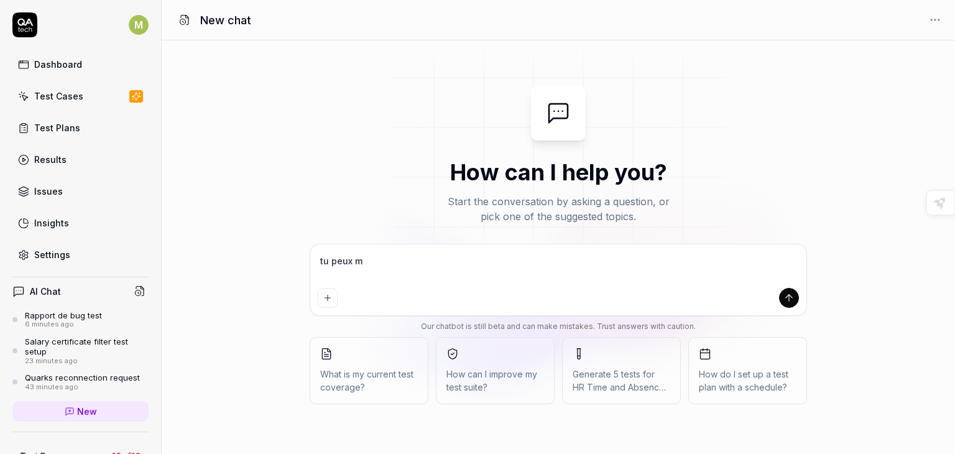
type textarea "tu peux m'"
type textarea "*"
type textarea "tu peux m'e"
type textarea "*"
type textarea "tu peux m'ec"
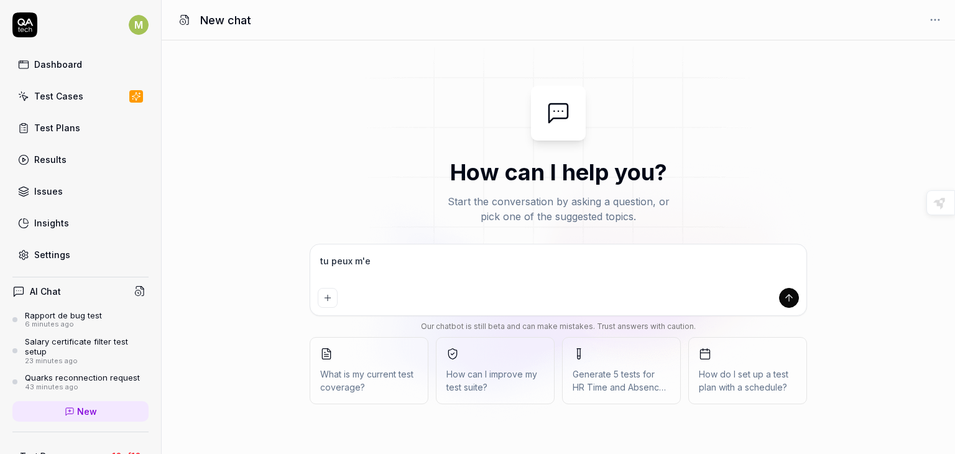
type textarea "*"
type textarea "tu peux m'ecr"
type textarea "*"
type textarea "tu peux m'ecri"
type textarea "*"
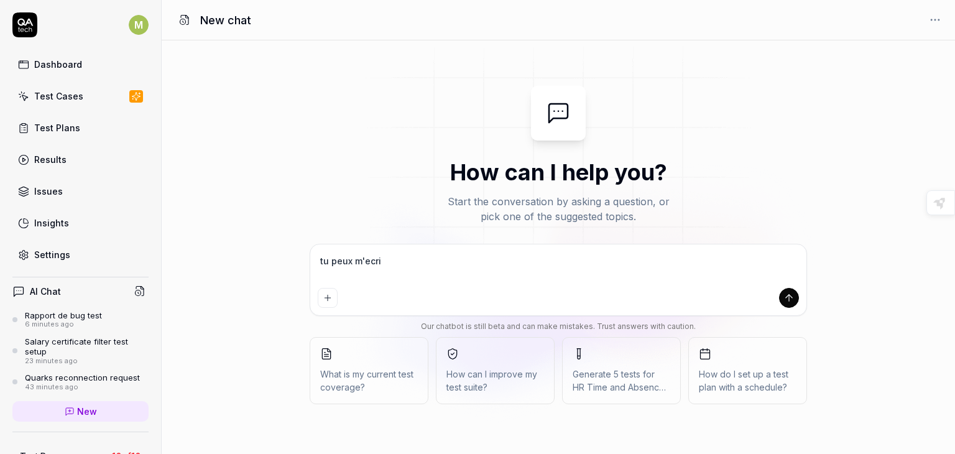
type textarea "tu peux m'ecrir"
type textarea "*"
type textarea "tu peux m'ecrire"
type textarea "*"
type textarea "tu peux m'ecrire"
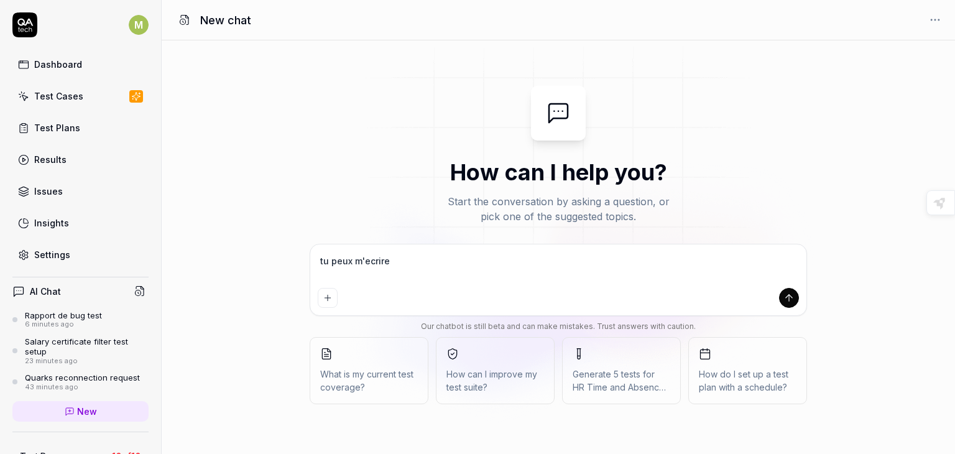
type textarea "*"
type textarea "tu peux m'ecrire u"
type textarea "*"
type textarea "tu peux m'ecrire un"
type textarea "*"
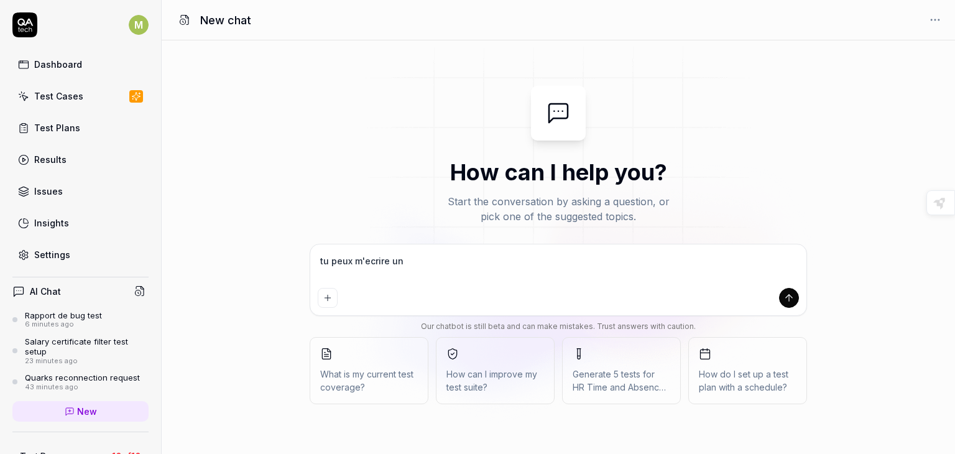
type textarea "tu peux m'ecrire un"
type textarea "*"
type textarea "tu peux m'ecrire un r"
type textarea "*"
type textarea "tu peux m'ecrire un re"
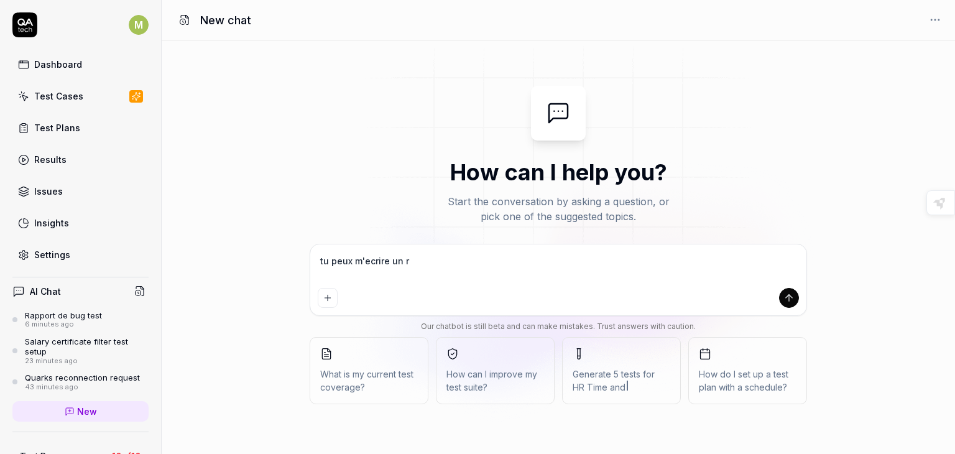
type textarea "*"
type textarea "tu peux m'ecrire un rep"
type textarea "*"
type textarea "tu peux m'ecrire un repp"
type textarea "*"
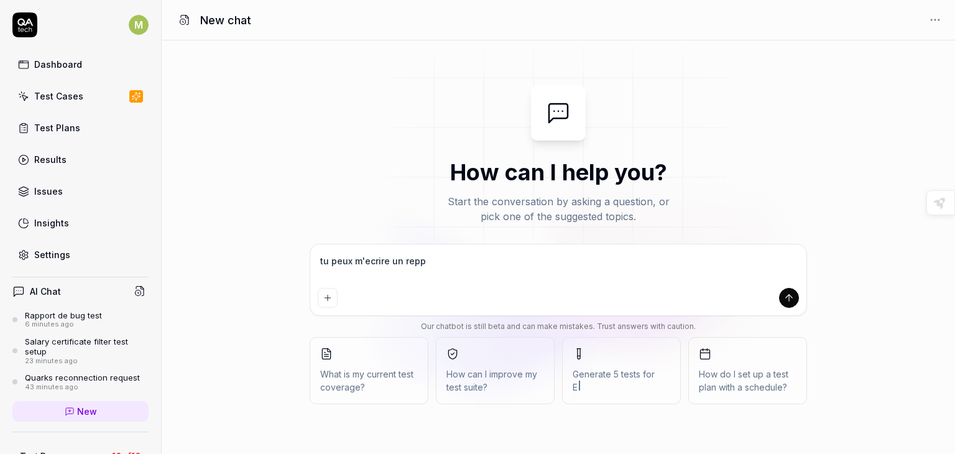
type textarea "tu peux m'ecrire un reppo"
type textarea "*"
type textarea "tu peux m'ecrire un reppor"
type textarea "*"
type textarea "tu peux m'ecrire un repport"
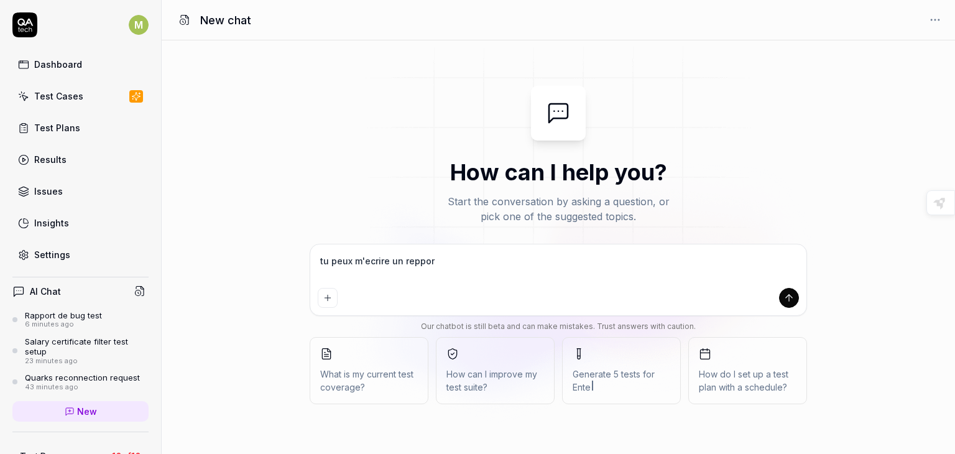
type textarea "*"
type textarea "tu peux m'ecrire un repport"
type textarea "*"
type textarea "tu peux m'ecrire un repport"
type textarea "*"
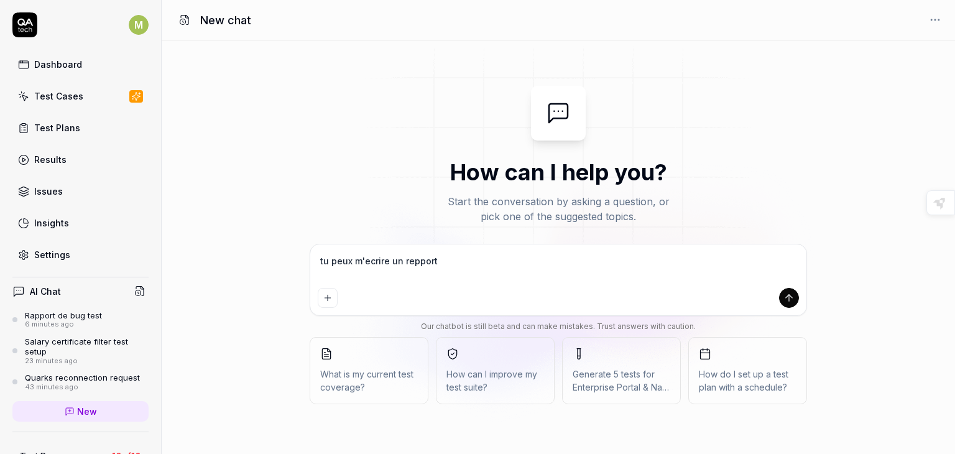
type textarea "tu peux m'ecrire un reppor"
type textarea "*"
type textarea "tu peux m'ecrire un reppo"
type textarea "*"
type textarea "tu peux m'ecrire un repp"
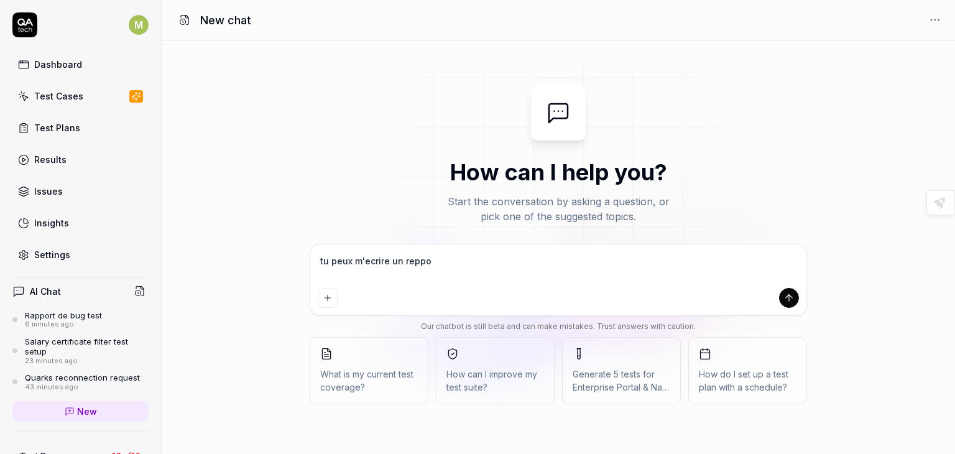
type textarea "*"
type textarea "tu peux m'ecrire un rep"
type textarea "*"
type textarea "tu peux m'ecrire un re"
type textarea "*"
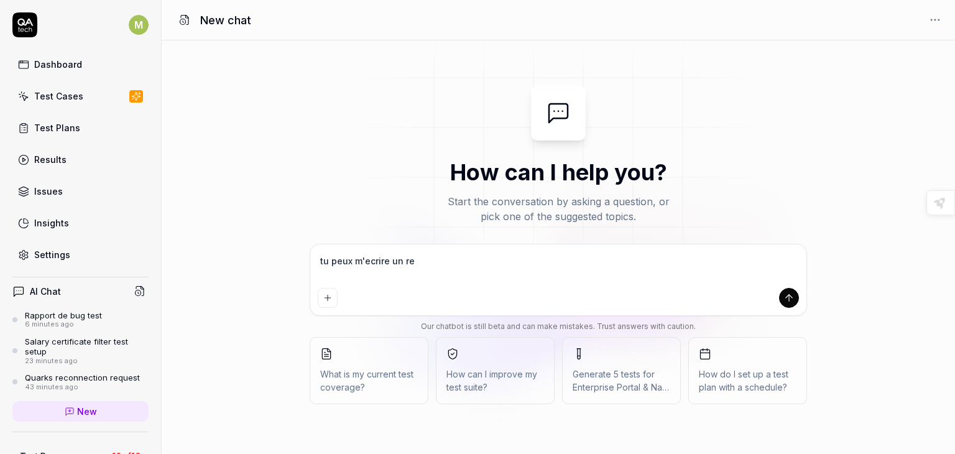
type textarea "tu peux m'ecrire un r"
type textarea "*"
type textarea "tu peux m'ecrire un ra"
type textarea "*"
type textarea "tu peux m'ecrire un rap"
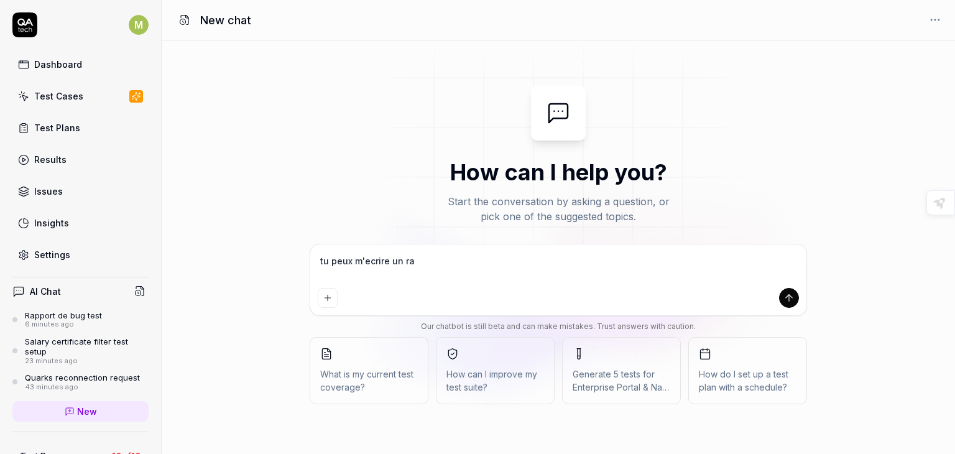
type textarea "*"
type textarea "tu peux m'ecrire un rapp"
type textarea "*"
type textarea "tu peux m'ecrire un rappo"
type textarea "*"
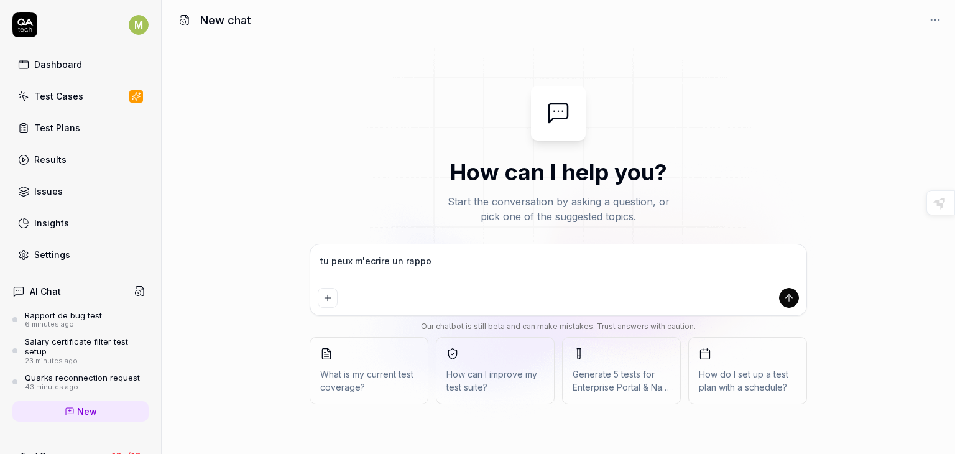
type textarea "tu peux m'ecrire un rappor"
type textarea "*"
type textarea "tu peux m'ecrire un rapport"
type textarea "*"
type textarea "tu peux m'ecrire un rapport"
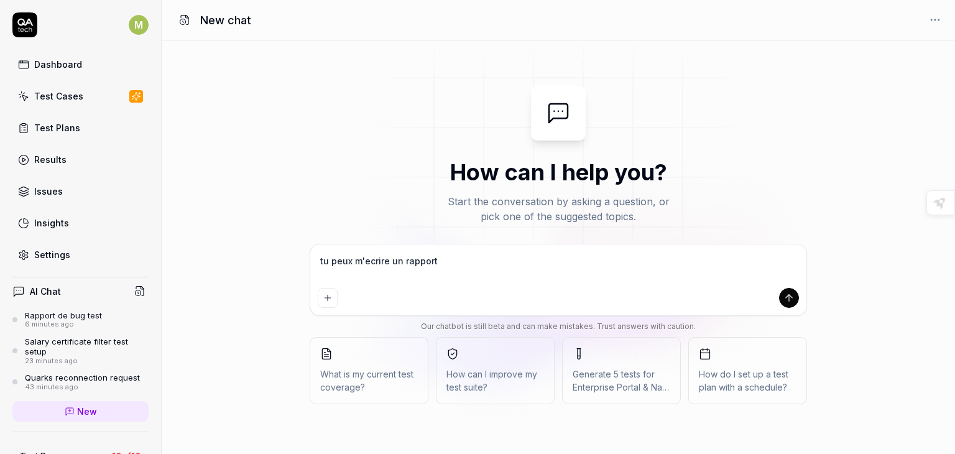
type textarea "*"
type textarea "tu peux m'ecrire un rapport d"
type textarea "*"
type textarea "tu peux m'ecrire un rapport de"
type textarea "*"
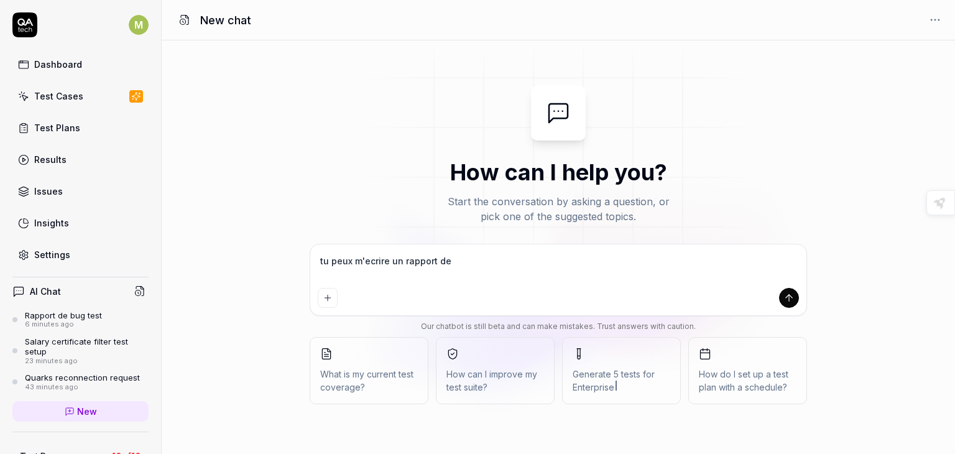
type textarea "tu peux m'ecrire un rapport de"
type textarea "*"
type textarea "tu peux m'ecrire un rapport de b"
type textarea "*"
type textarea "tu peux m'ecrire un rapport de bu"
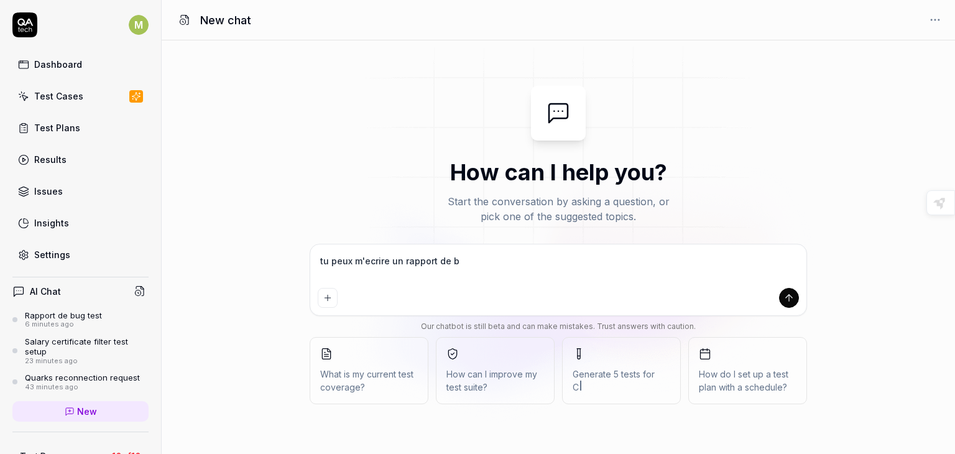
type textarea "*"
type textarea "tu peux m'ecrire un rapport de bug"
type textarea "*"
type textarea "tu peux m'ecrire un rapport de bug"
type textarea "*"
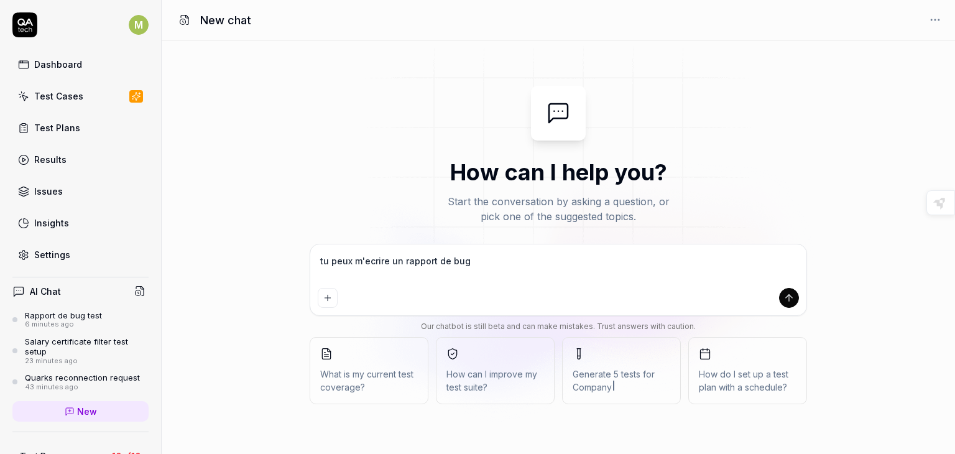
type textarea "tu peux m'ecrire un rapport de bug d"
type textarea "*"
type textarea "tu peux m'ecrire un rapport de bug dn"
type textarea "*"
type textarea "tu peux m'ecrire un rapport de bug dn"
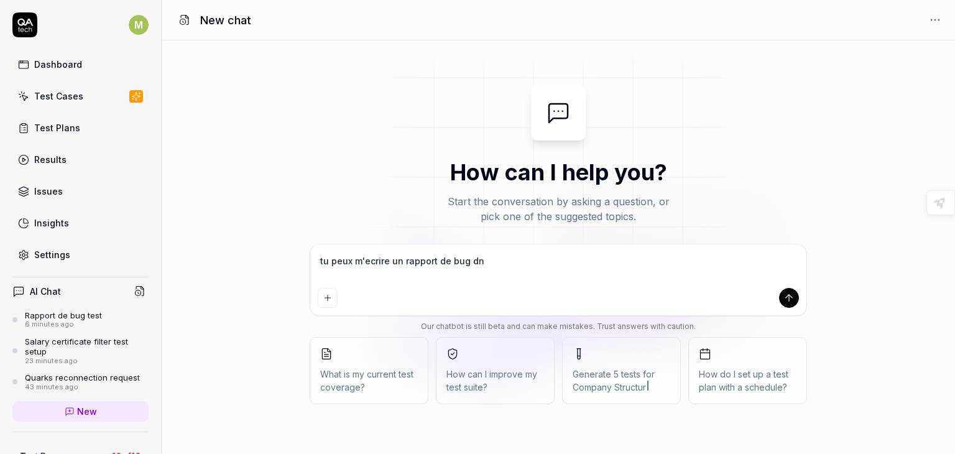
type textarea "*"
type textarea "tu peux m'ecrire un rapport de bug dn"
type textarea "*"
type textarea "tu peux m'ecrire un rapport de bug d"
type textarea "*"
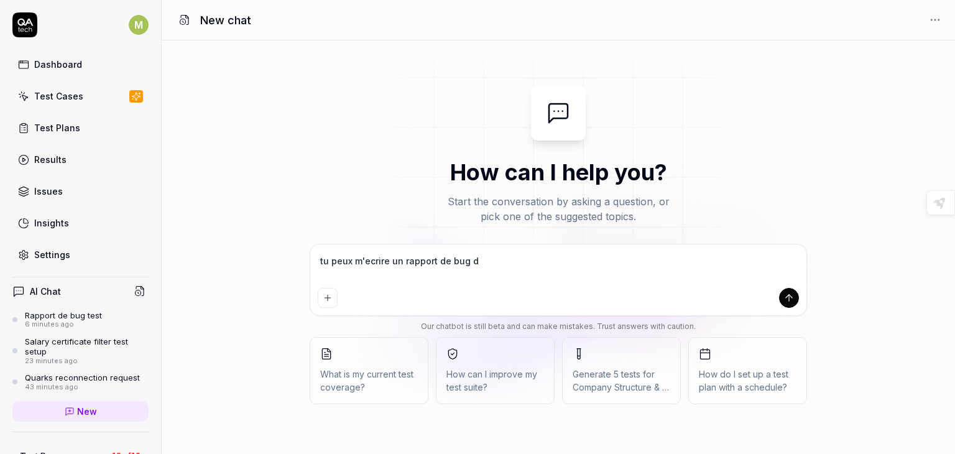
type textarea "tu peux m'ecrire un rapport de bug"
type textarea "*"
type textarea "tu peux m'ecrire un rapport de bug e"
type textarea "*"
type textarea "tu peux m'ecrire un rapport de bug en"
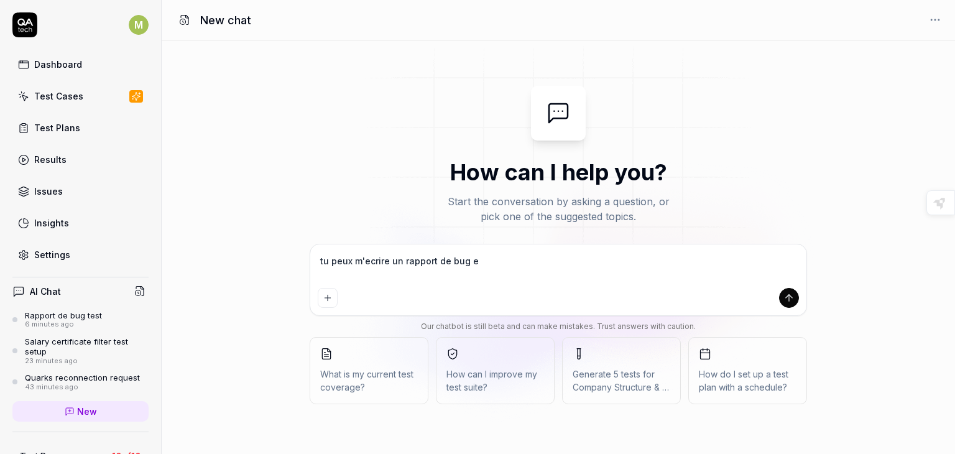
type textarea "*"
type textarea "tu peux m'ecrire un rapport de bug en"
type textarea "*"
type textarea "tu peux m'ecrire un rapport de bug en f"
type textarea "*"
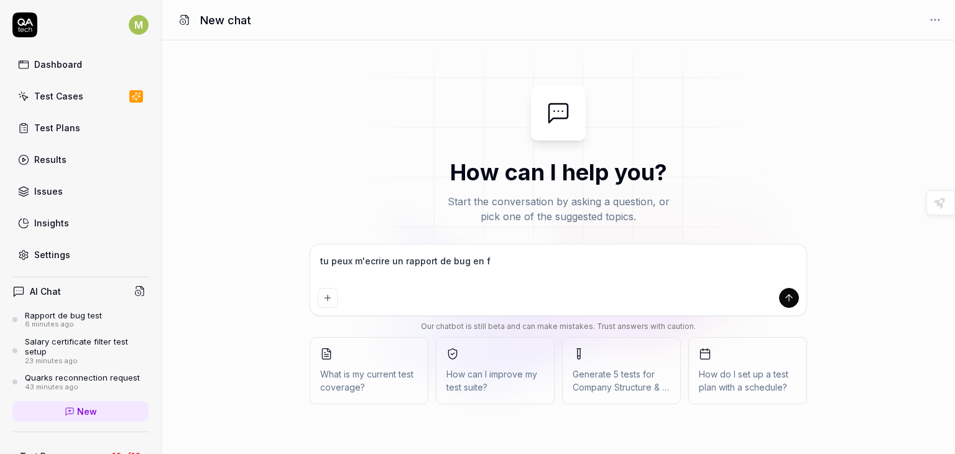
type textarea "tu peux m'ecrire un rapport de bug en fr"
type textarea "*"
type textarea "tu peux m'ecrire un rapport de bug en fra"
type textarea "*"
type textarea "tu peux m'ecrire un rapport de bug en fran"
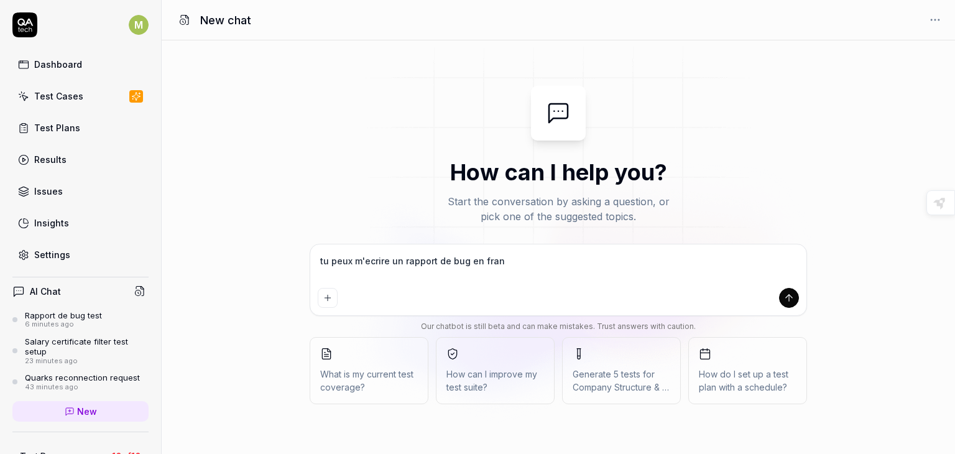
type textarea "*"
type textarea "tu peux m'ecrire un rapport de bug en franç"
type textarea "*"
type textarea "tu peux m'ecrire un rapport de bug en frança"
type textarea "*"
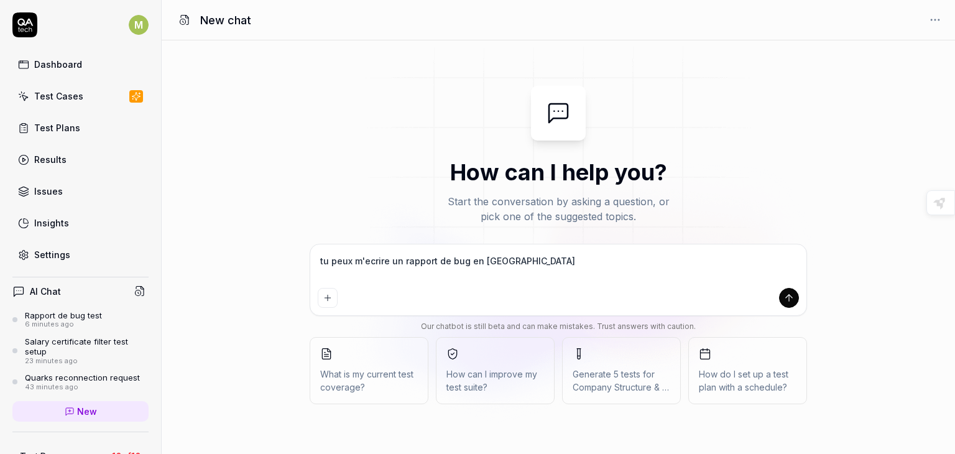
type textarea "tu peux m'ecrire un rapport de bug en françai"
type textarea "*"
type textarea "tu peux m'ecrire un rapport de bug en français"
type textarea "*"
type textarea "tu peux m'ecrire un rapport de bug en français"
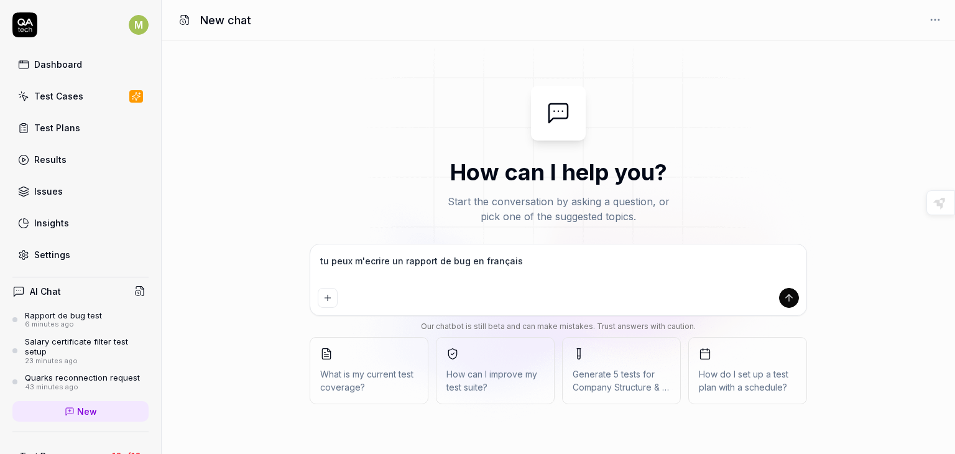
type textarea "*"
type textarea "tu peux m'ecrire un rapport de bug en français p"
type textarea "*"
type textarea "tu peux m'ecrire un rapport de bug en français po"
type textarea "*"
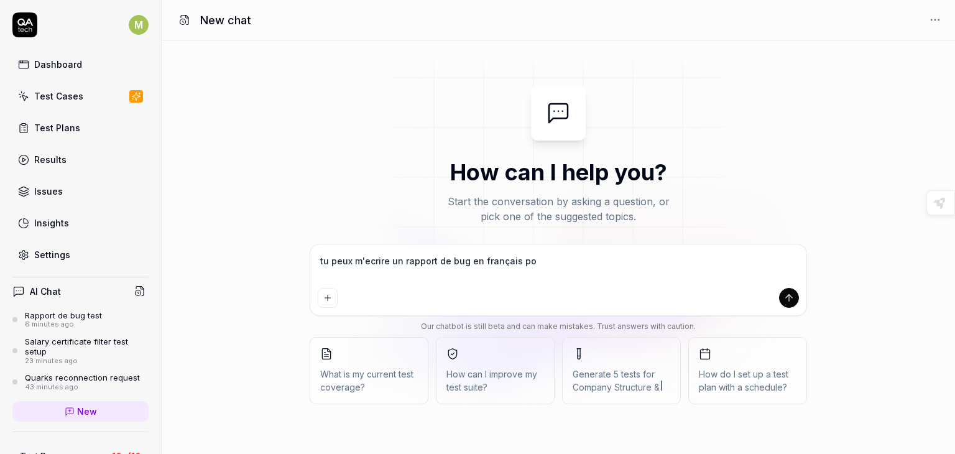
type textarea "tu peux m'ecrire un rapport de bug en français pou"
type textarea "*"
type textarea "tu peux m'ecrire un rapport de bug en français pour"
type textarea "*"
type textarea "tu peux m'ecrire un rapport de bug en français pour"
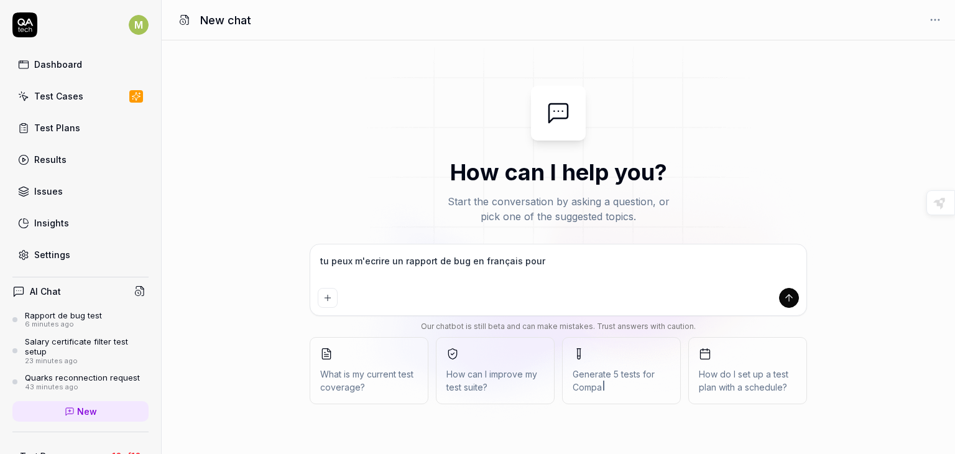
type textarea "*"
type textarea "tu peux m'ecrire un rapport de bug en français pour c"
type textarea "*"
type textarea "tu peux m'ecrire un rapport de bug en français pour ce"
type textarea "*"
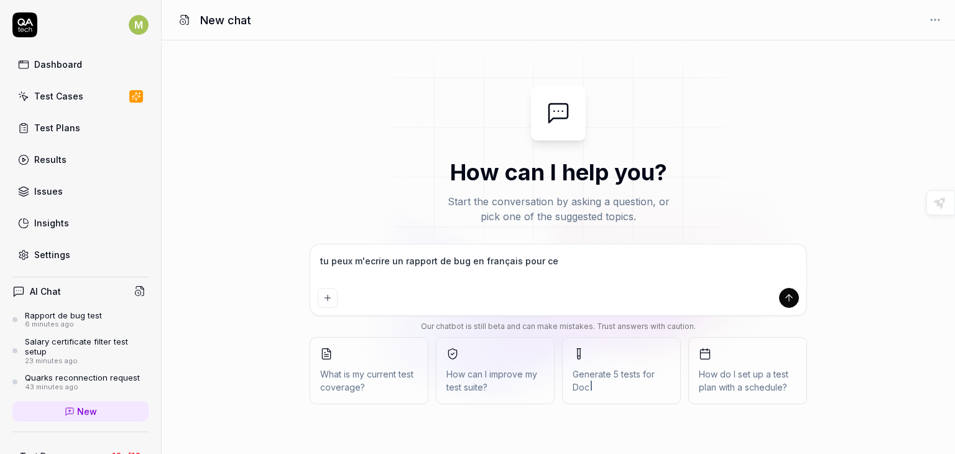
type textarea "tu peux m'ecrire un rapport de bug en français pour cet"
type textarea "*"
type textarea "tu peux m'ecrire un rapport de bug en français pour cet"
type textarea "*"
type textarea "tu peux m'ecrire un rapport de bug en français pour cet i"
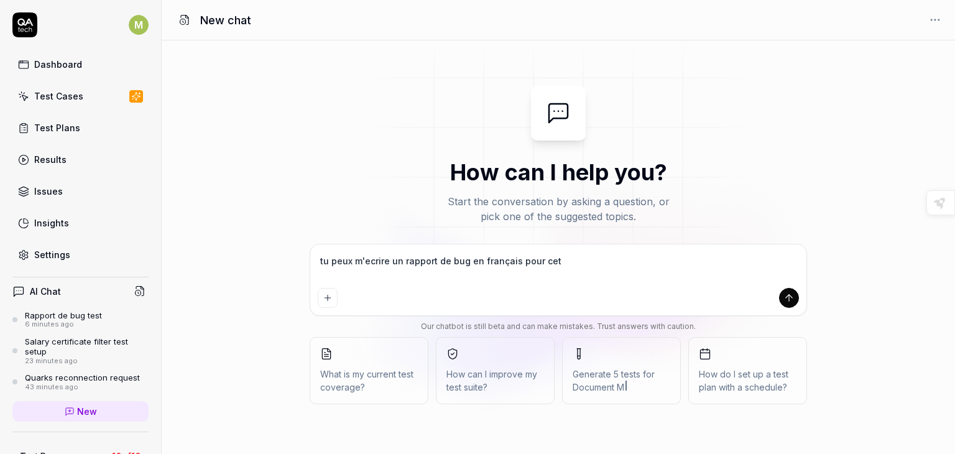
type textarea "*"
type textarea "tu peux m'ecrire un rapport de bug en français pour cet is"
type textarea "*"
type textarea "tu peux m'ecrire un rapport de bug en français pour cet iss"
type textarea "*"
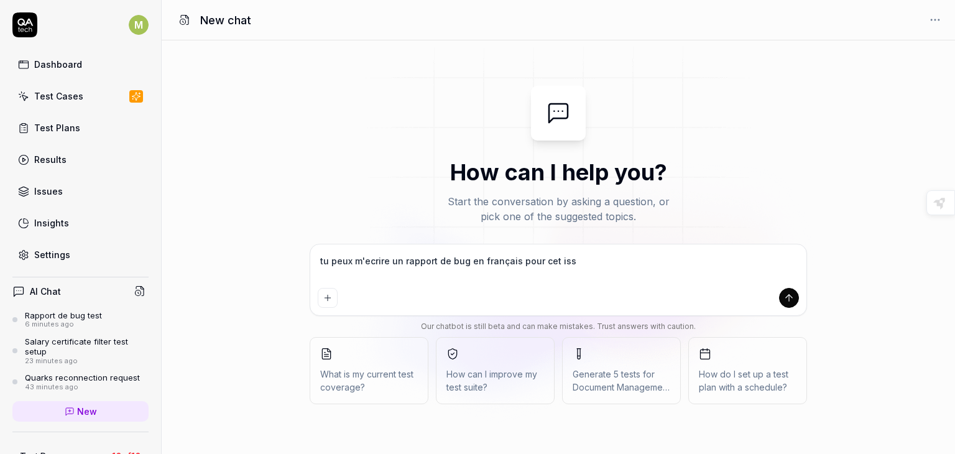
type textarea "tu peux m'ecrire un rapport de bug en français pour cet issu"
type textarea "*"
type textarea "tu peux m'ecrire un rapport de bug en français pour cet issue"
type textarea "*"
type textarea "tu peux m'ecrire un rapport de bug en français pour cet issue"
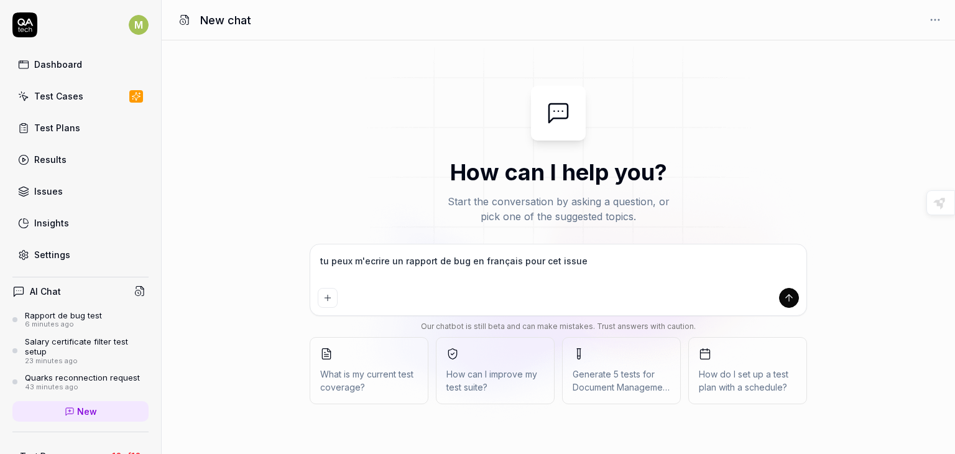
type textarea "*"
type textarea "tu peux m'ecrire un rapport de bug en français pour cet issue"
type textarea "*"
type textarea "tu peux m'ecrire un rapport de bug en français pour cet issue https://app.qa.te…"
type textarea "*"
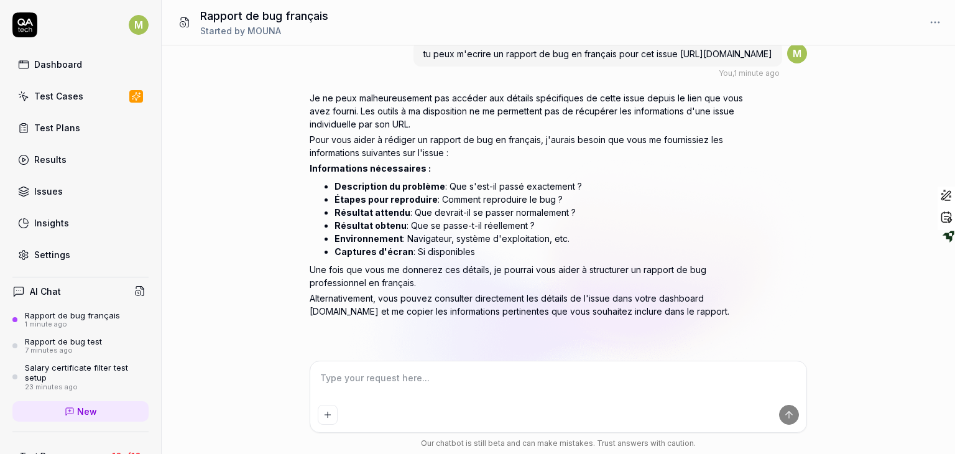
scroll to position [29, 0]
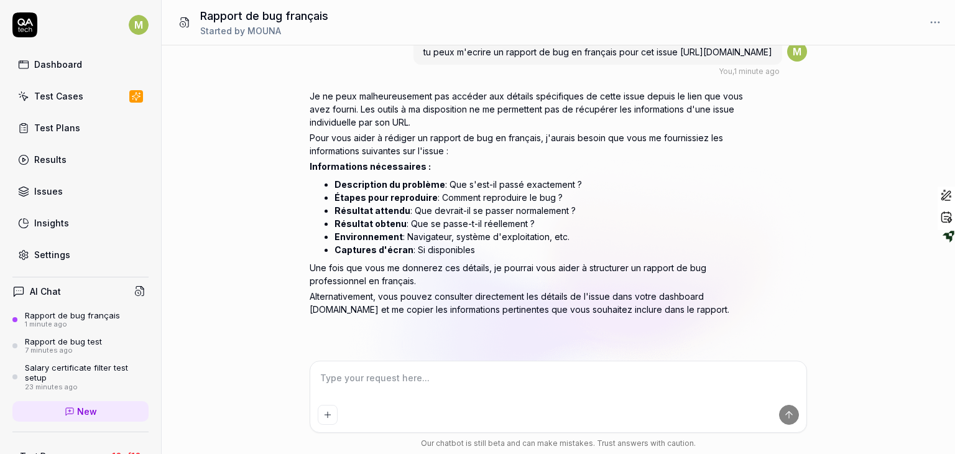
click at [677, 53] on div "tu peux m'ecrire un rapport de bug en français pour cet issue https://app.qa.te…" at bounding box center [597, 51] width 369 height 25
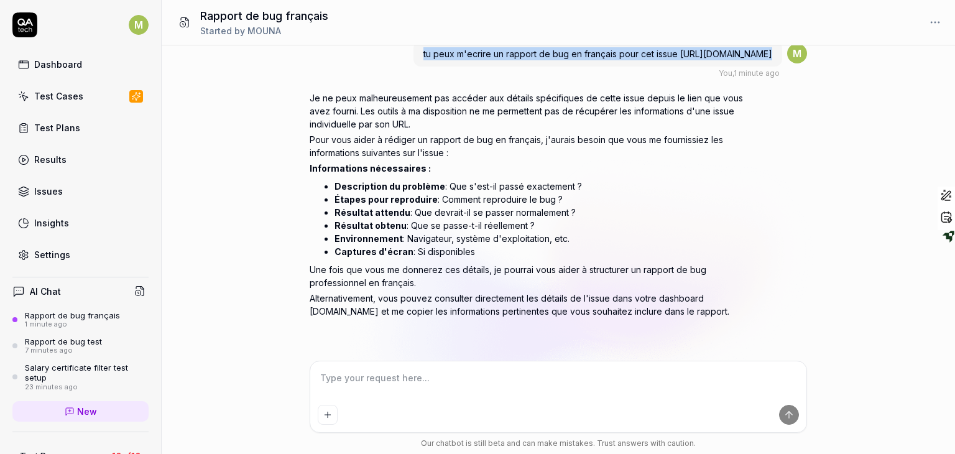
click at [677, 53] on div "tu peux m'ecrire un rapport de bug en français pour cet issue https://app.qa.te…" at bounding box center [597, 53] width 369 height 25
click at [677, 53] on div "tu peux m'ecrire un rapport de bug en français pour cet issue https://app.qa.te…" at bounding box center [558, 202] width 793 height 315
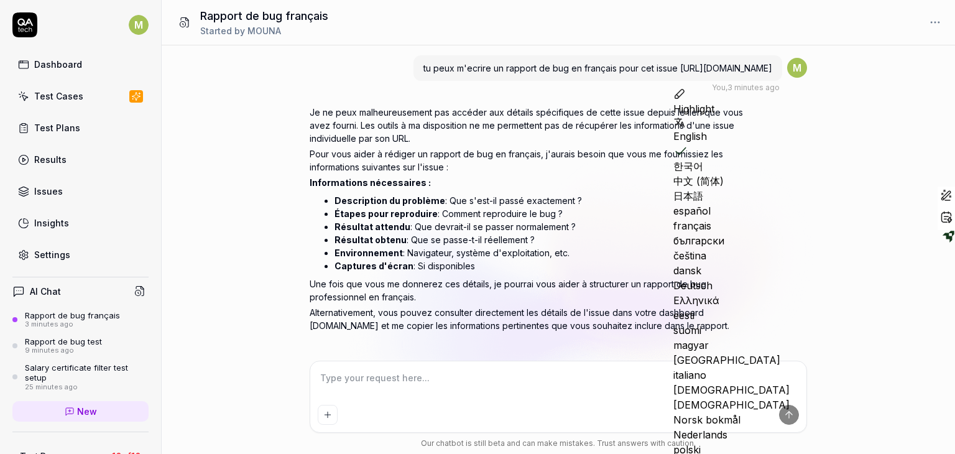
scroll to position [29, 0]
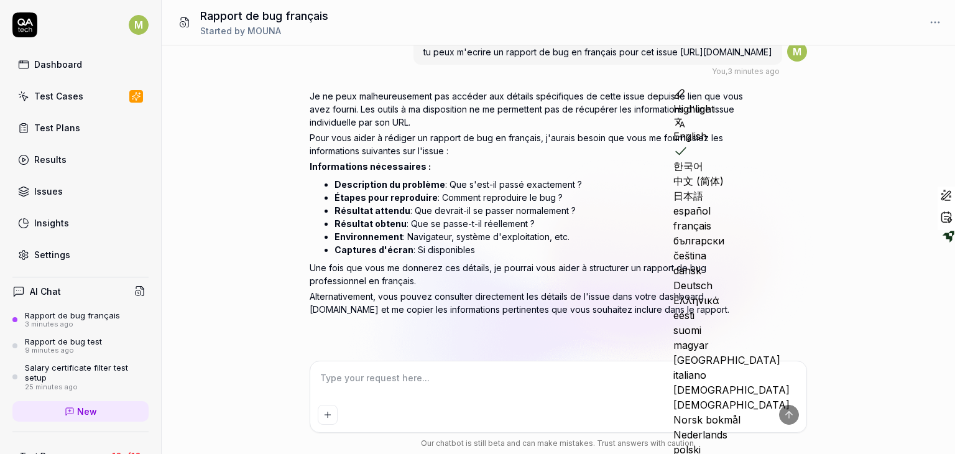
click at [409, 384] on textarea at bounding box center [558, 384] width 481 height 31
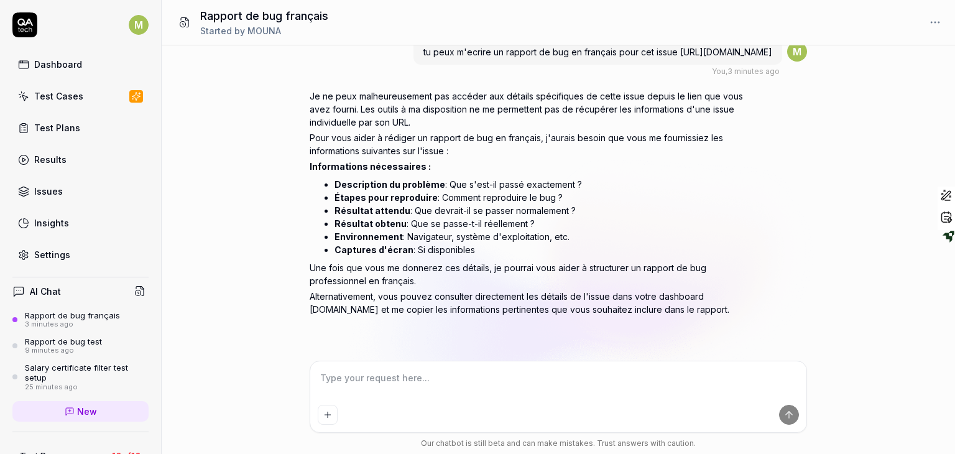
type textarea "*"
type textarea "e"
type textarea "*"
type textarea "et"
type textarea "*"
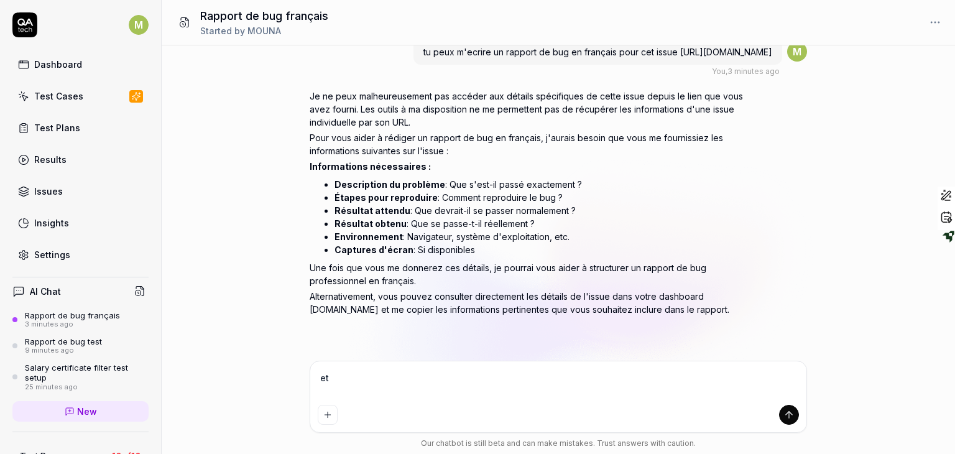
type textarea "et"
type textarea "*"
type textarea "et a"
type textarea "*"
type textarea "et av"
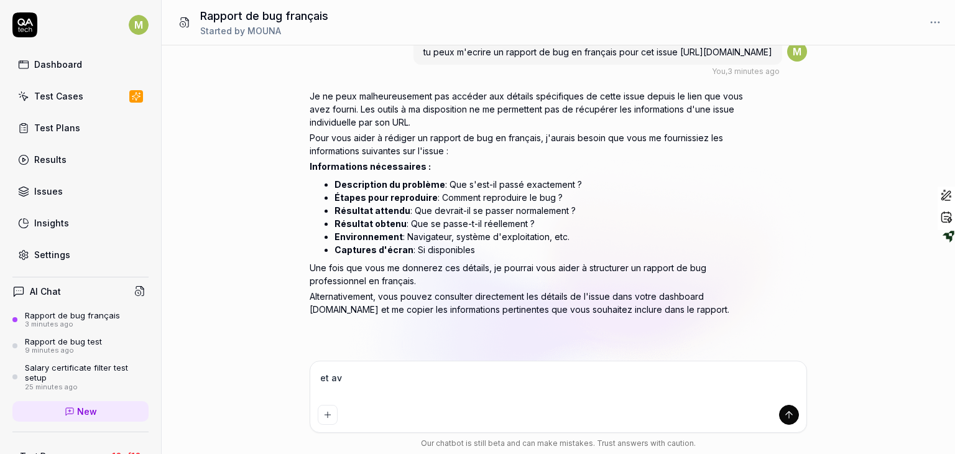
type textarea "*"
type textarea "et ave"
type textarea "*"
type textarea "et avec"
type textarea "*"
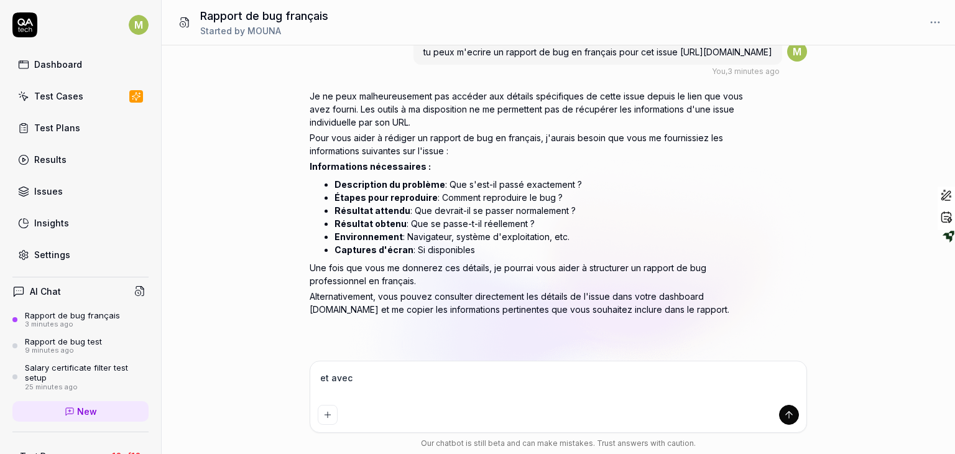
type textarea "et avec"
type textarea "*"
type textarea "et avec ç"
type textarea "*"
type textarea "et avec ça"
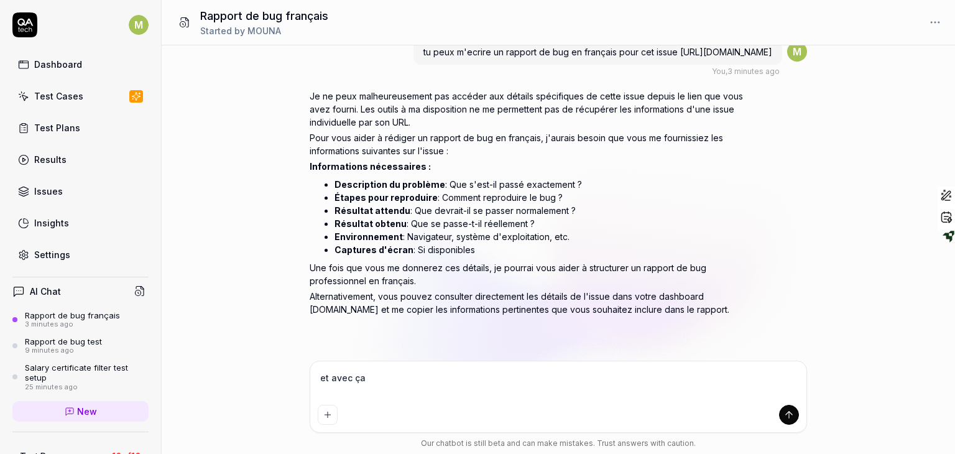
type textarea "*"
type textarea "et avec ça"
type textarea "*"
type textarea "et avec ça p"
type textarea "*"
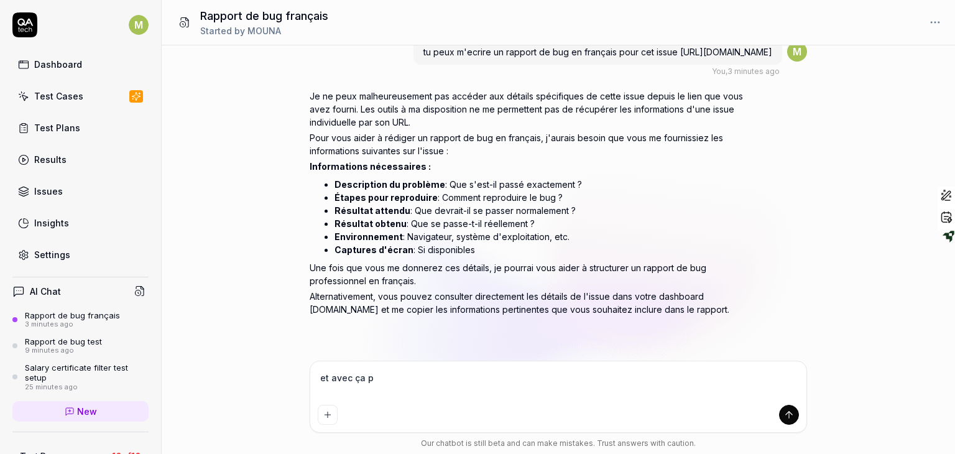
type textarea "et avec ça po"
type textarea "*"
type textarea "et avec ça pou"
type textarea "*"
type textarea "et avec ça pous"
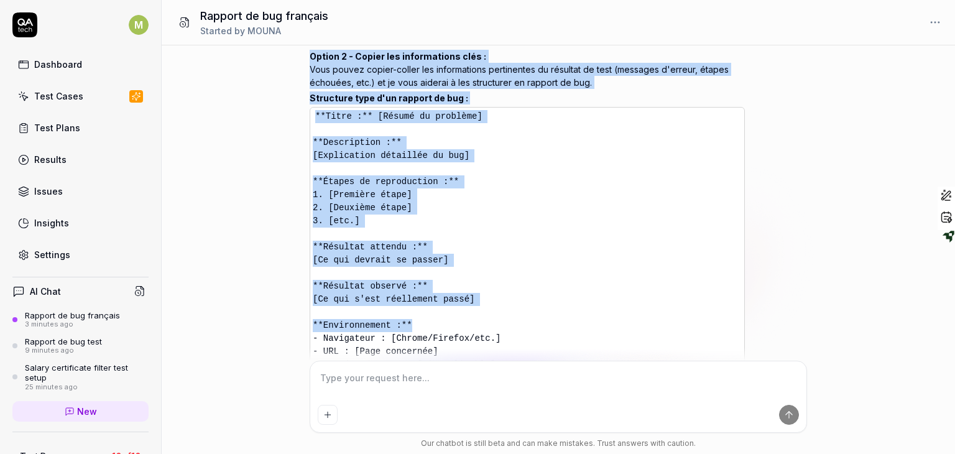
scroll to position [479, 0]
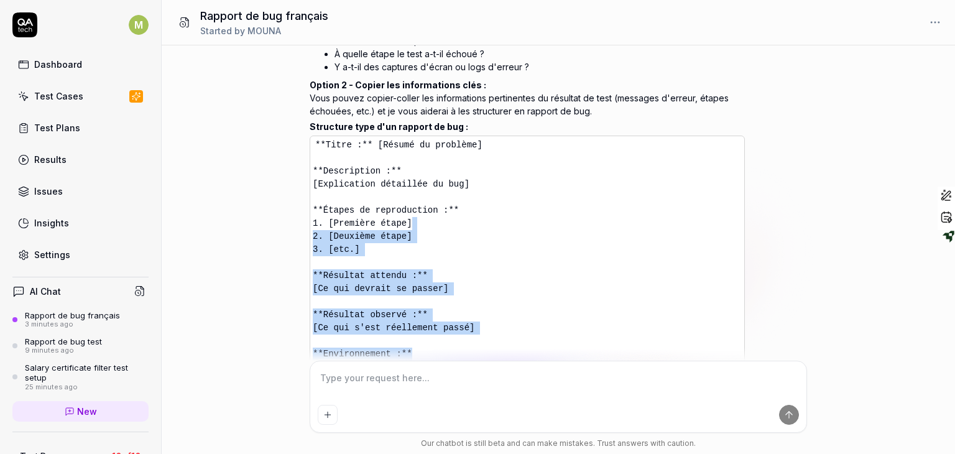
drag, startPoint x: 603, startPoint y: 229, endPoint x: 584, endPoint y: 250, distance: 28.6
click at [584, 250] on pre "**Titre :** [Résumé du problème] **Description :** [Explication détaillée du bu…" at bounding box center [526, 281] width 435 height 293
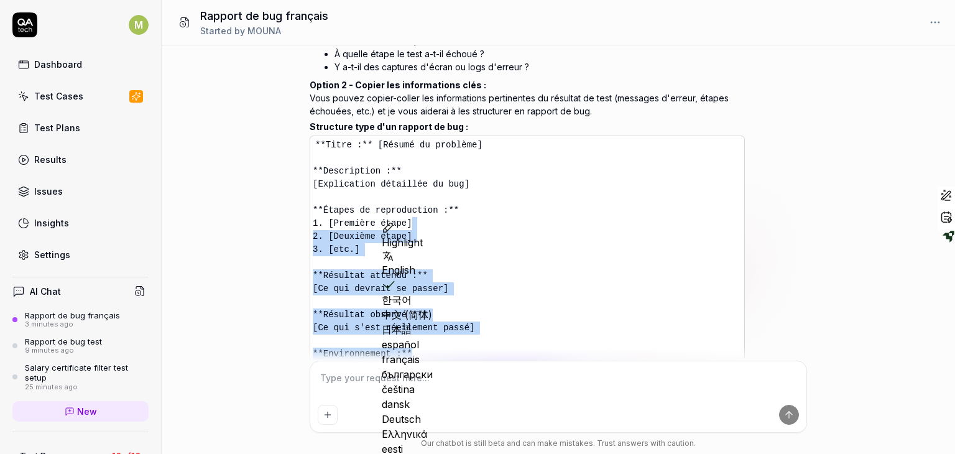
click at [584, 250] on pre "**Titre :** [Résumé du problème] **Description :** [Explication détaillée du bu…" at bounding box center [526, 281] width 435 height 293
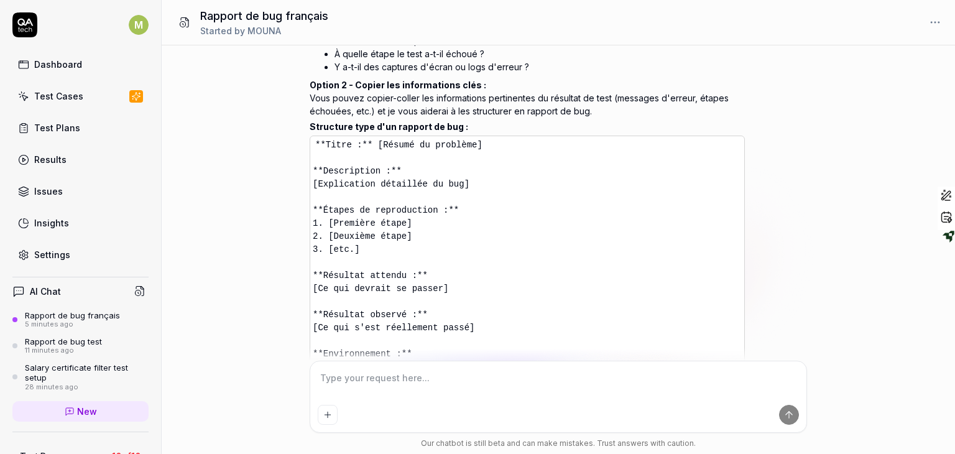
click at [377, 393] on textarea at bounding box center [558, 384] width 481 height 31
paste textarea "r"
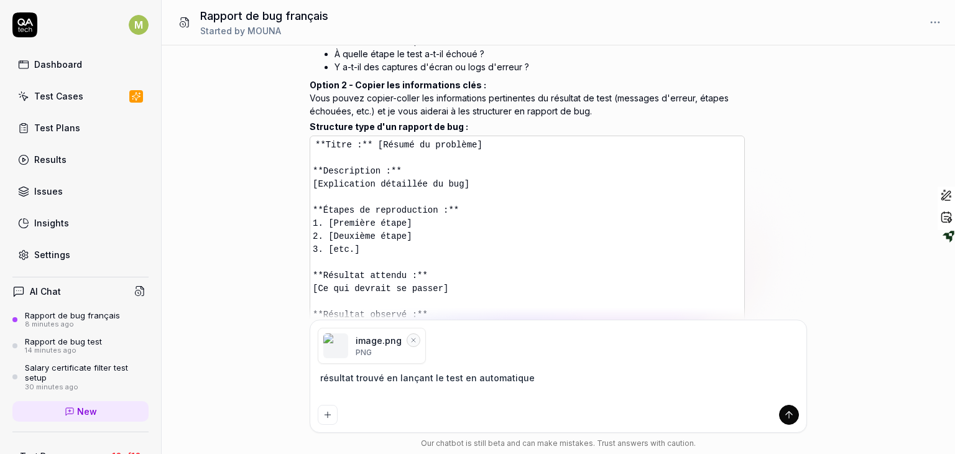
click at [564, 386] on textarea "résultat trouvé en lançant le test en automatique" at bounding box center [558, 384] width 481 height 31
paste textarea "During: Run R5TMeoTk46BG Test: test de comparaison fiche employé (legacy et nou…"
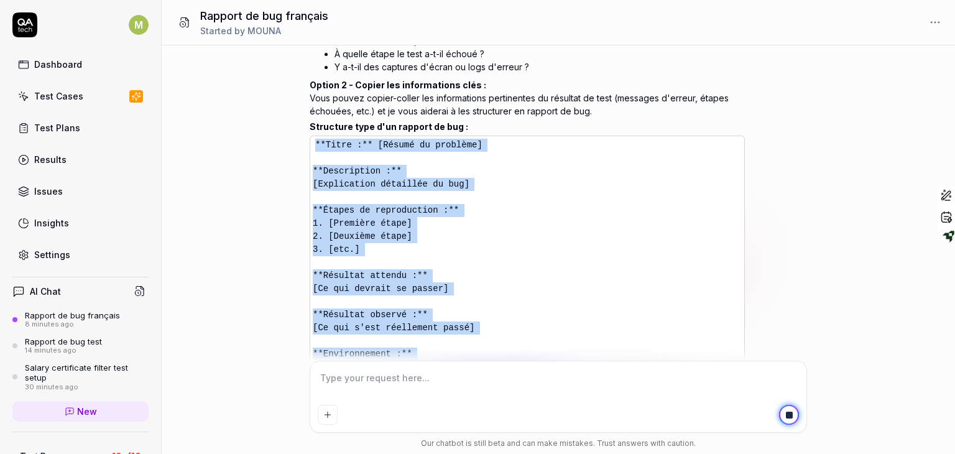
scroll to position [766, 0]
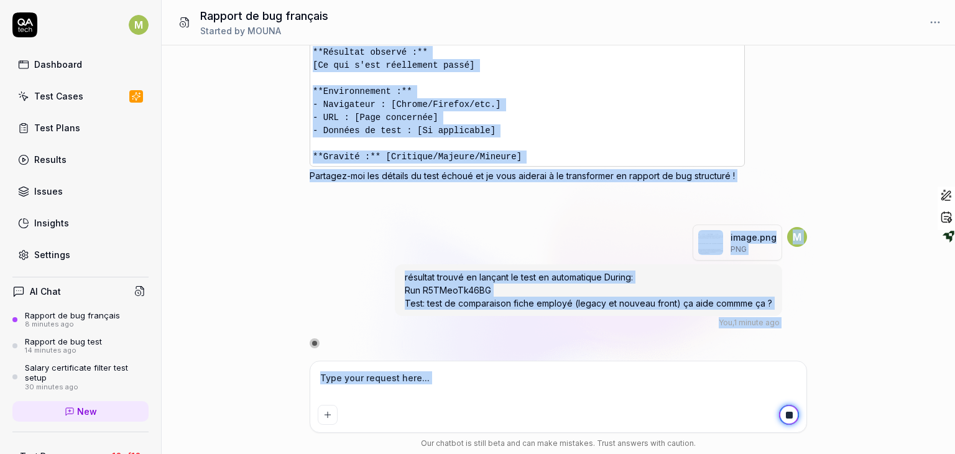
drag, startPoint x: 758, startPoint y: 145, endPoint x: 719, endPoint y: 431, distance: 288.5
click at [0, 0] on div "tu peux m'ecrire un rapport de bug en français pour cet issue https://app.qa.te…" at bounding box center [0, 0] width 0 height 0
click at [832, 163] on div "tu peux m'ecrire un rapport de bug en français pour cet issue https://app.qa.te…" at bounding box center [554, 202] width 784 height 315
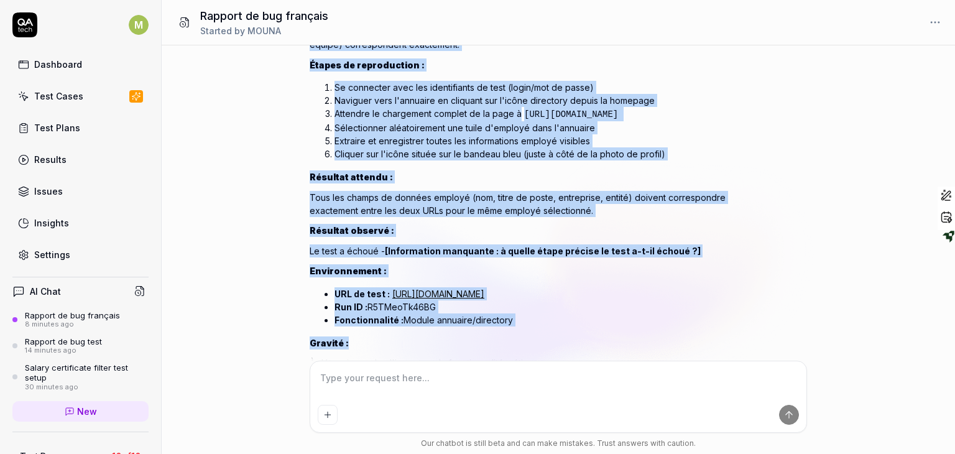
scroll to position [1060, 0]
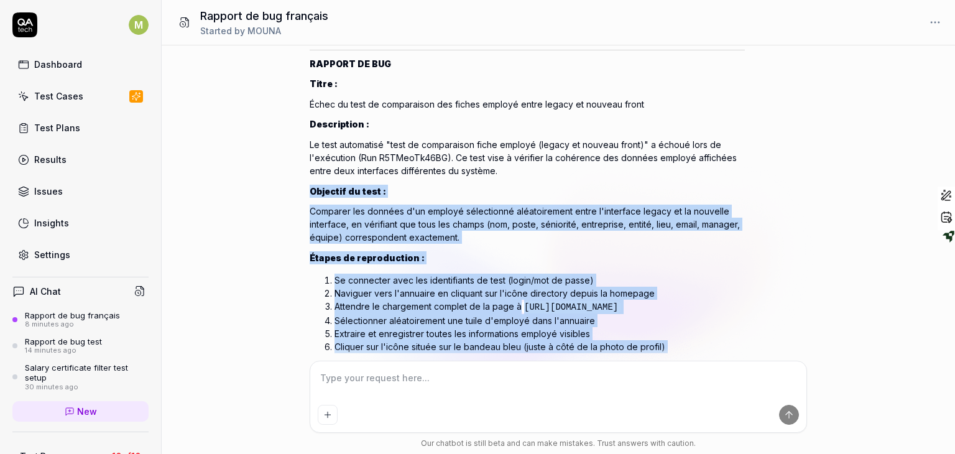
drag, startPoint x: 707, startPoint y: 253, endPoint x: 671, endPoint y: 190, distance: 72.4
click at [671, 190] on div "Parfait ! Avec ces informations, je peux vous aider à rédiger un rapport de bug…" at bounding box center [526, 307] width 435 height 577
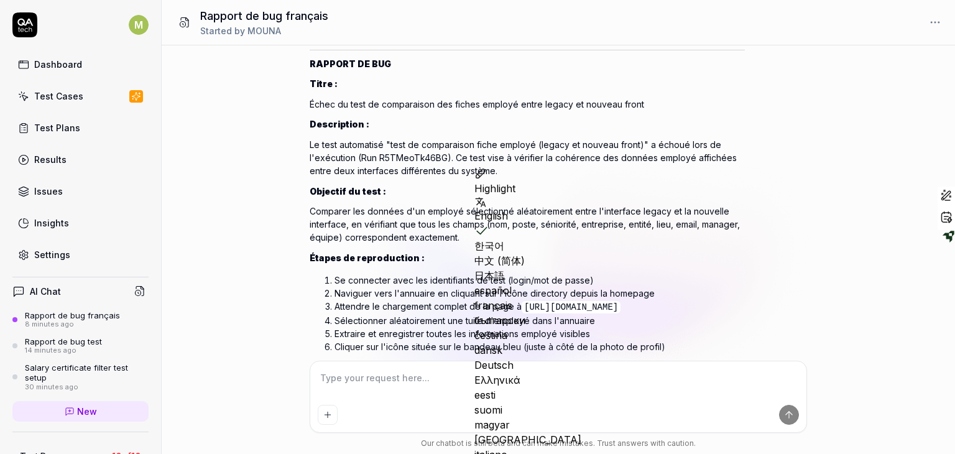
click at [738, 165] on p "Le test automatisé "test de comparaison fiche employé (legacy et nouveau front)…" at bounding box center [526, 157] width 435 height 39
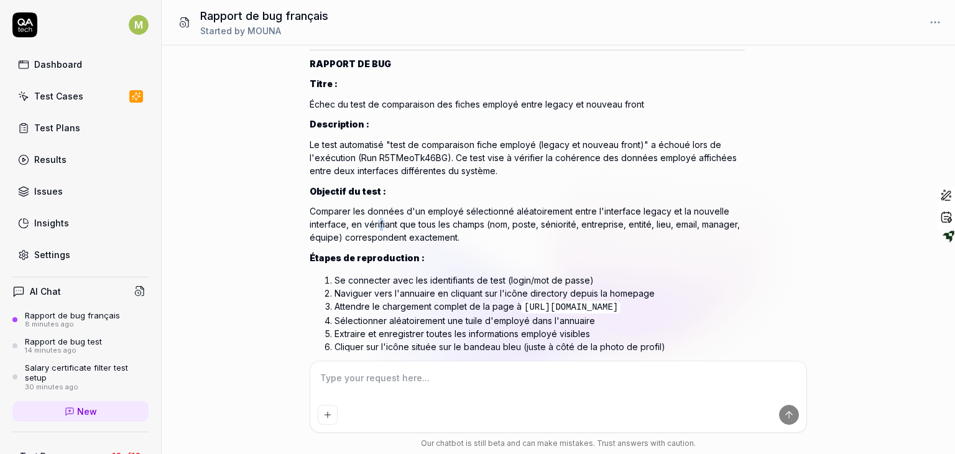
click at [380, 244] on p "Comparer les données d'un employé sélectionné aléatoirement entre l'interface l…" at bounding box center [526, 223] width 435 height 39
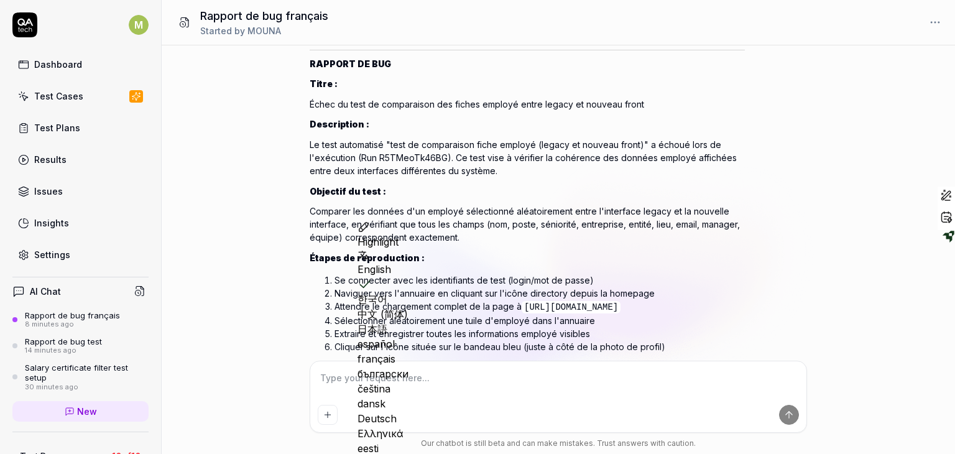
click at [375, 287] on li "Se connecter avec les identifiants de test (login/mot de passe)" at bounding box center [539, 279] width 410 height 13
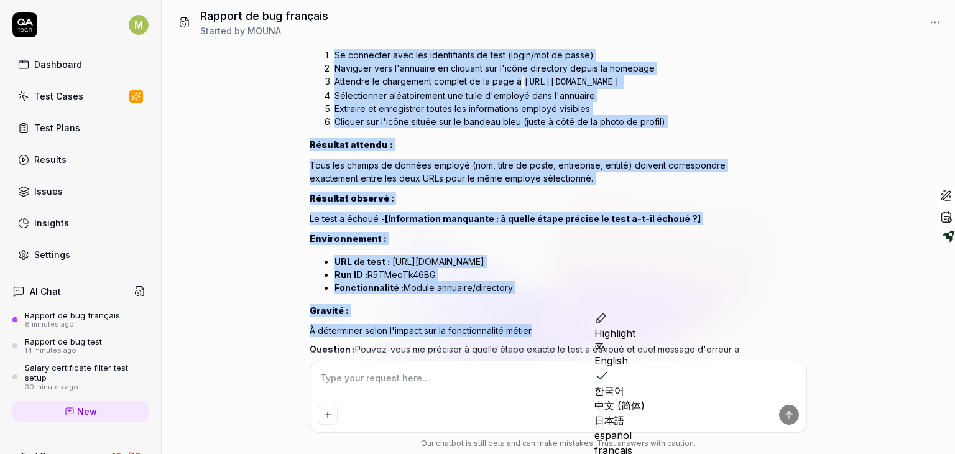
scroll to position [1300, 0]
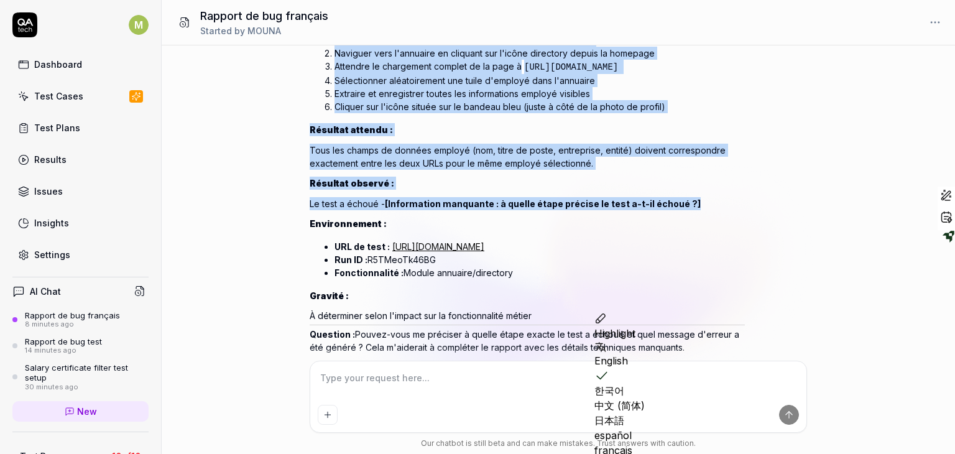
drag, startPoint x: 375, startPoint y: 305, endPoint x: 381, endPoint y: 244, distance: 61.2
click at [381, 244] on div "Parfait ! Avec ces informations, je peux vous aider à rédiger un rapport de bug…" at bounding box center [526, 67] width 435 height 577
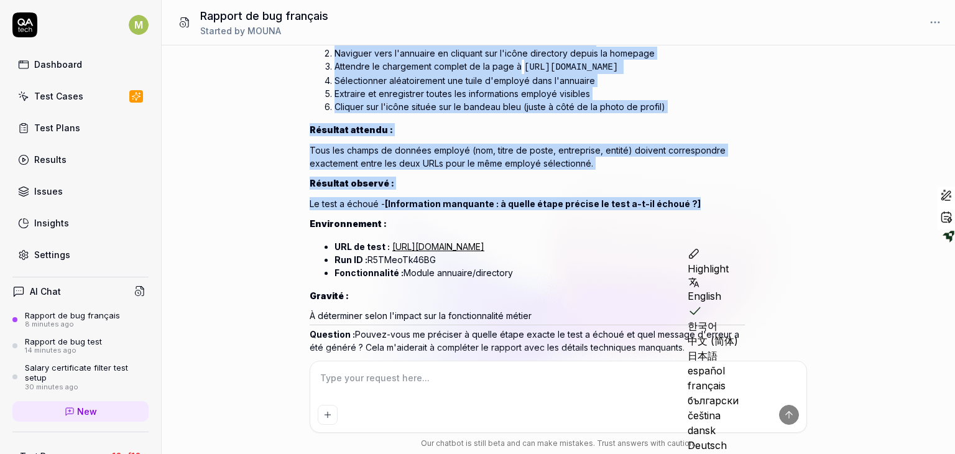
click at [446, 190] on h3 "Résultat observé :" at bounding box center [526, 182] width 435 height 13
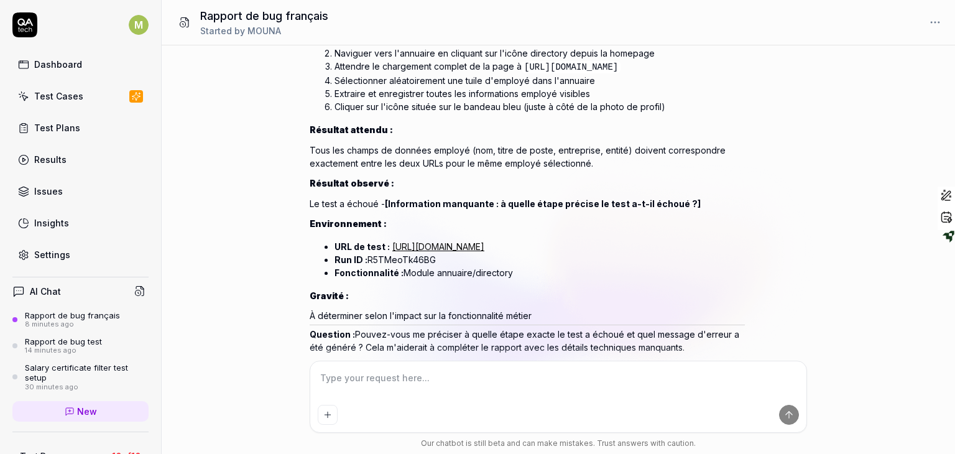
click at [425, 209] on strong "[Information manquante : à quelle étape précise le test a-t-il échoué ?]" at bounding box center [543, 203] width 316 height 11
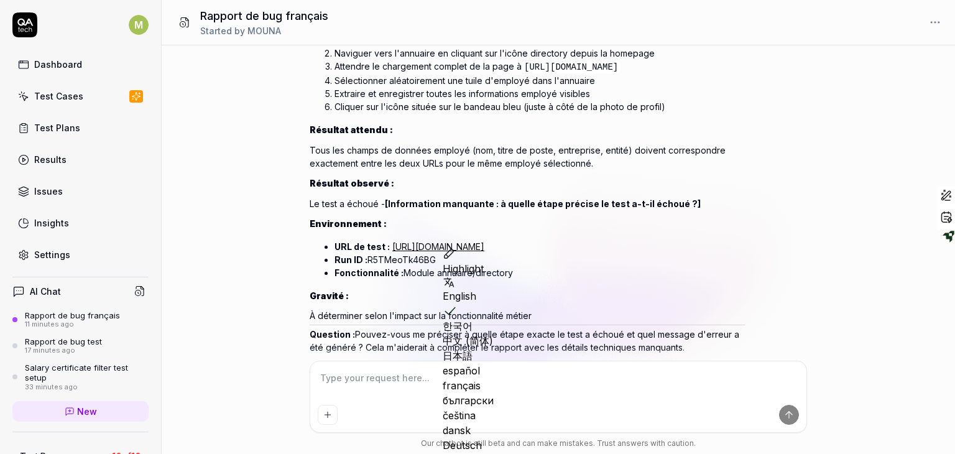
click at [381, 376] on textarea at bounding box center [558, 384] width 481 height 31
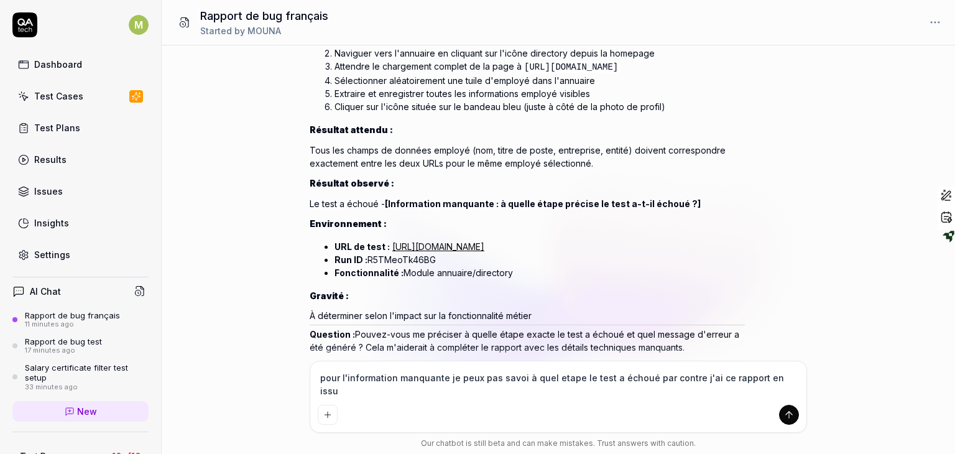
paste textarea "LOAD_TIMEOUT Investigate server response times, CDN performance, and potential …"
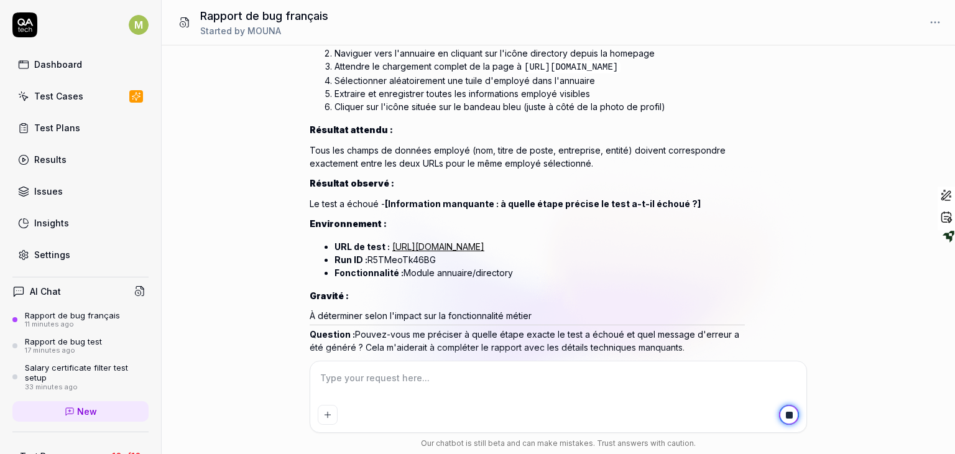
scroll to position [0, 0]
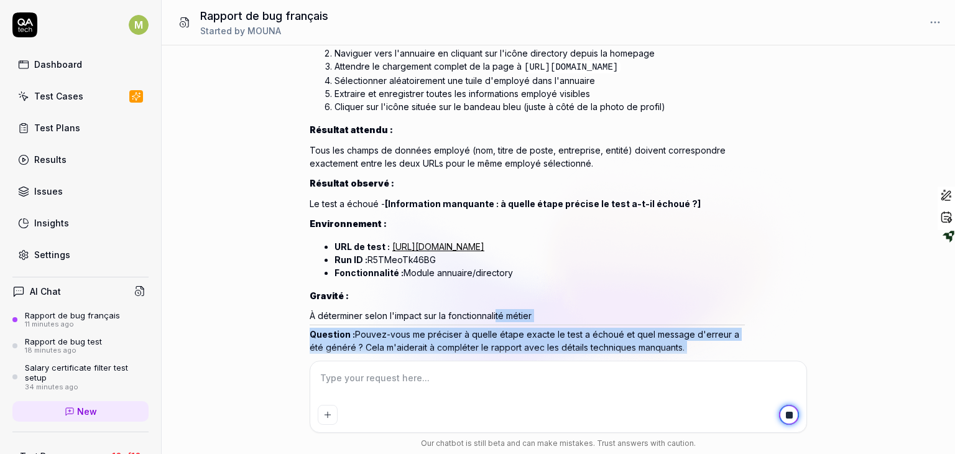
drag, startPoint x: 498, startPoint y: 347, endPoint x: 498, endPoint y: 379, distance: 31.7
click at [0, 0] on div "tu peux m'ecrire un rapport de bug en français pour cet issue https://app.qa.te…" at bounding box center [0, 0] width 0 height 0
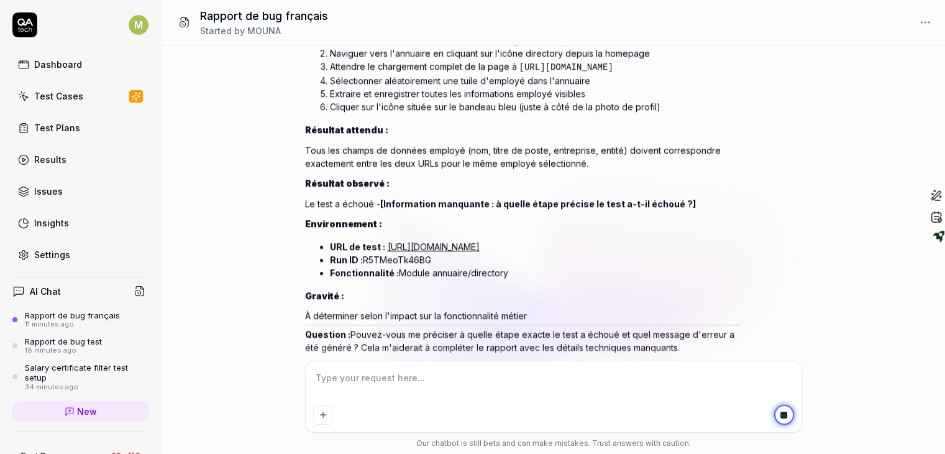
click at [469, 343] on div "Parfait ! Avec ces informations, je peux vous aider à rédiger un rapport de bug…" at bounding box center [522, 67] width 435 height 577
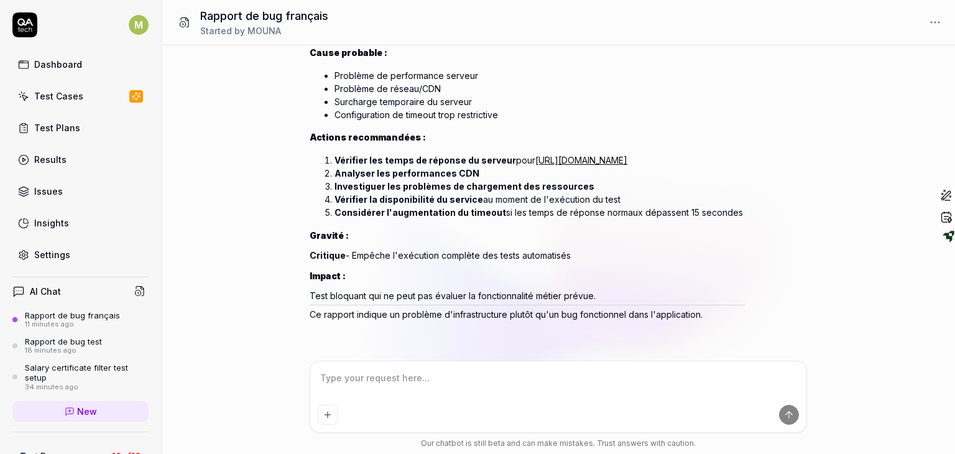
scroll to position [2508, 0]
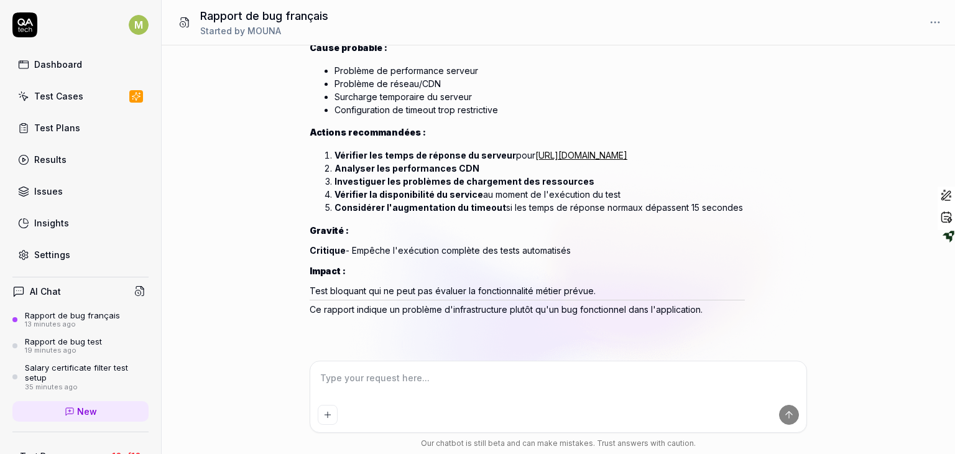
click at [415, 376] on textarea at bounding box center [558, 384] width 481 height 31
paste textarea "LOAD_TIMEOUT Investigate server response times, CDN performance, and potential …"
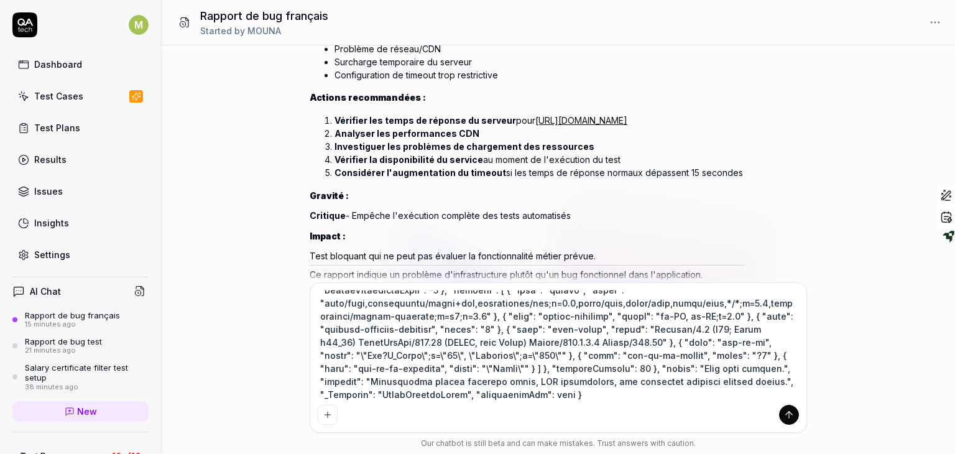
scroll to position [2586, 0]
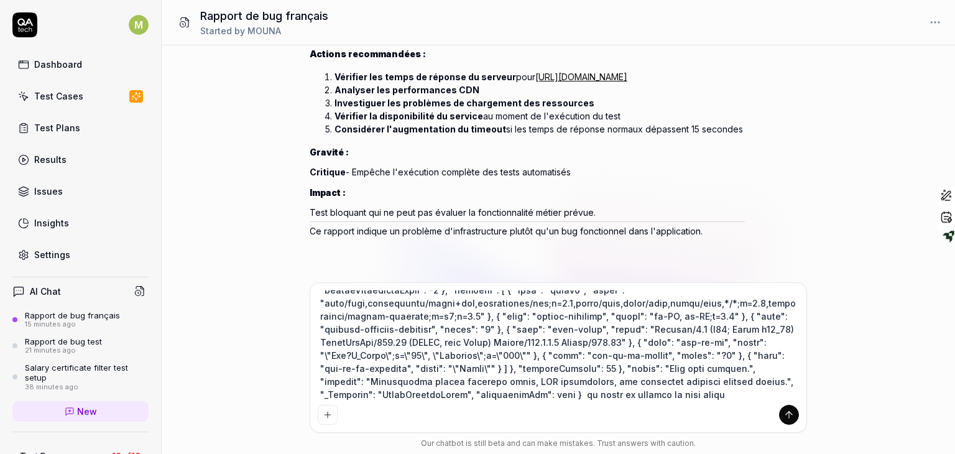
paste textarea "créer , visualiser et télecharger un document entreprise (test long mais simple"
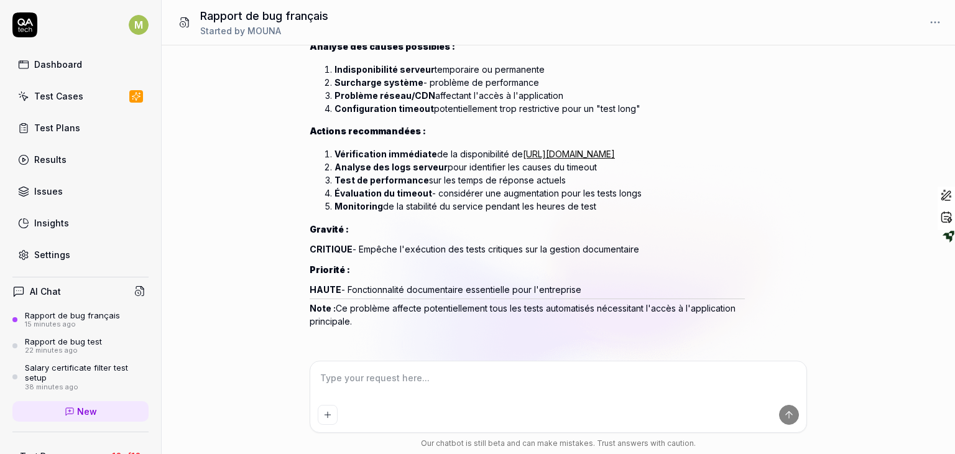
scroll to position [3974, 0]
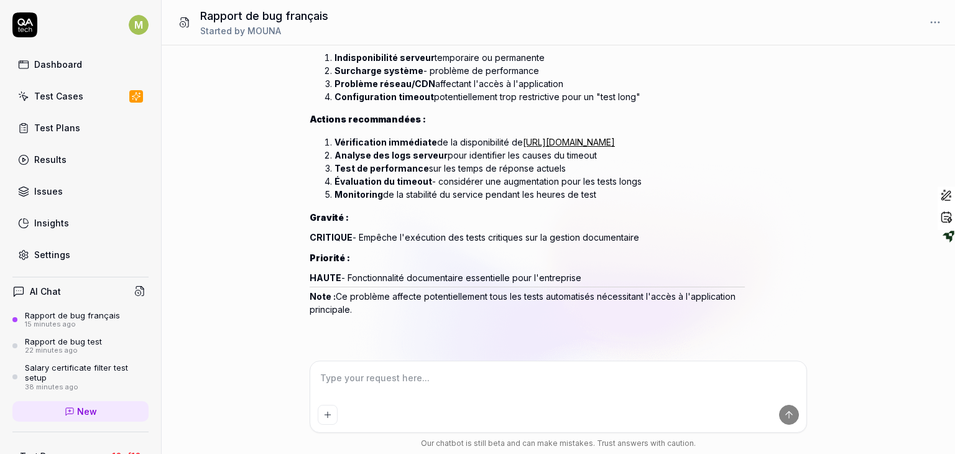
click at [601, 350] on div "tu peux m'ecrire un rapport de bug en français pour cet issue https://app.qa.te…" at bounding box center [558, 202] width 793 height 315
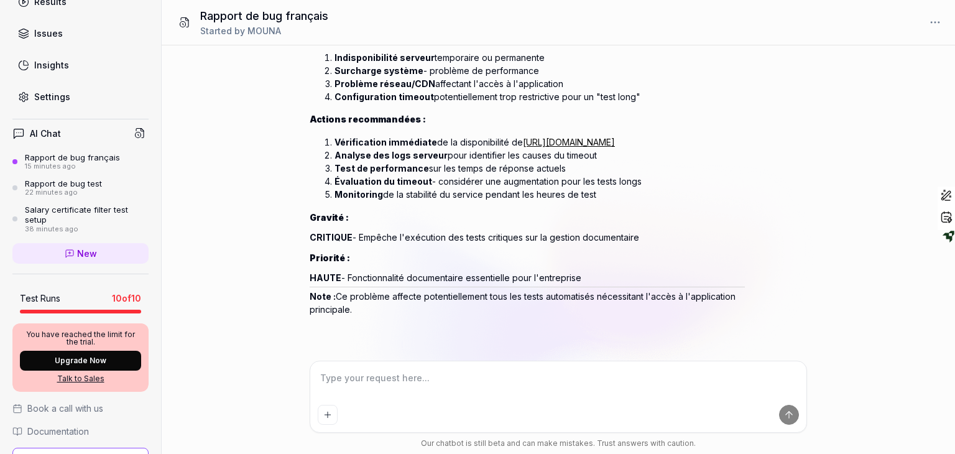
scroll to position [0, 0]
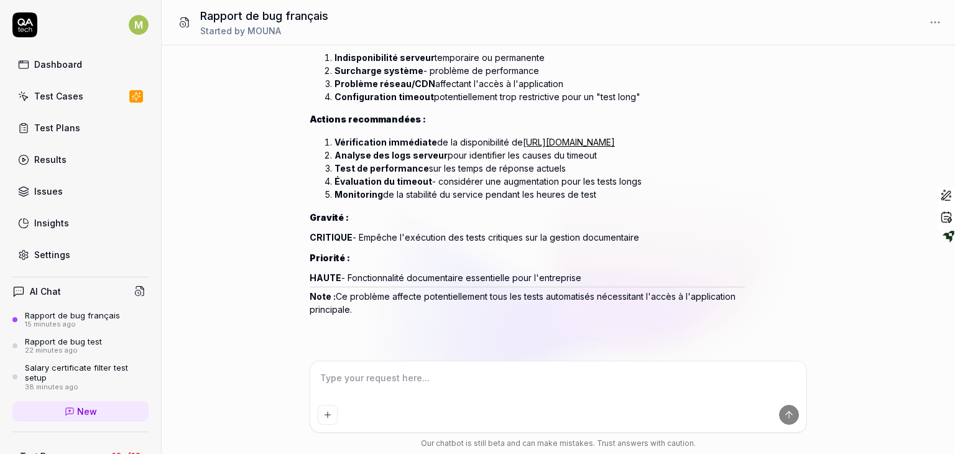
click at [238, 112] on div "tu peux m'ecrire un rapport de bug en français pour cet issue https://app.qa.te…" at bounding box center [558, 202] width 793 height 315
click at [49, 134] on link "Test Plans" at bounding box center [80, 128] width 136 height 24
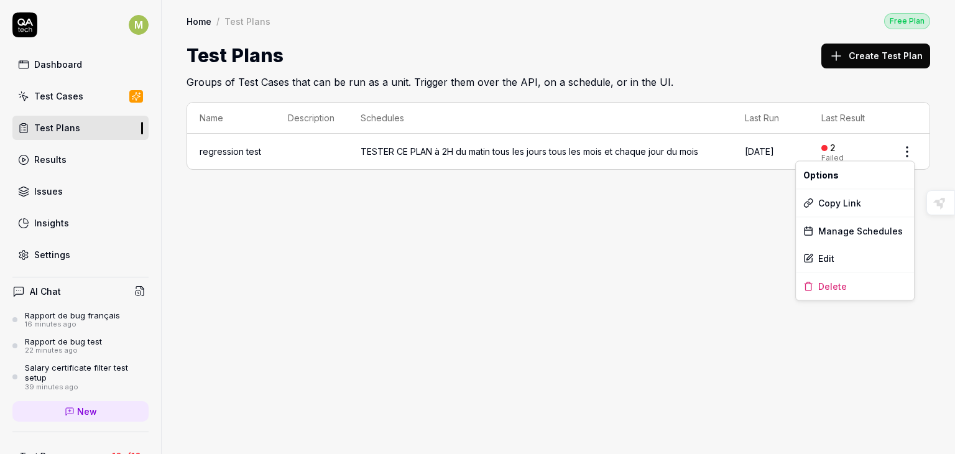
click at [907, 147] on html "M Dashboard Test Cases Test Plans Results Issues Insights Settings AI Chat Rapp…" at bounding box center [477, 227] width 955 height 454
click at [855, 257] on div "Edit" at bounding box center [854, 257] width 118 height 27
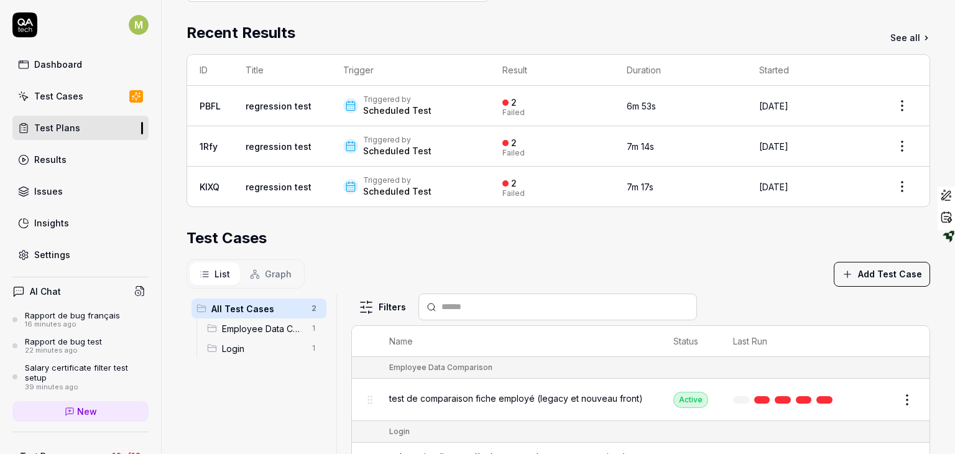
scroll to position [112, 0]
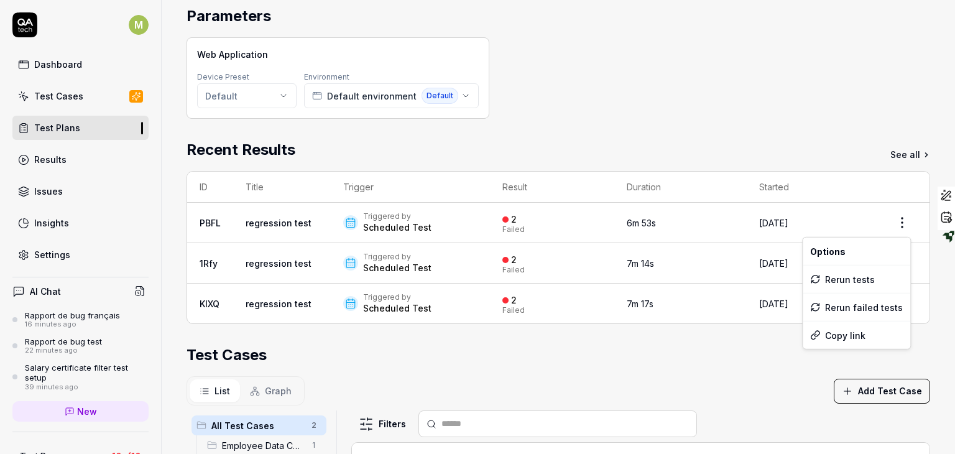
click at [892, 219] on html "**********" at bounding box center [477, 227] width 955 height 454
click at [812, 142] on html "**********" at bounding box center [477, 227] width 955 height 454
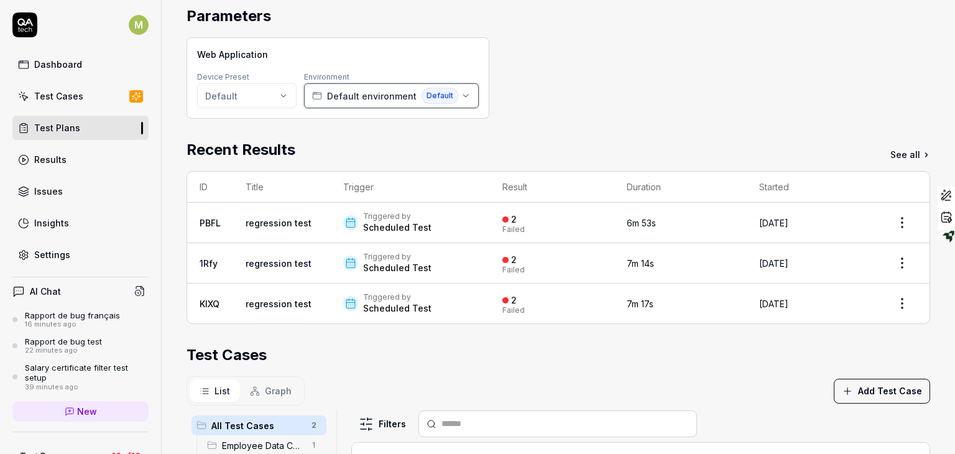
click at [318, 96] on icon "button" at bounding box center [317, 96] width 10 height 10
click at [587, 88] on div "Web Application Device Preset Default Environment Default environment Default" at bounding box center [557, 77] width 743 height 81
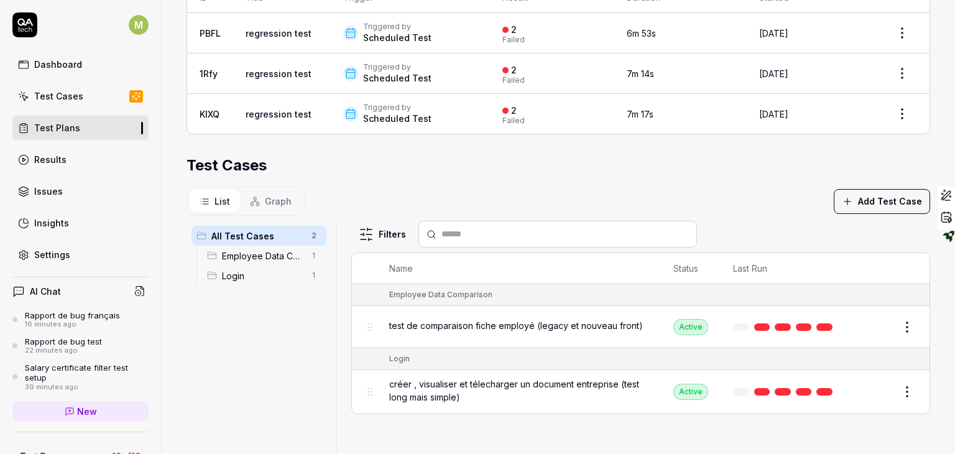
scroll to position [375, 0]
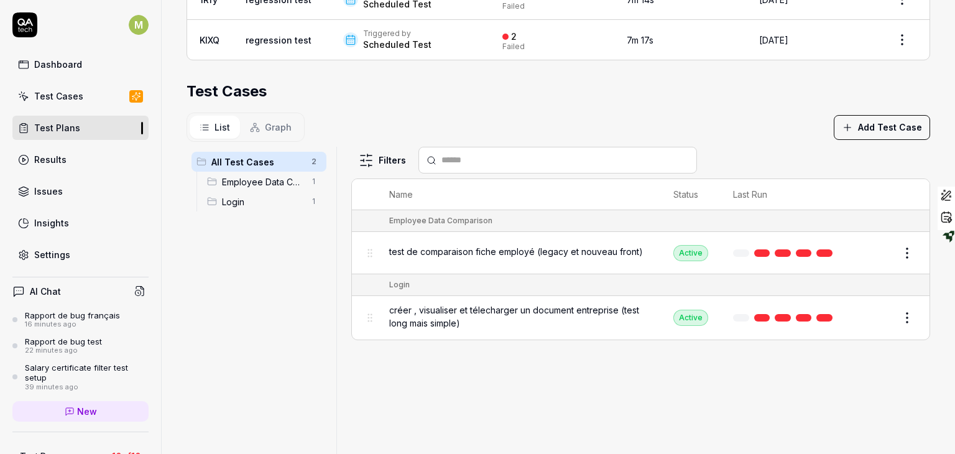
click at [79, 155] on link "Results" at bounding box center [80, 159] width 136 height 24
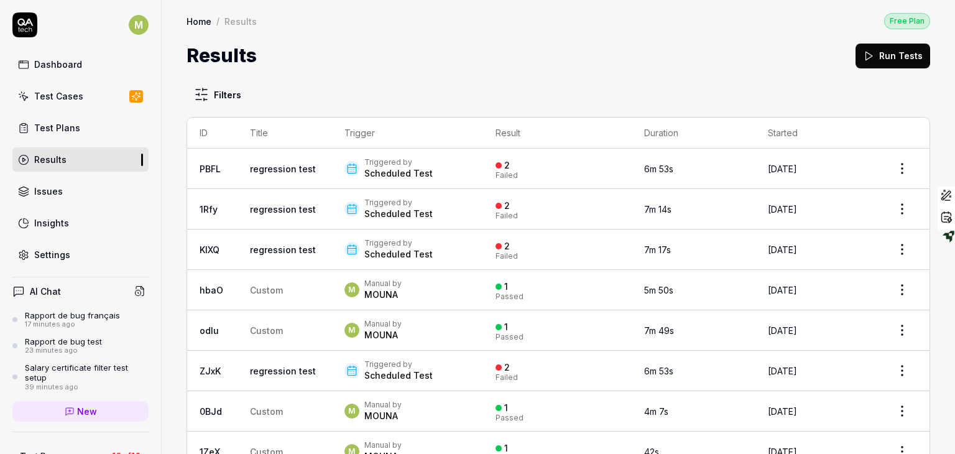
click at [79, 135] on link "Test Plans" at bounding box center [80, 128] width 136 height 24
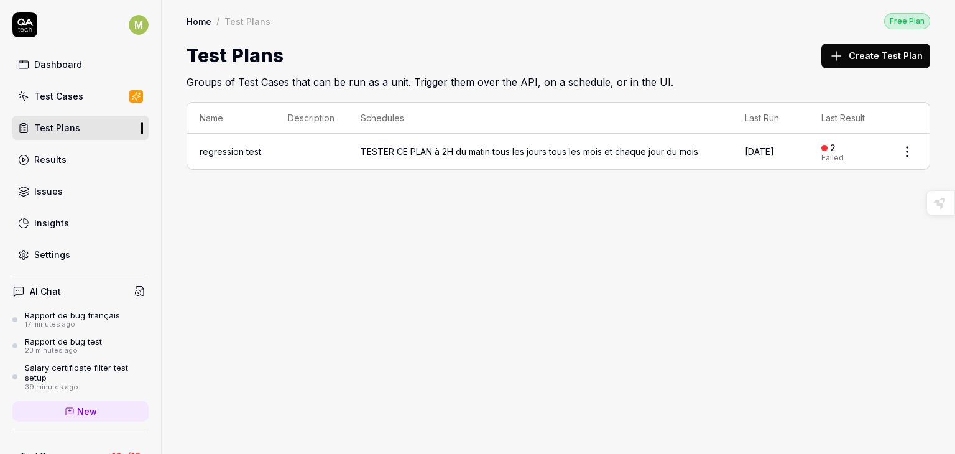
click at [887, 55] on button "Create Test Plan" at bounding box center [875, 56] width 109 height 25
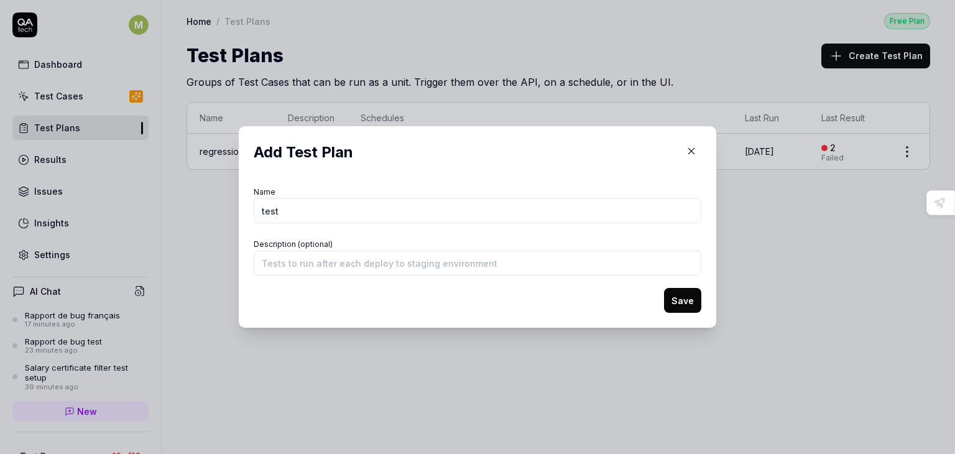
click at [613, 295] on form "Name test Description (optional) Save" at bounding box center [477, 247] width 447 height 129
click at [689, 305] on button "Save" at bounding box center [682, 300] width 37 height 25
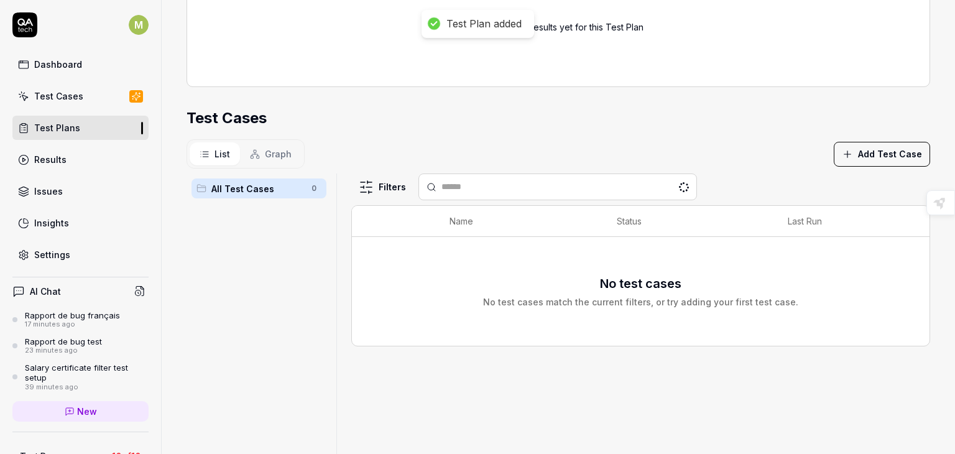
scroll to position [209, 0]
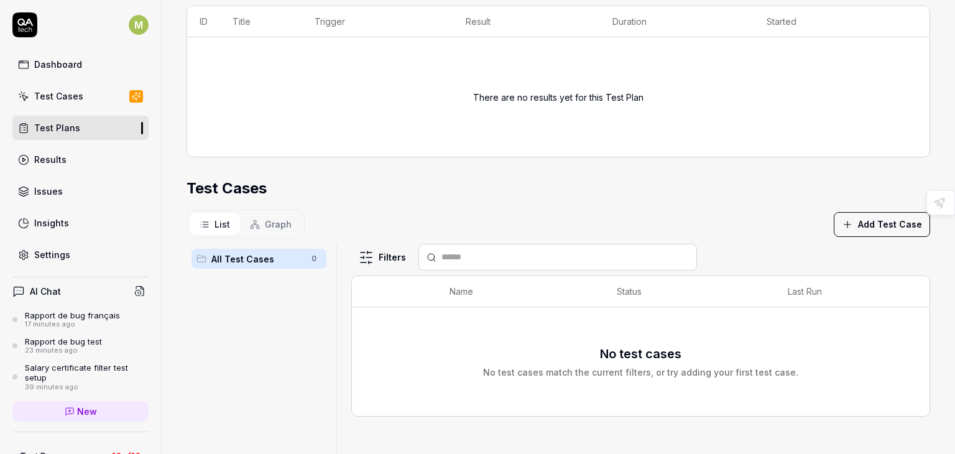
click at [853, 226] on button "Add Test Case" at bounding box center [881, 224] width 96 height 25
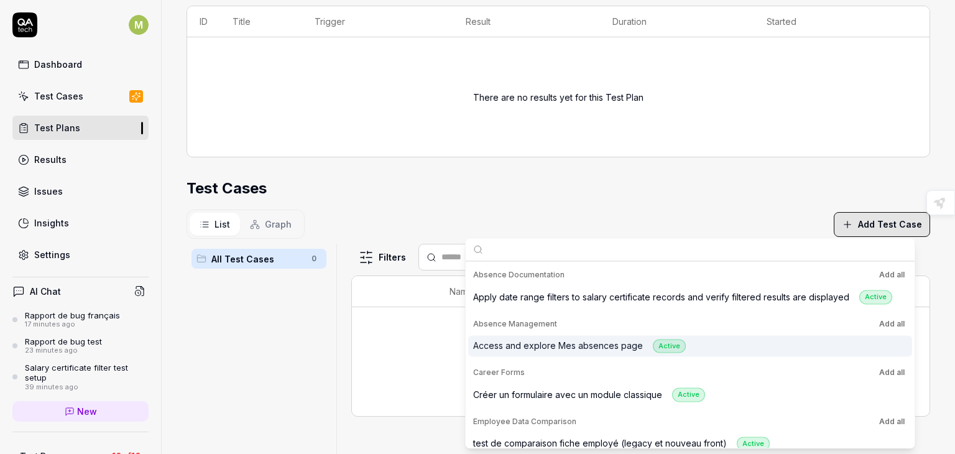
click at [643, 348] on div "Access and explore Mes absences page Active" at bounding box center [579, 346] width 213 height 14
click at [612, 380] on div "Career Forms Add all" at bounding box center [690, 372] width 444 height 22
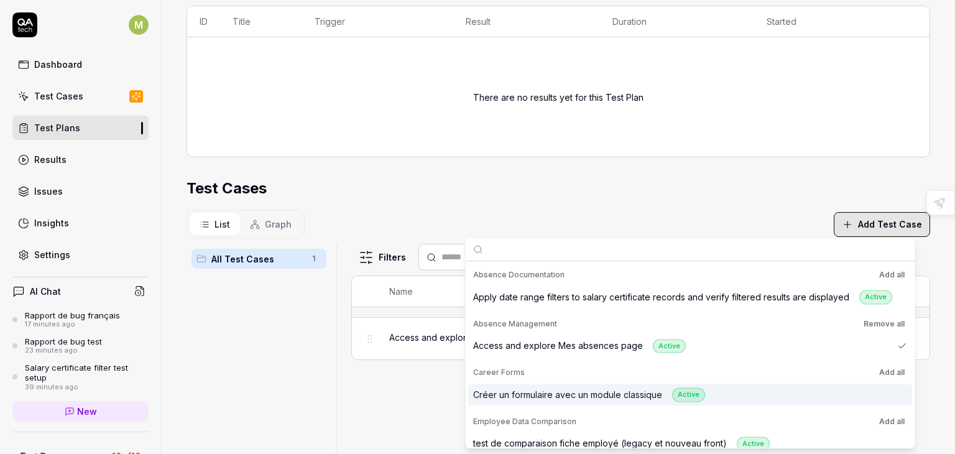
click at [605, 394] on div "Créer un formulaire avec un module classique Active" at bounding box center [589, 394] width 232 height 14
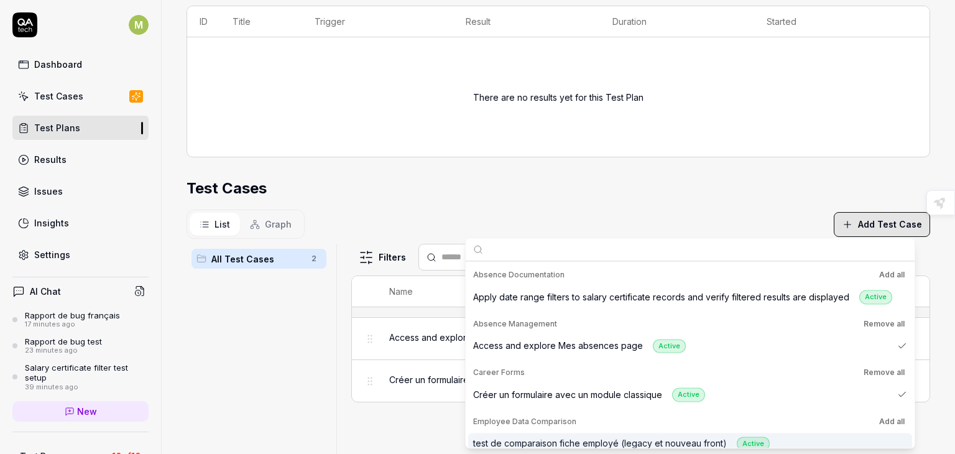
click at [592, 438] on div "test de comparaison fiche employé (legacy et nouveau front) Active" at bounding box center [621, 443] width 296 height 14
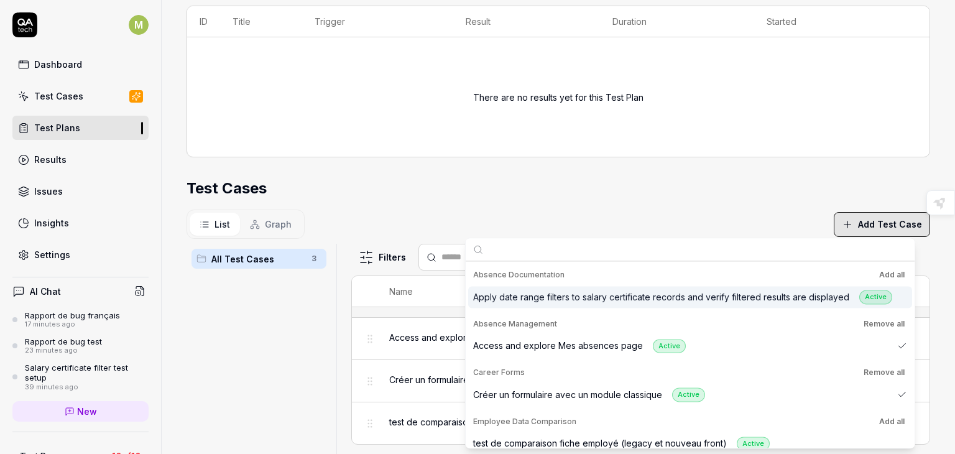
click at [621, 239] on input "text" at bounding box center [697, 249] width 419 height 22
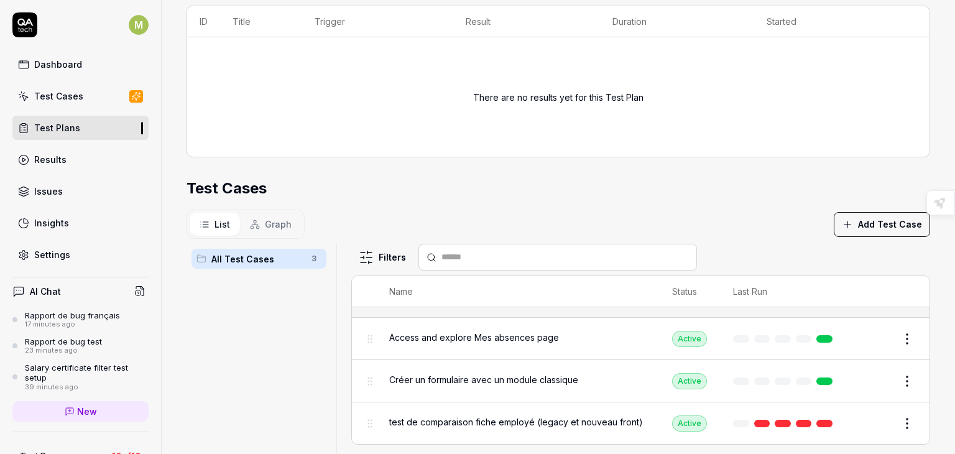
click at [738, 231] on div "List Graph Add Test Case" at bounding box center [557, 223] width 743 height 29
click at [678, 195] on div "Test Cases" at bounding box center [557, 188] width 743 height 22
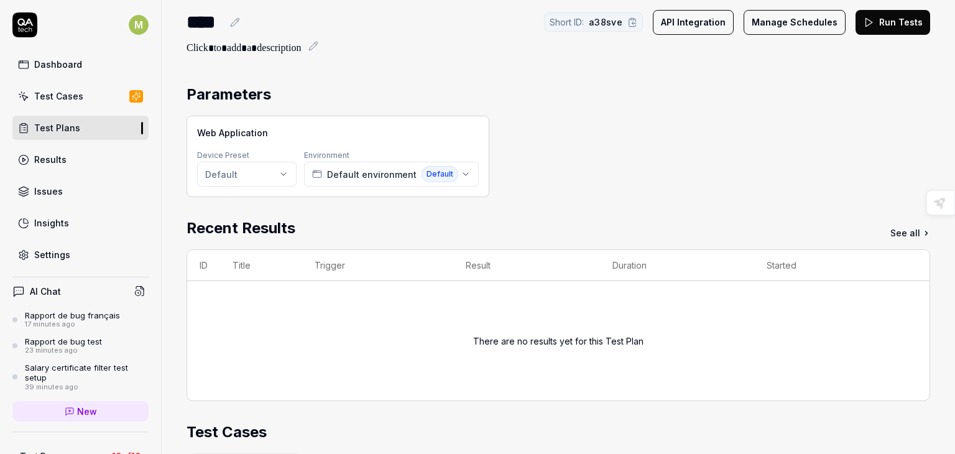
scroll to position [0, 0]
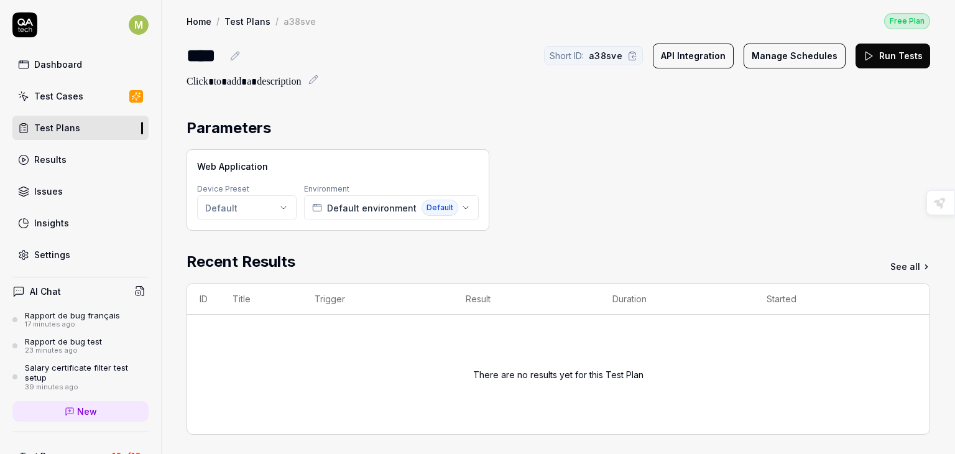
click at [786, 55] on button "Manage Schedules" at bounding box center [794, 56] width 102 height 25
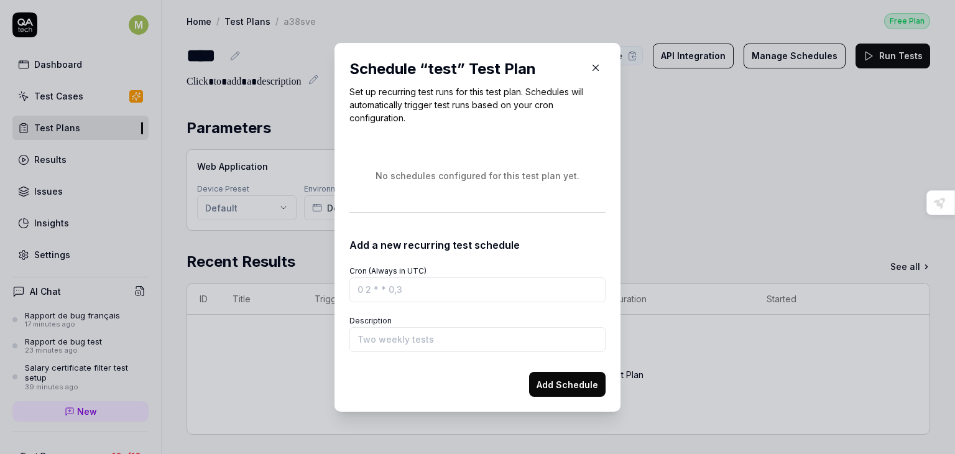
click at [418, 290] on input "Cron (Always in UTC)" at bounding box center [477, 289] width 256 height 25
drag, startPoint x: 425, startPoint y: 301, endPoint x: 359, endPoint y: 297, distance: 66.6
click at [359, 297] on input "Cron (Always in UTC)" at bounding box center [477, 289] width 256 height 25
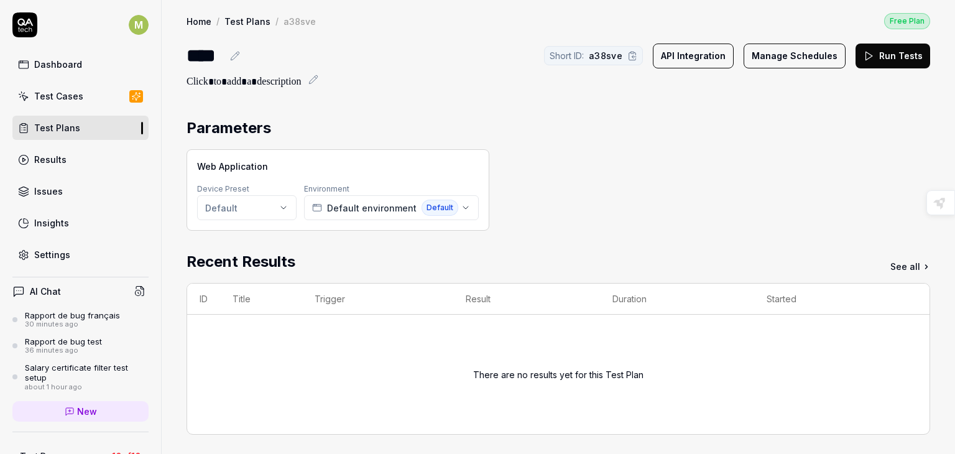
drag, startPoint x: 158, startPoint y: 185, endPoint x: 150, endPoint y: 190, distance: 9.5
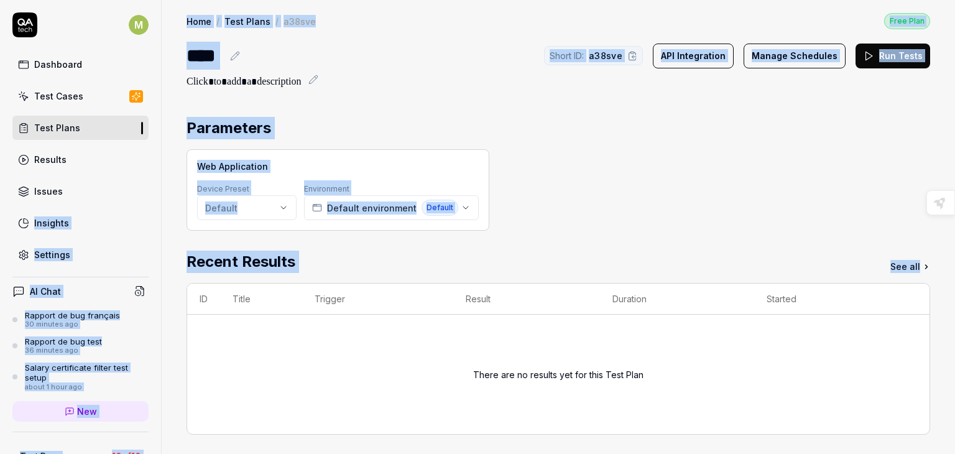
drag, startPoint x: 150, startPoint y: 190, endPoint x: 168, endPoint y: 344, distance: 155.2
click at [168, 344] on div "M Dashboard Test Cases Test Plans Results Issues Insights Settings AI Chat Rapp…" at bounding box center [477, 227] width 955 height 454
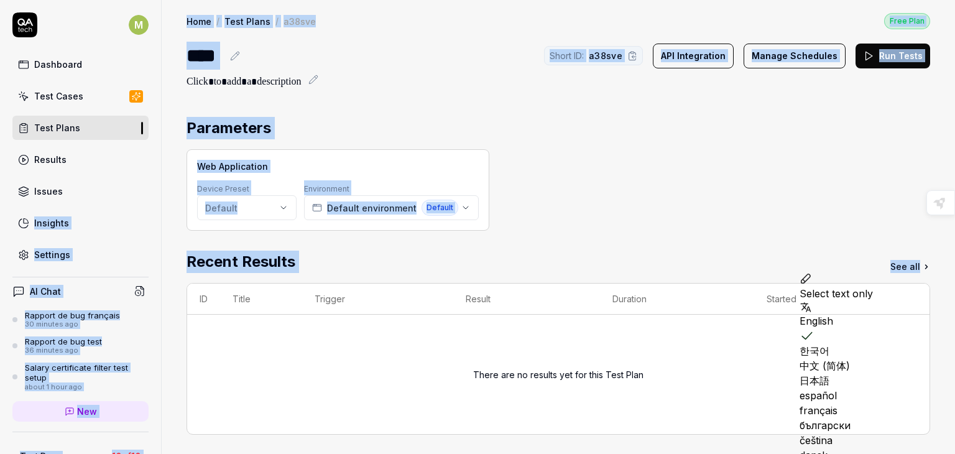
click at [509, 42] on div "**** Short ID: a38sve API Integration Manage Schedules Run Tests" at bounding box center [557, 56] width 743 height 28
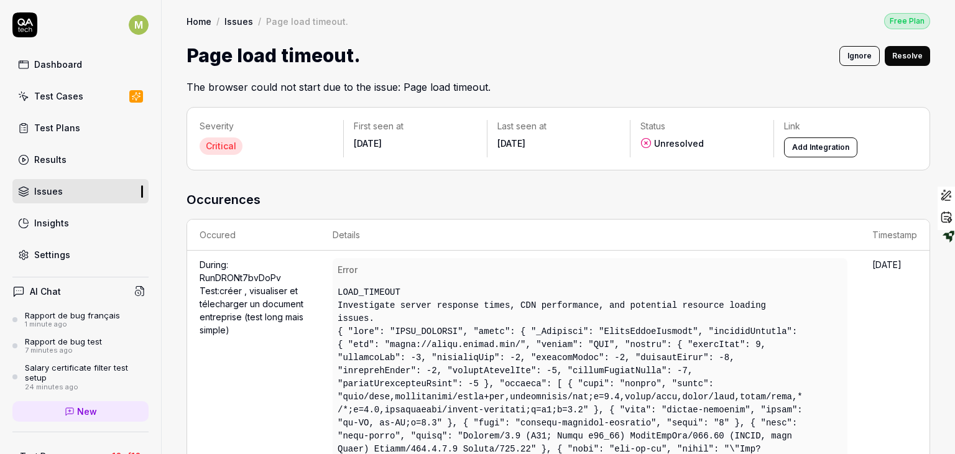
click at [367, 143] on time "[DATE]" at bounding box center [368, 143] width 28 height 11
click at [204, 19] on link "Home" at bounding box center [198, 21] width 25 height 12
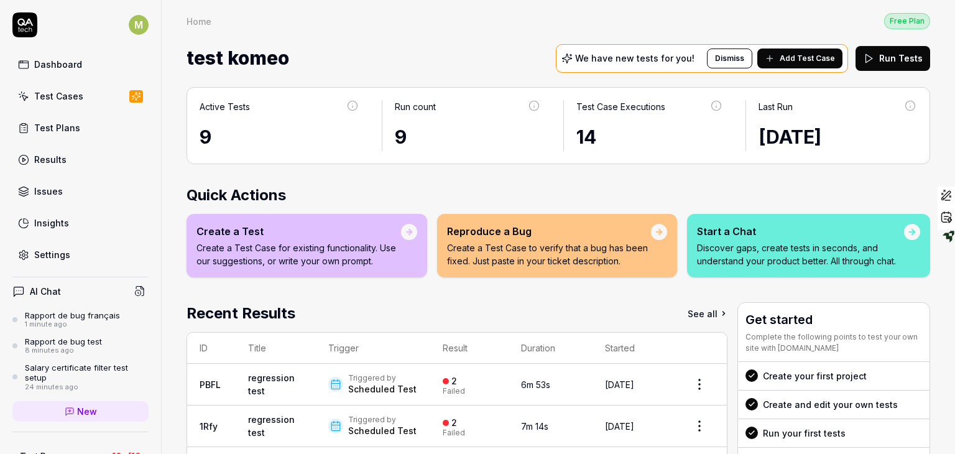
click at [43, 189] on div "Issues" at bounding box center [48, 191] width 29 height 13
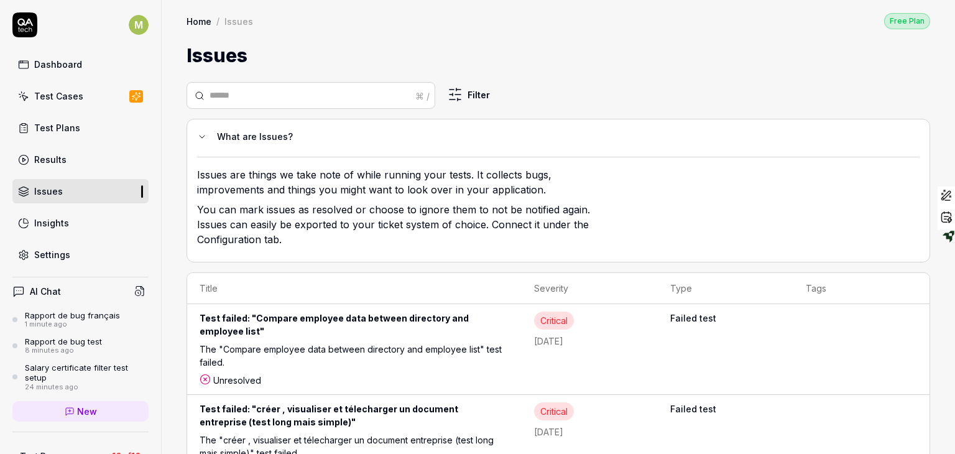
click at [57, 103] on link "Test Cases" at bounding box center [80, 96] width 136 height 24
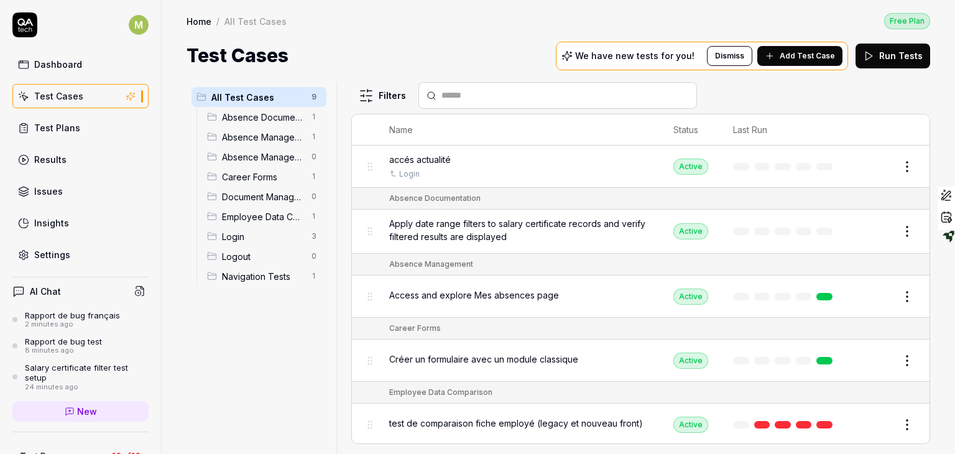
click at [80, 130] on link "Test Plans" at bounding box center [80, 128] width 136 height 24
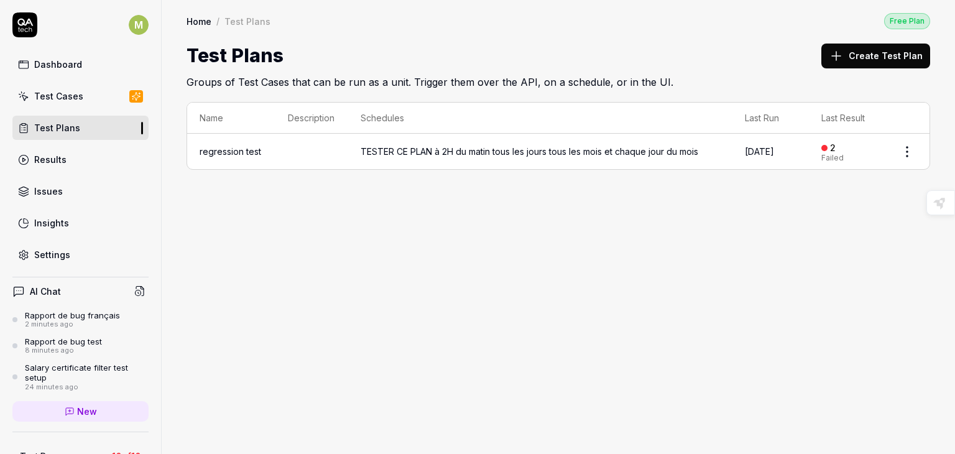
click at [245, 157] on td "regression test" at bounding box center [231, 151] width 88 height 35
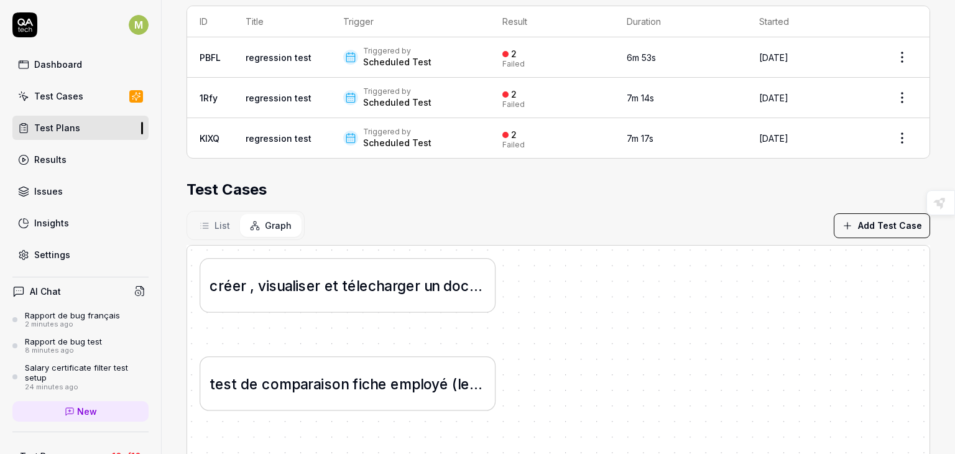
scroll to position [277, 0]
click at [222, 222] on span "List" at bounding box center [222, 225] width 16 height 13
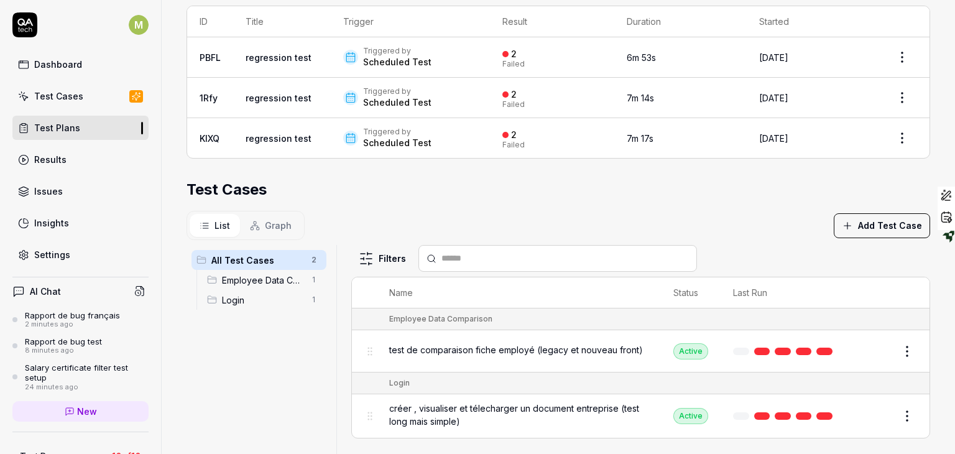
click at [469, 347] on span "test de comparaison fiche employé (legacy et nouveau front)" at bounding box center [516, 349] width 254 height 13
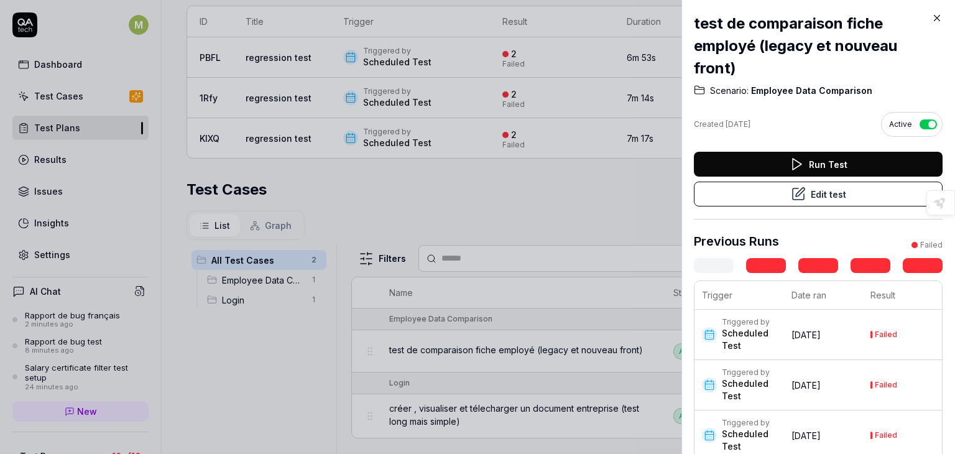
click at [810, 163] on div "Run Test" at bounding box center [818, 164] width 249 height 25
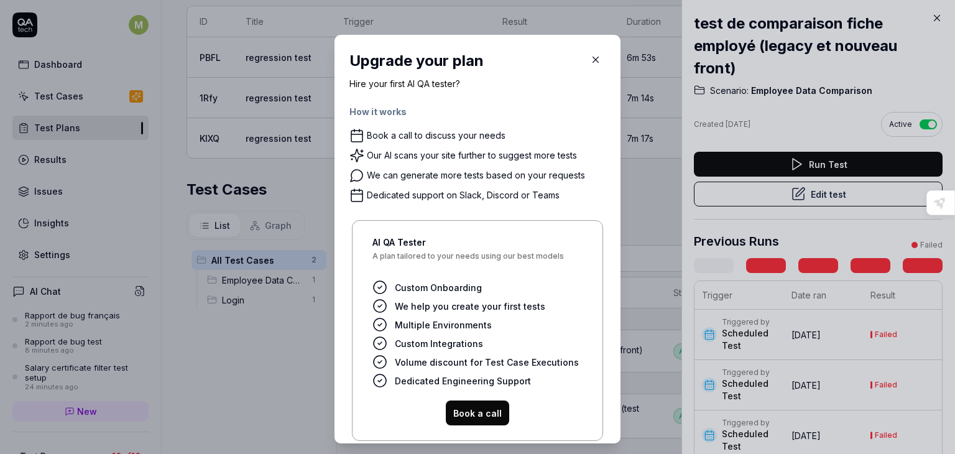
click at [590, 63] on icon "button" at bounding box center [595, 59] width 11 height 11
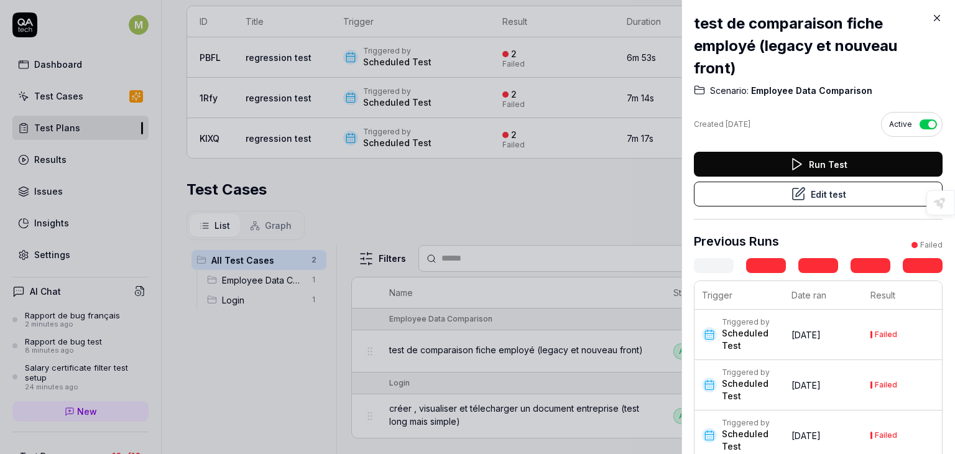
click at [840, 426] on td "[DATE]" at bounding box center [823, 435] width 79 height 50
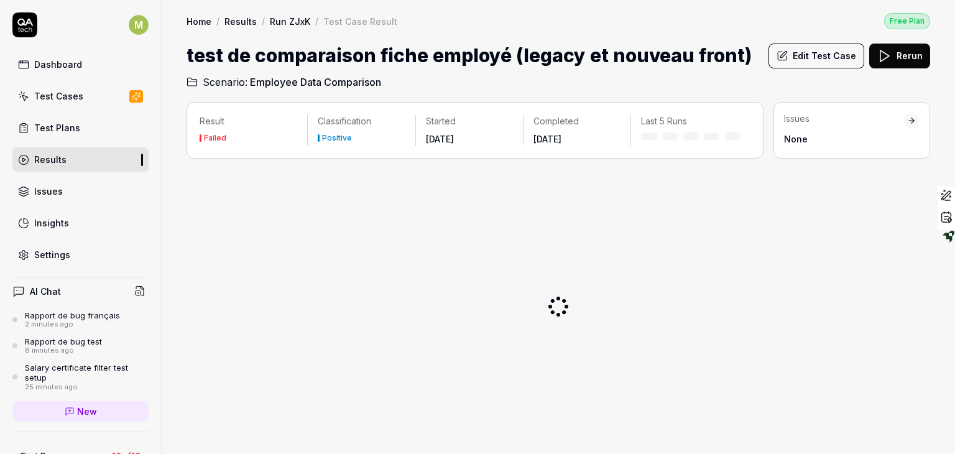
click at [820, 429] on div at bounding box center [557, 305] width 743 height 275
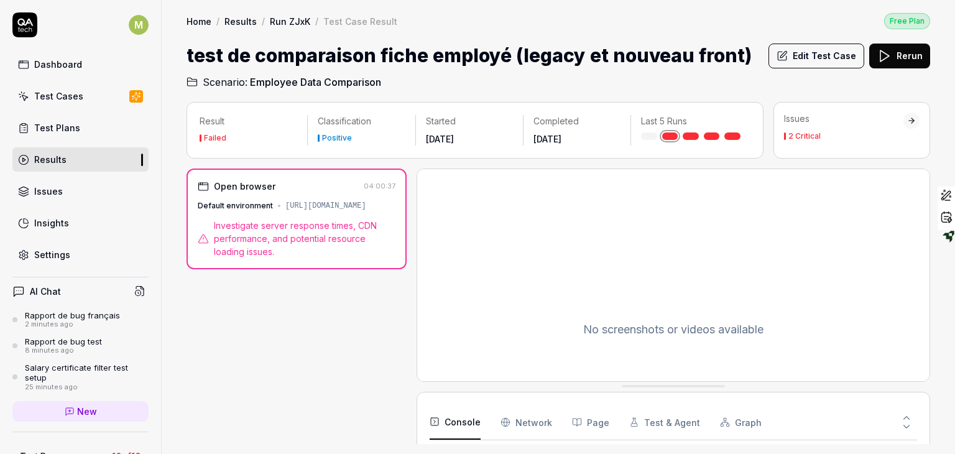
click at [383, 335] on div "Open browser 04:00:37 Default environment [URL][DOMAIN_NAME] Investigate server…" at bounding box center [296, 305] width 220 height 275
click at [646, 423] on button "Test & Agent" at bounding box center [664, 422] width 71 height 35
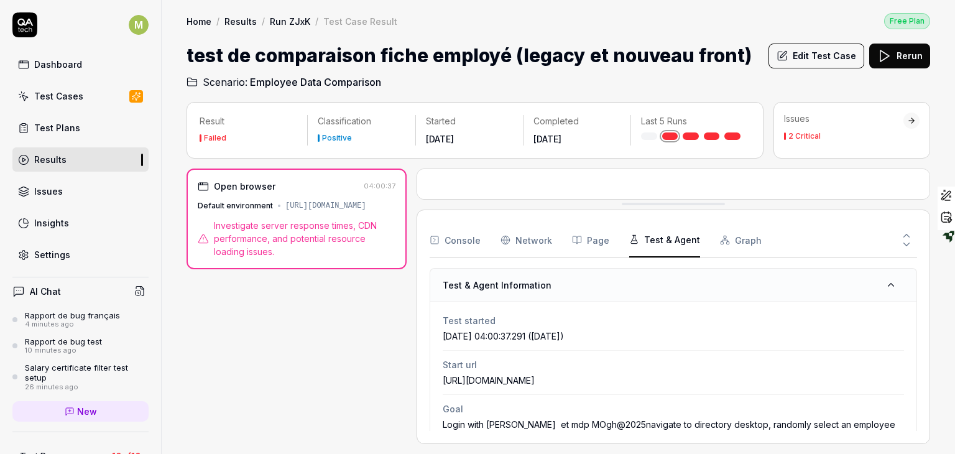
drag, startPoint x: 664, startPoint y: 390, endPoint x: 694, endPoint y: 208, distance: 184.5
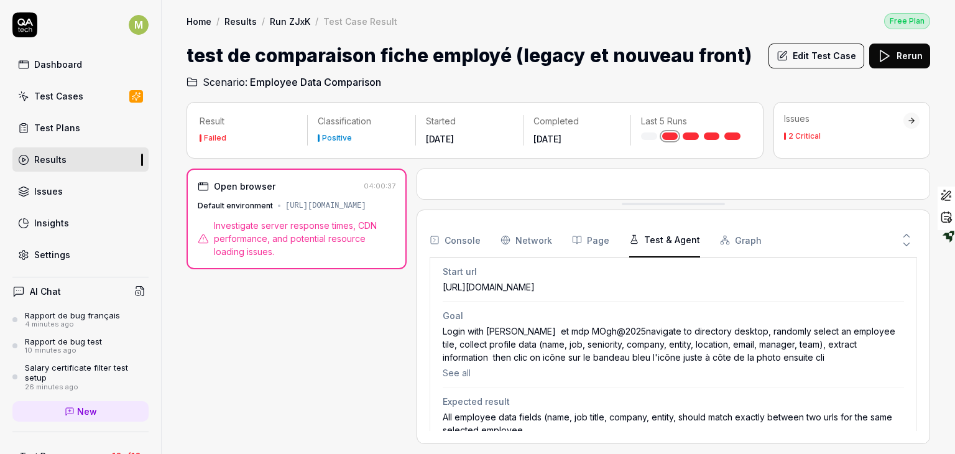
scroll to position [97, 0]
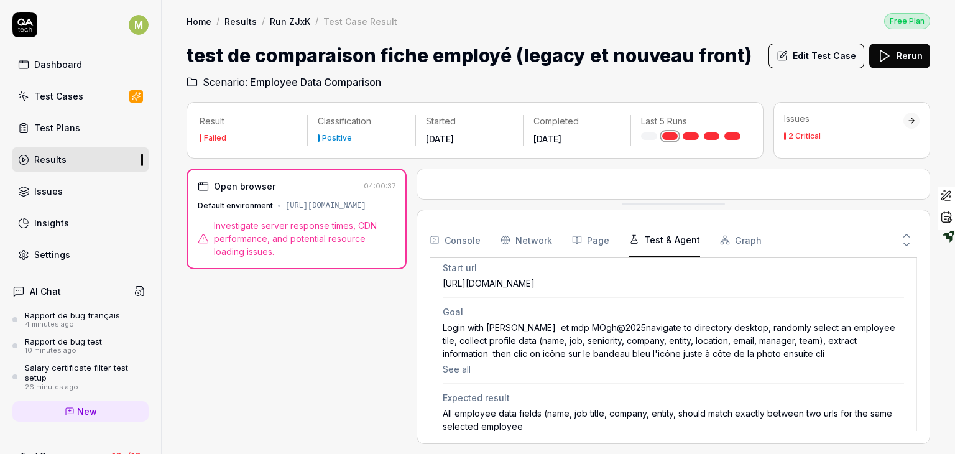
click at [905, 242] on icon at bounding box center [906, 244] width 11 height 11
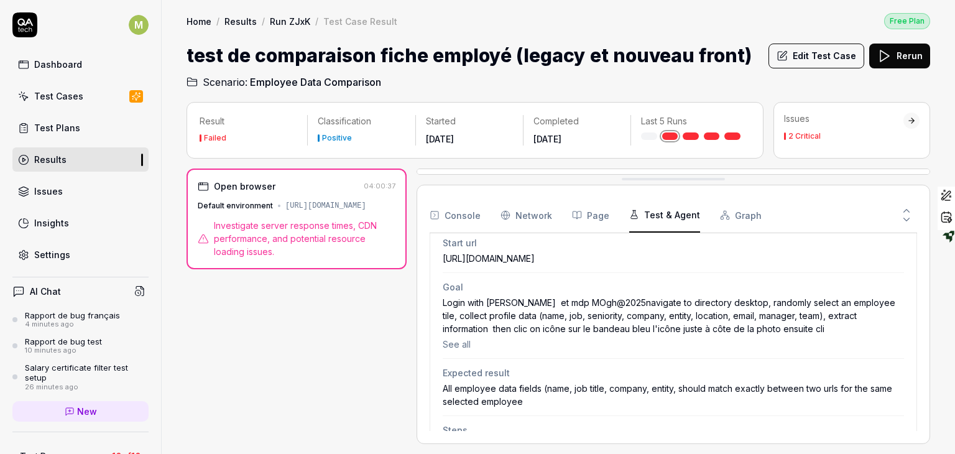
drag, startPoint x: 656, startPoint y: 386, endPoint x: 651, endPoint y: 130, distance: 256.1
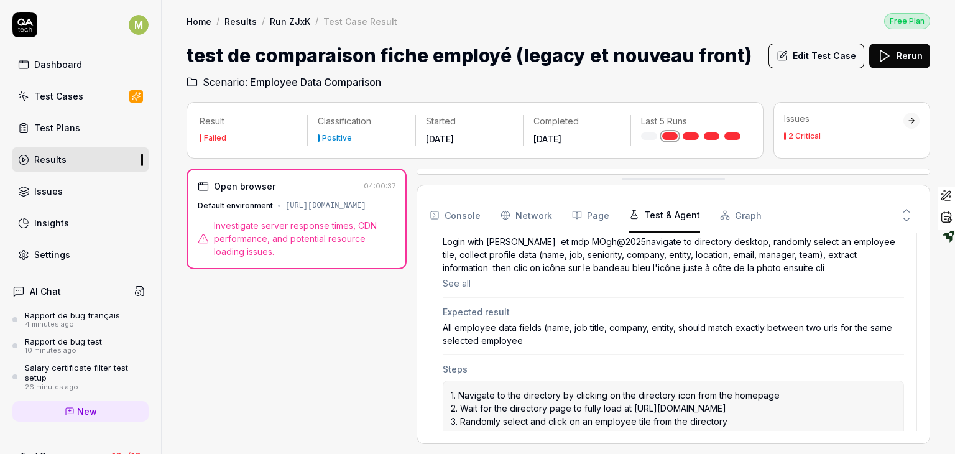
scroll to position [167, 0]
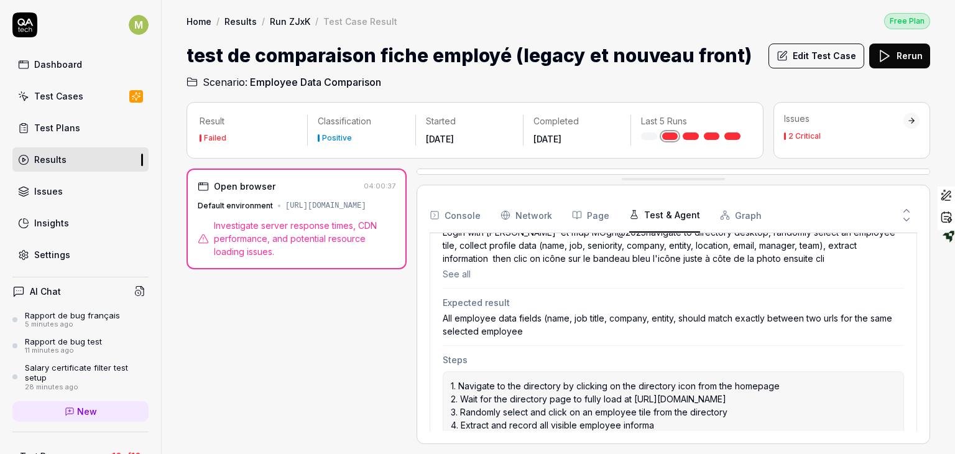
click at [821, 137] on div "2 Critical" at bounding box center [843, 135] width 119 height 7
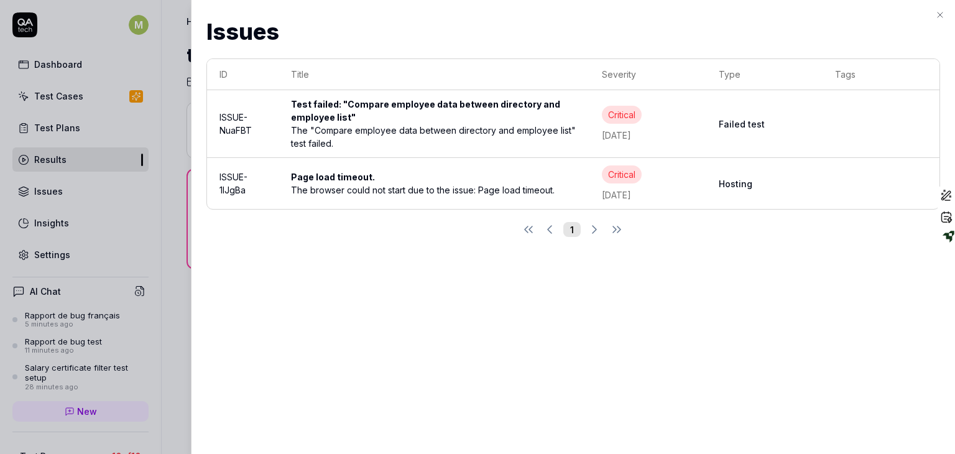
click at [406, 134] on div "The "Compare employee data between directory and employee list" test failed." at bounding box center [434, 137] width 286 height 26
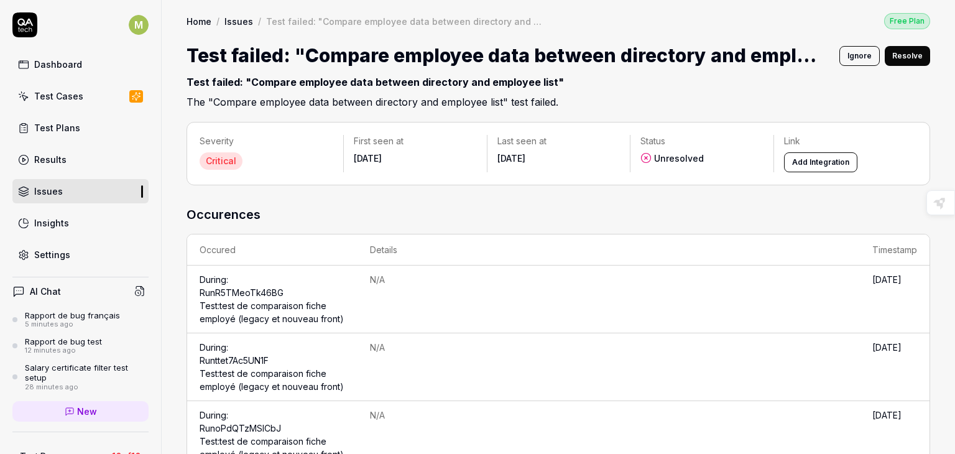
click at [802, 160] on button "Add Integration" at bounding box center [820, 162] width 73 height 20
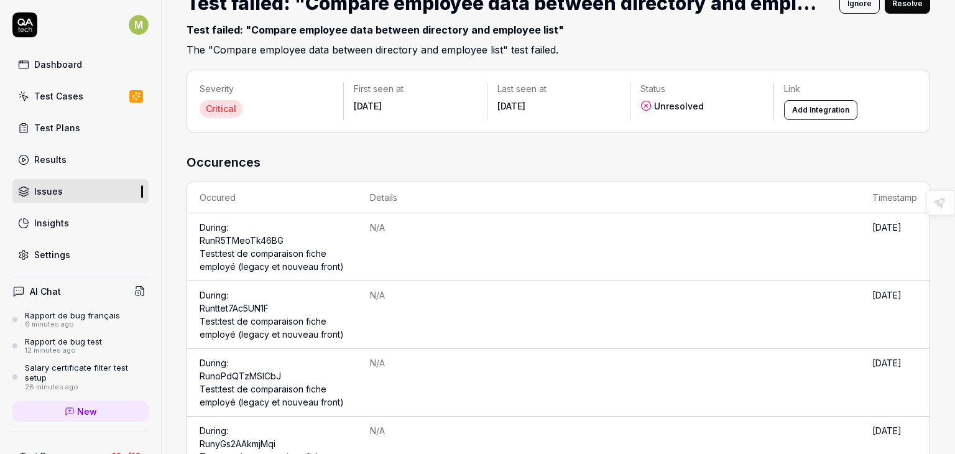
scroll to position [57, 0]
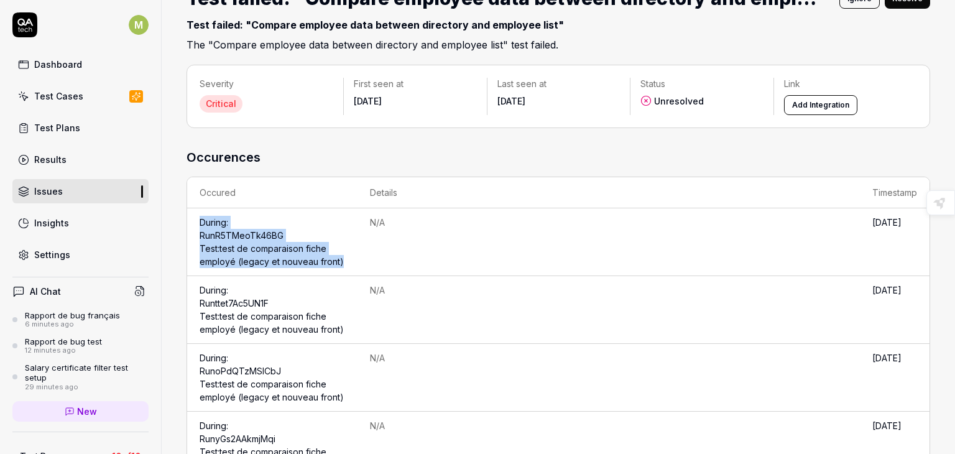
drag, startPoint x: 196, startPoint y: 212, endPoint x: 226, endPoint y: 275, distance: 69.2
click at [226, 275] on td "During: Run R5TMeoTk46BG Test: test de comparaison fiche employé (legacy et nou…" at bounding box center [272, 242] width 170 height 68
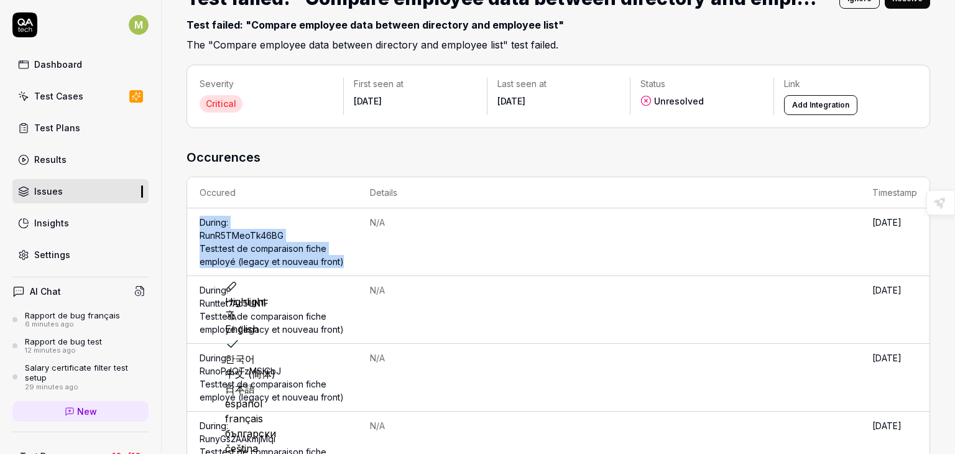
copy td "During: Run R5TMeoTk46BG Test: test de comparaison fiche employé (legacy et nou…"
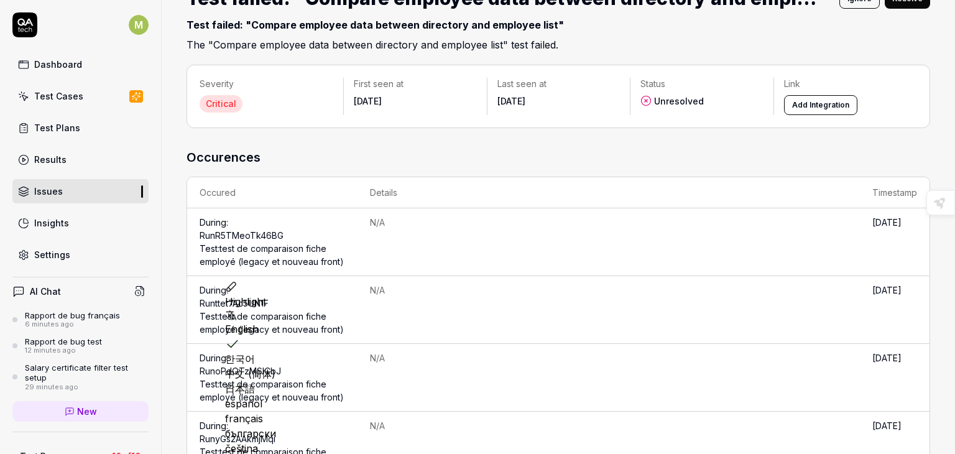
click at [384, 274] on td "N/A" at bounding box center [608, 242] width 502 height 68
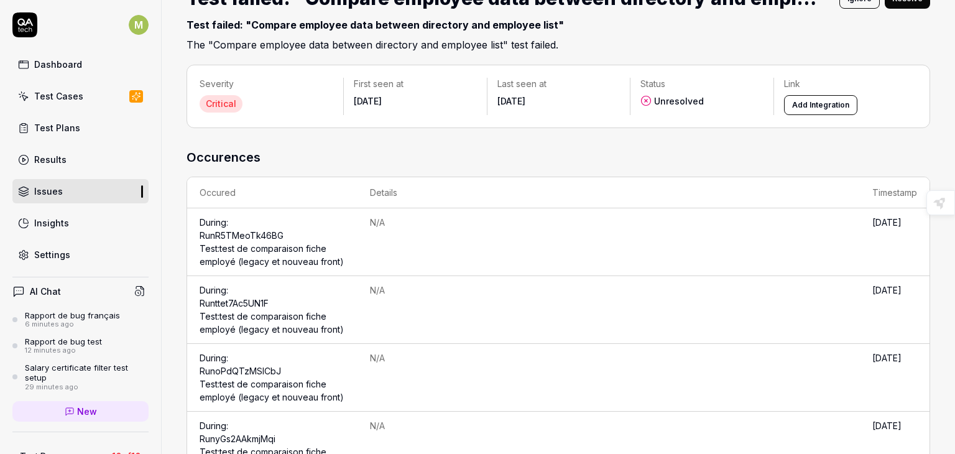
click at [291, 257] on link "Run R5TMeoTk46BG Test: test de comparaison fiche employé (legacy et nouveau fro…" at bounding box center [271, 248] width 144 height 37
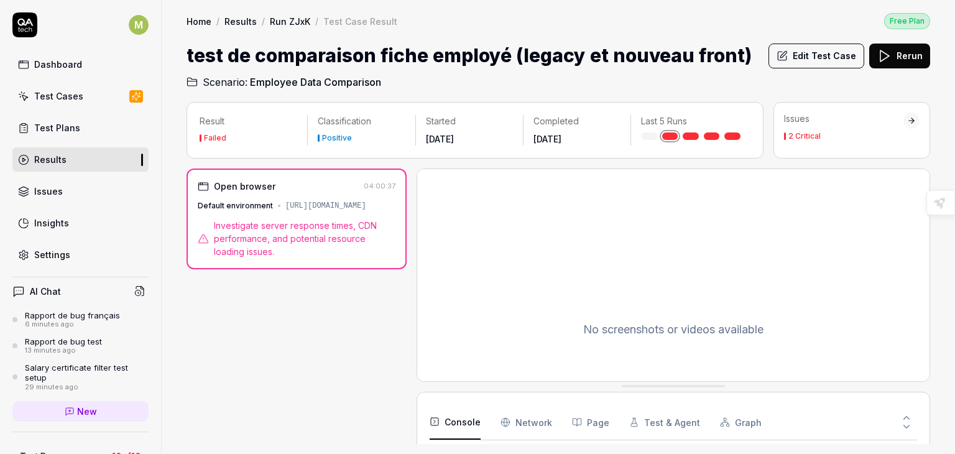
click at [270, 233] on span "Investigate server response times, CDN performance, and potential resource load…" at bounding box center [304, 238] width 181 height 39
click at [236, 252] on span "Investigate server response times, CDN performance, and potential resource load…" at bounding box center [304, 238] width 181 height 39
click at [366, 200] on div "[URL][DOMAIN_NAME]" at bounding box center [325, 205] width 81 height 11
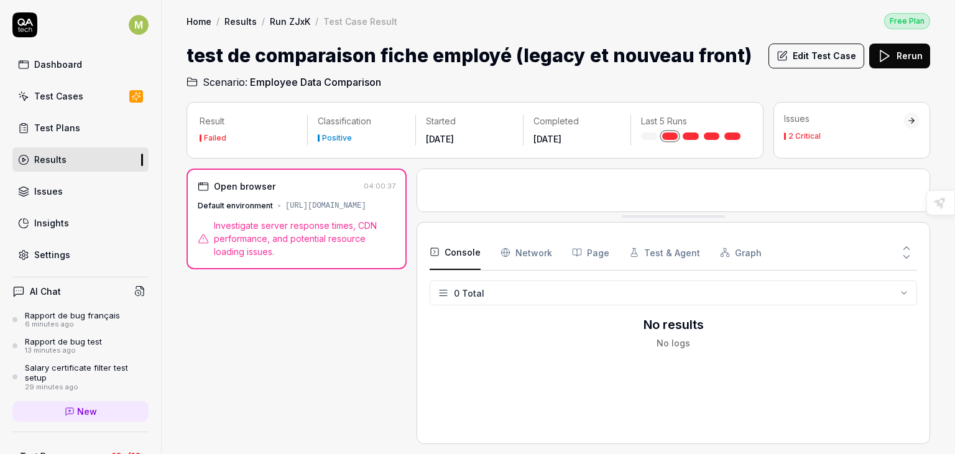
drag, startPoint x: 679, startPoint y: 387, endPoint x: 680, endPoint y: 213, distance: 173.4
click at [449, 290] on html "M Dashboard Test Cases Test Plans Results Issues Insights Settings AI Chat Rapp…" at bounding box center [477, 227] width 955 height 454
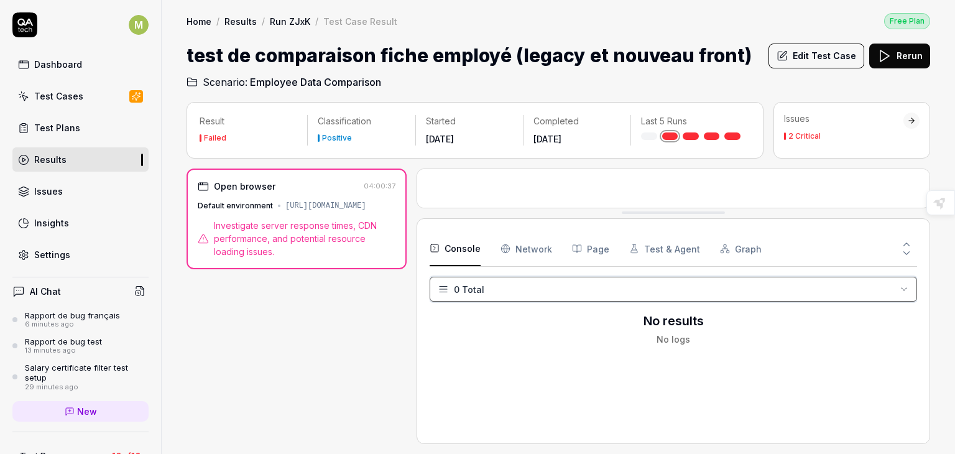
click at [505, 333] on html "M Dashboard Test Cases Test Plans Results Issues Insights Settings AI Chat Rapp…" at bounding box center [477, 227] width 955 height 454
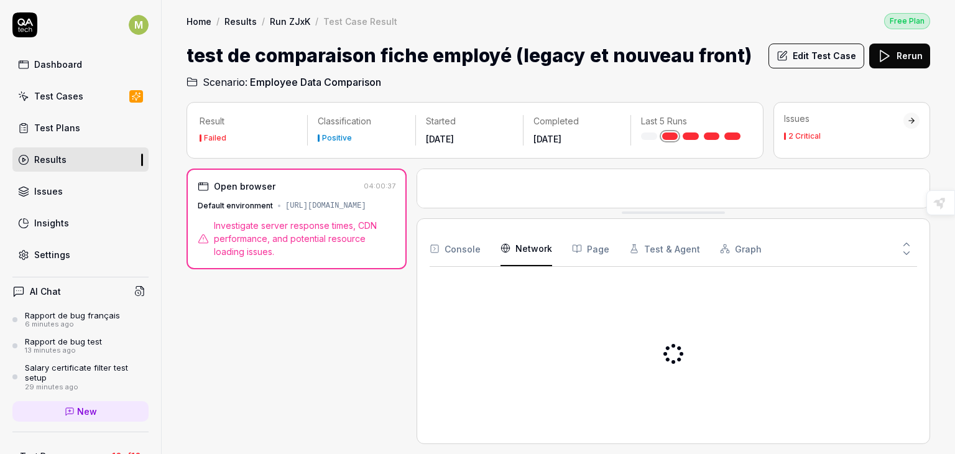
click at [525, 249] on Requests "Network" at bounding box center [526, 248] width 52 height 35
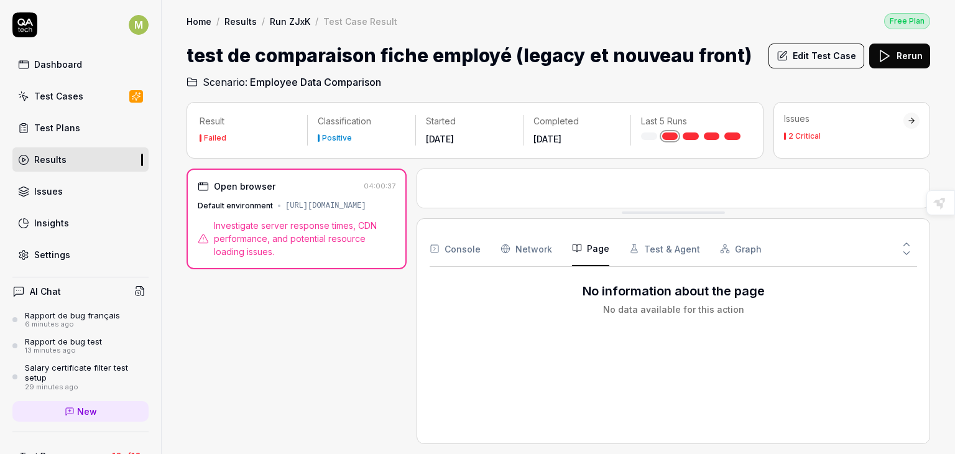
click at [577, 249] on icon "button" at bounding box center [577, 248] width 10 height 10
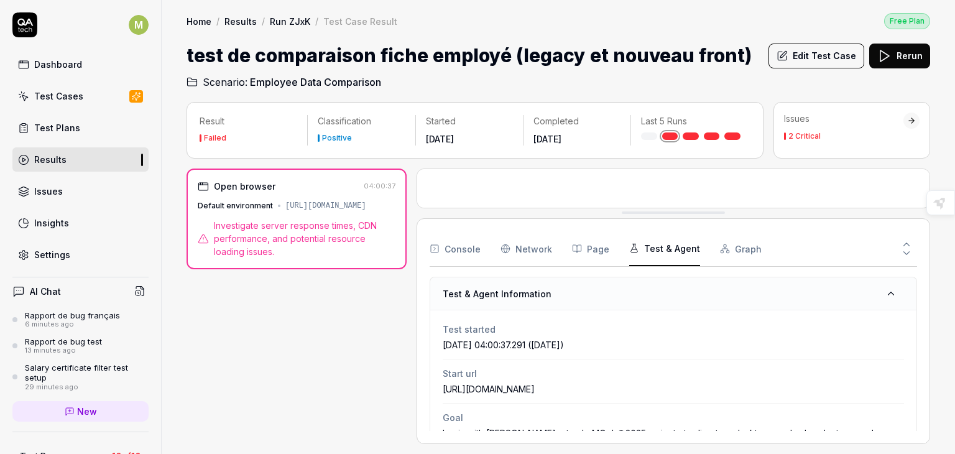
click at [650, 250] on button "Test & Agent" at bounding box center [664, 248] width 71 height 35
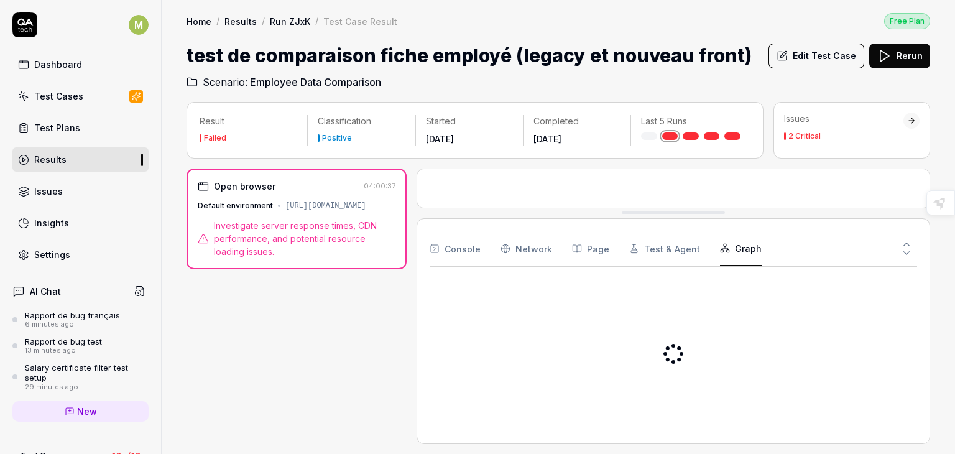
click at [733, 250] on button "Graph" at bounding box center [741, 248] width 42 height 35
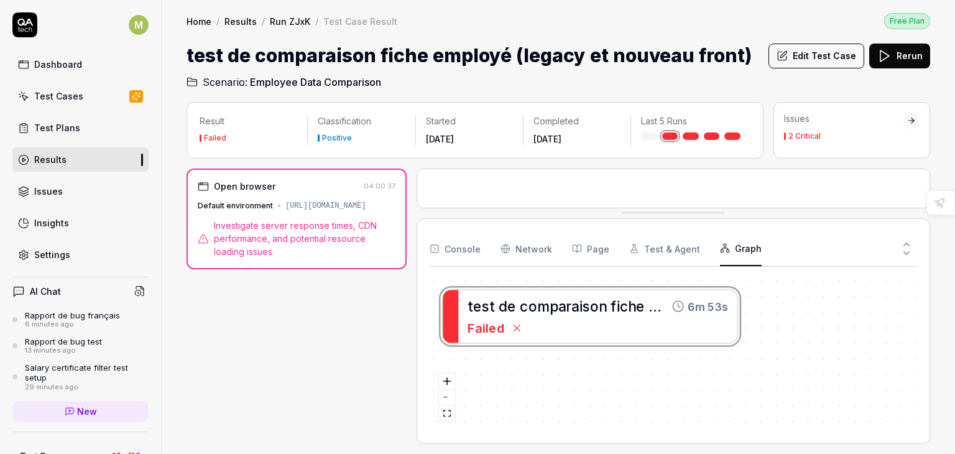
click at [549, 323] on div "t e s t d e c o m p a r a i s o n f i c h e e m p l o y é ( l e g a c y e t n o…" at bounding box center [672, 354] width 487 height 154
click at [684, 309] on div "t e s t d e c o m p a r a i s o n f i c h e e m p l o y é ( l e g a c y e t n o…" at bounding box center [672, 354] width 487 height 154
click at [840, 131] on div "Issues 2 Critical" at bounding box center [843, 125] width 119 height 27
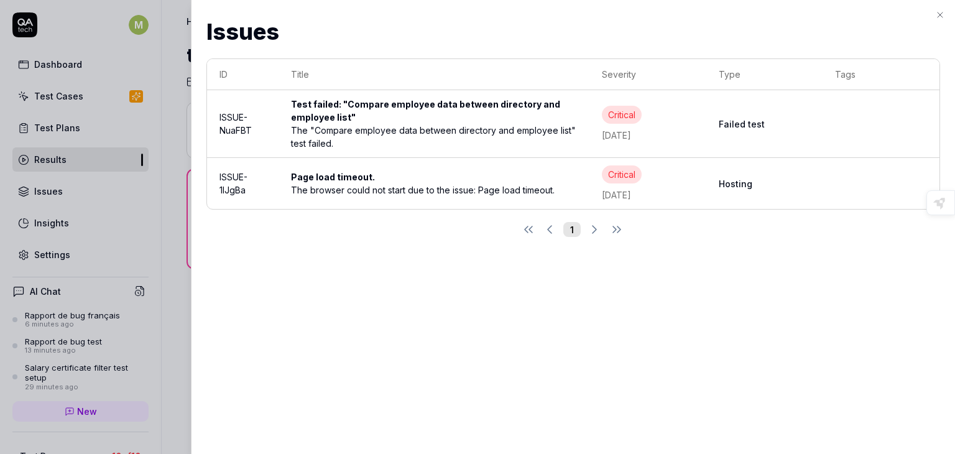
click at [329, 116] on div "Test failed: "Compare employee data between directory and employee list"" at bounding box center [434, 111] width 286 height 26
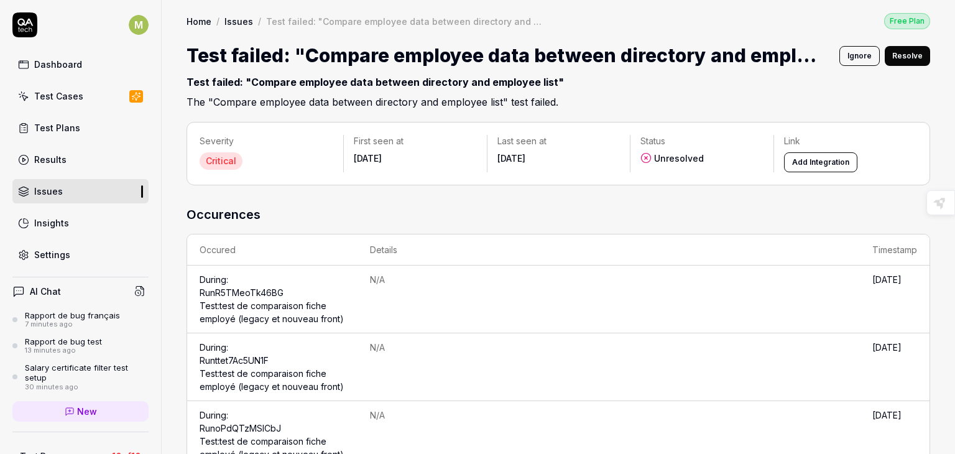
click at [886, 53] on button "Resolve" at bounding box center [906, 56] width 45 height 20
click at [889, 53] on button "Revert" at bounding box center [909, 56] width 41 height 20
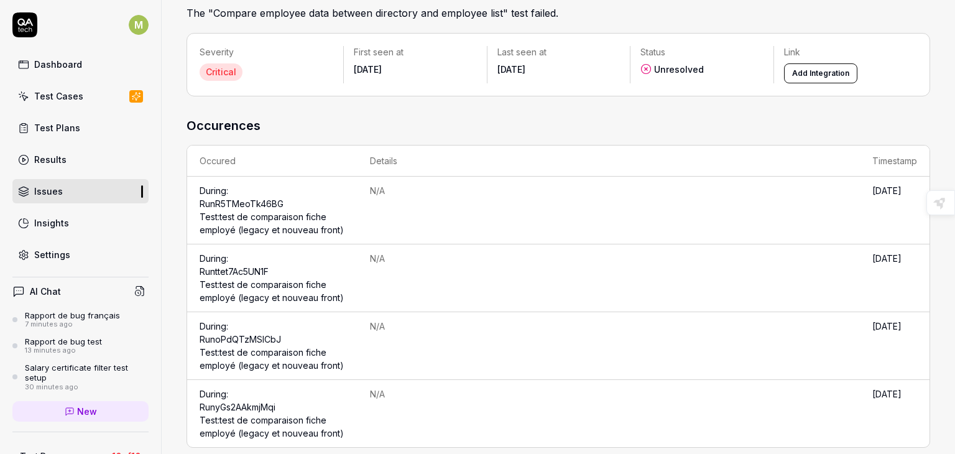
scroll to position [88, 0]
click at [252, 83] on div "Severity Critical First seen at [DATE] Last seen at [DATE] Status Unresolved Li…" at bounding box center [557, 65] width 743 height 63
click at [236, 71] on div "Critical" at bounding box center [220, 72] width 43 height 17
click at [77, 160] on link "Results" at bounding box center [80, 159] width 136 height 24
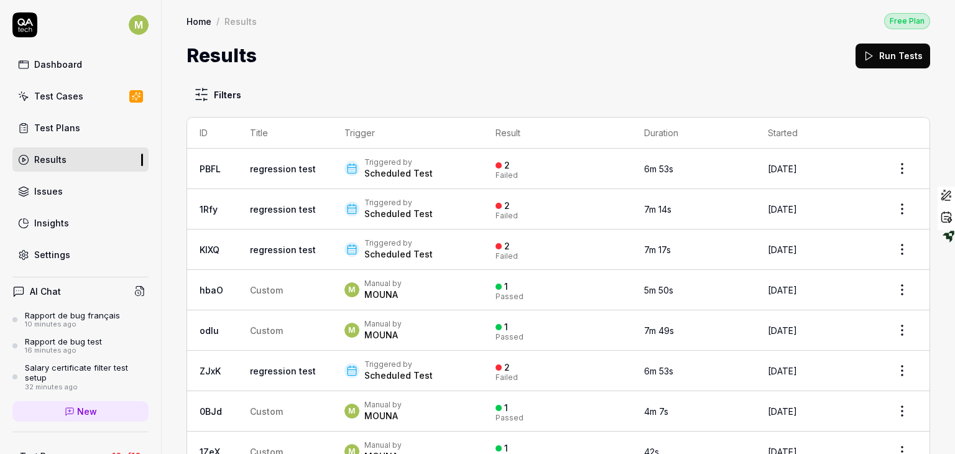
click at [278, 249] on link "regression test" at bounding box center [283, 249] width 66 height 11
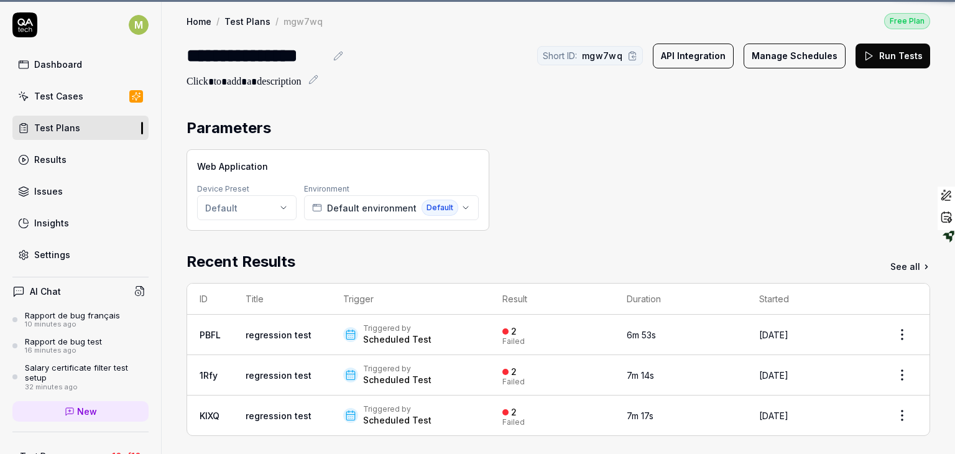
scroll to position [307, 0]
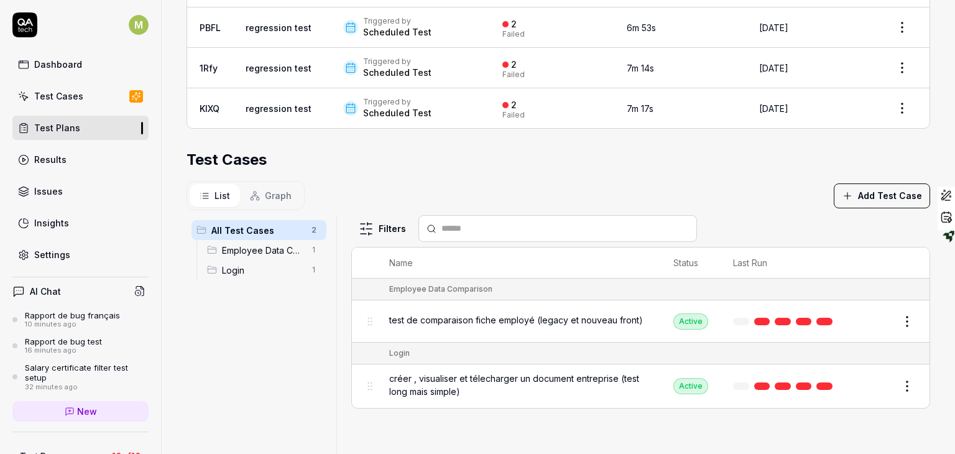
click at [265, 249] on span "Employee Data Comparison" at bounding box center [263, 250] width 82 height 13
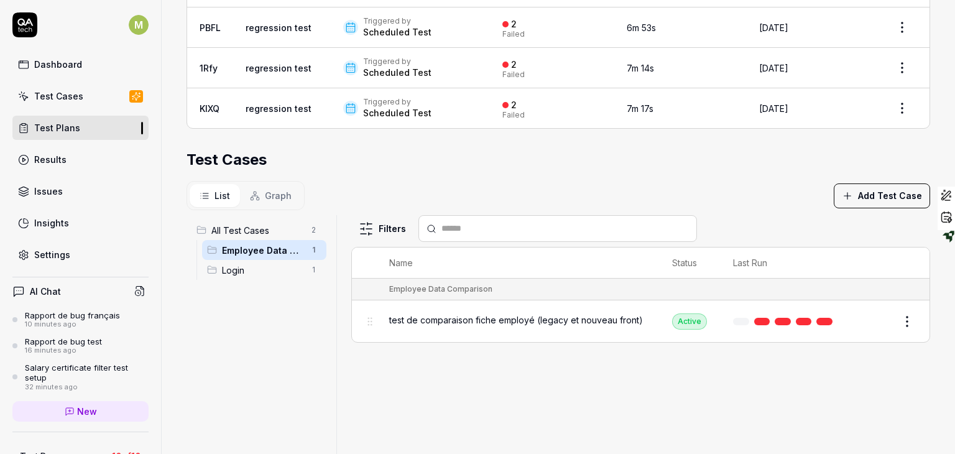
click at [456, 313] on span "test de comparaison fiche employé (legacy et nouveau front)" at bounding box center [516, 319] width 254 height 13
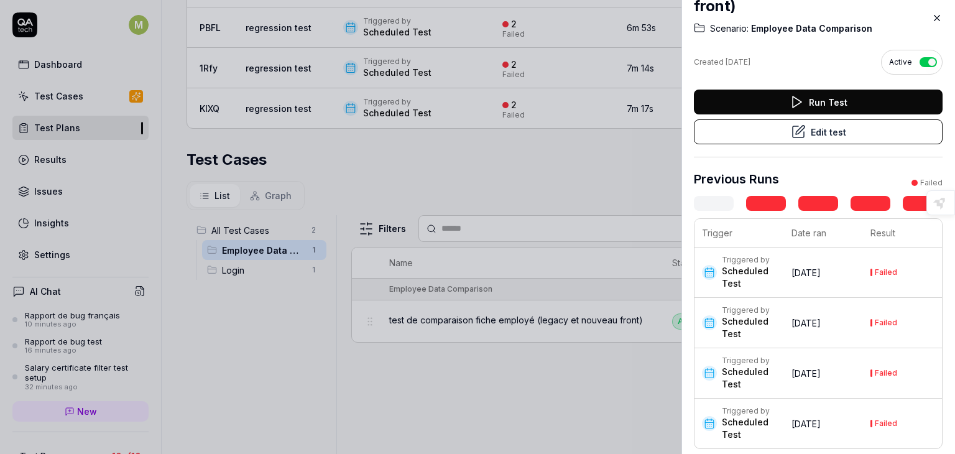
scroll to position [68, 0]
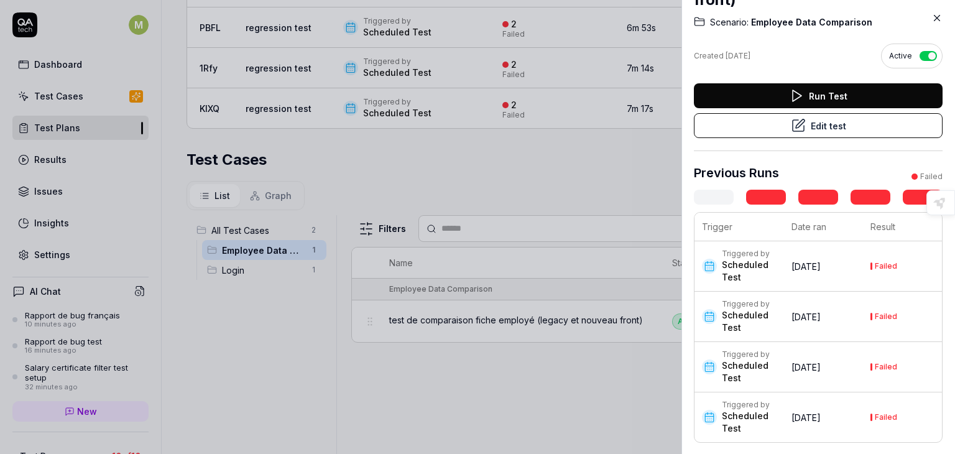
click at [805, 275] on td "[DATE]" at bounding box center [823, 266] width 79 height 50
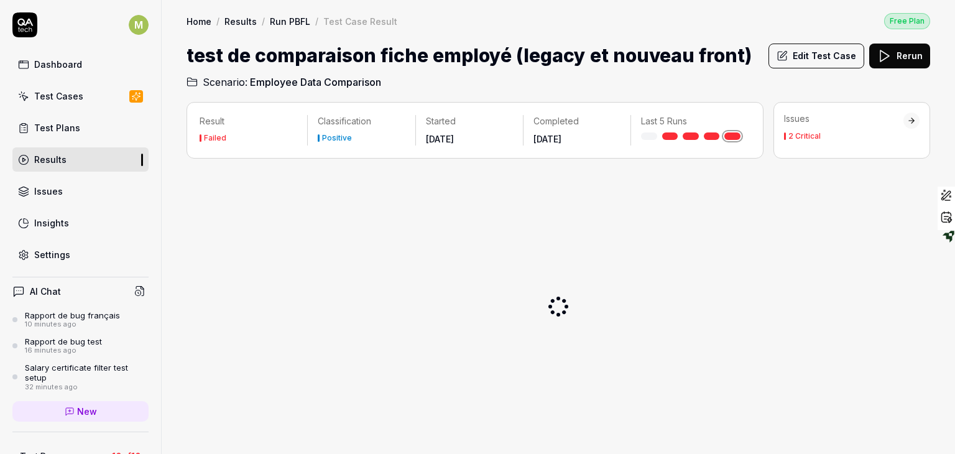
click at [791, 267] on div at bounding box center [557, 305] width 743 height 275
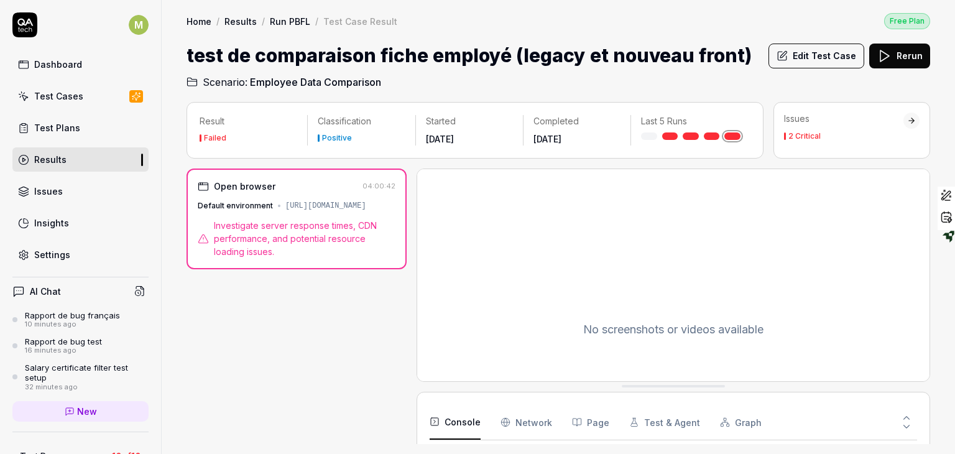
click at [274, 21] on link "Run PBFL" at bounding box center [290, 21] width 40 height 12
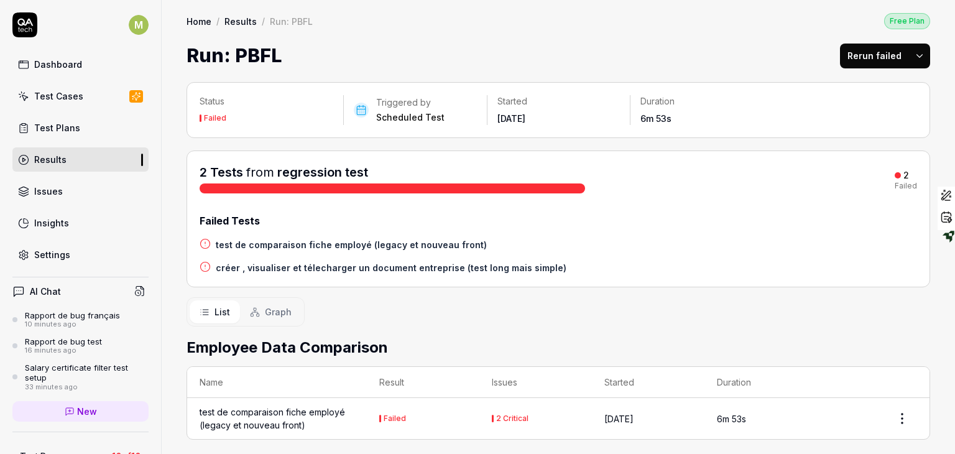
click at [532, 267] on h4 "créer , visualiser et télecharger un document entreprise (test long mais simple)" at bounding box center [391, 267] width 351 height 13
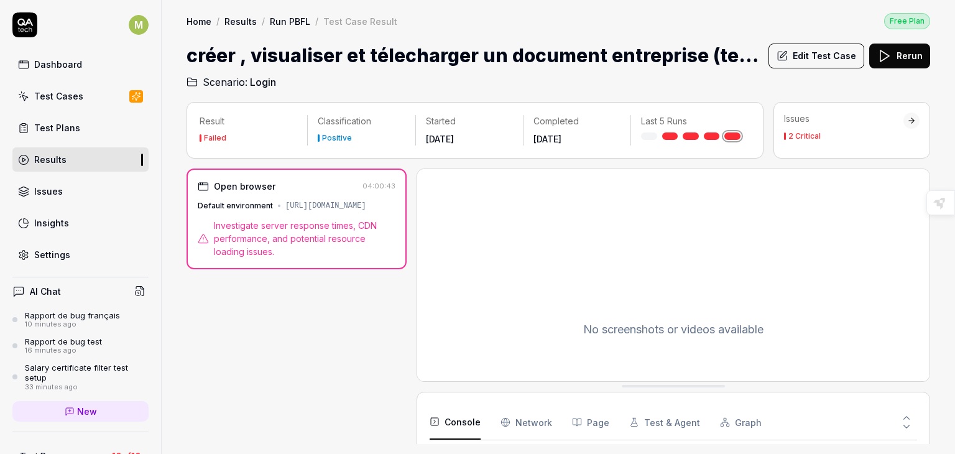
click at [799, 135] on div "2 Critical" at bounding box center [804, 135] width 32 height 7
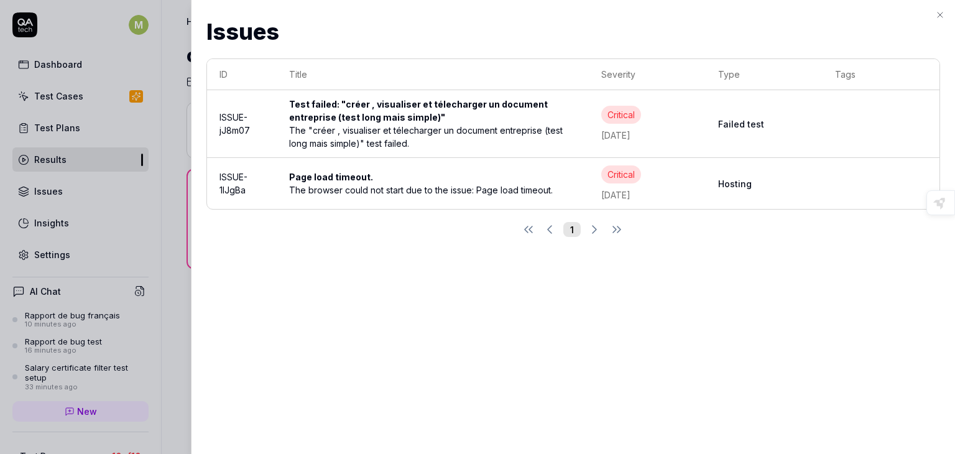
click at [424, 185] on div "The browser could not start due to the issue: Page load timeout." at bounding box center [432, 189] width 287 height 13
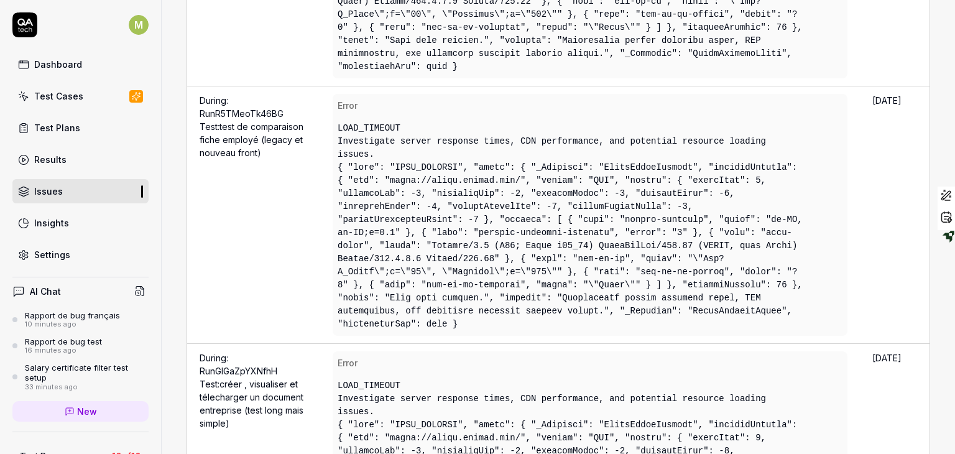
scroll to position [450, 0]
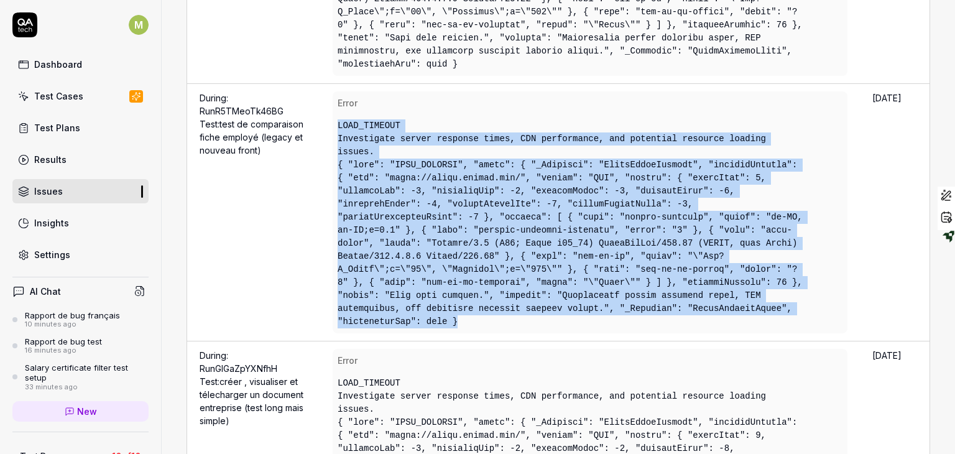
drag, startPoint x: 325, startPoint y: 99, endPoint x: 363, endPoint y: 268, distance: 173.2
click at [363, 268] on div "LOAD_TIMEOUT Investigate server response times, CDN performance, and potential …" at bounding box center [570, 223] width 477 height 219
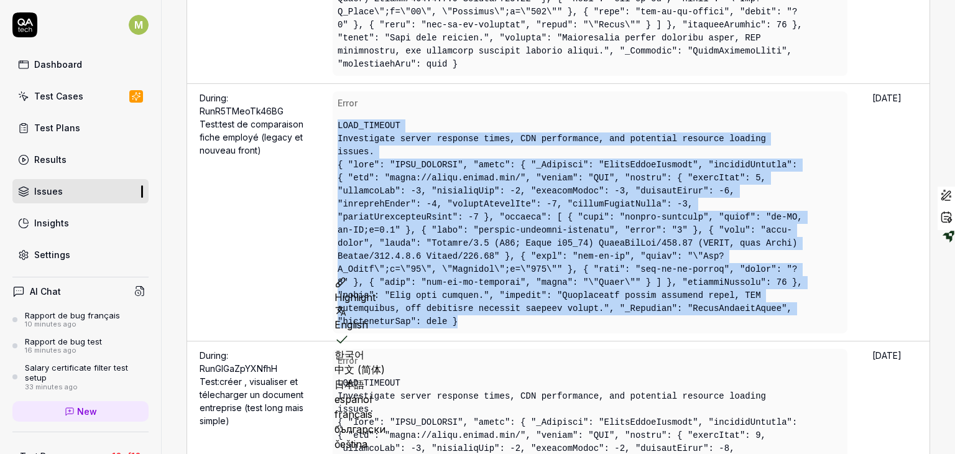
copy div "LOAD_TIMEOUT Investigate server response times, CDN performance, and potential …"
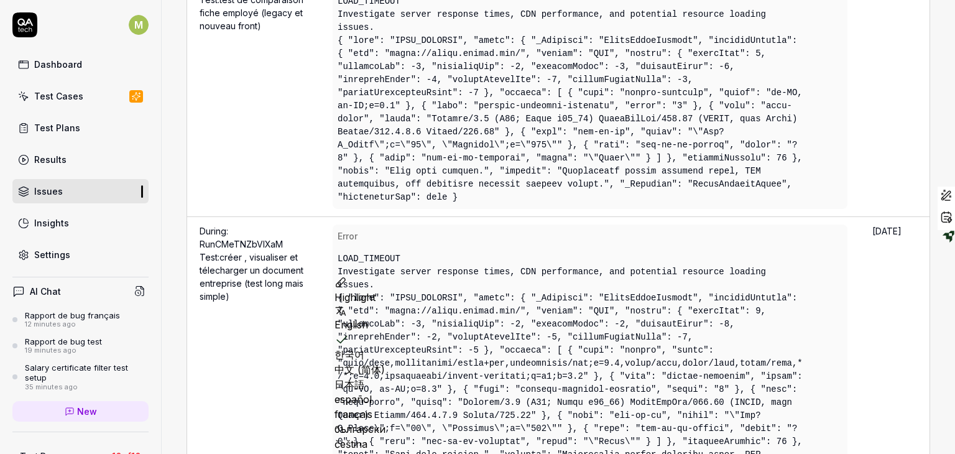
scroll to position [1375, 0]
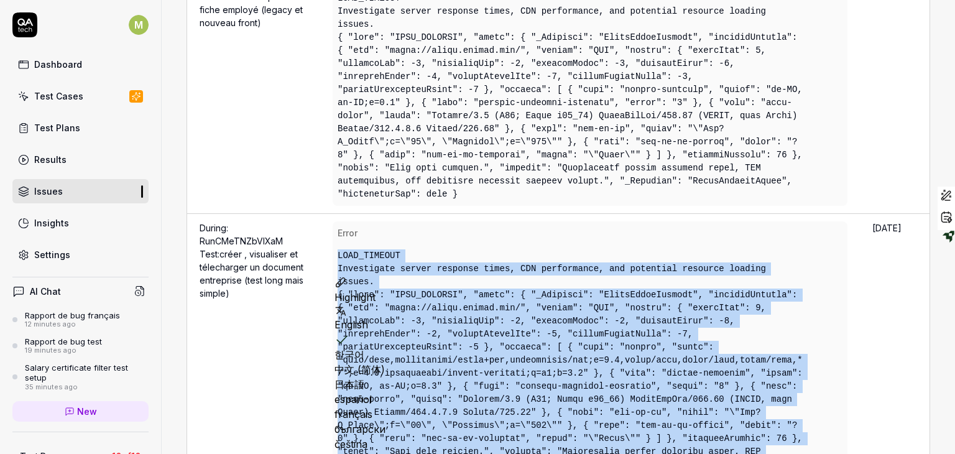
drag, startPoint x: 326, startPoint y: 126, endPoint x: 653, endPoint y: 316, distance: 379.0
click at [653, 316] on div "LOAD_TIMEOUT Investigate server response times, CDN performance, and potential …" at bounding box center [570, 366] width 477 height 245
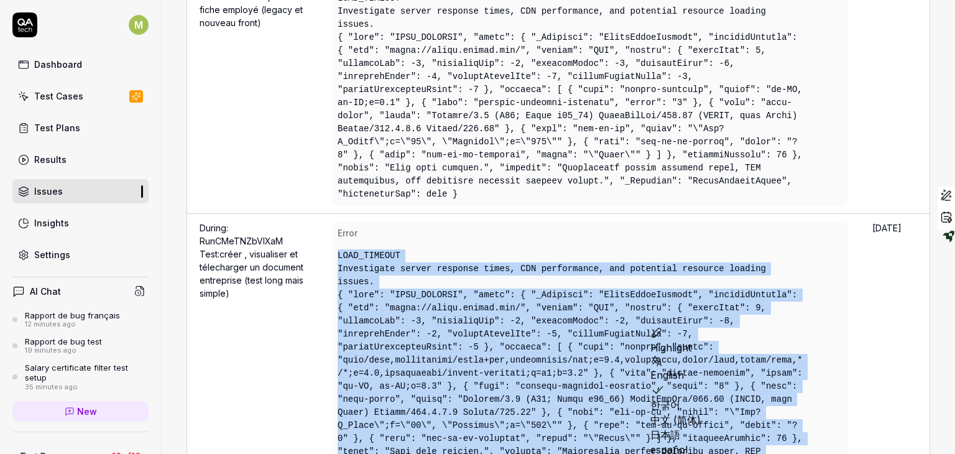
copy div "LOAD_TIMEOUT Investigate server response times, CDN performance, and potential …"
click at [236, 236] on link "Run CMeTNZbVIXaM Test: créer , visualiser et télecharger un document entreprise…" at bounding box center [251, 267] width 104 height 63
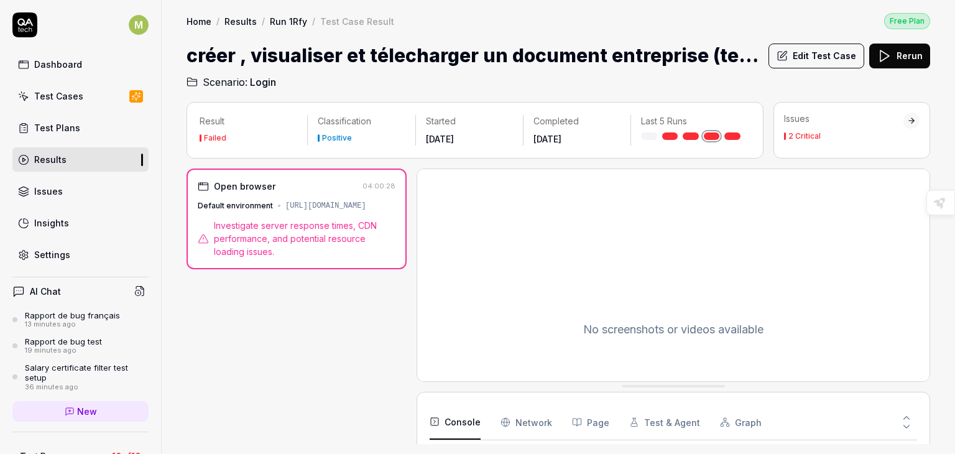
click at [258, 86] on span "Login" at bounding box center [263, 82] width 26 height 15
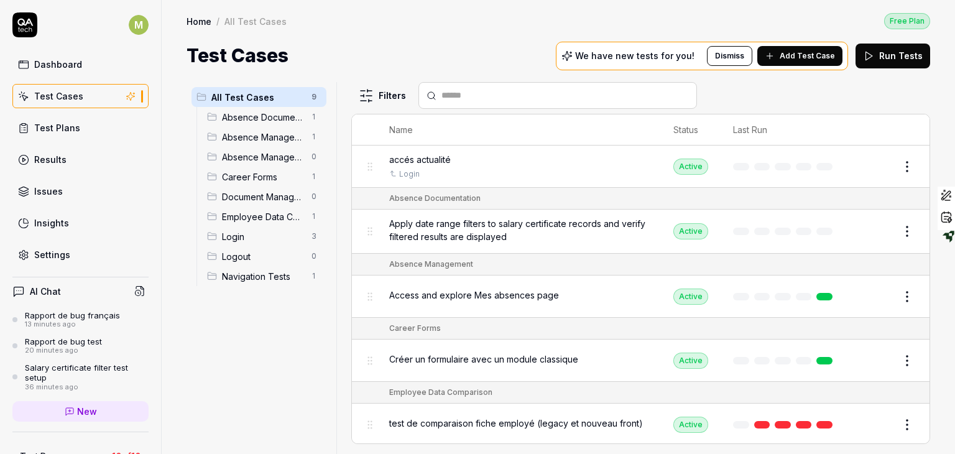
click at [254, 116] on span "Absence Documentation" at bounding box center [263, 117] width 82 height 13
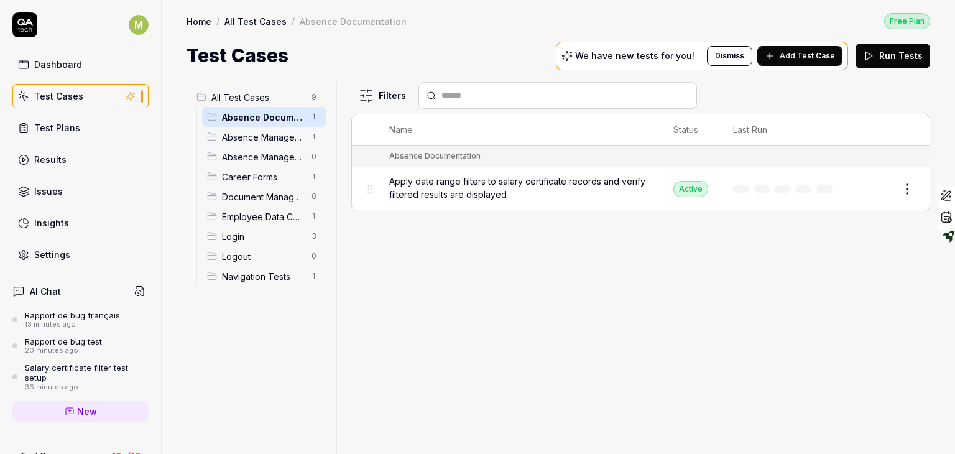
click at [240, 190] on span "Document Management" at bounding box center [263, 196] width 82 height 13
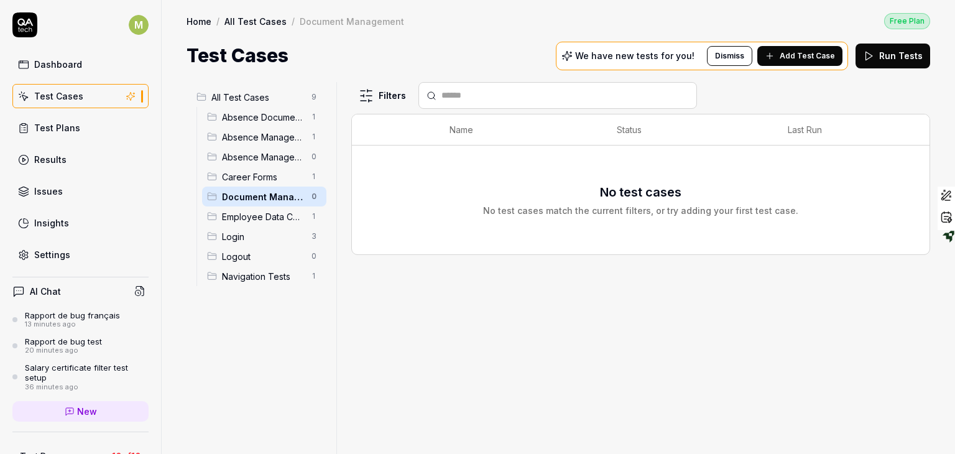
click at [240, 190] on span "Document Management" at bounding box center [263, 196] width 82 height 13
click at [277, 199] on span "Document Management" at bounding box center [263, 196] width 82 height 13
click at [267, 203] on div "Document Management 0" at bounding box center [264, 196] width 124 height 20
click at [256, 222] on div "Employee Data Comparison 1" at bounding box center [264, 216] width 124 height 20
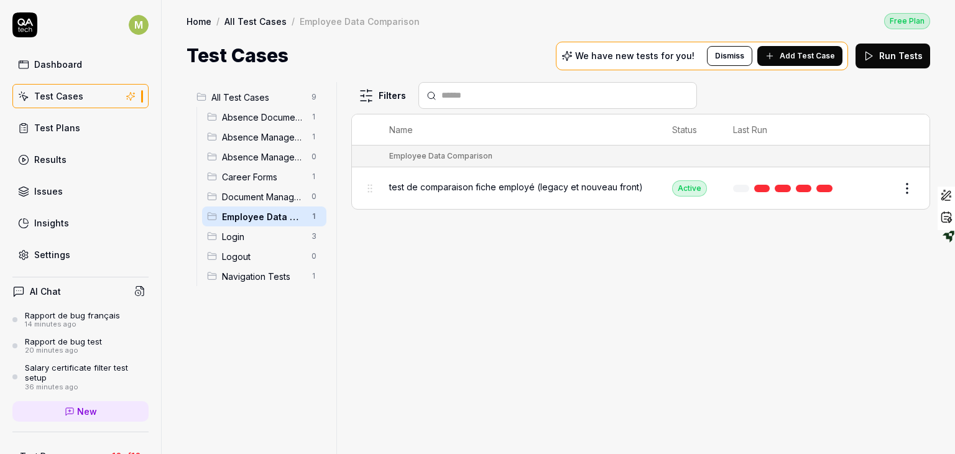
click at [255, 202] on span "Document Management" at bounding box center [263, 196] width 82 height 13
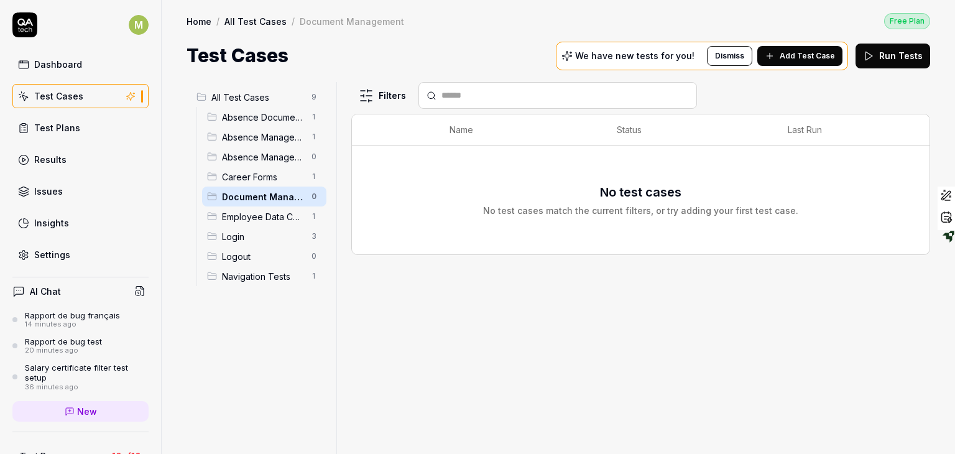
click at [248, 268] on div "Navigation Tests 1" at bounding box center [264, 276] width 124 height 20
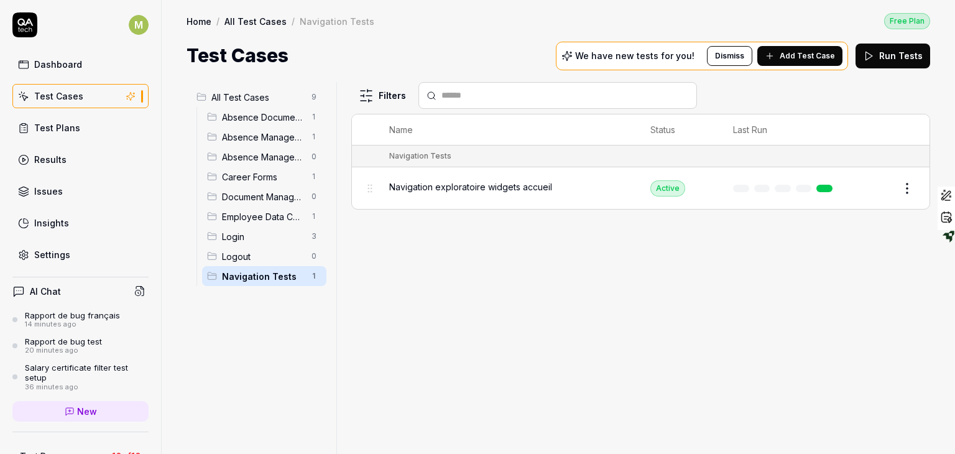
click at [247, 170] on span "Career Forms" at bounding box center [263, 176] width 82 height 13
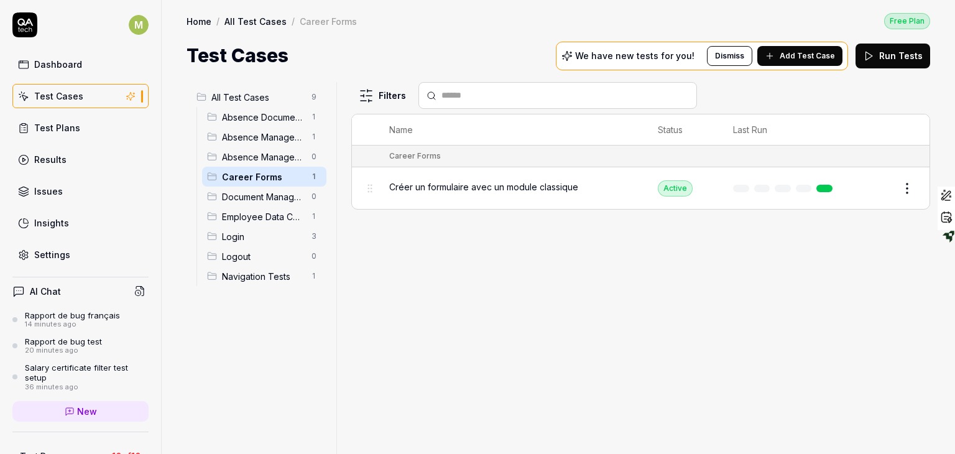
click at [251, 132] on span "Absence Management" at bounding box center [263, 137] width 82 height 13
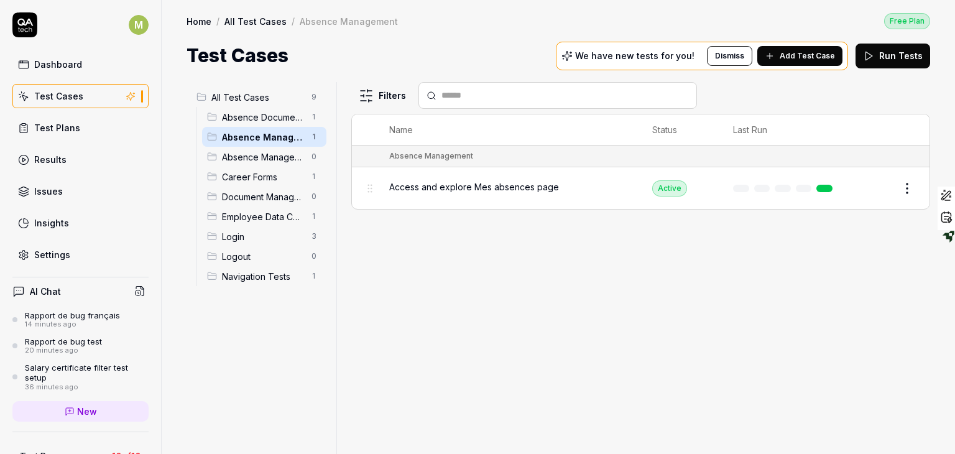
click at [251, 120] on span "Absence Documentation" at bounding box center [263, 117] width 82 height 13
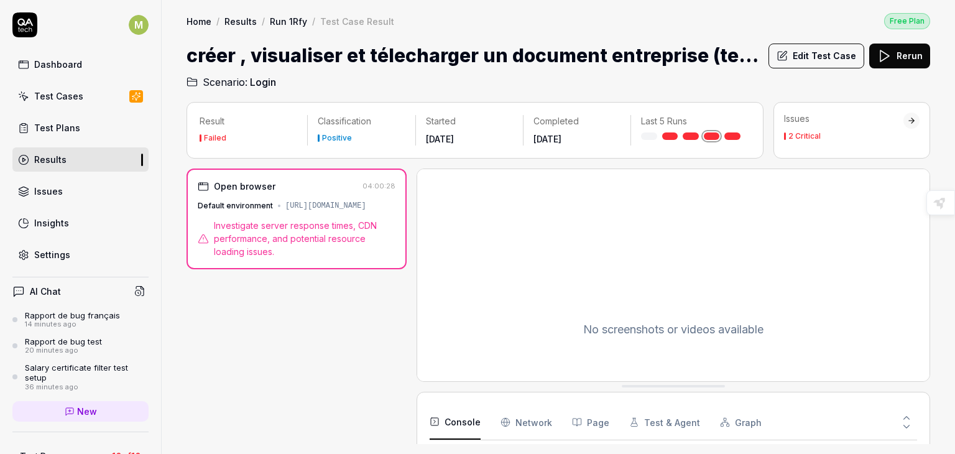
click at [288, 61] on h1 "créer , visualiser et télecharger un document entreprise (test long mais simple)" at bounding box center [472, 56] width 572 height 28
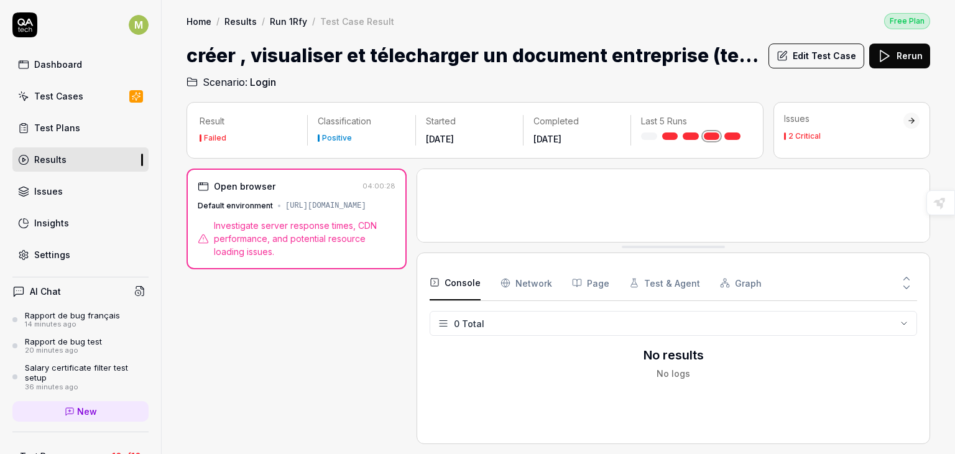
drag, startPoint x: 651, startPoint y: 387, endPoint x: 633, endPoint y: 245, distance: 142.2
click at [644, 157] on div "Result Failed Classification Positive Started [DATE] Completed [DATE] Last 5 Ru…" at bounding box center [474, 130] width 577 height 57
click at [291, 58] on h1 "créer , visualiser et télecharger un document entreprise (test long mais simple)" at bounding box center [472, 56] width 572 height 28
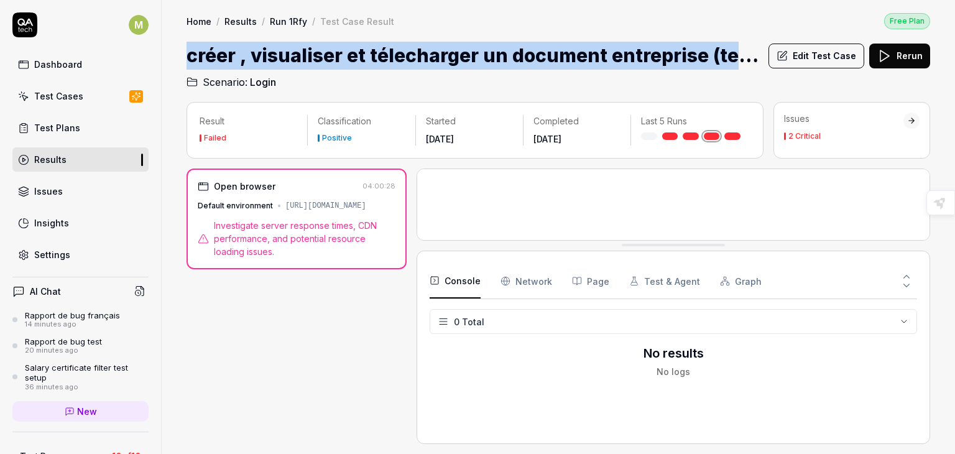
click at [291, 58] on h1 "créer , visualiser et télecharger un document entreprise (test long mais simple)" at bounding box center [472, 56] width 572 height 28
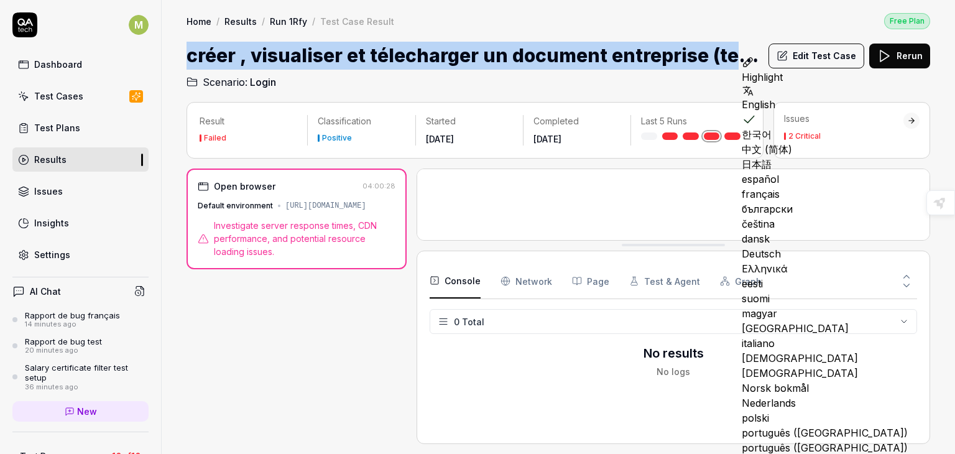
click at [60, 95] on div "Test Cases" at bounding box center [58, 95] width 49 height 13
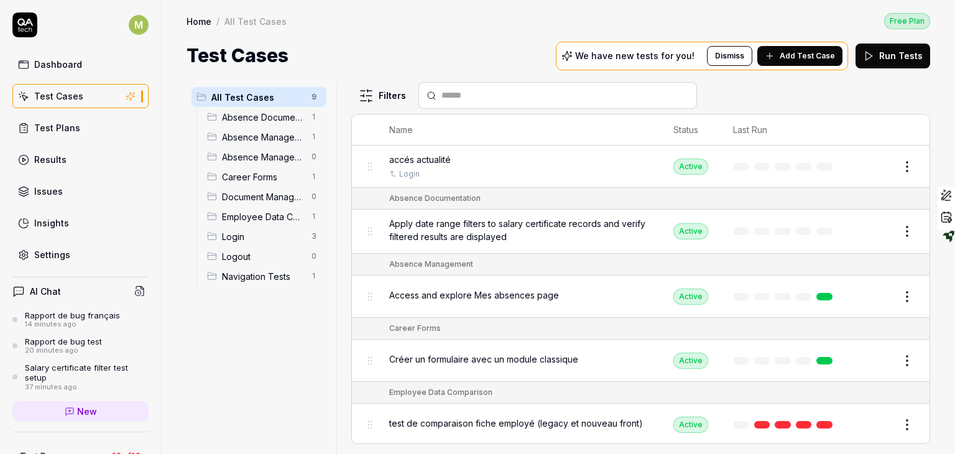
click at [654, 255] on td "Absence Management" at bounding box center [653, 265] width 552 height 22
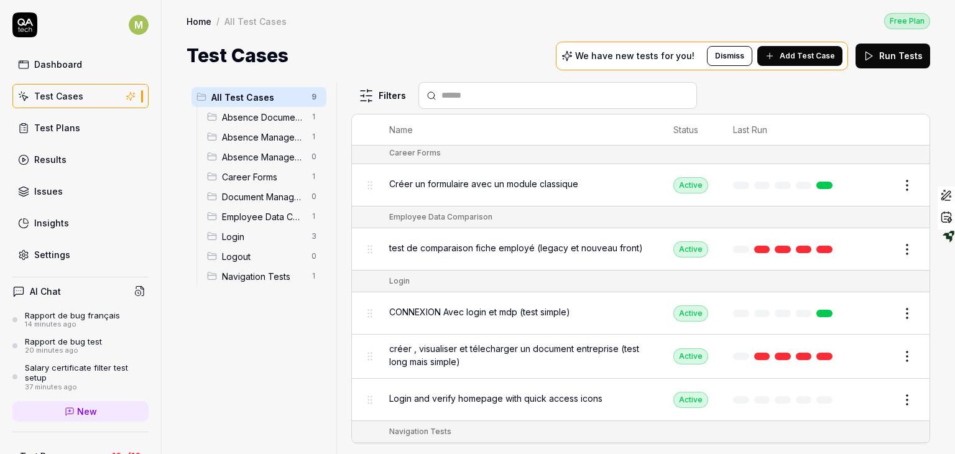
scroll to position [214, 0]
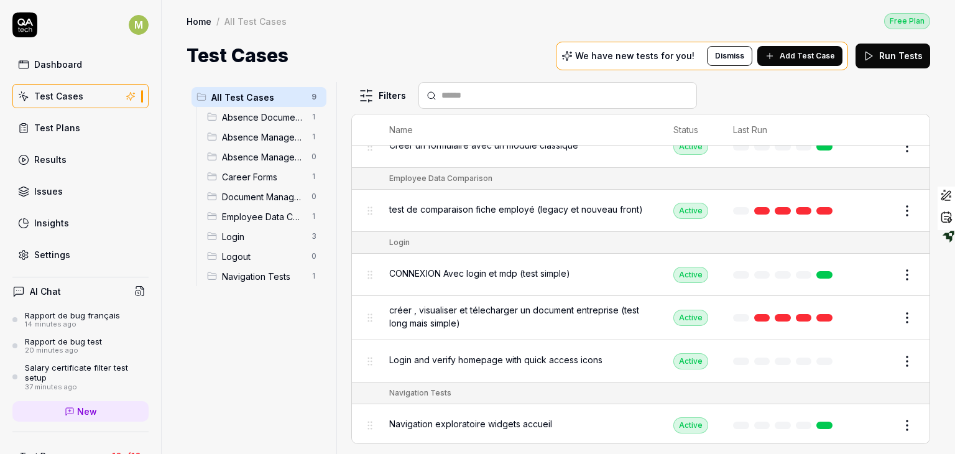
click at [543, 313] on span "créer , visualiser et télecharger un document entreprise (test long mais simple)" at bounding box center [518, 316] width 259 height 26
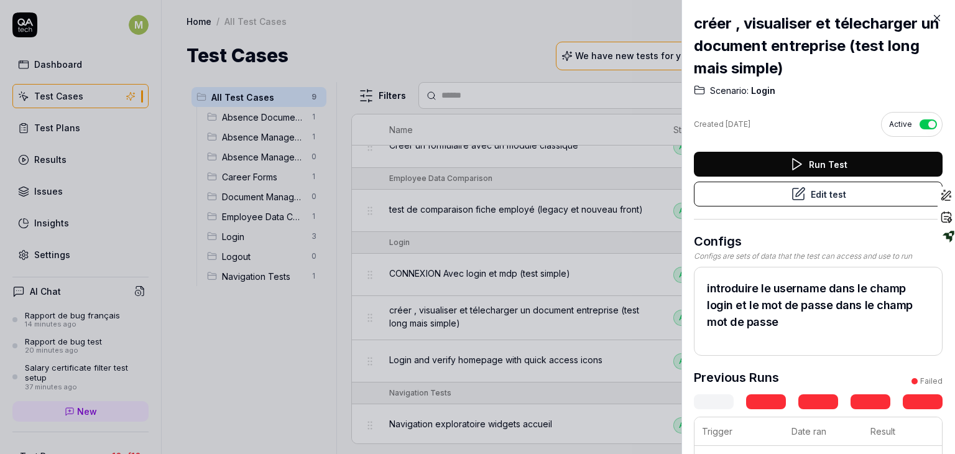
click at [850, 179] on div "Run Test Edit test" at bounding box center [818, 186] width 249 height 68
click at [849, 193] on button "Edit test" at bounding box center [818, 193] width 249 height 25
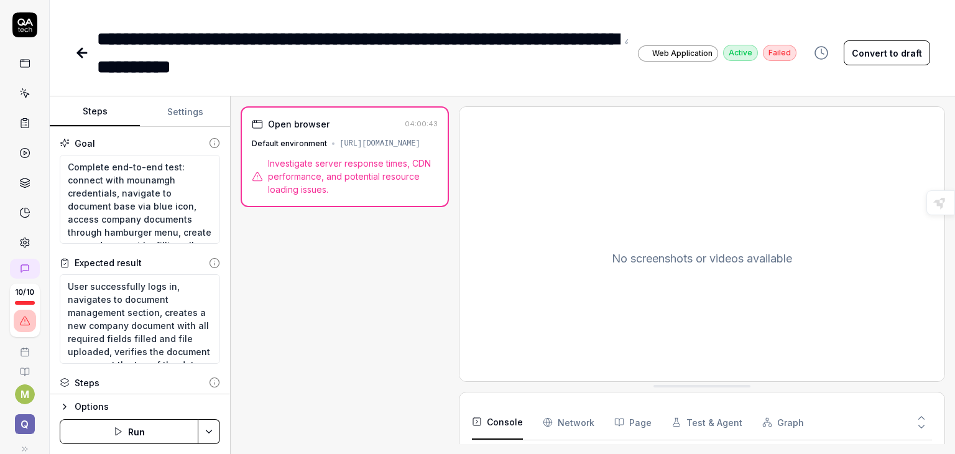
type textarea "*"
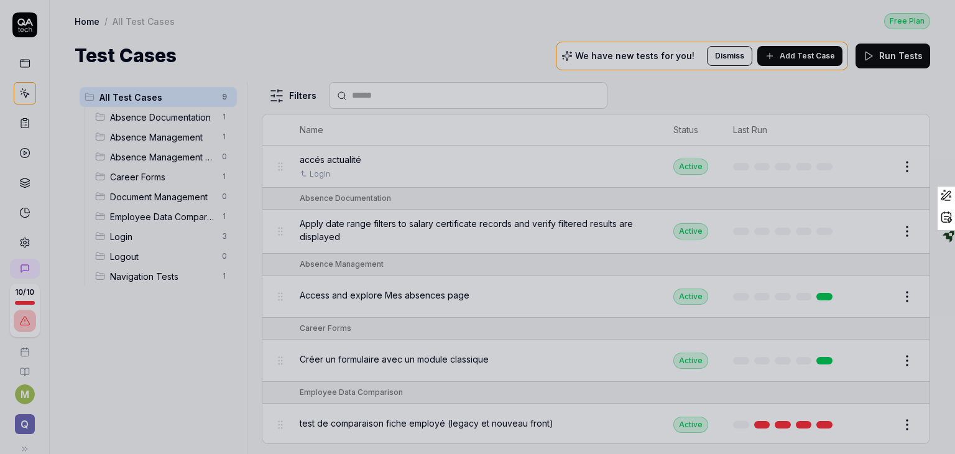
click at [543, 248] on div at bounding box center [477, 227] width 955 height 454
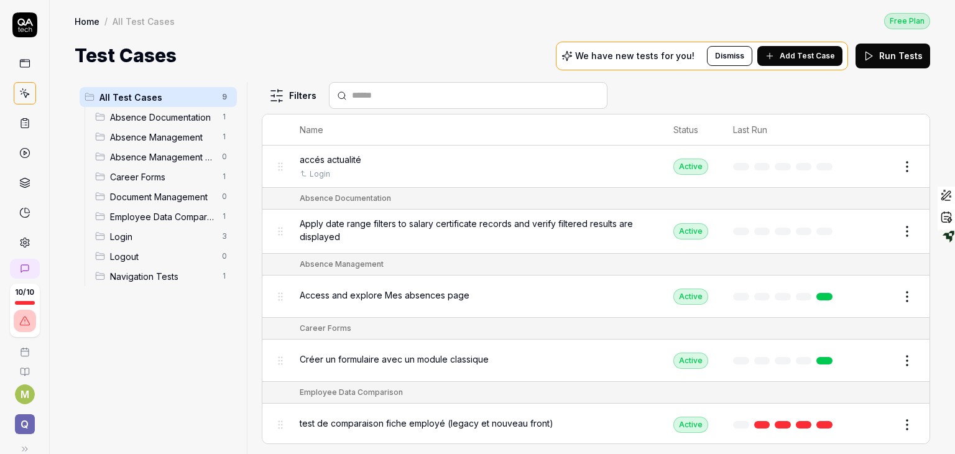
click at [357, 227] on span "Apply date range filters to salary certificate records and verify filtered resu…" at bounding box center [474, 230] width 349 height 26
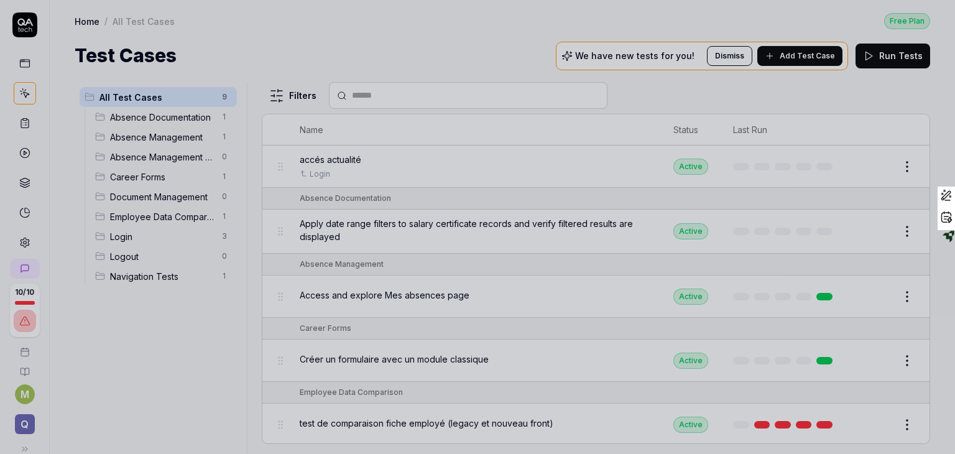
click at [434, 303] on div at bounding box center [477, 227] width 955 height 454
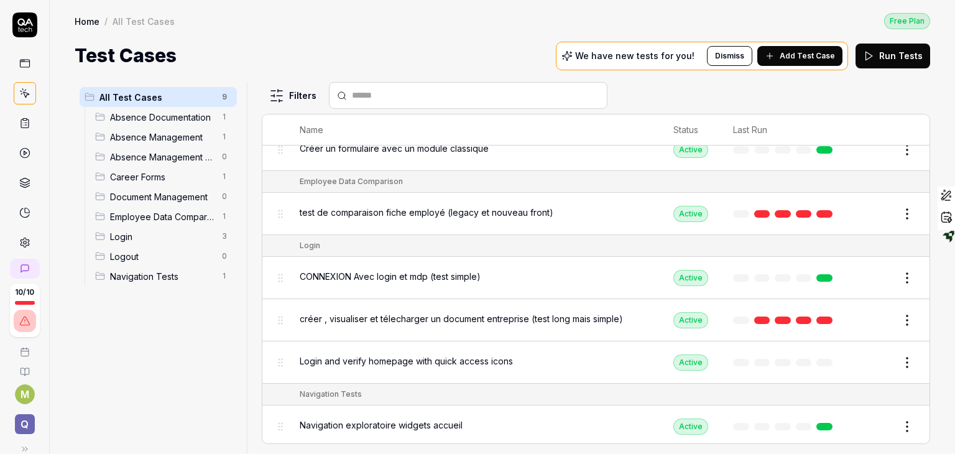
scroll to position [212, 0]
click at [426, 318] on span "créer , visualiser et télecharger un document entreprise (test long mais simple)" at bounding box center [461, 317] width 323 height 13
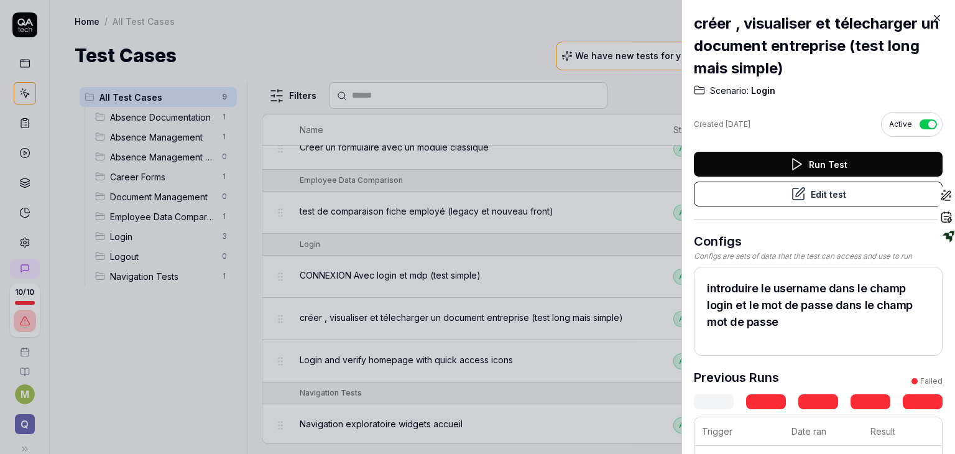
click at [751, 65] on h2 "créer , visualiser et télecharger un document entreprise (test long mais simple)" at bounding box center [818, 45] width 249 height 67
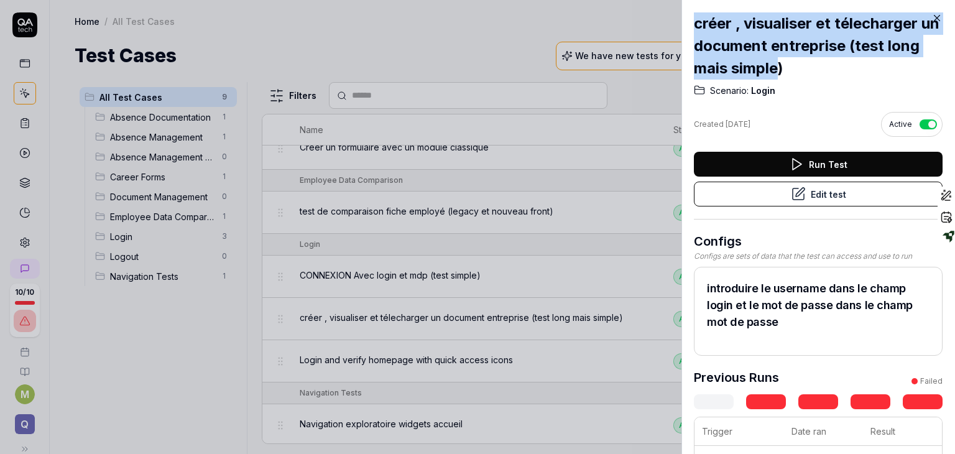
drag, startPoint x: 812, startPoint y: 63, endPoint x: 682, endPoint y: 30, distance: 134.5
click at [682, 30] on div "créer , visualiser et télecharger un document entreprise (test long mais simple…" at bounding box center [817, 227] width 273 height 454
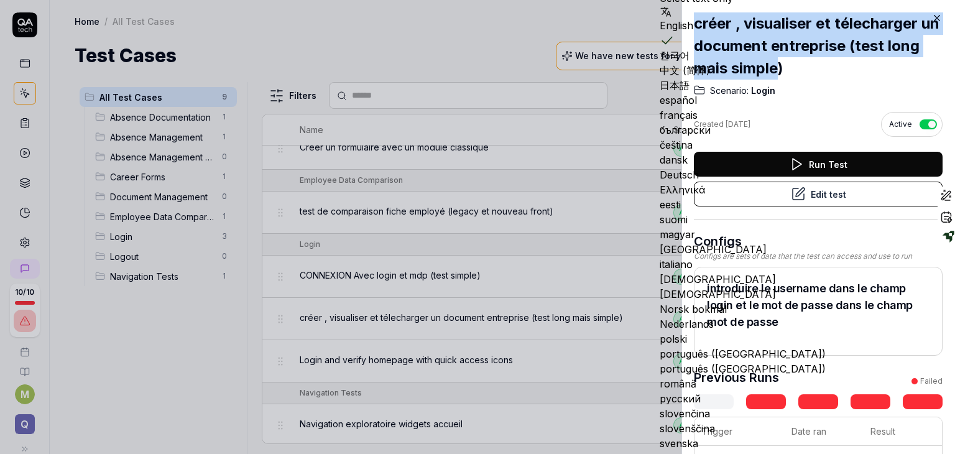
copy div "créer , visualiser et télecharger un document entreprise (test long mais simple"
